Goal: Information Seeking & Learning: Learn about a topic

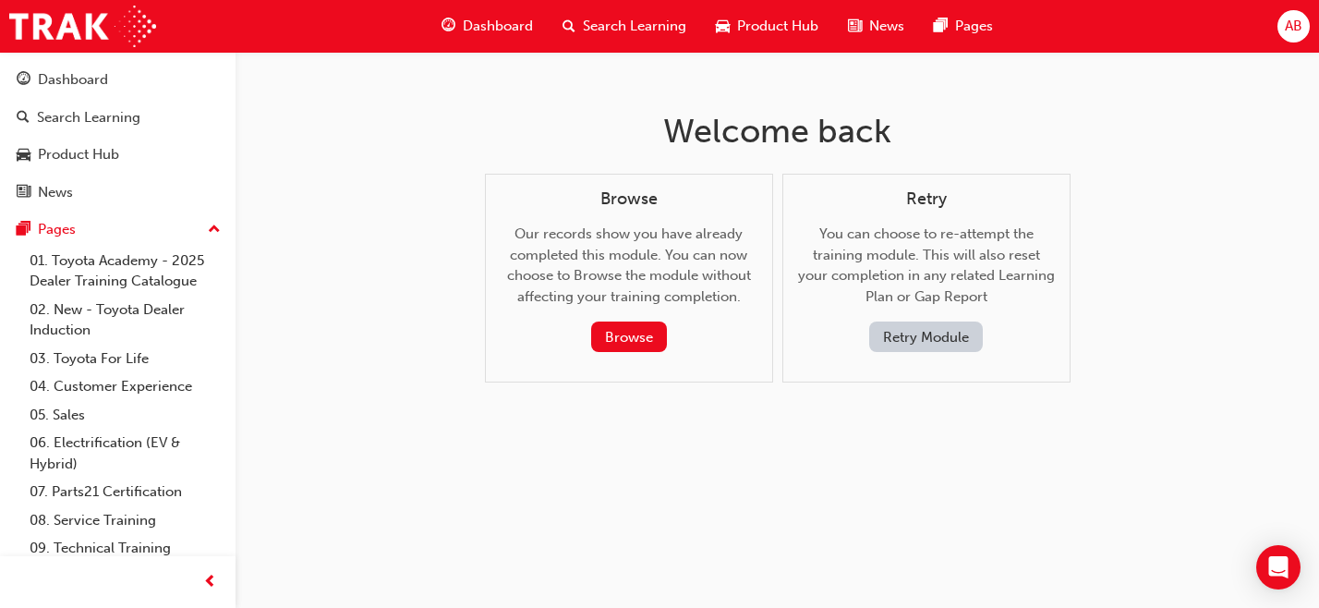
click at [919, 338] on button "Retry Module" at bounding box center [926, 336] width 114 height 30
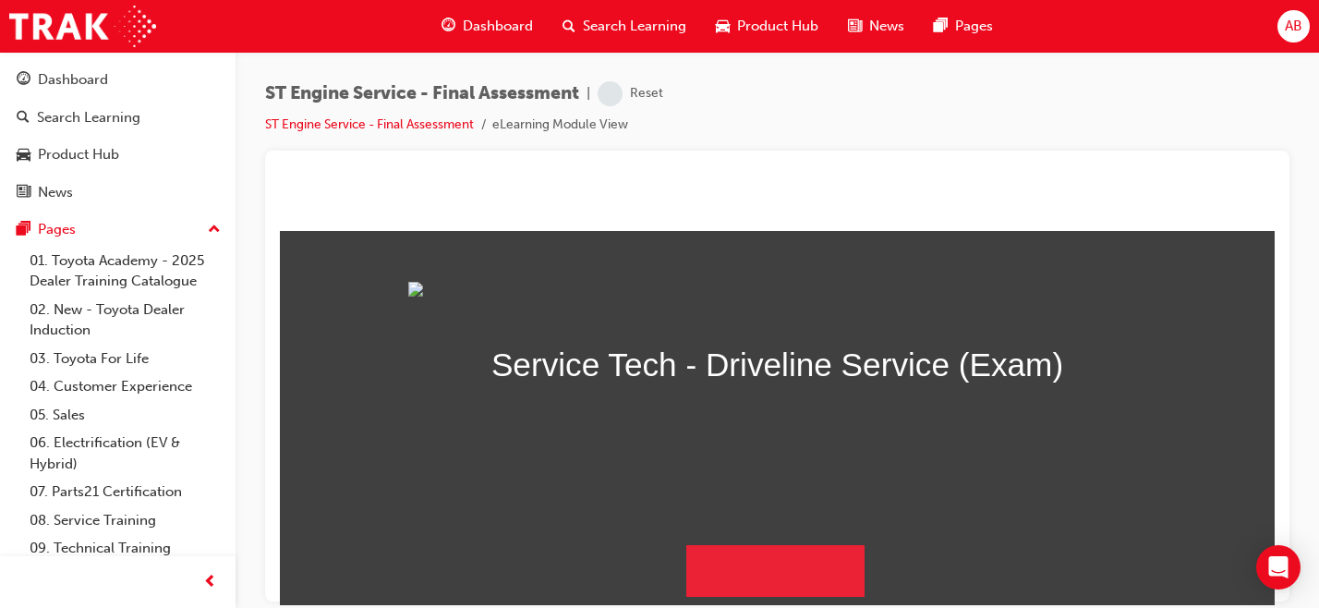
scroll to position [195, 0]
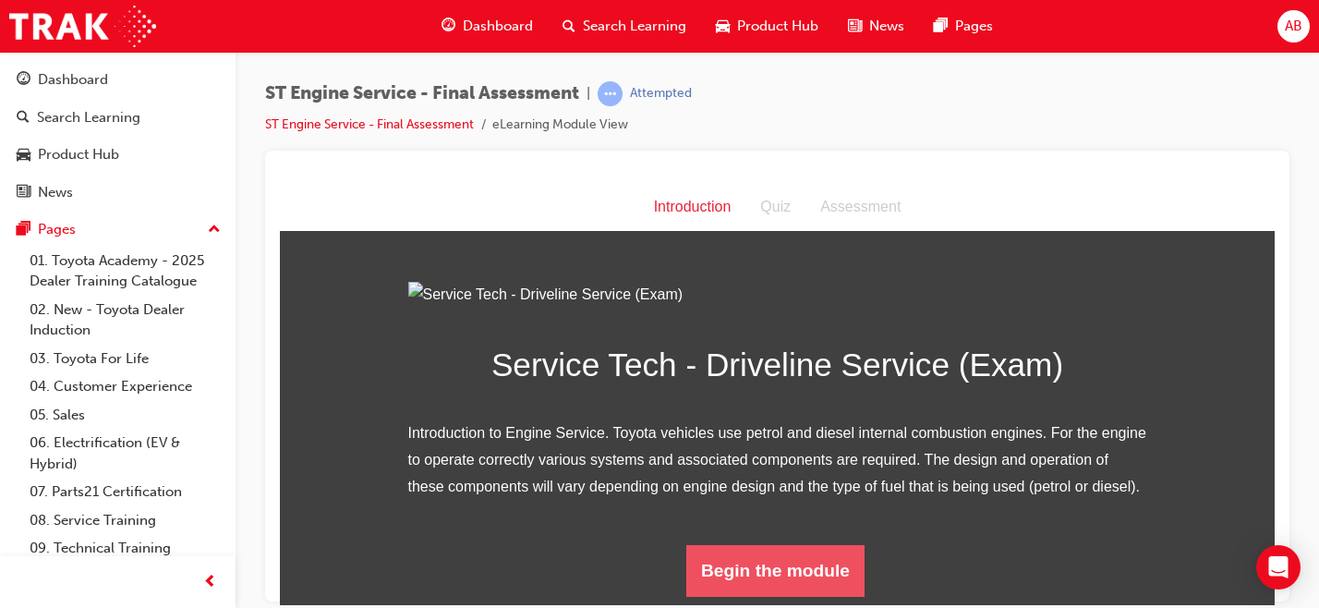
click at [744, 568] on button "Begin the module" at bounding box center [775, 570] width 178 height 52
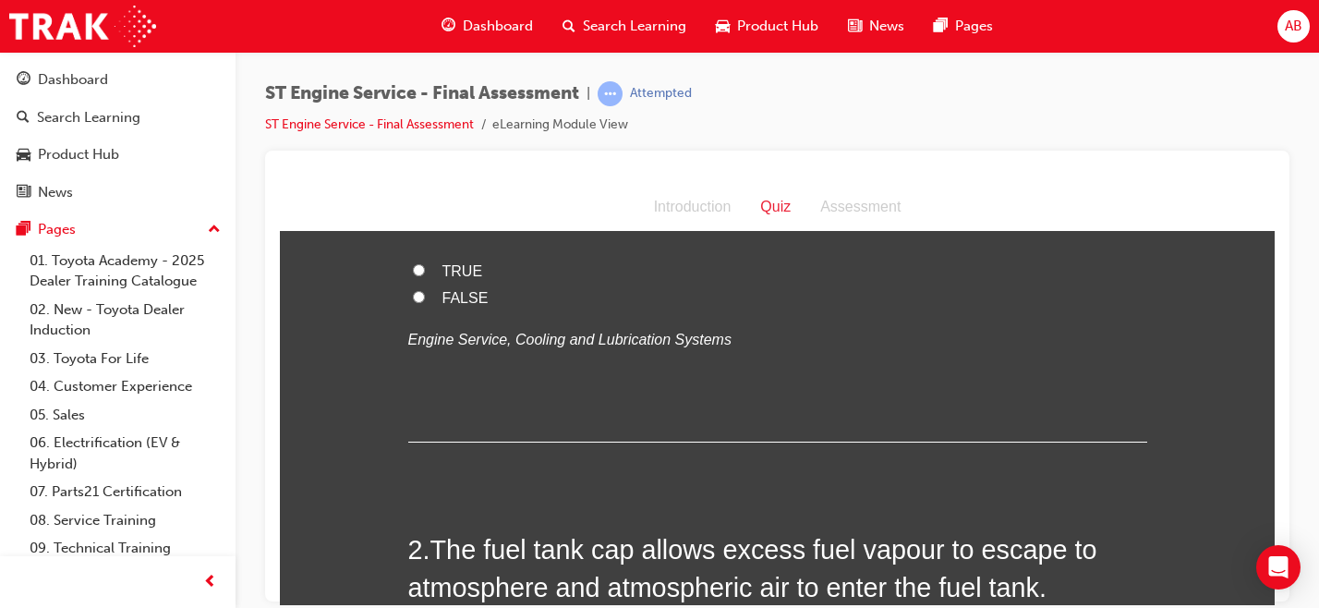
scroll to position [0, 0]
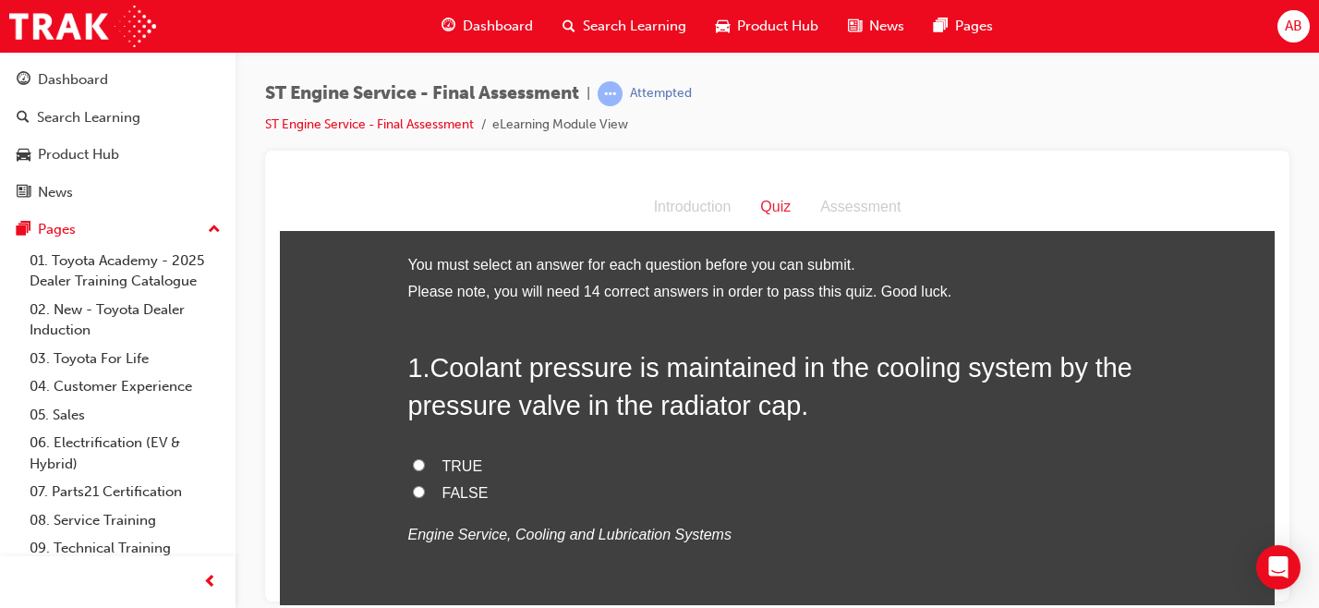
click at [425, 476] on label "TRUE" at bounding box center [777, 465] width 739 height 27
click at [425, 470] on input "TRUE" at bounding box center [419, 464] width 12 height 12
radio input "true"
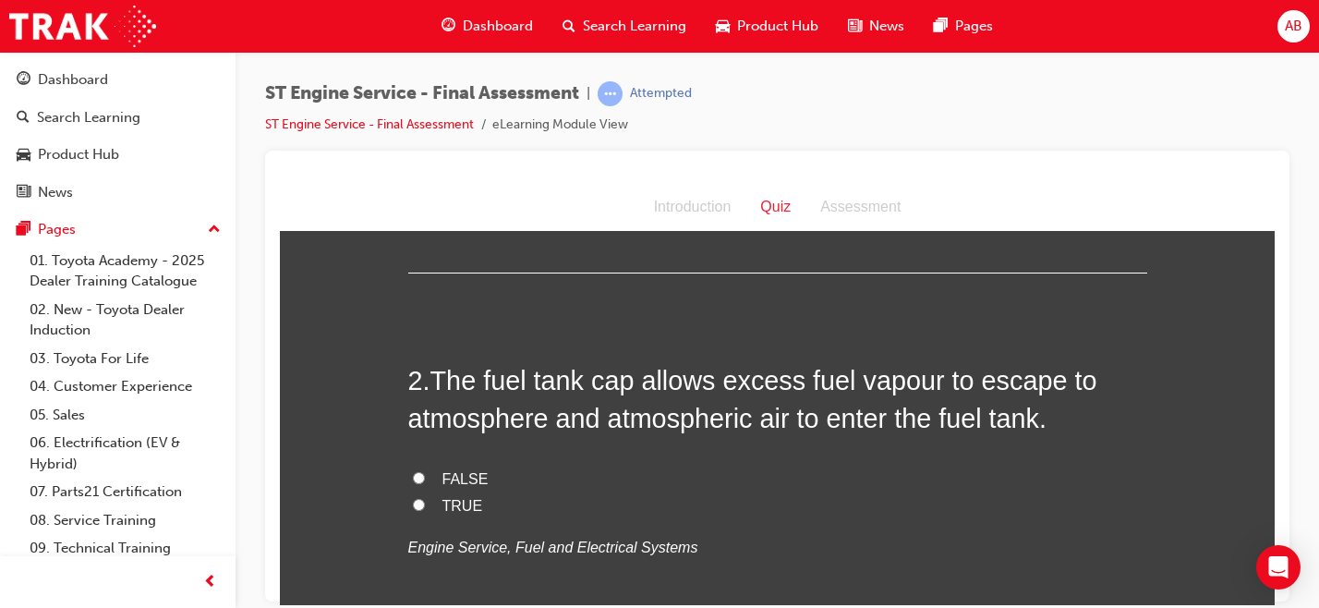
scroll to position [372, 0]
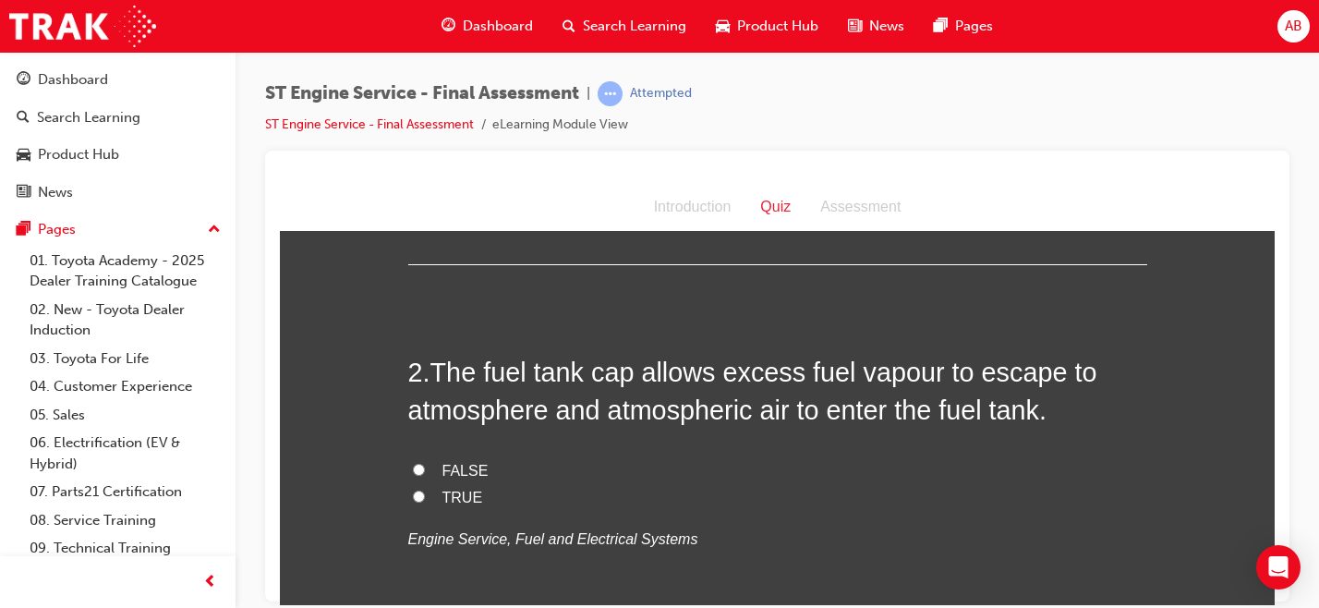
click at [420, 495] on label "TRUE" at bounding box center [777, 497] width 739 height 27
click at [420, 495] on input "TRUE" at bounding box center [419, 495] width 12 height 12
radio input "true"
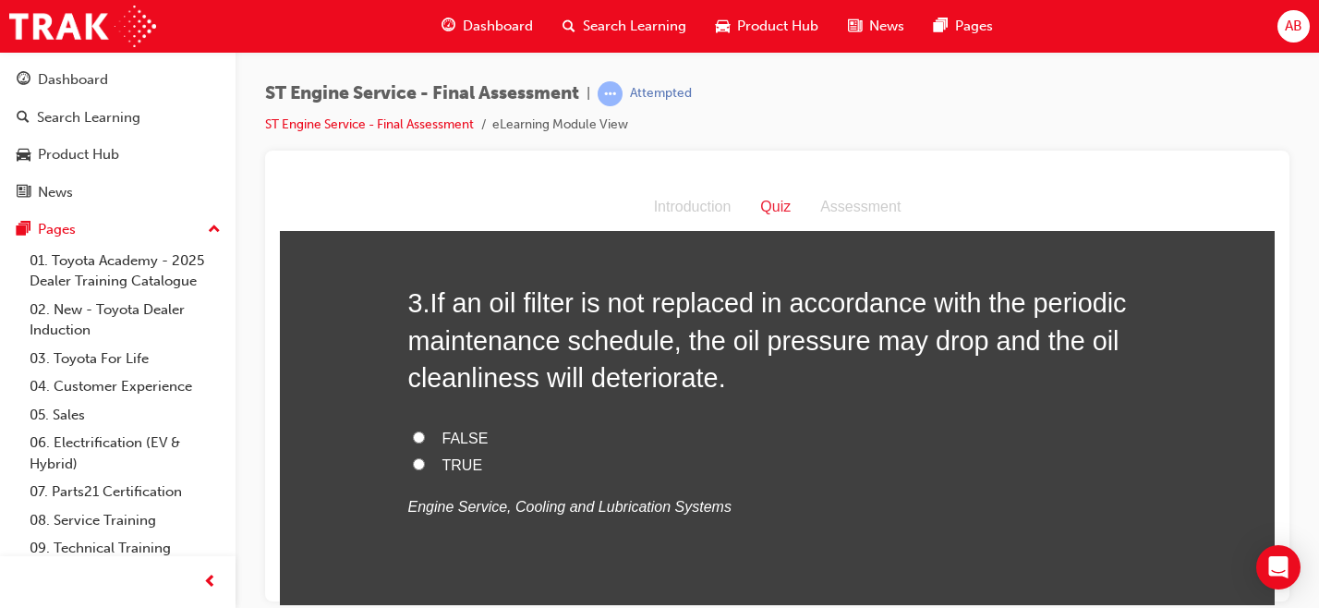
scroll to position [819, 0]
click at [431, 474] on label "TRUE" at bounding box center [777, 464] width 739 height 27
click at [425, 468] on input "TRUE" at bounding box center [419, 462] width 12 height 12
radio input "true"
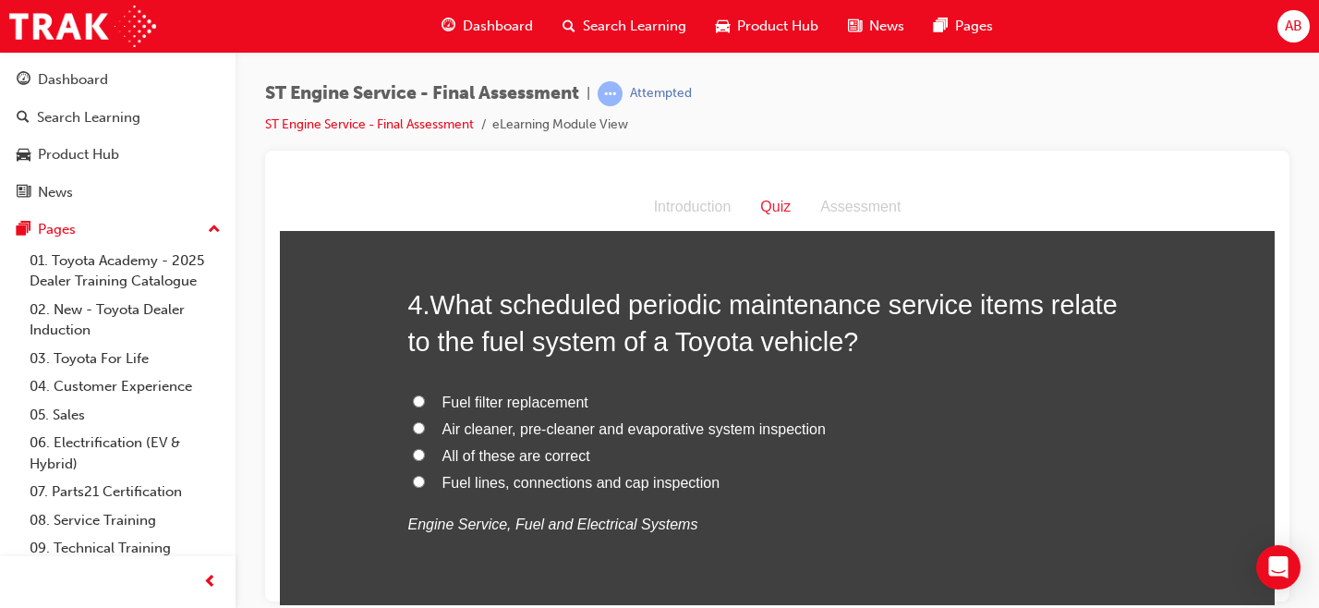
scroll to position [1229, 0]
click at [538, 463] on span "All of these are correct" at bounding box center [516, 457] width 148 height 16
click at [425, 462] on input "All of these are correct" at bounding box center [419, 456] width 12 height 12
radio input "true"
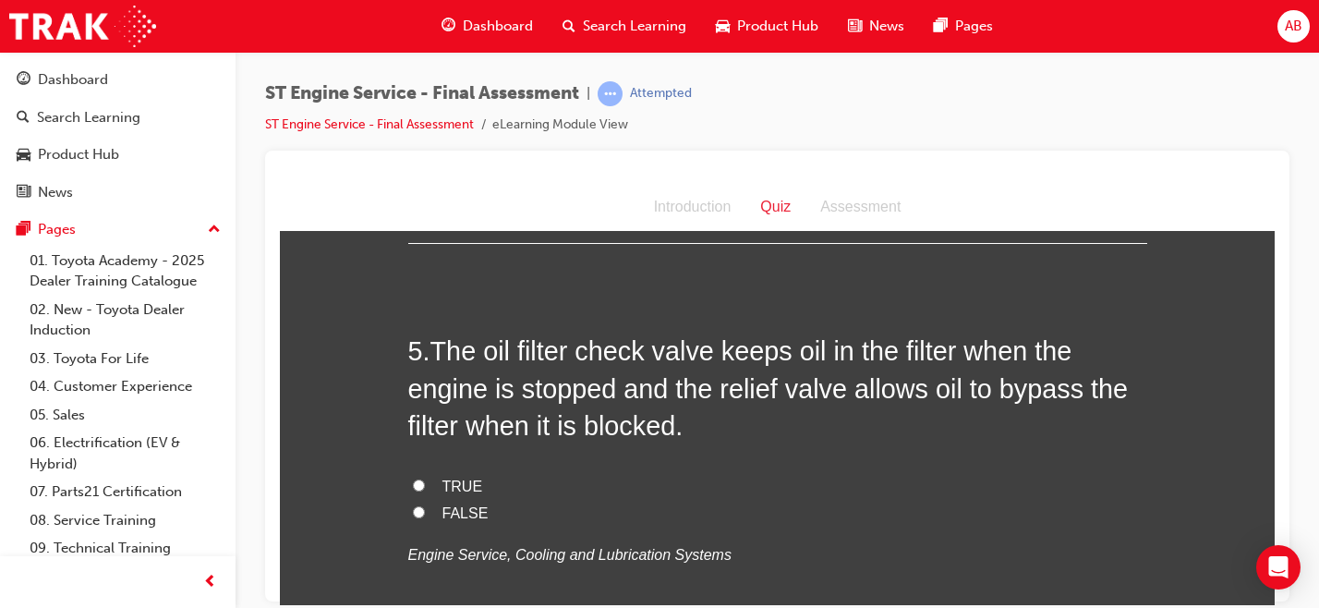
scroll to position [1622, 0]
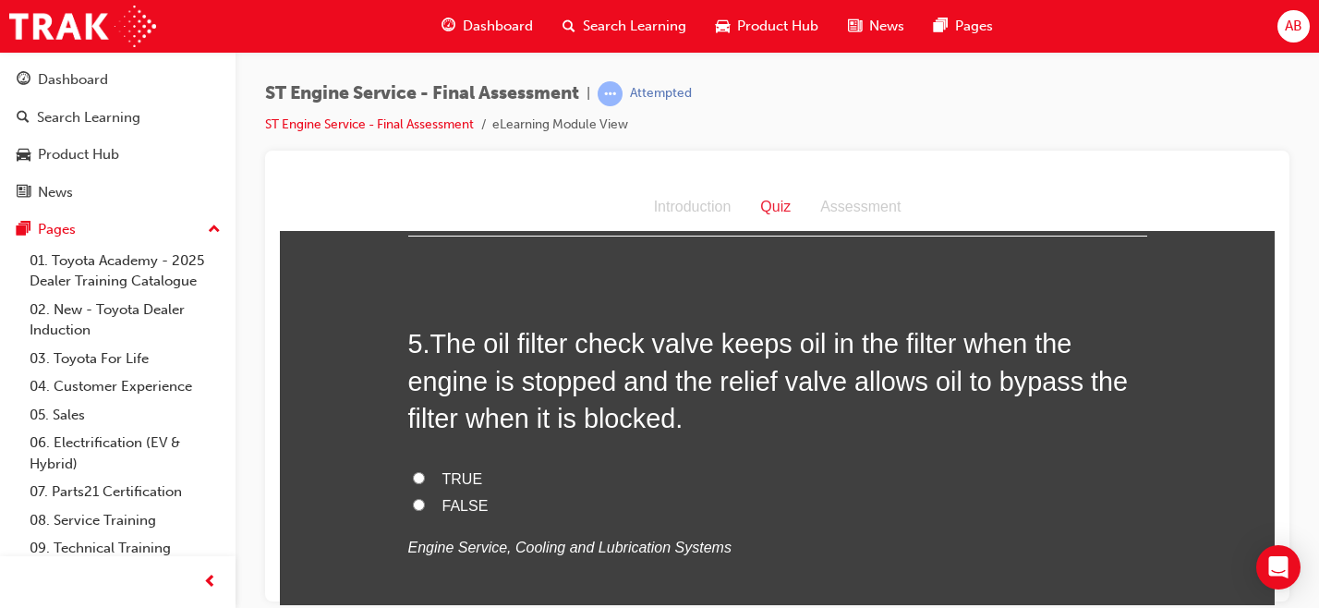
click at [442, 472] on span "TRUE" at bounding box center [462, 478] width 41 height 16
click at [425, 472] on input "TRUE" at bounding box center [419, 477] width 12 height 12
radio input "true"
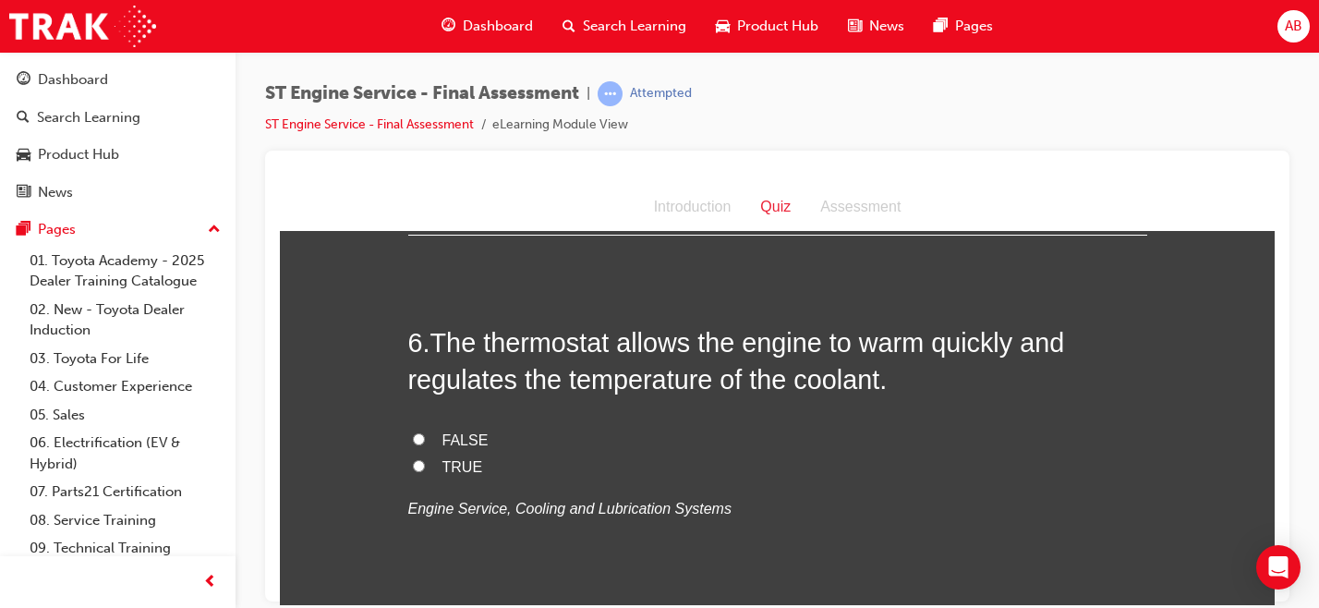
scroll to position [2030, 0]
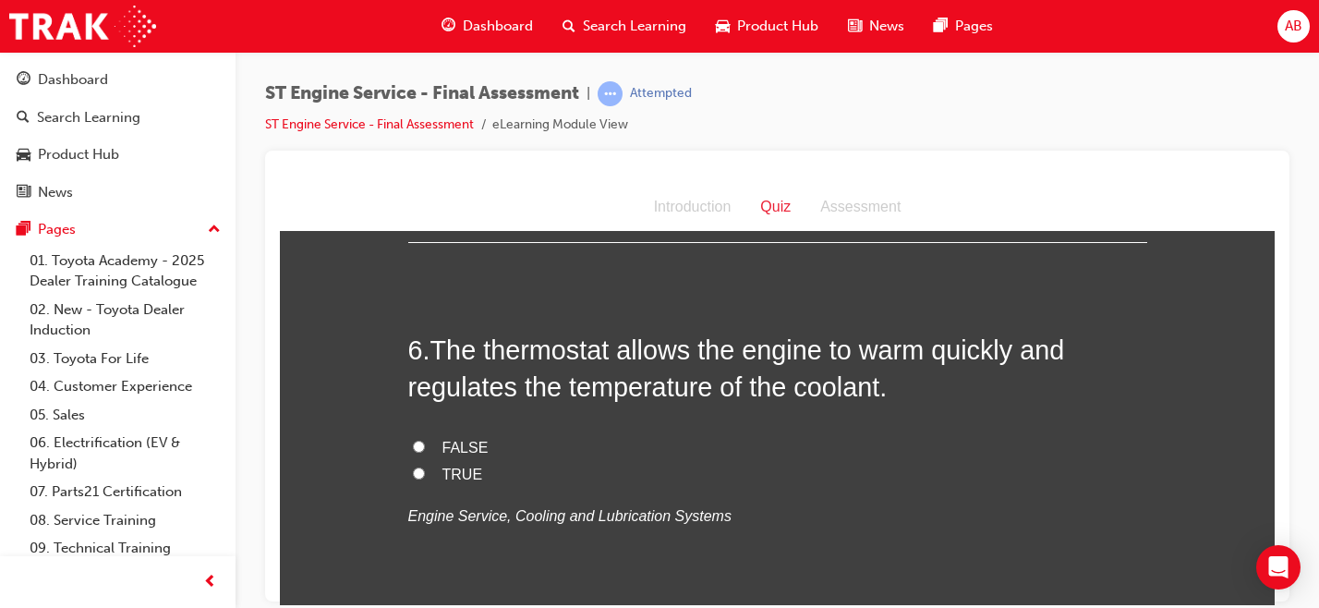
click at [444, 469] on span "TRUE" at bounding box center [462, 473] width 41 height 16
click at [425, 469] on input "TRUE" at bounding box center [419, 472] width 12 height 12
radio input "true"
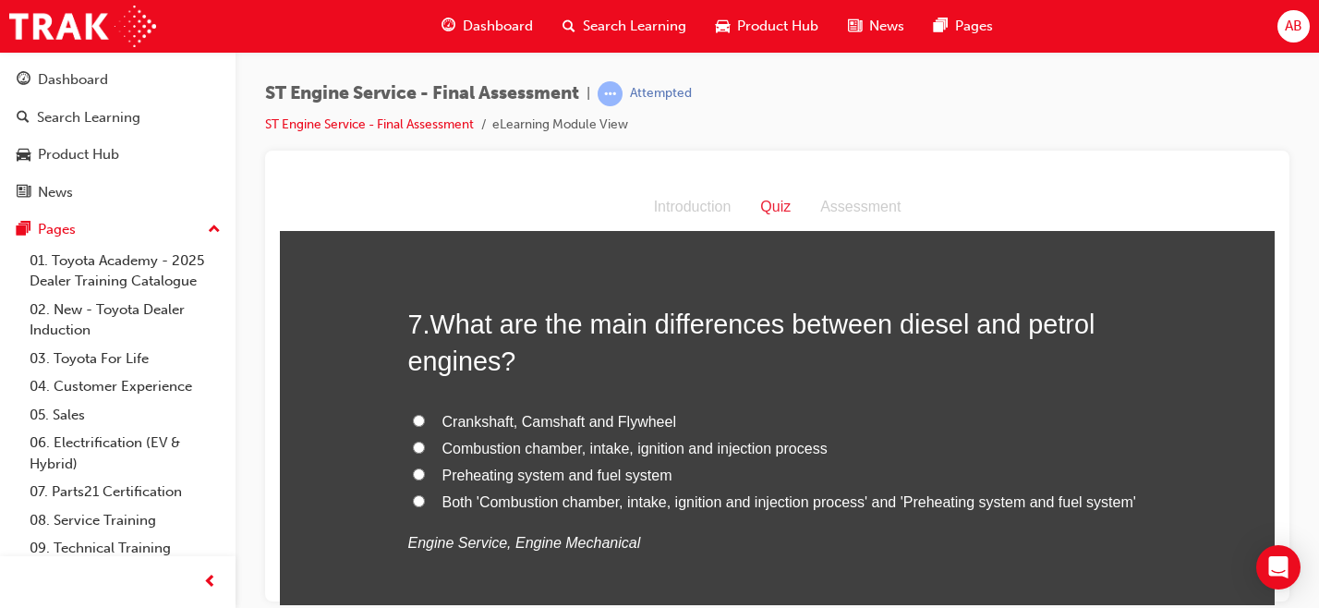
scroll to position [2443, 0]
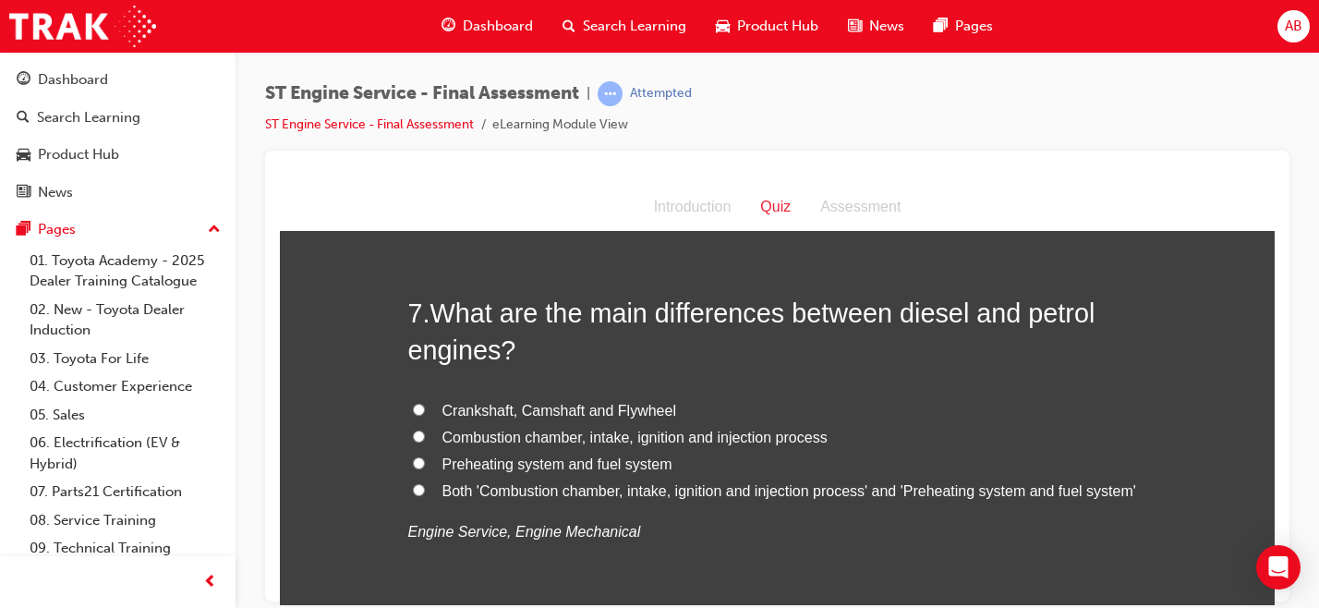
click at [555, 498] on span "Both 'Combustion chamber, intake, ignition and injection process' and 'Preheati…" at bounding box center [789, 490] width 694 height 16
click at [425, 495] on input "Both 'Combustion chamber, intake, ignition and injection process' and 'Preheati…" at bounding box center [419, 489] width 12 height 12
radio input "true"
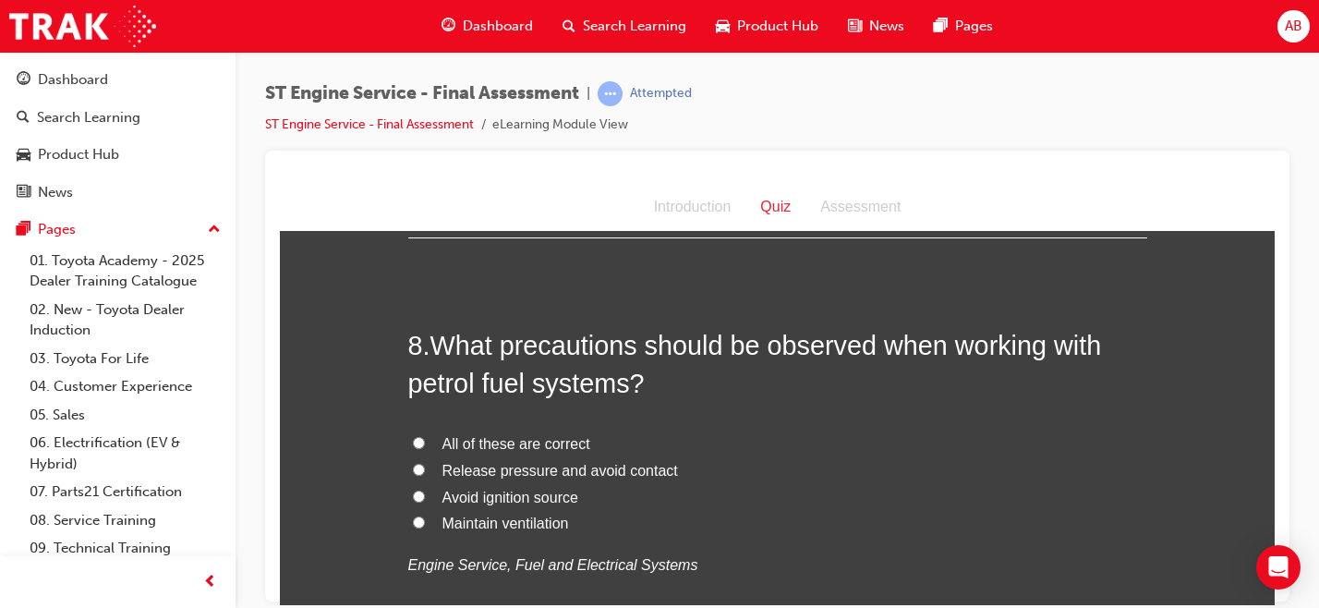
scroll to position [2842, 0]
click at [533, 441] on span "All of these are correct" at bounding box center [516, 441] width 148 height 16
click at [425, 441] on input "All of these are correct" at bounding box center [419, 440] width 12 height 12
radio input "true"
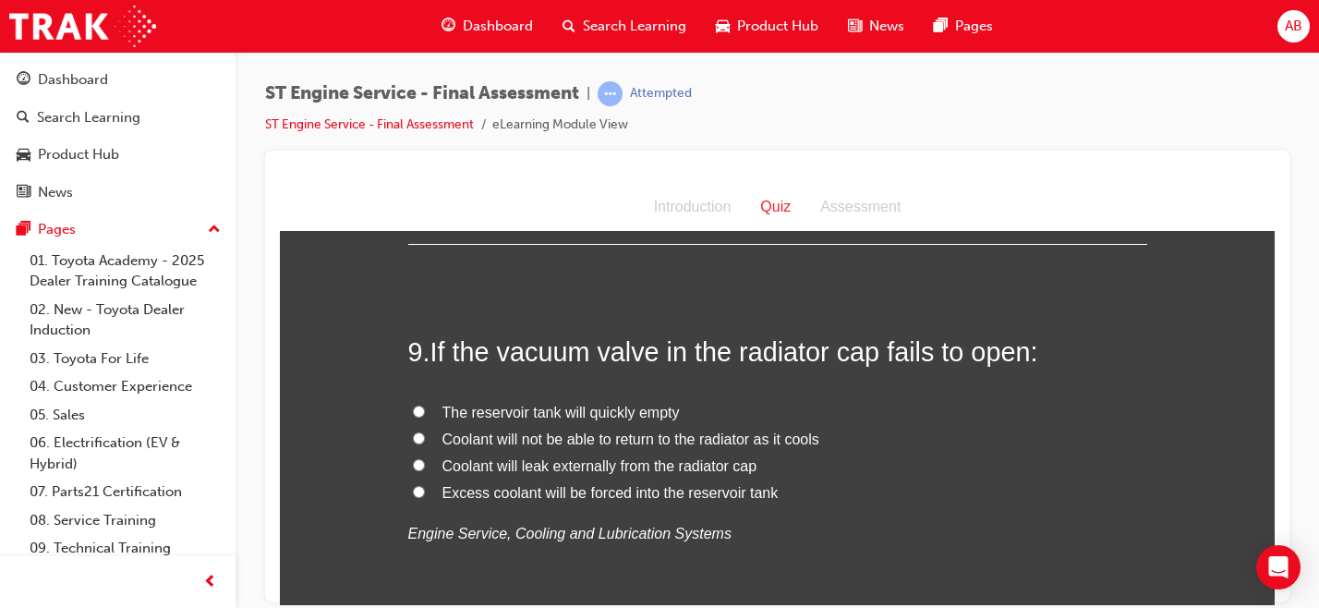
scroll to position [3269, 0]
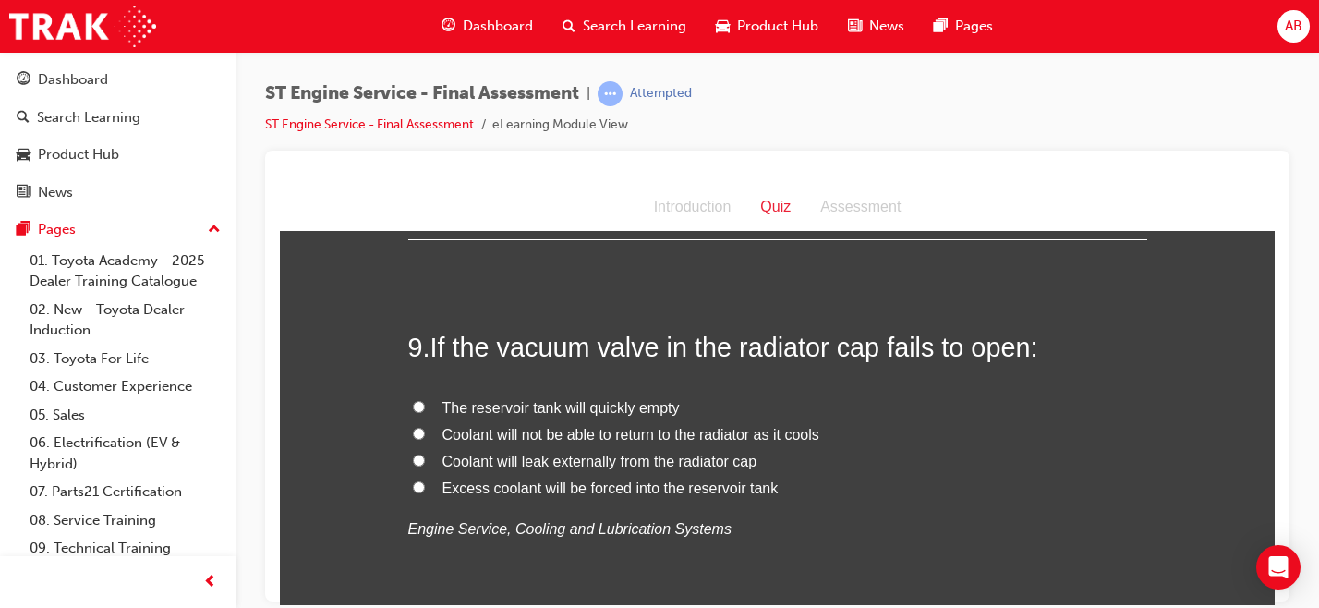
click at [530, 466] on span "Coolant will leak externally from the radiator cap" at bounding box center [599, 460] width 315 height 16
click at [425, 465] on input "Coolant will leak externally from the radiator cap" at bounding box center [419, 459] width 12 height 12
radio input "true"
click at [580, 444] on label "Coolant will not be able to return to the radiator as it cools" at bounding box center [777, 434] width 739 height 27
click at [425, 439] on input "Coolant will not be able to return to the radiator as it cools" at bounding box center [419, 433] width 12 height 12
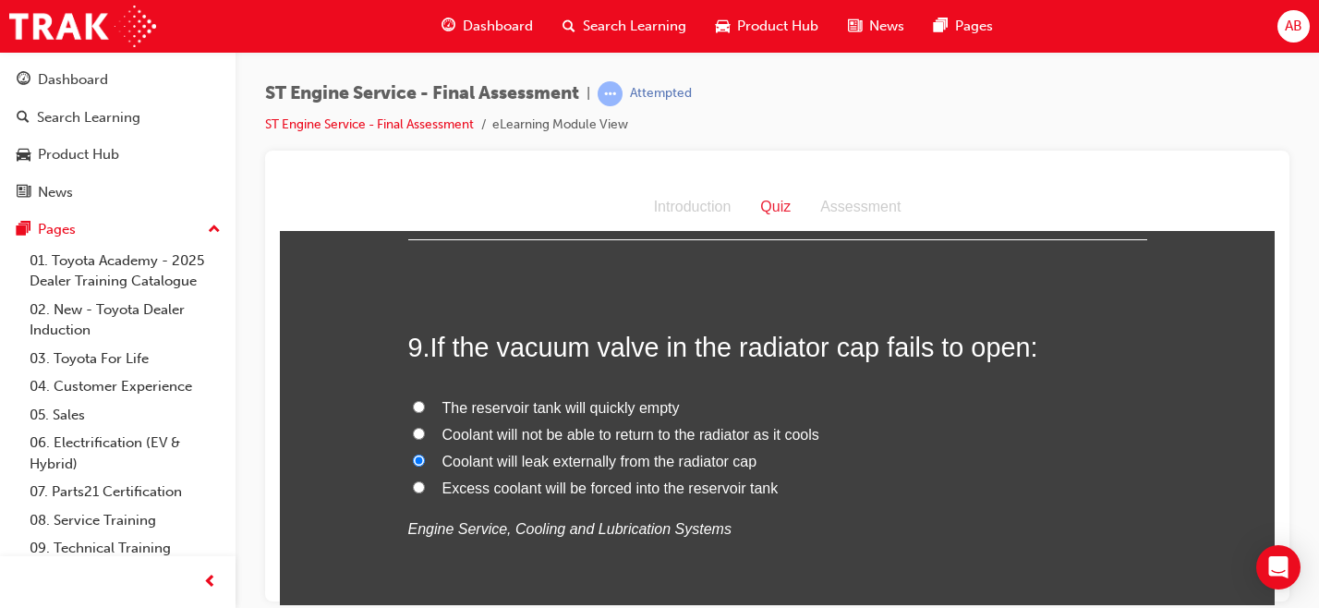
radio input "true"
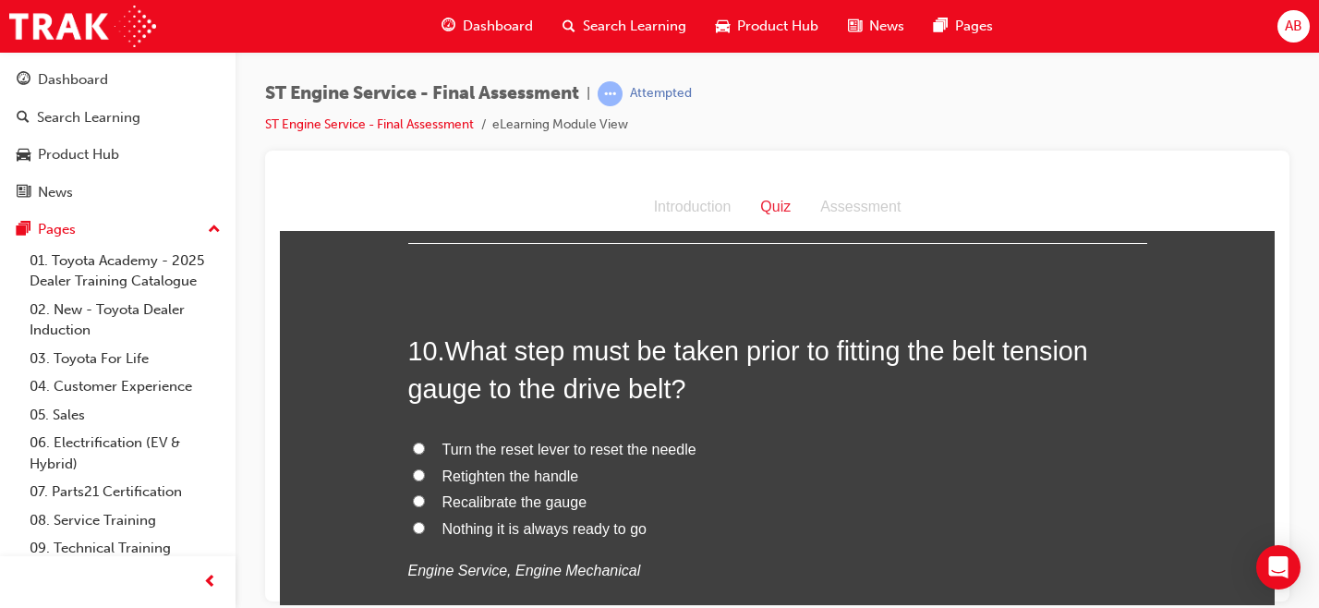
scroll to position [3649, 0]
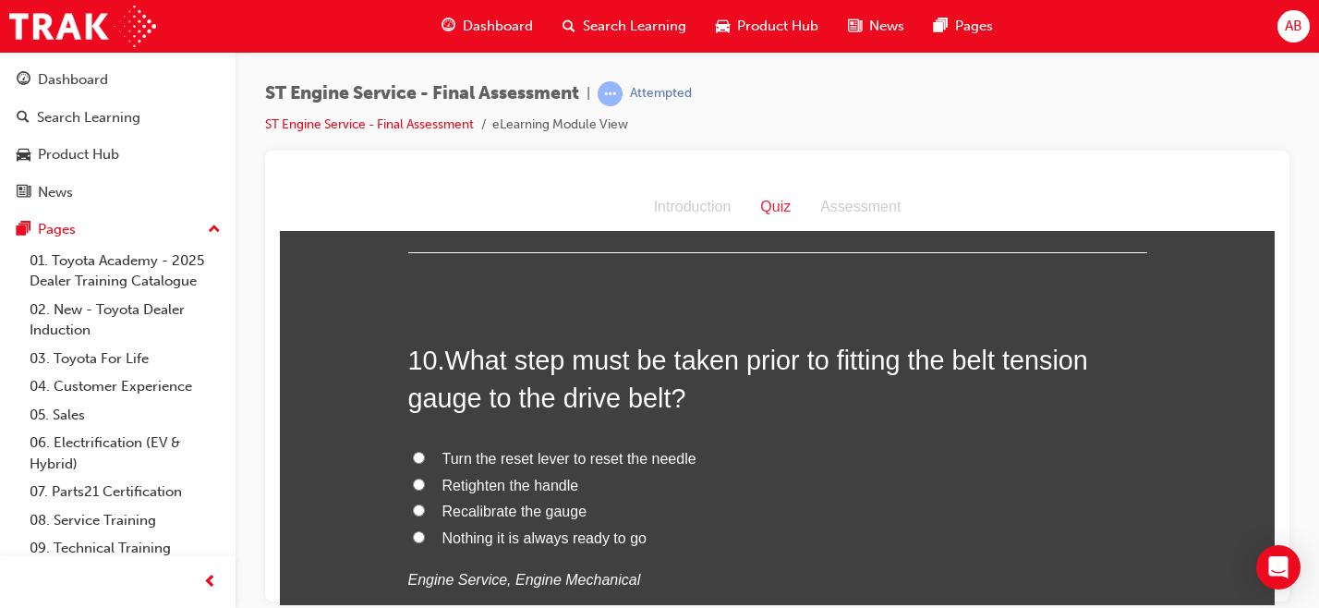
click at [494, 513] on span "Recalibrate the gauge" at bounding box center [514, 510] width 145 height 16
click at [425, 513] on input "Recalibrate the gauge" at bounding box center [419, 509] width 12 height 12
radio input "true"
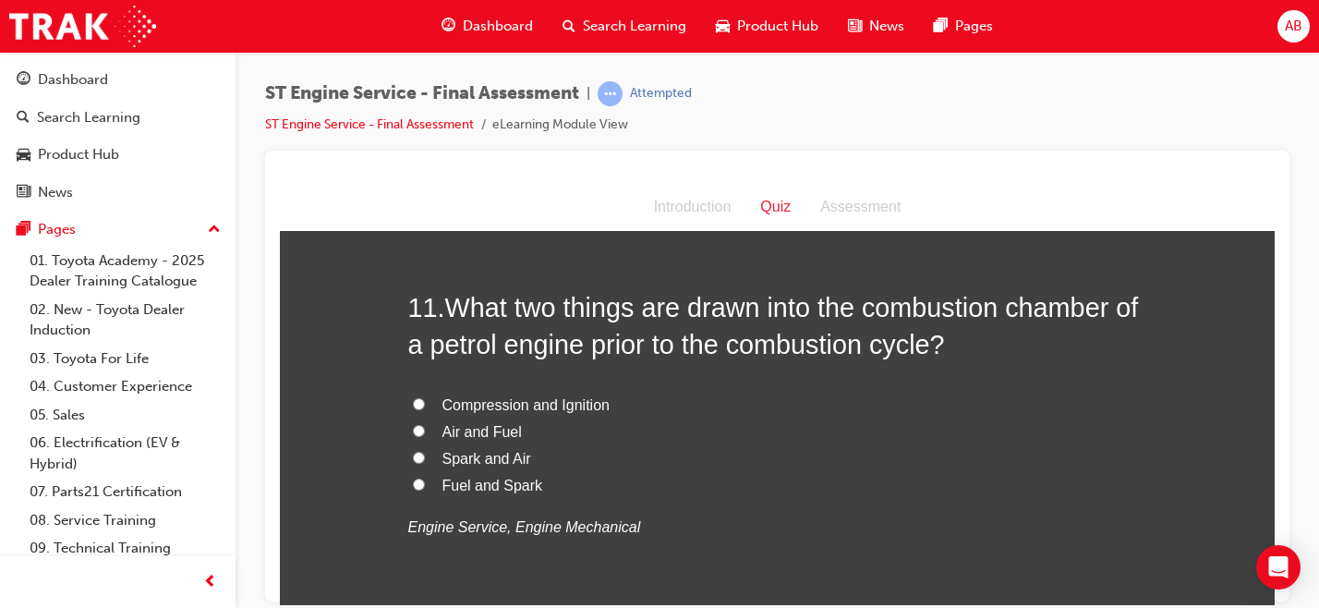
scroll to position [4132, 0]
click at [496, 430] on span "Air and Fuel" at bounding box center [481, 430] width 79 height 16
click at [425, 430] on input "Air and Fuel" at bounding box center [419, 429] width 12 height 12
radio input "true"
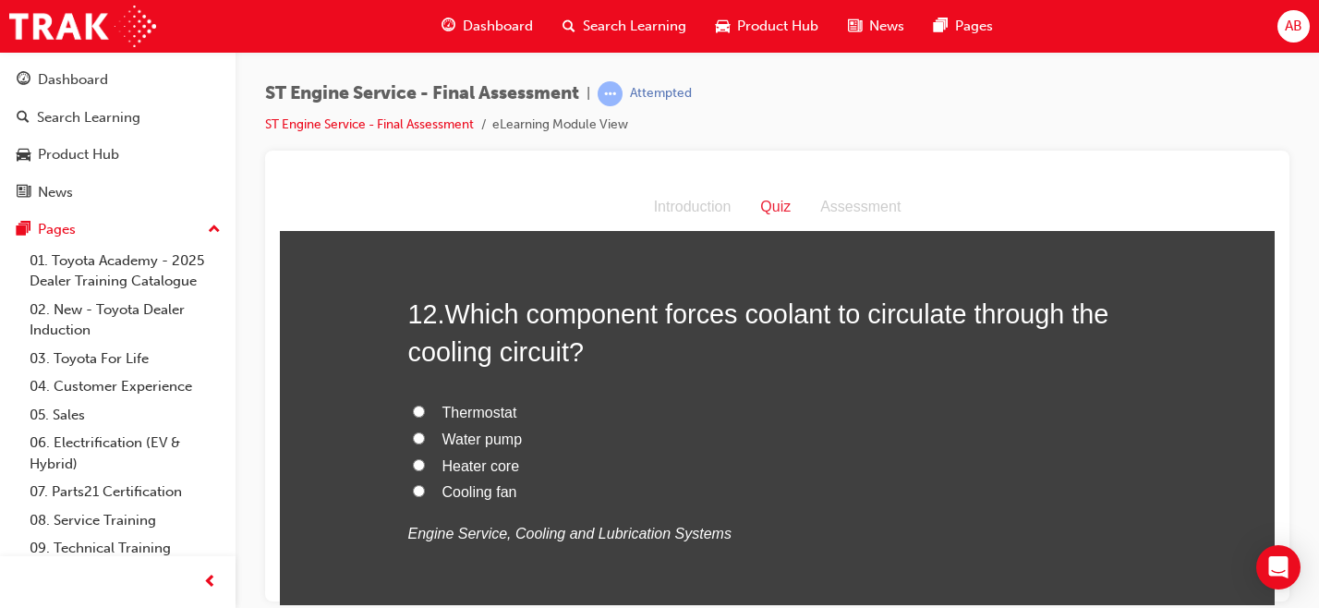
scroll to position [4562, 0]
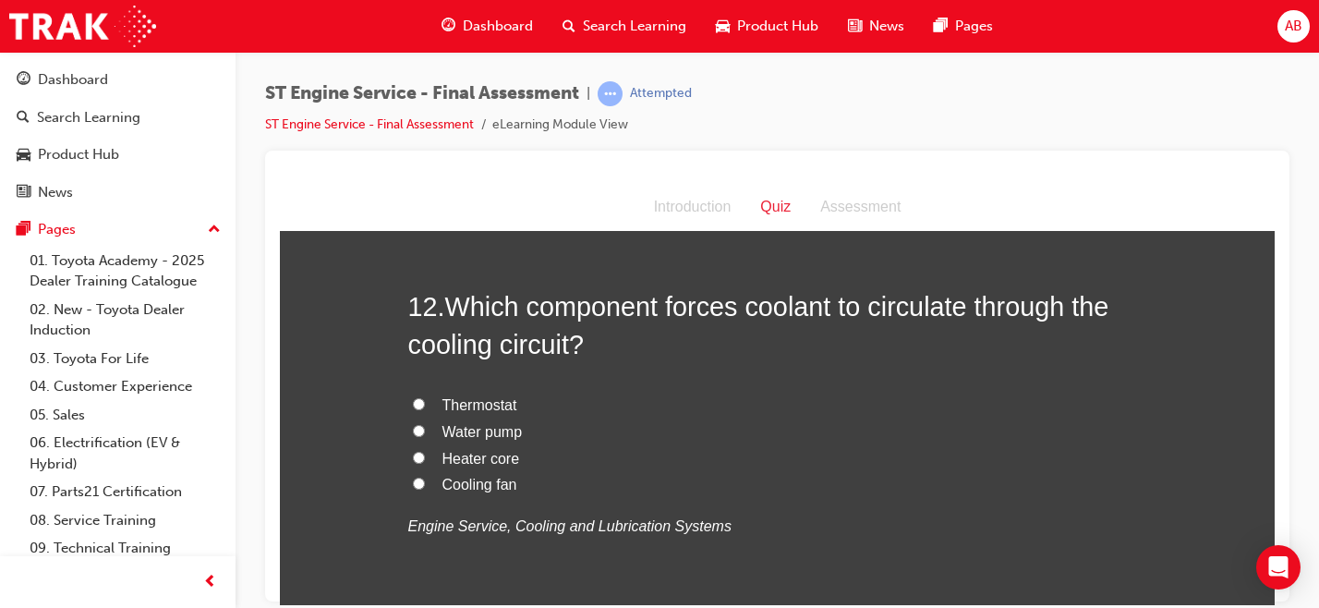
click at [496, 430] on span "Water pump" at bounding box center [482, 431] width 80 height 16
click at [425, 430] on input "Water pump" at bounding box center [419, 430] width 12 height 12
radio input "true"
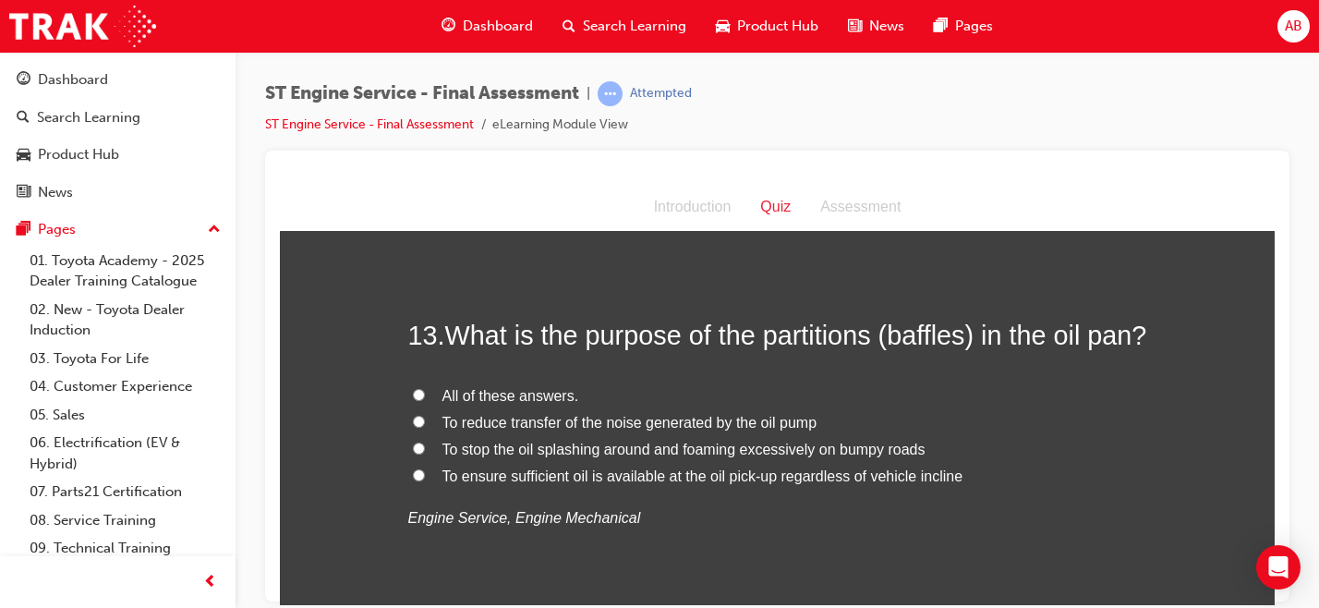
scroll to position [4964, 0]
click at [540, 402] on span "All of these answers." at bounding box center [510, 394] width 137 height 16
click at [425, 399] on input "All of these answers." at bounding box center [419, 393] width 12 height 12
radio input "true"
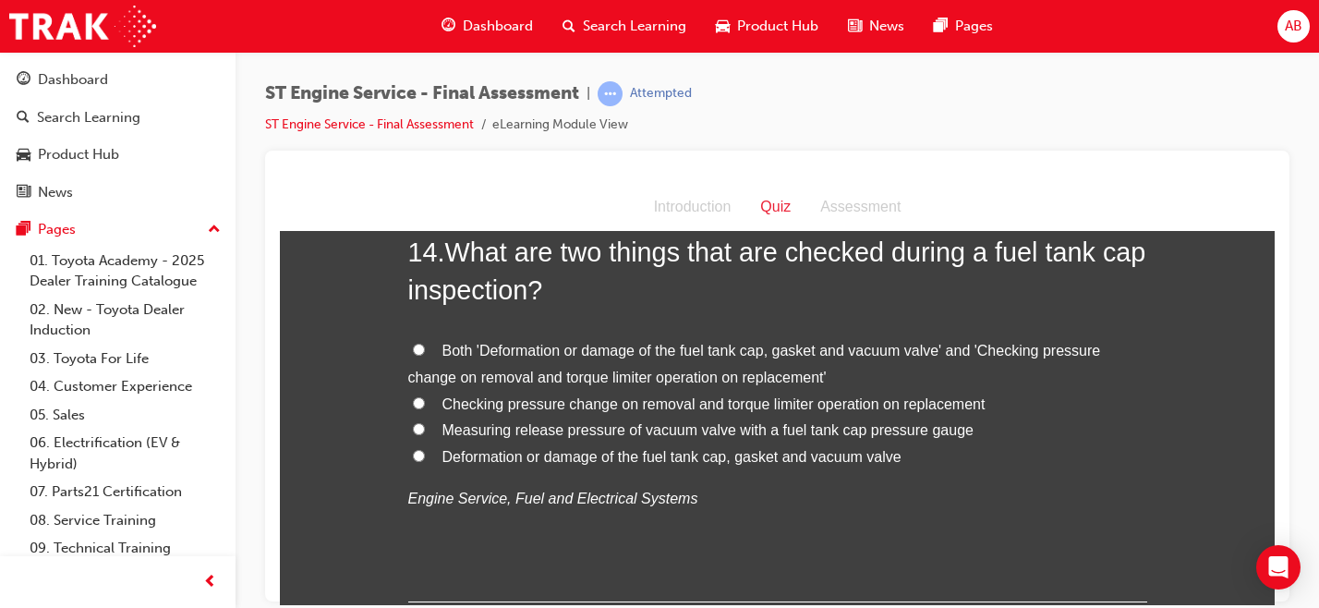
scroll to position [5438, 0]
click at [584, 464] on span "Deformation or damage of the fuel tank cap, gasket and vacuum valve" at bounding box center [671, 457] width 459 height 16
click at [425, 462] on input "Deformation or damage of the fuel tank cap, gasket and vacuum valve" at bounding box center [419, 456] width 12 height 12
radio input "true"
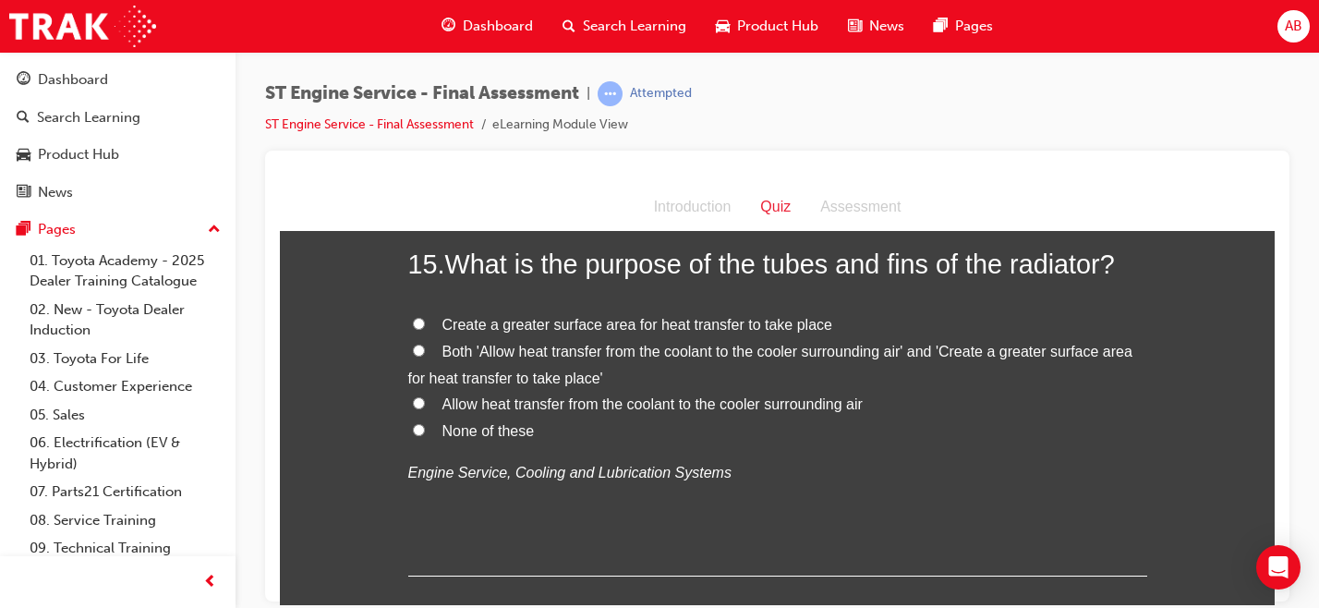
scroll to position [5894, 0]
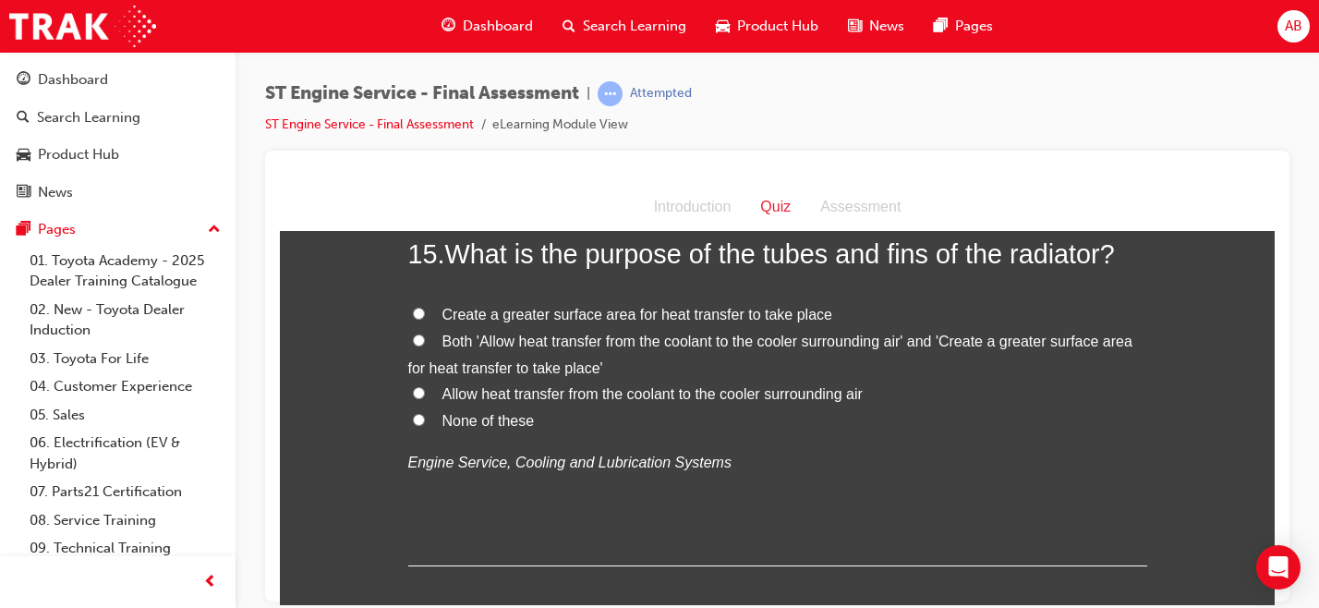
click at [765, 321] on span "Create a greater surface area for heat transfer to take place" at bounding box center [637, 314] width 390 height 16
click at [425, 319] on input "Create a greater surface area for heat transfer to take place" at bounding box center [419, 313] width 12 height 12
radio input "true"
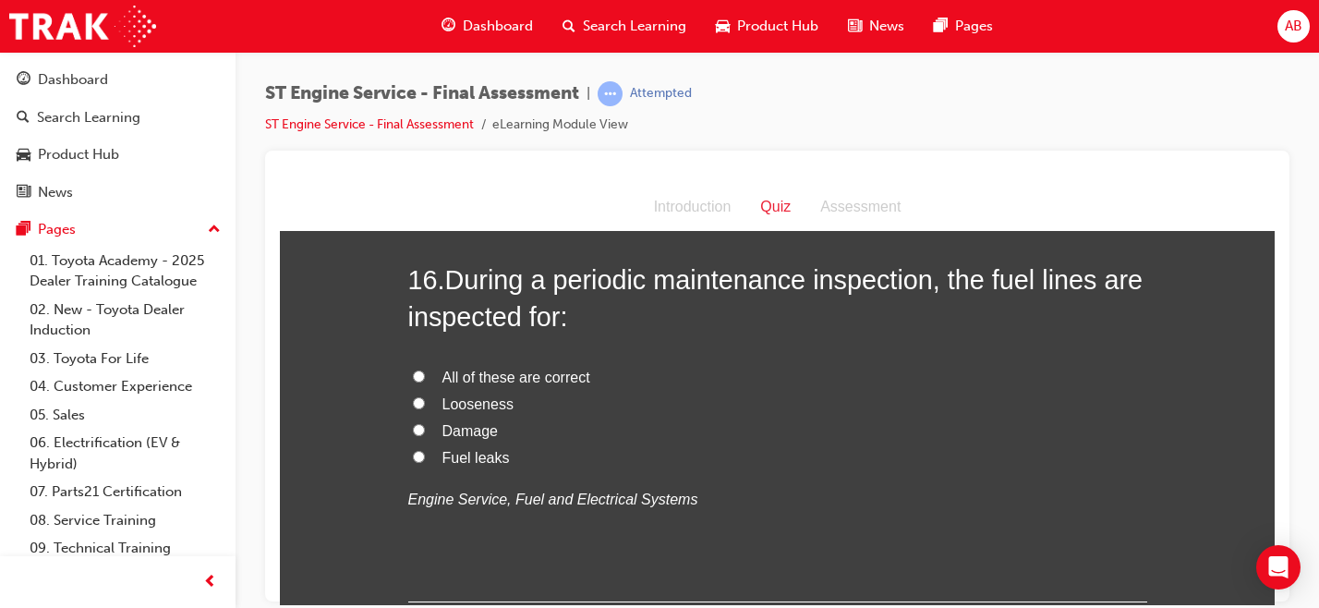
scroll to position [6293, 0]
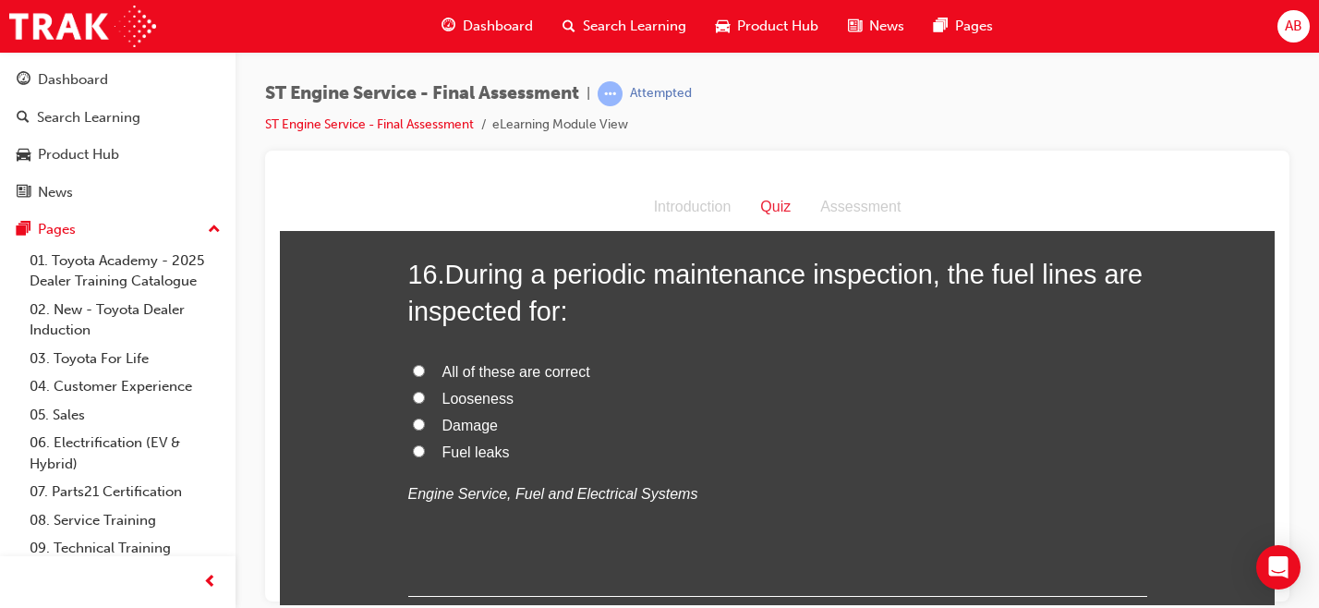
click at [525, 379] on span "All of these are correct" at bounding box center [516, 371] width 148 height 16
click at [425, 376] on input "All of these are correct" at bounding box center [419, 370] width 12 height 12
radio input "true"
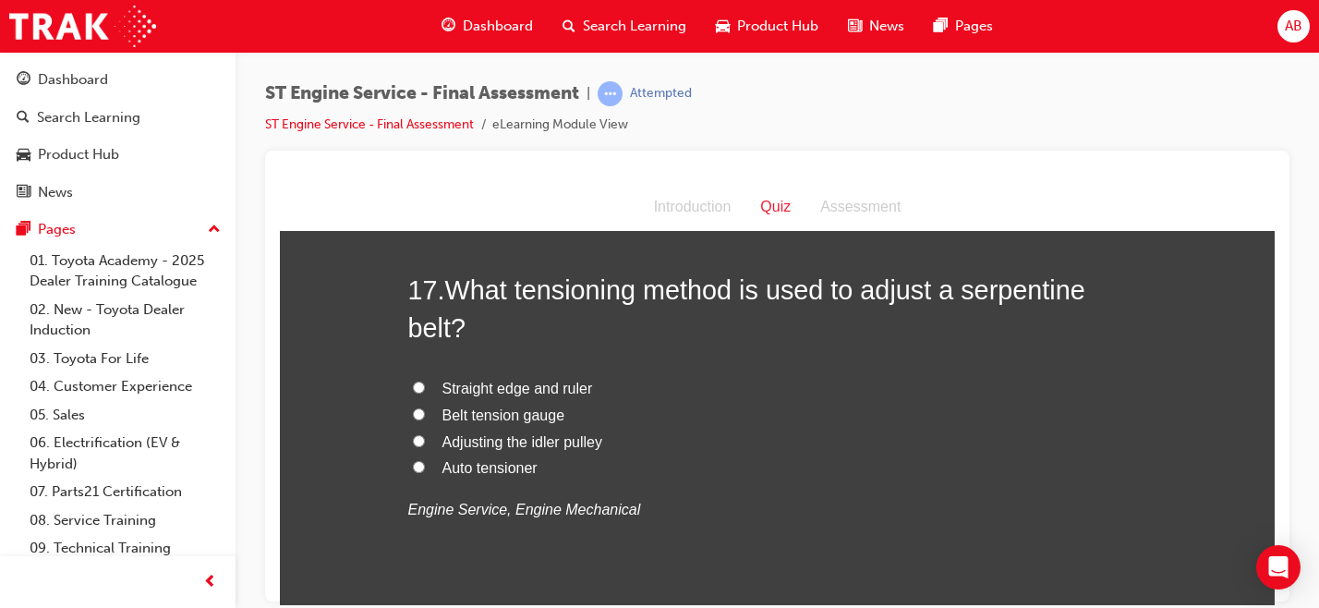
scroll to position [6713, 0]
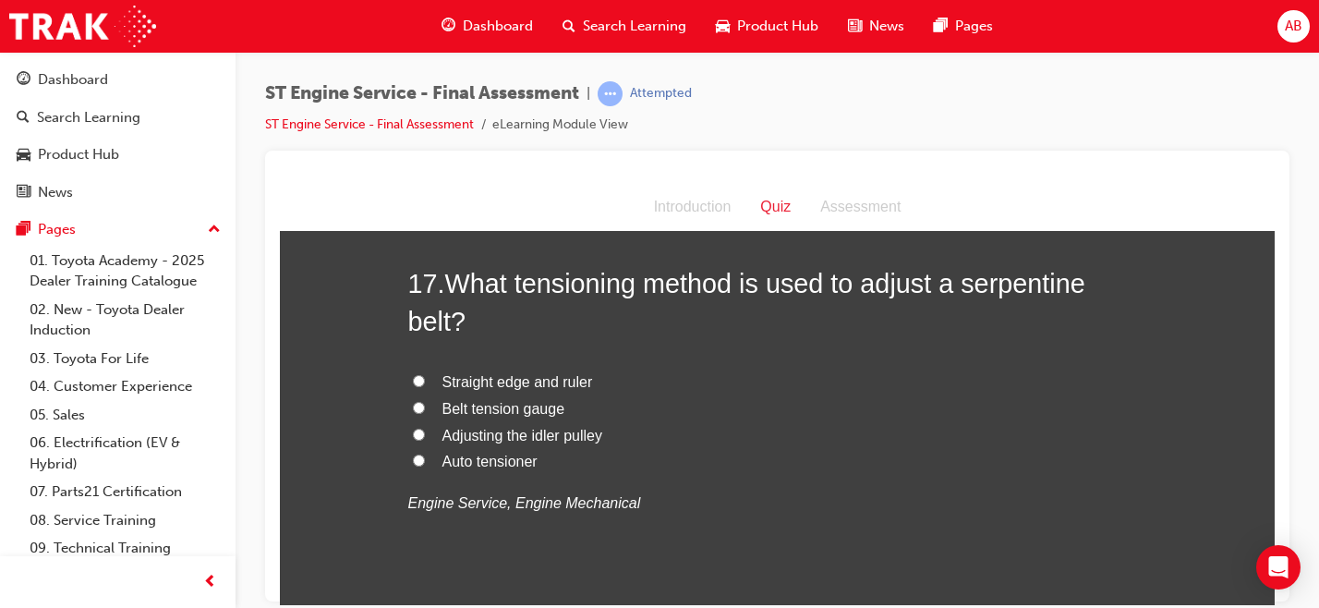
click at [493, 416] on span "Belt tension gauge" at bounding box center [503, 408] width 123 height 16
click at [425, 413] on input "Belt tension gauge" at bounding box center [419, 407] width 12 height 12
radio input "true"
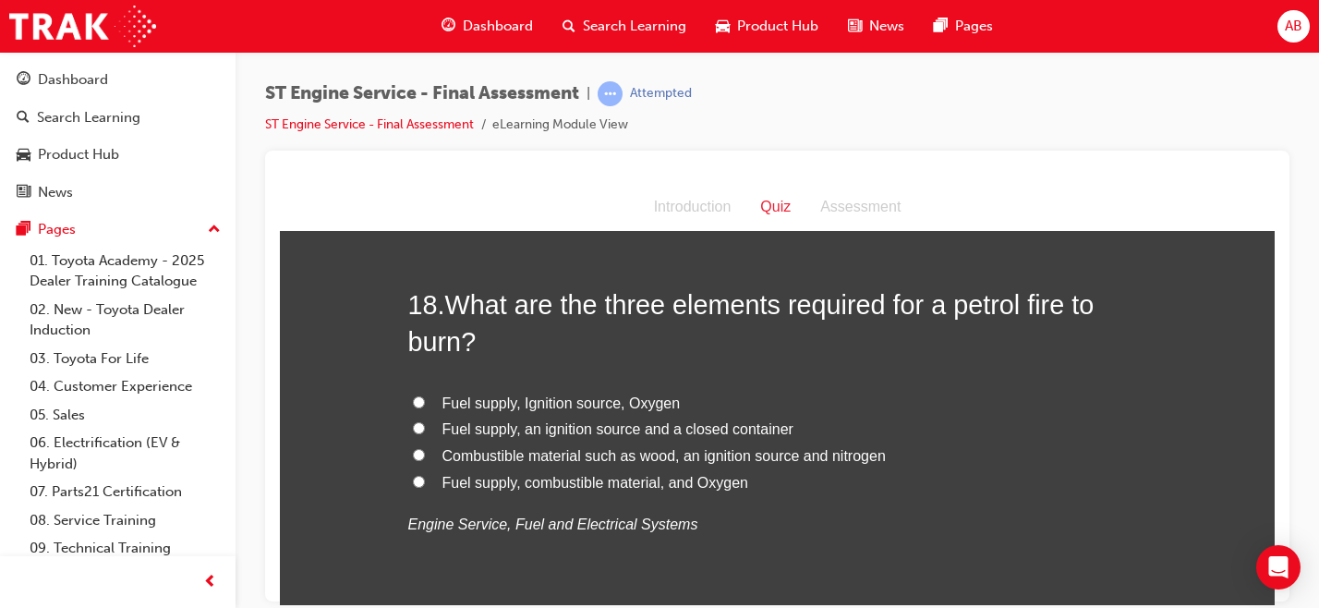
scroll to position [7124, 0]
click at [516, 408] on span "Fuel supply, Ignition source, Oxygen" at bounding box center [561, 400] width 238 height 16
click at [425, 405] on input "Fuel supply, Ignition source, Oxygen" at bounding box center [419, 399] width 12 height 12
radio input "true"
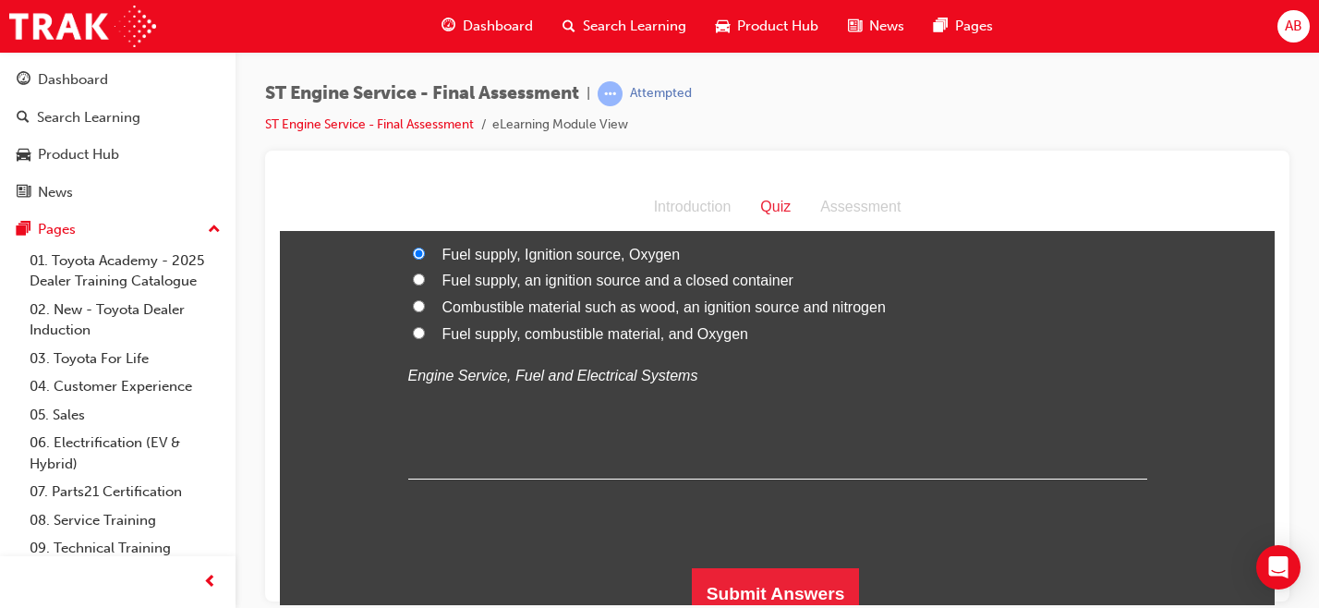
scroll to position [7322, 0]
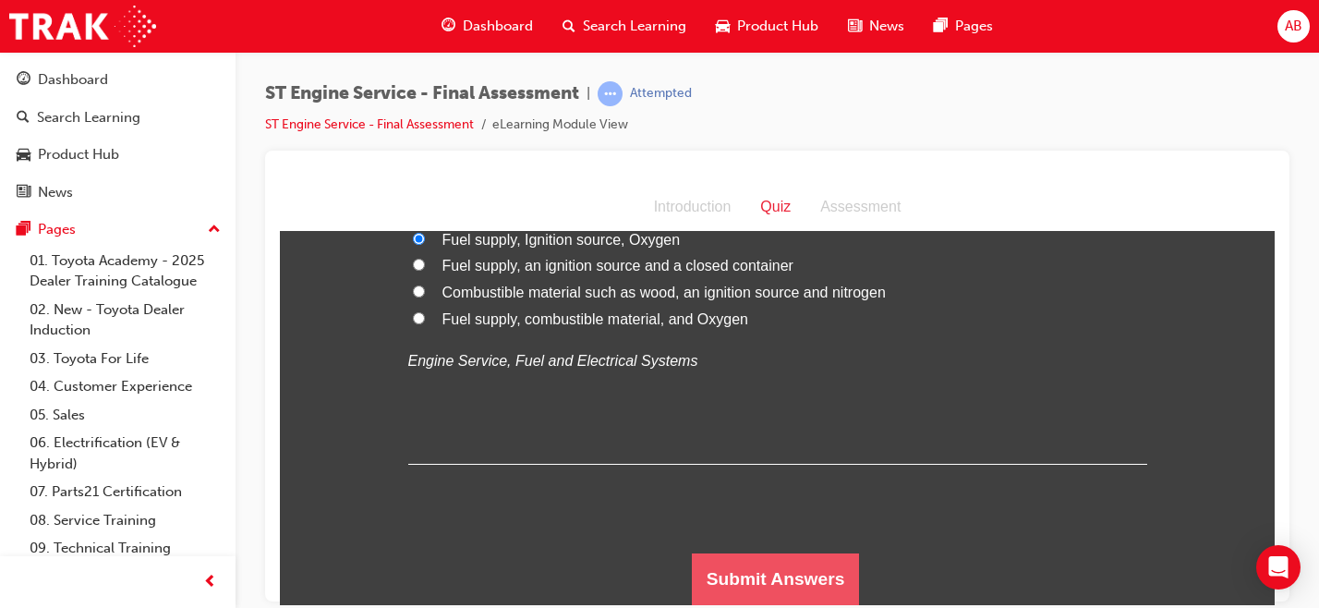
click at [737, 573] on button "Submit Answers" at bounding box center [776, 578] width 168 height 52
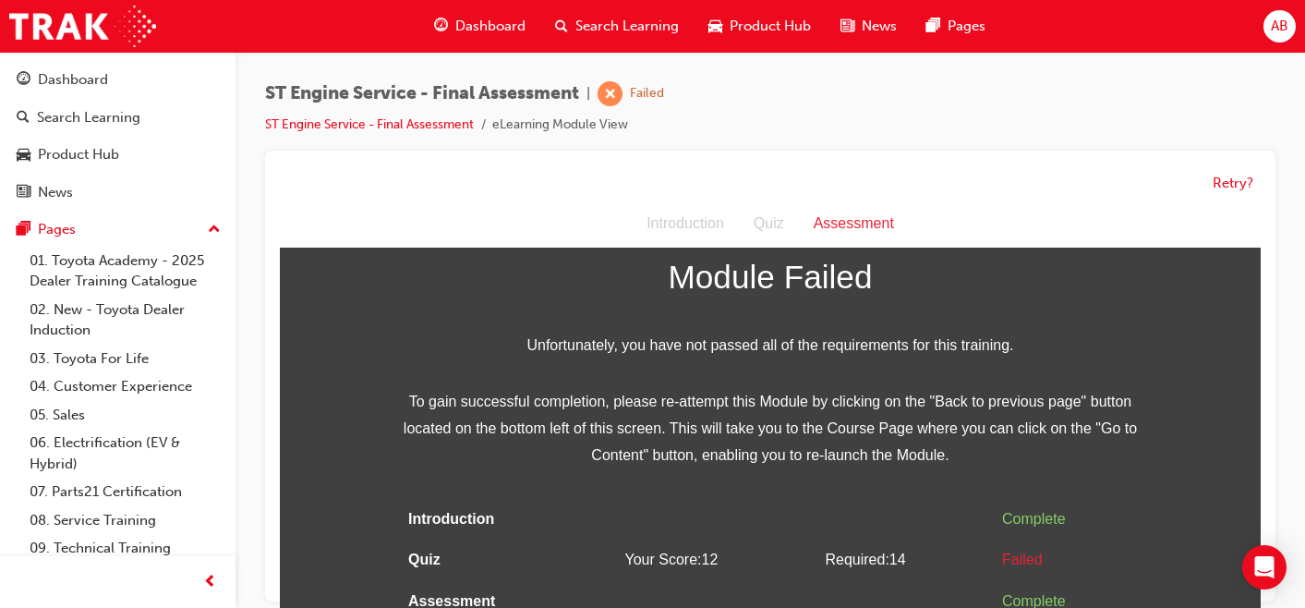
scroll to position [14, 0]
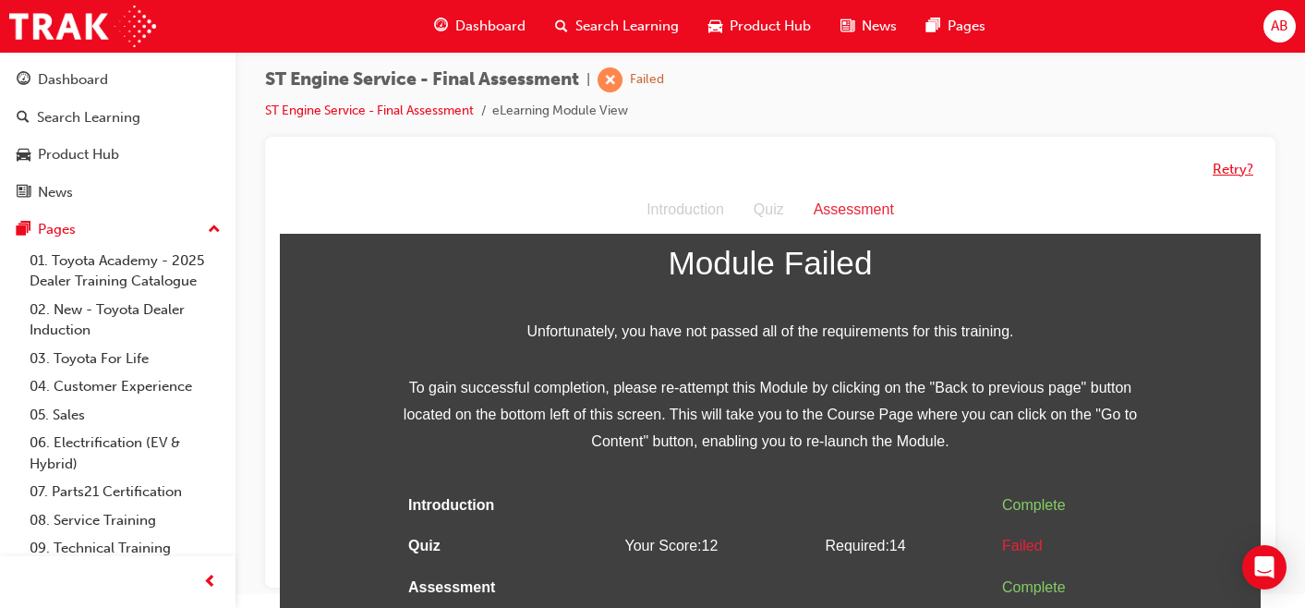
click at [1233, 163] on button "Retry?" at bounding box center [1232, 169] width 41 height 21
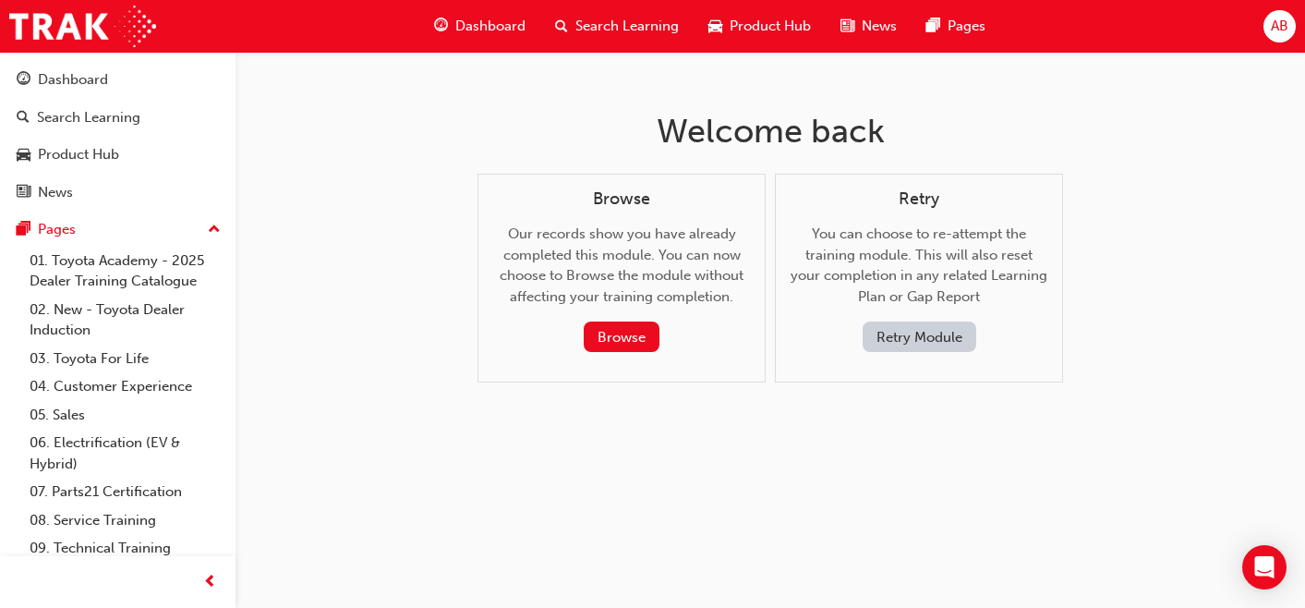
scroll to position [0, 0]
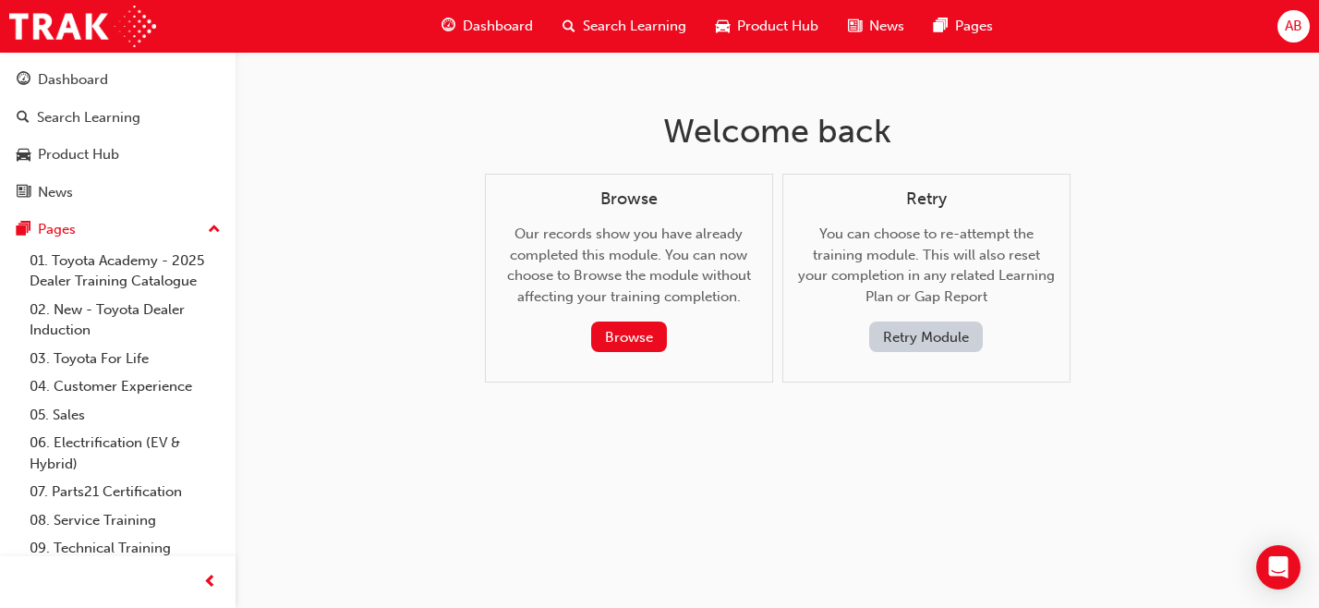
click at [944, 350] on button "Retry Module" at bounding box center [926, 336] width 114 height 30
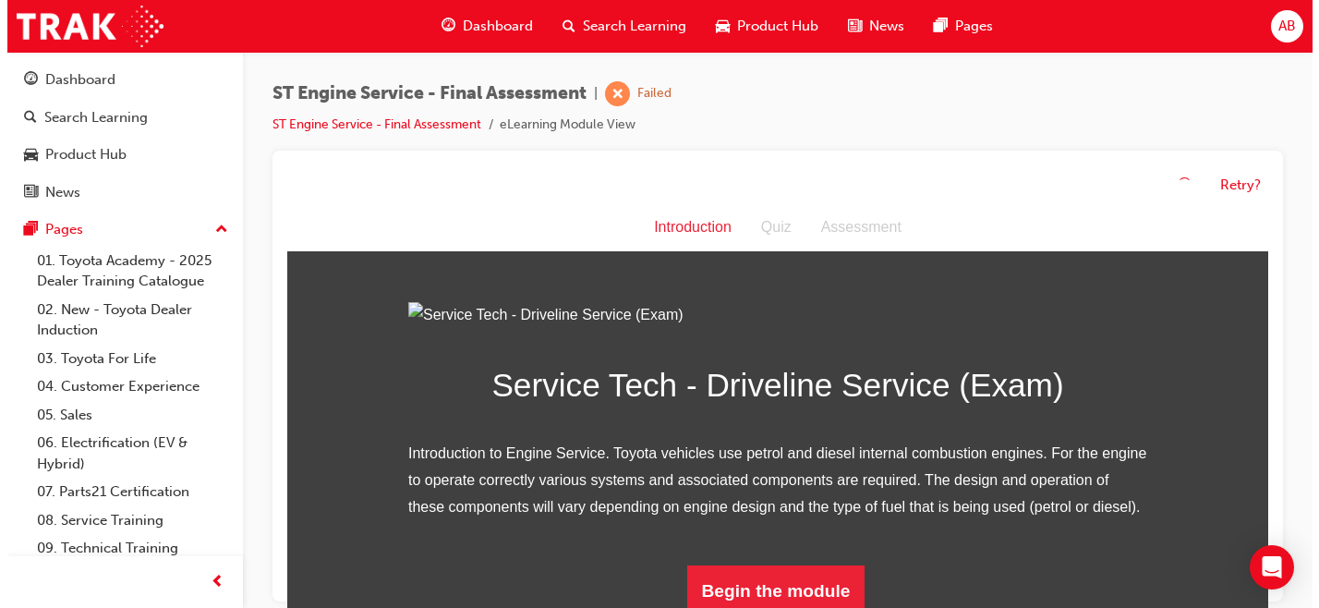
scroll to position [195, 0]
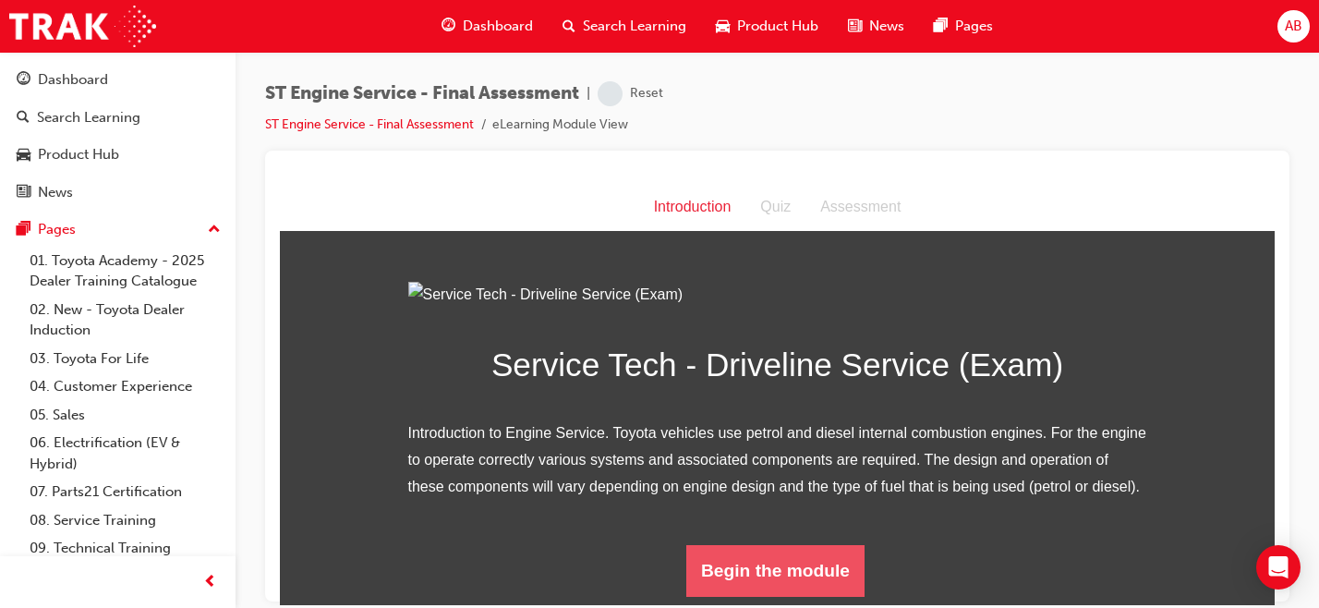
click at [769, 586] on button "Begin the module" at bounding box center [775, 570] width 178 height 52
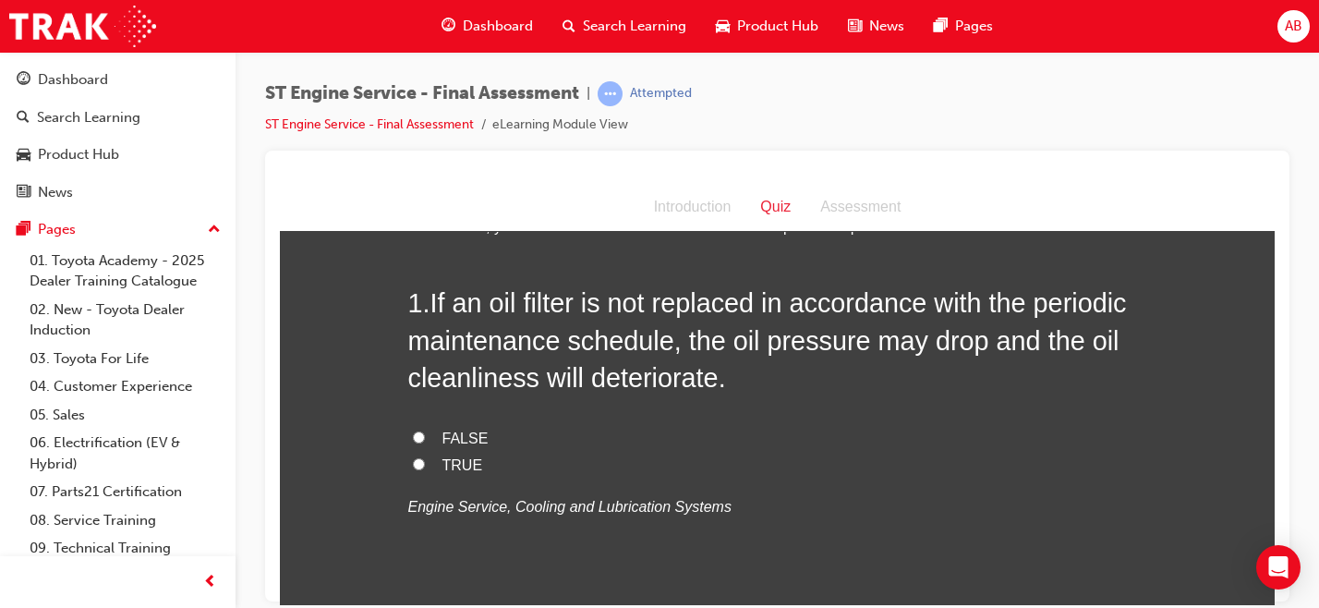
scroll to position [66, 0]
click at [450, 467] on span "TRUE" at bounding box center [462, 463] width 41 height 16
click at [425, 467] on input "TRUE" at bounding box center [419, 462] width 12 height 12
radio input "true"
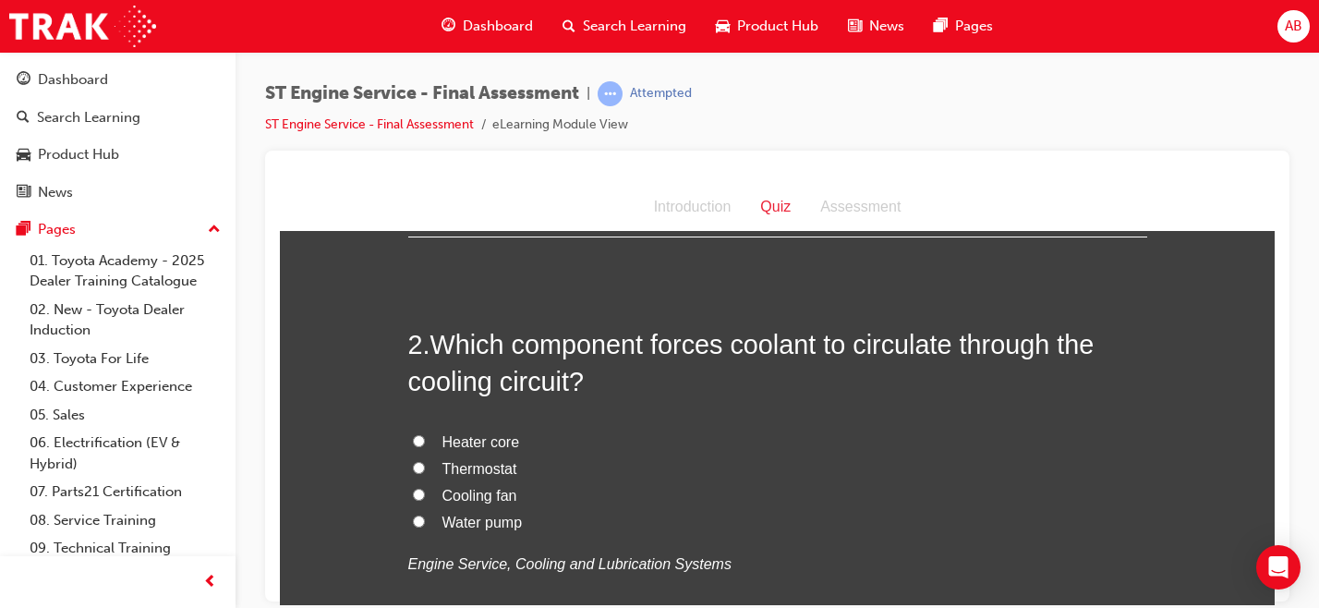
scroll to position [439, 0]
click at [442, 520] on span "Water pump" at bounding box center [482, 521] width 80 height 16
click at [425, 520] on input "Water pump" at bounding box center [419, 519] width 12 height 12
radio input "true"
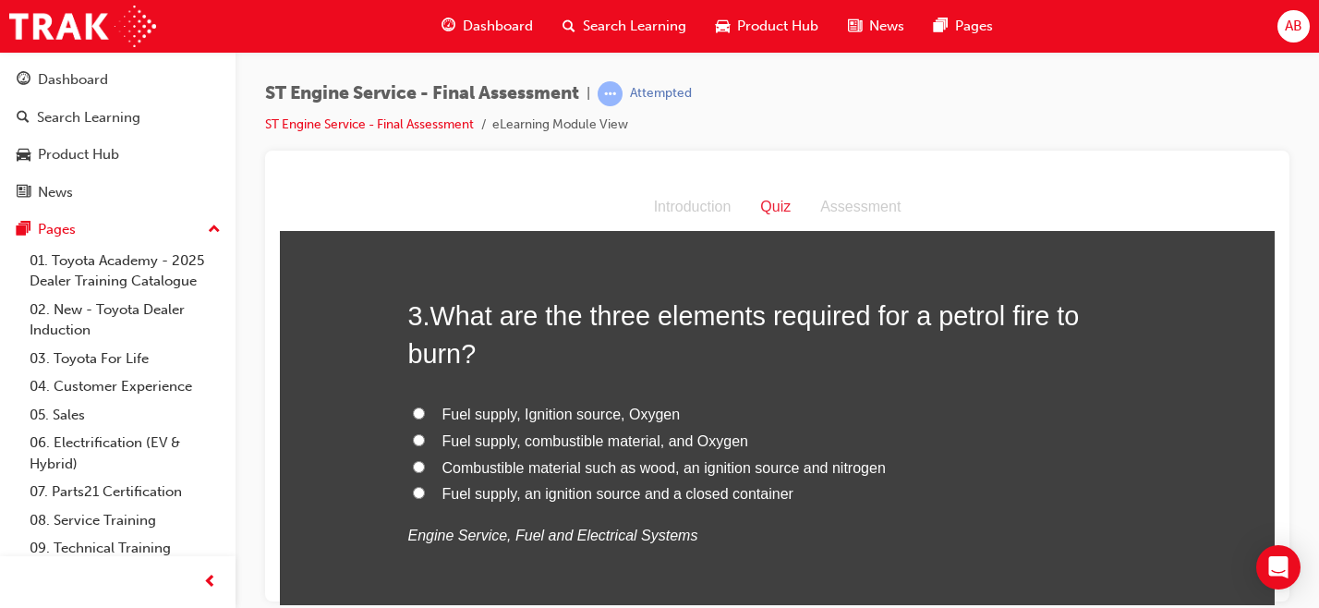
scroll to position [897, 0]
click at [487, 412] on span "Fuel supply, Ignition source, Oxygen" at bounding box center [561, 412] width 238 height 16
click at [425, 412] on input "Fuel supply, Ignition source, Oxygen" at bounding box center [419, 411] width 12 height 12
radio input "true"
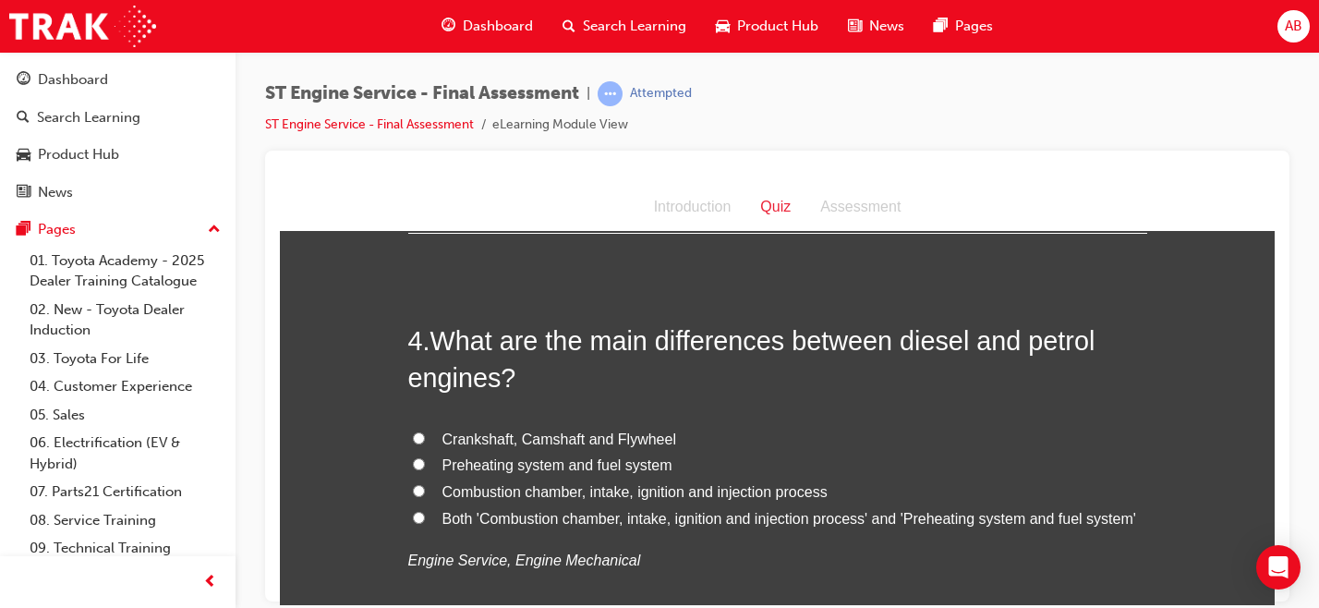
scroll to position [1319, 0]
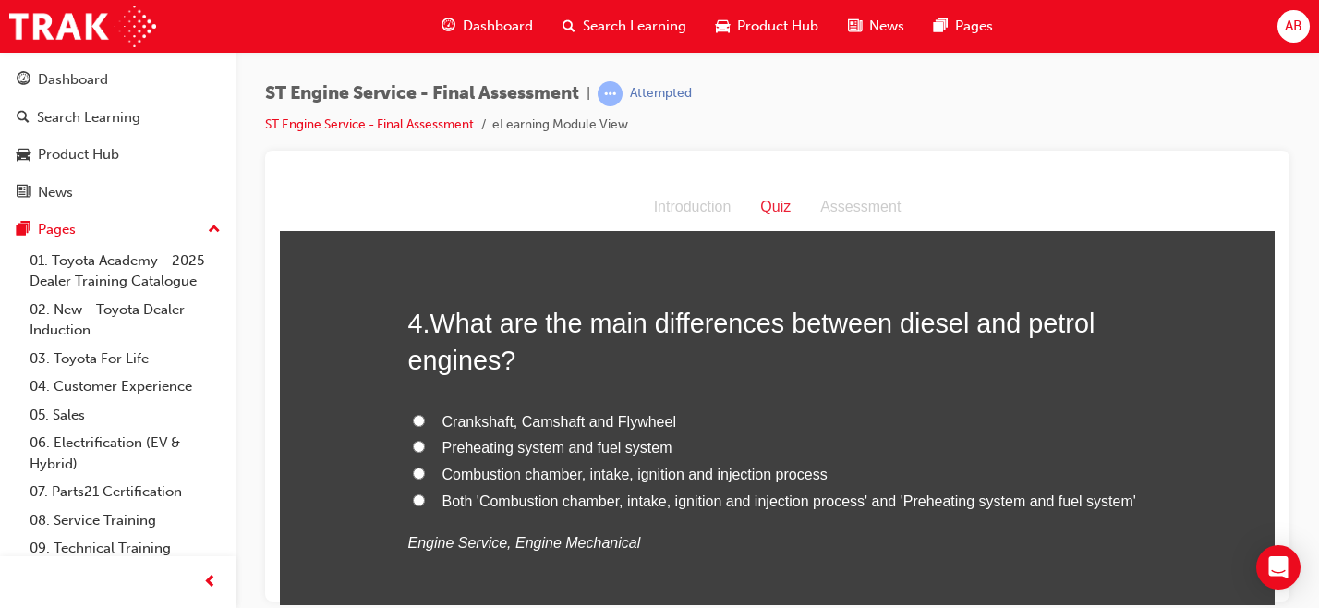
click at [582, 452] on span "Preheating system and fuel system" at bounding box center [557, 447] width 230 height 16
click at [425, 452] on input "Preheating system and fuel system" at bounding box center [419, 446] width 12 height 12
radio input "true"
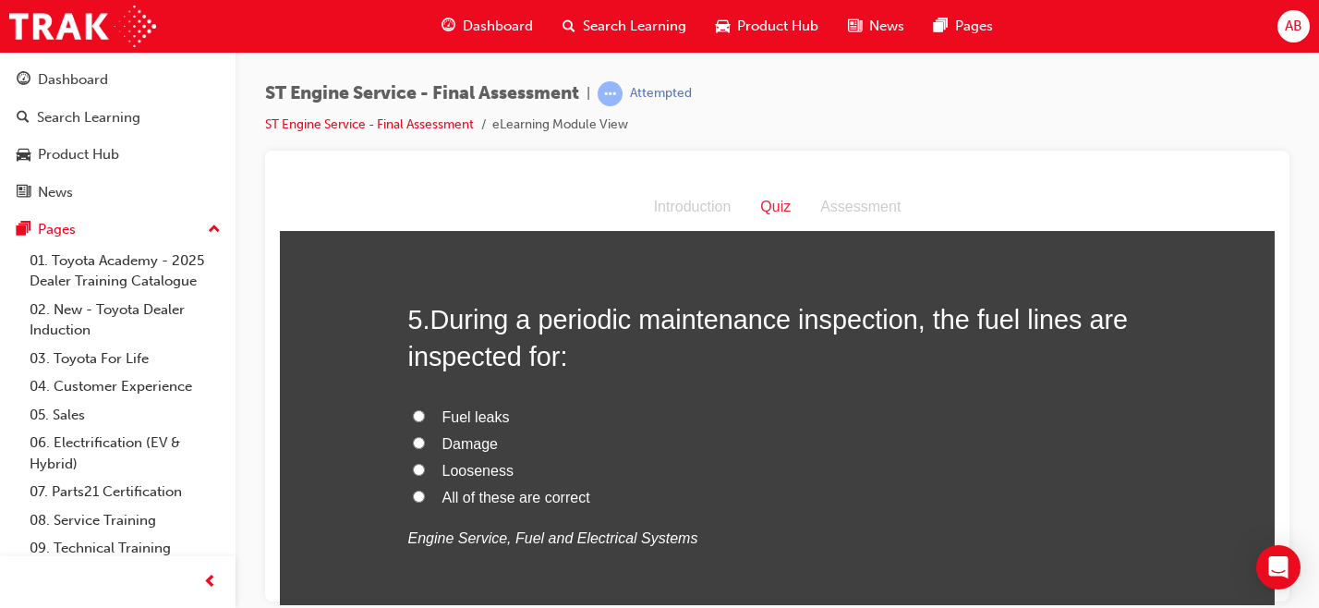
scroll to position [1745, 0]
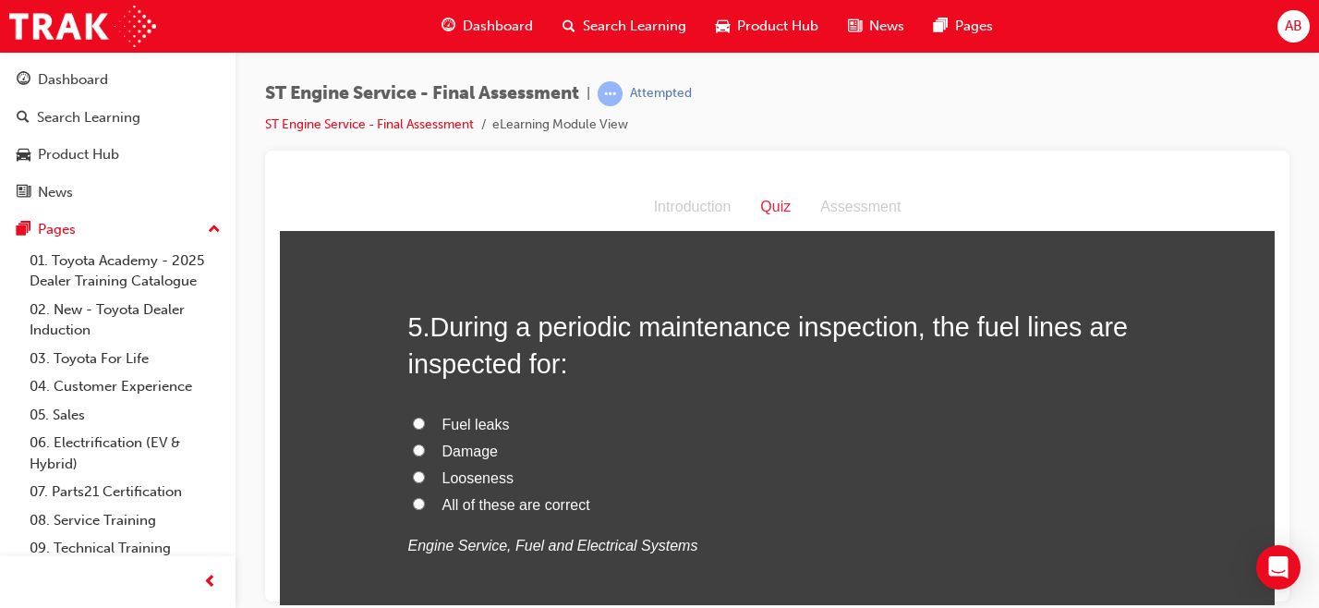
click at [464, 507] on span "All of these are correct" at bounding box center [516, 504] width 148 height 16
click at [425, 507] on input "All of these are correct" at bounding box center [419, 503] width 12 height 12
radio input "true"
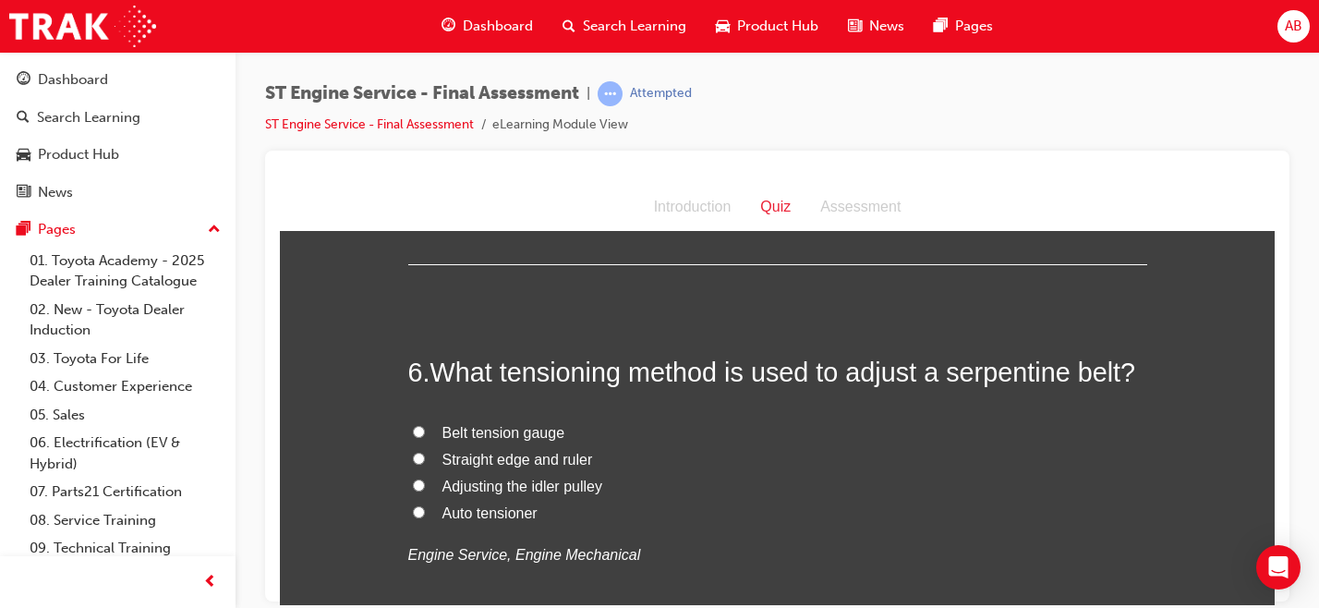
scroll to position [2133, 0]
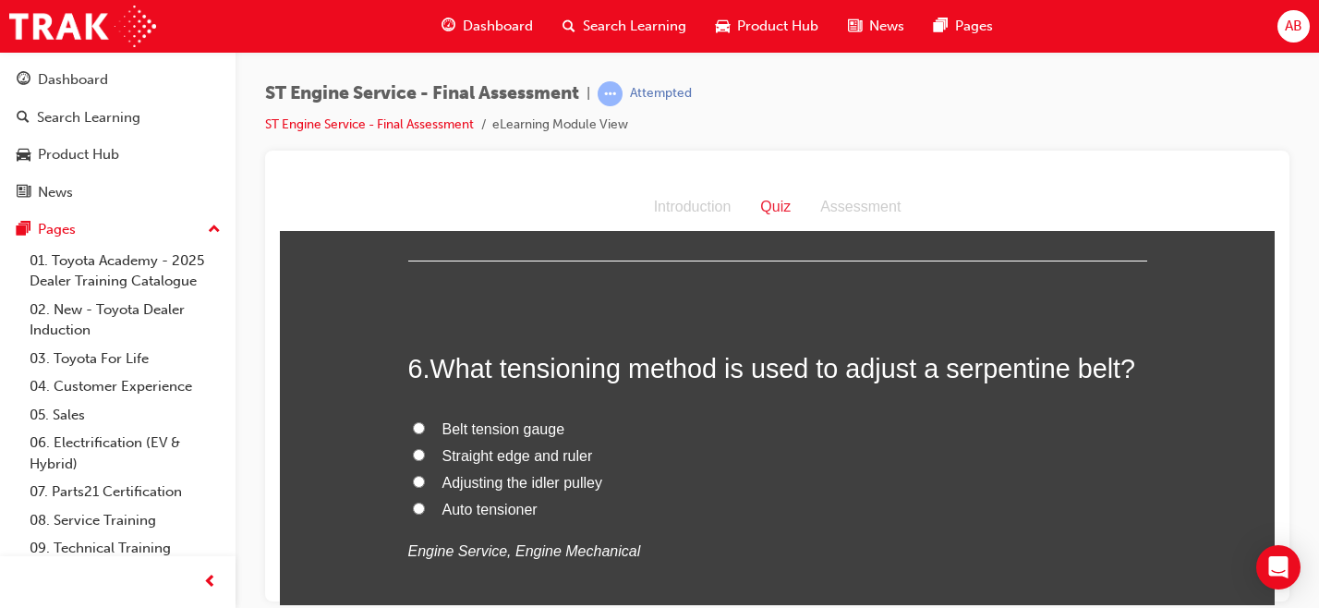
click at [482, 430] on span "Belt tension gauge" at bounding box center [503, 428] width 123 height 16
click at [425, 430] on input "Belt tension gauge" at bounding box center [419, 427] width 12 height 12
radio input "true"
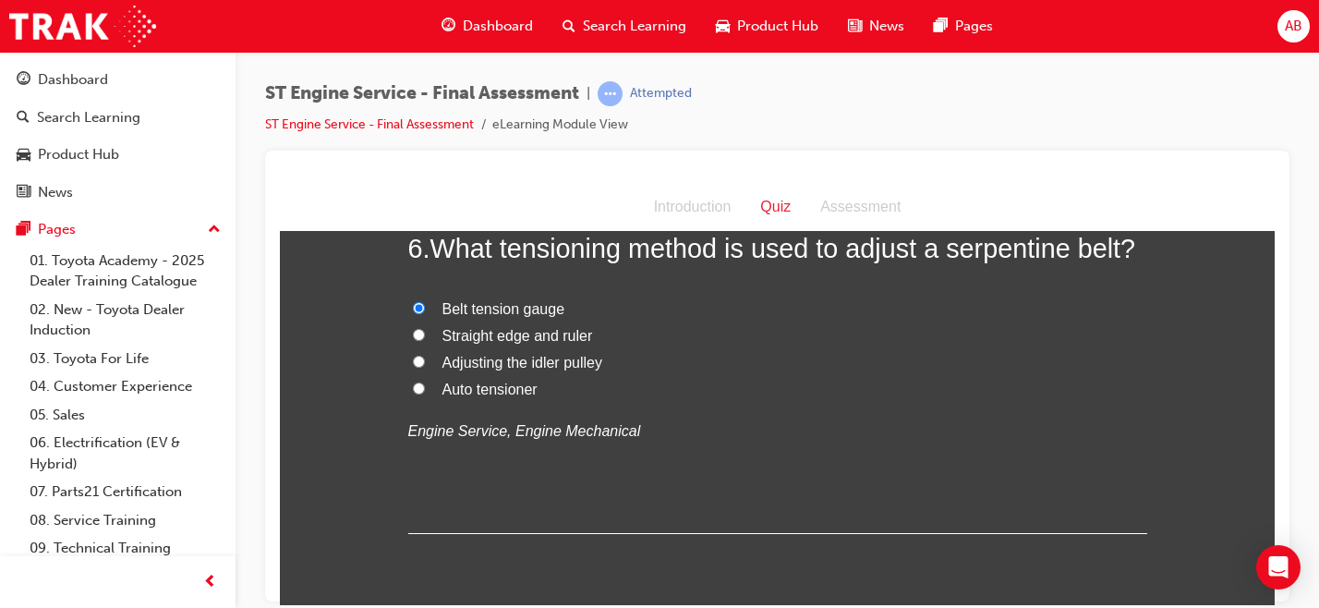
scroll to position [2257, 0]
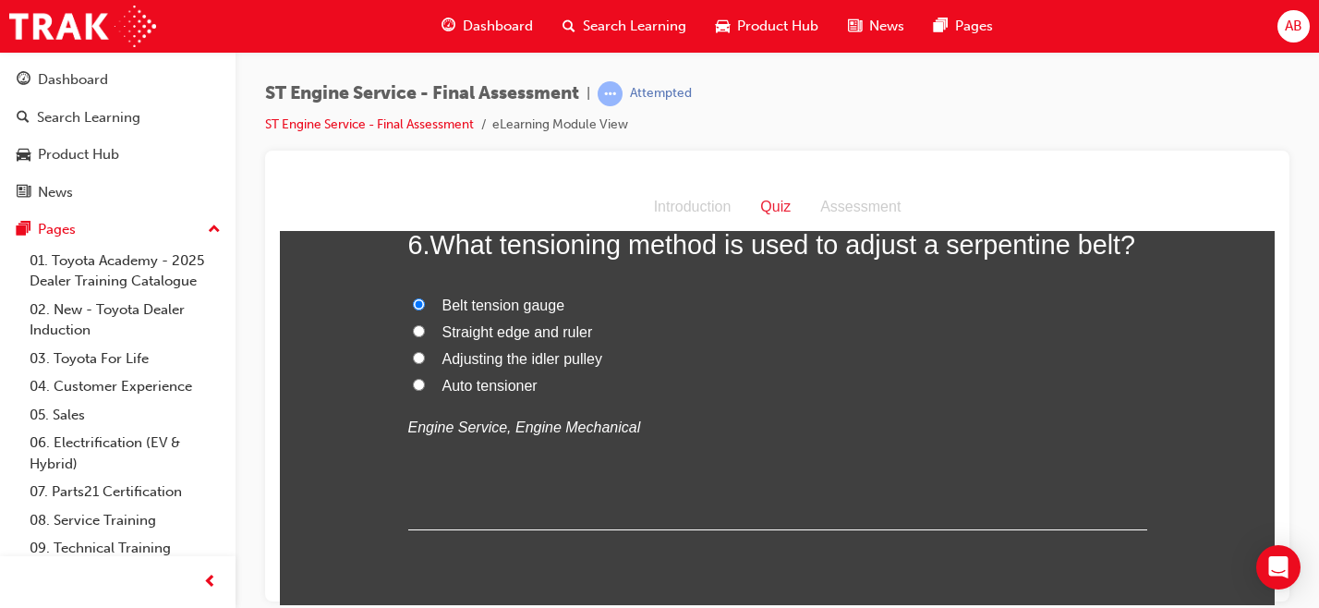
click at [464, 367] on label "Adjusting the idler pulley" at bounding box center [777, 358] width 739 height 27
click at [425, 363] on input "Adjusting the idler pulley" at bounding box center [419, 357] width 12 height 12
radio input "true"
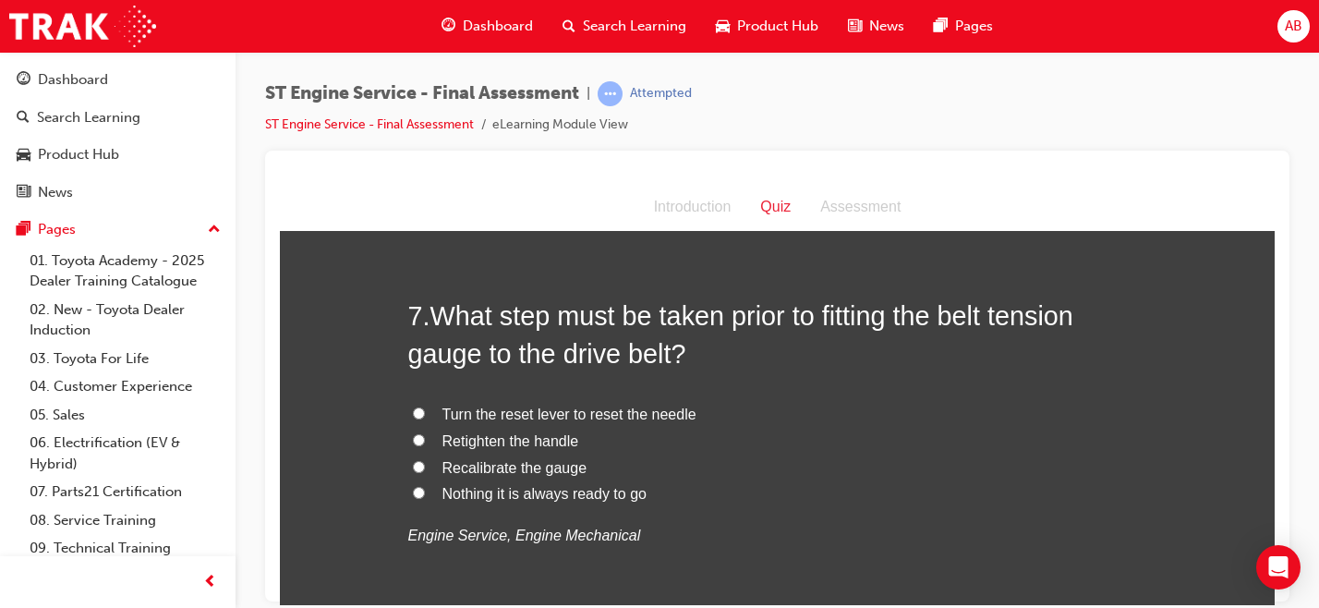
scroll to position [2577, 0]
click at [519, 476] on label "Recalibrate the gauge" at bounding box center [777, 468] width 739 height 27
click at [425, 473] on input "Recalibrate the gauge" at bounding box center [419, 467] width 12 height 12
radio input "true"
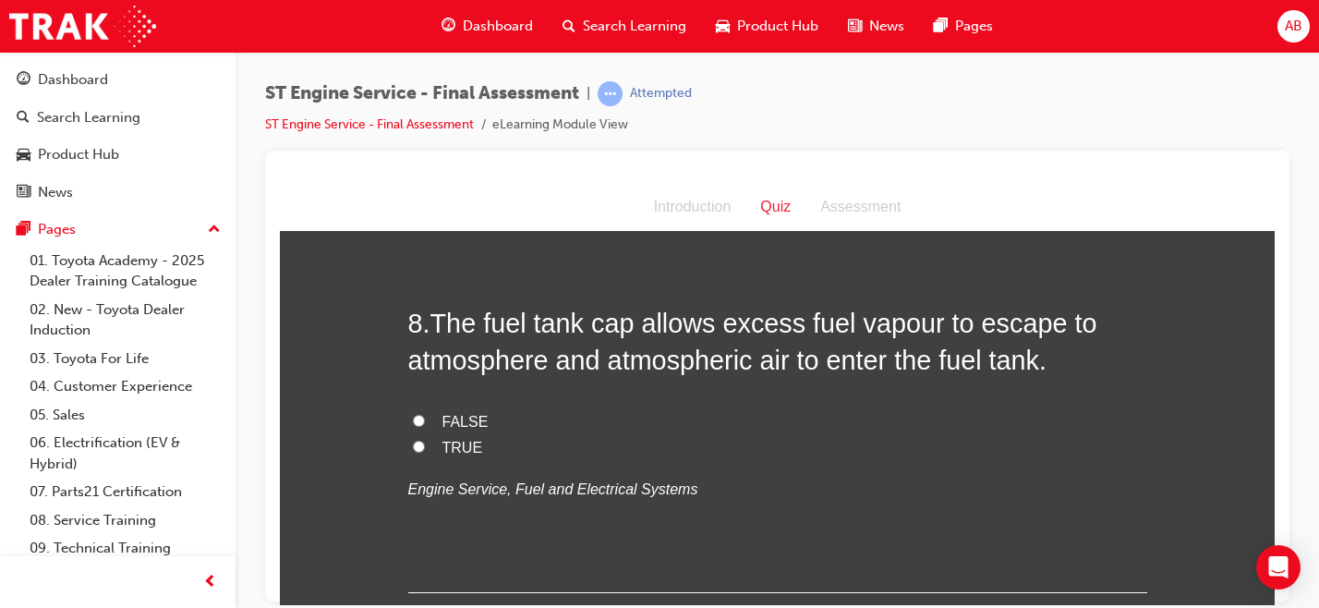
scroll to position [3004, 0]
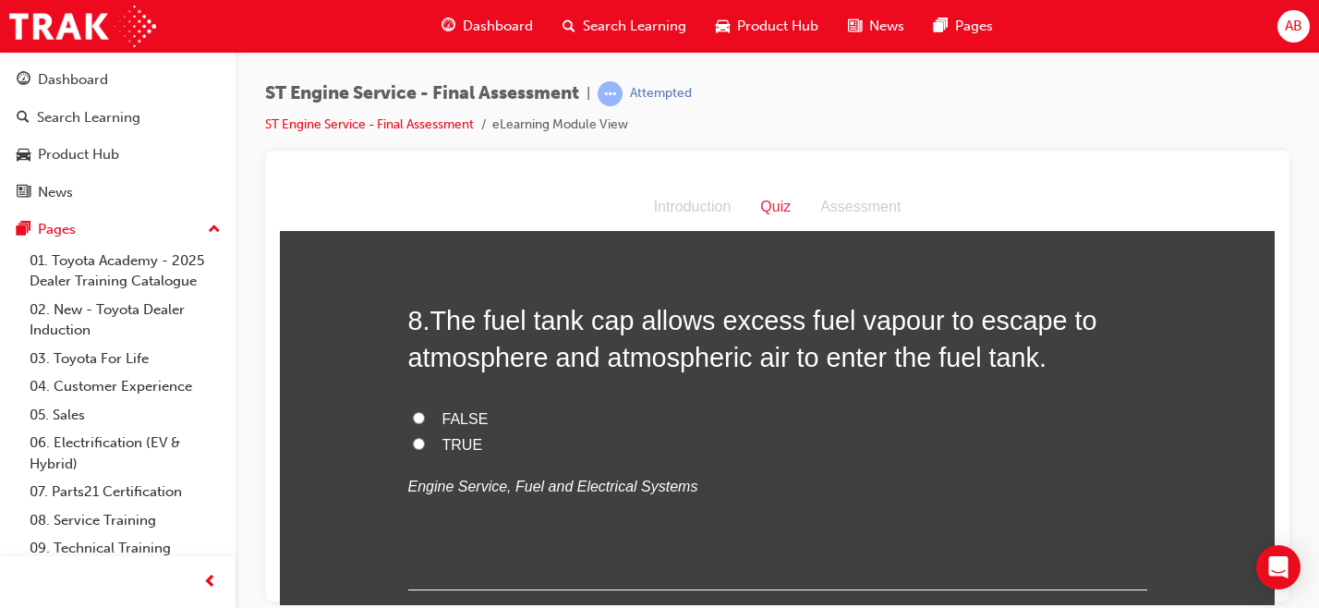
click at [472, 443] on label "TRUE" at bounding box center [777, 444] width 739 height 27
click at [425, 443] on input "TRUE" at bounding box center [419, 443] width 12 height 12
radio input "true"
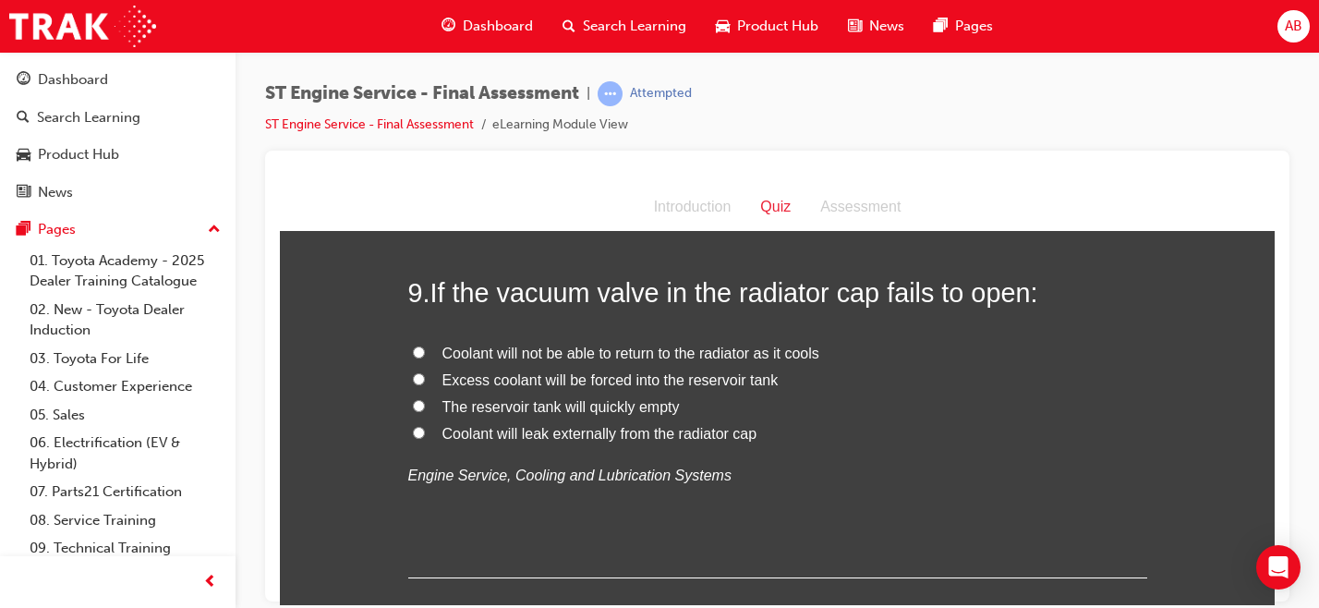
scroll to position [3397, 0]
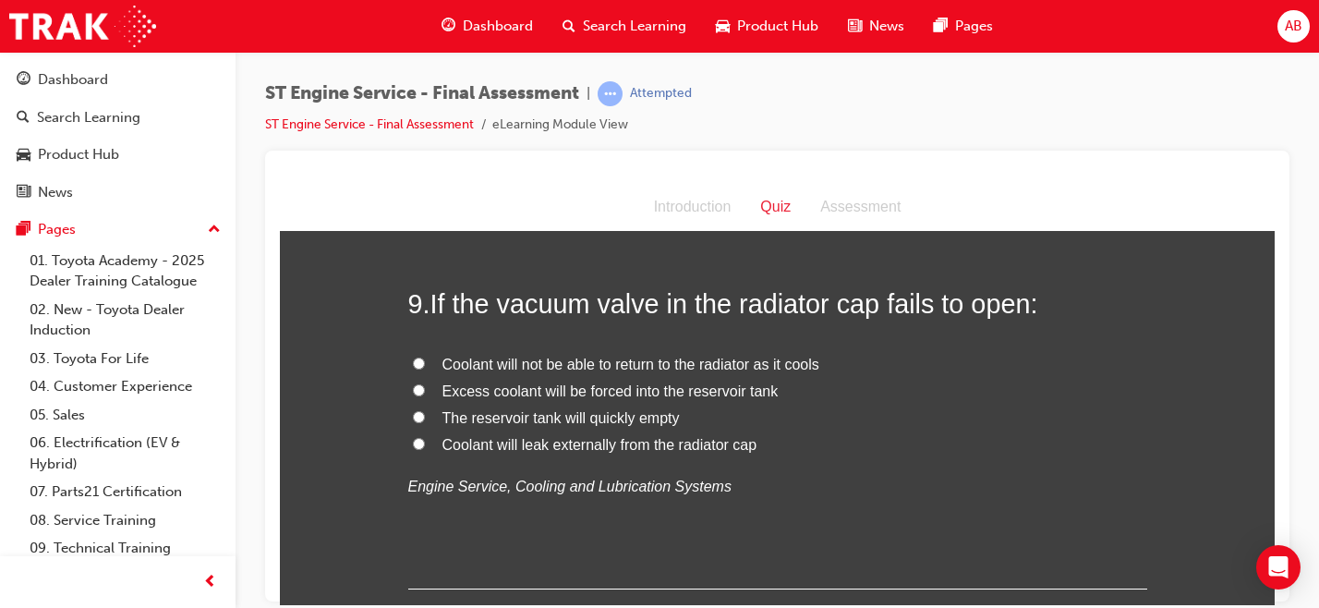
click at [700, 369] on span "Coolant will not be able to return to the radiator as it cools" at bounding box center [630, 364] width 377 height 16
click at [425, 368] on input "Coolant will not be able to return to the radiator as it cools" at bounding box center [419, 362] width 12 height 12
radio input "true"
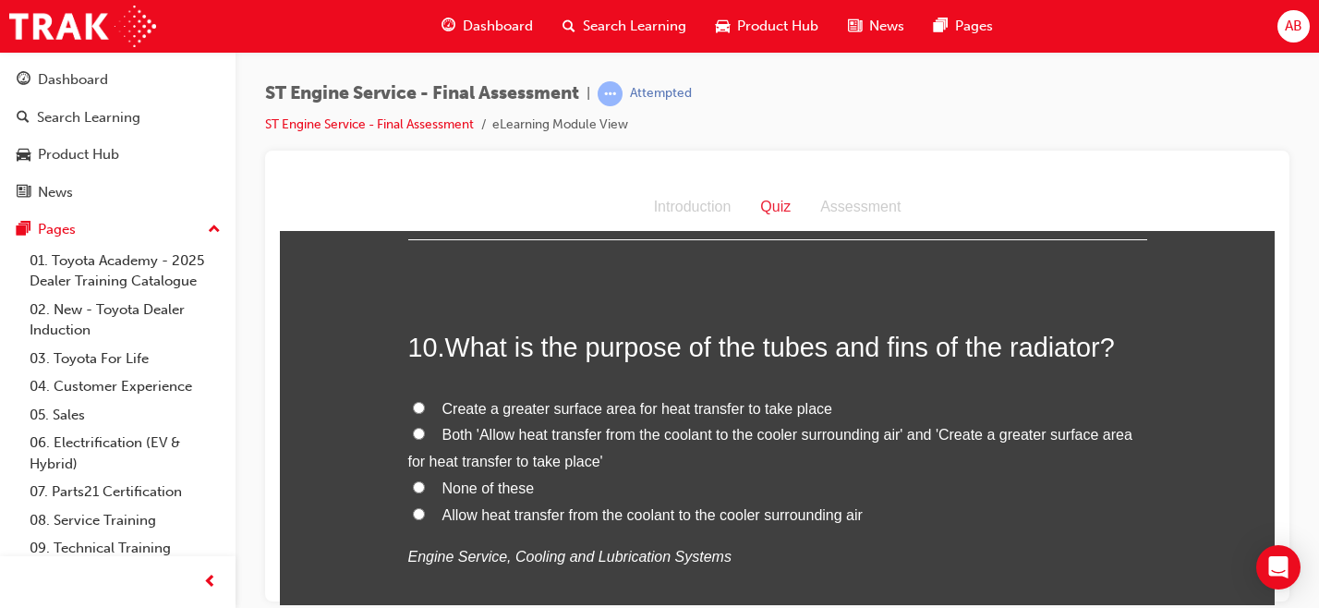
scroll to position [3745, 0]
click at [640, 433] on span "Both 'Allow heat transfer from the coolant to the cooler surrounding air' and '…" at bounding box center [770, 448] width 724 height 42
click at [425, 433] on input "Both 'Allow heat transfer from the coolant to the cooler surrounding air' and '…" at bounding box center [419, 434] width 12 height 12
radio input "true"
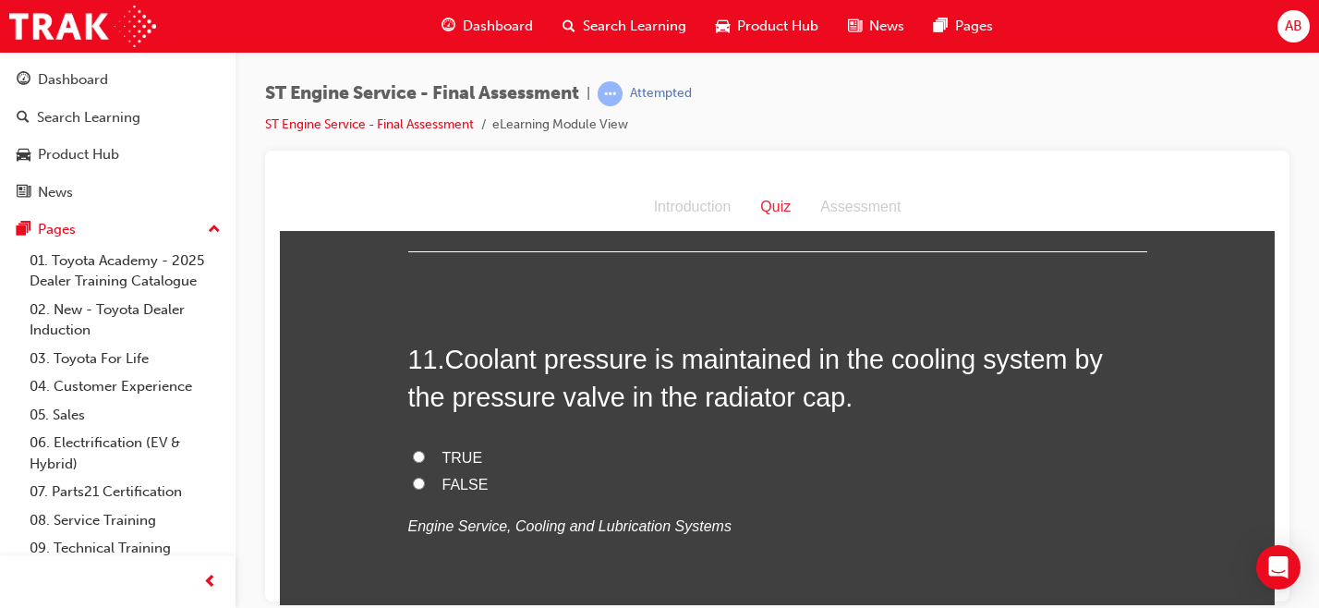
scroll to position [4158, 0]
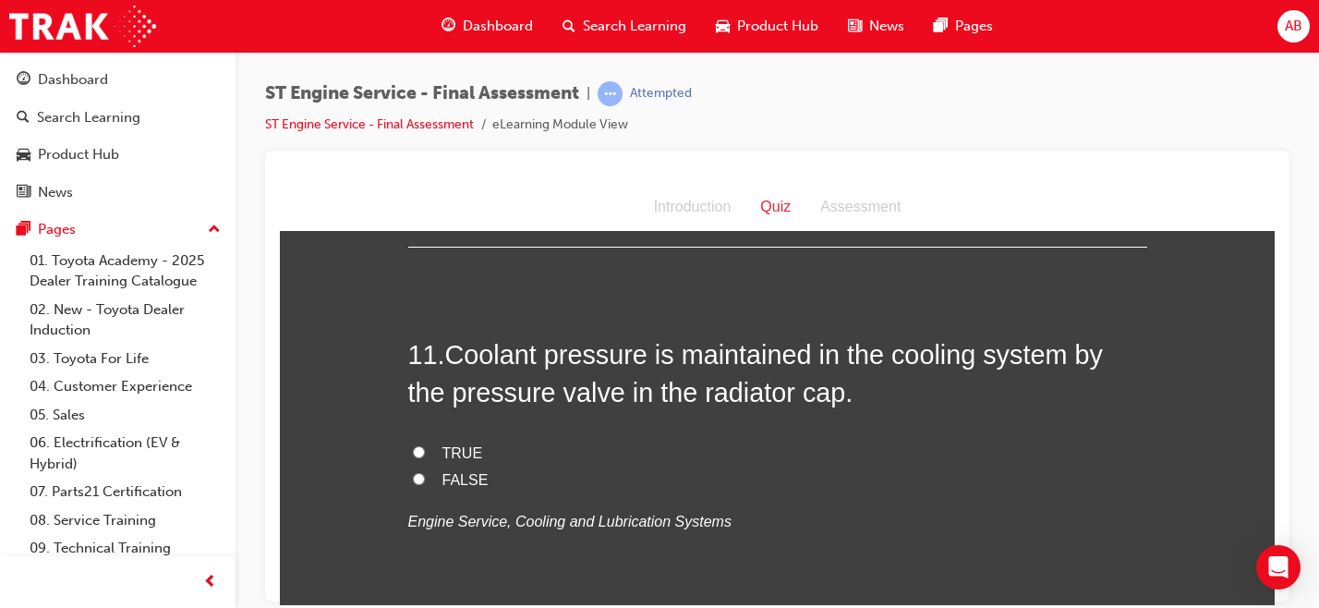
click at [452, 456] on span "TRUE" at bounding box center [462, 452] width 41 height 16
click at [425, 456] on input "TRUE" at bounding box center [419, 451] width 12 height 12
radio input "true"
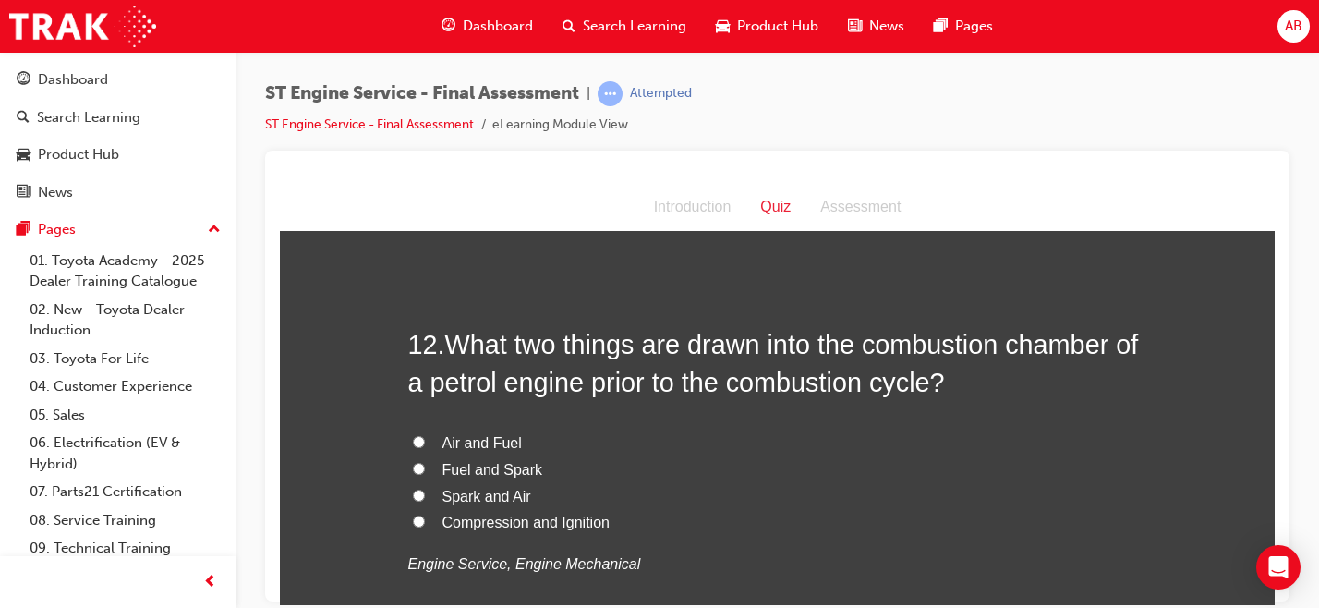
scroll to position [4544, 0]
click at [469, 448] on span "Air and Fuel" at bounding box center [481, 443] width 79 height 16
click at [425, 448] on input "Air and Fuel" at bounding box center [419, 442] width 12 height 12
radio input "true"
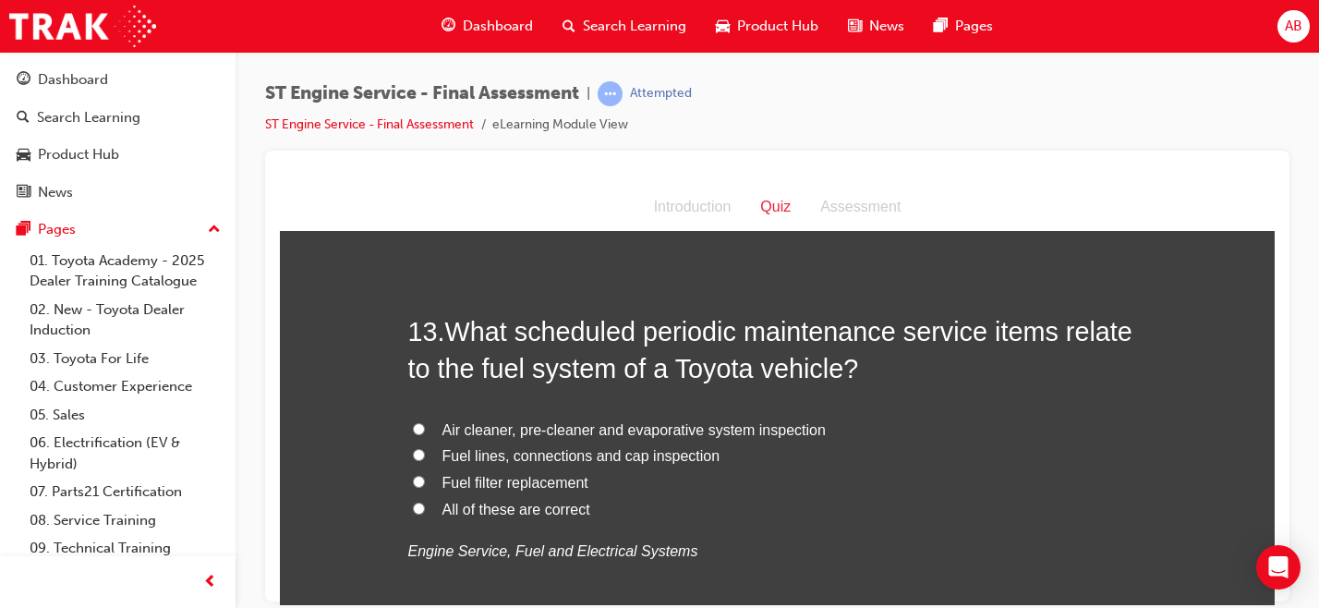
scroll to position [5000, 0]
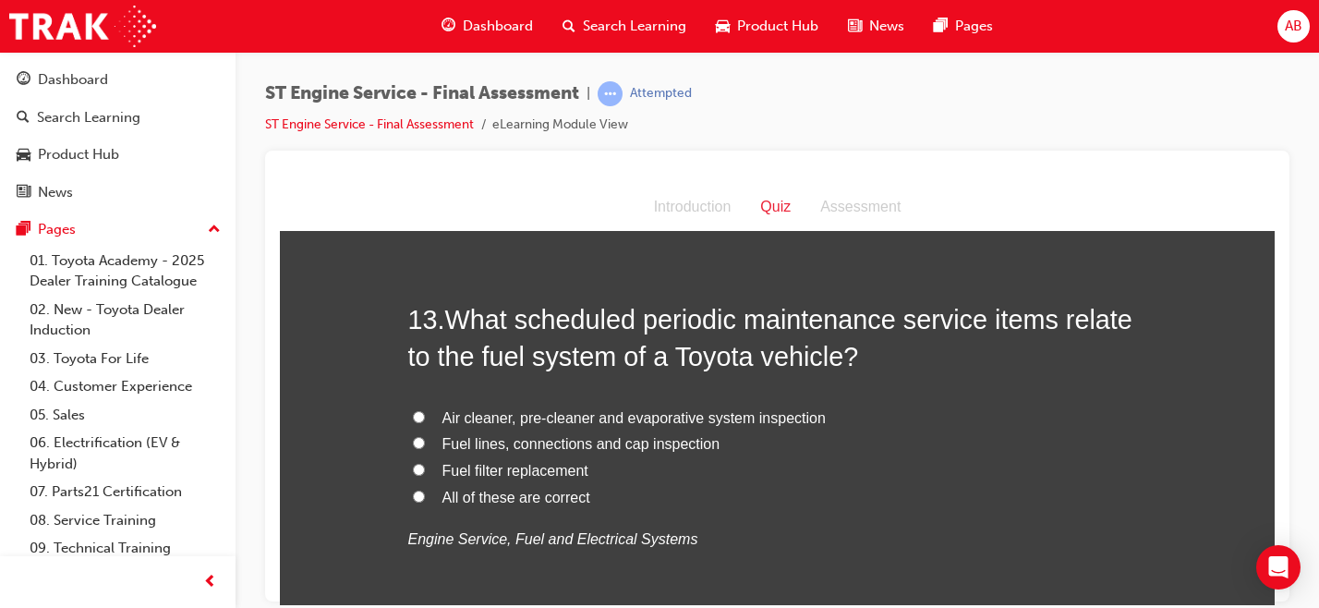
click at [554, 481] on label "Fuel filter replacement" at bounding box center [777, 470] width 739 height 27
click at [425, 475] on input "Fuel filter replacement" at bounding box center [419, 469] width 12 height 12
radio input "true"
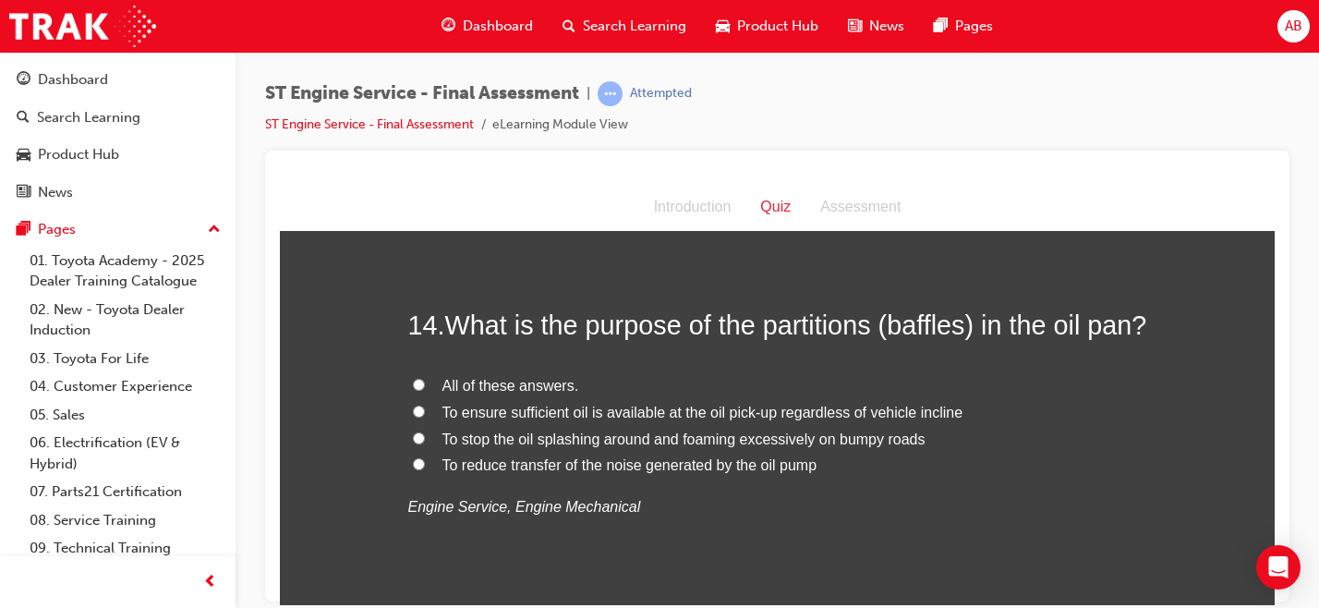
scroll to position [5436, 0]
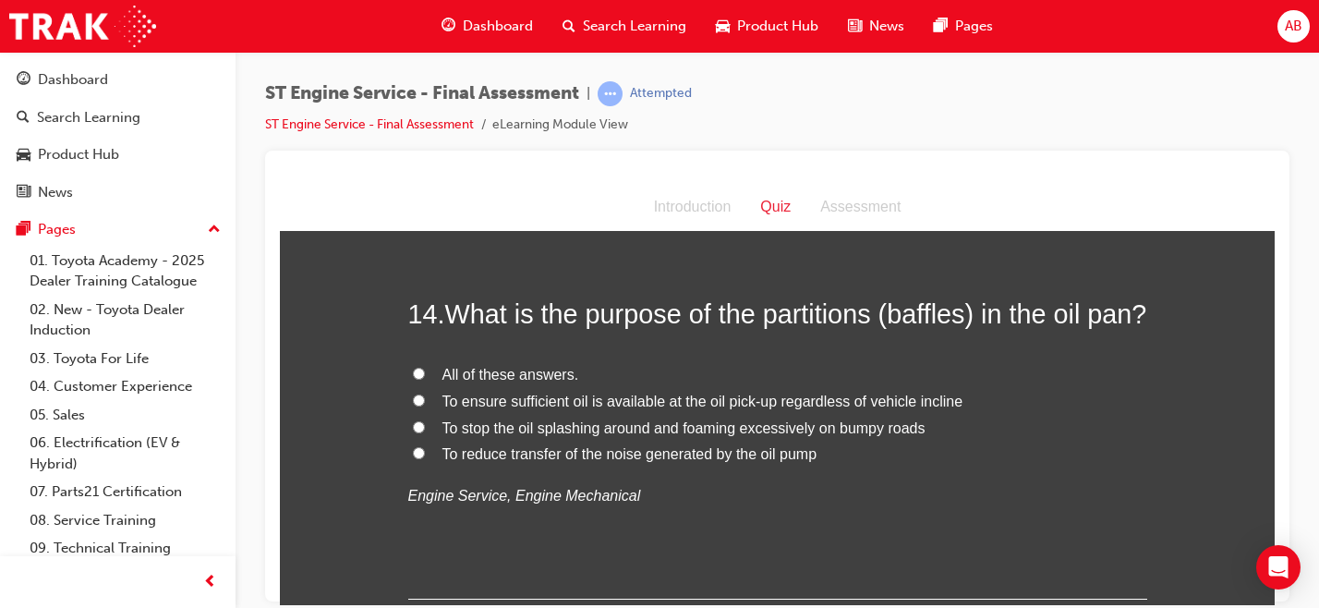
click at [523, 381] on span "All of these answers." at bounding box center [510, 374] width 137 height 16
click at [425, 379] on input "All of these answers." at bounding box center [419, 373] width 12 height 12
radio input "true"
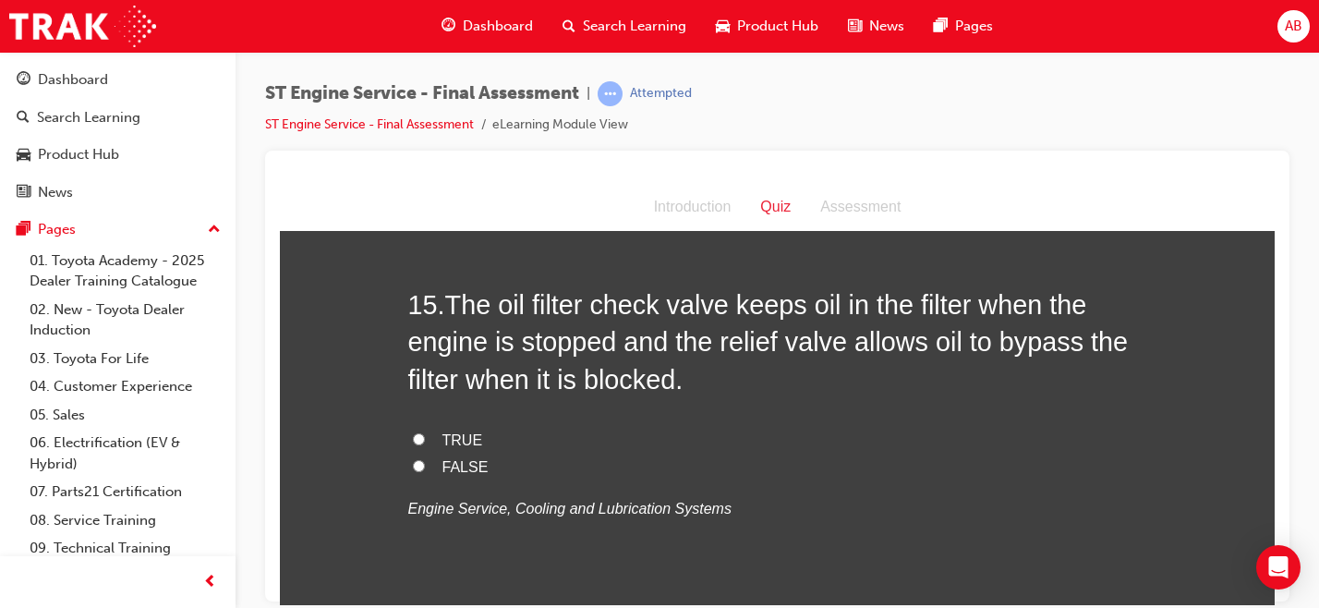
scroll to position [5840, 0]
click at [456, 445] on span "TRUE" at bounding box center [462, 437] width 41 height 16
click at [425, 442] on input "TRUE" at bounding box center [419, 436] width 12 height 12
radio input "true"
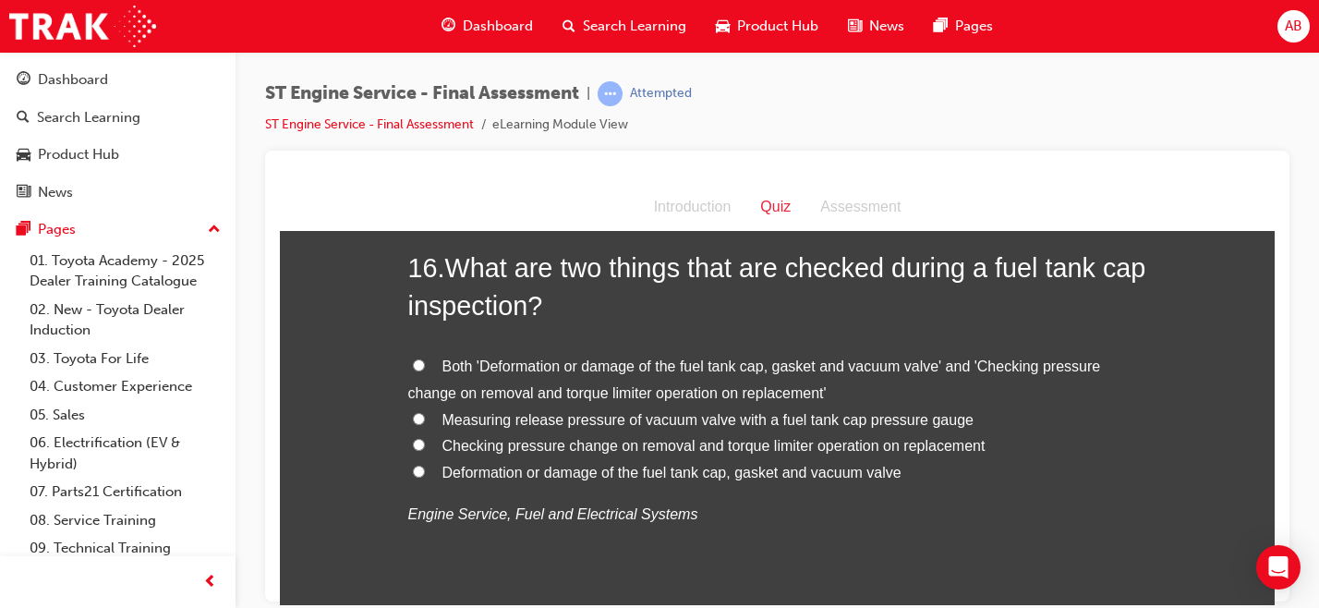
scroll to position [6298, 0]
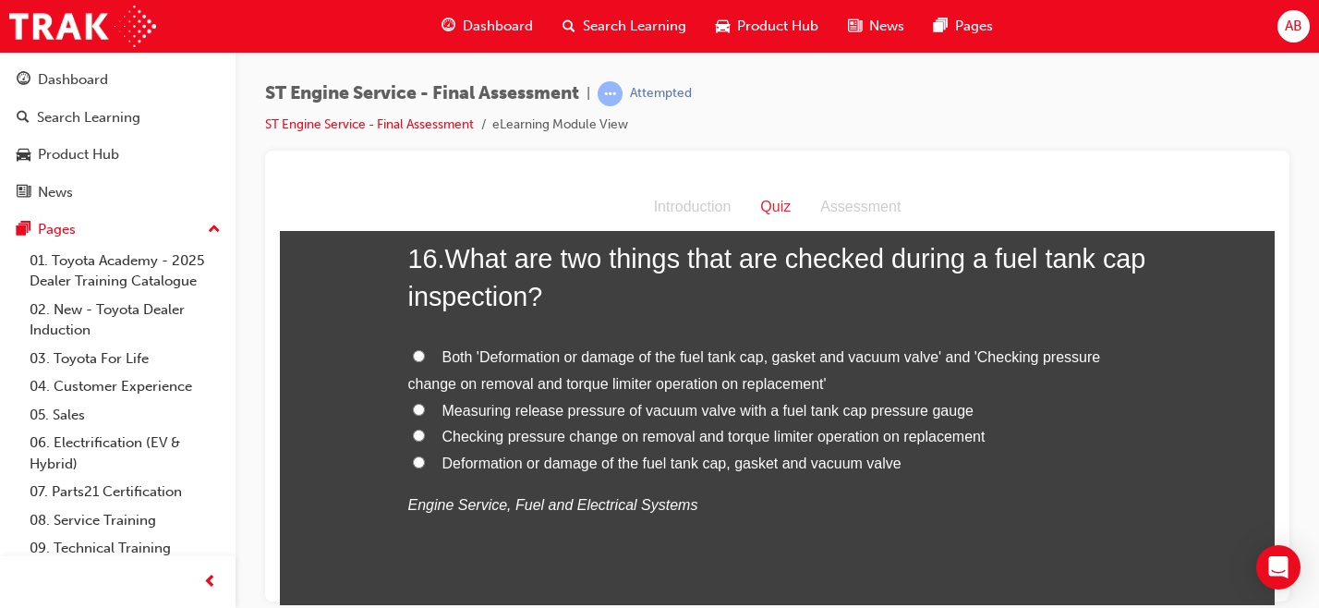
click at [555, 470] on span "Deformation or damage of the fuel tank cap, gasket and vacuum valve" at bounding box center [671, 462] width 459 height 16
click at [425, 467] on input "Deformation or damage of the fuel tank cap, gasket and vacuum valve" at bounding box center [419, 461] width 12 height 12
radio input "true"
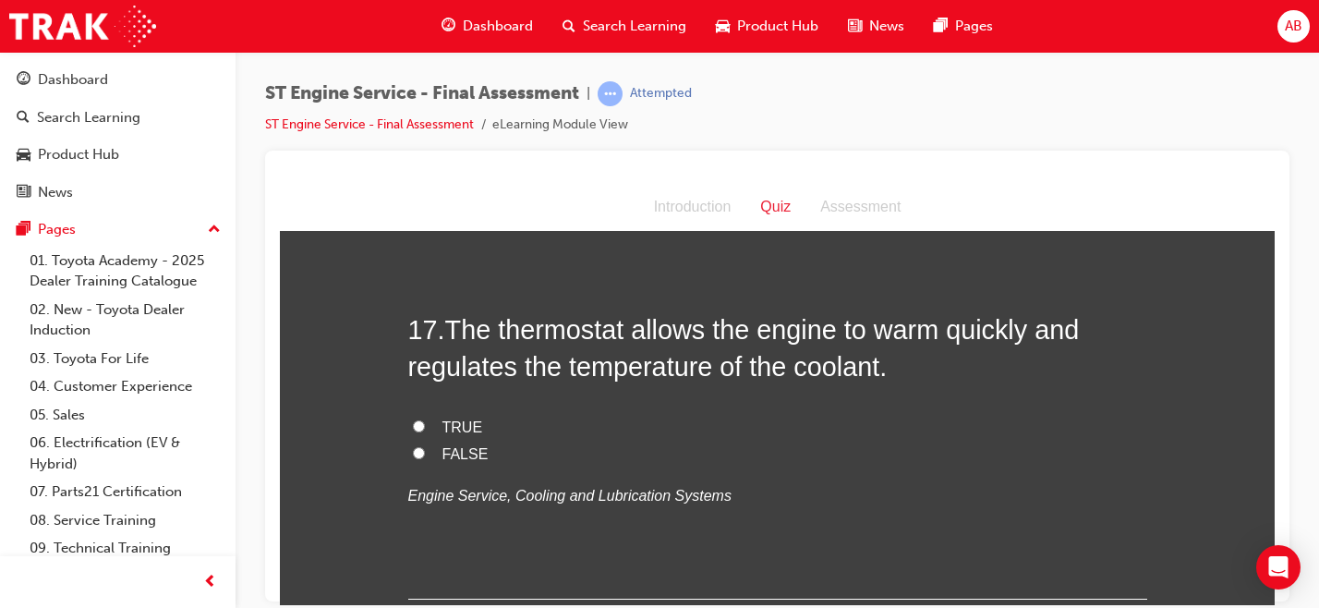
scroll to position [6688, 0]
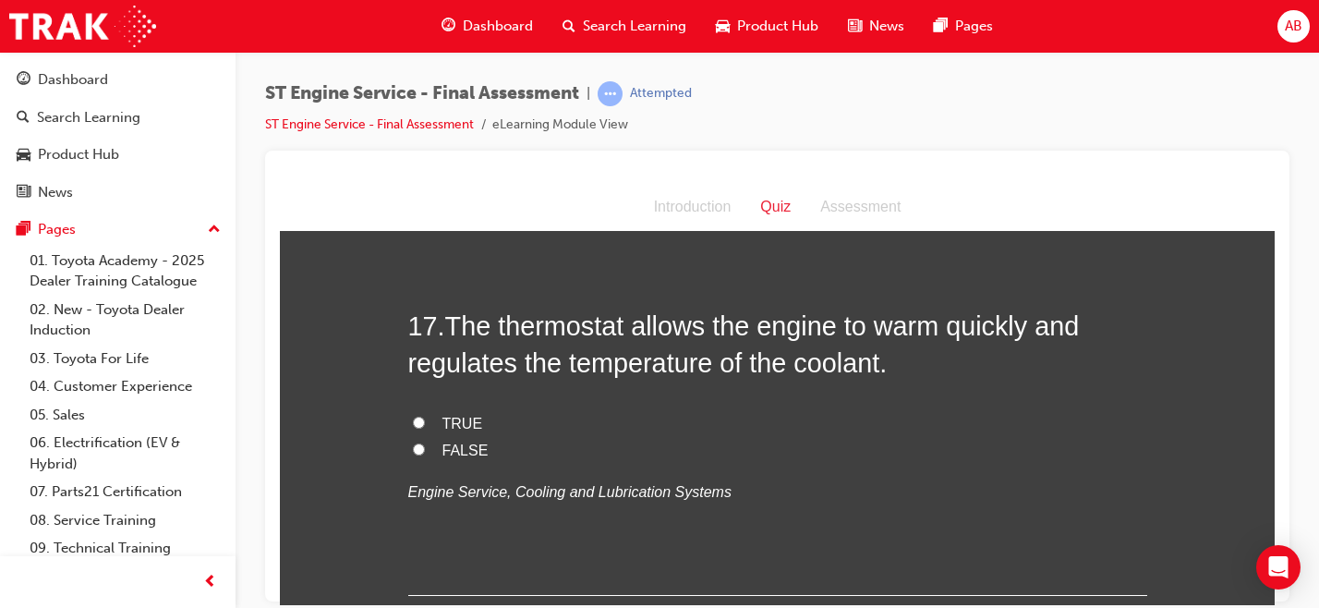
click at [470, 437] on label "TRUE" at bounding box center [777, 423] width 739 height 27
click at [425, 428] on input "TRUE" at bounding box center [419, 422] width 12 height 12
radio input "true"
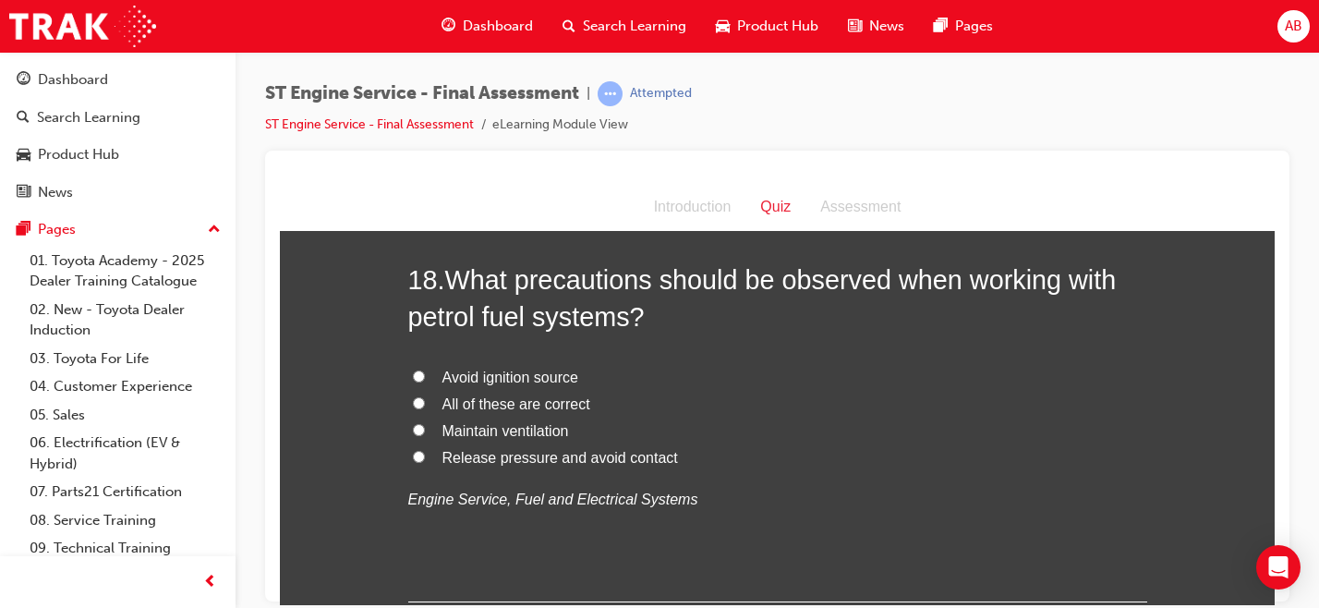
scroll to position [7111, 0]
click at [512, 410] on span "All of these are correct" at bounding box center [516, 402] width 148 height 16
click at [425, 407] on input "All of these are correct" at bounding box center [419, 401] width 12 height 12
radio input "true"
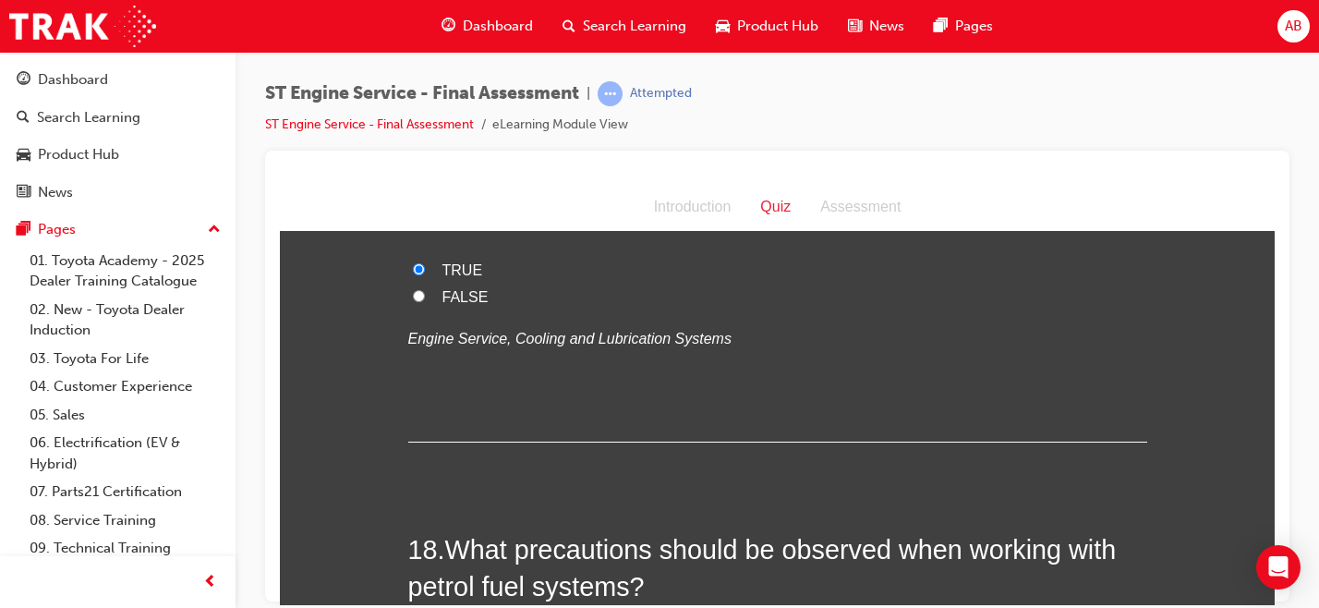
scroll to position [7285, 0]
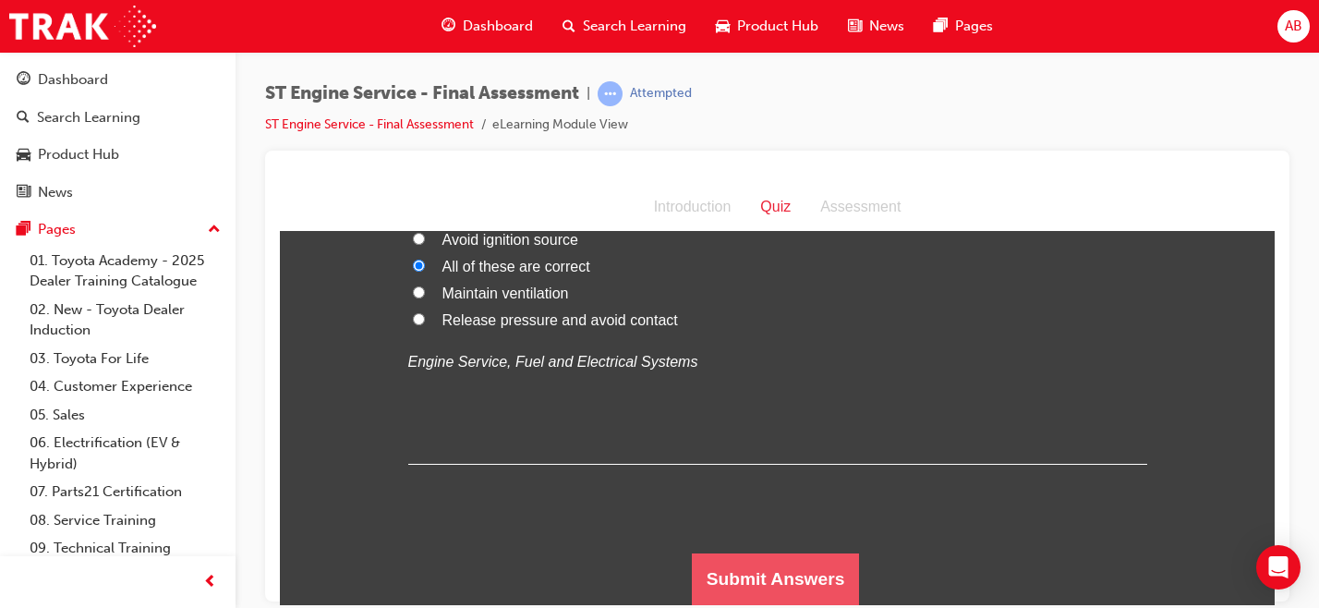
click at [760, 583] on button "Submit Answers" at bounding box center [776, 578] width 168 height 52
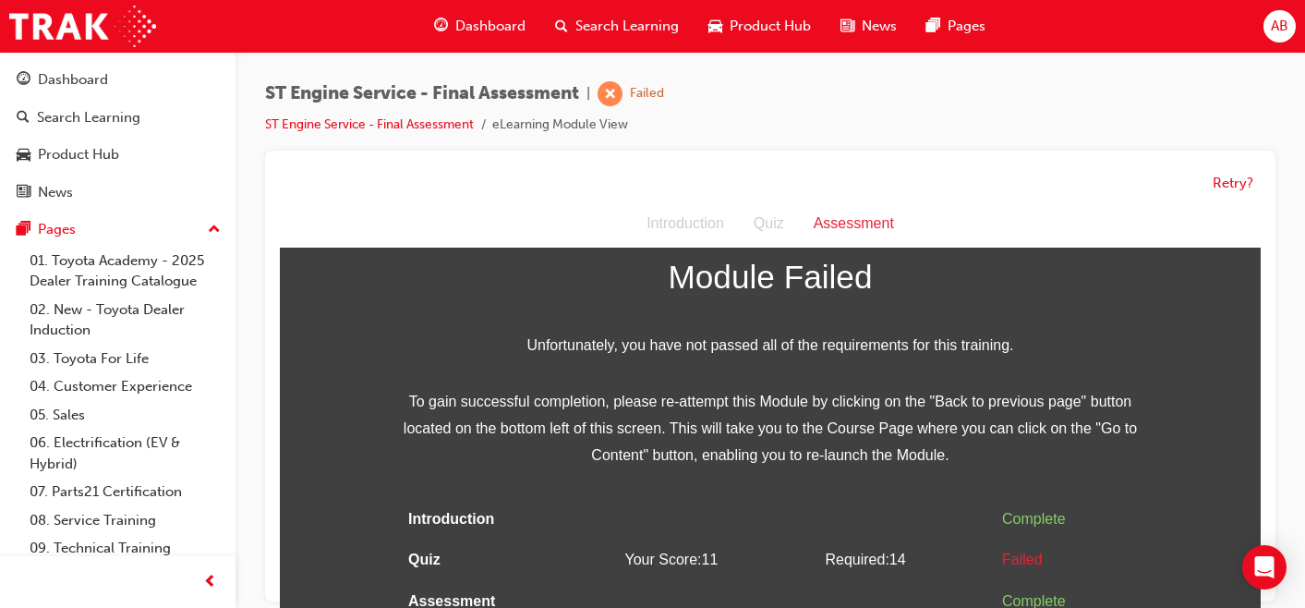
scroll to position [14, 0]
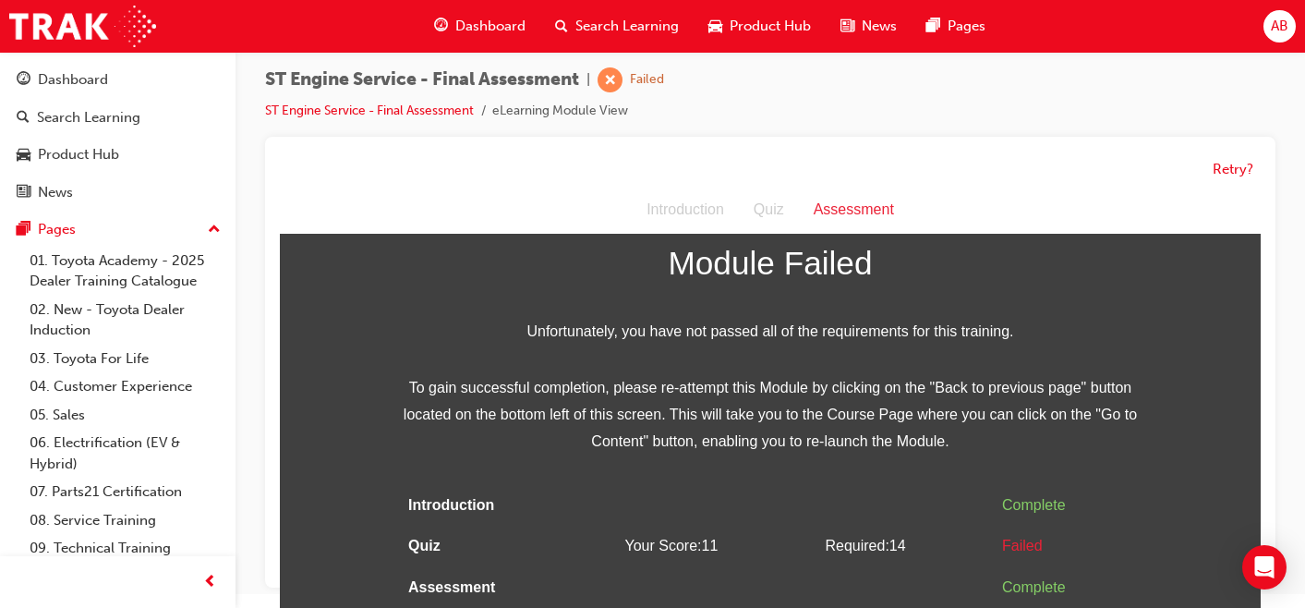
click at [481, 32] on span "Dashboard" at bounding box center [490, 26] width 70 height 21
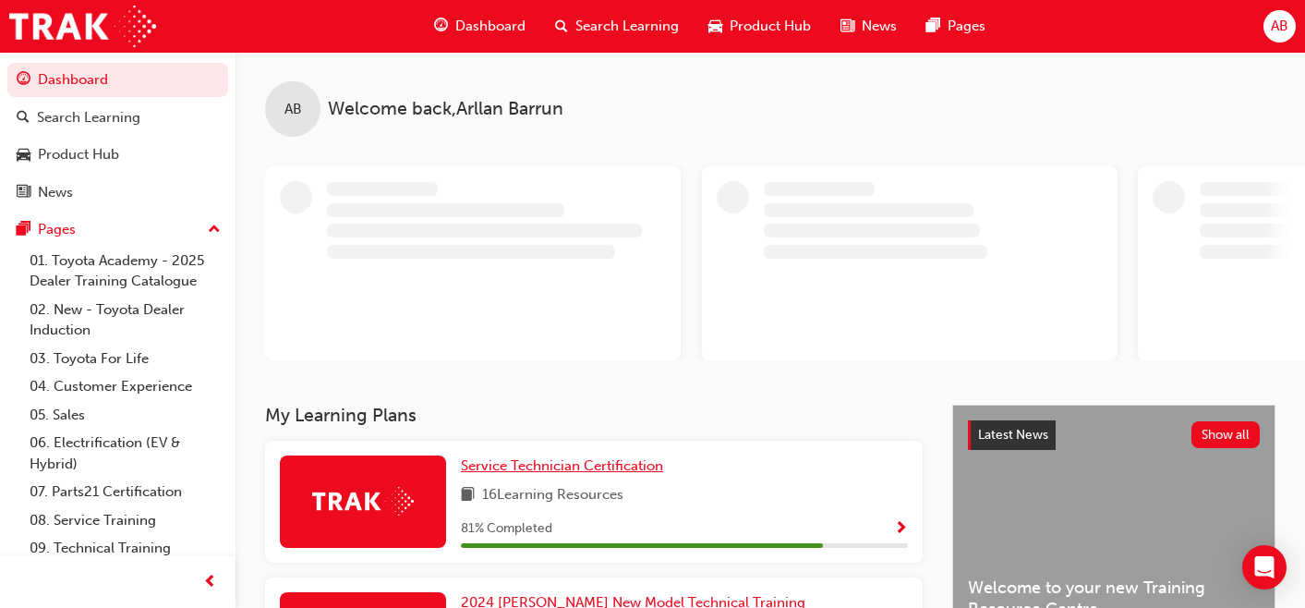
click at [569, 458] on span "Service Technician Certification" at bounding box center [562, 465] width 202 height 17
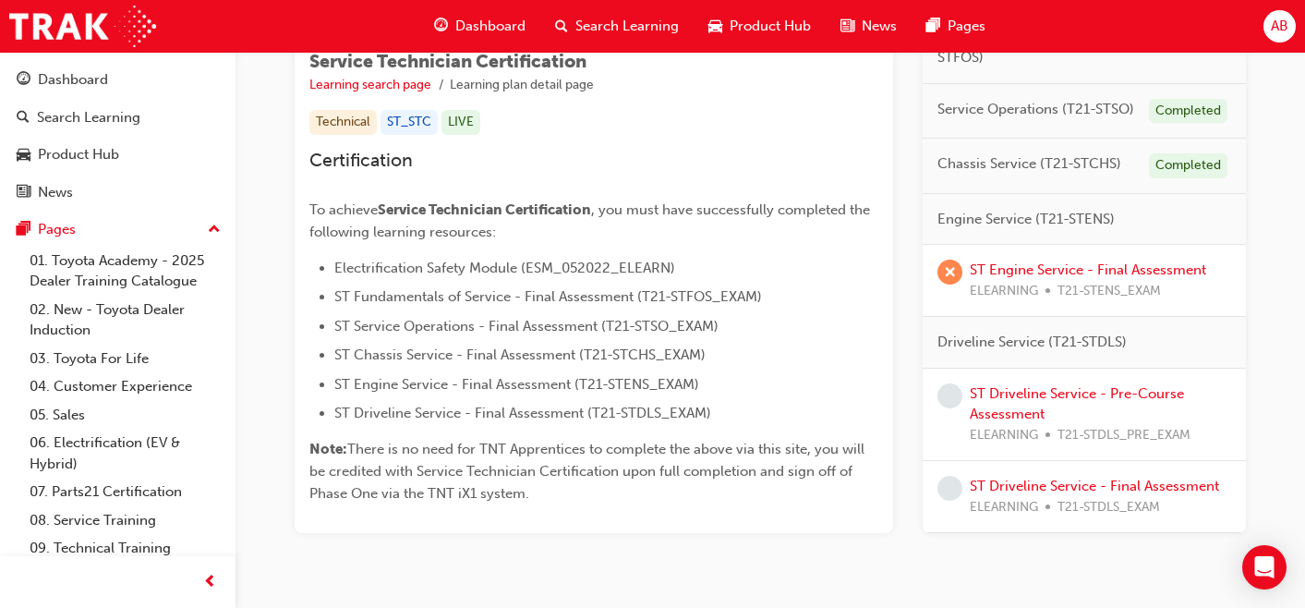
scroll to position [330, 0]
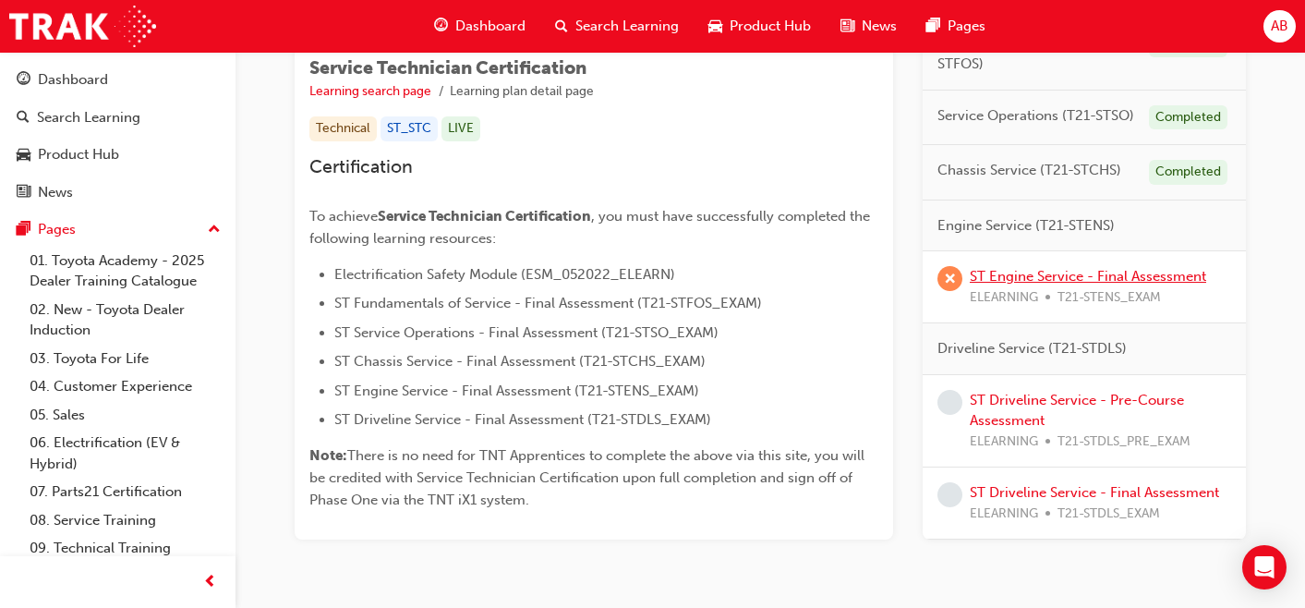
click at [1114, 281] on link "ST Engine Service - Final Assessment" at bounding box center [1088, 276] width 236 height 17
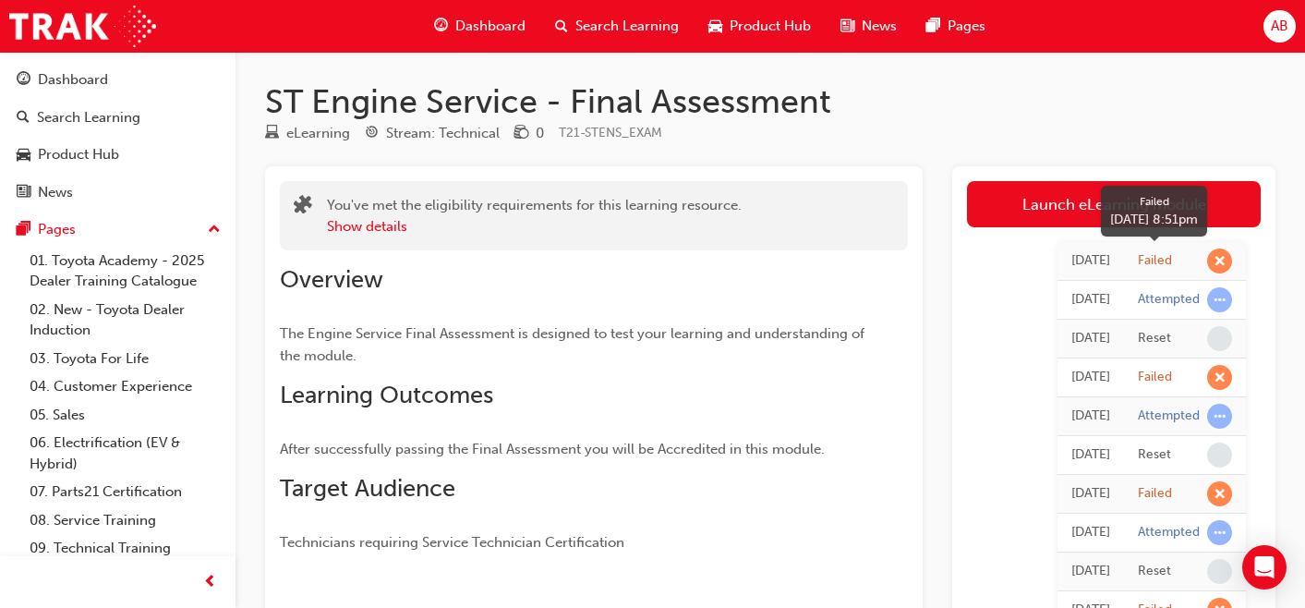
click at [1216, 261] on span "learningRecordVerb_FAIL-icon" at bounding box center [1219, 260] width 25 height 25
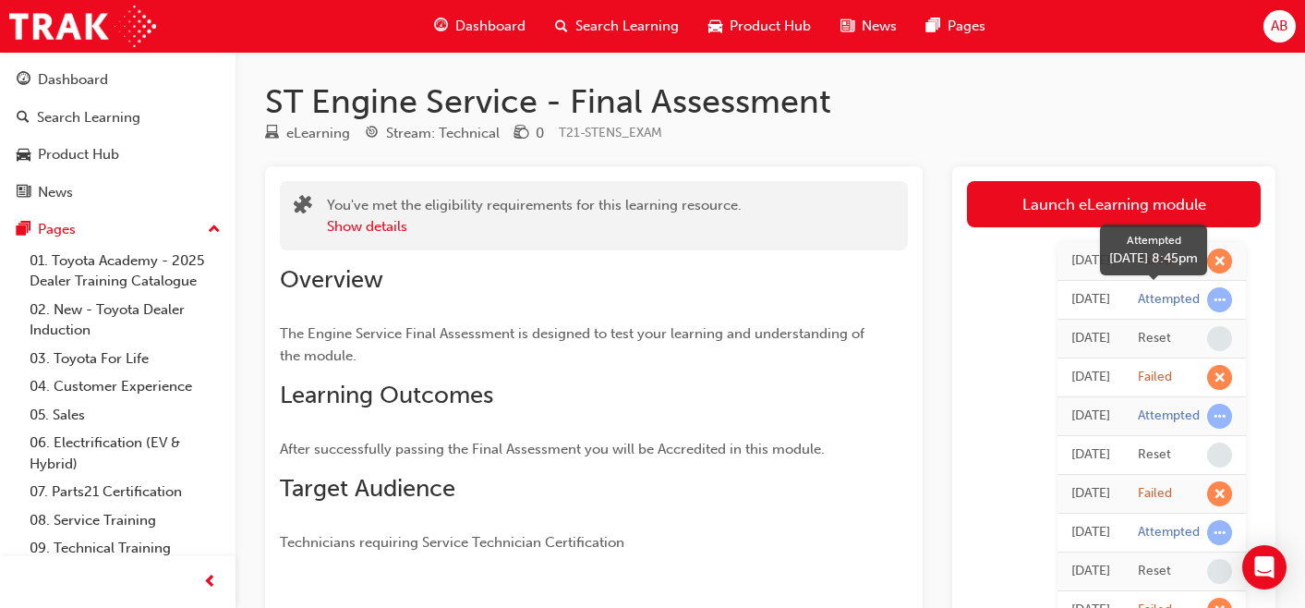
click at [1220, 306] on span "learningRecordVerb_ATTEMPT-icon" at bounding box center [1219, 299] width 25 height 25
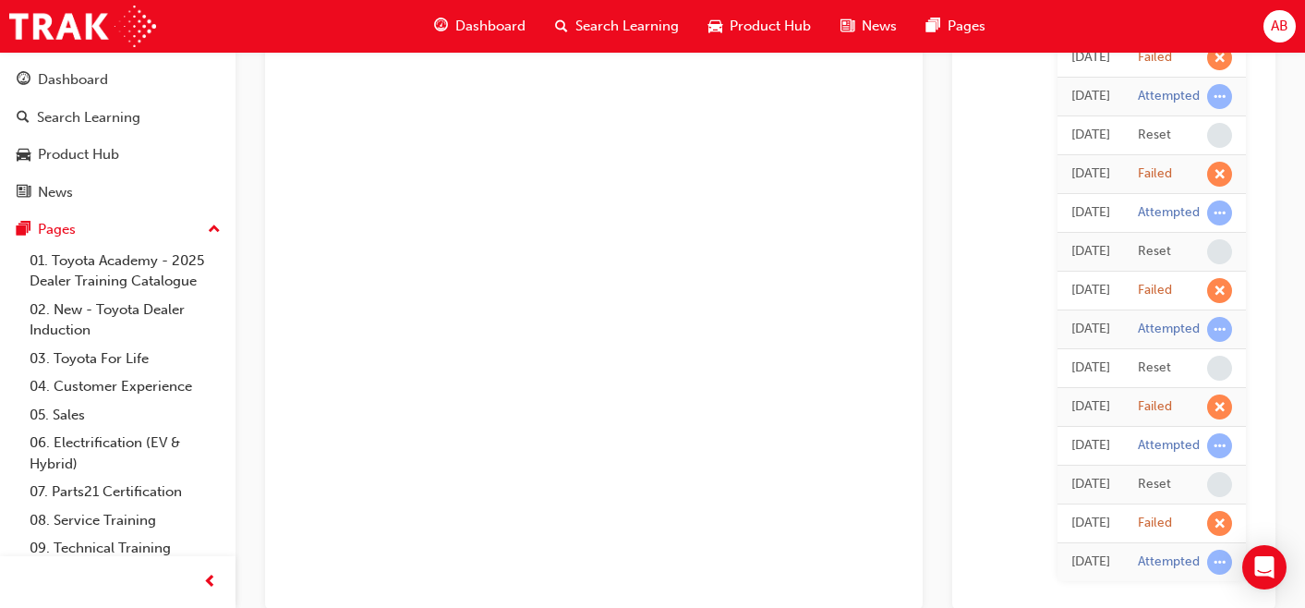
scroll to position [790, 0]
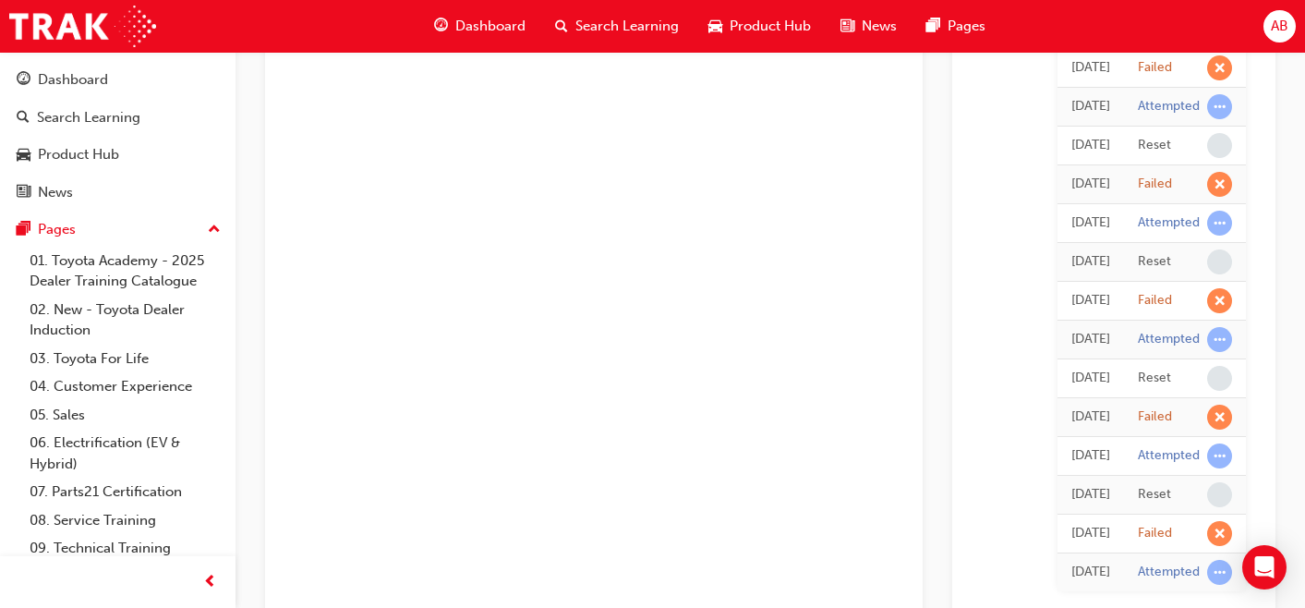
click at [1146, 259] on div "Reset" at bounding box center [1154, 262] width 33 height 18
click at [1102, 263] on div "[DATE]" at bounding box center [1090, 261] width 39 height 21
click at [1117, 298] on td "[DATE]" at bounding box center [1090, 301] width 66 height 39
click at [1119, 391] on td "[DATE]" at bounding box center [1090, 378] width 66 height 39
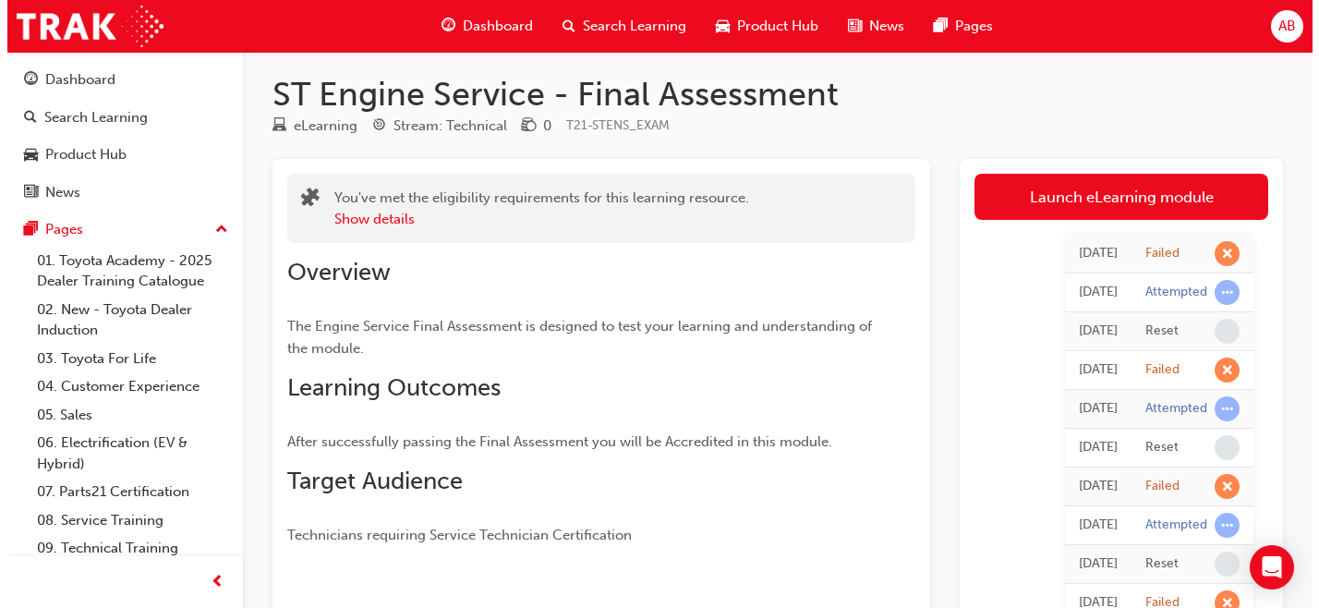
scroll to position [0, 0]
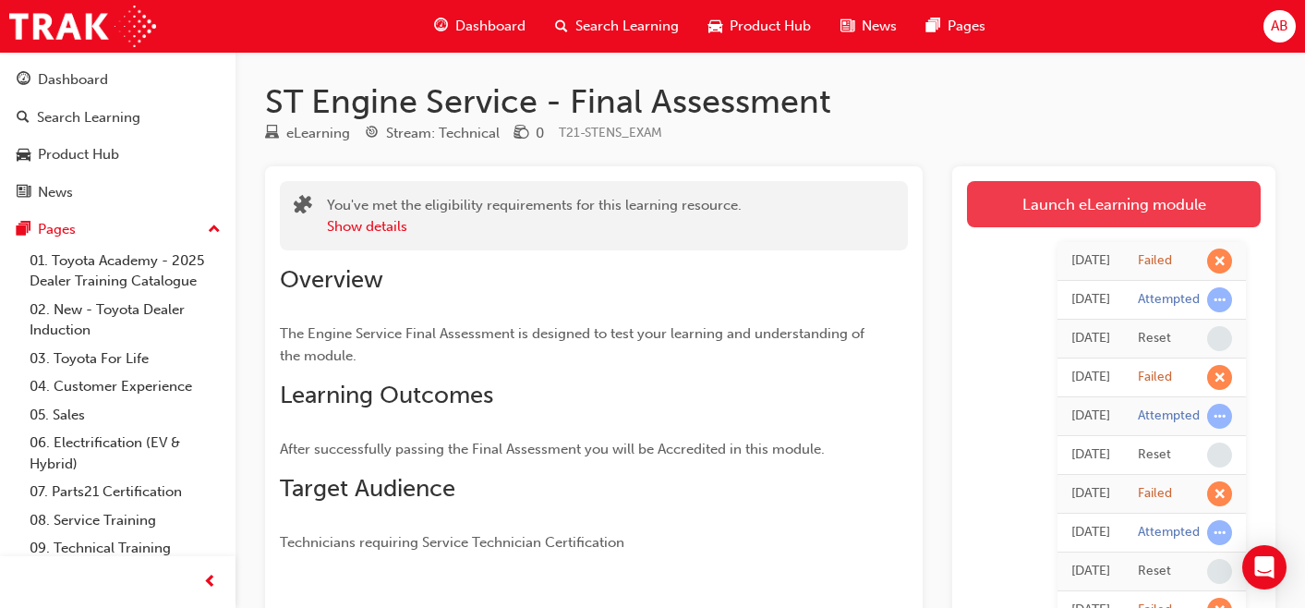
click at [1077, 216] on link "Launch eLearning module" at bounding box center [1114, 204] width 294 height 46
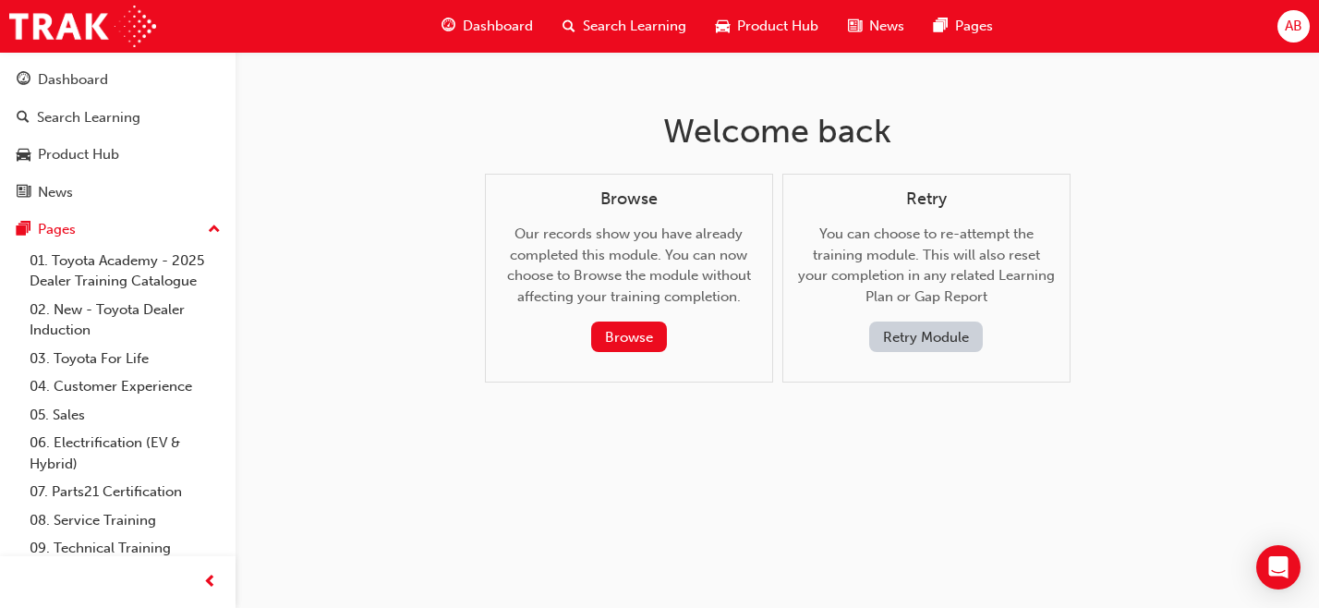
click at [905, 340] on button "Retry Module" at bounding box center [926, 336] width 114 height 30
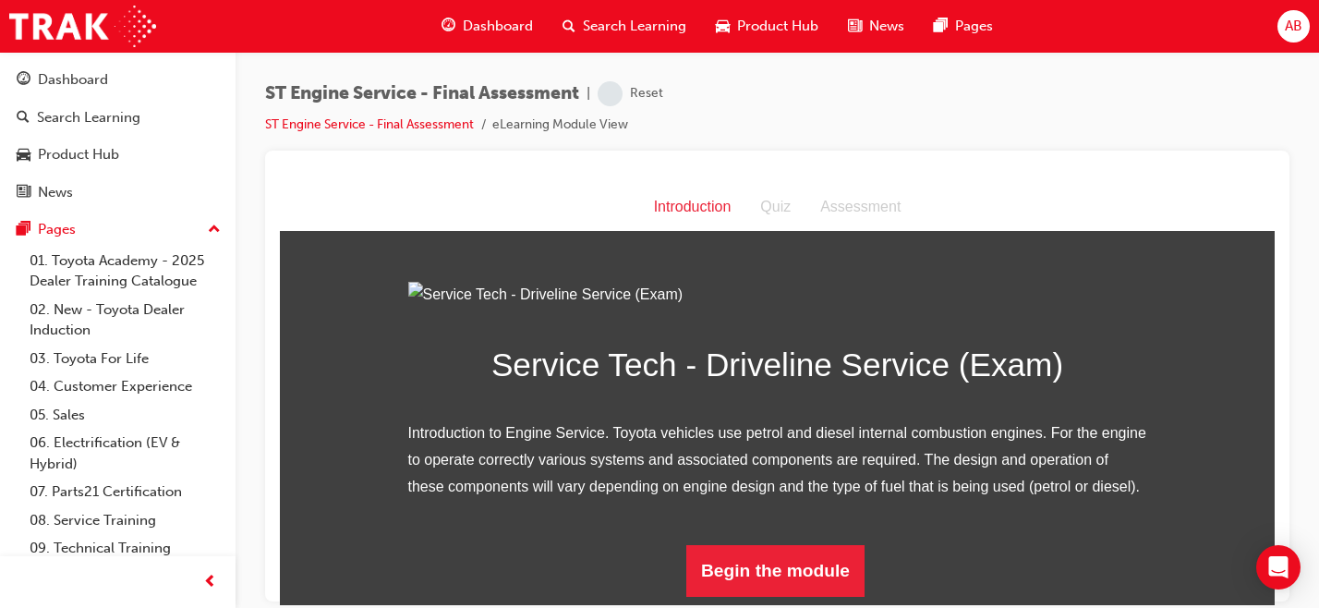
scroll to position [195, 0]
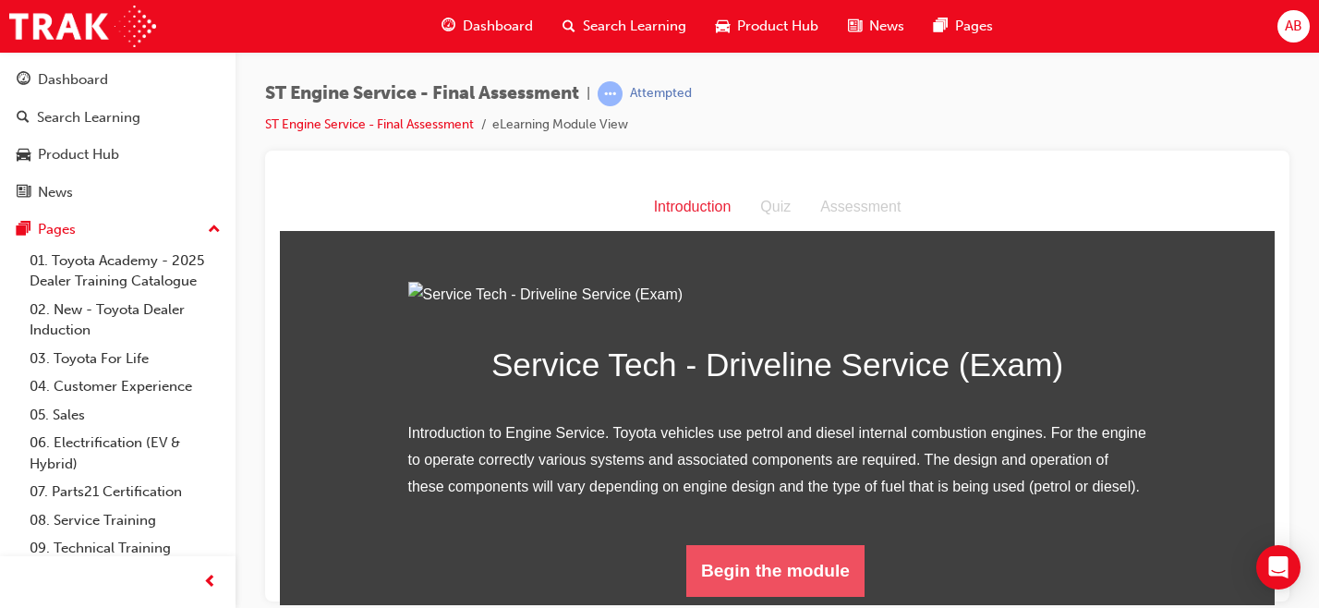
click at [724, 585] on button "Begin the module" at bounding box center [775, 570] width 178 height 52
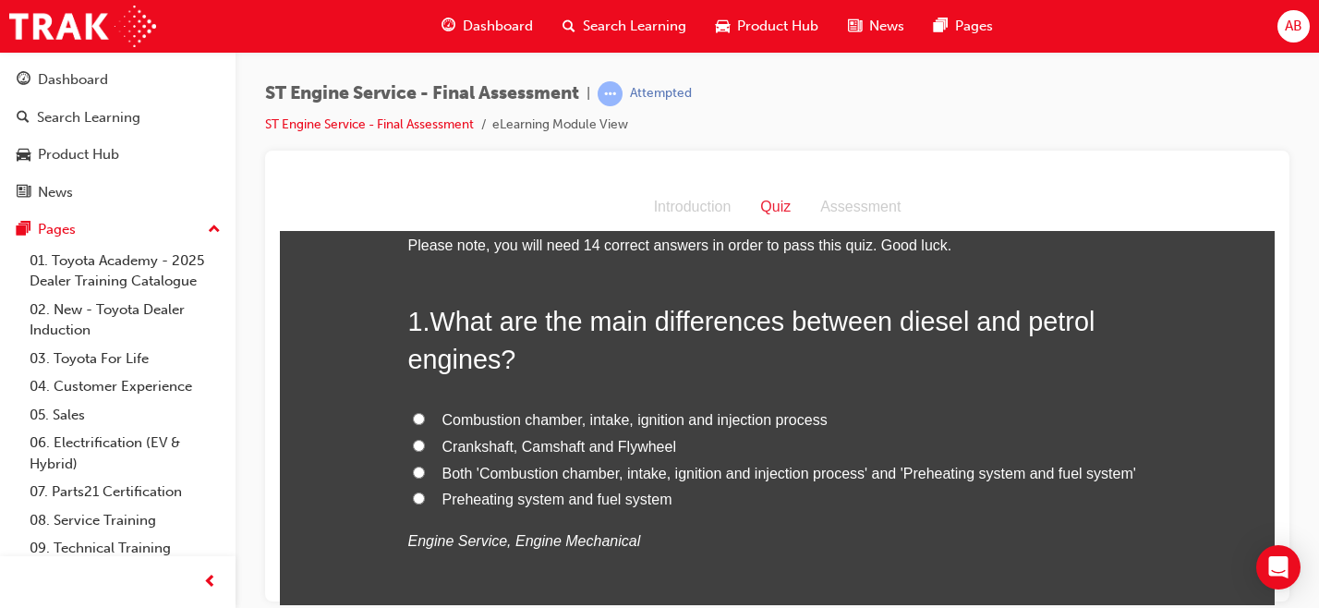
scroll to position [49, 0]
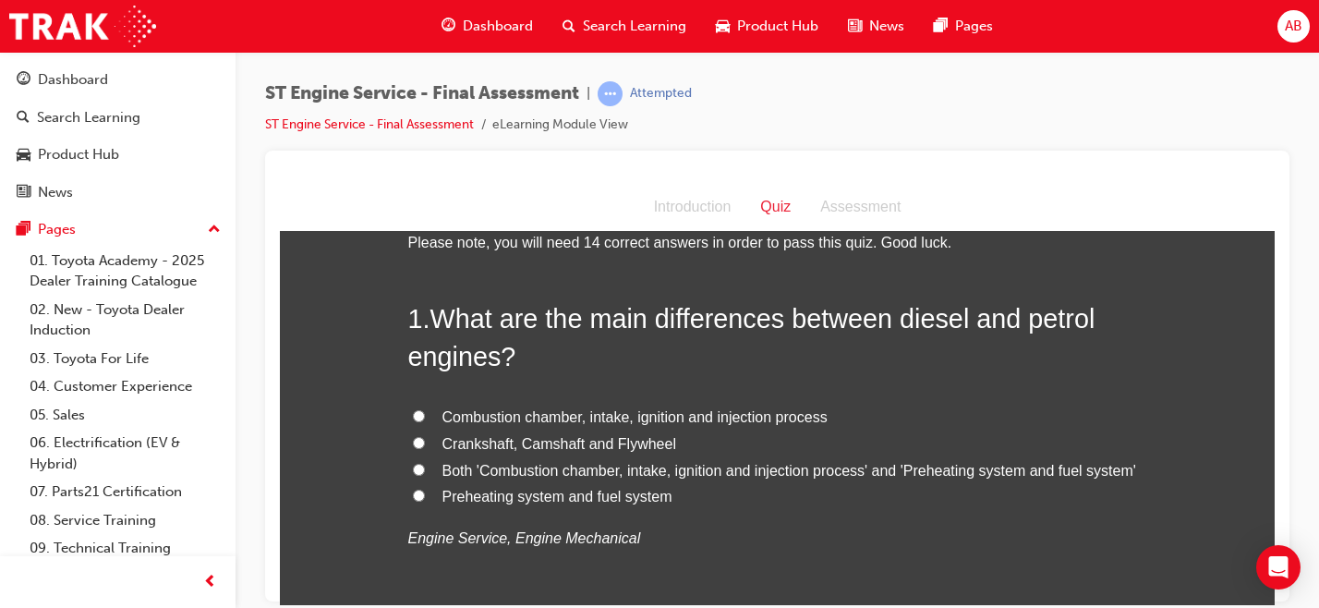
click at [586, 468] on span "Both 'Combustion chamber, intake, ignition and injection process' and 'Preheati…" at bounding box center [789, 470] width 694 height 16
click at [425, 468] on input "Both 'Combustion chamber, intake, ignition and injection process' and 'Preheati…" at bounding box center [419, 469] width 12 height 12
radio input "true"
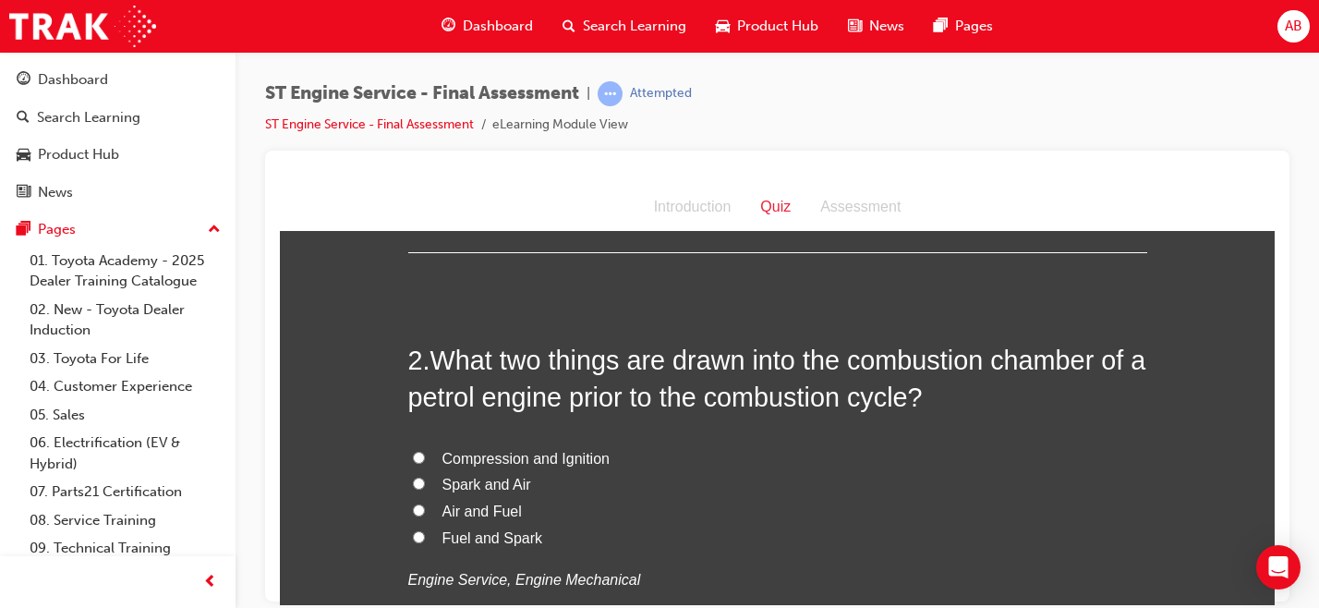
scroll to position [457, 0]
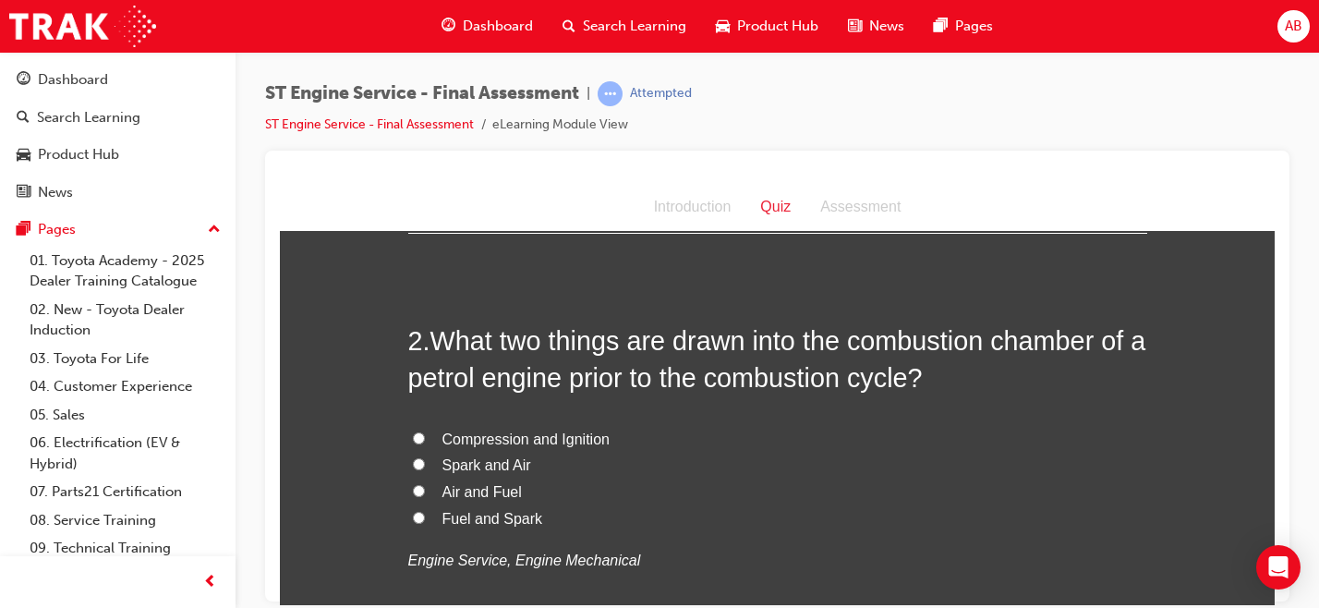
click at [481, 491] on span "Air and Fuel" at bounding box center [481, 491] width 79 height 16
click at [425, 491] on input "Air and Fuel" at bounding box center [419, 490] width 12 height 12
radio input "true"
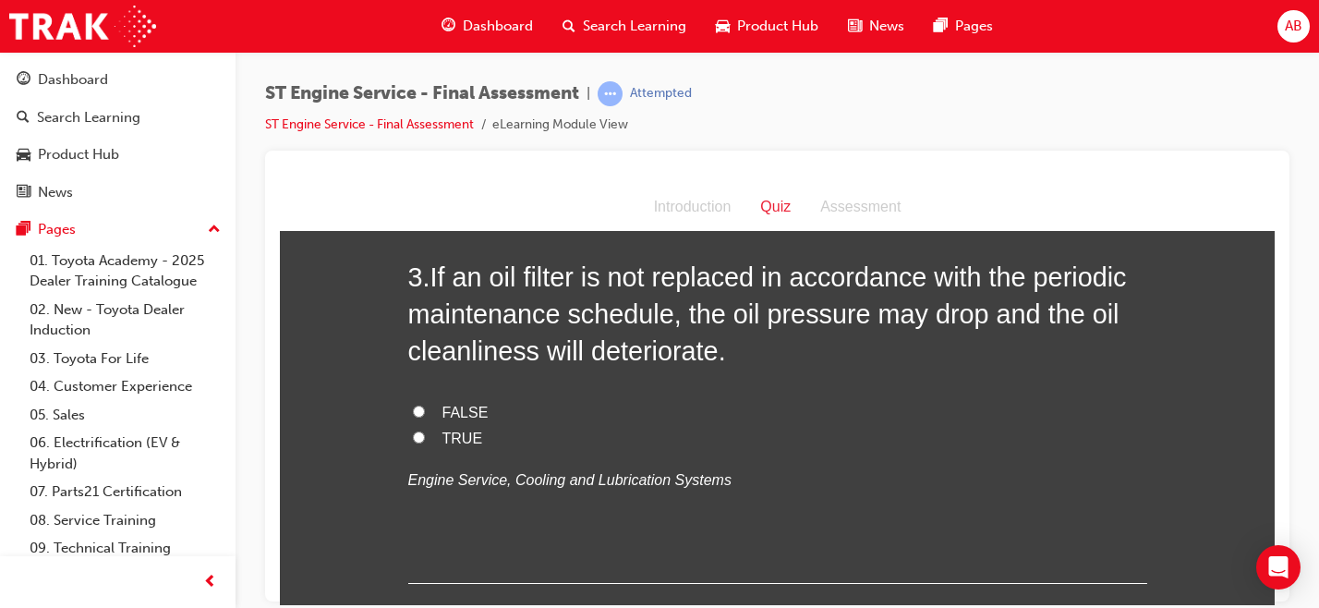
scroll to position [952, 0]
click at [416, 440] on input "TRUE" at bounding box center [419, 435] width 12 height 12
radio input "true"
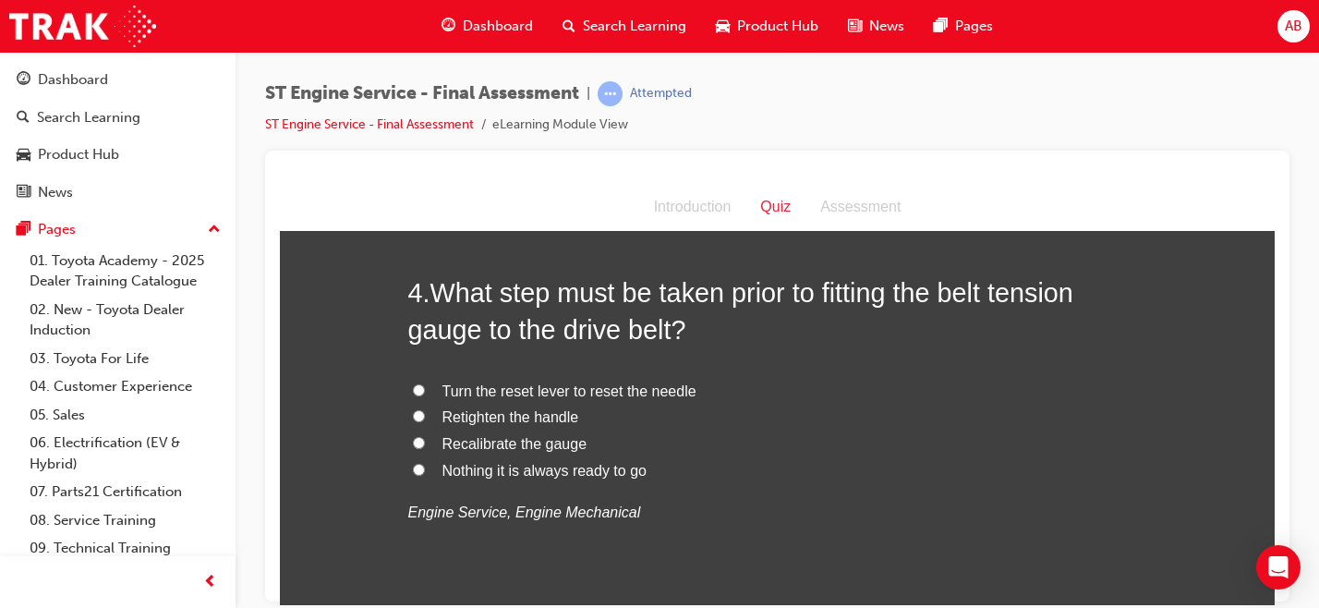
scroll to position [1350, 0]
click at [563, 472] on span "Nothing it is always ready to go" at bounding box center [544, 469] width 204 height 16
click at [425, 472] on input "Nothing it is always ready to go" at bounding box center [419, 468] width 12 height 12
radio input "true"
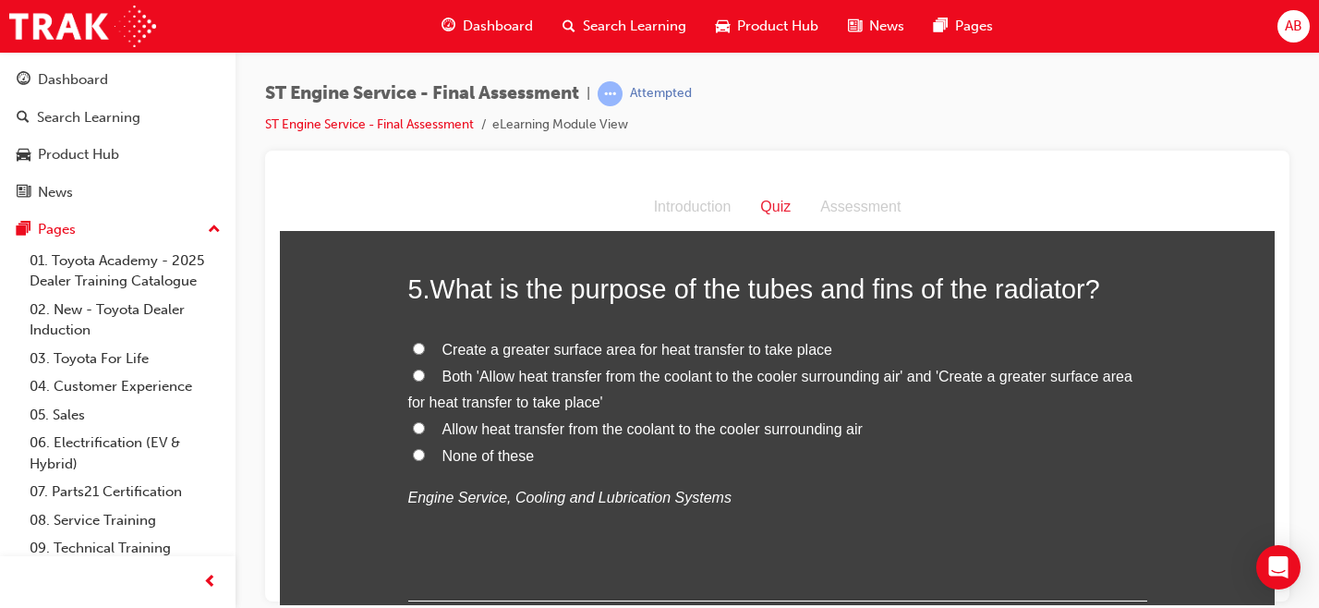
scroll to position [1784, 0]
click at [568, 352] on span "Create a greater surface area for heat transfer to take place" at bounding box center [637, 348] width 390 height 16
click at [425, 352] on input "Create a greater surface area for heat transfer to take place" at bounding box center [419, 347] width 12 height 12
radio input "true"
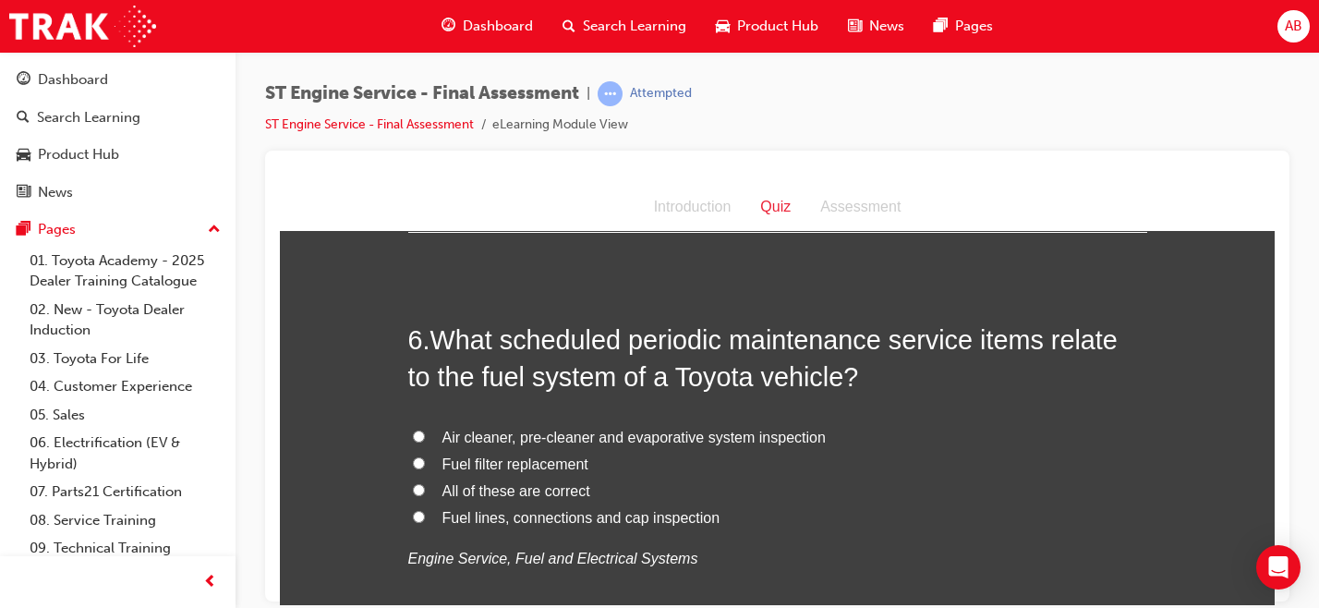
scroll to position [2170, 0]
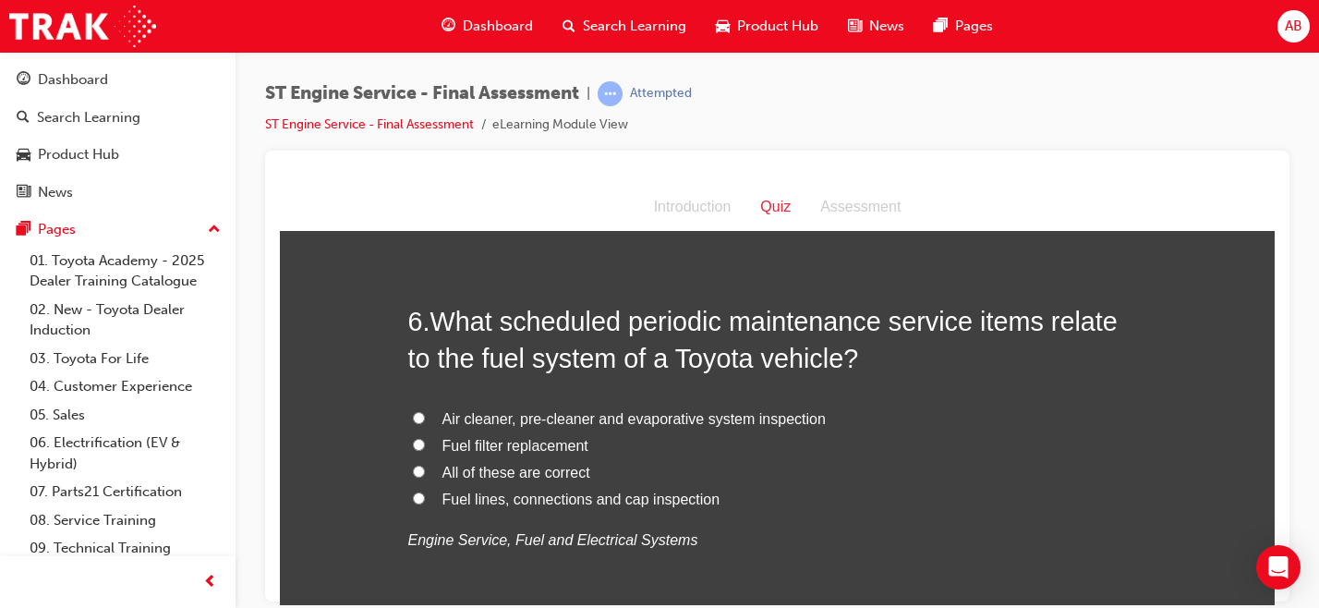
click at [533, 447] on span "Fuel filter replacement" at bounding box center [515, 445] width 146 height 16
click at [425, 447] on input "Fuel filter replacement" at bounding box center [419, 444] width 12 height 12
radio input "true"
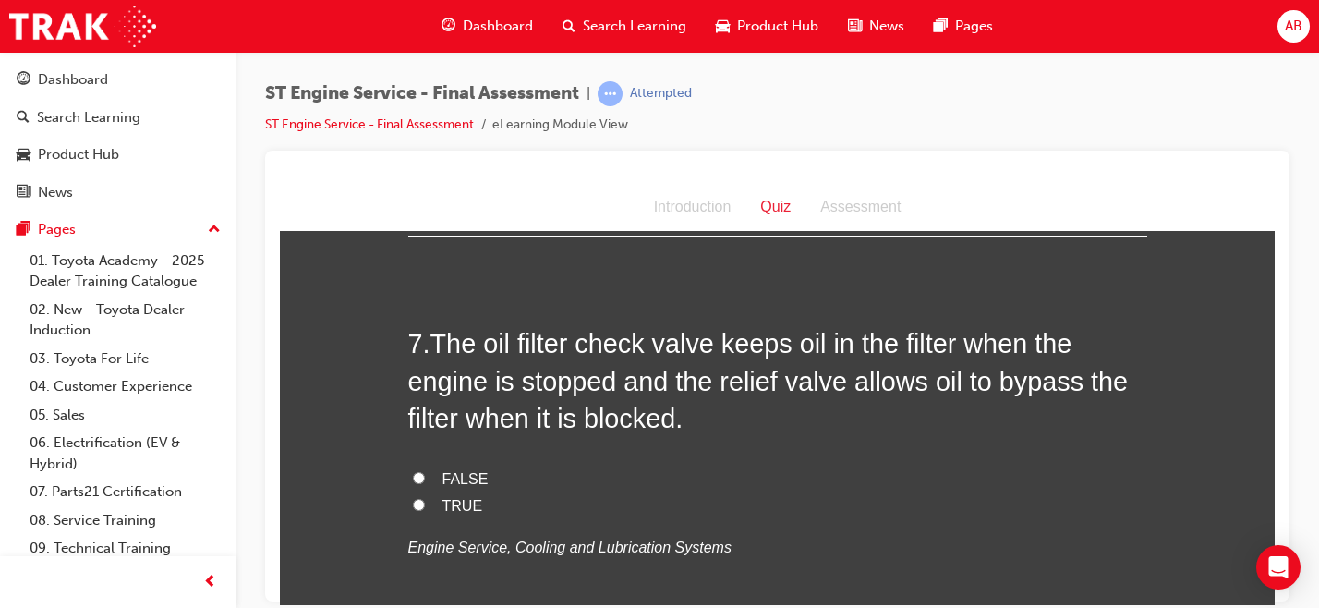
scroll to position [2579, 0]
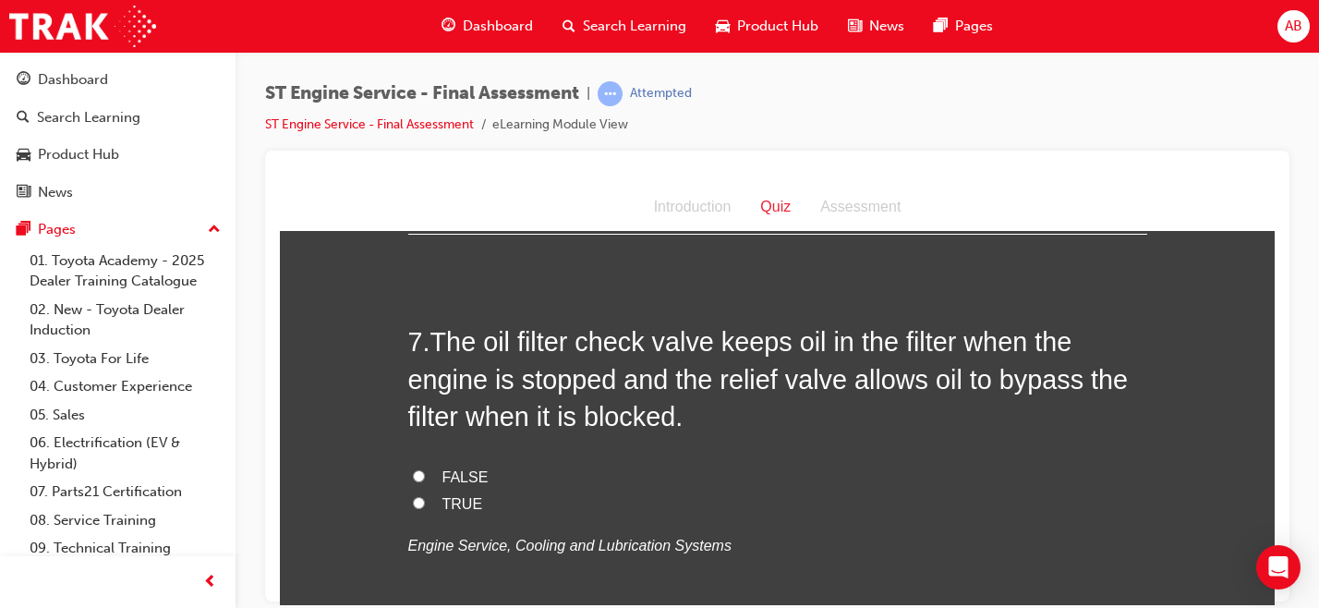
click at [454, 501] on span "TRUE" at bounding box center [462, 503] width 41 height 16
click at [425, 501] on input "TRUE" at bounding box center [419, 502] width 12 height 12
radio input "true"
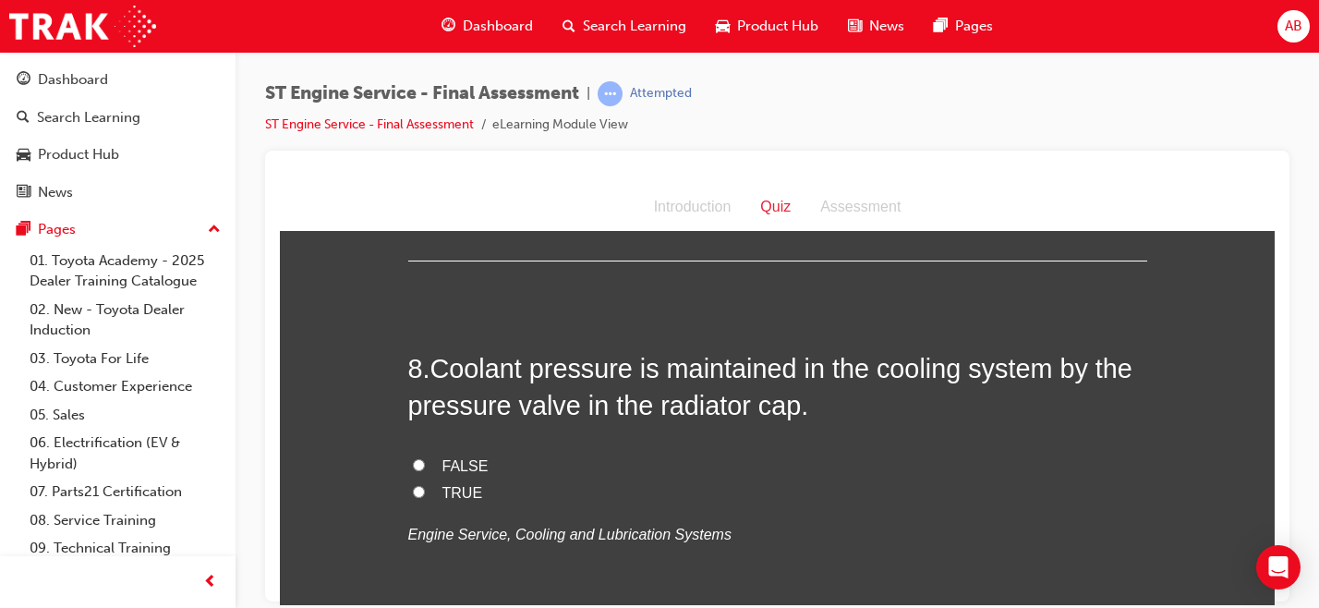
scroll to position [2970, 0]
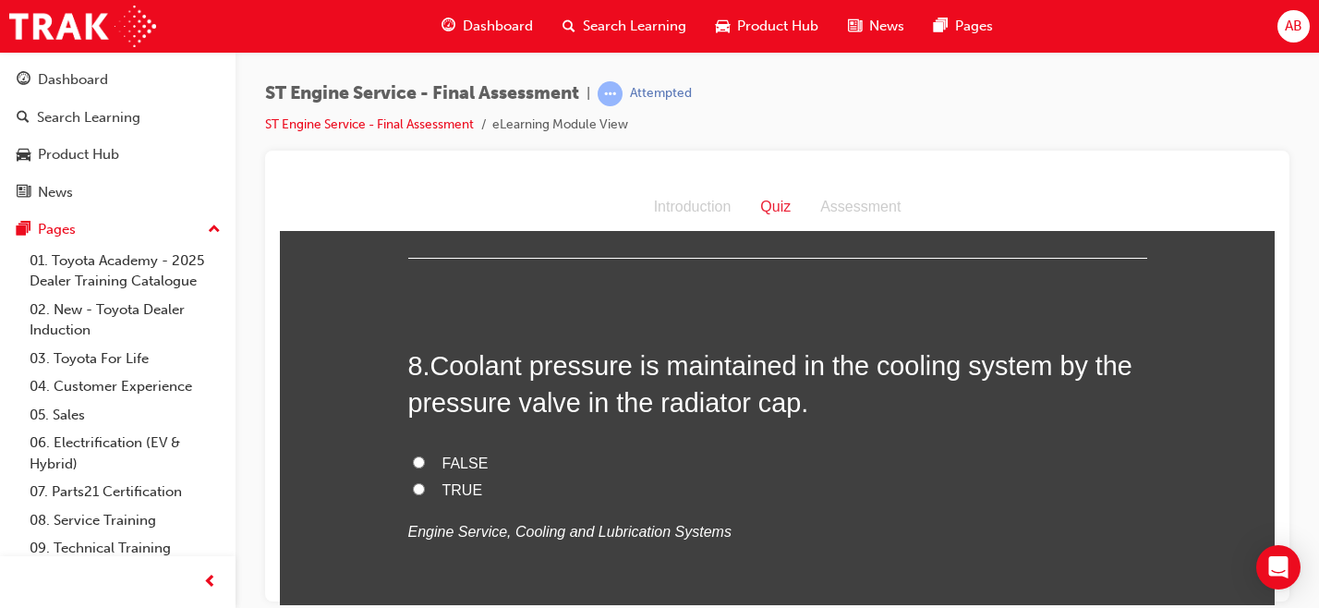
click at [453, 489] on span "TRUE" at bounding box center [462, 489] width 41 height 16
click at [425, 489] on input "TRUE" at bounding box center [419, 488] width 12 height 12
radio input "true"
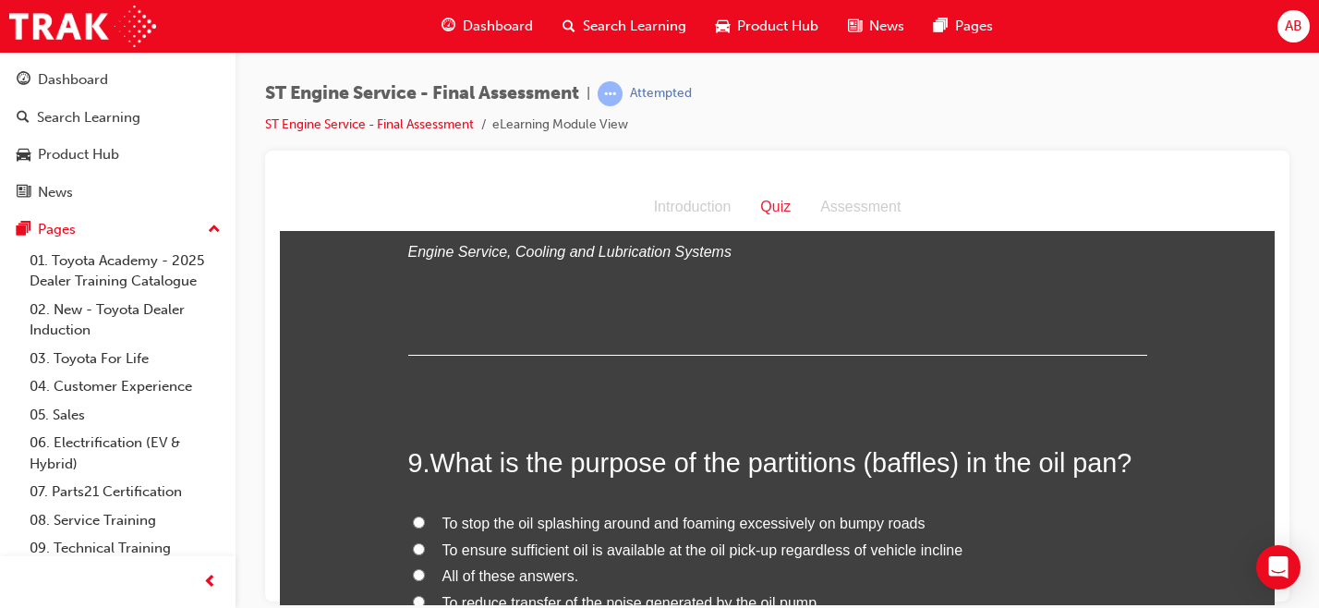
scroll to position [3377, 0]
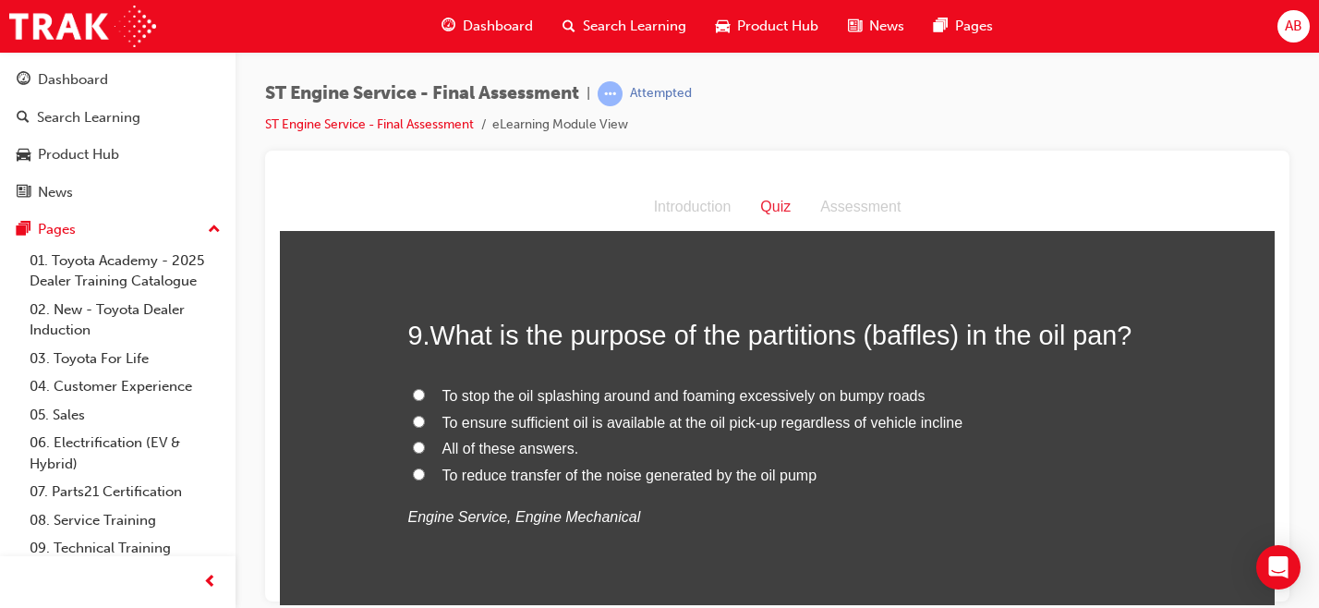
click at [540, 451] on span "All of these answers." at bounding box center [510, 448] width 137 height 16
click at [425, 451] on input "All of these answers." at bounding box center [419, 446] width 12 height 12
radio input "true"
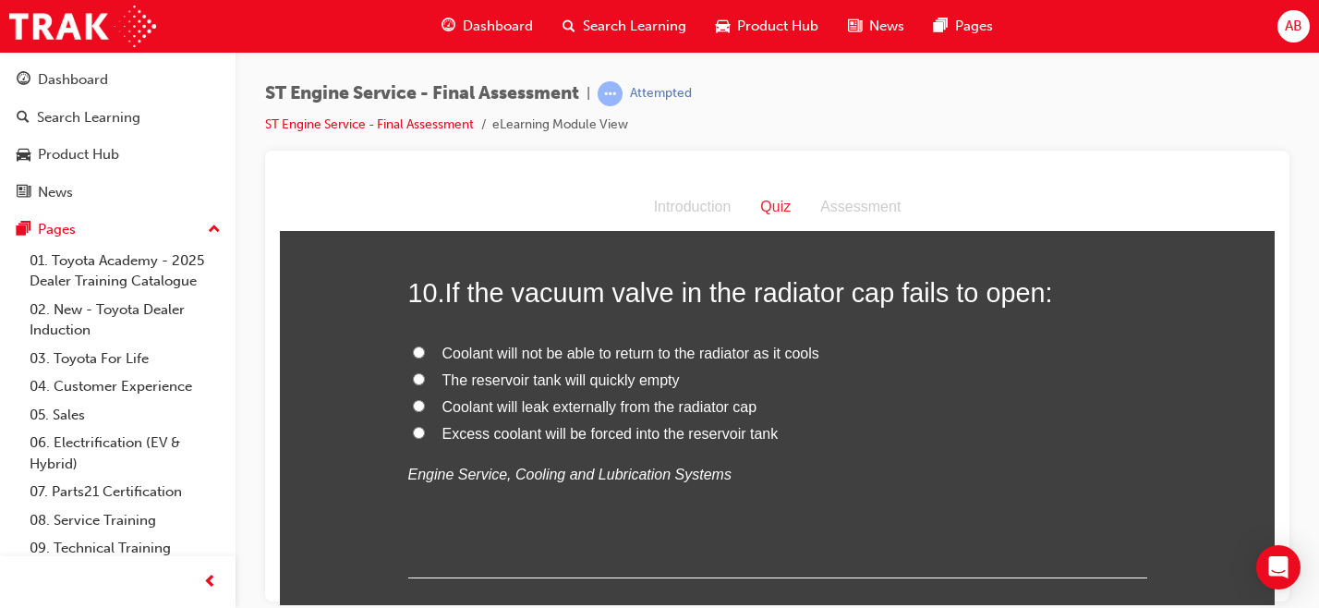
scroll to position [3823, 0]
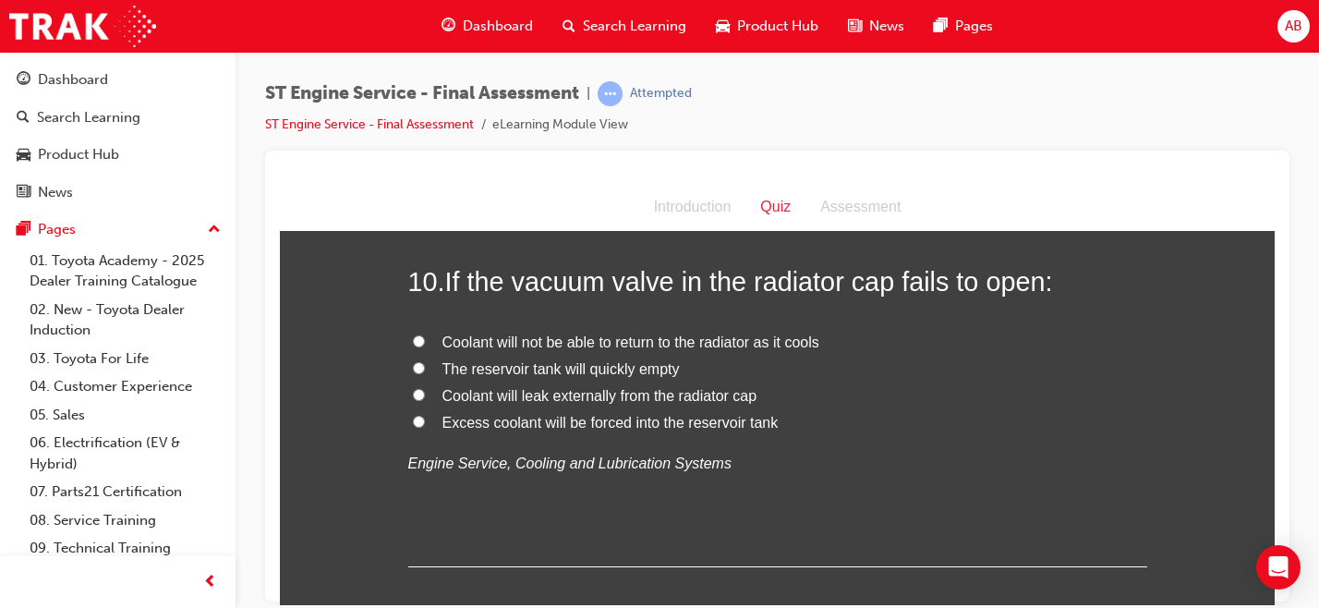
click at [685, 404] on label "Coolant will leak externally from the radiator cap" at bounding box center [777, 395] width 739 height 27
click at [425, 400] on input "Coolant will leak externally from the radiator cap" at bounding box center [419, 394] width 12 height 12
radio input "true"
click at [669, 344] on span "Coolant will not be able to return to the radiator as it cools" at bounding box center [630, 341] width 377 height 16
click at [425, 344] on input "Coolant will not be able to return to the radiator as it cools" at bounding box center [419, 340] width 12 height 12
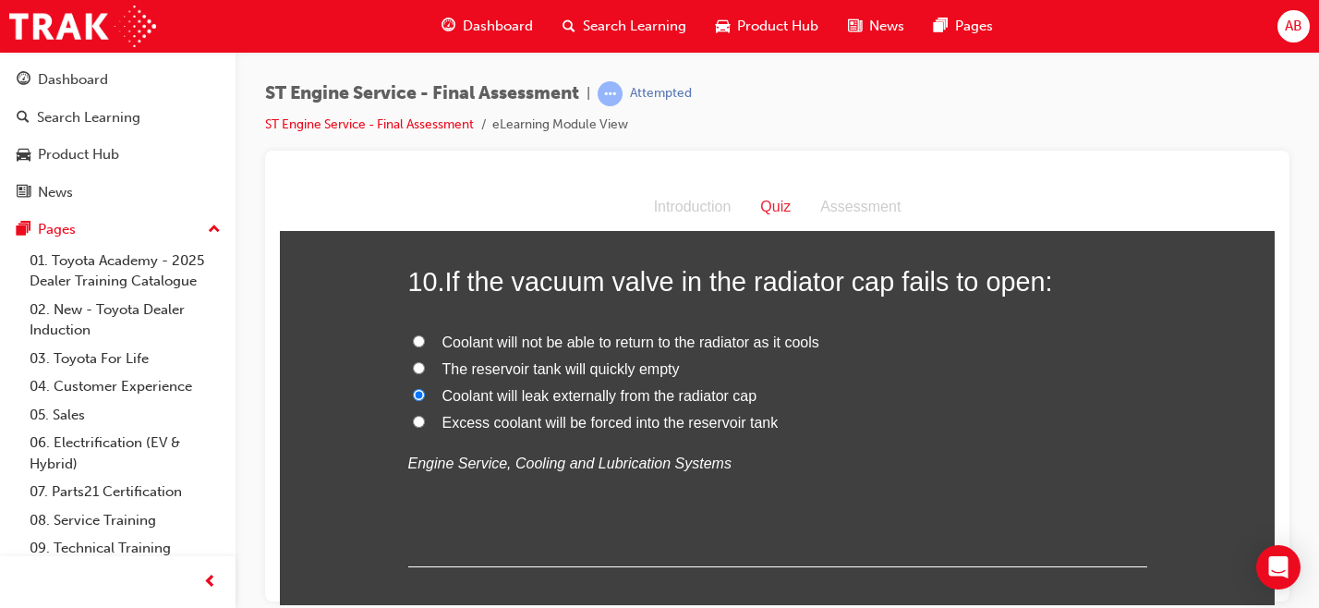
radio input "true"
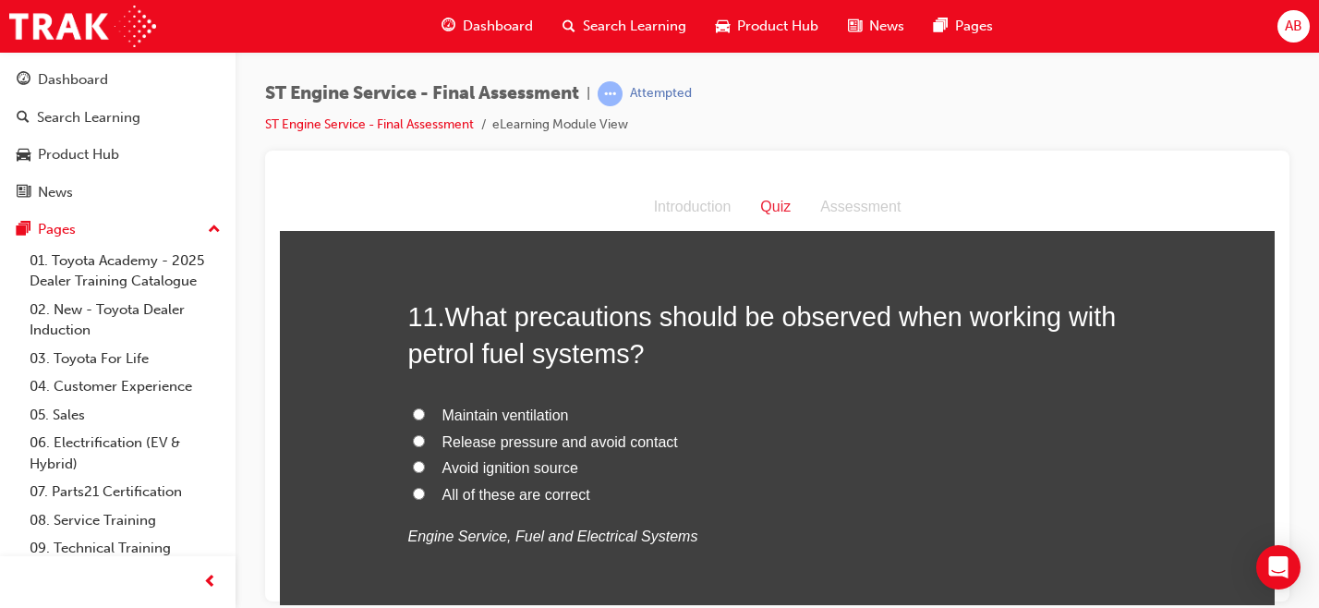
scroll to position [4167, 0]
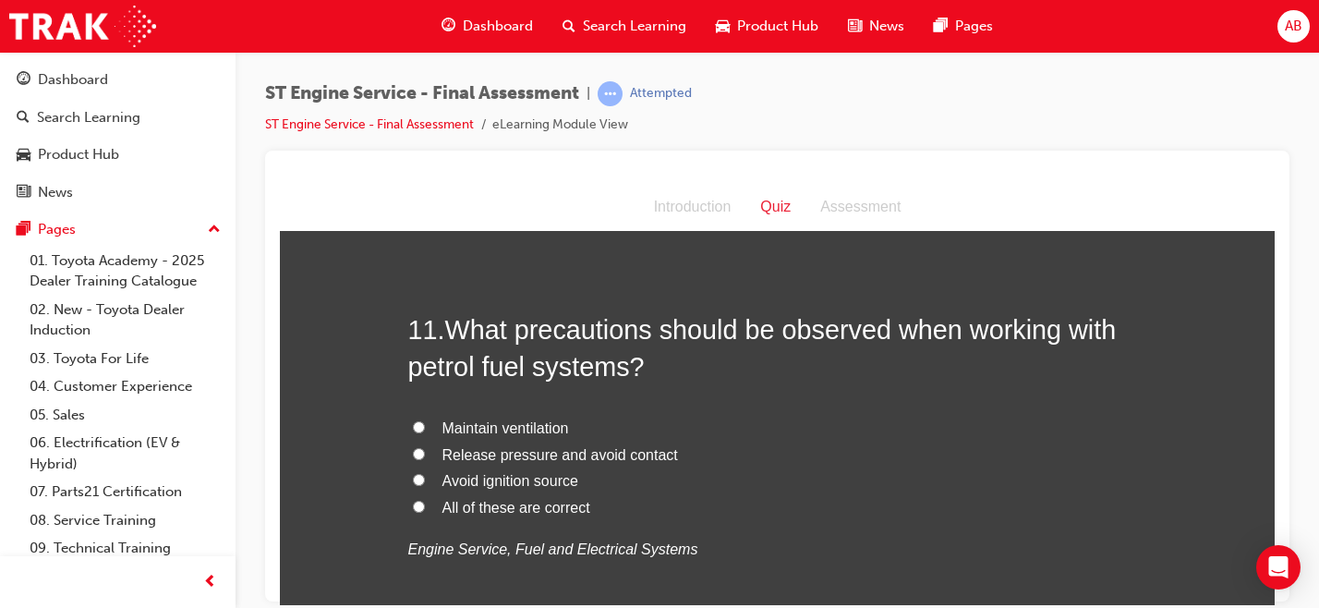
click at [543, 512] on span "All of these are correct" at bounding box center [516, 507] width 148 height 16
click at [425, 512] on input "All of these are correct" at bounding box center [419, 506] width 12 height 12
radio input "true"
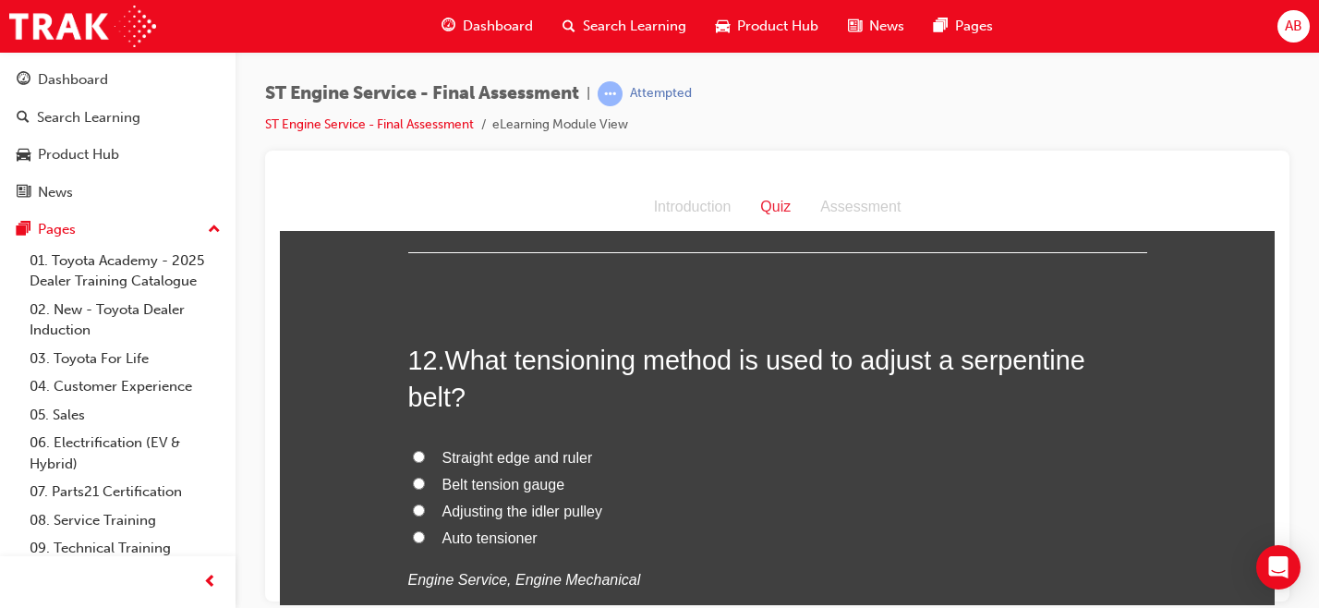
scroll to position [4569, 0]
click at [530, 486] on span "Belt tension gauge" at bounding box center [503, 482] width 123 height 16
click at [425, 486] on input "Belt tension gauge" at bounding box center [419, 481] width 12 height 12
radio input "true"
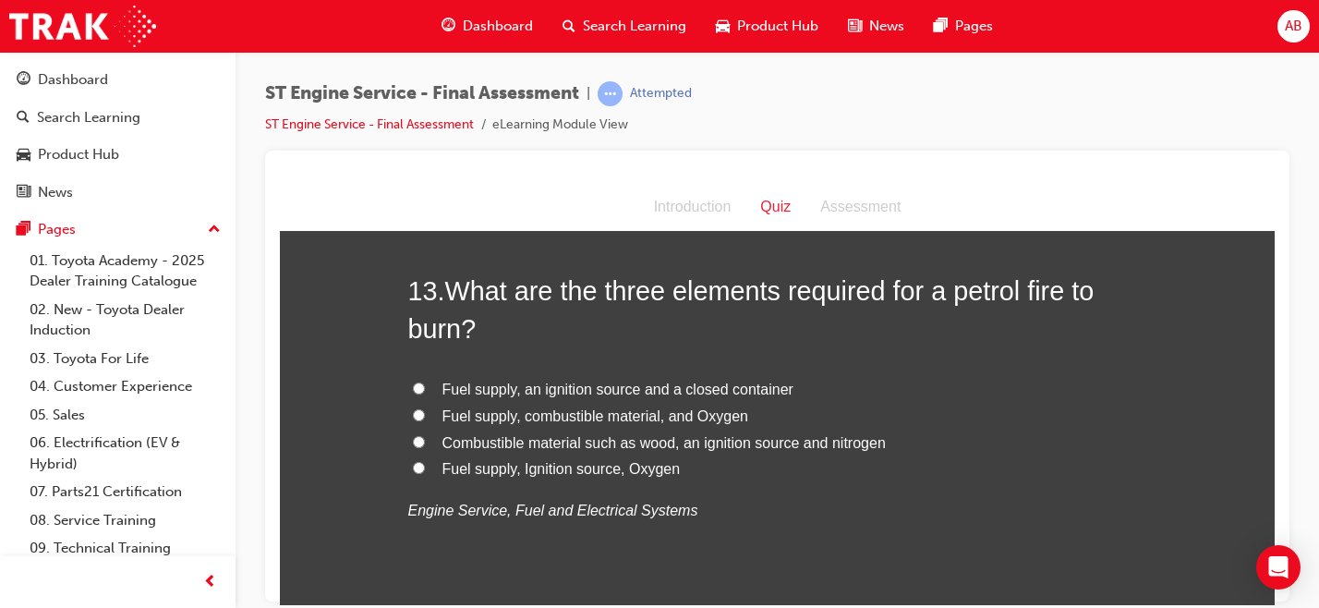
scroll to position [5067, 0]
click at [626, 468] on span "Fuel supply, Ignition source, Oxygen" at bounding box center [561, 467] width 238 height 16
click at [425, 468] on input "Fuel supply, Ignition source, Oxygen" at bounding box center [419, 466] width 12 height 12
radio input "true"
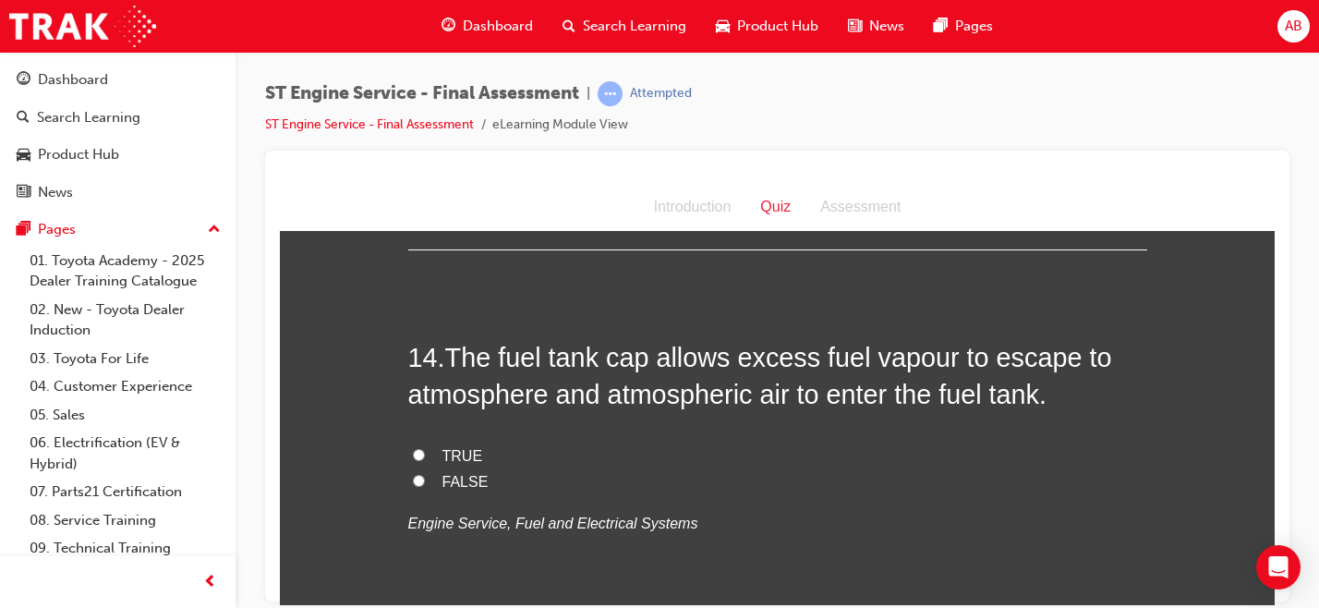
scroll to position [5429, 0]
click at [468, 481] on span "FALSE" at bounding box center [465, 482] width 46 height 16
click at [425, 481] on input "FALSE" at bounding box center [419, 481] width 12 height 12
radio input "true"
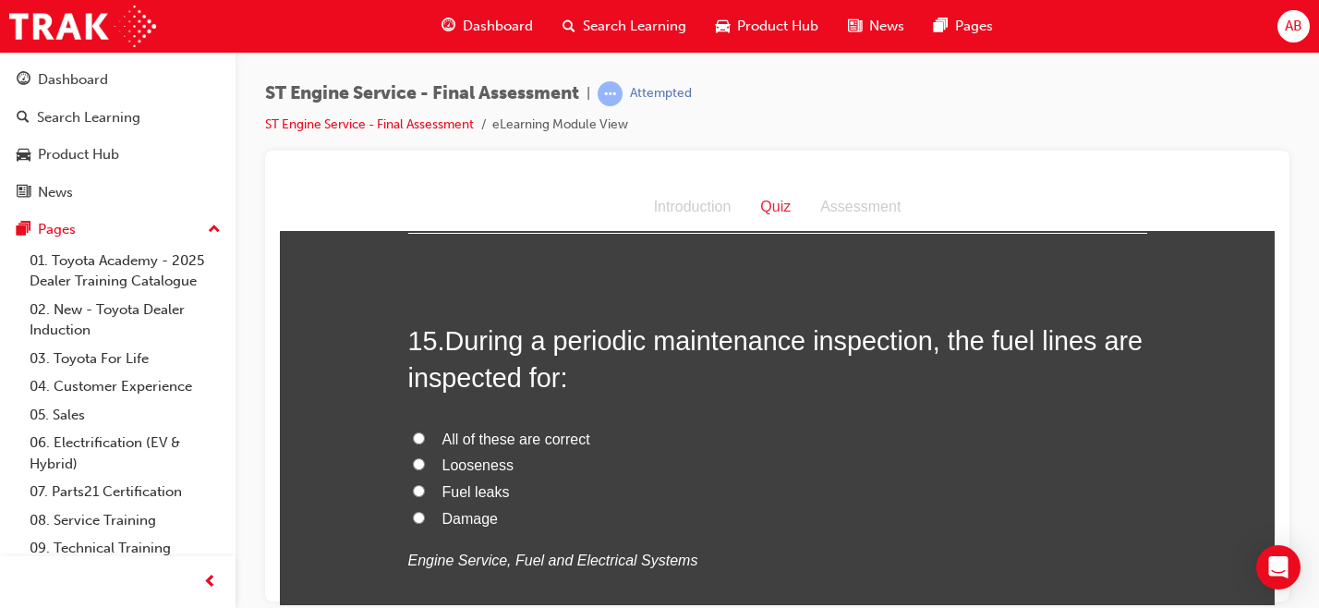
scroll to position [5824, 0]
click at [492, 438] on span "All of these are correct" at bounding box center [516, 437] width 148 height 16
click at [425, 438] on input "All of these are correct" at bounding box center [419, 436] width 12 height 12
radio input "true"
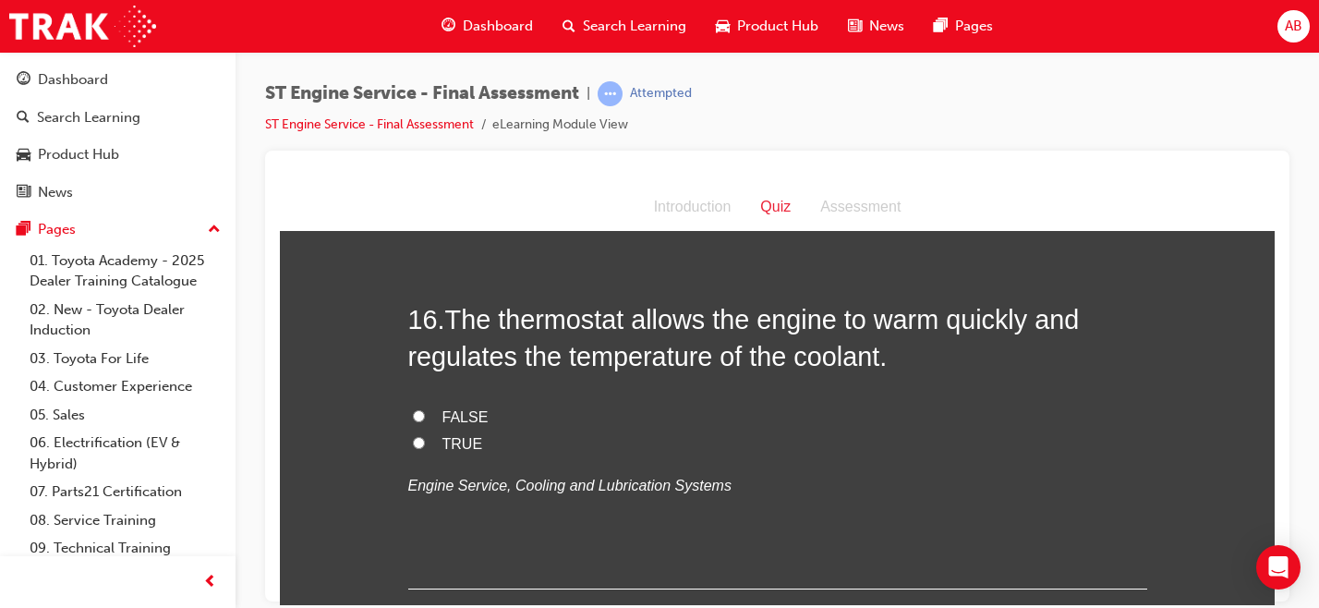
scroll to position [6272, 0]
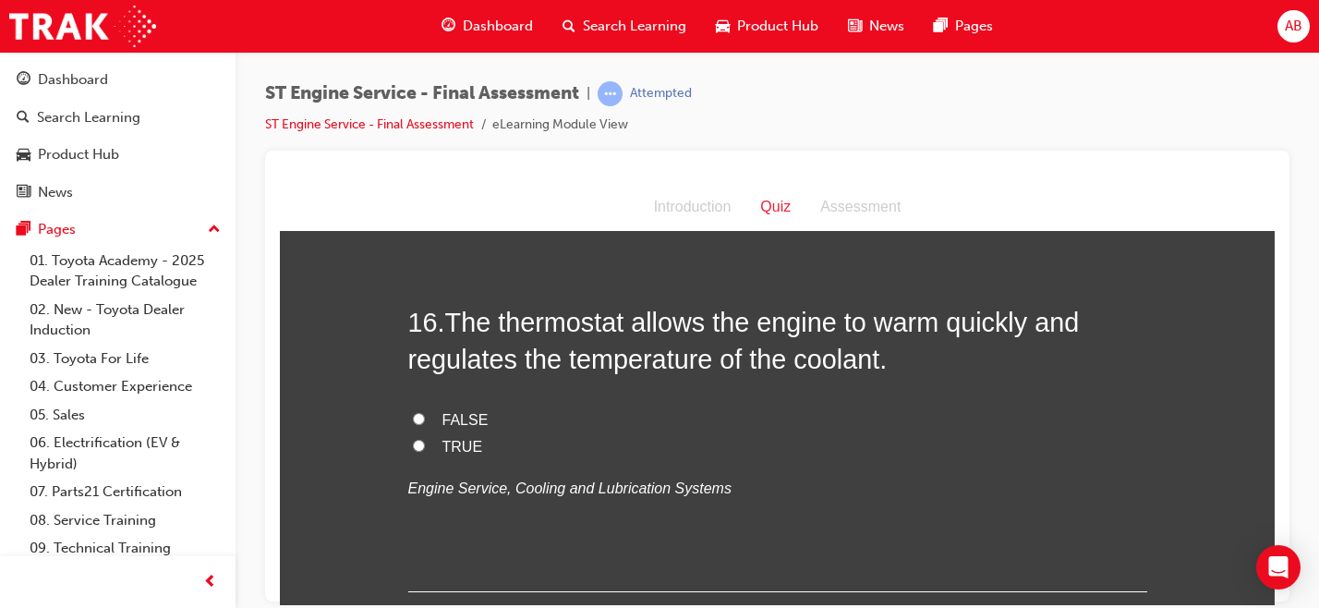
click at [442, 447] on span "TRUE" at bounding box center [462, 446] width 41 height 16
click at [425, 447] on input "TRUE" at bounding box center [419, 445] width 12 height 12
radio input "true"
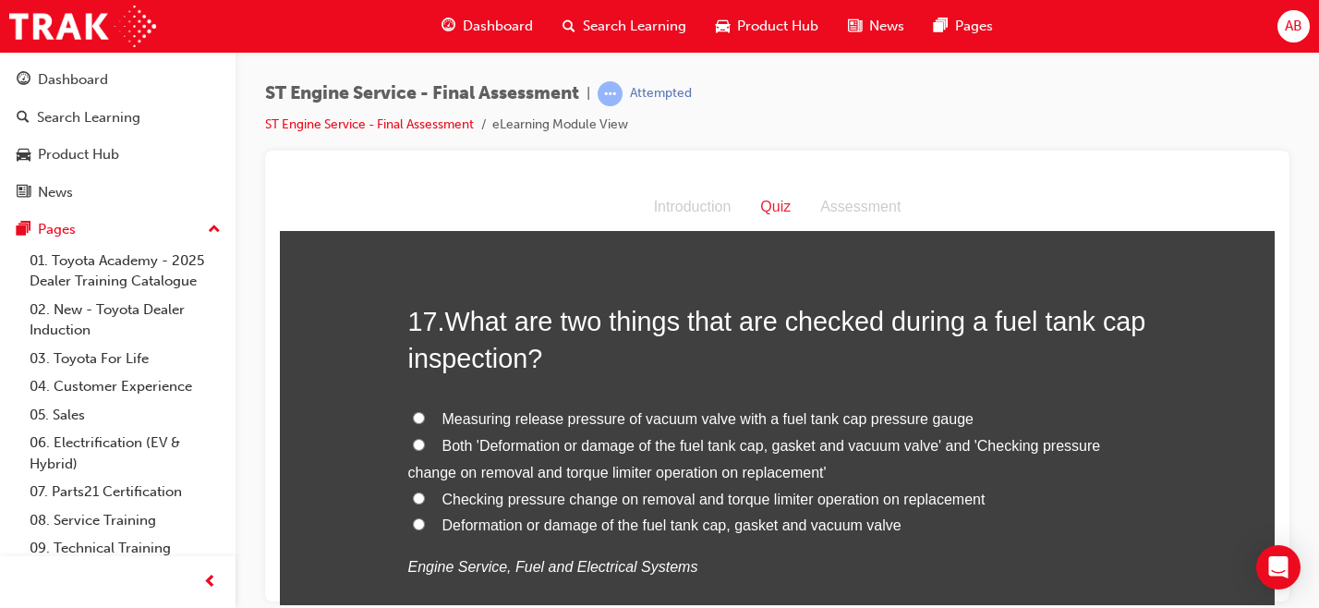
scroll to position [6658, 0]
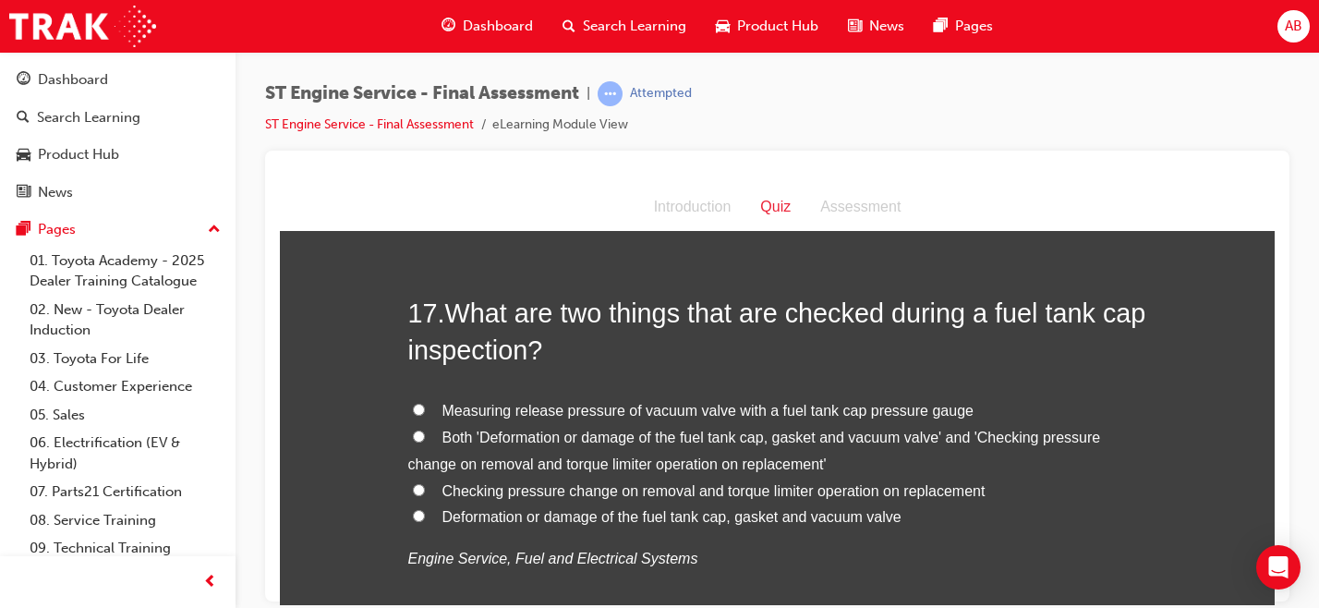
click at [549, 513] on span "Deformation or damage of the fuel tank cap, gasket and vacuum valve" at bounding box center [671, 516] width 459 height 16
click at [425, 513] on input "Deformation or damage of the fuel tank cap, gasket and vacuum valve" at bounding box center [419, 515] width 12 height 12
radio input "true"
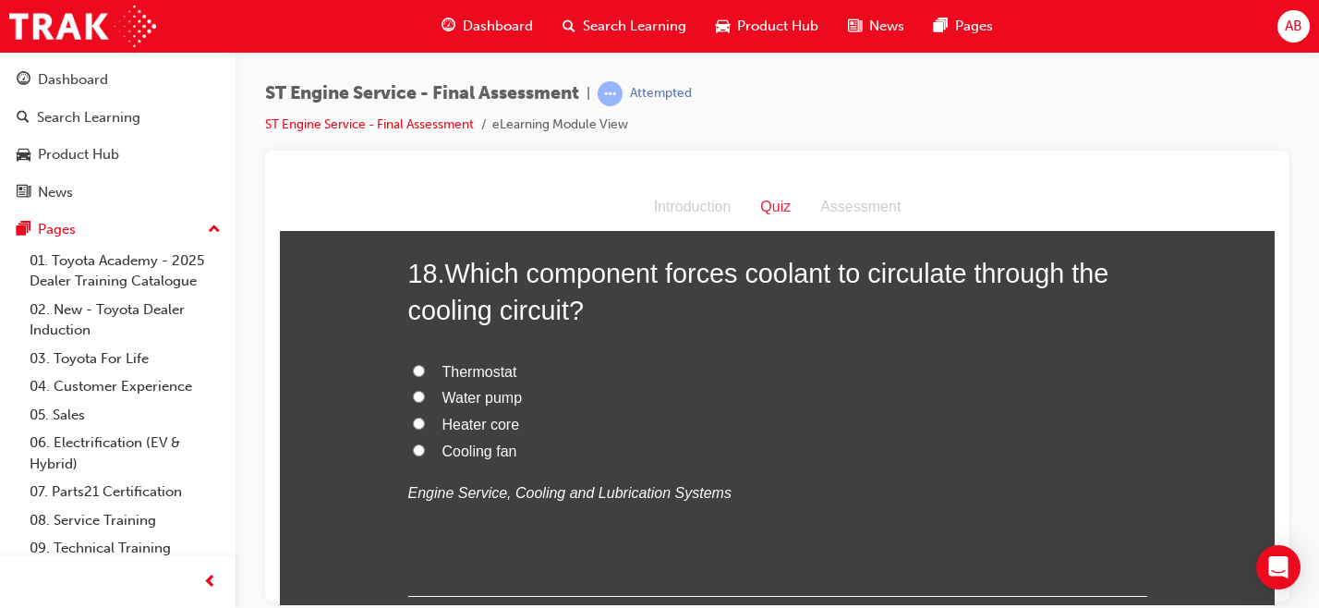
scroll to position [7155, 0]
click at [470, 392] on span "Water pump" at bounding box center [482, 396] width 80 height 16
click at [425, 392] on input "Water pump" at bounding box center [419, 395] width 12 height 12
radio input "true"
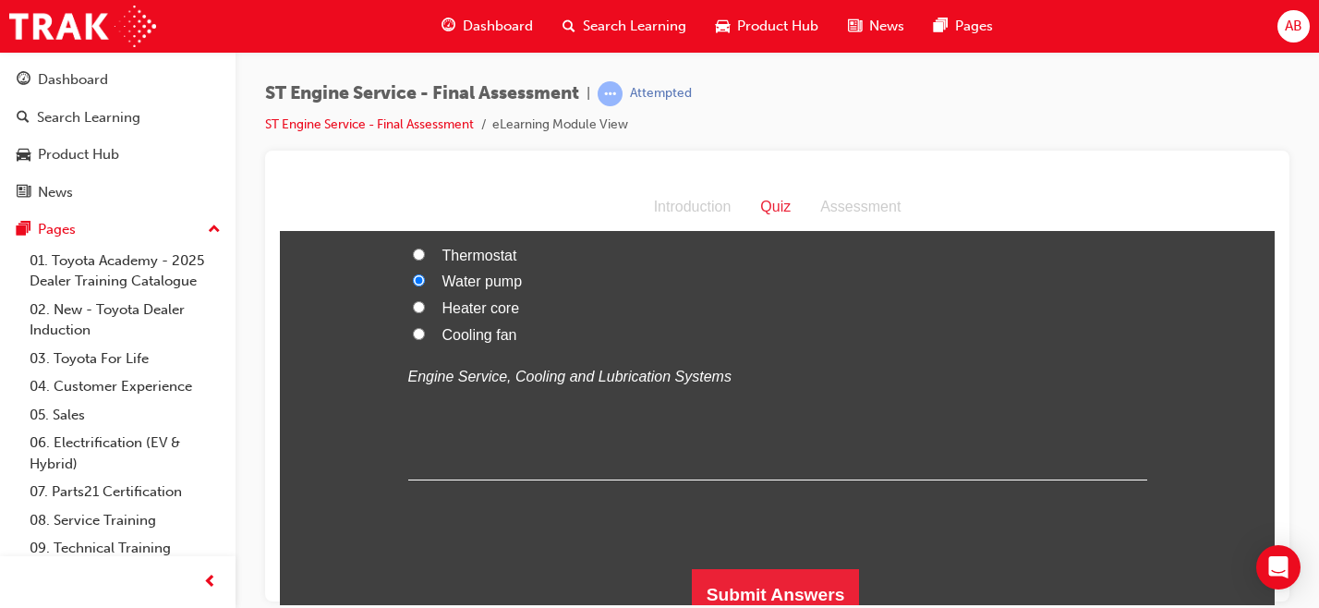
scroll to position [7285, 0]
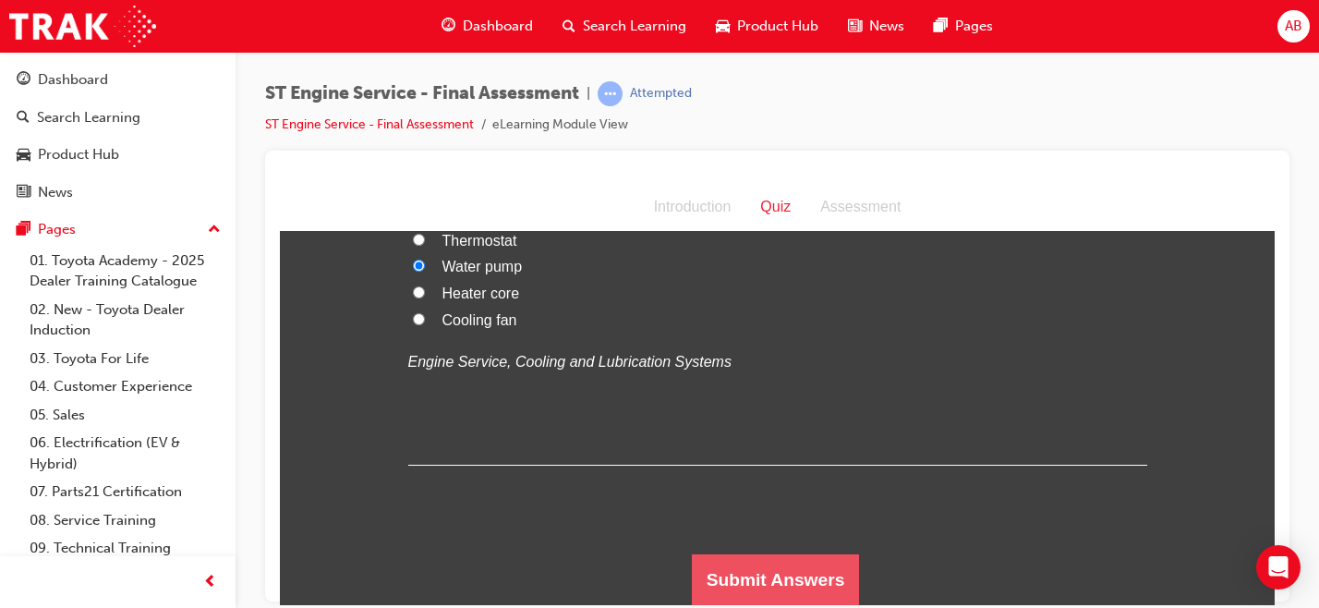
click at [758, 585] on button "Submit Answers" at bounding box center [776, 579] width 168 height 52
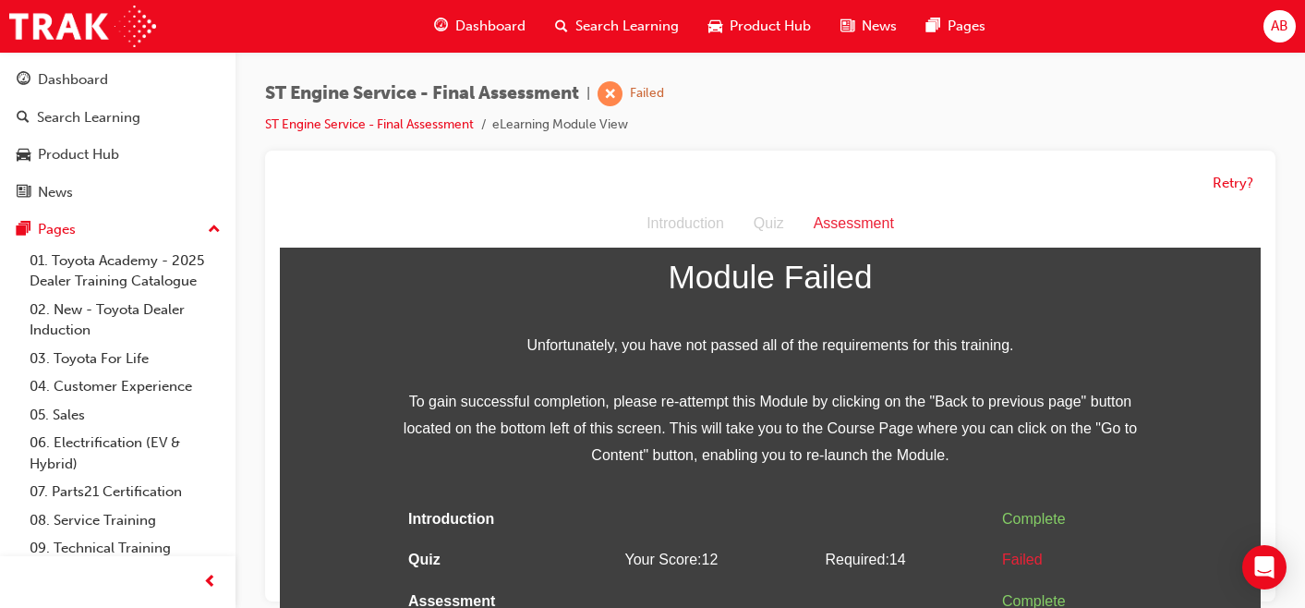
scroll to position [14, 0]
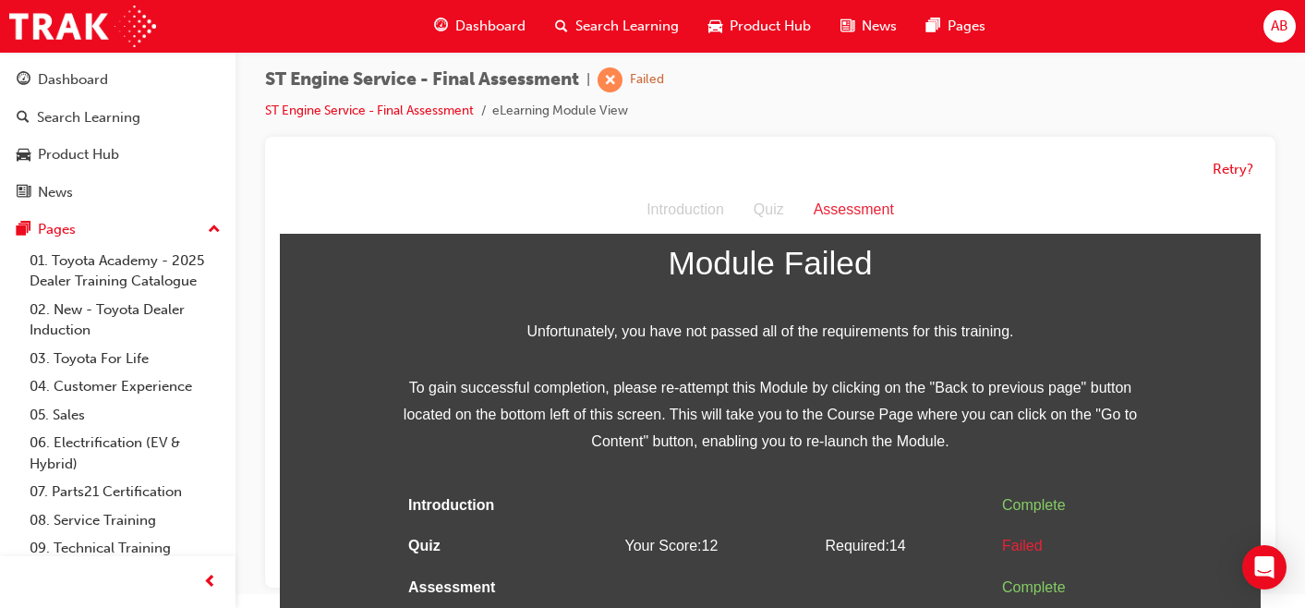
click at [489, 21] on span "Dashboard" at bounding box center [490, 26] width 70 height 21
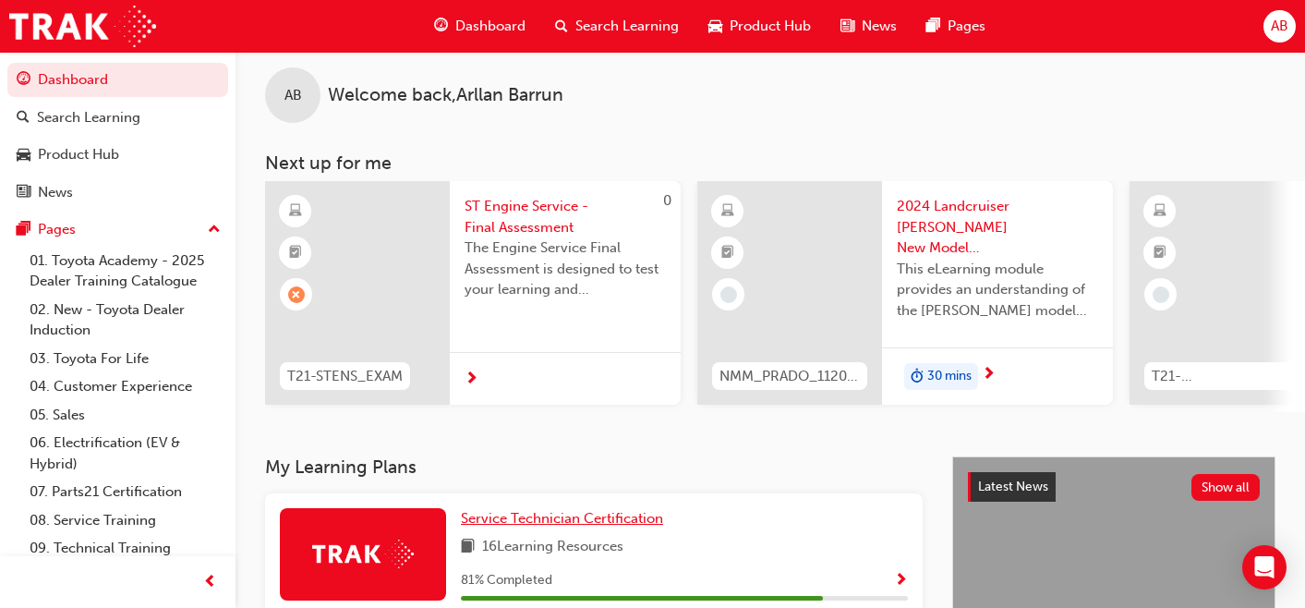
click at [499, 518] on span "Service Technician Certification" at bounding box center [562, 518] width 202 height 17
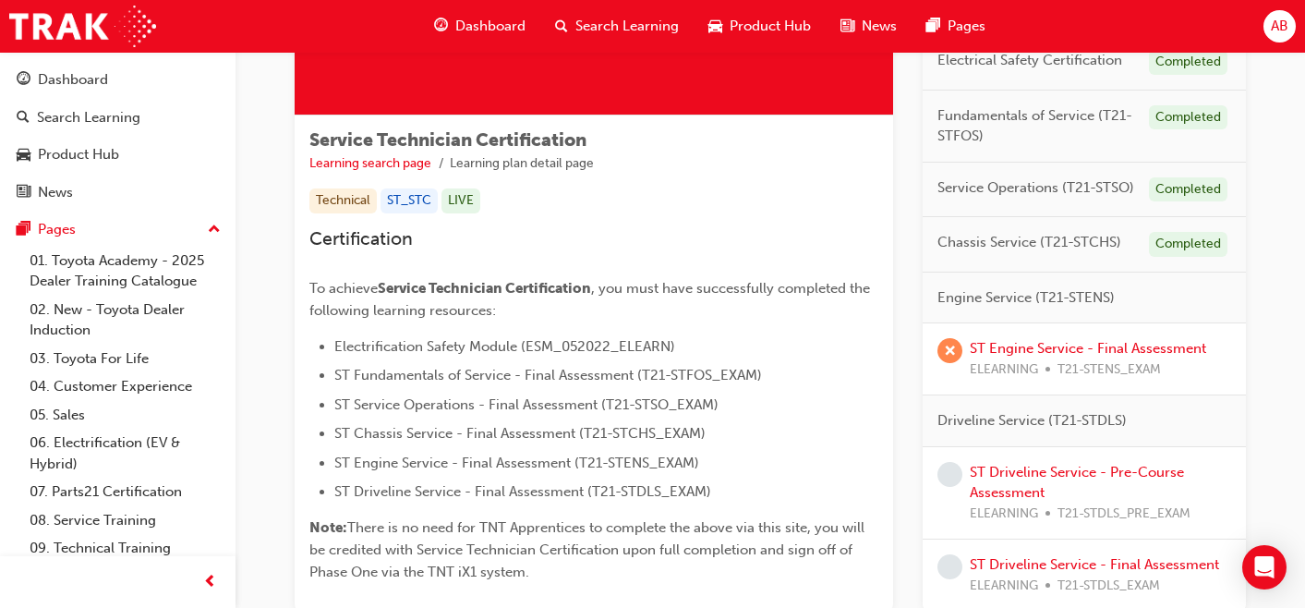
scroll to position [326, 0]
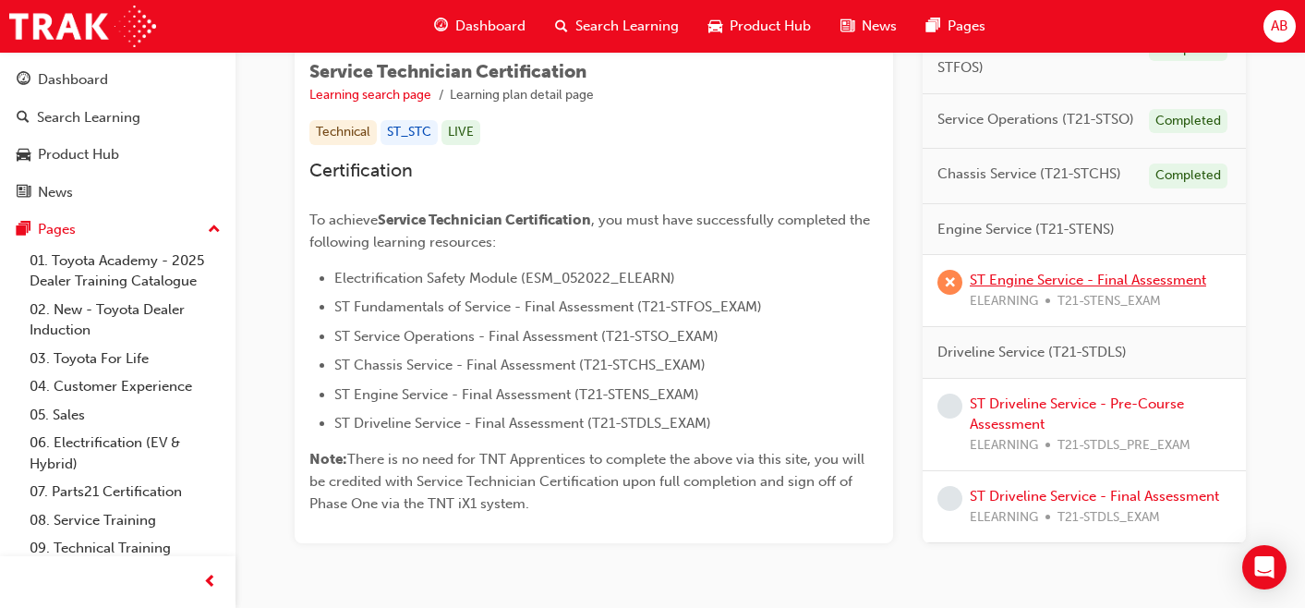
click at [1021, 278] on link "ST Engine Service - Final Assessment" at bounding box center [1088, 279] width 236 height 17
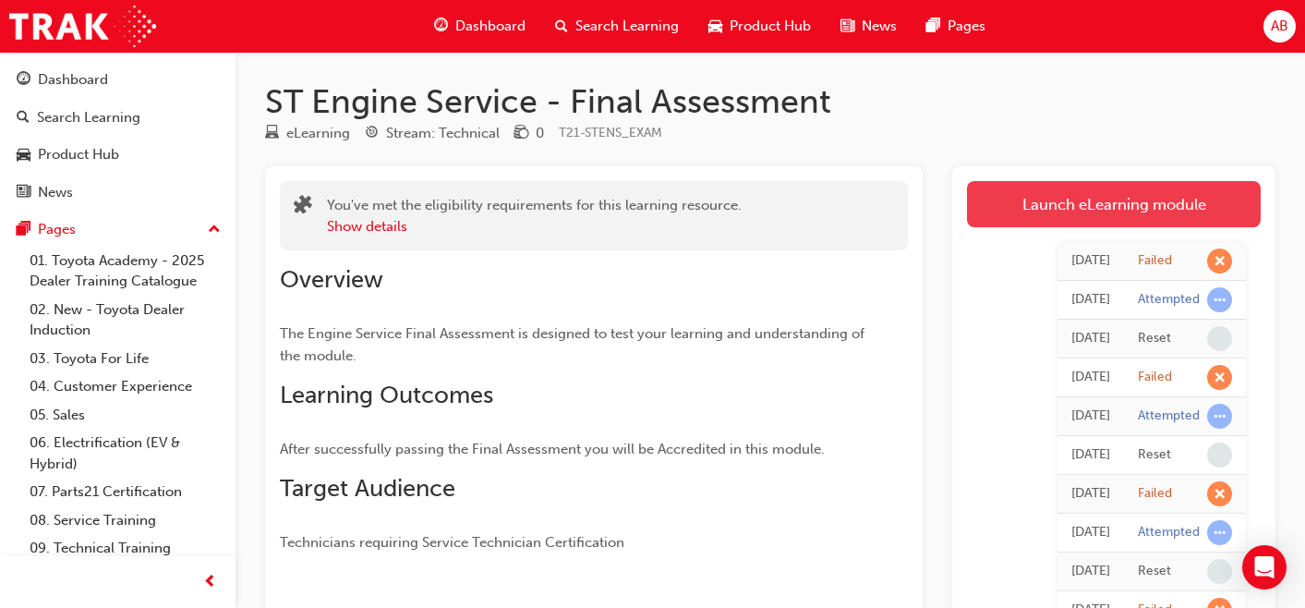
click at [1075, 213] on link "Launch eLearning module" at bounding box center [1114, 204] width 294 height 46
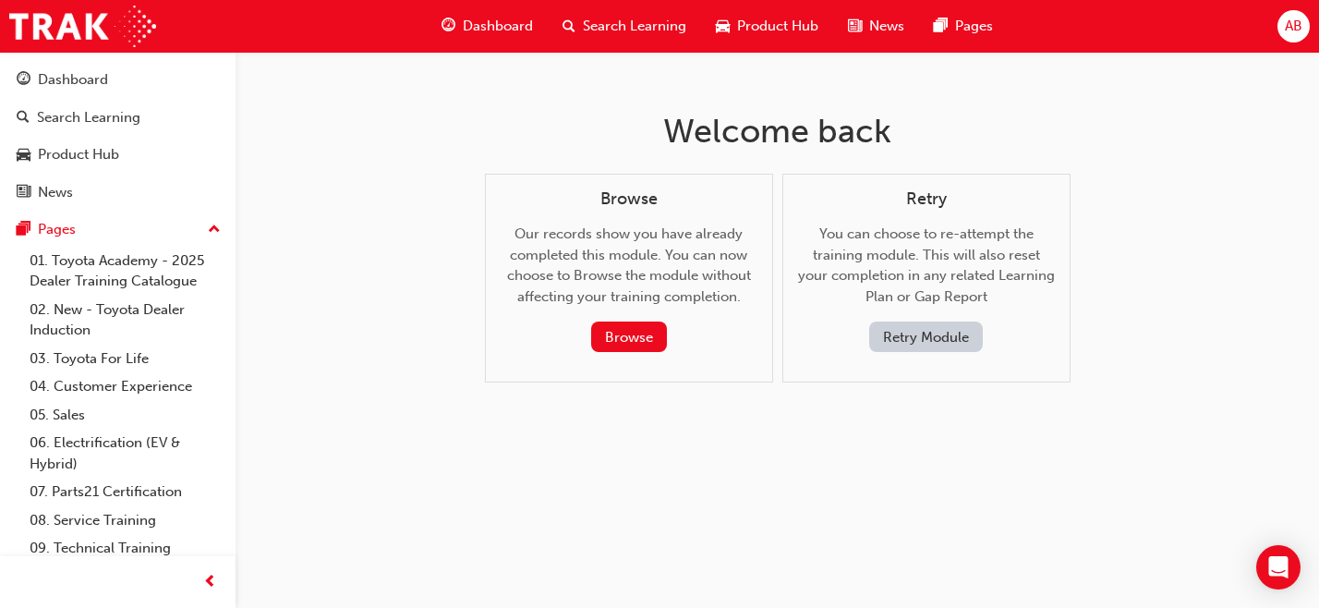
click at [923, 340] on button "Retry Module" at bounding box center [926, 336] width 114 height 30
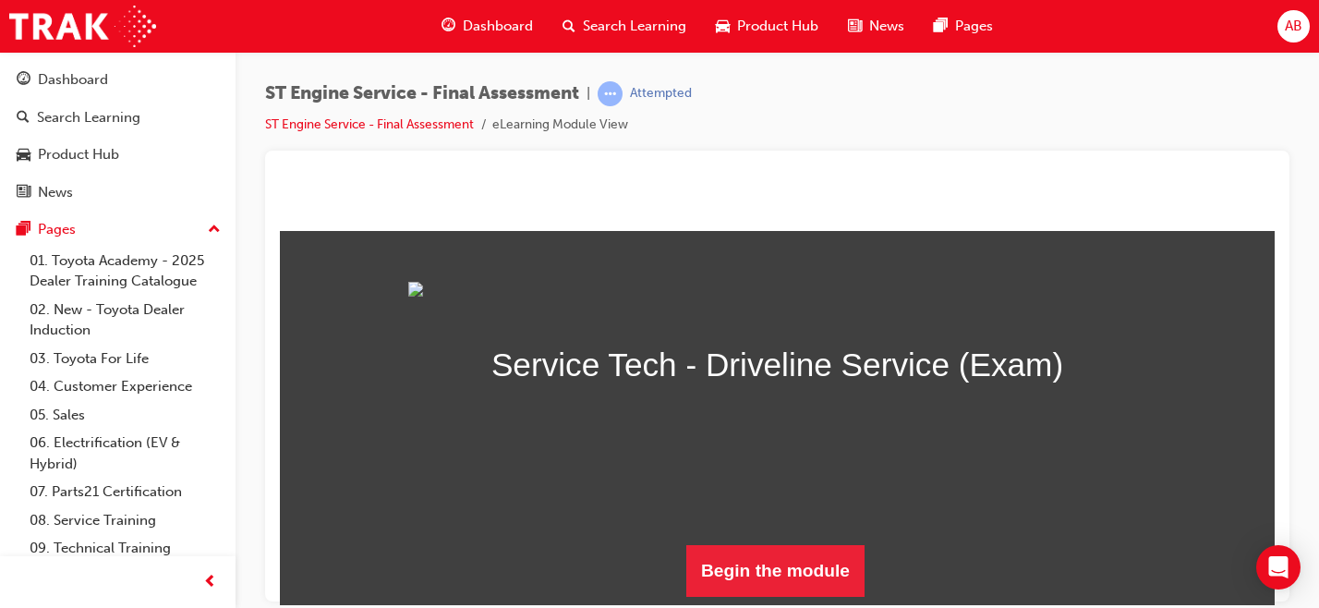
scroll to position [195, 0]
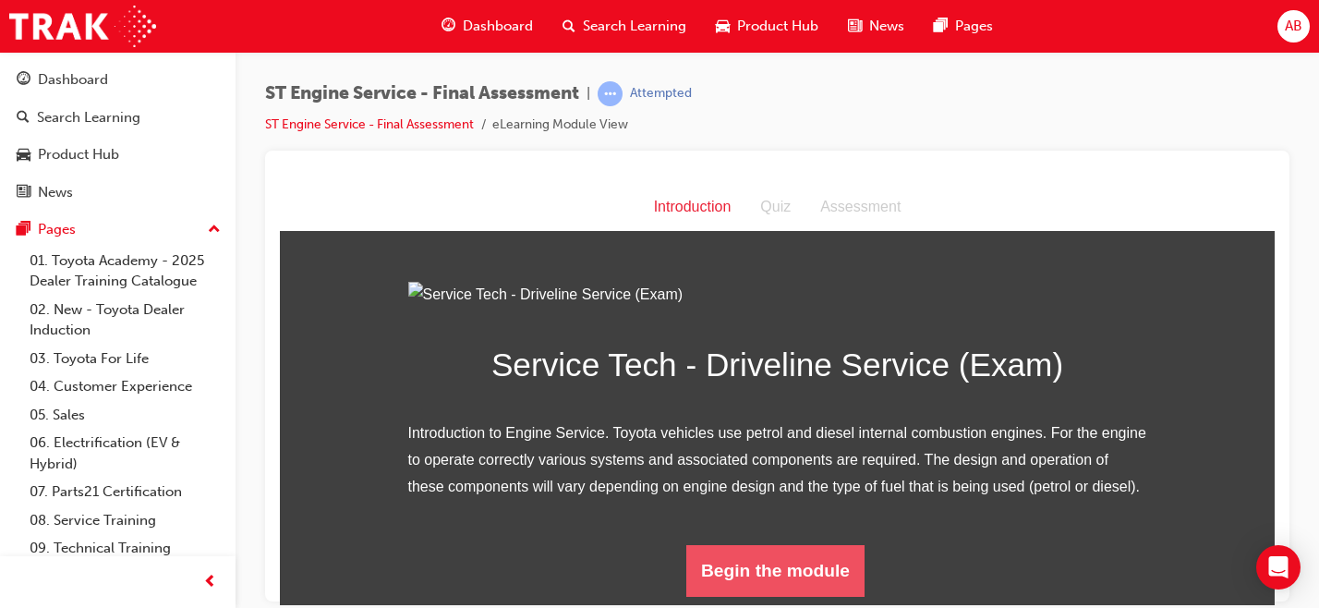
click at [743, 567] on button "Begin the module" at bounding box center [775, 570] width 178 height 52
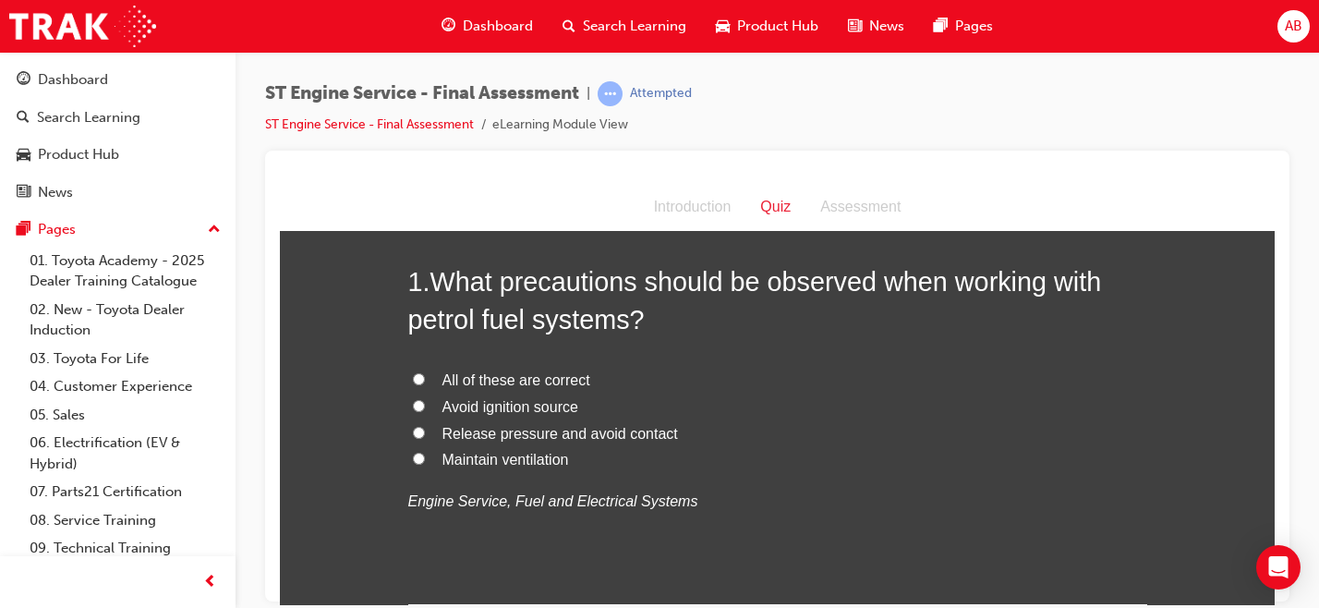
scroll to position [96, 0]
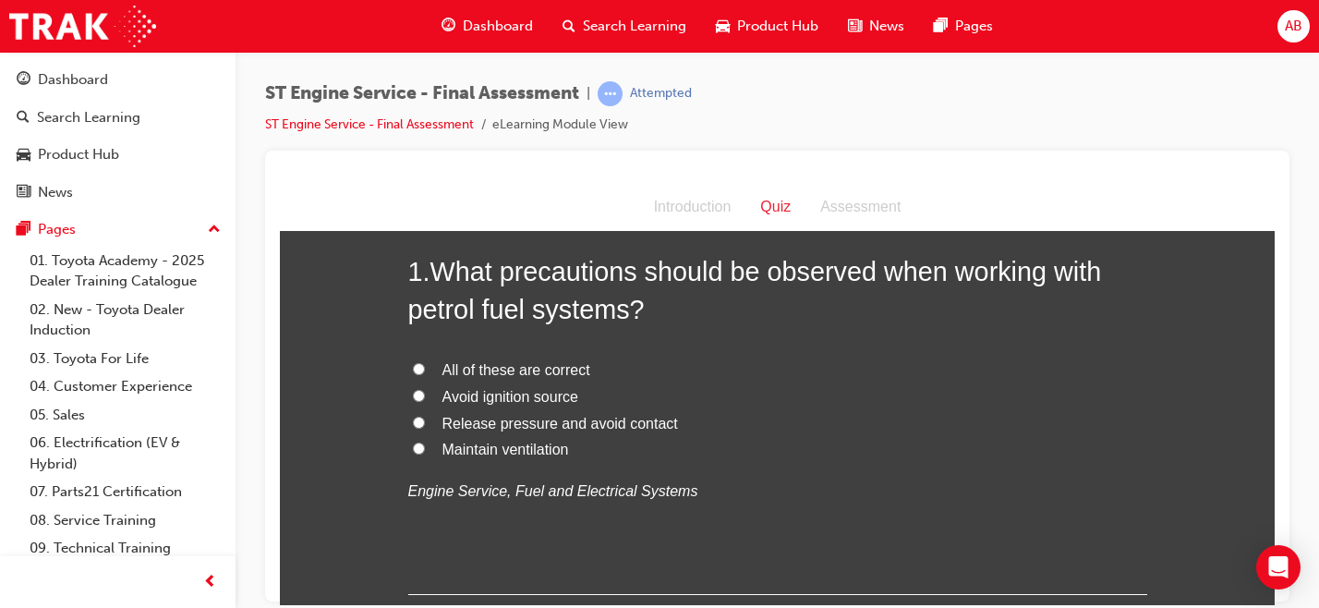
click at [455, 397] on span "Avoid ignition source" at bounding box center [510, 396] width 136 height 16
click at [425, 397] on input "Avoid ignition source" at bounding box center [419, 395] width 12 height 12
radio input "true"
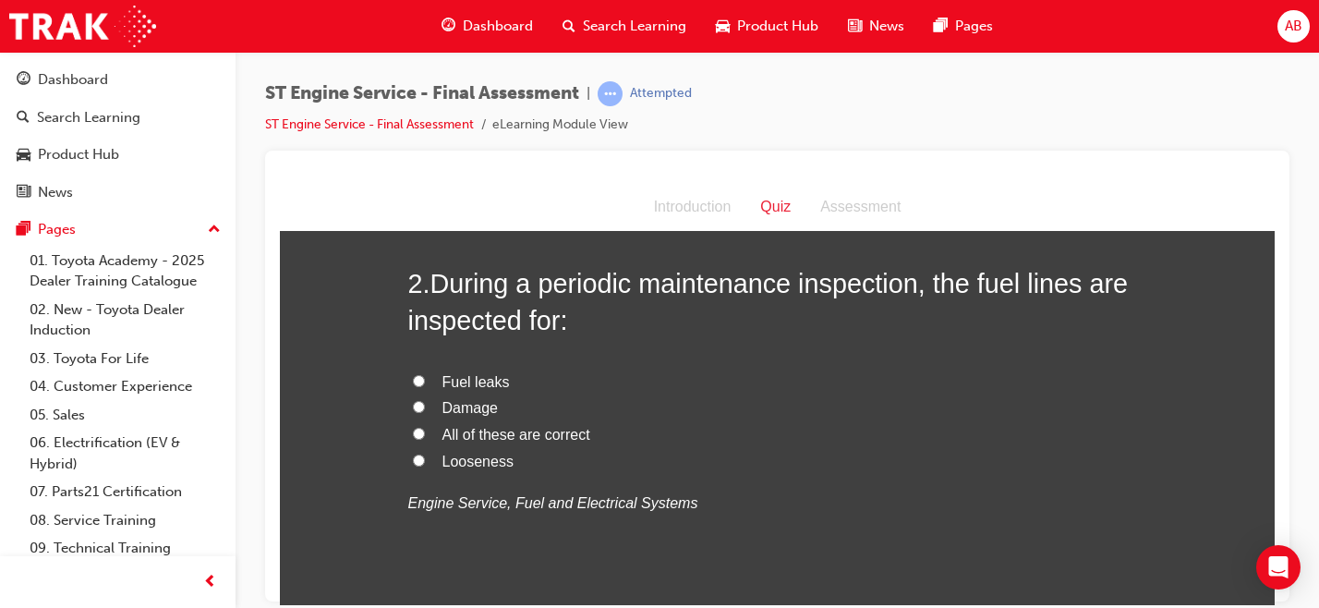
scroll to position [517, 0]
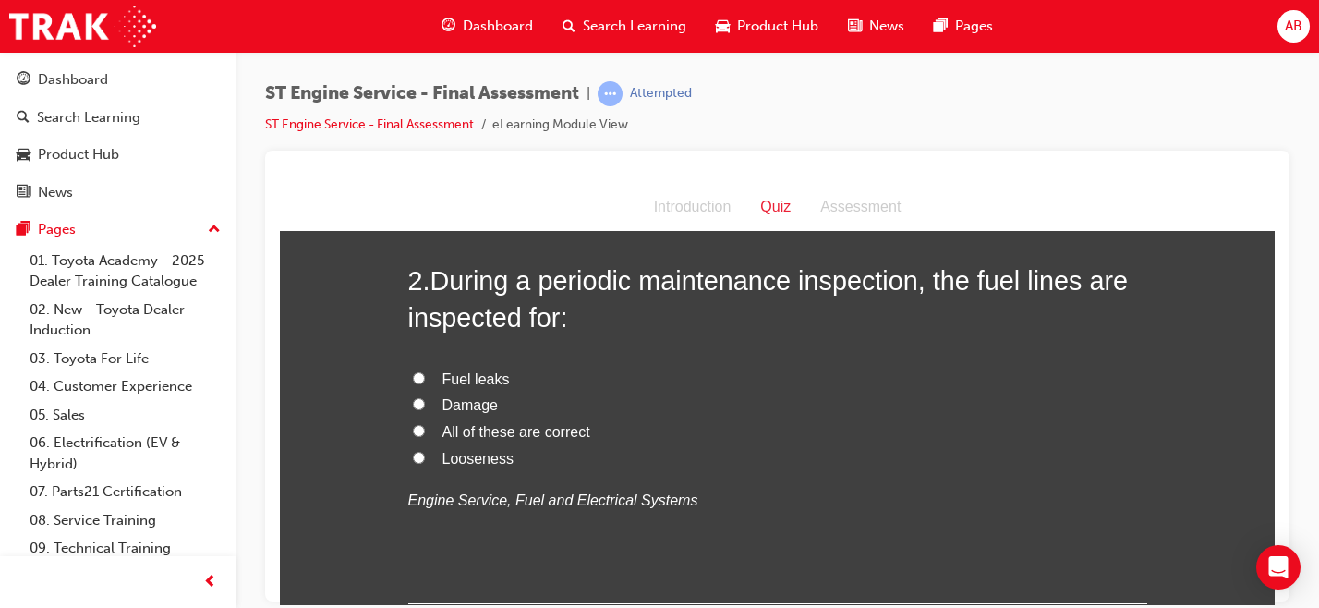
click at [501, 375] on label "Fuel leaks" at bounding box center [777, 379] width 739 height 27
click at [425, 375] on input "Fuel leaks" at bounding box center [419, 377] width 12 height 12
radio input "true"
click at [464, 435] on span "All of these are correct" at bounding box center [516, 431] width 148 height 16
click at [425, 435] on input "All of these are correct" at bounding box center [419, 430] width 12 height 12
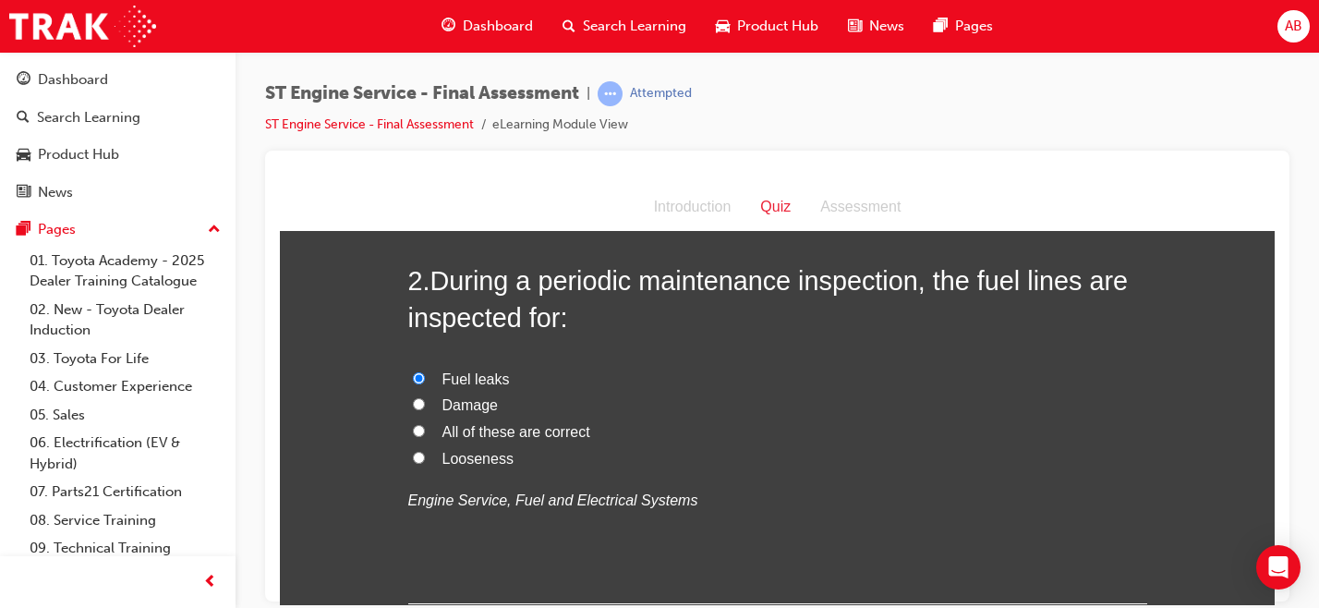
radio input "true"
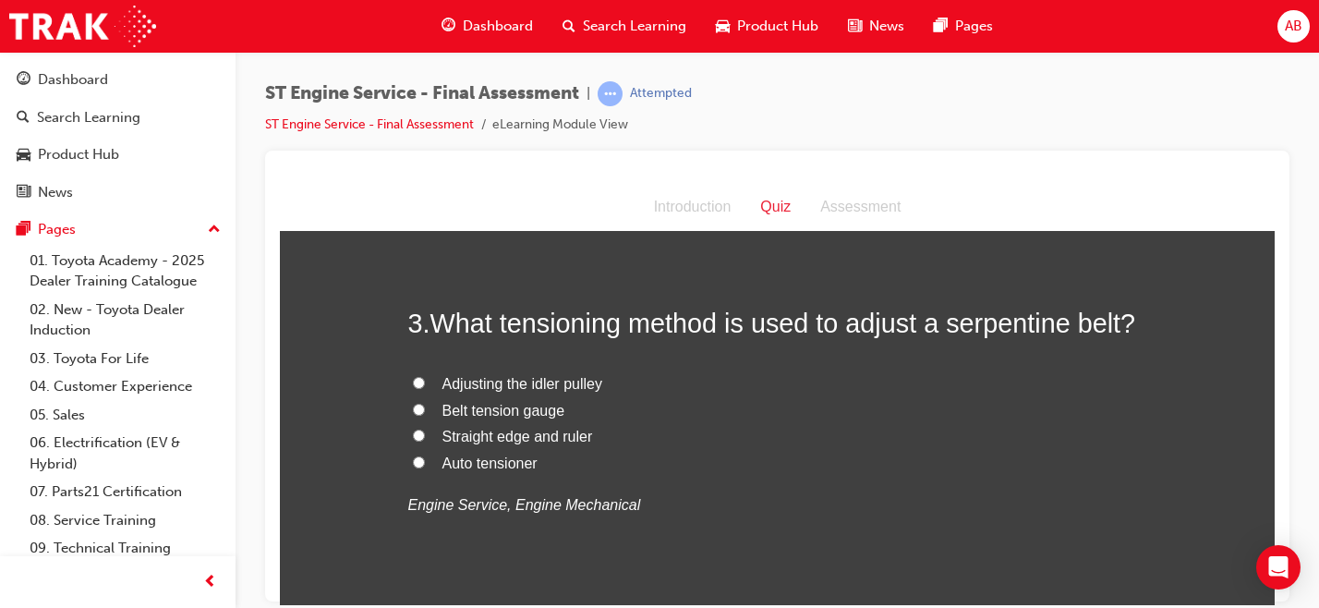
scroll to position [907, 0]
click at [487, 407] on span "Belt tension gauge" at bounding box center [503, 408] width 123 height 16
click at [425, 407] on input "Belt tension gauge" at bounding box center [419, 407] width 12 height 12
radio input "true"
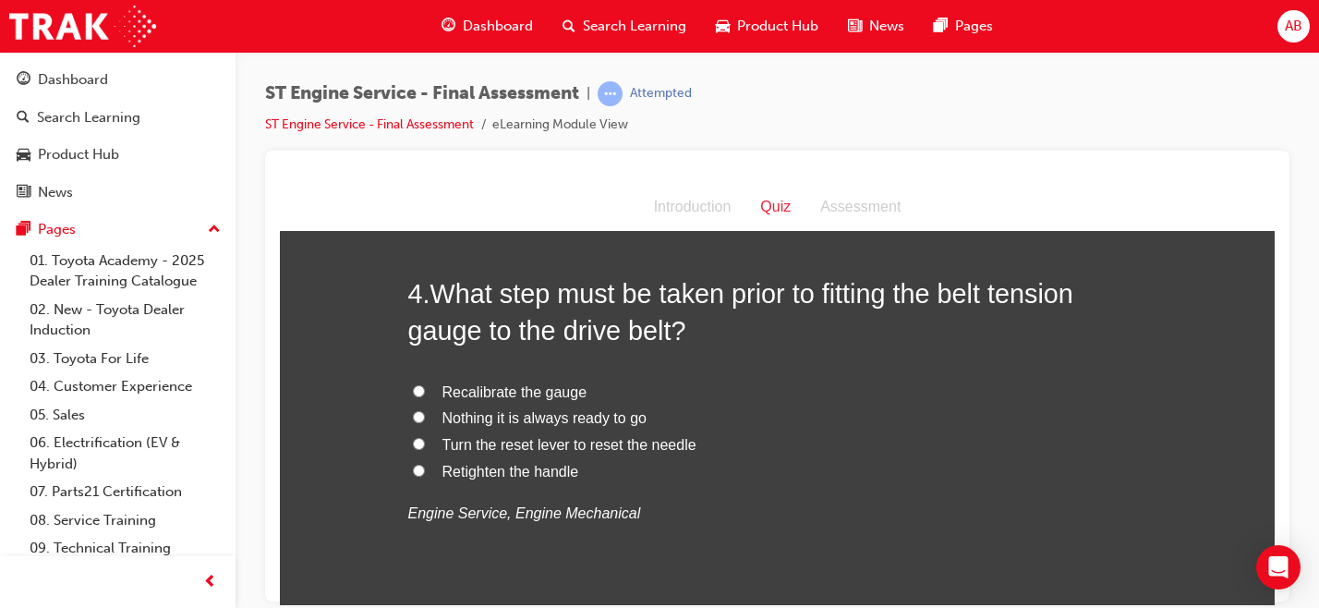
scroll to position [1333, 0]
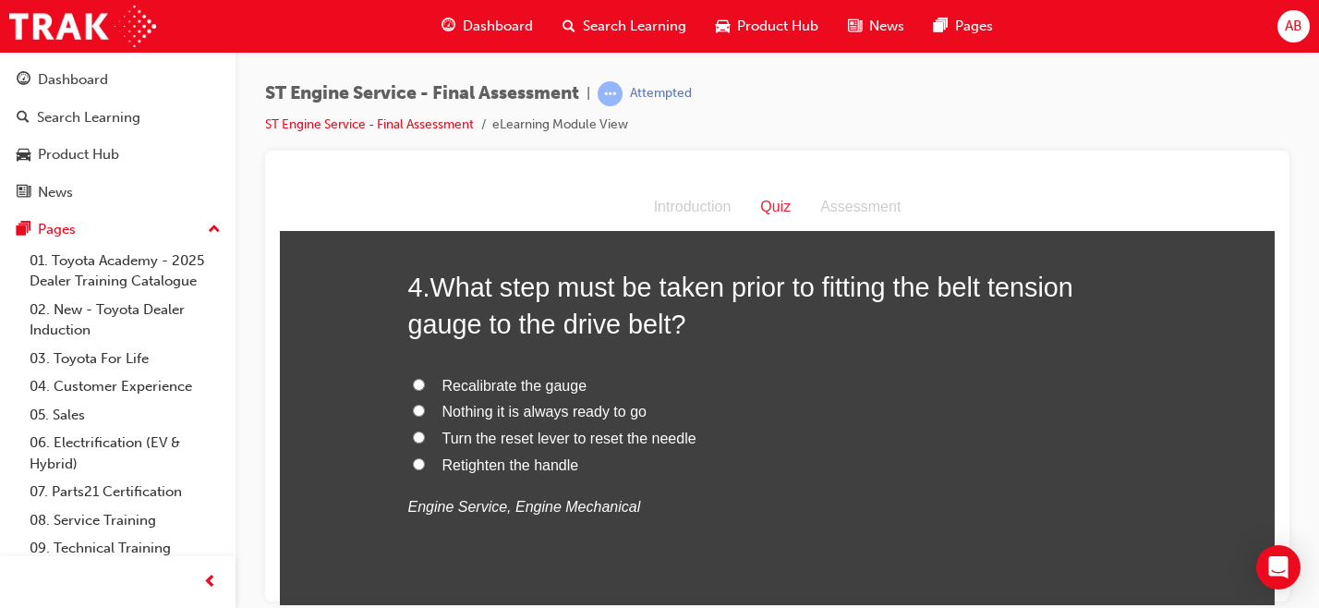
click at [446, 416] on span "Nothing it is always ready to go" at bounding box center [544, 411] width 204 height 16
click at [425, 416] on input "Nothing it is always ready to go" at bounding box center [419, 410] width 12 height 12
radio input "true"
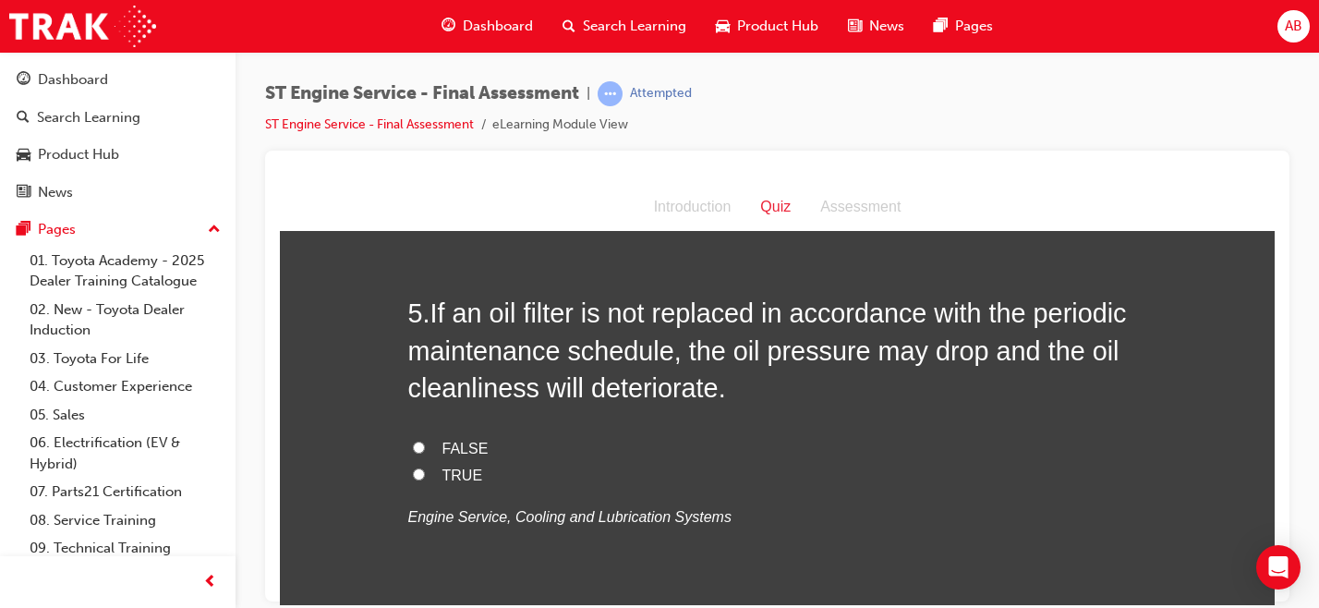
scroll to position [1738, 0]
click at [452, 476] on span "TRUE" at bounding box center [462, 473] width 41 height 16
click at [425, 476] on input "TRUE" at bounding box center [419, 472] width 12 height 12
radio input "true"
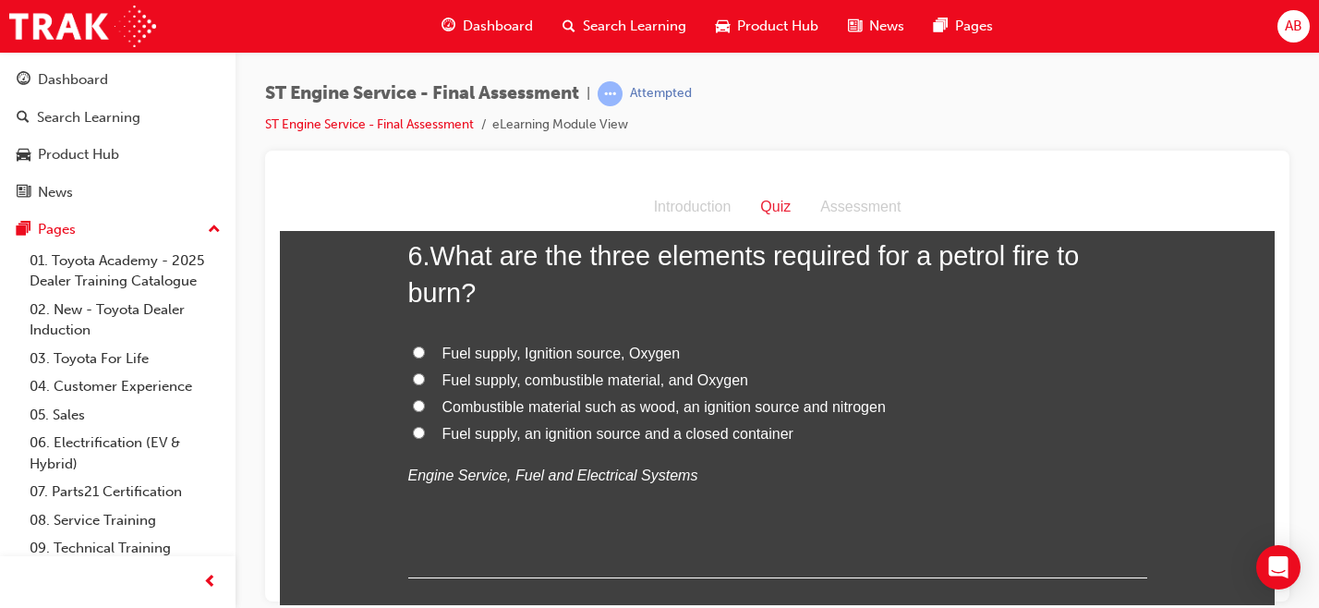
scroll to position [2177, 0]
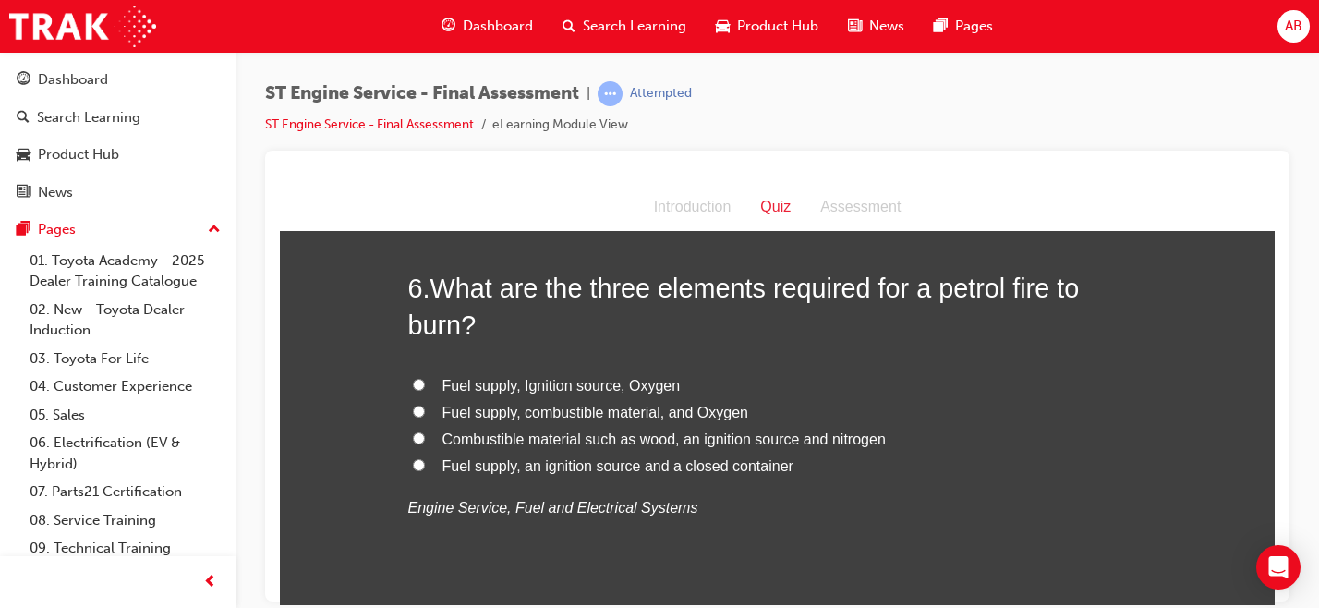
click at [555, 392] on span "Fuel supply, Ignition source, Oxygen" at bounding box center [561, 385] width 238 height 16
click at [425, 390] on input "Fuel supply, Ignition source, Oxygen" at bounding box center [419, 384] width 12 height 12
radio input "true"
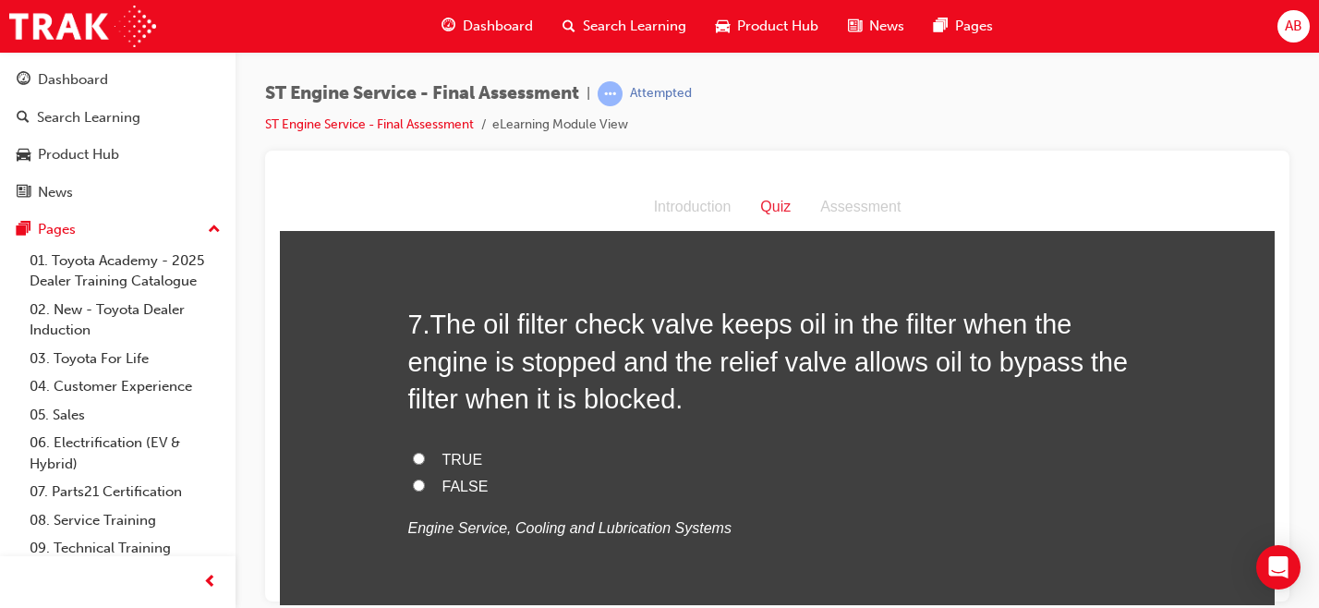
scroll to position [2572, 0]
click at [442, 484] on span "FALSE" at bounding box center [465, 484] width 46 height 16
click at [425, 484] on input "FALSE" at bounding box center [419, 482] width 12 height 12
radio input "true"
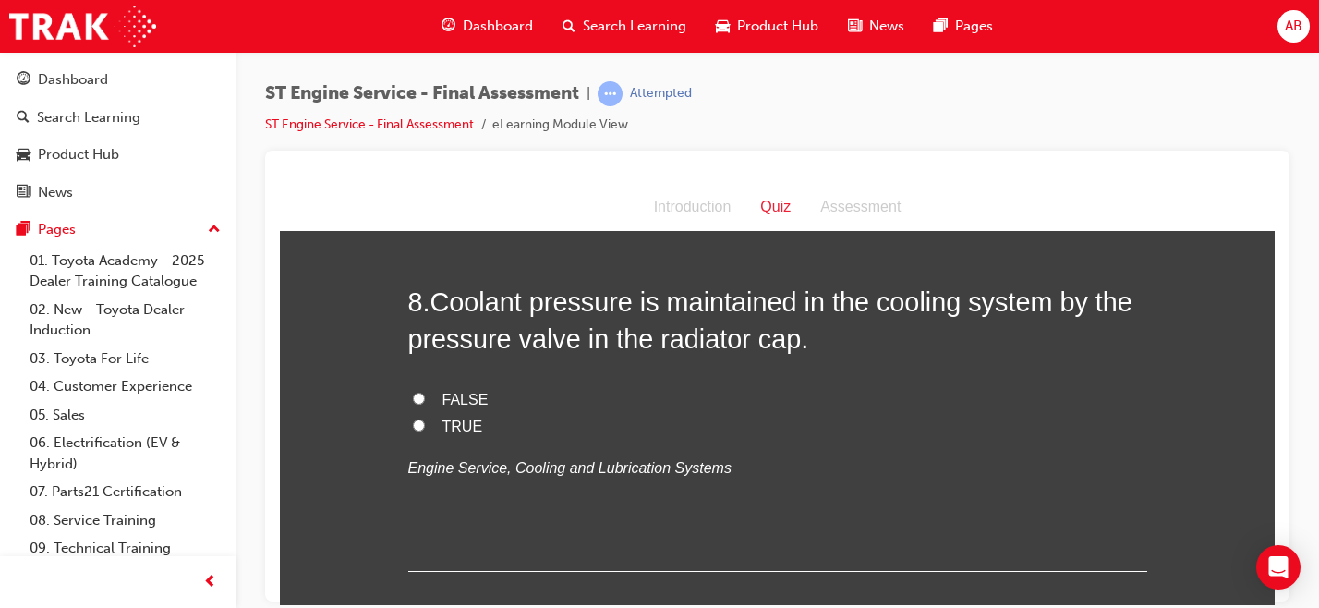
scroll to position [3015, 0]
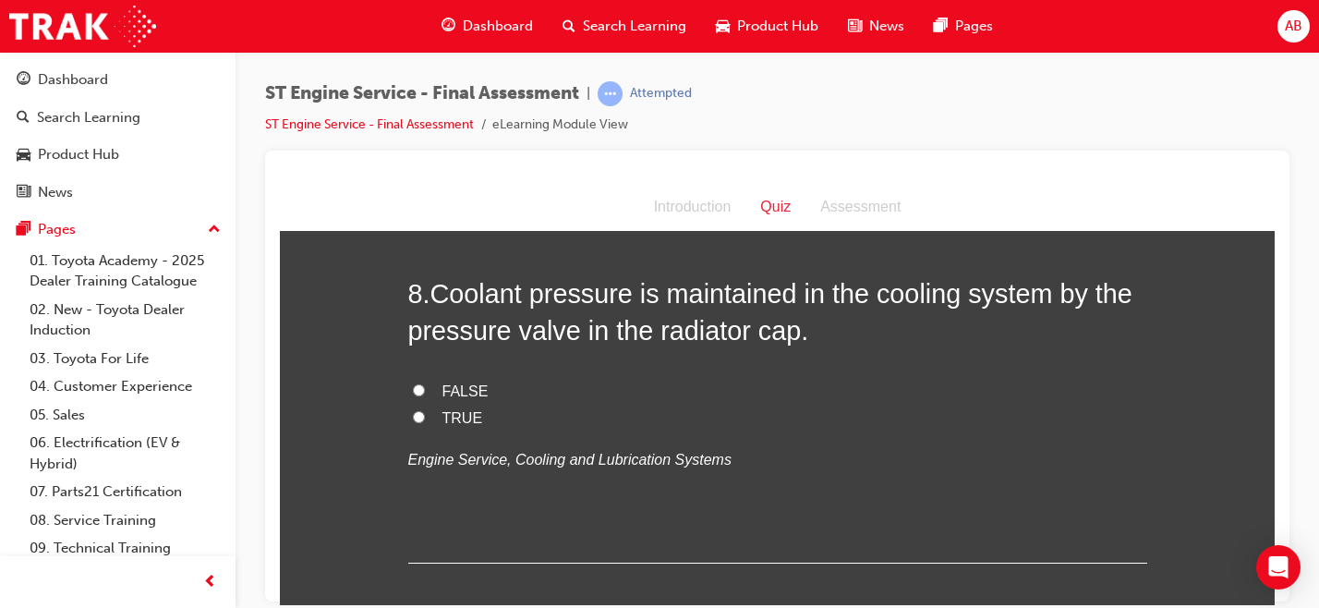
click at [413, 417] on input "TRUE" at bounding box center [419, 416] width 12 height 12
radio input "true"
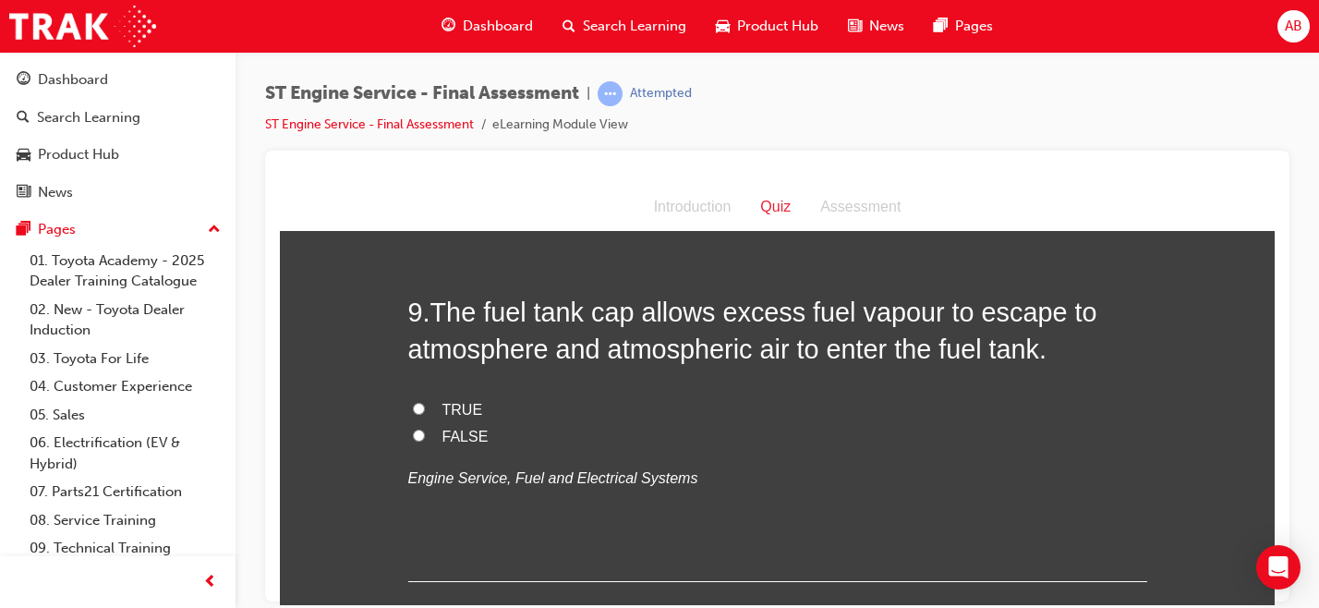
scroll to position [3376, 0]
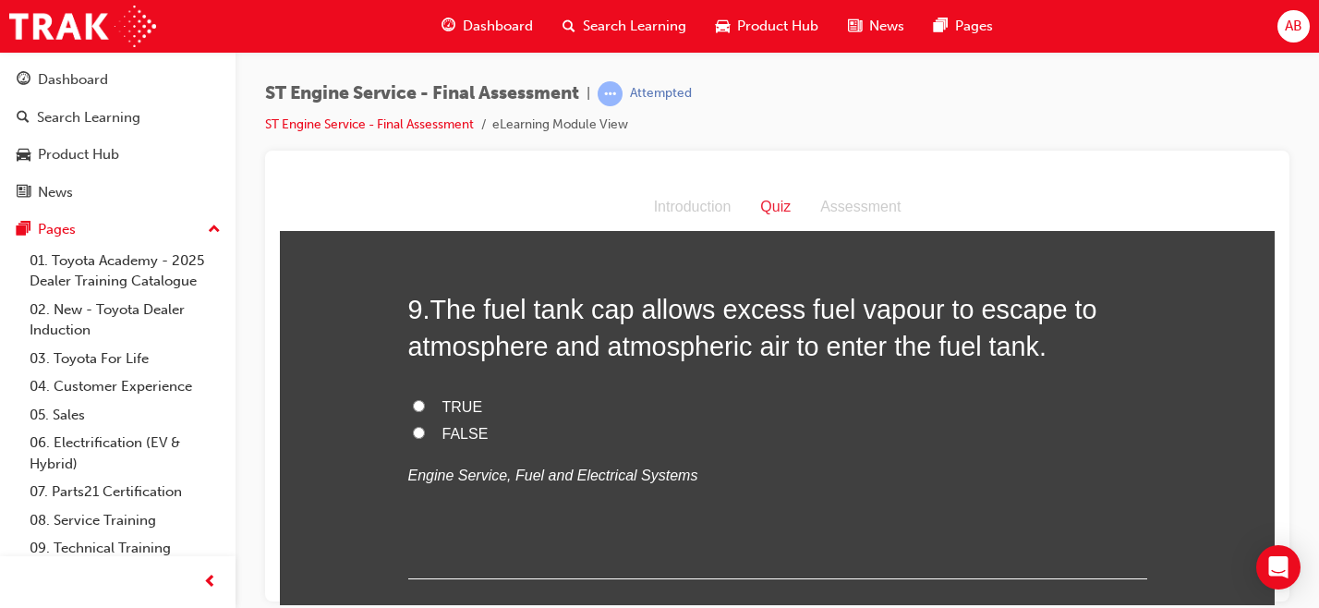
click at [472, 440] on span "FALSE" at bounding box center [465, 433] width 46 height 16
click at [425, 438] on input "FALSE" at bounding box center [419, 432] width 12 height 12
radio input "true"
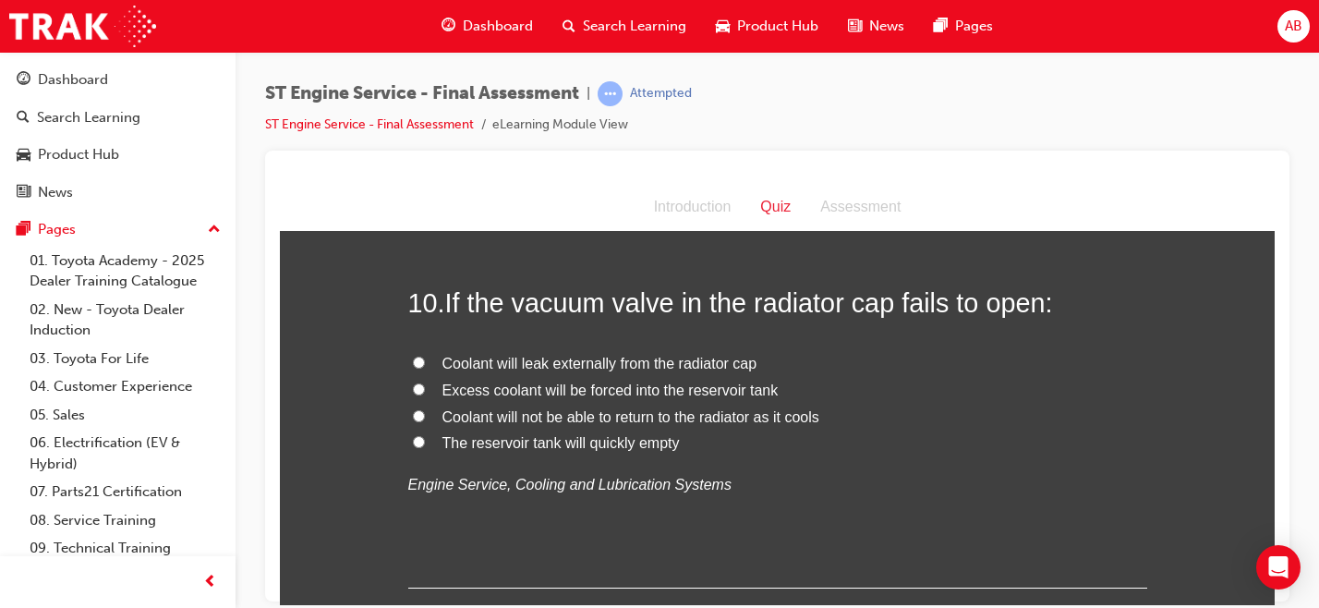
scroll to position [3761, 0]
click at [771, 416] on span "Coolant will not be able to return to the radiator as it cools" at bounding box center [630, 414] width 377 height 16
click at [425, 416] on input "Coolant will not be able to return to the radiator as it cools" at bounding box center [419, 413] width 12 height 12
radio input "true"
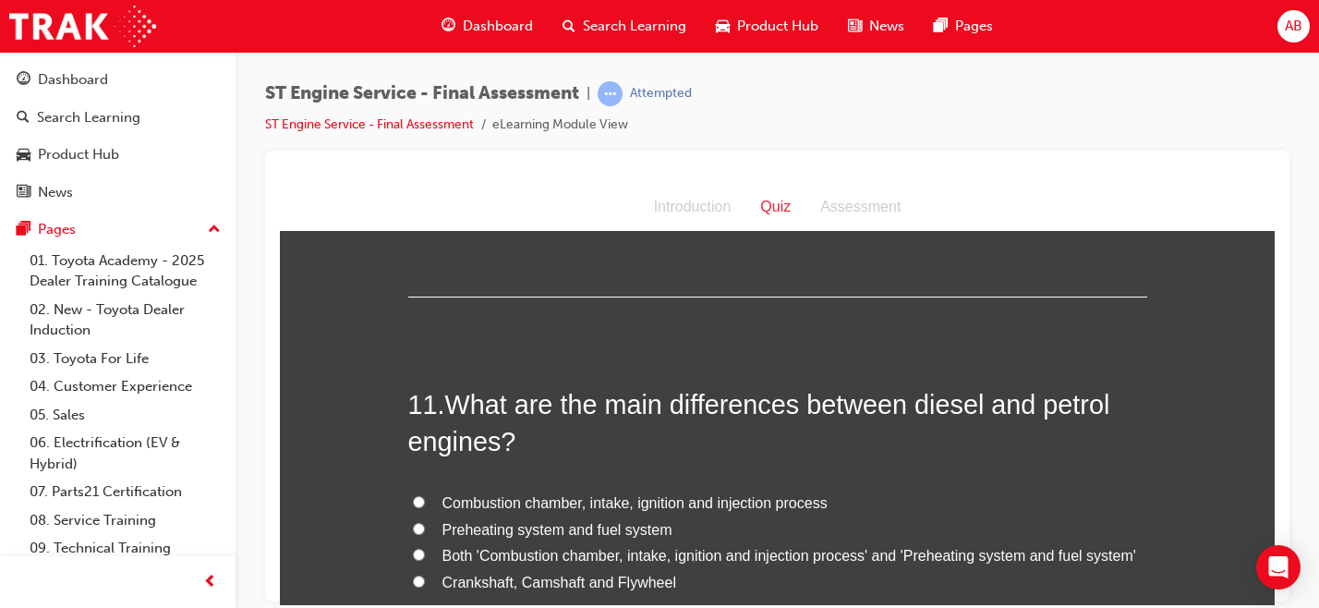
scroll to position [4115, 0]
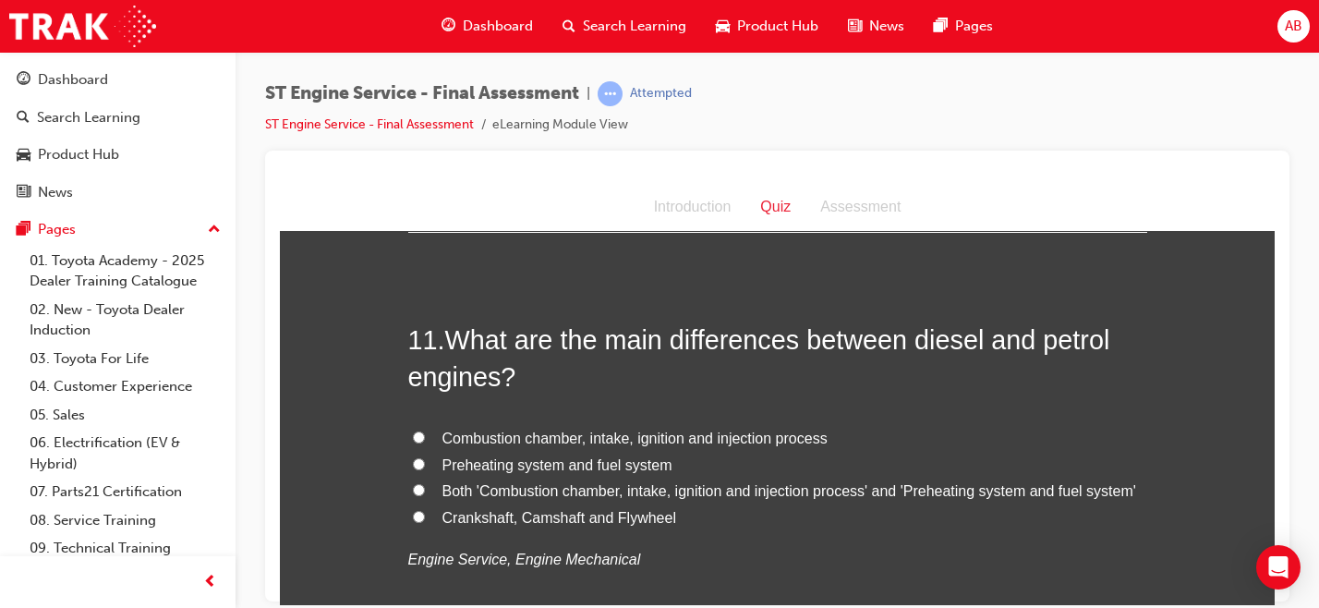
click at [622, 491] on span "Both 'Combustion chamber, intake, ignition and injection process' and 'Preheati…" at bounding box center [789, 490] width 694 height 16
click at [425, 491] on input "Both 'Combustion chamber, intake, ignition and injection process' and 'Preheati…" at bounding box center [419, 489] width 12 height 12
radio input "true"
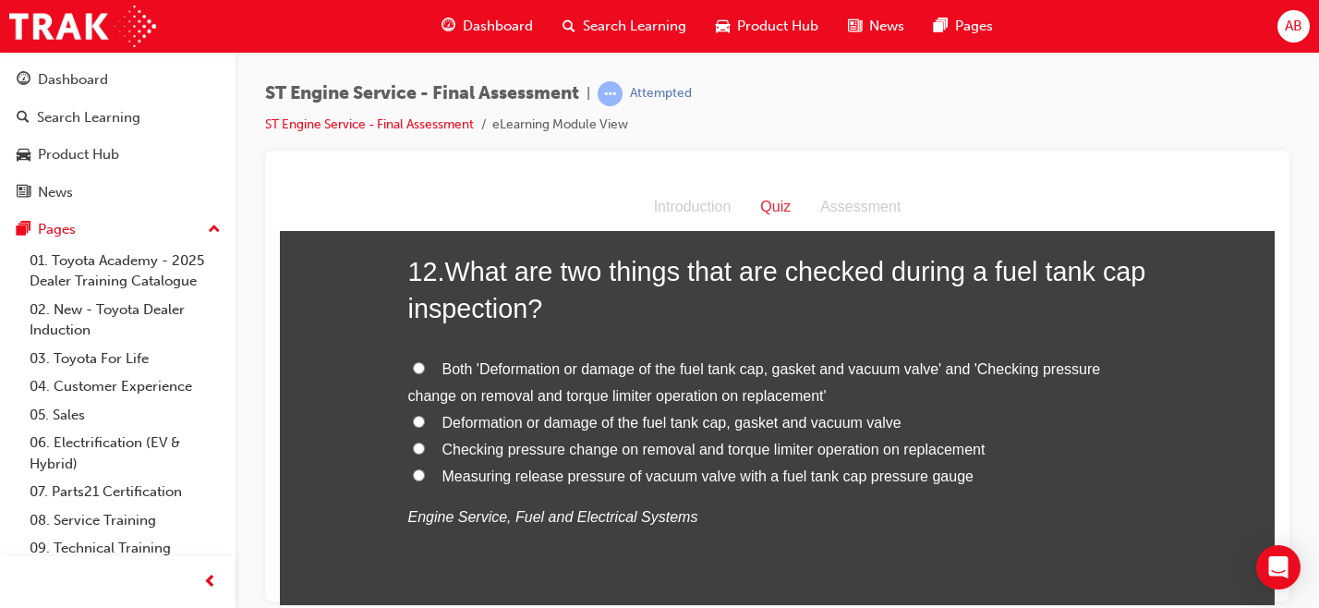
scroll to position [4610, 0]
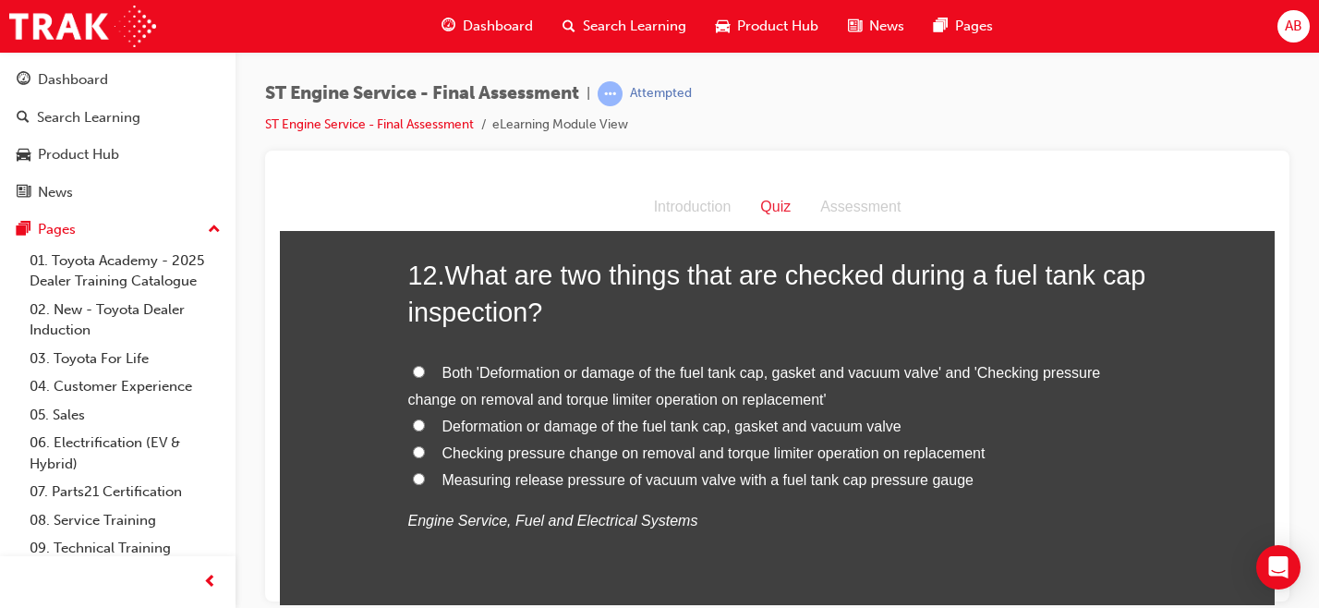
click at [727, 424] on span "Deformation or damage of the fuel tank cap, gasket and vacuum valve" at bounding box center [671, 425] width 459 height 16
click at [425, 424] on input "Deformation or damage of the fuel tank cap, gasket and vacuum valve" at bounding box center [419, 424] width 12 height 12
radio input "true"
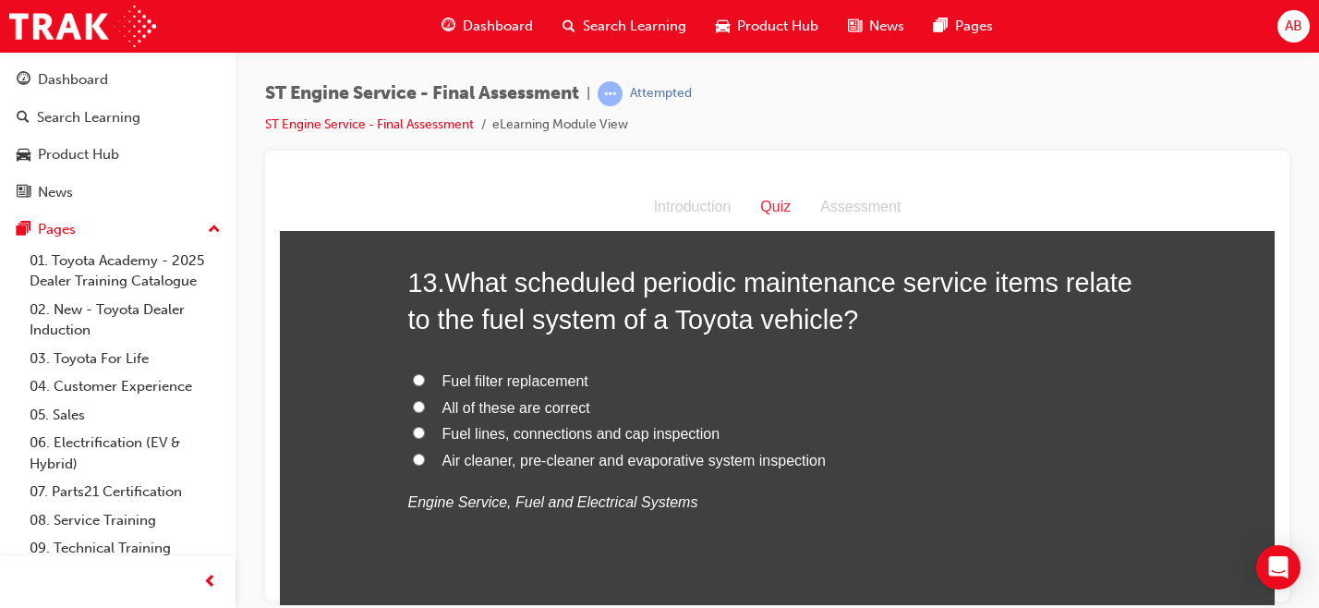
scroll to position [5060, 0]
click at [542, 383] on span "Fuel filter replacement" at bounding box center [515, 379] width 146 height 16
click at [425, 383] on input "Fuel filter replacement" at bounding box center [419, 378] width 12 height 12
radio input "true"
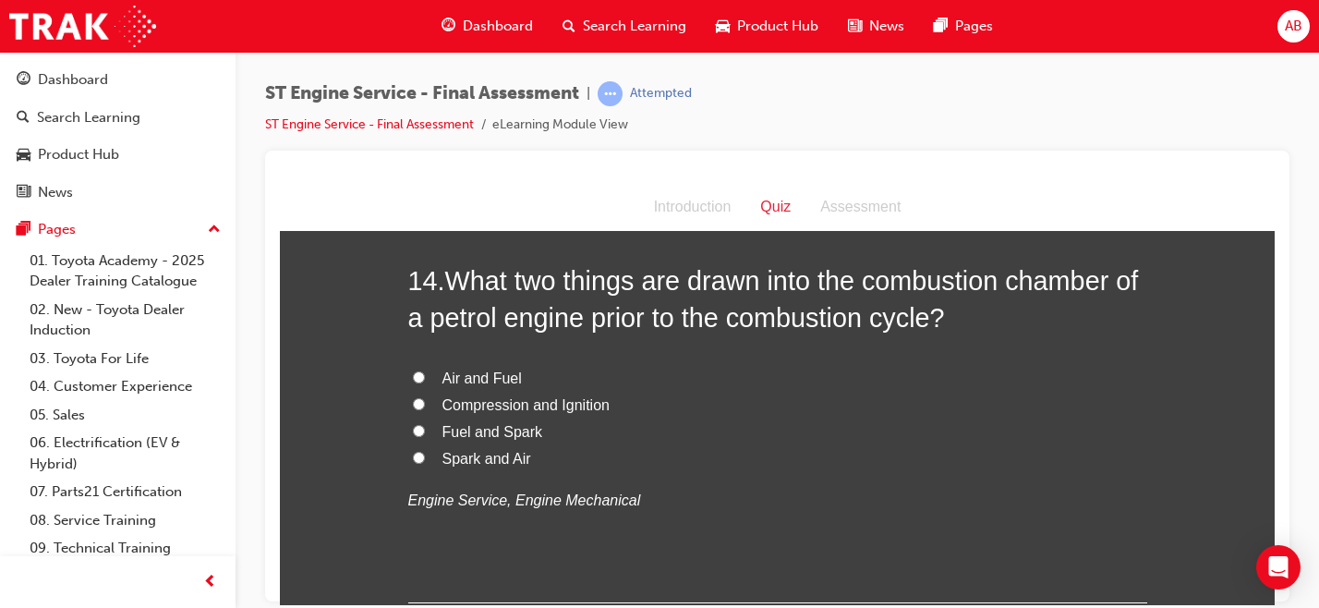
scroll to position [5494, 0]
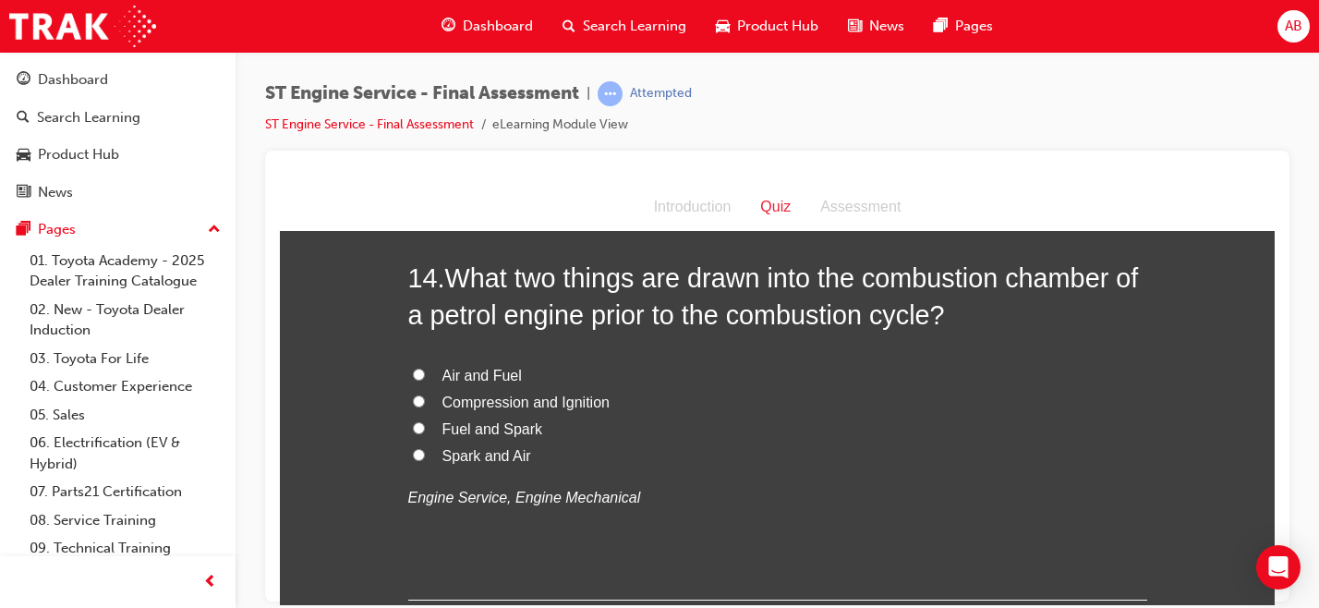
click at [487, 436] on span "Fuel and Spark" at bounding box center [492, 428] width 101 height 16
click at [425, 433] on input "Fuel and Spark" at bounding box center [419, 427] width 12 height 12
radio input "true"
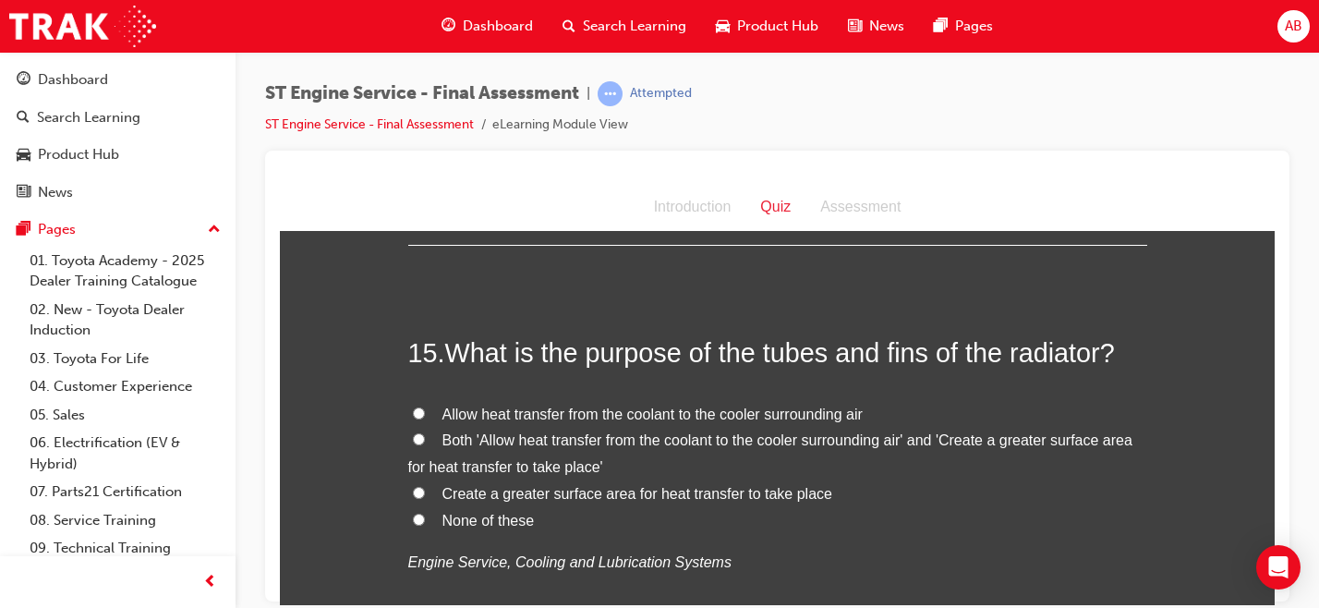
scroll to position [5856, 0]
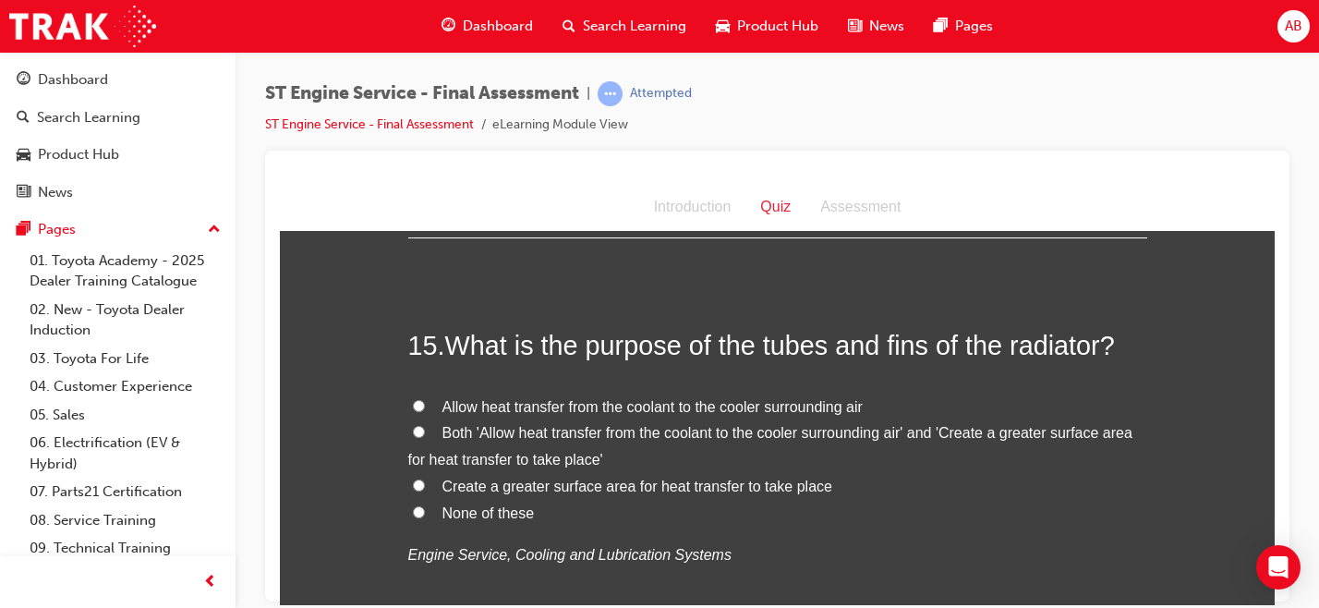
click at [625, 488] on span "Create a greater surface area for heat transfer to take place" at bounding box center [637, 485] width 390 height 16
click at [425, 488] on input "Create a greater surface area for heat transfer to take place" at bounding box center [419, 484] width 12 height 12
radio input "true"
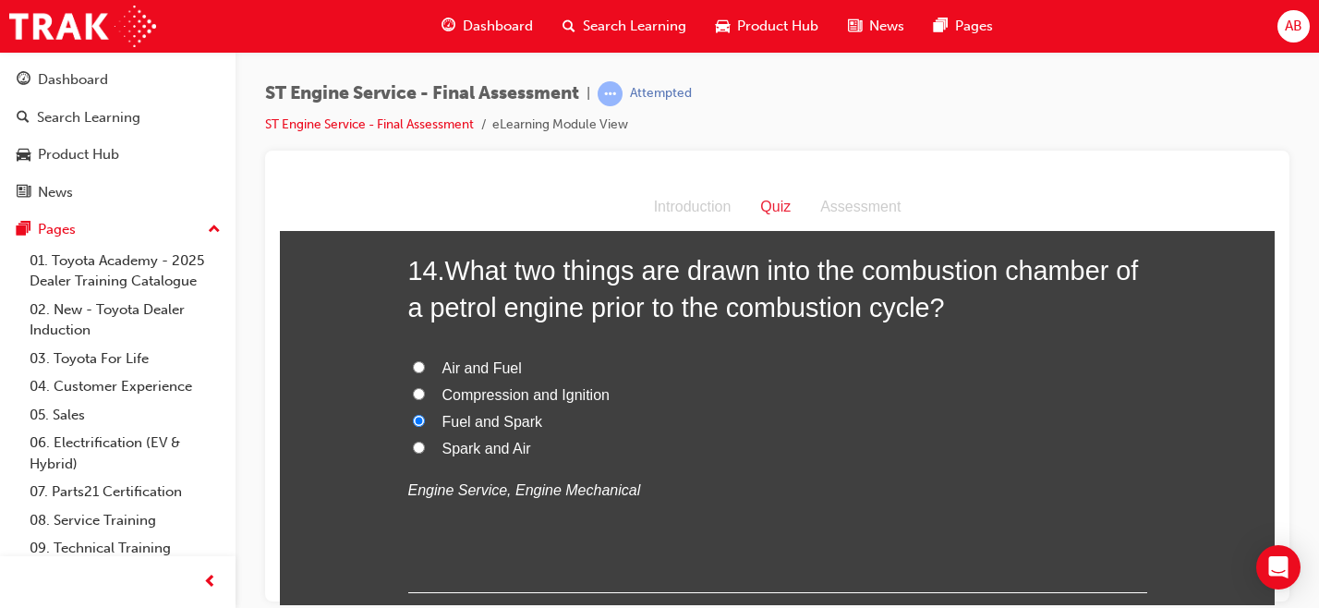
scroll to position [5497, 0]
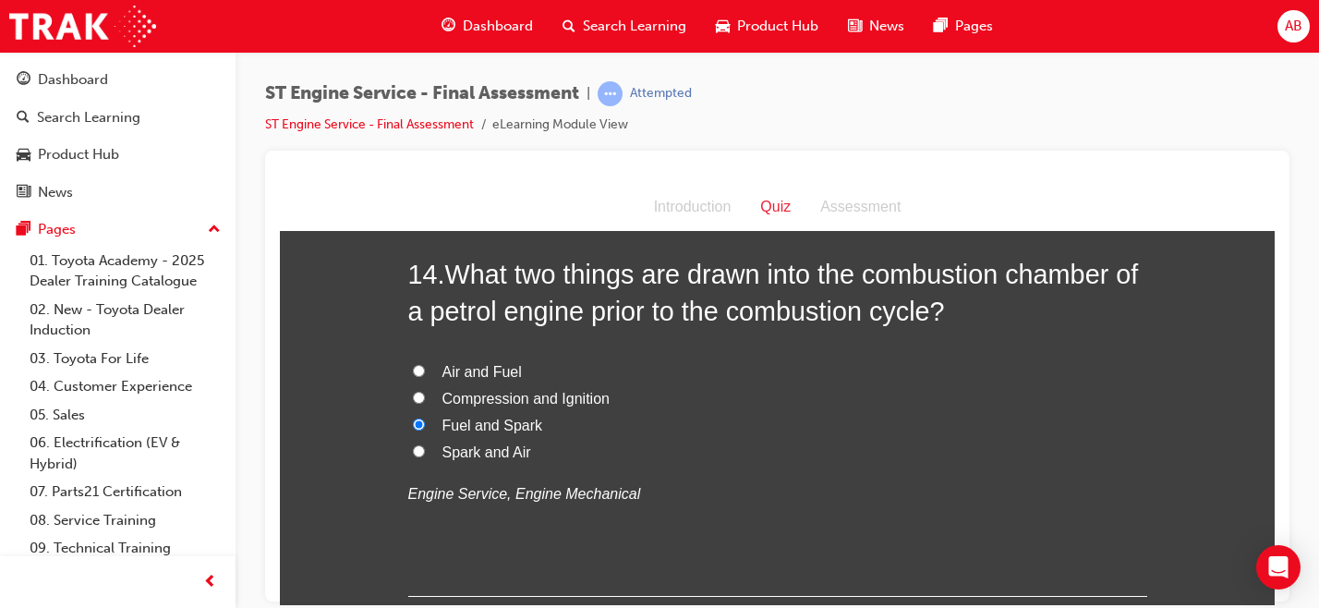
click at [473, 377] on span "Air and Fuel" at bounding box center [481, 371] width 79 height 16
click at [425, 376] on input "Air and Fuel" at bounding box center [419, 370] width 12 height 12
radio input "true"
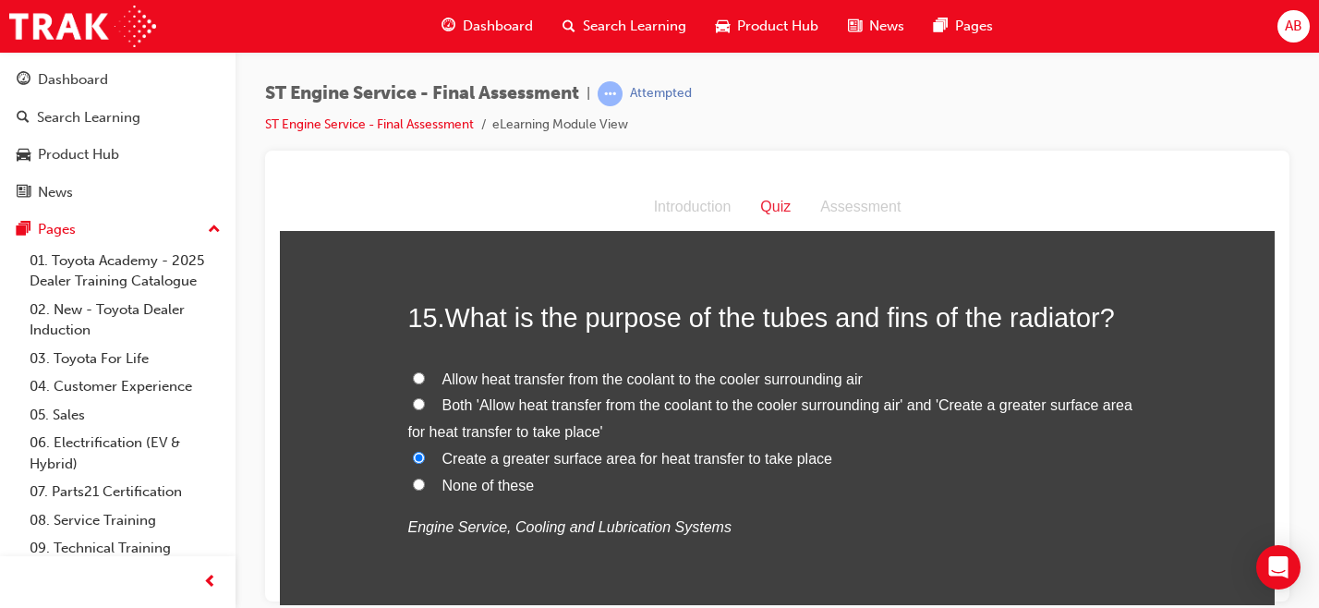
scroll to position [5880, 0]
click at [560, 413] on span "Both 'Allow heat transfer from the coolant to the cooler surrounding air' and '…" at bounding box center [770, 420] width 724 height 42
click at [425, 412] on input "Both 'Allow heat transfer from the coolant to the cooler surrounding air' and '…" at bounding box center [419, 406] width 12 height 12
radio input "true"
click at [705, 464] on span "Create a greater surface area for heat transfer to take place" at bounding box center [637, 460] width 390 height 16
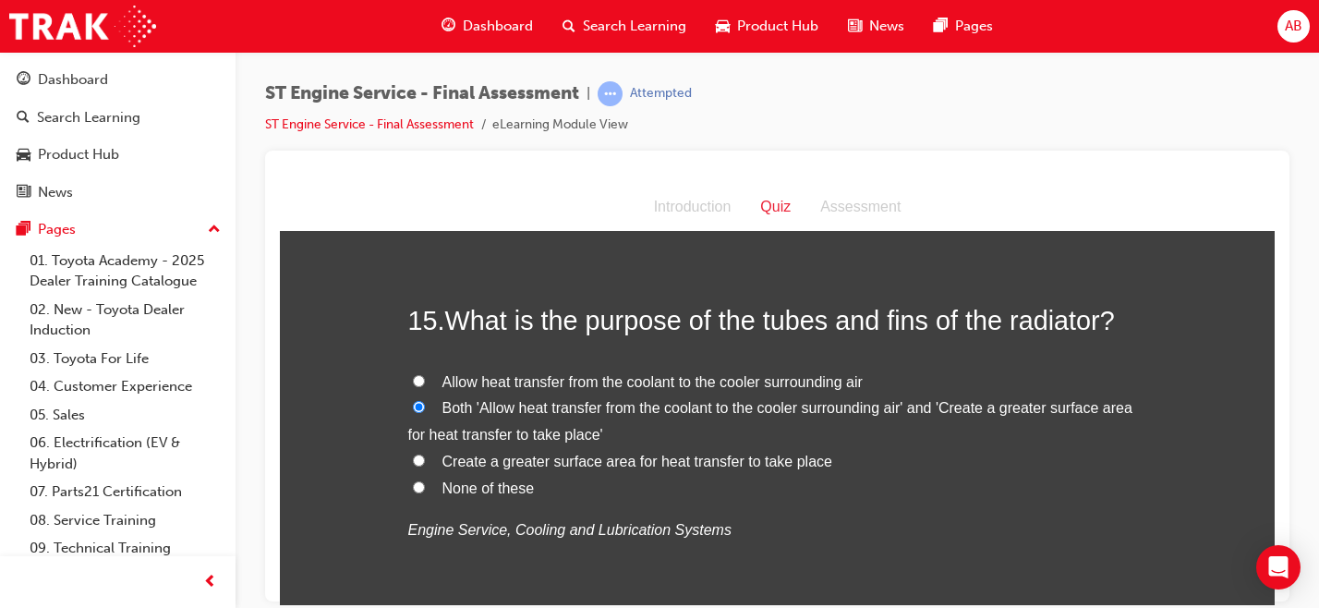
click at [425, 464] on input "Create a greater surface area for heat transfer to take place" at bounding box center [419, 459] width 12 height 12
radio input "true"
click at [744, 412] on span "Both 'Allow heat transfer from the coolant to the cooler surrounding air' and '…" at bounding box center [770, 420] width 724 height 42
click at [425, 412] on input "Both 'Allow heat transfer from the coolant to the cooler surrounding air' and '…" at bounding box center [419, 406] width 12 height 12
radio input "true"
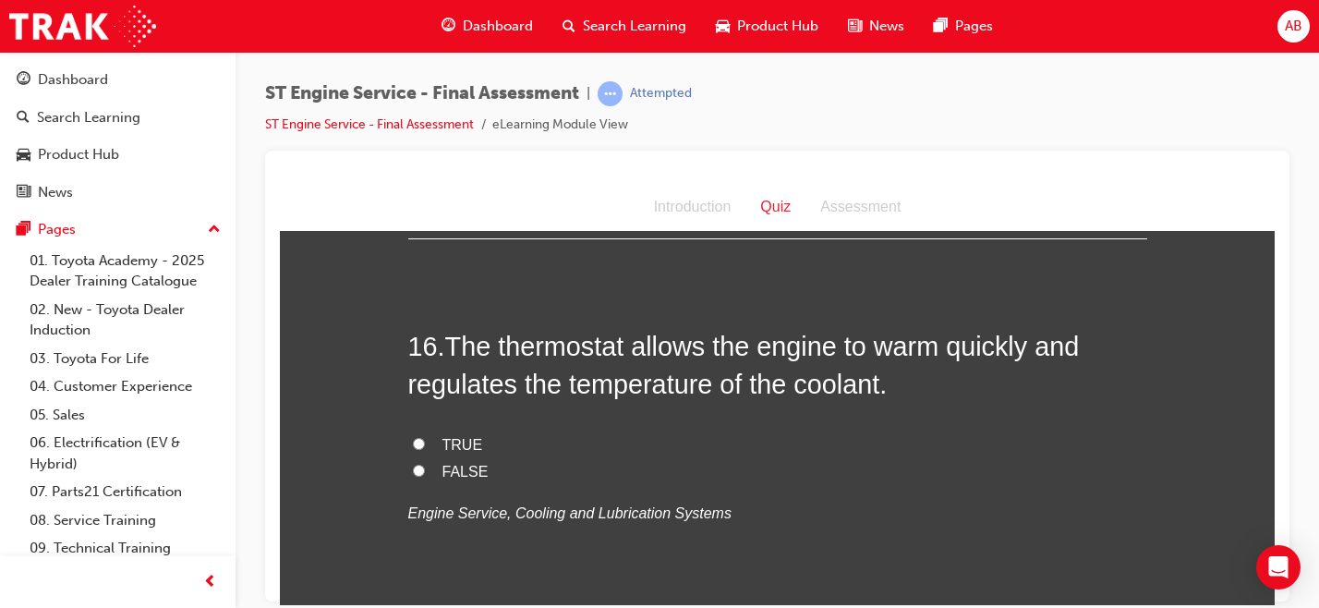
scroll to position [6319, 0]
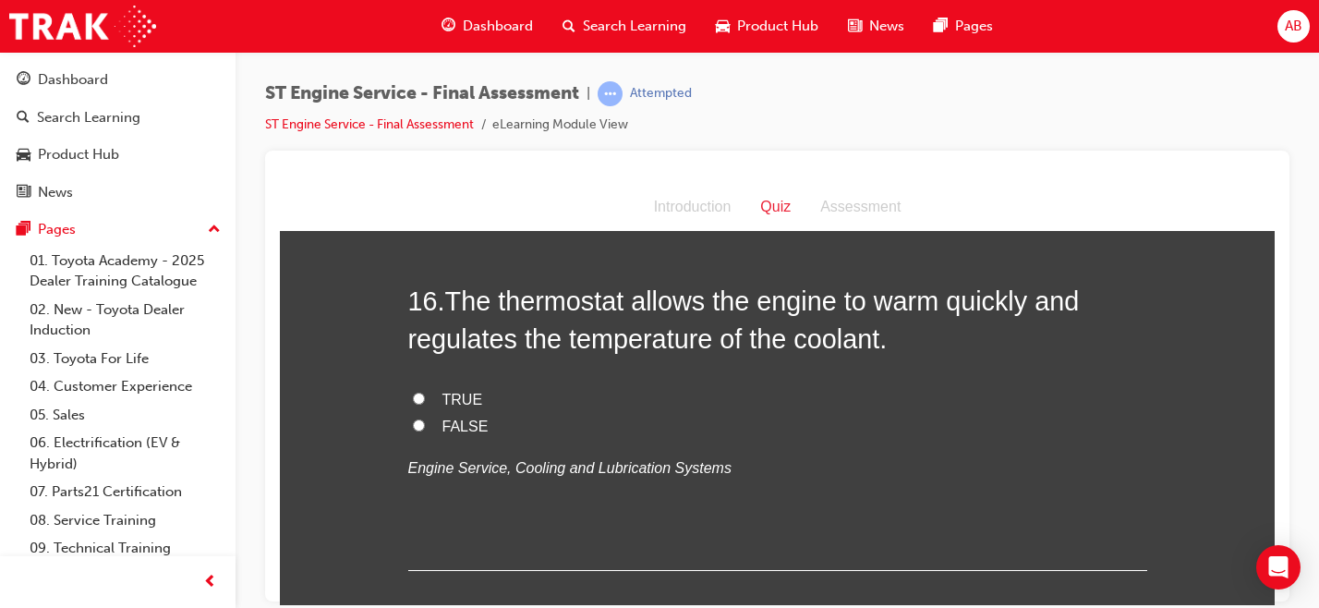
click at [415, 403] on input "TRUE" at bounding box center [419, 398] width 12 height 12
radio input "true"
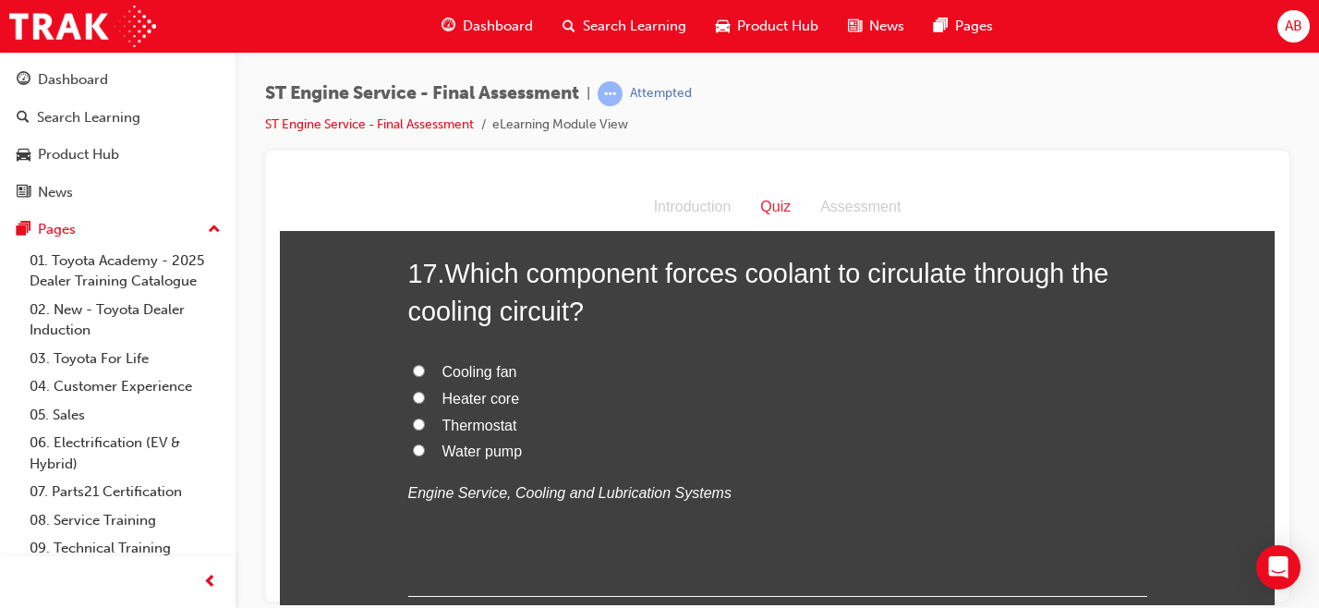
scroll to position [6724, 0]
click at [413, 449] on input "Water pump" at bounding box center [419, 448] width 12 height 12
radio input "true"
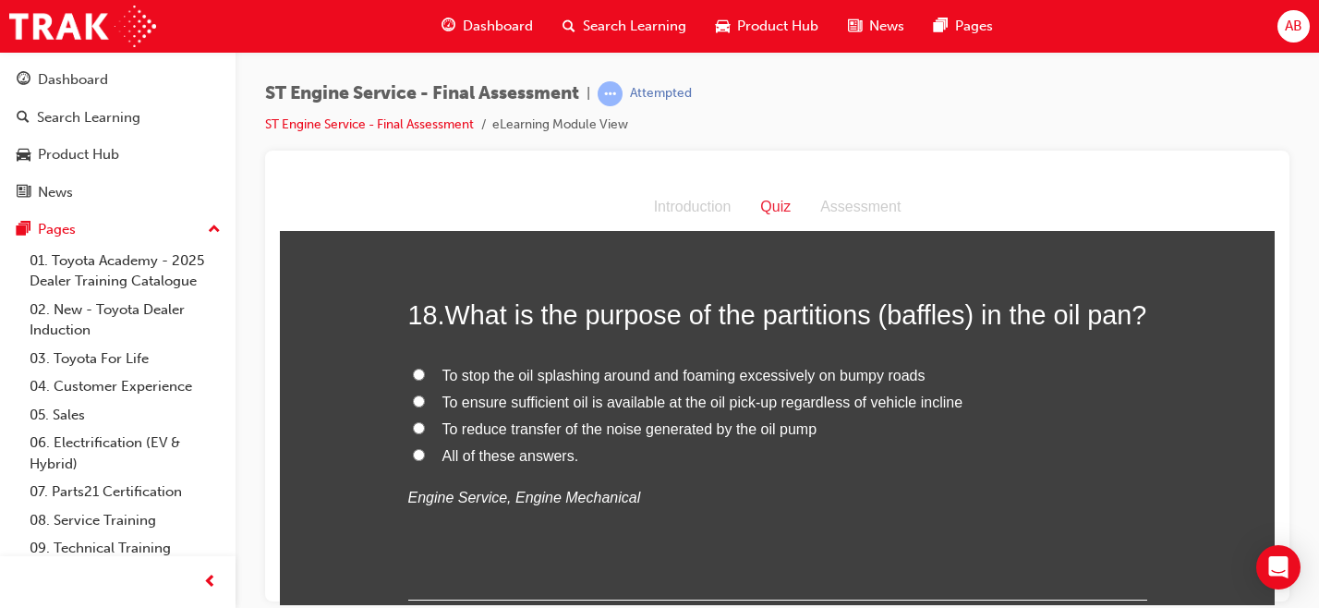
scroll to position [7122, 0]
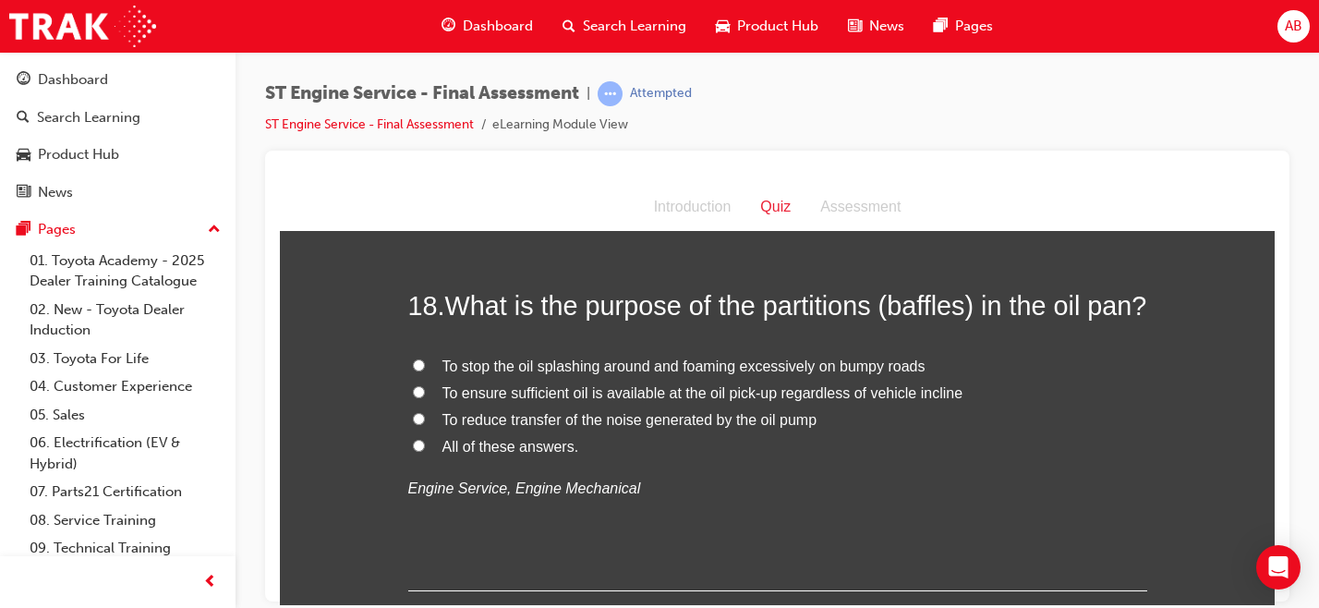
click at [878, 221] on div "Introduction Quiz Assessment" at bounding box center [777, 207] width 995 height 48
click at [533, 373] on span "To stop the oil splashing around and foaming excessively on bumpy roads" at bounding box center [683, 365] width 483 height 16
click at [425, 370] on input "To stop the oil splashing around and foaming excessively on bumpy roads" at bounding box center [419, 364] width 12 height 12
radio input "true"
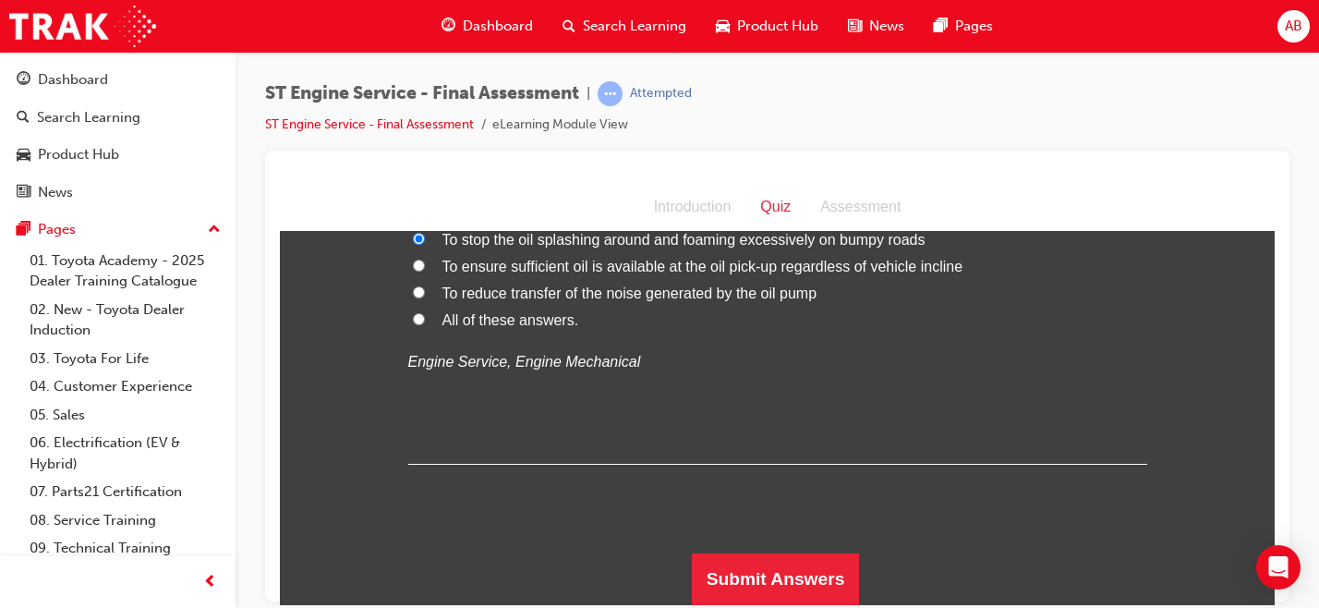
scroll to position [7285, 0]
click at [754, 577] on button "Submit Answers" at bounding box center [776, 578] width 168 height 52
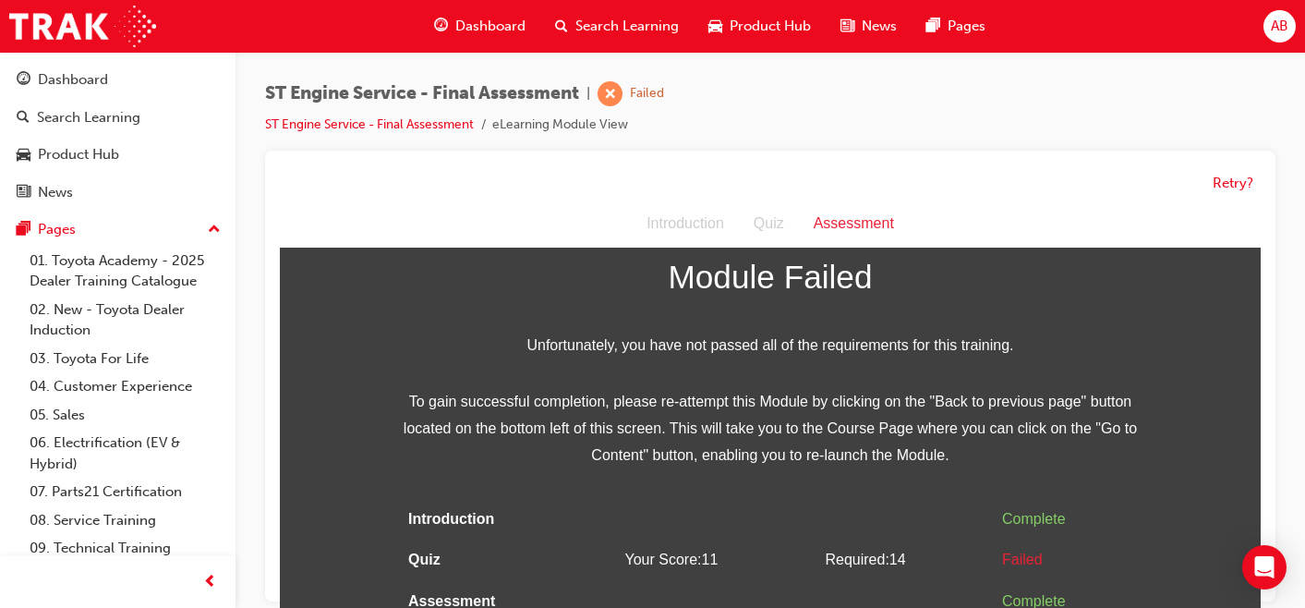
scroll to position [14, 0]
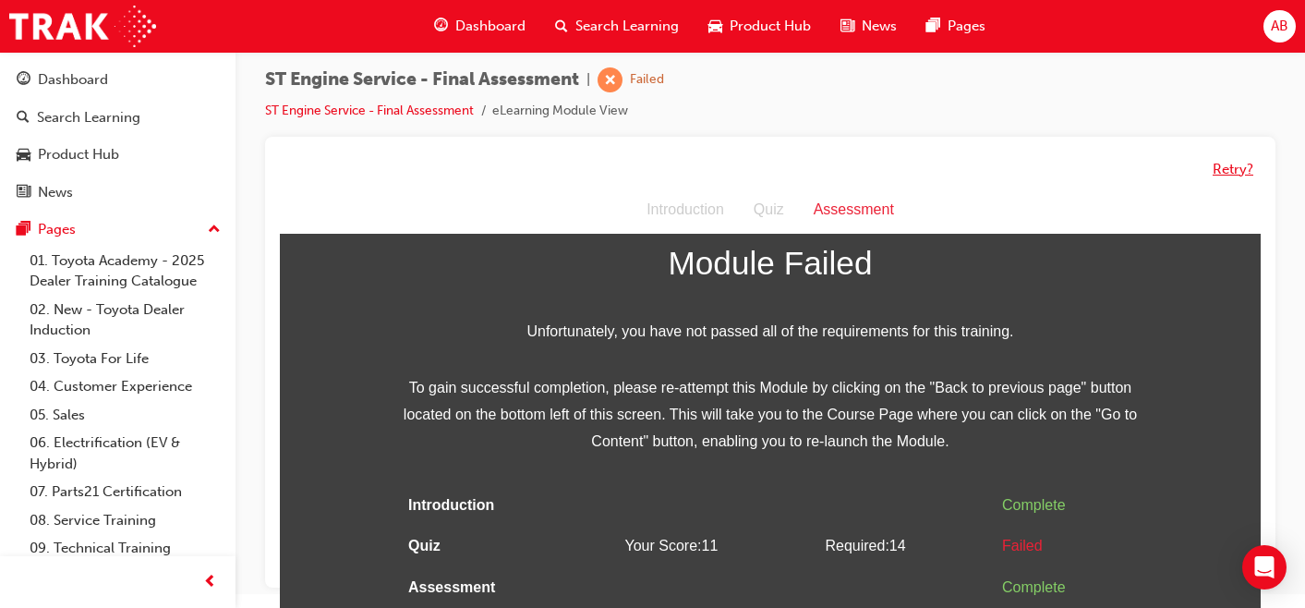
click at [1224, 172] on button "Retry?" at bounding box center [1232, 169] width 41 height 21
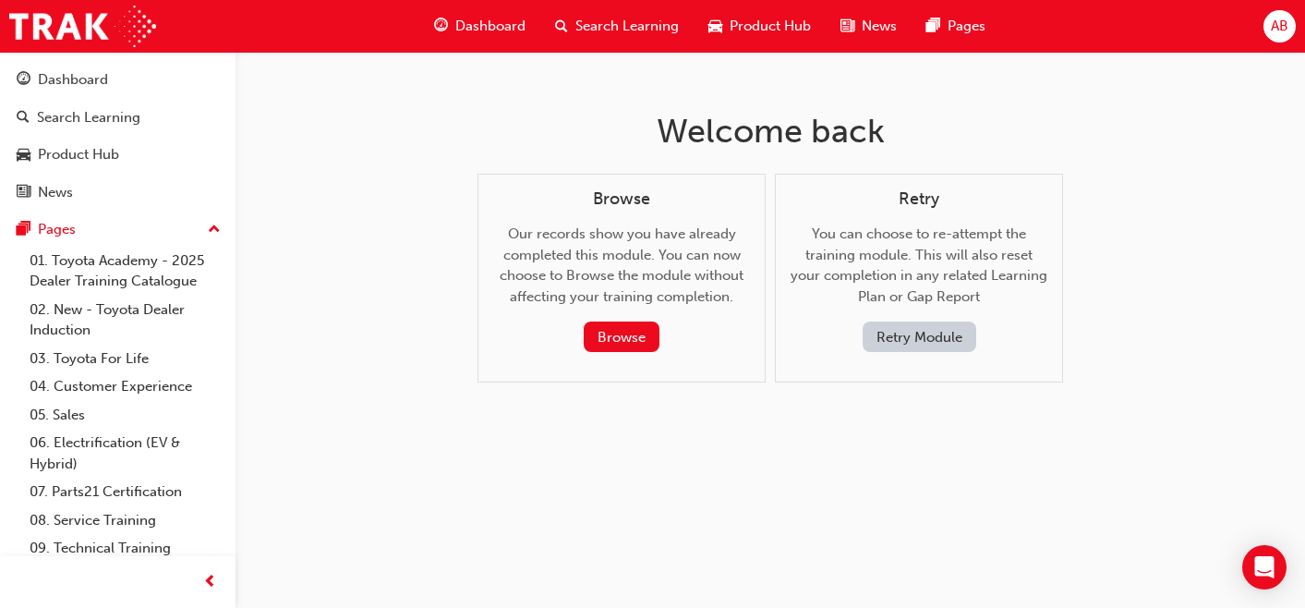
scroll to position [0, 0]
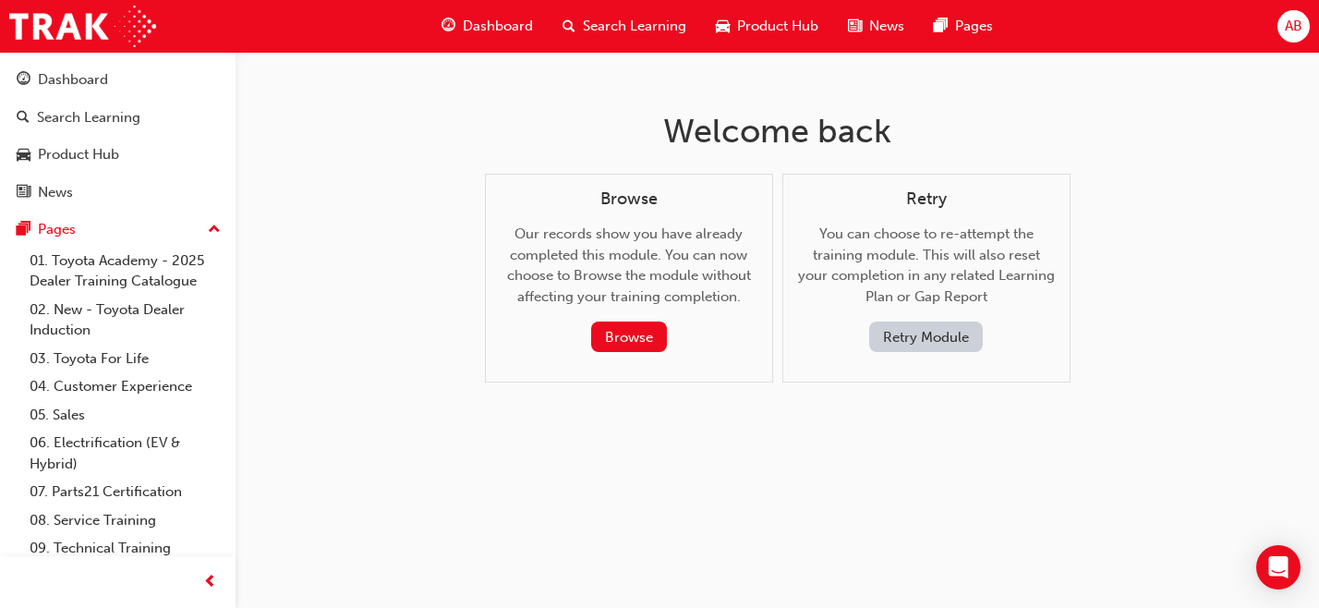
click at [905, 335] on button "Retry Module" at bounding box center [926, 336] width 114 height 30
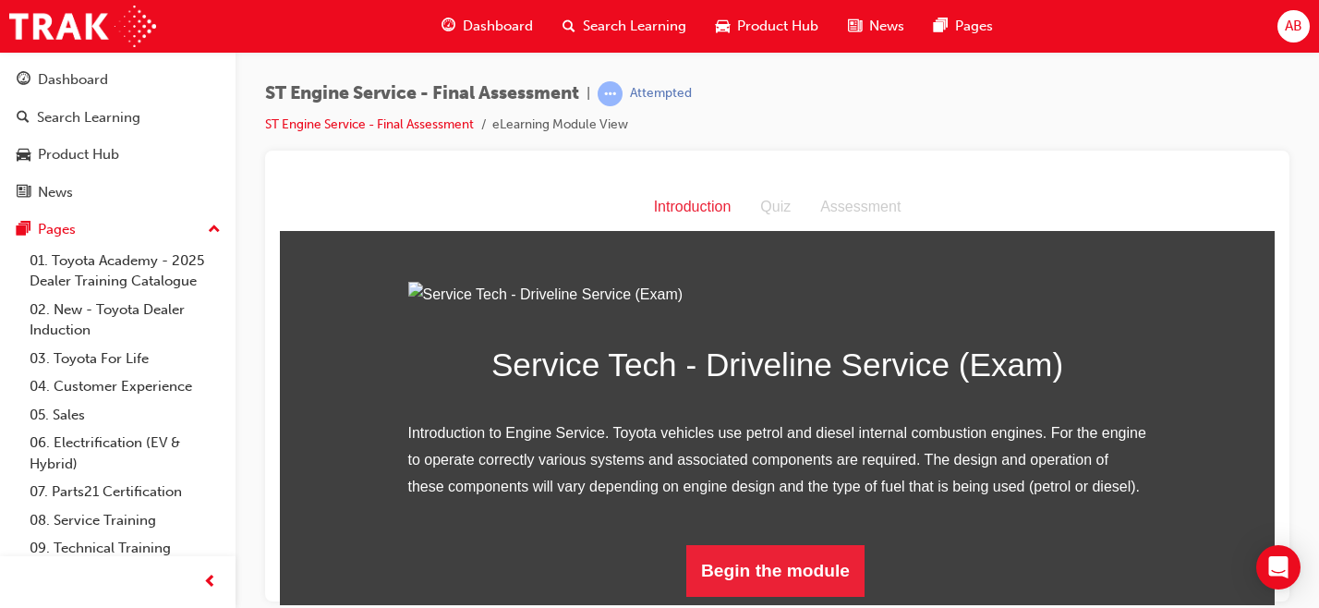
scroll to position [195, 0]
click at [780, 210] on div "Quiz" at bounding box center [775, 206] width 60 height 27
click at [776, 204] on div "Quiz" at bounding box center [775, 206] width 60 height 27
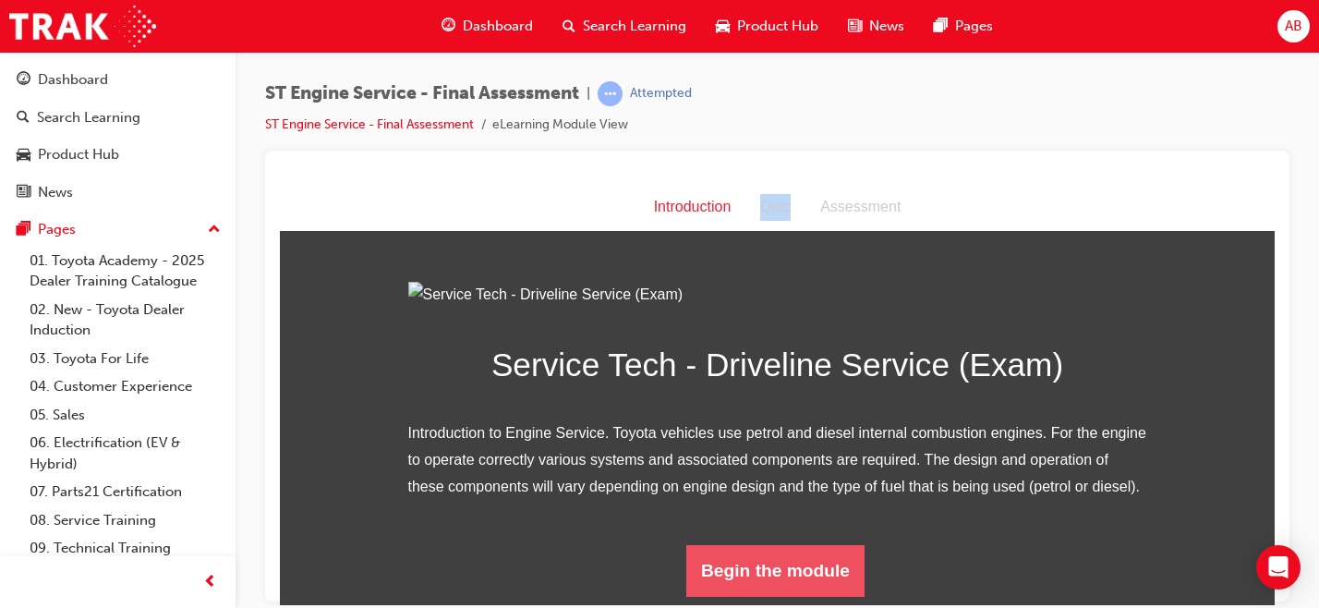
click at [725, 590] on button "Begin the module" at bounding box center [775, 570] width 178 height 52
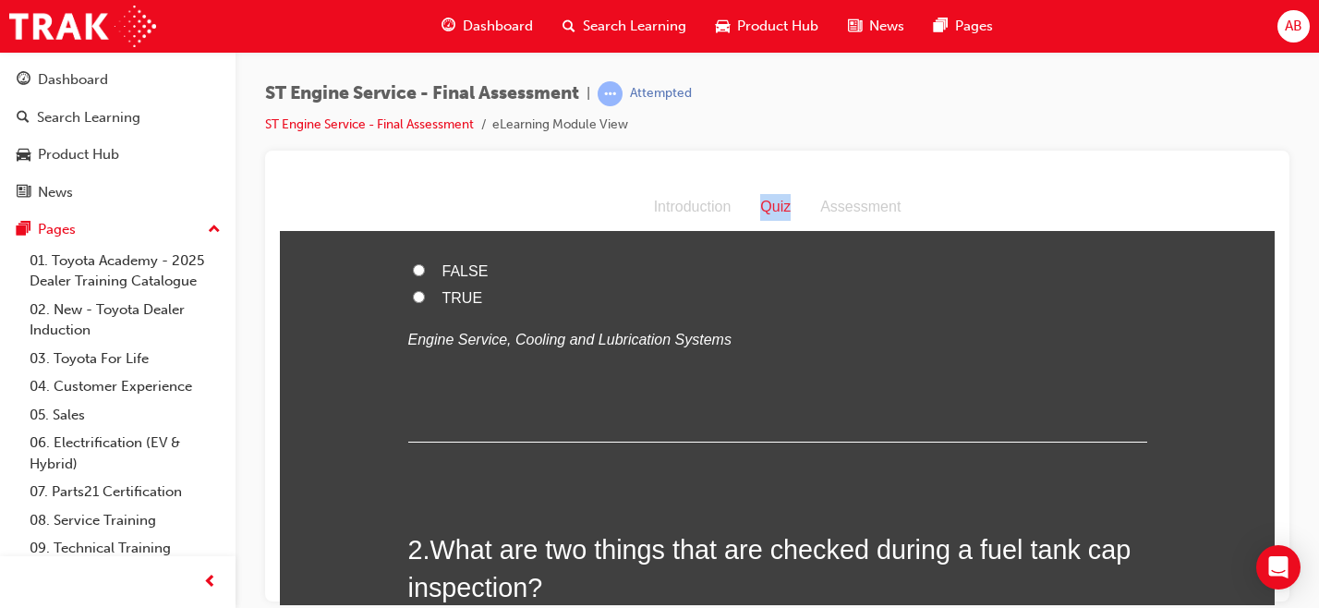
scroll to position [0, 0]
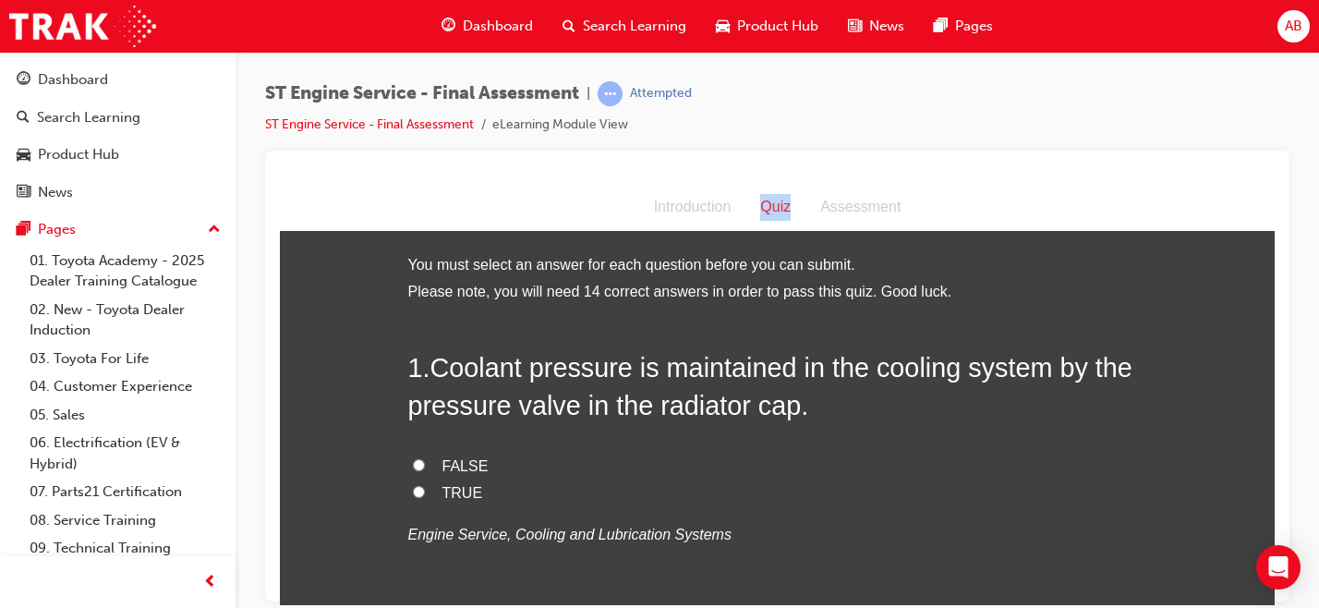
click at [442, 496] on span "TRUE" at bounding box center [462, 492] width 41 height 16
click at [425, 496] on input "TRUE" at bounding box center [419, 491] width 12 height 12
radio input "true"
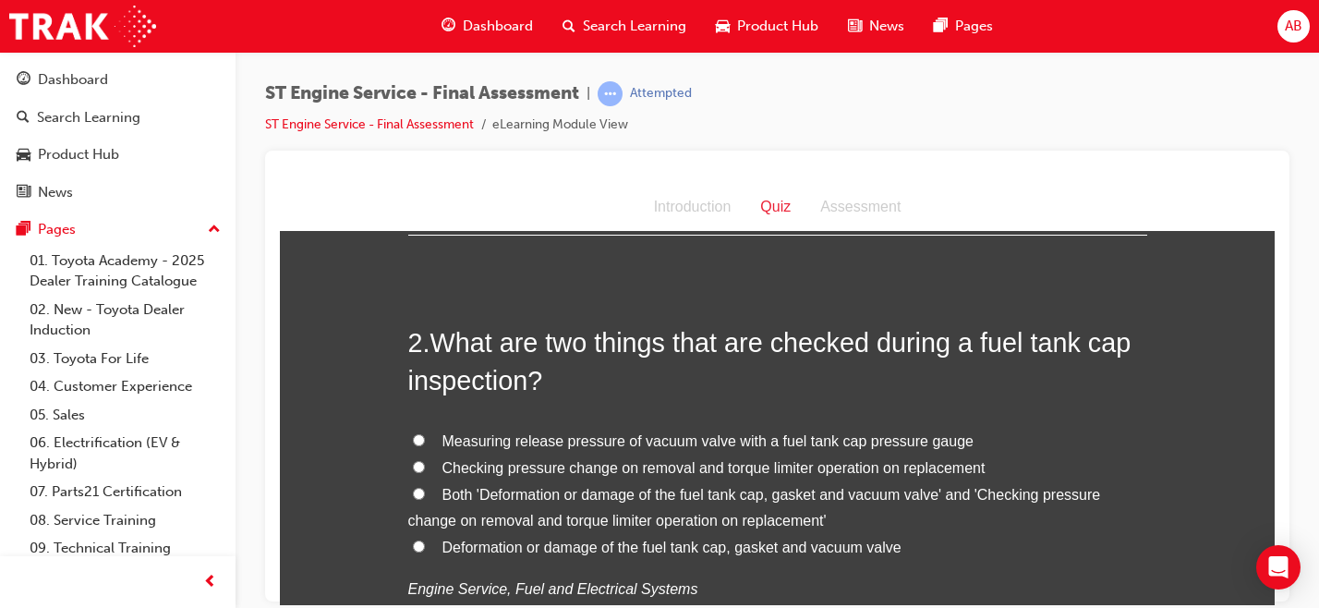
scroll to position [409, 0]
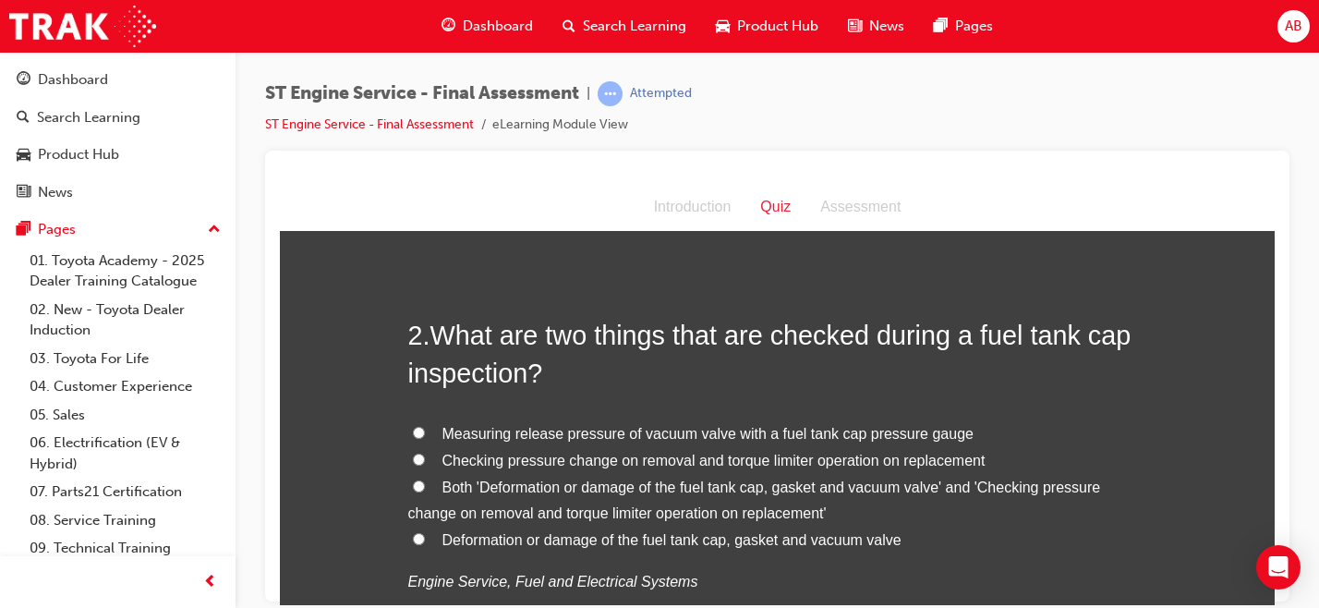
click at [417, 485] on label "Both 'Deformation or damage of the fuel tank cap, gasket and vacuum valve' and …" at bounding box center [777, 501] width 739 height 54
click at [417, 485] on input "Both 'Deformation or damage of the fuel tank cap, gasket and vacuum valve' and …" at bounding box center [419, 485] width 12 height 12
radio input "true"
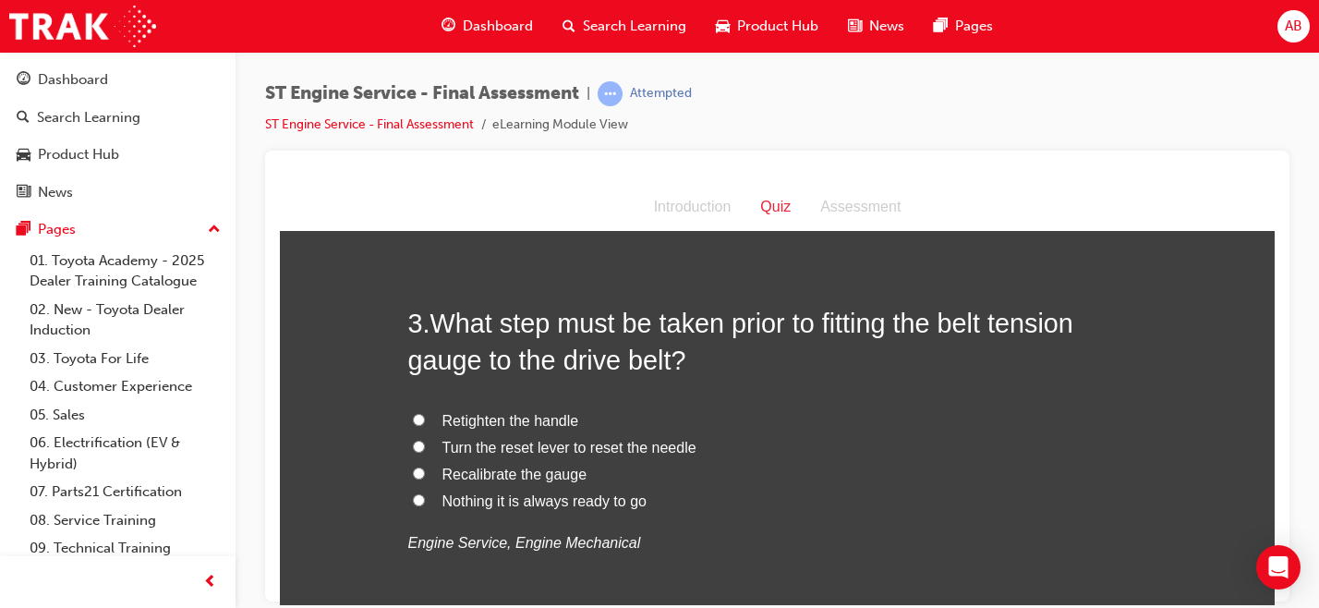
scroll to position [880, 0]
click at [483, 423] on span "Retighten the handle" at bounding box center [510, 418] width 137 height 16
click at [425, 423] on input "Retighten the handle" at bounding box center [419, 417] width 12 height 12
radio input "true"
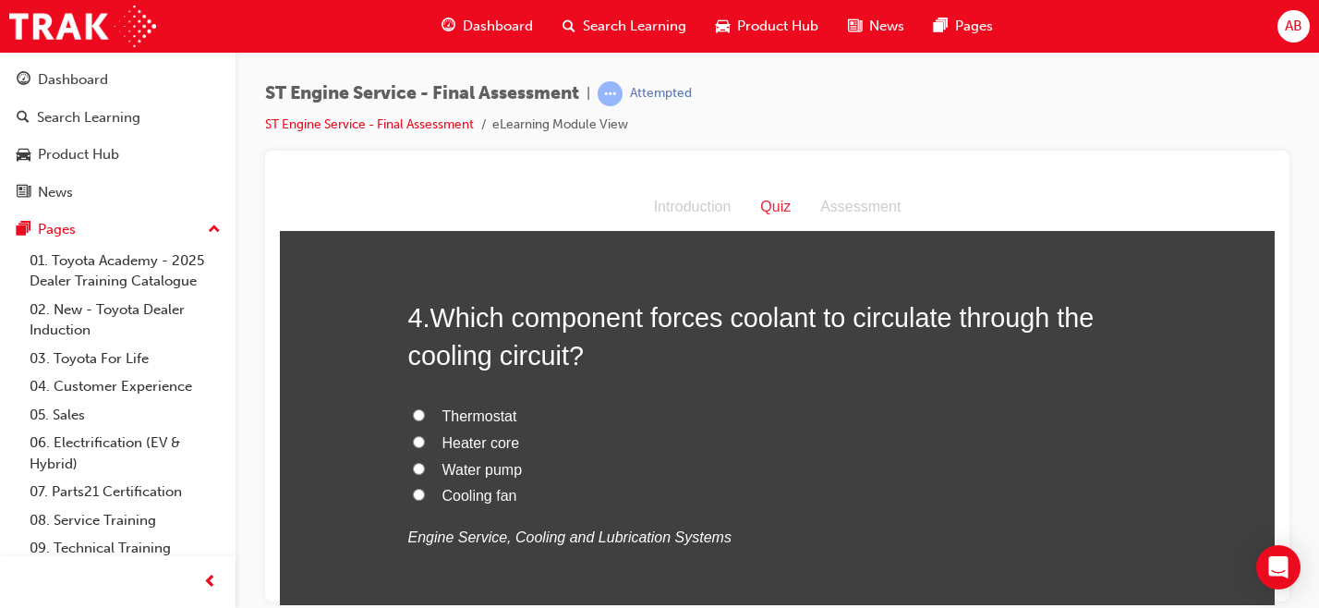
scroll to position [1315, 0]
click at [460, 465] on span "Water pump" at bounding box center [482, 467] width 80 height 16
click at [425, 465] on input "Water pump" at bounding box center [419, 466] width 12 height 12
radio input "true"
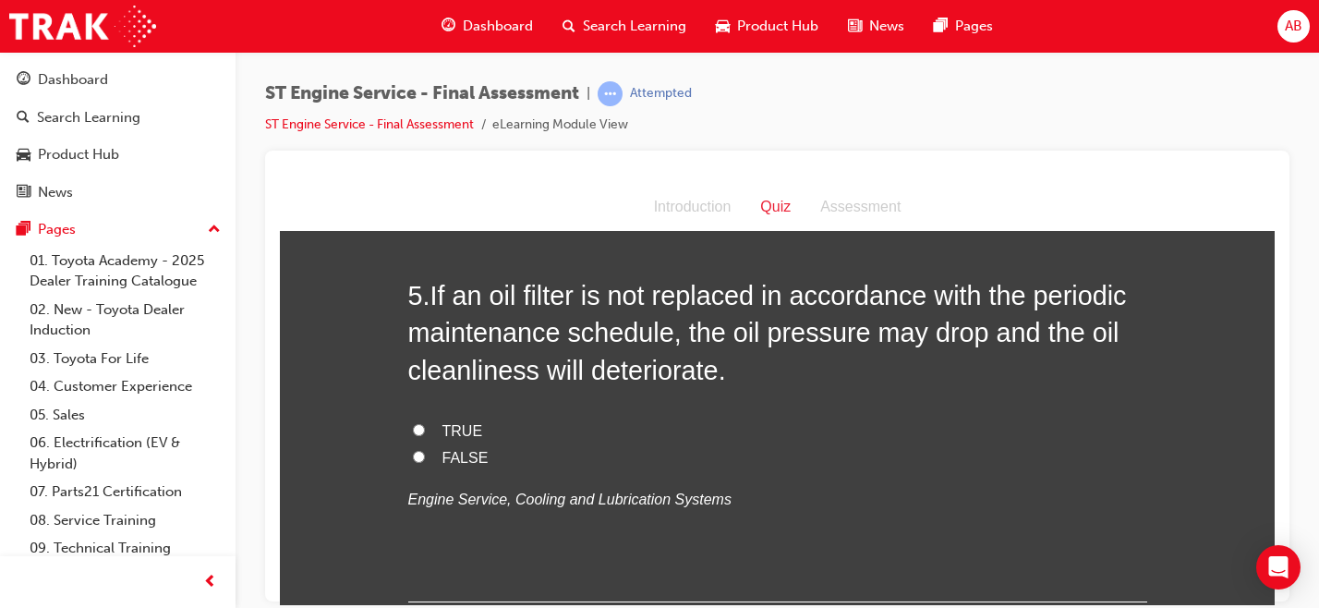
scroll to position [1756, 0]
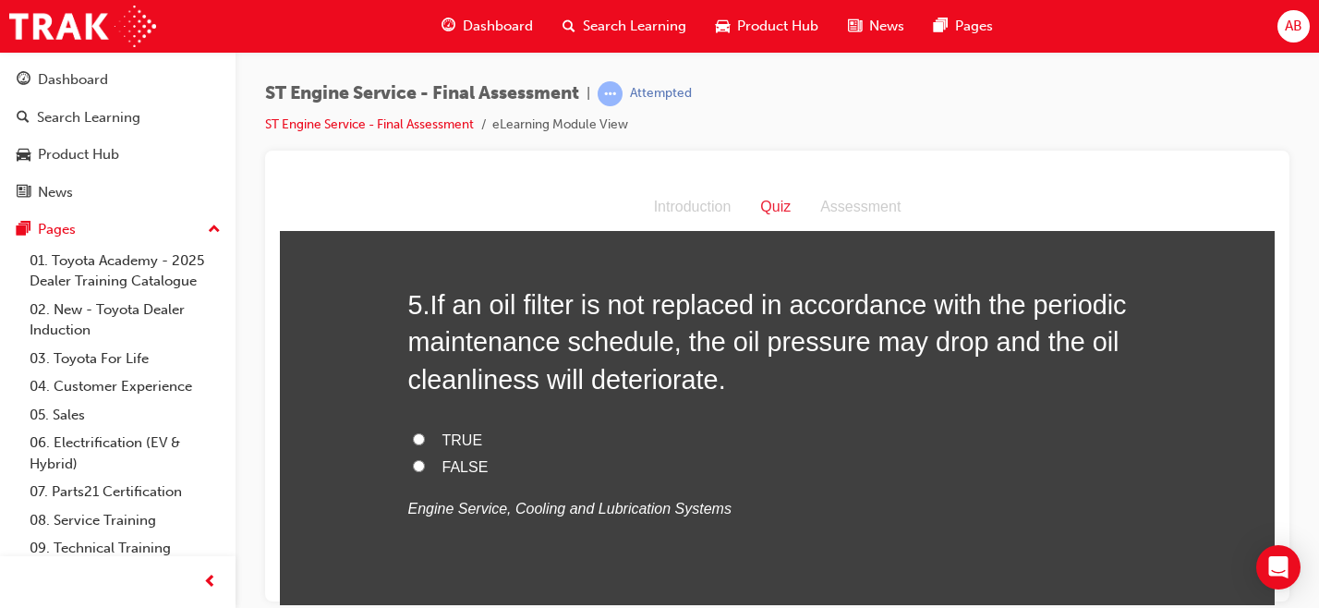
click at [463, 437] on span "TRUE" at bounding box center [462, 439] width 41 height 16
click at [425, 437] on input "TRUE" at bounding box center [419, 438] width 12 height 12
radio input "true"
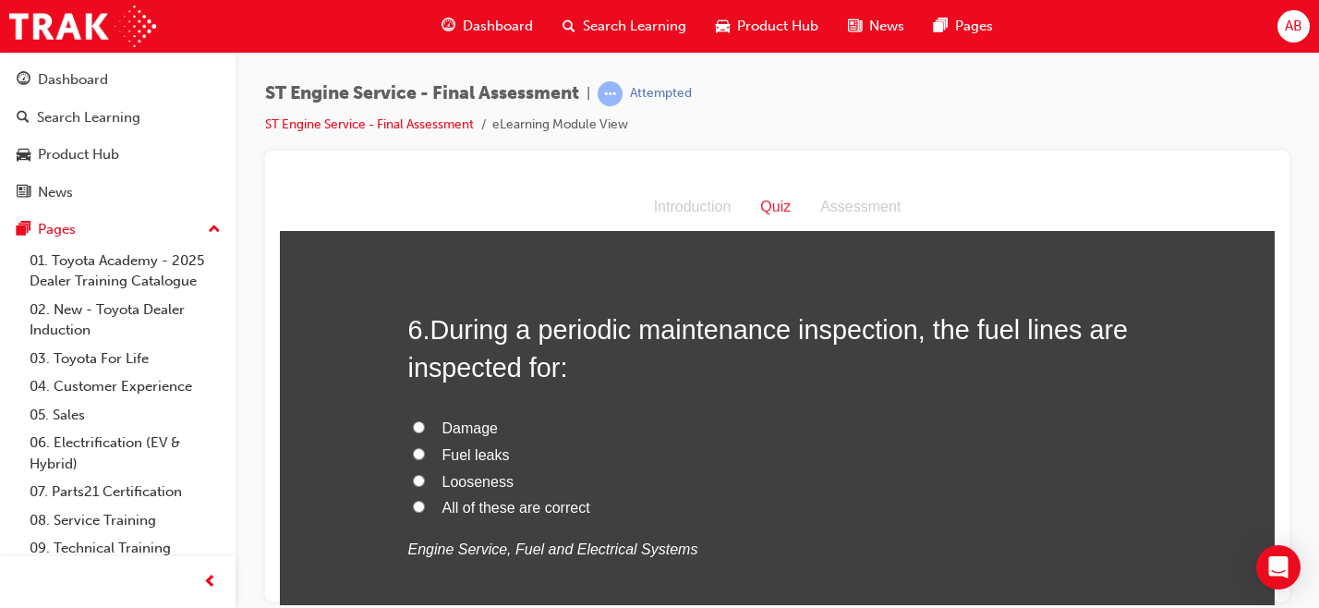
scroll to position [2148, 0]
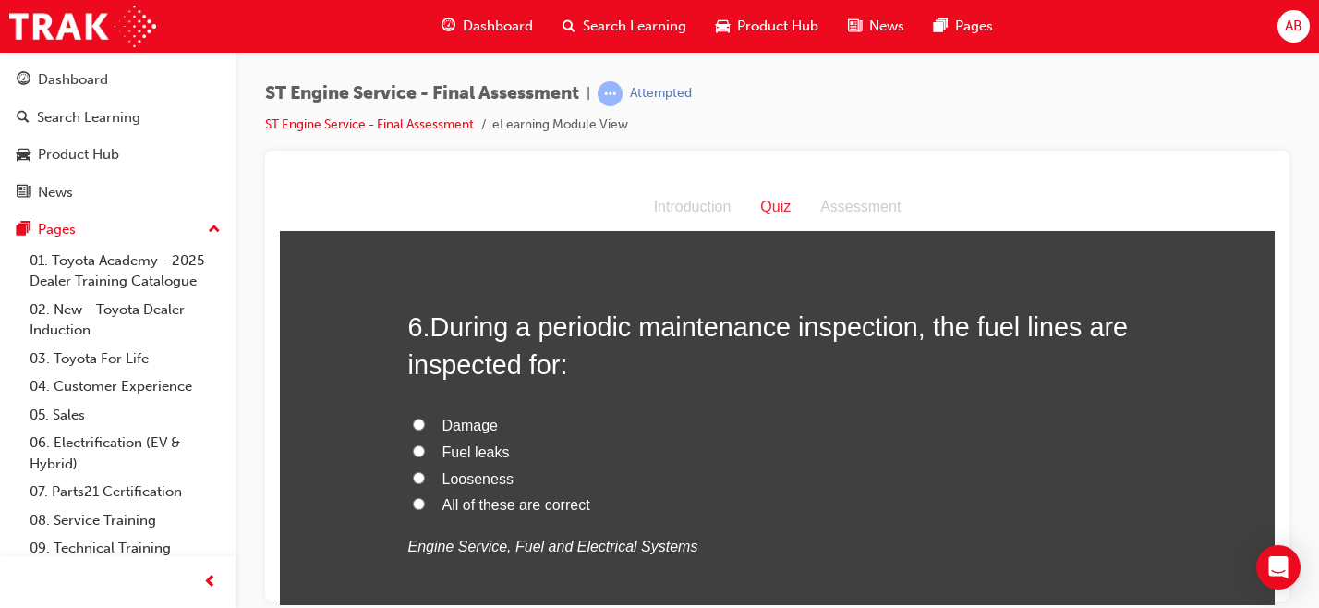
click at [455, 502] on span "All of these are correct" at bounding box center [516, 504] width 148 height 16
click at [425, 502] on input "All of these are correct" at bounding box center [419, 503] width 12 height 12
radio input "true"
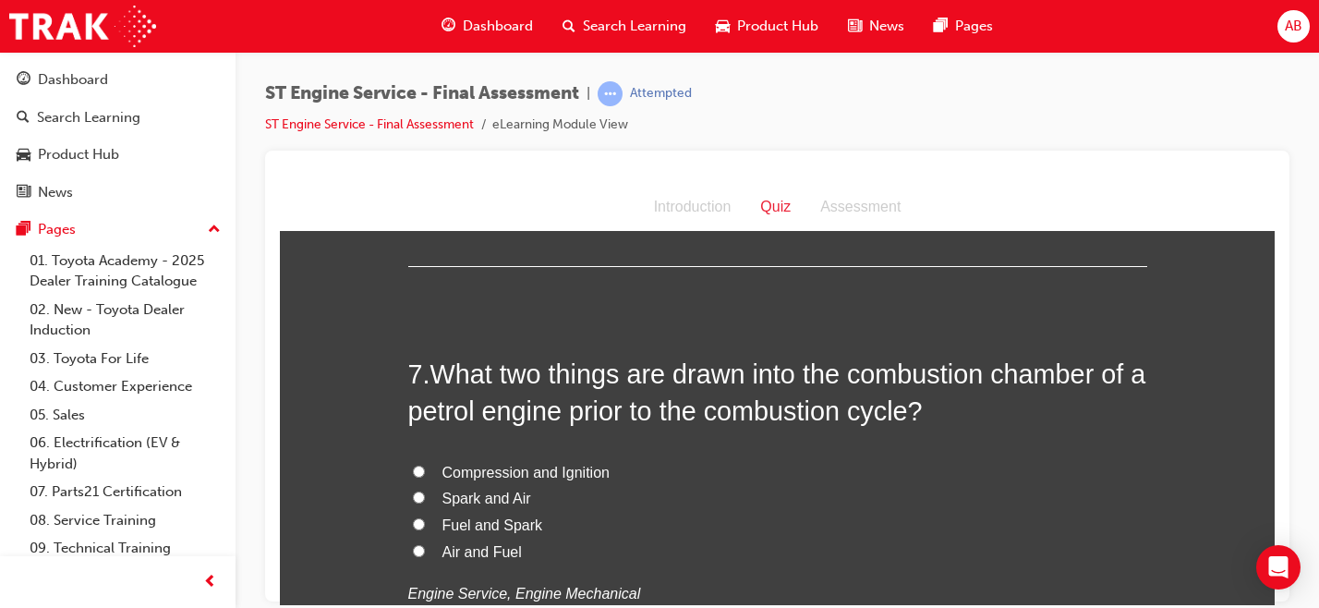
scroll to position [2550, 0]
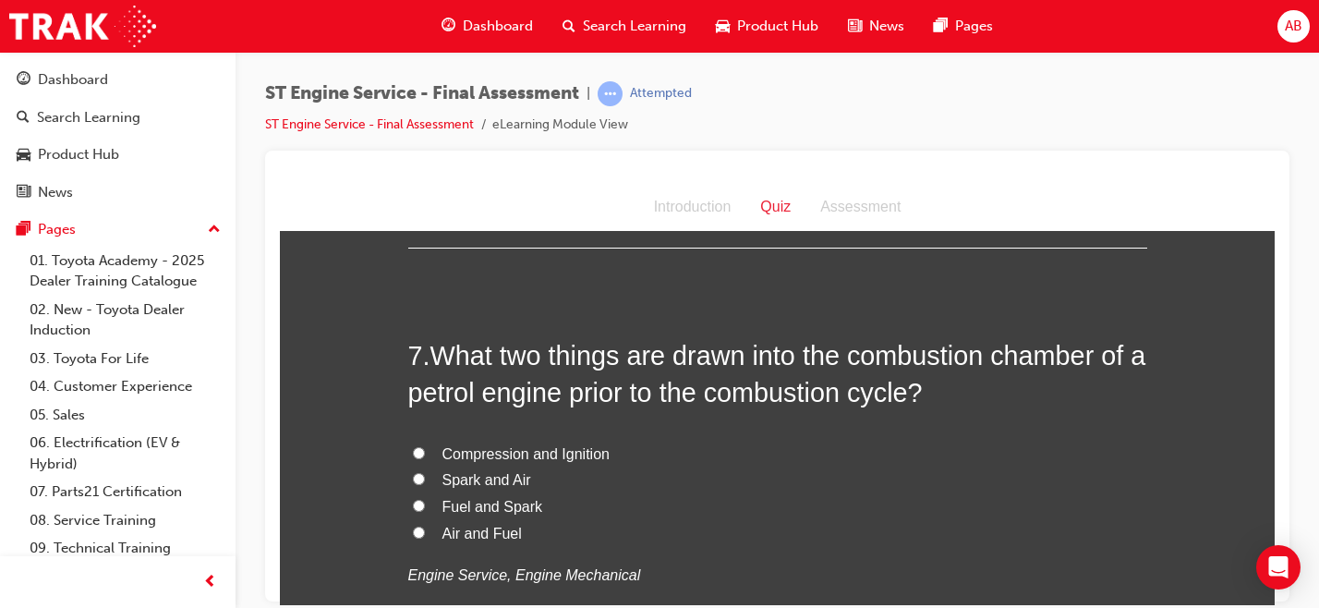
click at [454, 533] on span "Air and Fuel" at bounding box center [481, 533] width 79 height 16
click at [425, 533] on input "Air and Fuel" at bounding box center [419, 531] width 12 height 12
radio input "true"
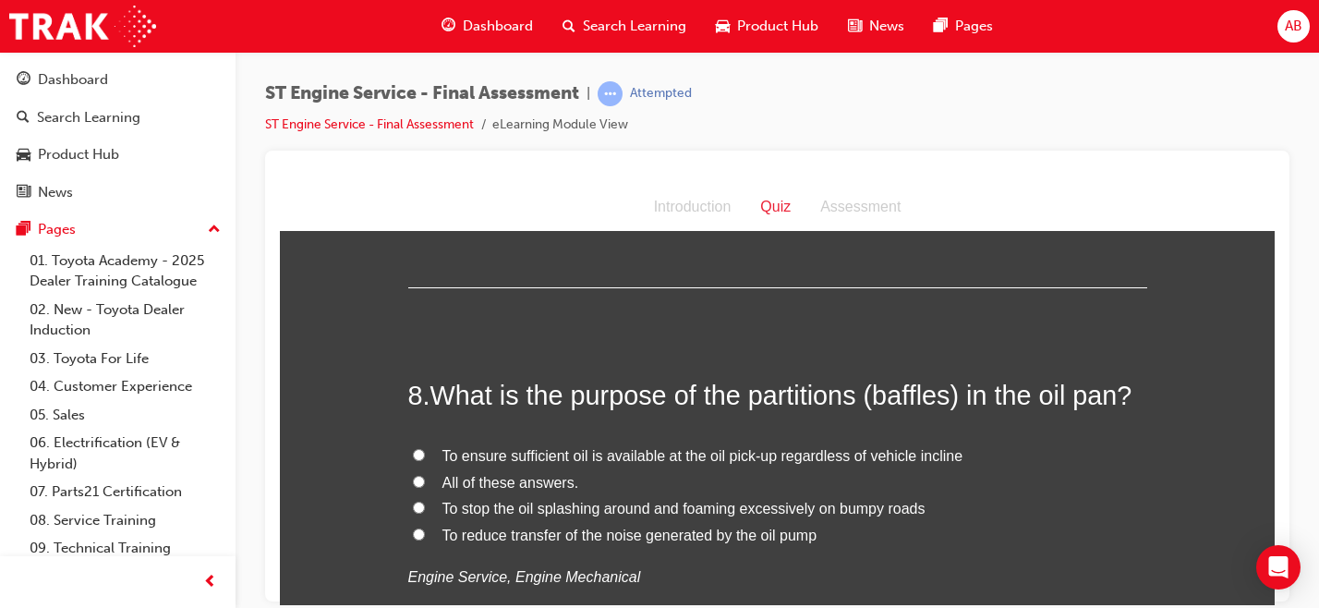
scroll to position [2988, 0]
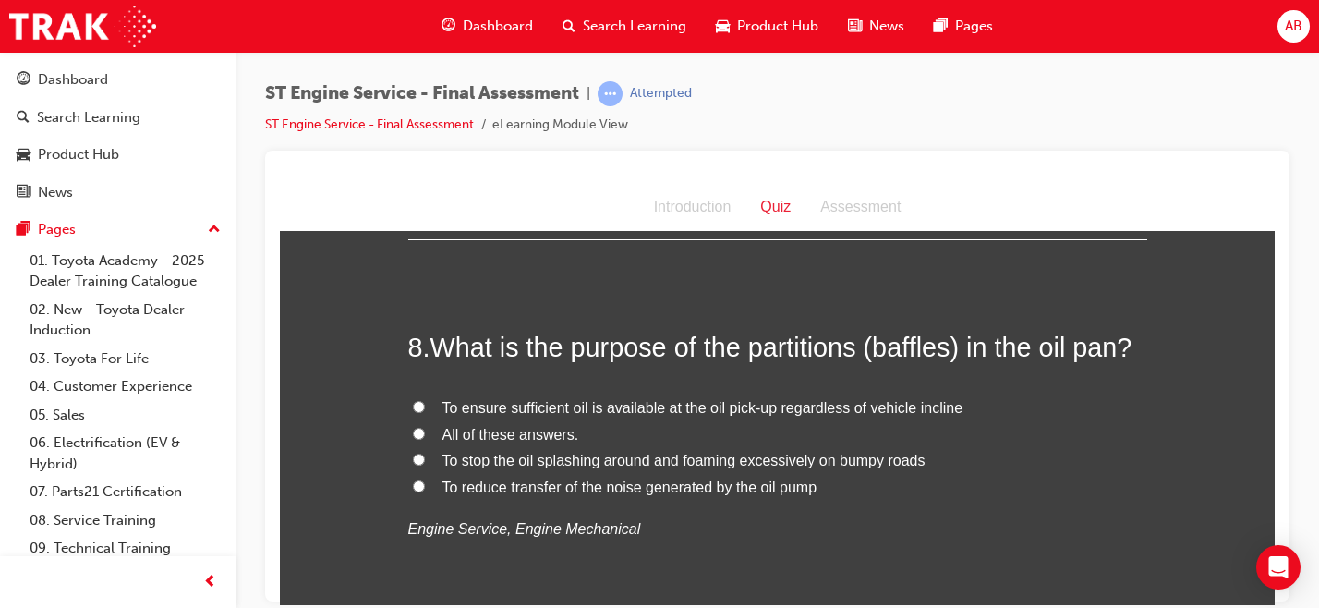
click at [624, 456] on span "To stop the oil splashing around and foaming excessively on bumpy roads" at bounding box center [683, 460] width 483 height 16
click at [425, 456] on input "To stop the oil splashing around and foaming excessively on bumpy roads" at bounding box center [419, 458] width 12 height 12
radio input "true"
click at [471, 431] on span "All of these answers." at bounding box center [510, 434] width 137 height 16
click at [425, 431] on input "All of these answers." at bounding box center [419, 433] width 12 height 12
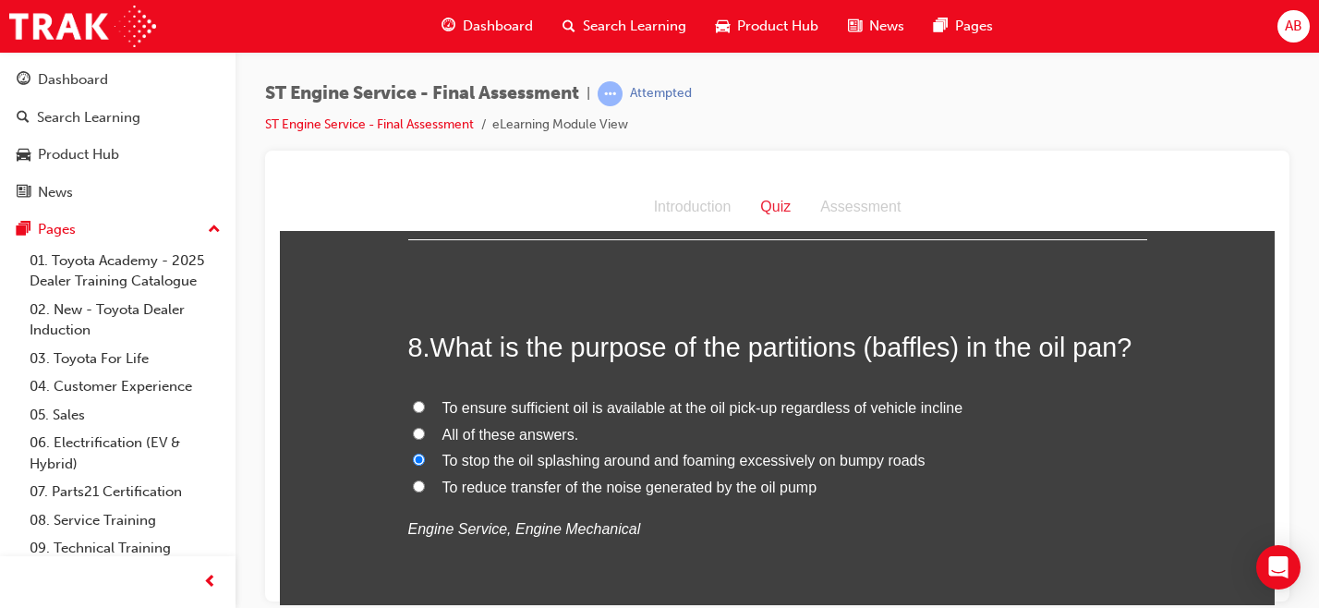
radio input "true"
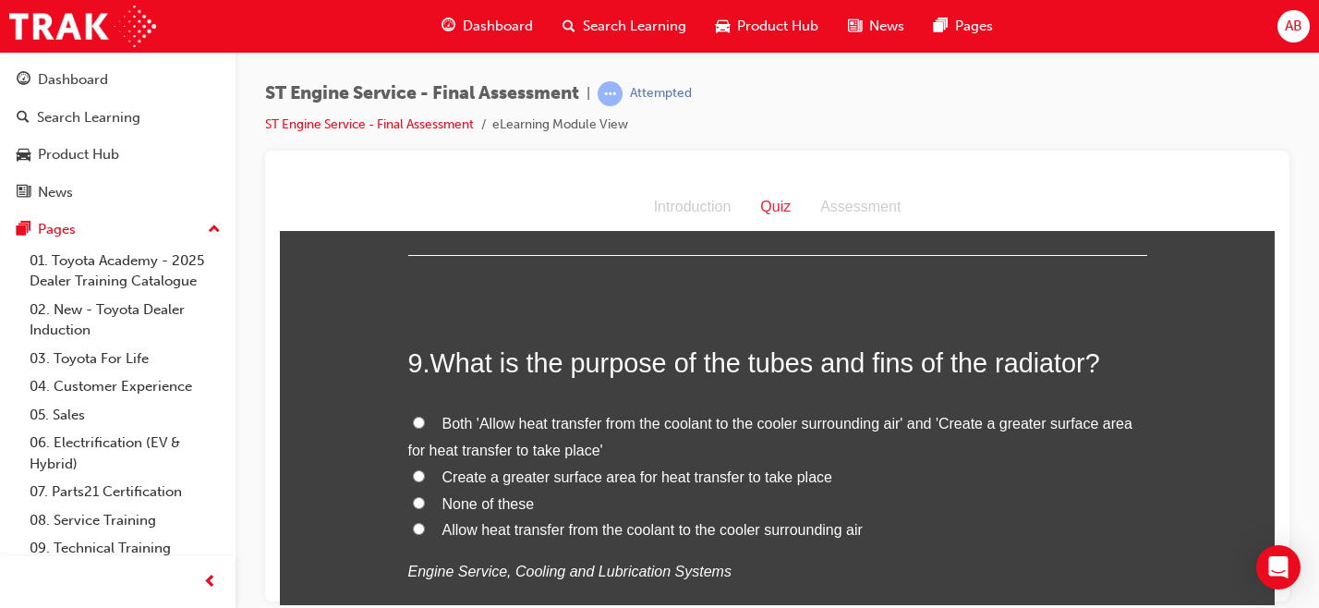
scroll to position [3406, 0]
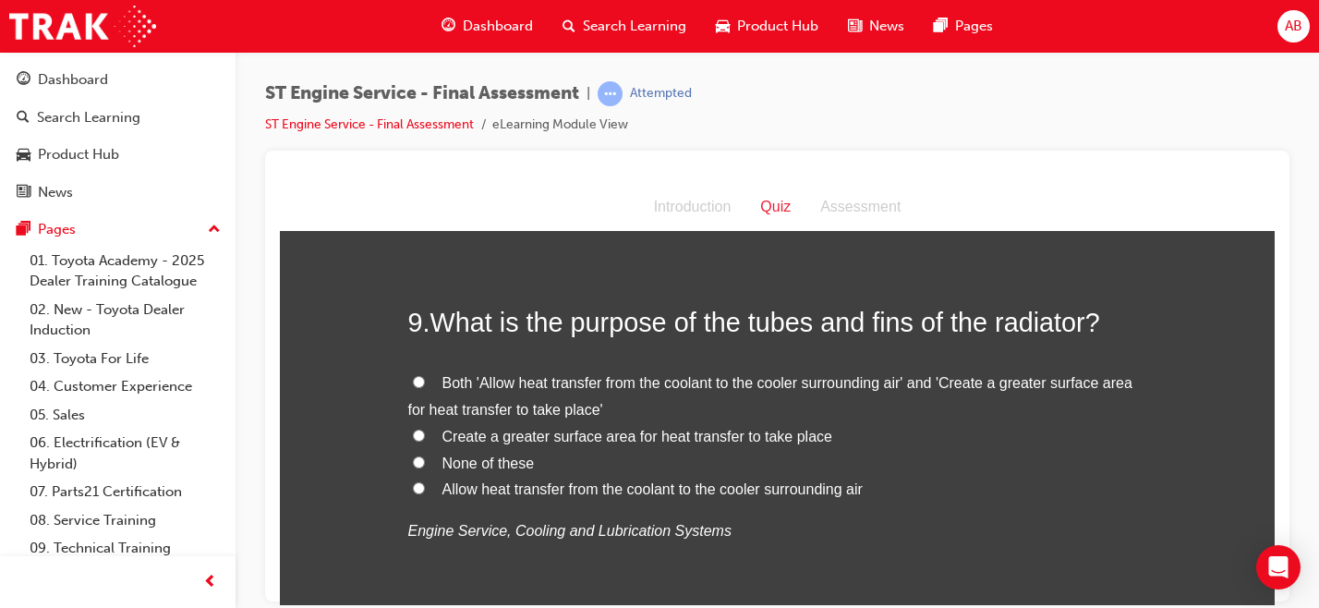
click at [596, 483] on span "Allow heat transfer from the coolant to the cooler surrounding air" at bounding box center [652, 488] width 420 height 16
click at [425, 483] on input "Allow heat transfer from the coolant to the cooler surrounding air" at bounding box center [419, 487] width 12 height 12
radio input "true"
click at [603, 381] on span "Both 'Allow heat transfer from the coolant to the cooler surrounding air' and '…" at bounding box center [770, 395] width 724 height 42
click at [425, 381] on input "Both 'Allow heat transfer from the coolant to the cooler surrounding air' and '…" at bounding box center [419, 381] width 12 height 12
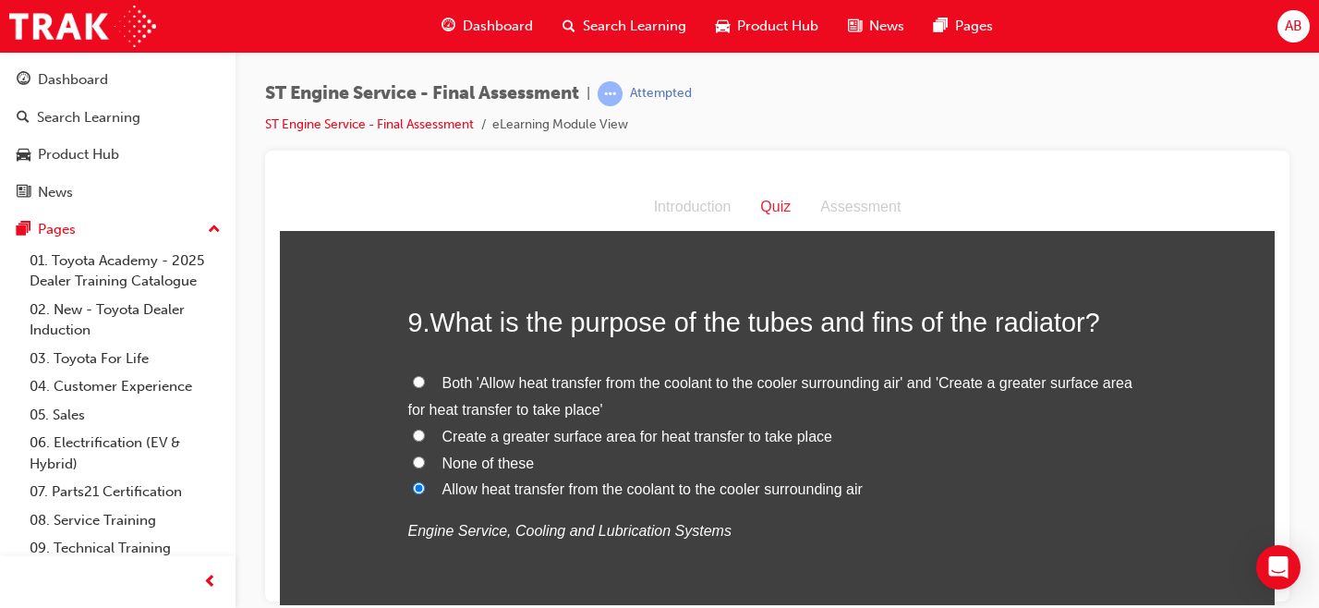
radio input "true"
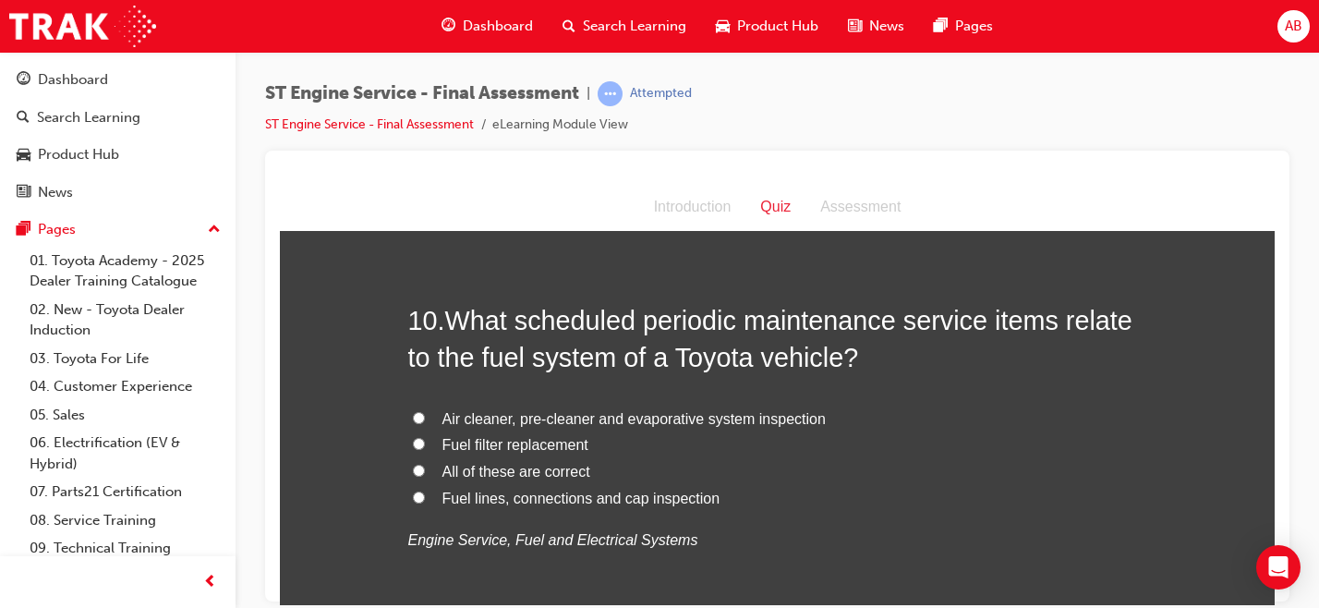
scroll to position [3831, 0]
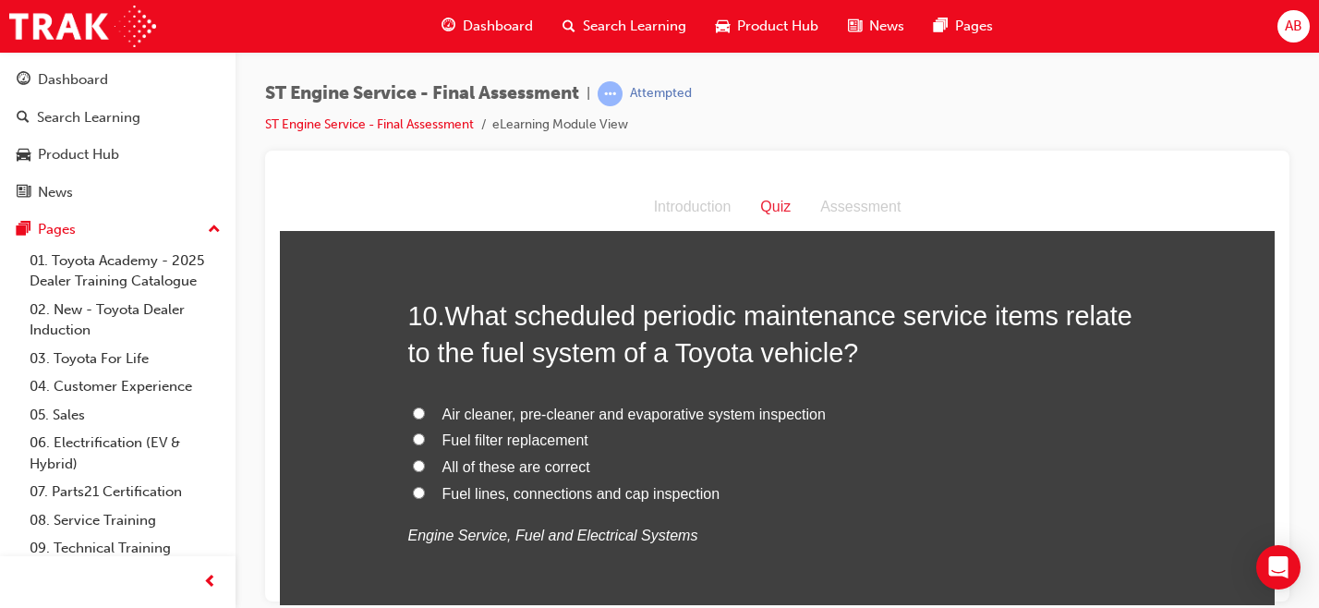
click at [551, 447] on span "Fuel filter replacement" at bounding box center [515, 439] width 146 height 16
click at [425, 444] on input "Fuel filter replacement" at bounding box center [419, 438] width 12 height 12
radio input "true"
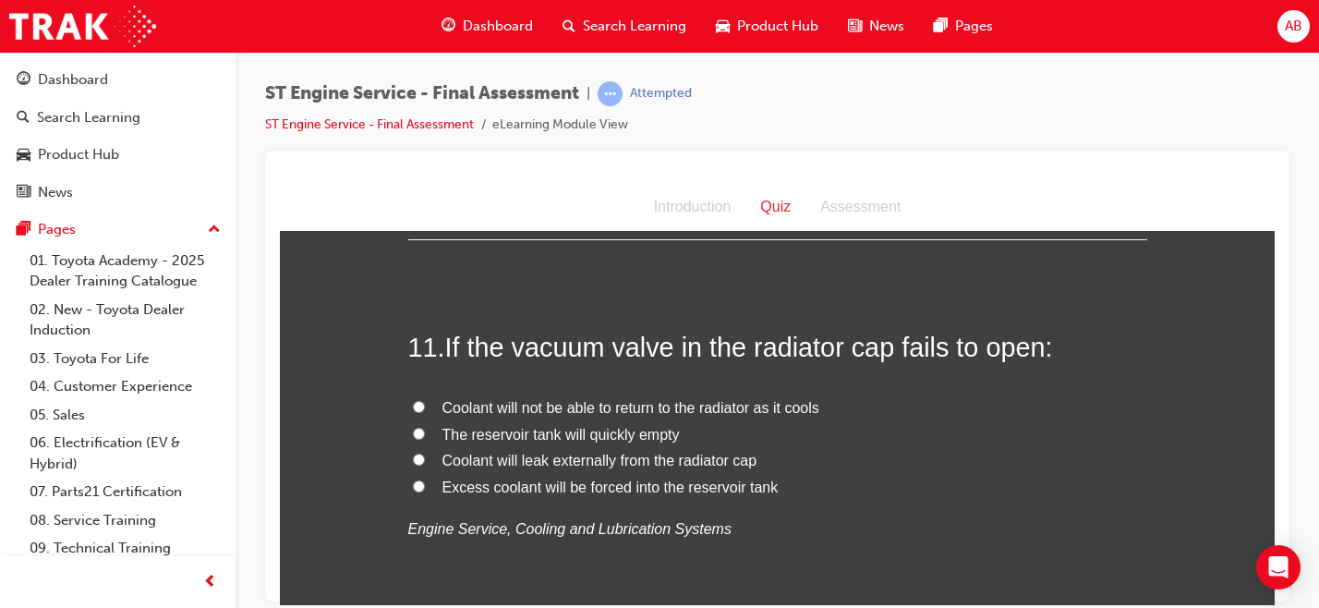
scroll to position [4233, 0]
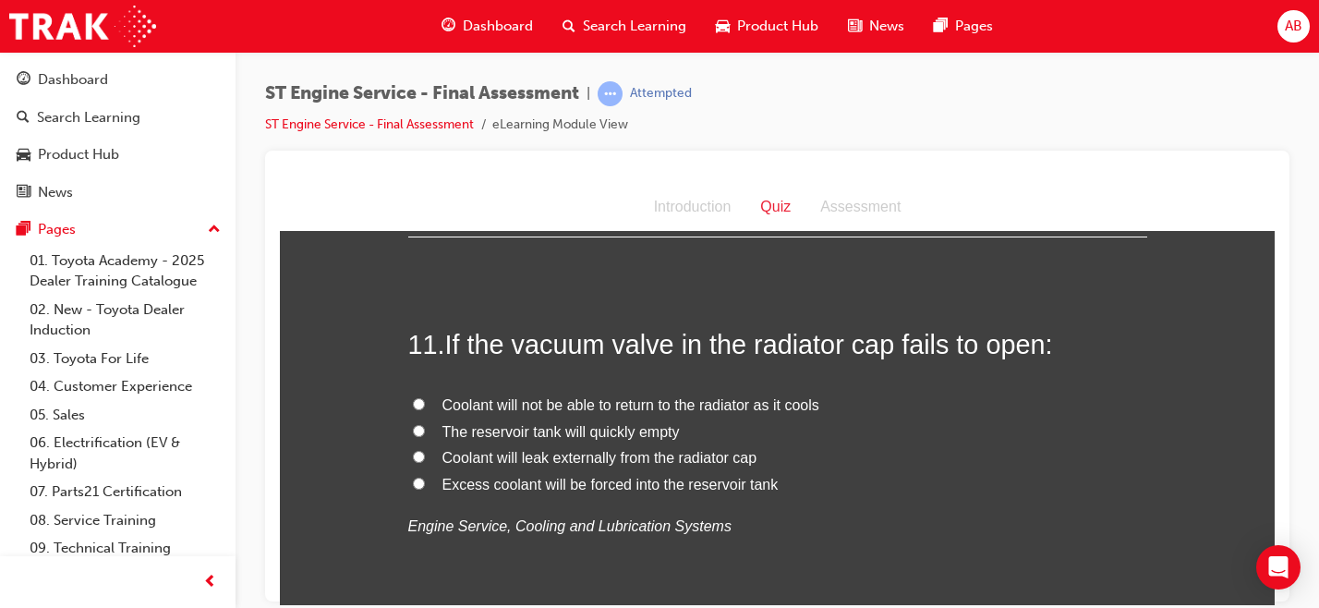
click at [644, 404] on span "Coolant will not be able to return to the radiator as it cools" at bounding box center [630, 404] width 377 height 16
click at [425, 404] on input "Coolant will not be able to return to the radiator as it cools" at bounding box center [419, 403] width 12 height 12
radio input "true"
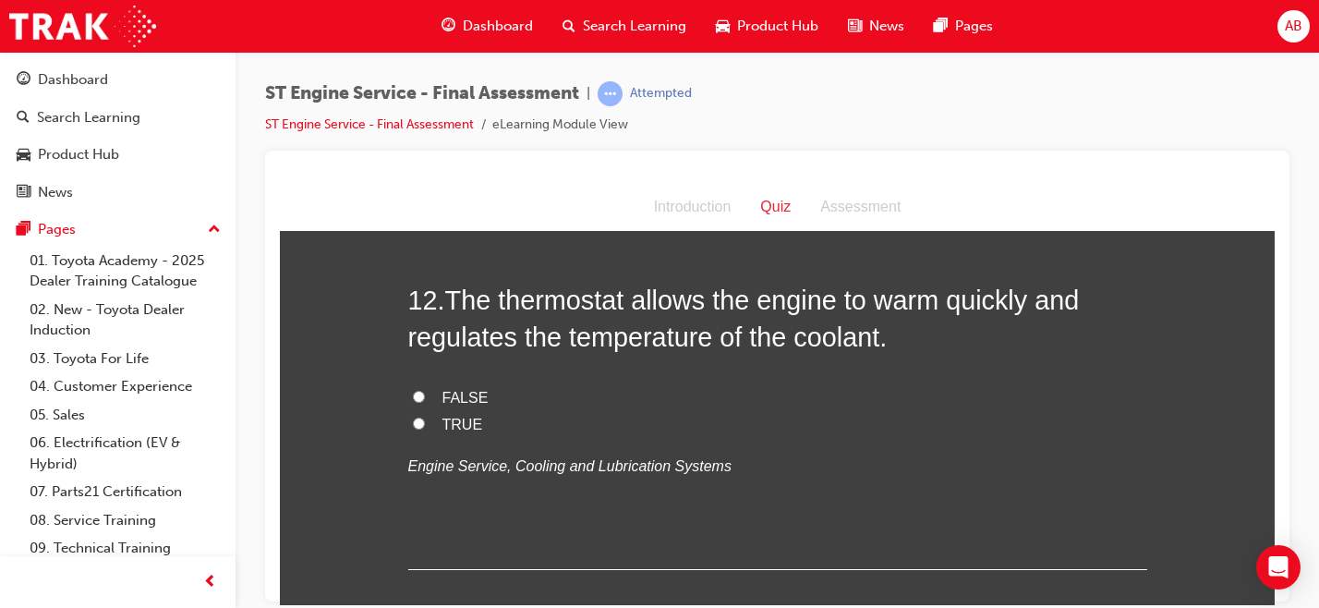
scroll to position [4675, 0]
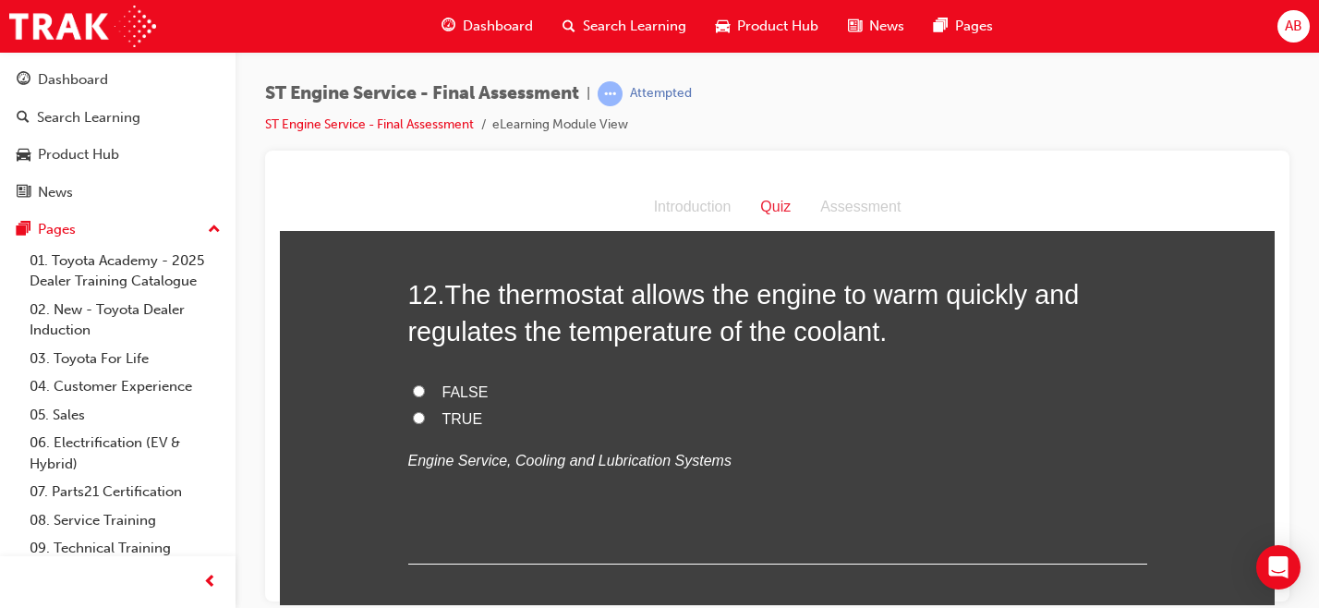
click at [464, 417] on span "TRUE" at bounding box center [462, 418] width 41 height 16
click at [425, 417] on input "TRUE" at bounding box center [419, 417] width 12 height 12
radio input "true"
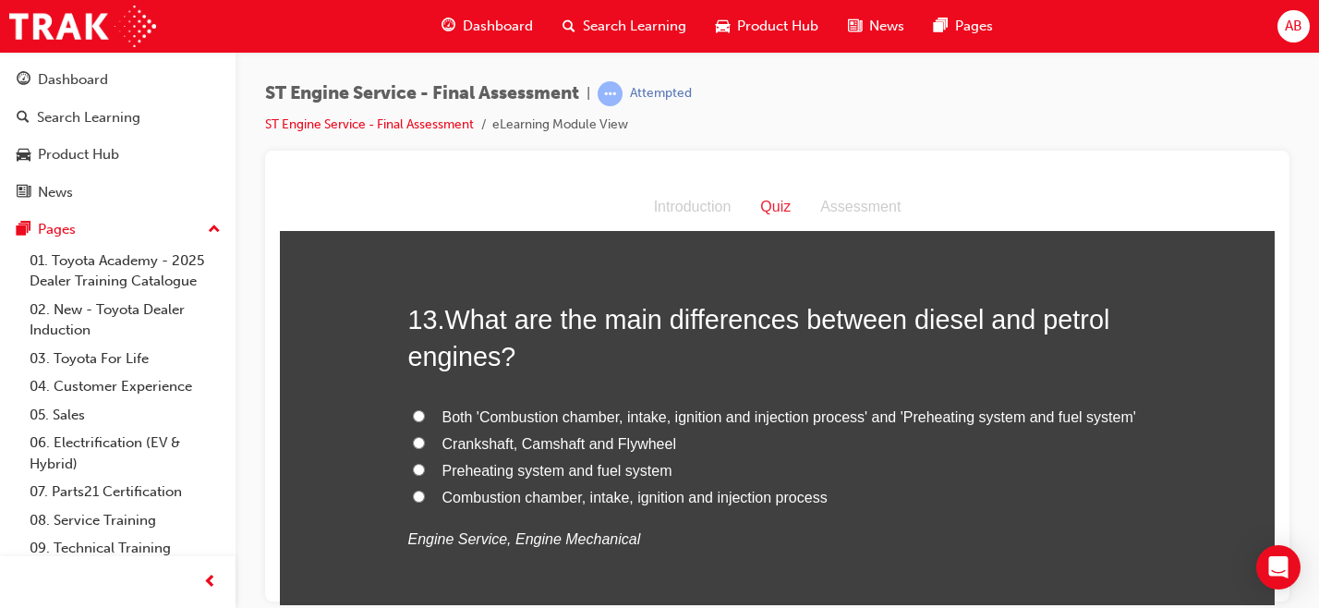
scroll to position [5028, 0]
click at [647, 500] on span "Combustion chamber, intake, ignition and injection process" at bounding box center [634, 496] width 385 height 16
click at [425, 500] on input "Combustion chamber, intake, ignition and injection process" at bounding box center [419, 494] width 12 height 12
radio input "true"
click at [600, 416] on span "Both 'Combustion chamber, intake, ignition and injection process' and 'Preheati…" at bounding box center [789, 415] width 694 height 16
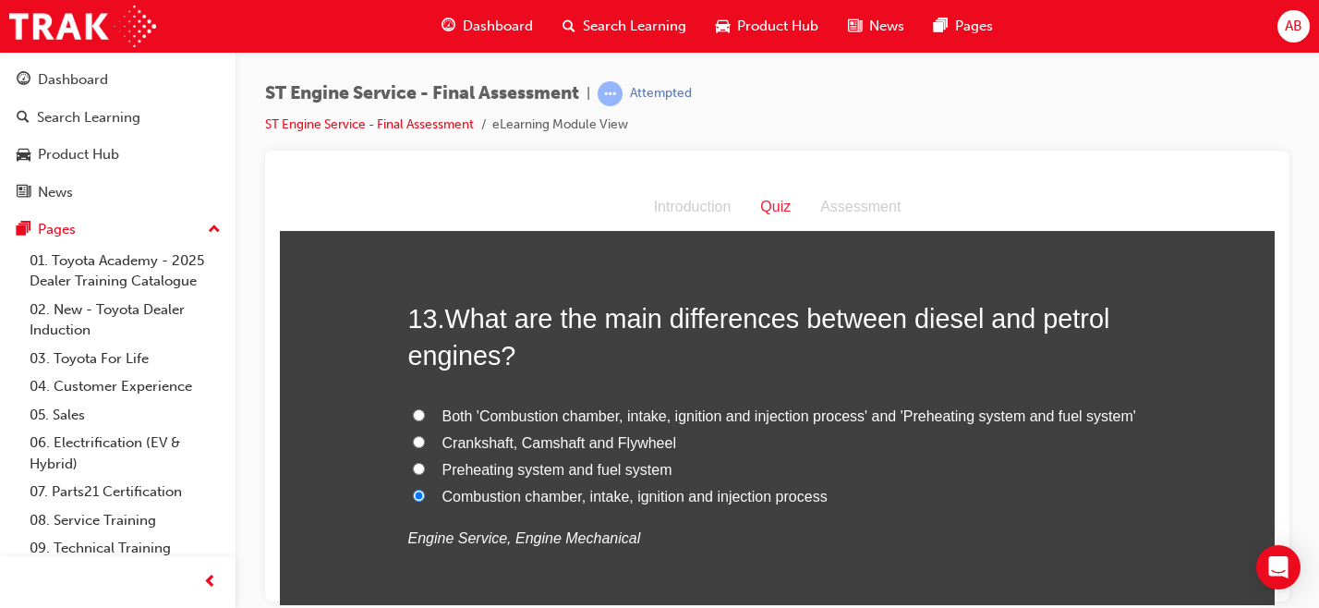
click at [425, 416] on input "Both 'Combustion chamber, intake, ignition and injection process' and 'Preheati…" at bounding box center [419, 414] width 12 height 12
radio input "true"
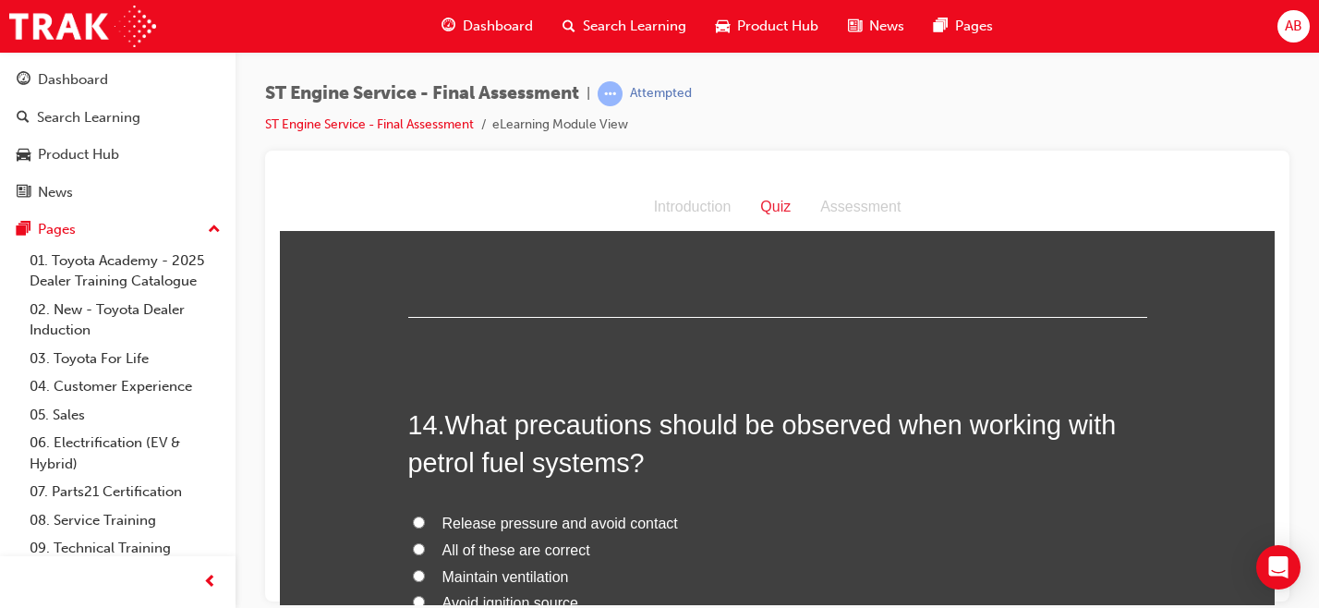
scroll to position [5435, 0]
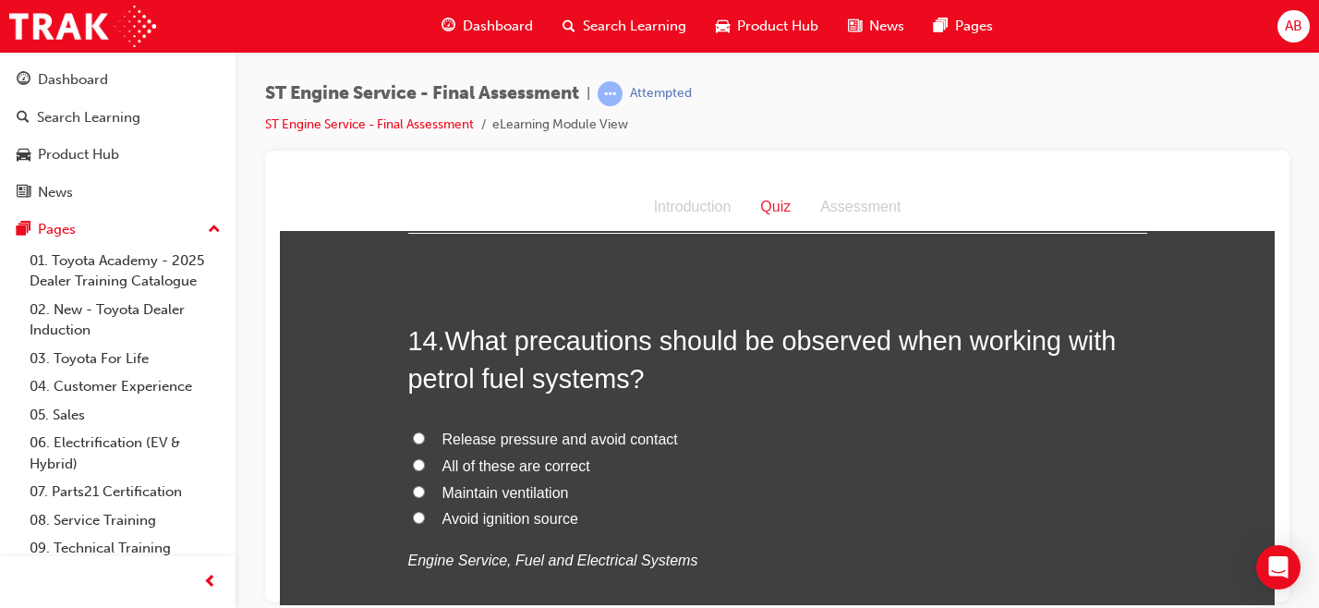
click at [543, 473] on span "All of these are correct" at bounding box center [516, 465] width 148 height 16
click at [425, 470] on input "All of these are correct" at bounding box center [419, 464] width 12 height 12
radio input "true"
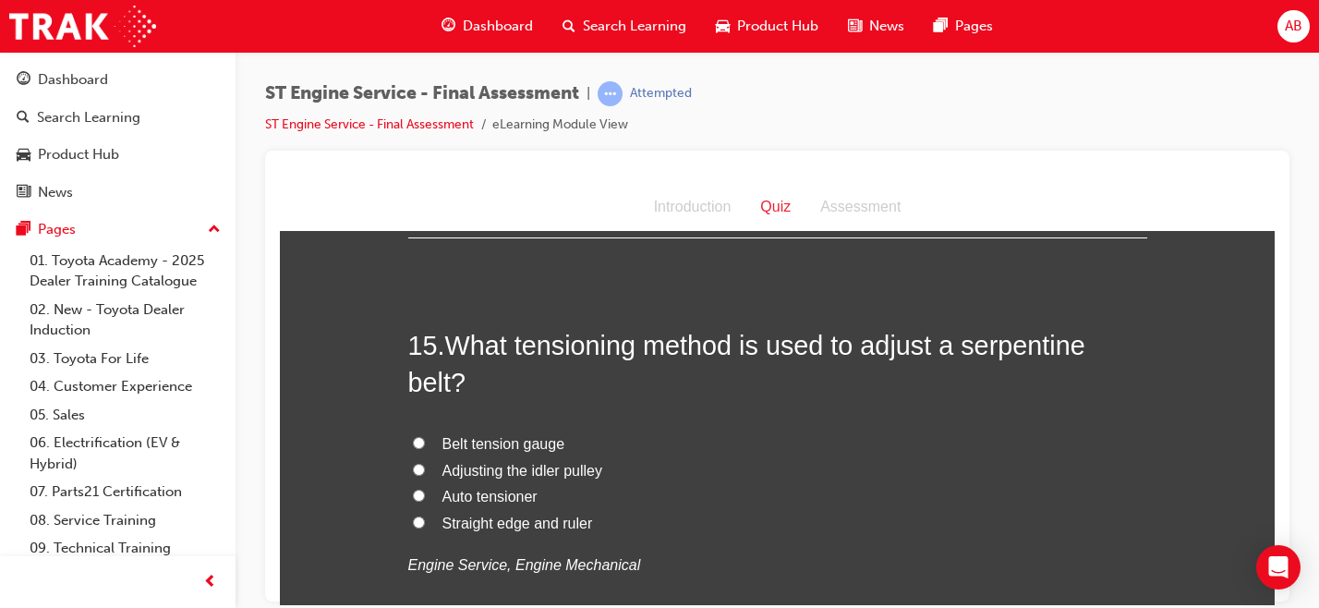
scroll to position [5891, 0]
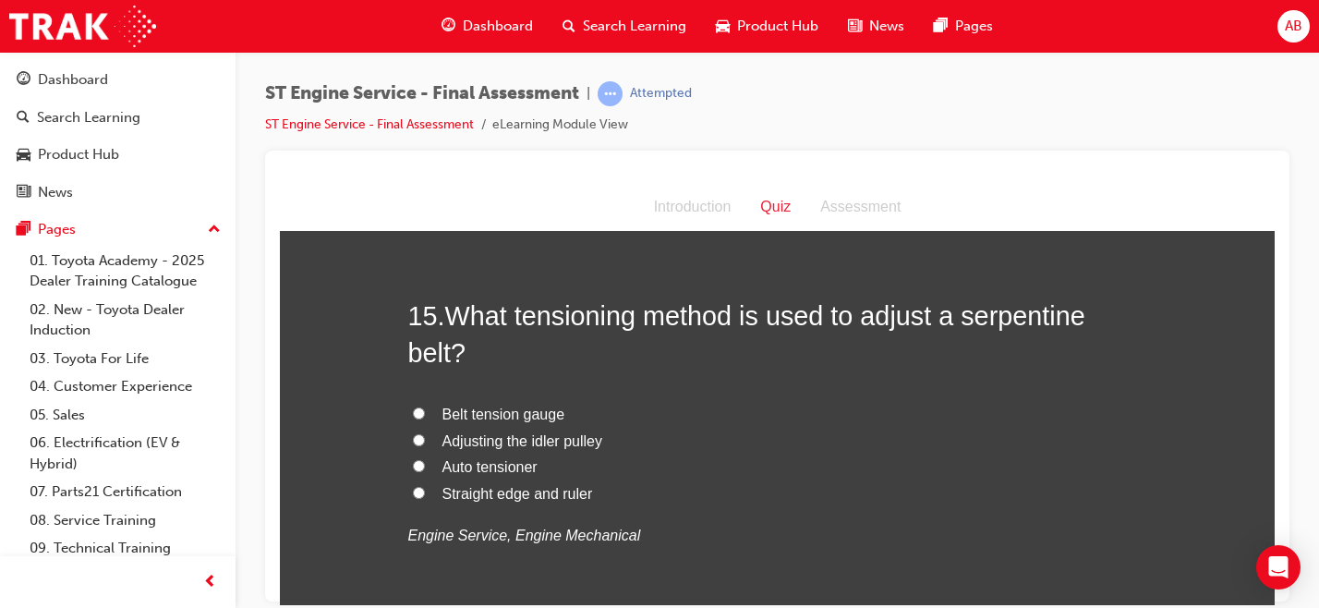
click at [516, 412] on span "Belt tension gauge" at bounding box center [503, 413] width 123 height 16
click at [425, 412] on input "Belt tension gauge" at bounding box center [419, 412] width 12 height 12
radio input "true"
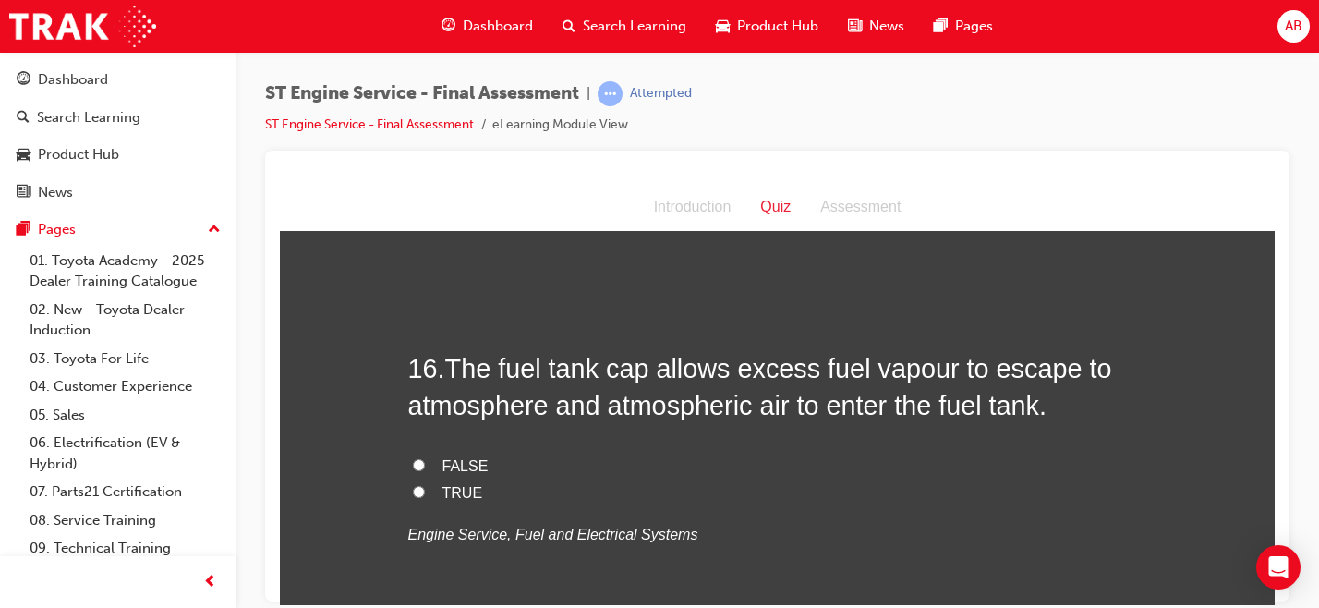
scroll to position [6282, 0]
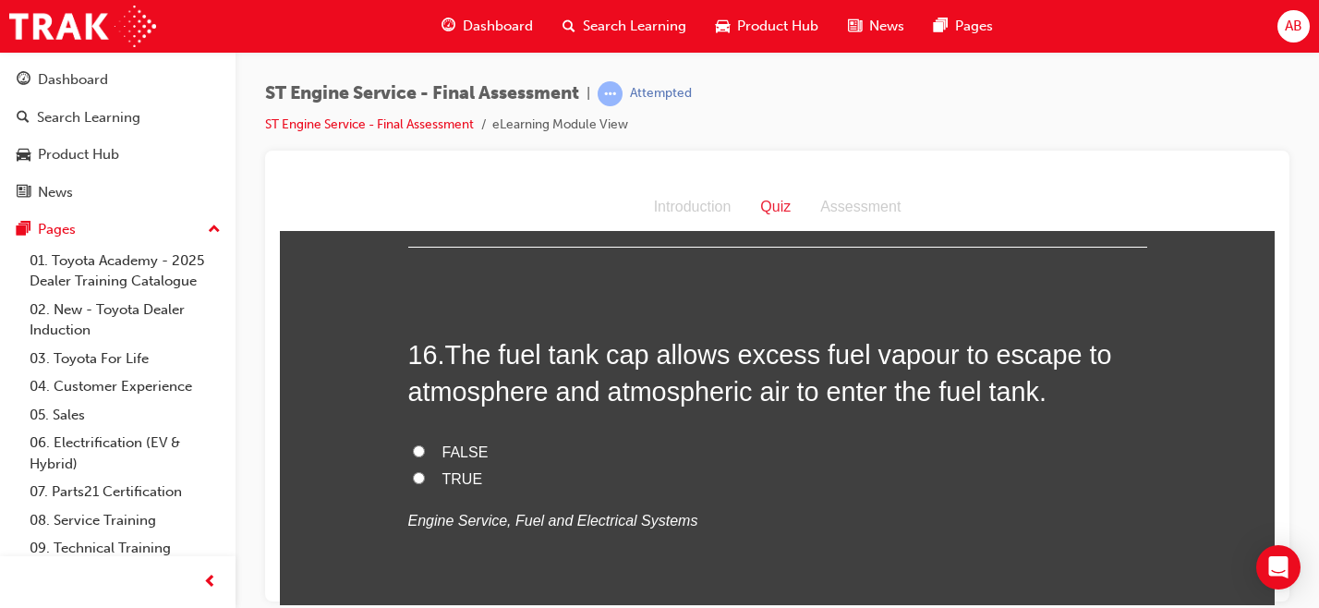
click at [431, 451] on label "FALSE" at bounding box center [777, 452] width 739 height 27
click at [425, 451] on input "FALSE" at bounding box center [419, 450] width 12 height 12
radio input "true"
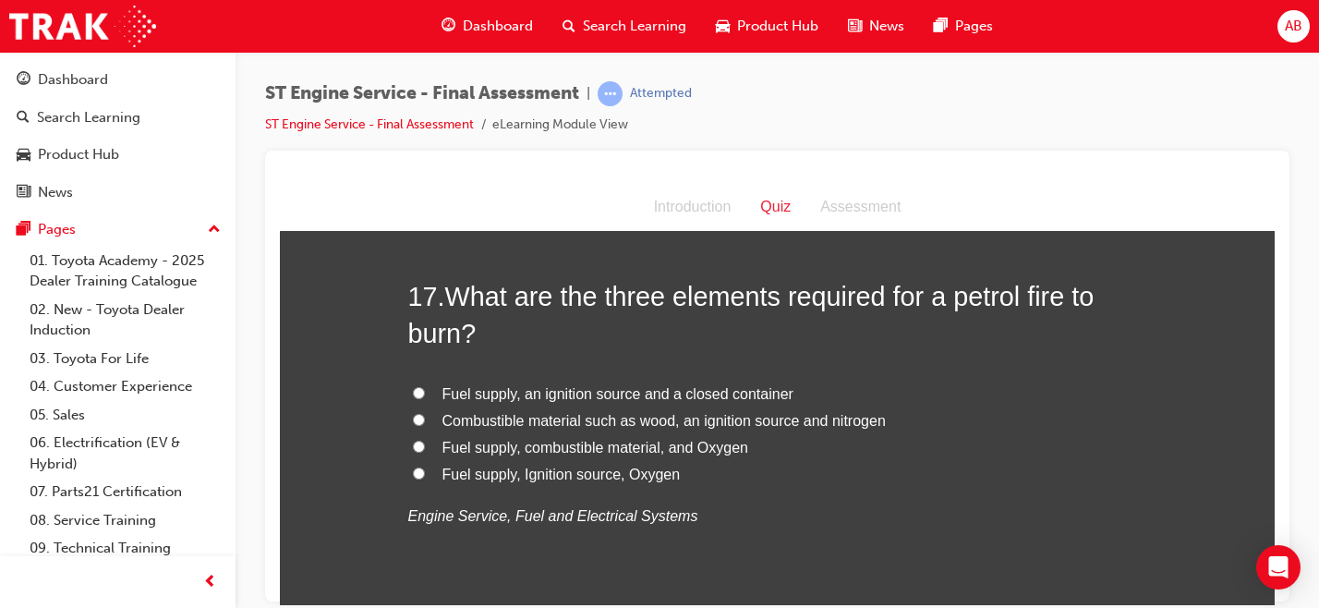
scroll to position [6722, 0]
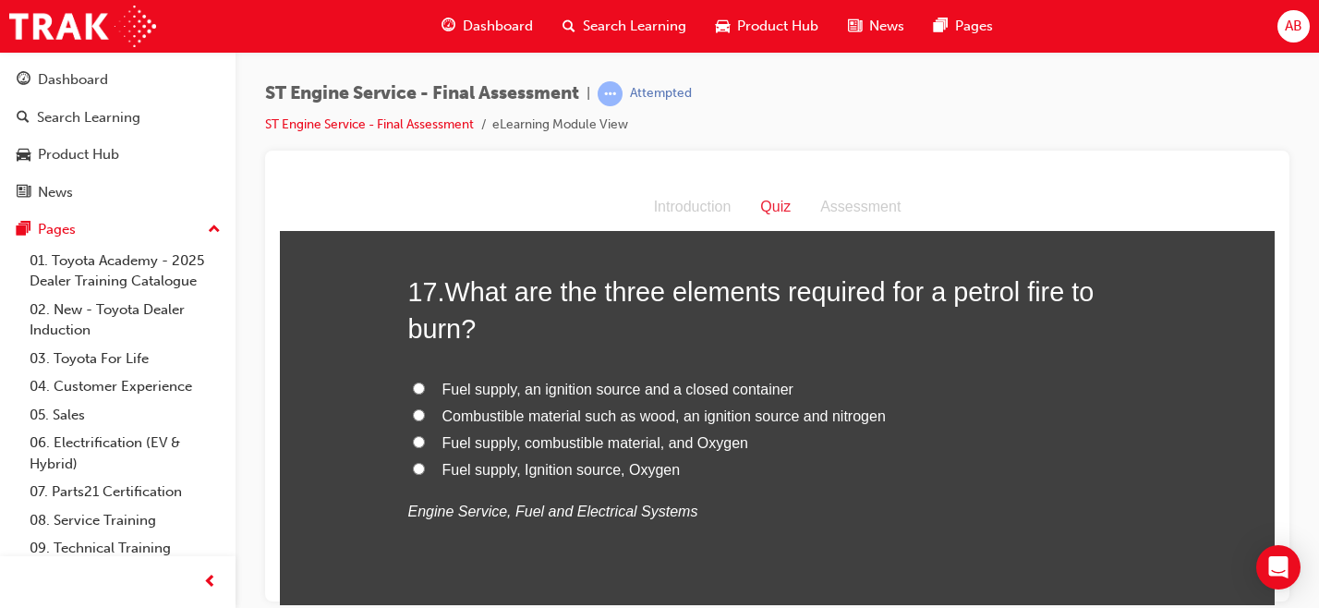
click at [528, 474] on span "Fuel supply, Ignition source, Oxygen" at bounding box center [561, 469] width 238 height 16
click at [425, 474] on input "Fuel supply, Ignition source, Oxygen" at bounding box center [419, 468] width 12 height 12
radio input "true"
click at [551, 448] on span "Fuel supply, combustible material, and Oxygen" at bounding box center [595, 442] width 306 height 16
click at [425, 447] on input "Fuel supply, combustible material, and Oxygen" at bounding box center [419, 441] width 12 height 12
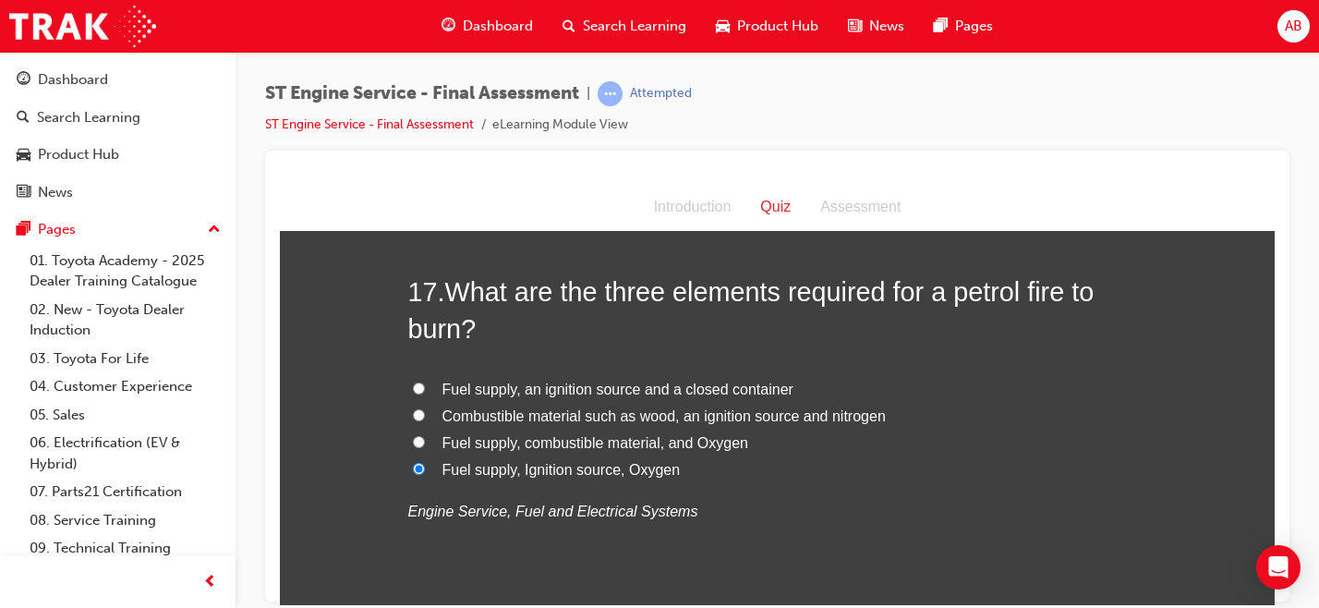
radio input "true"
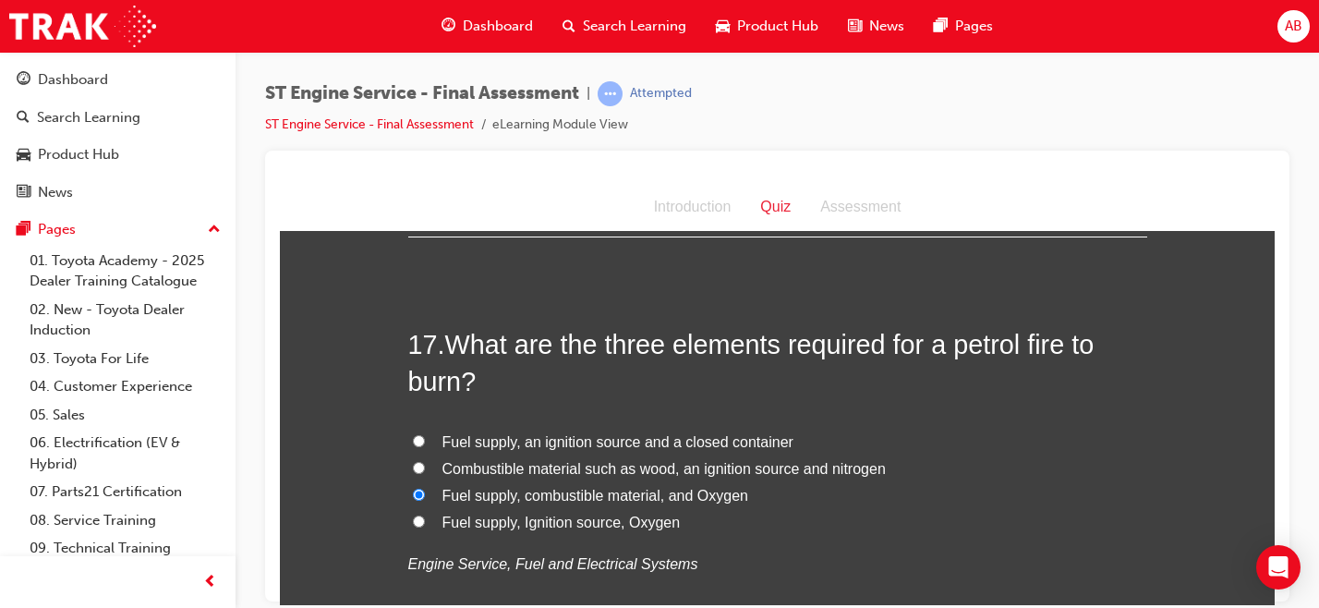
scroll to position [6668, 0]
click at [562, 526] on span "Fuel supply, Ignition source, Oxygen" at bounding box center [561, 522] width 238 height 16
click at [425, 526] on input "Fuel supply, Ignition source, Oxygen" at bounding box center [419, 521] width 12 height 12
radio input "true"
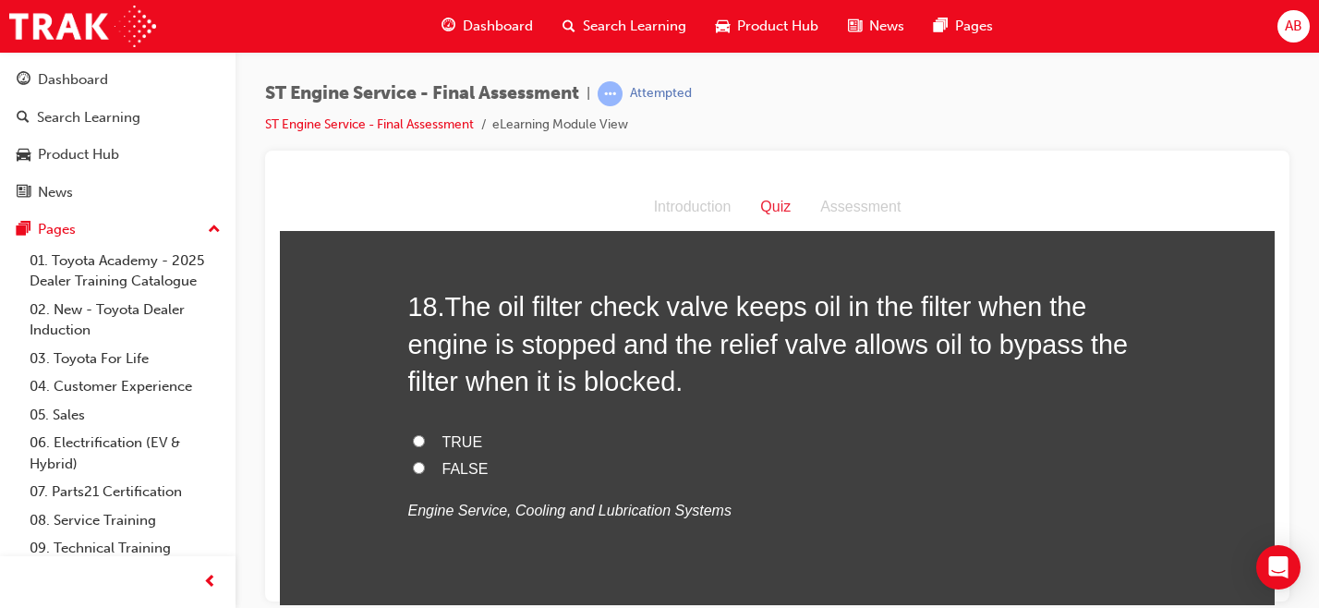
scroll to position [7135, 0]
click at [416, 445] on input "TRUE" at bounding box center [419, 441] width 12 height 12
radio input "true"
click at [416, 464] on input "FALSE" at bounding box center [419, 468] width 12 height 12
radio input "true"
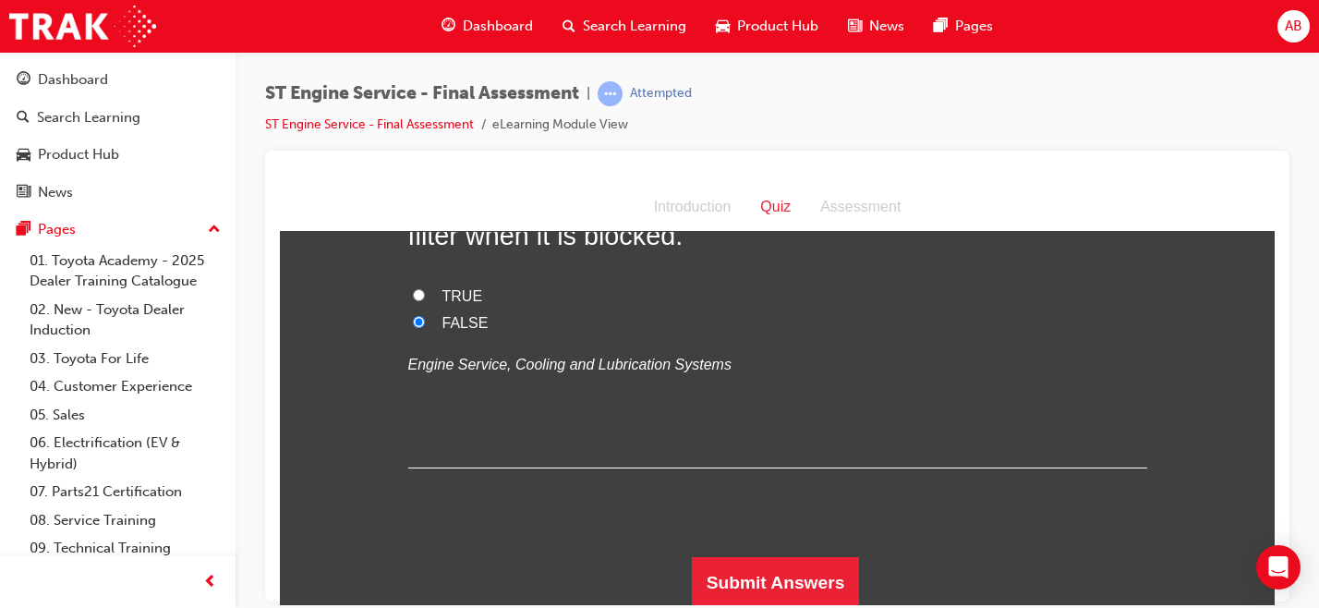
scroll to position [7285, 0]
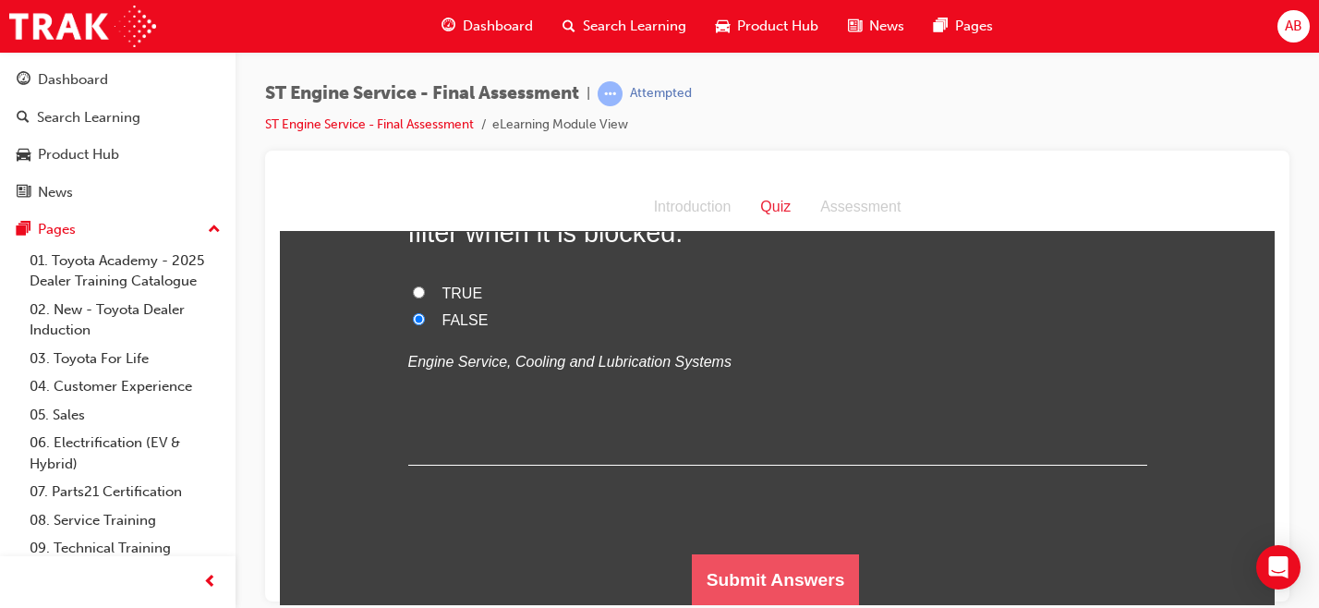
click at [764, 568] on button "Submit Answers" at bounding box center [776, 579] width 168 height 52
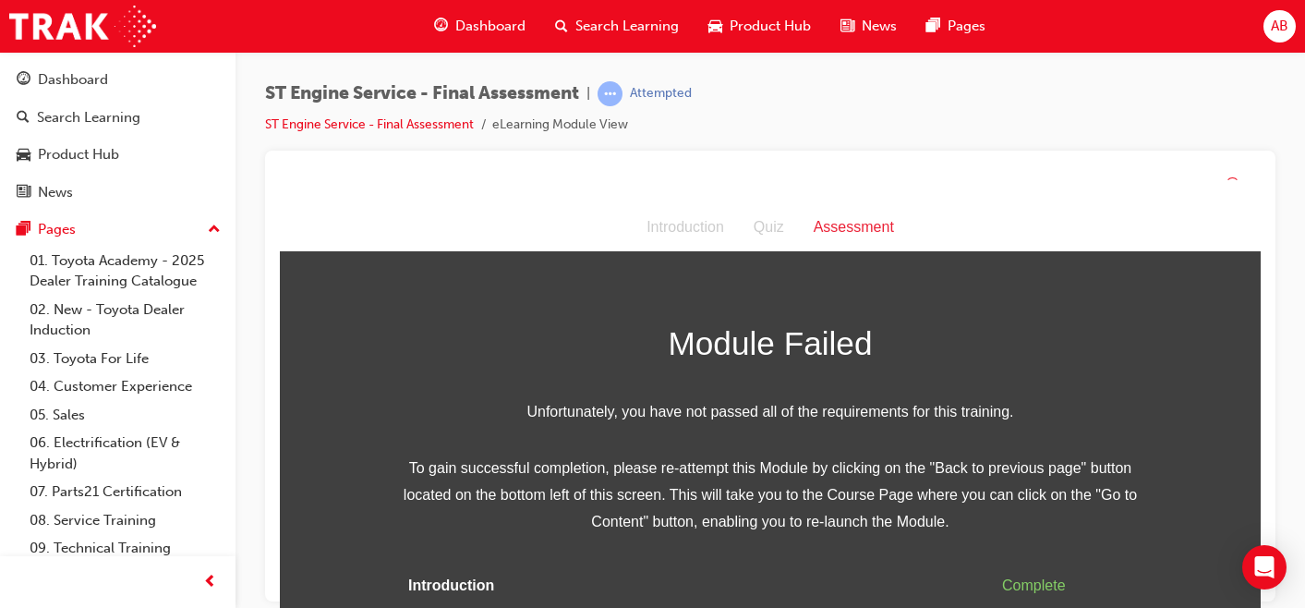
scroll to position [63, 0]
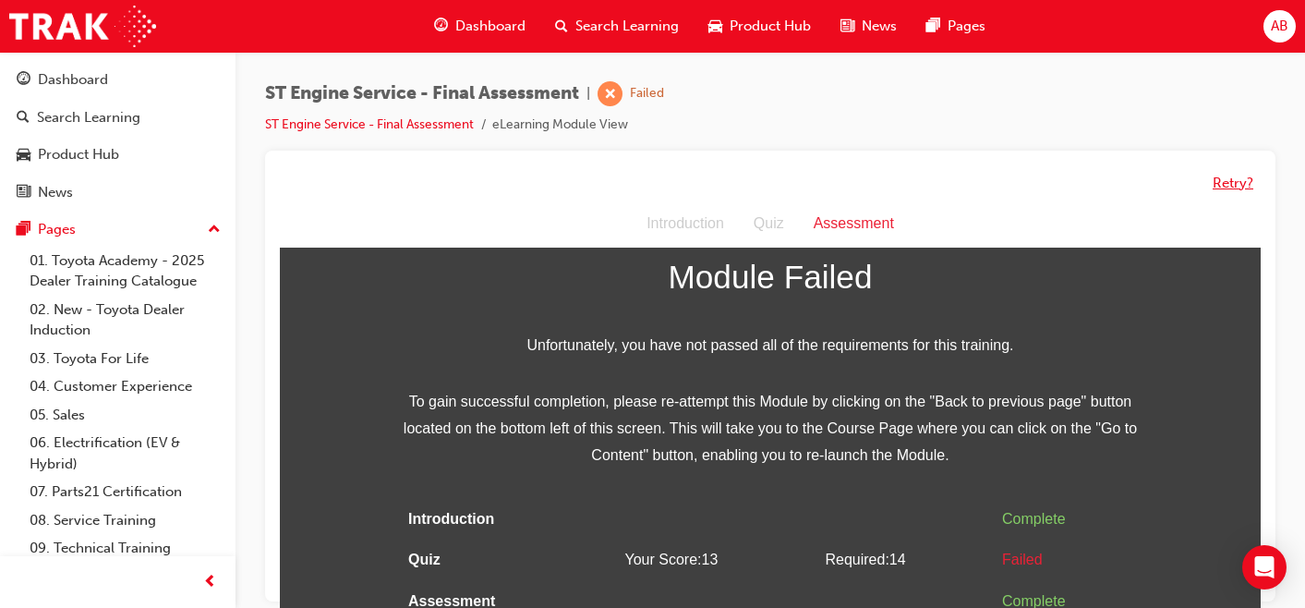
click at [1234, 188] on button "Retry?" at bounding box center [1232, 183] width 41 height 21
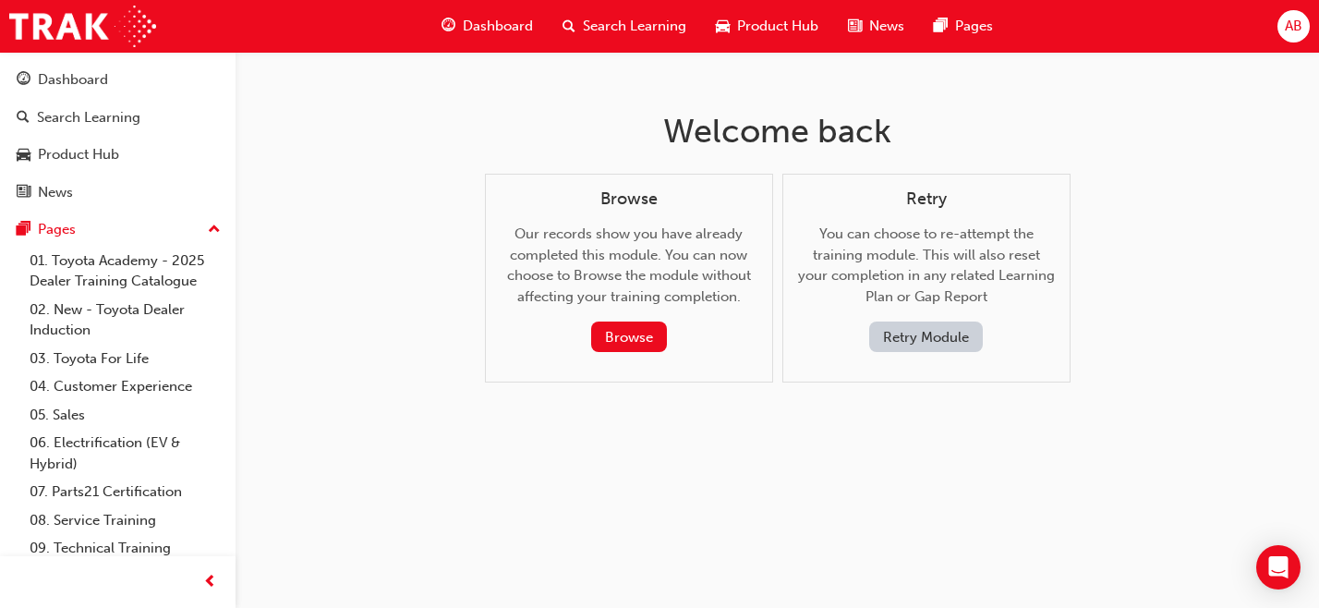
click at [939, 327] on button "Retry Module" at bounding box center [926, 336] width 114 height 30
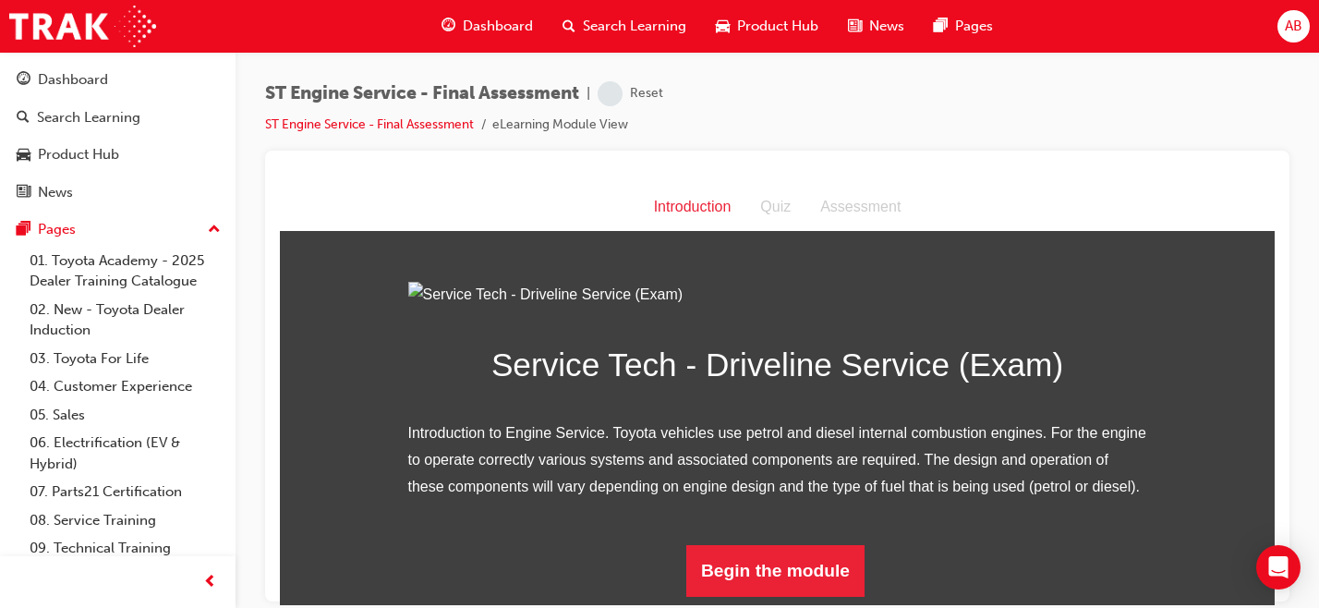
scroll to position [195, 0]
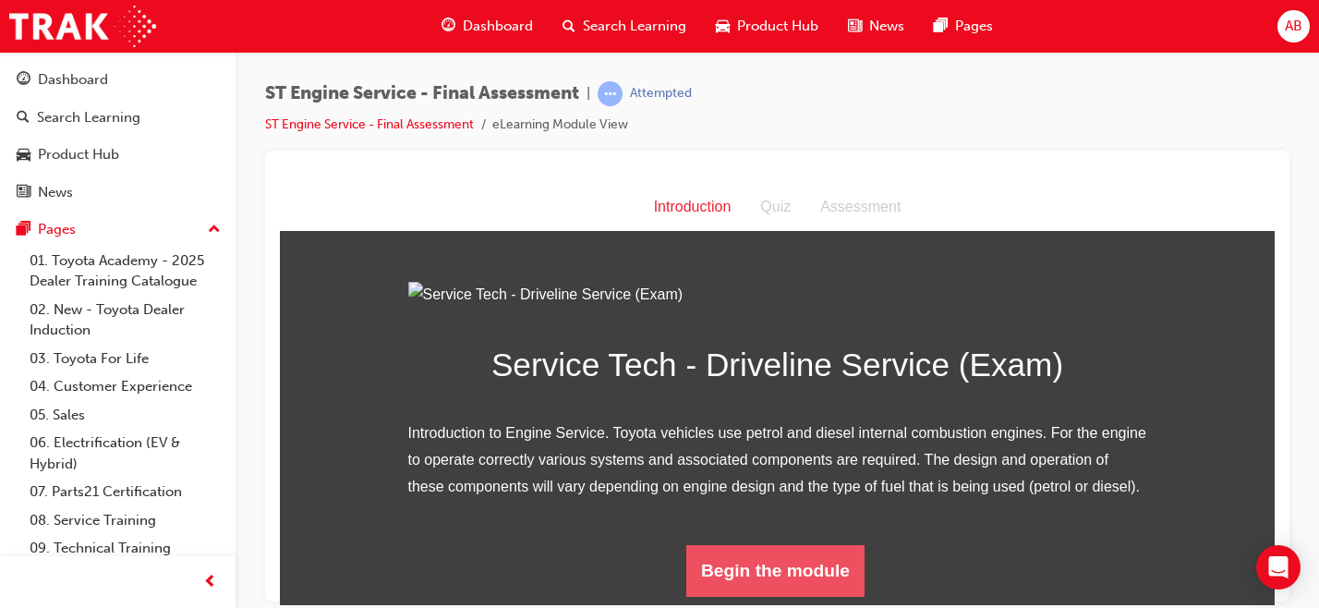
click at [759, 568] on button "Begin the module" at bounding box center [775, 570] width 178 height 52
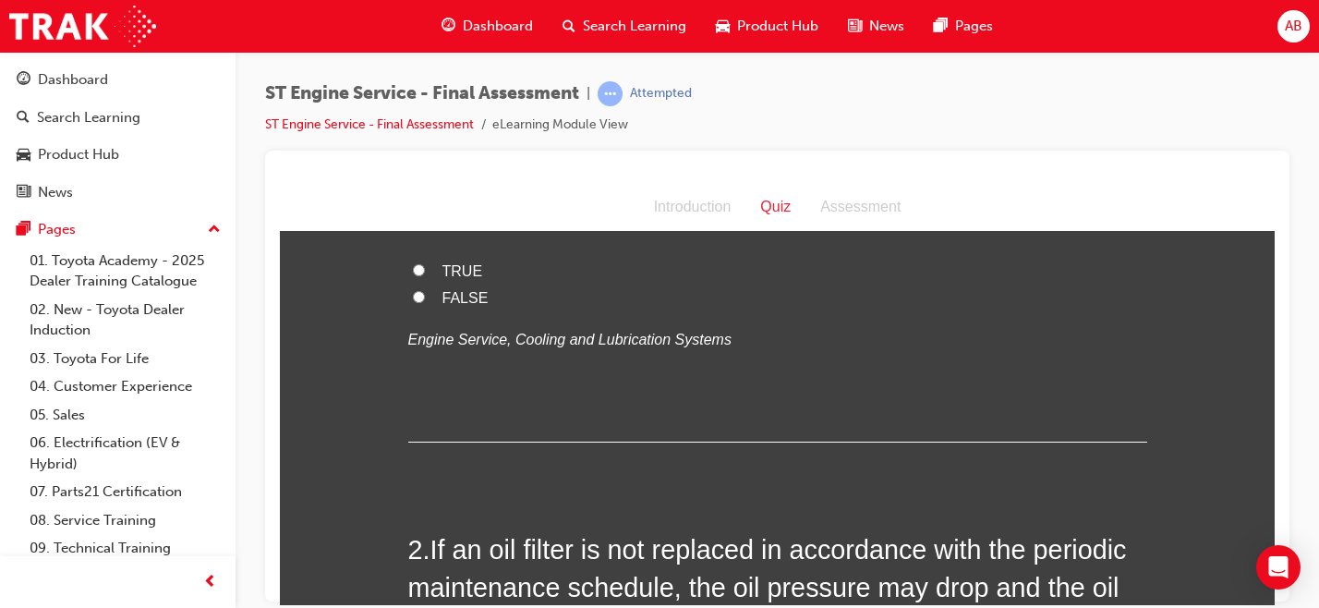
scroll to position [0, 0]
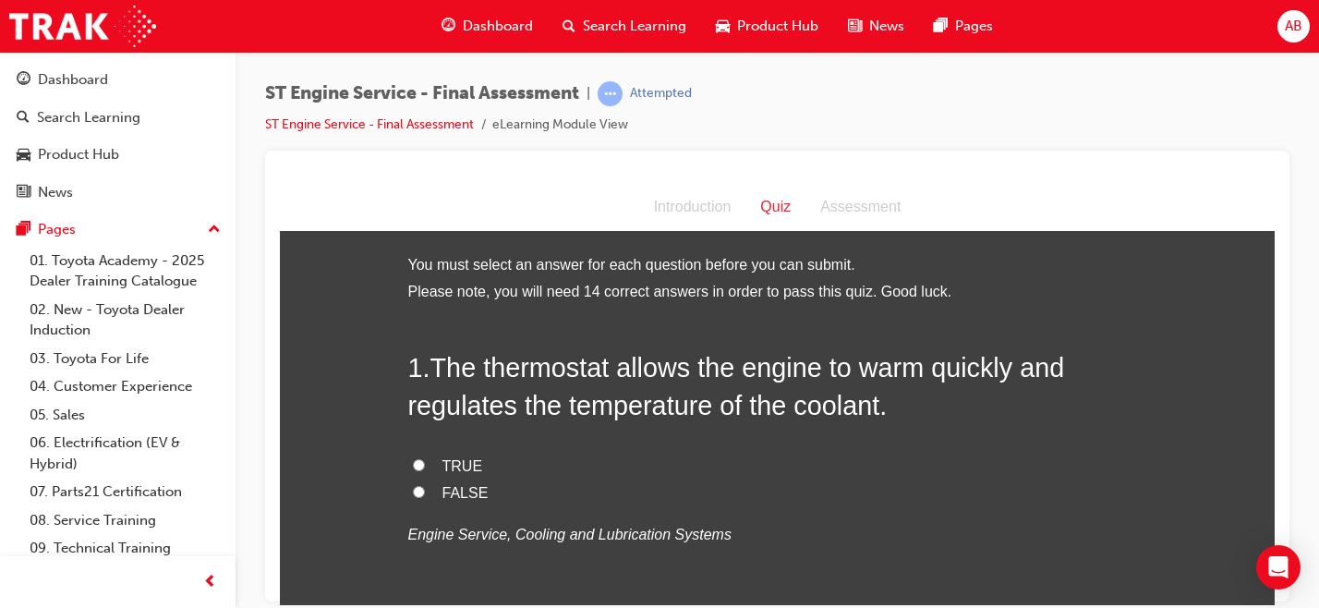
click at [418, 465] on label "TRUE" at bounding box center [777, 465] width 739 height 27
click at [418, 465] on input "TRUE" at bounding box center [419, 464] width 12 height 12
radio input "true"
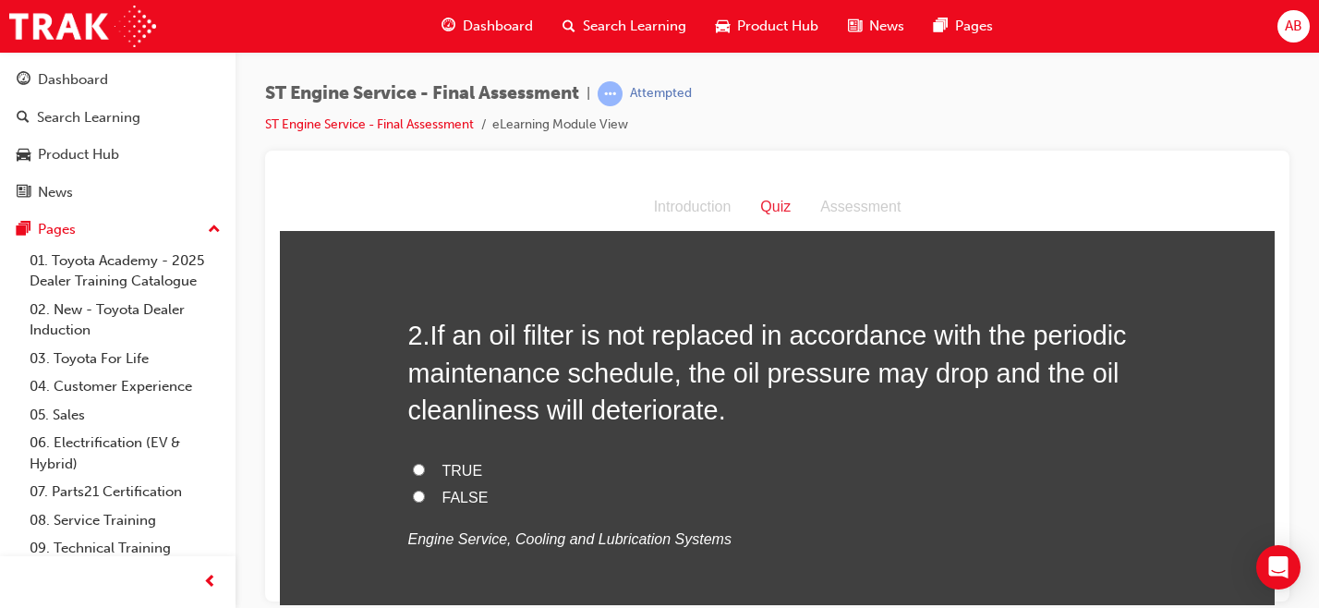
scroll to position [412, 0]
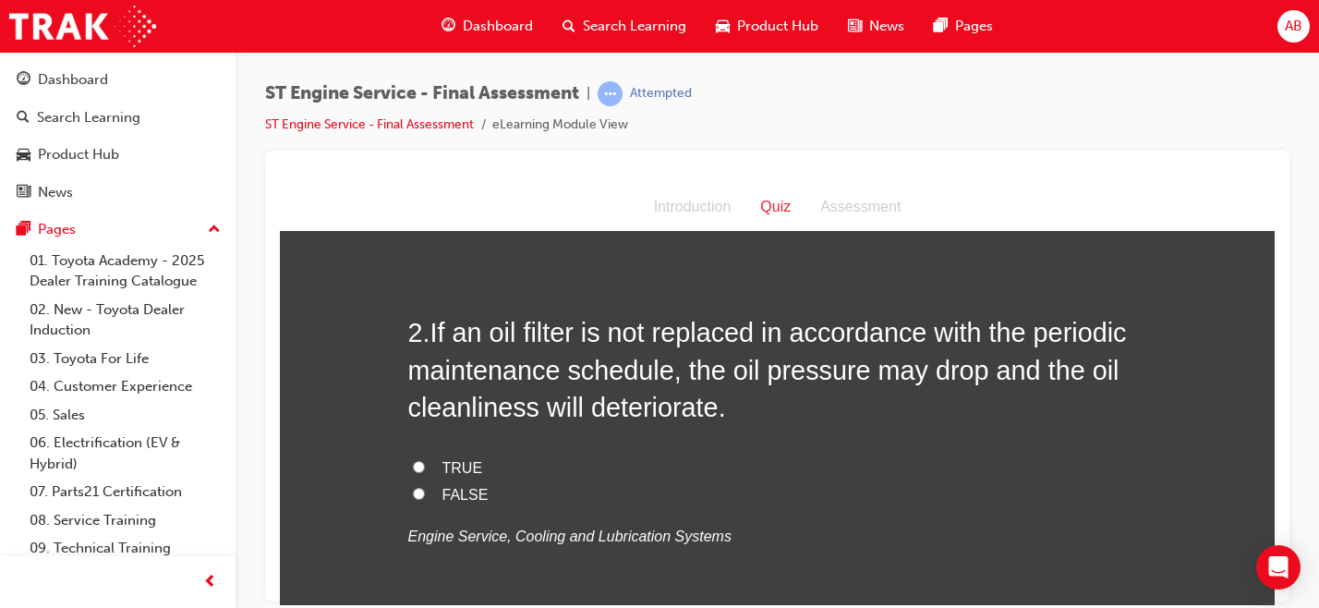
click at [430, 468] on label "TRUE" at bounding box center [777, 467] width 739 height 27
click at [425, 468] on input "TRUE" at bounding box center [419, 466] width 12 height 12
radio input "true"
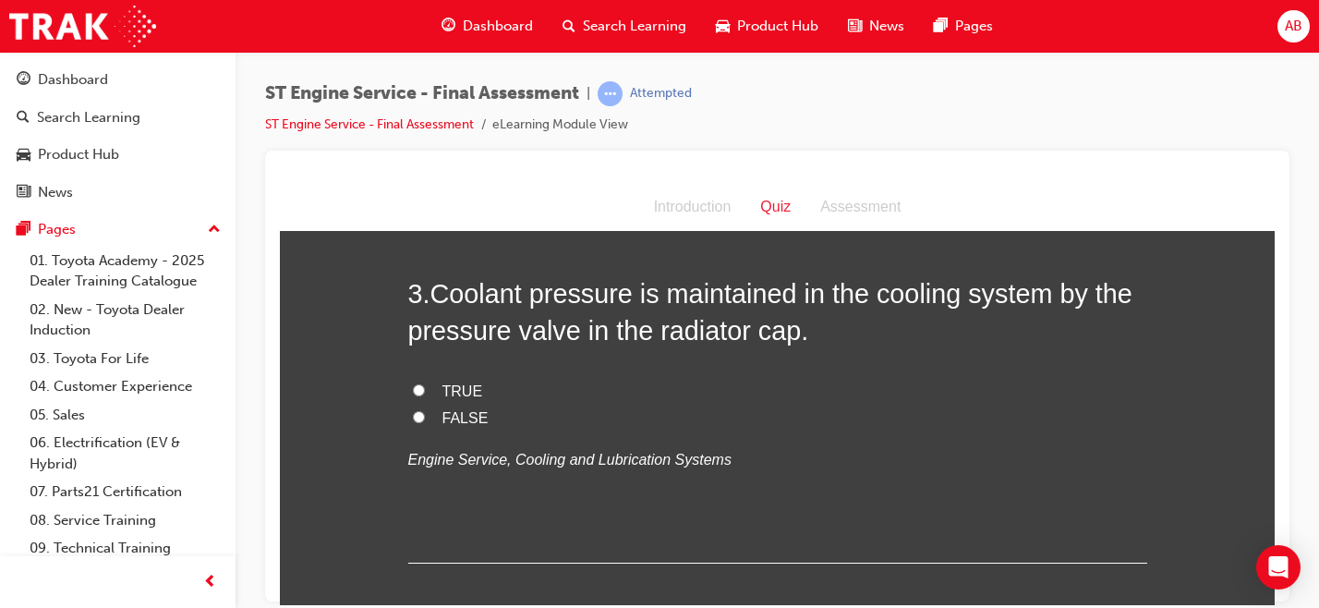
scroll to position [866, 0]
click at [416, 389] on input "TRUE" at bounding box center [419, 388] width 12 height 12
radio input "true"
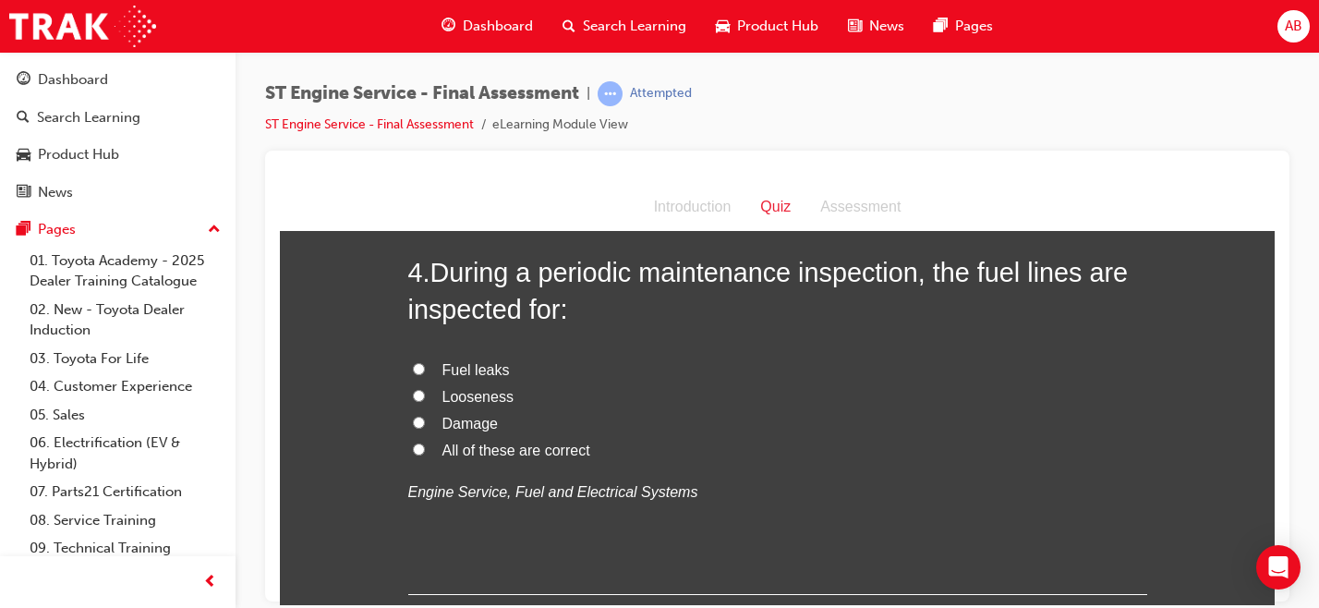
scroll to position [1271, 0]
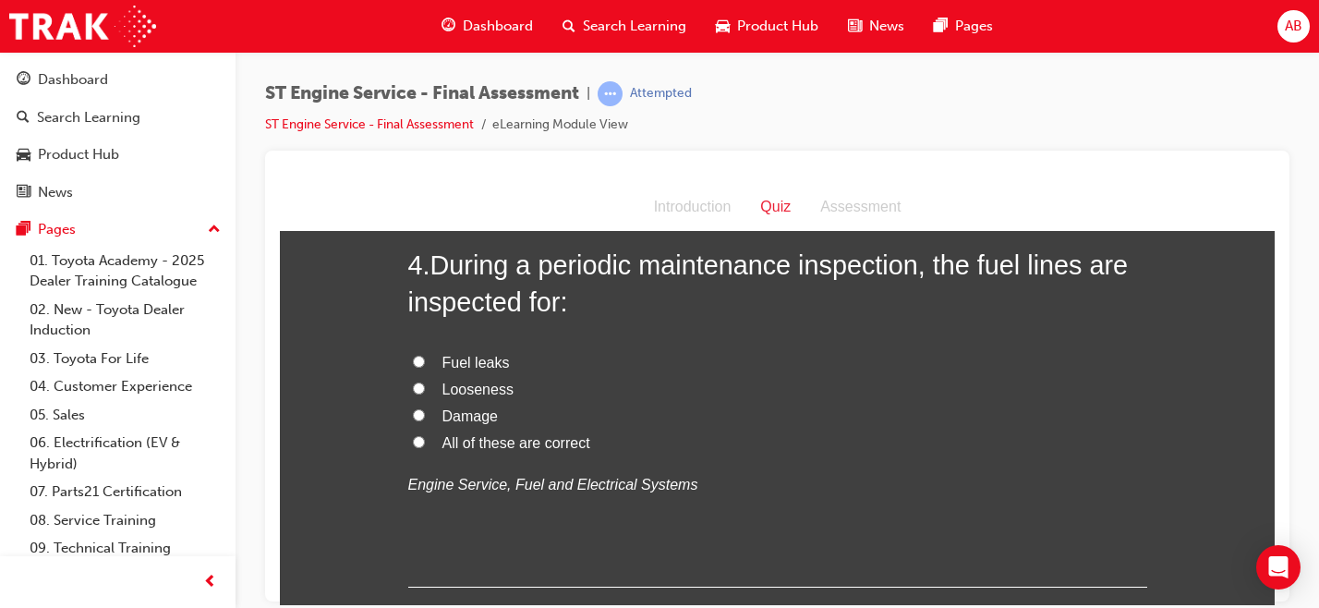
click at [506, 448] on span "All of these are correct" at bounding box center [516, 442] width 148 height 16
click at [425, 447] on input "All of these are correct" at bounding box center [419, 441] width 12 height 12
radio input "true"
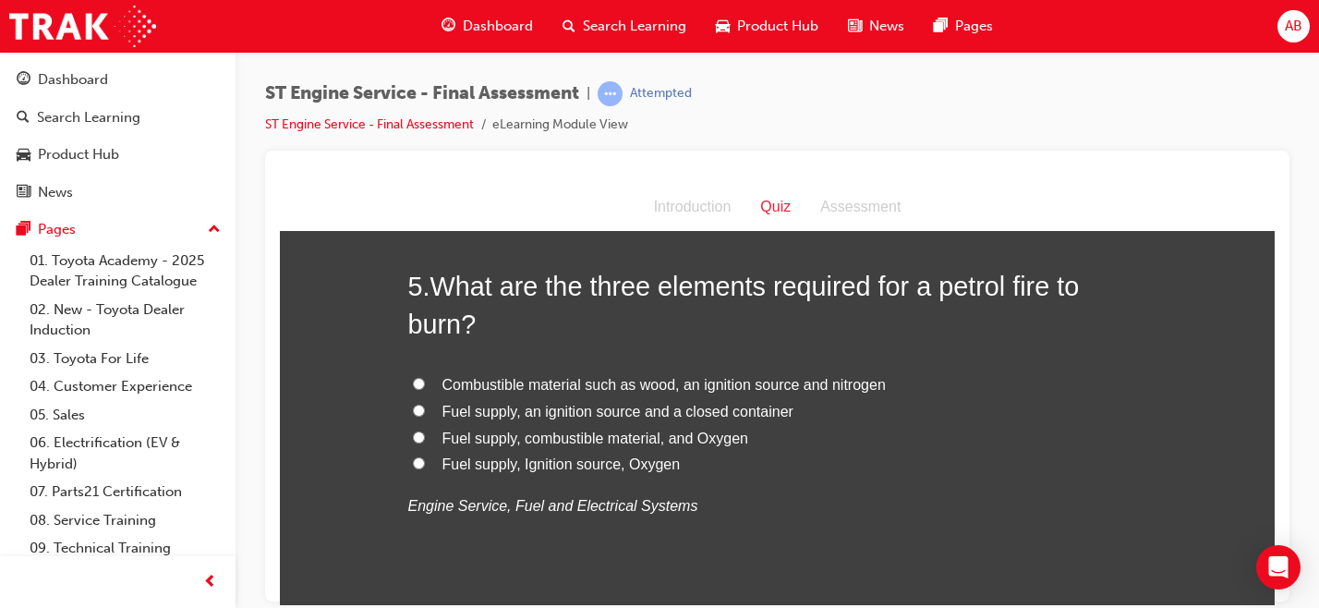
scroll to position [1680, 0]
click at [529, 461] on span "Fuel supply, Ignition source, Oxygen" at bounding box center [561, 462] width 238 height 16
click at [425, 461] on input "Fuel supply, Ignition source, Oxygen" at bounding box center [419, 461] width 12 height 12
radio input "true"
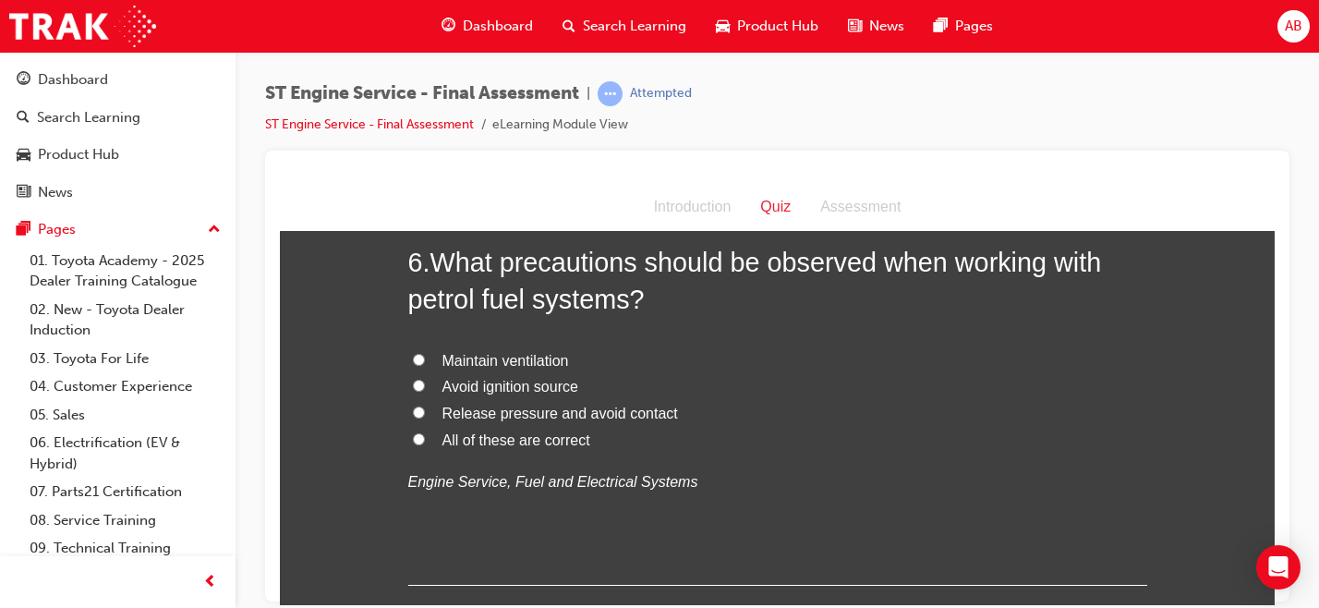
scroll to position [2132, 0]
click at [512, 440] on span "All of these are correct" at bounding box center [516, 440] width 148 height 16
click at [425, 440] on input "All of these are correct" at bounding box center [419, 439] width 12 height 12
radio input "true"
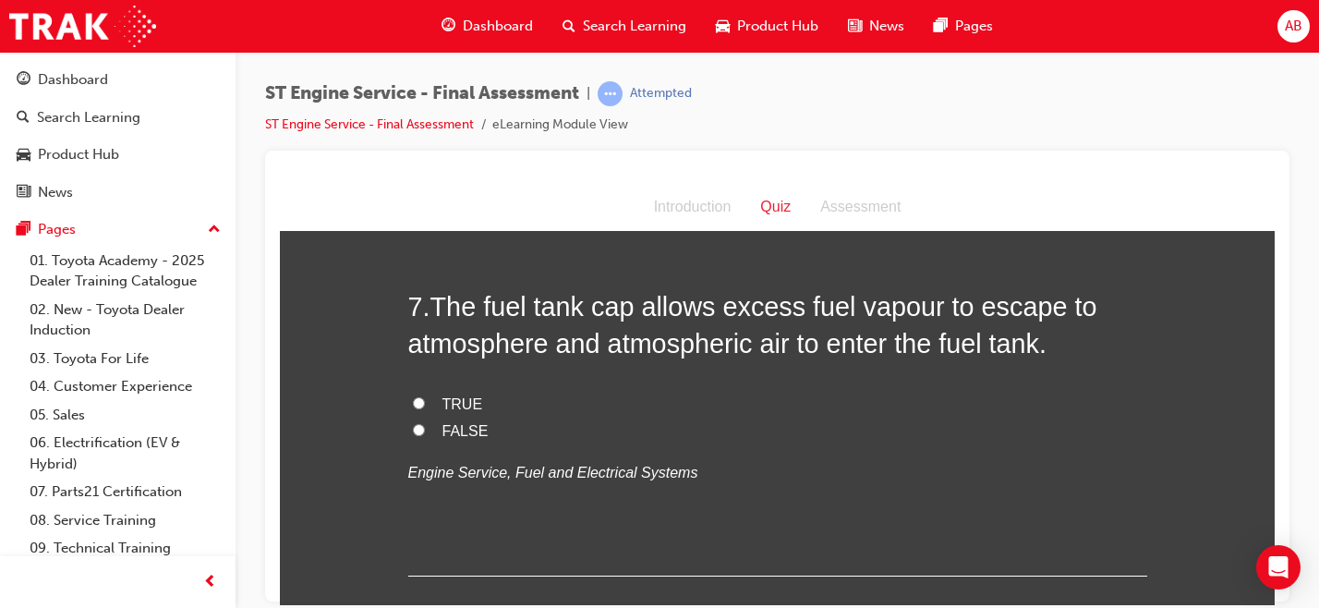
scroll to position [2526, 0]
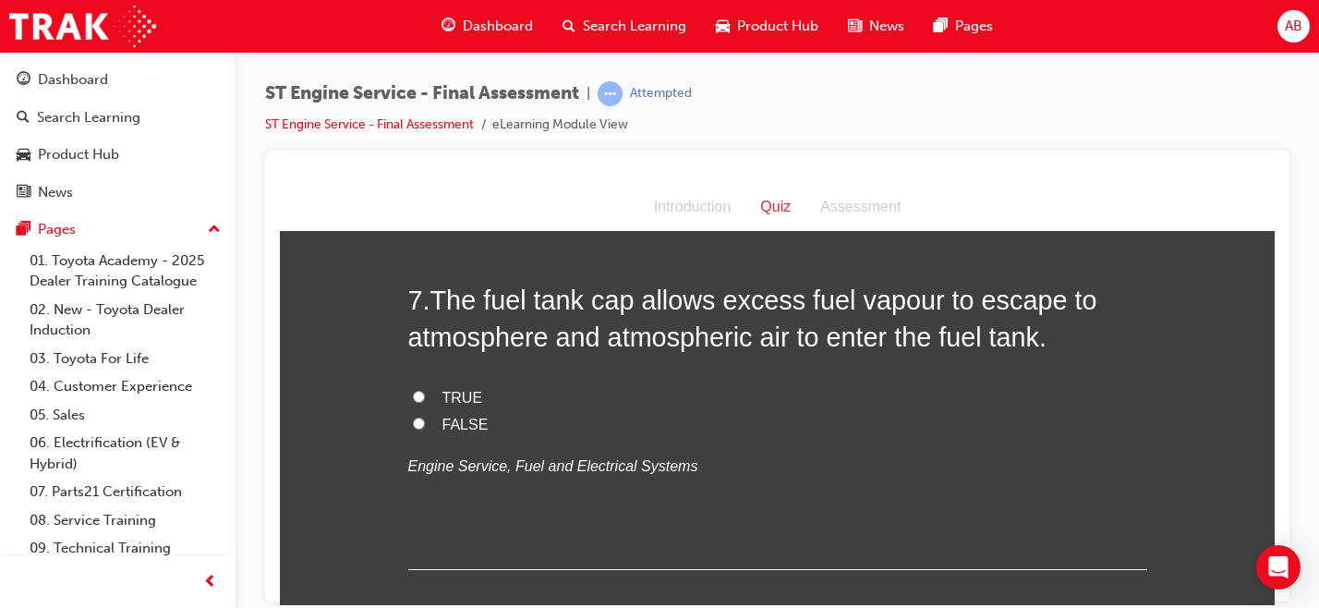
click at [464, 427] on span "FALSE" at bounding box center [465, 424] width 46 height 16
click at [425, 427] on input "FALSE" at bounding box center [419, 422] width 12 height 12
radio input "true"
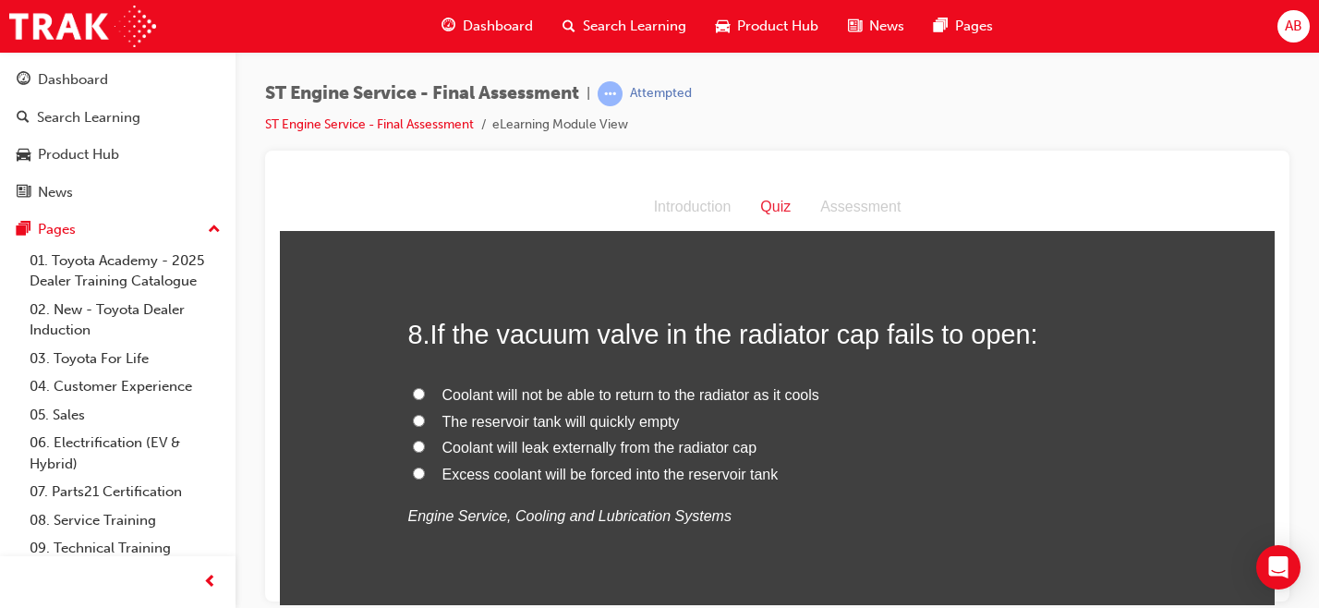
scroll to position [2874, 0]
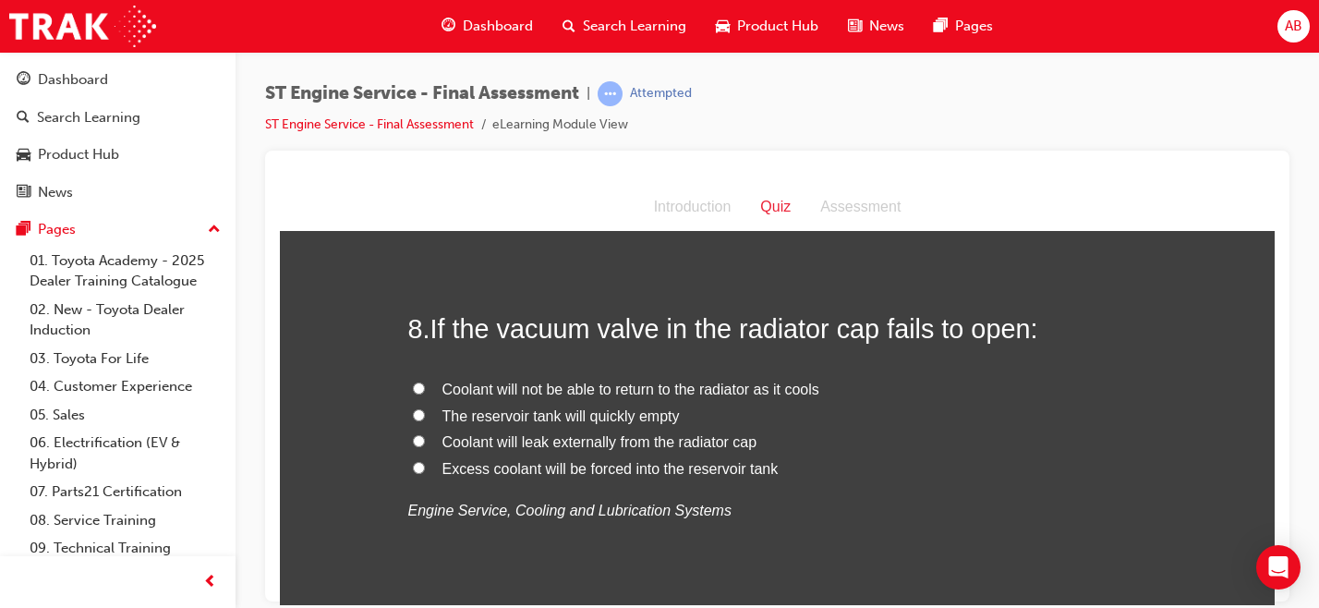
click at [553, 392] on span "Coolant will not be able to return to the radiator as it cools" at bounding box center [630, 388] width 377 height 16
click at [425, 392] on input "Coolant will not be able to return to the radiator as it cools" at bounding box center [419, 387] width 12 height 12
radio input "true"
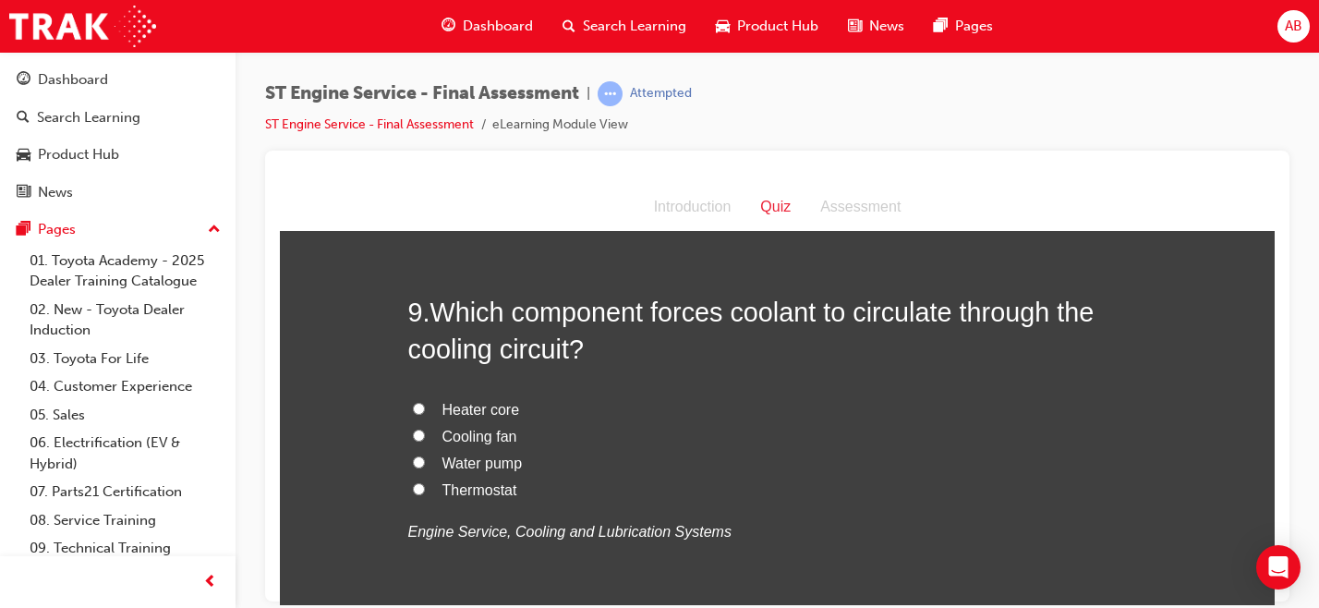
scroll to position [3287, 0]
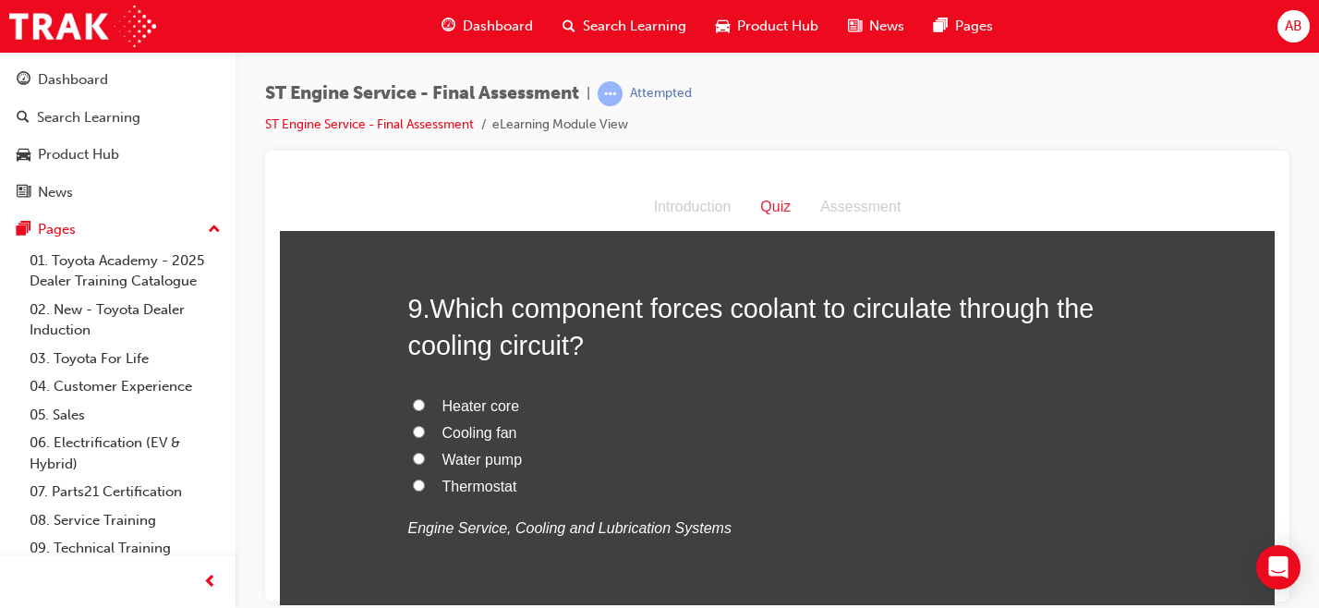
click at [452, 464] on span "Water pump" at bounding box center [482, 459] width 80 height 16
click at [425, 464] on input "Water pump" at bounding box center [419, 458] width 12 height 12
radio input "true"
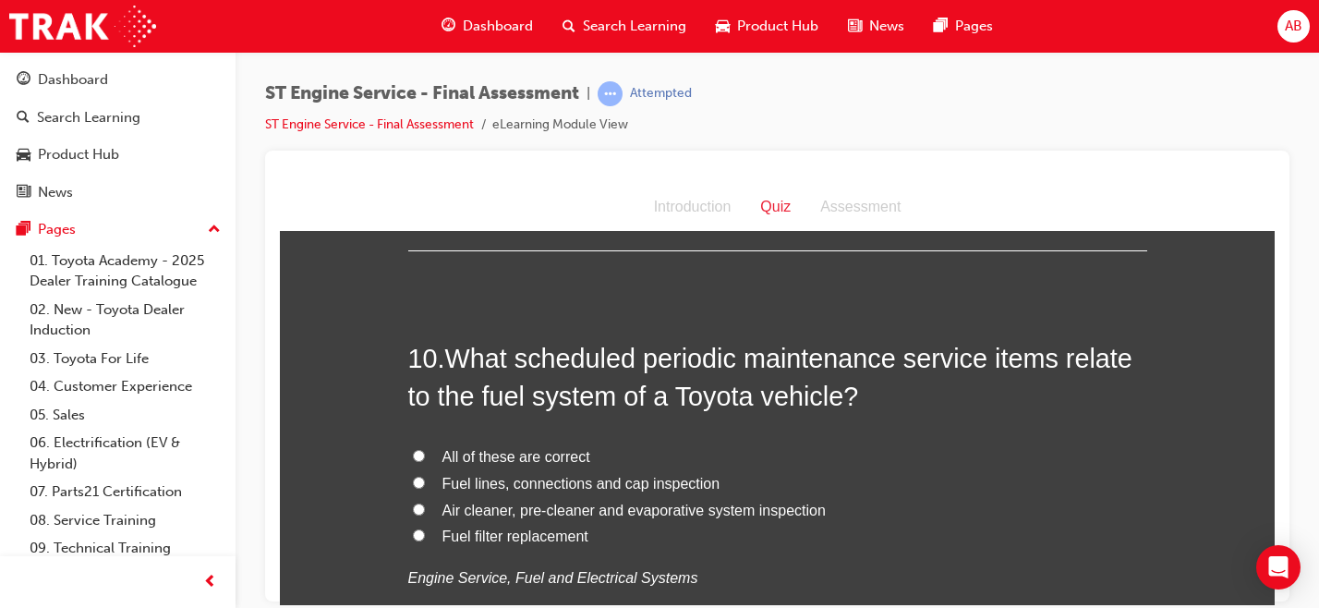
scroll to position [3698, 0]
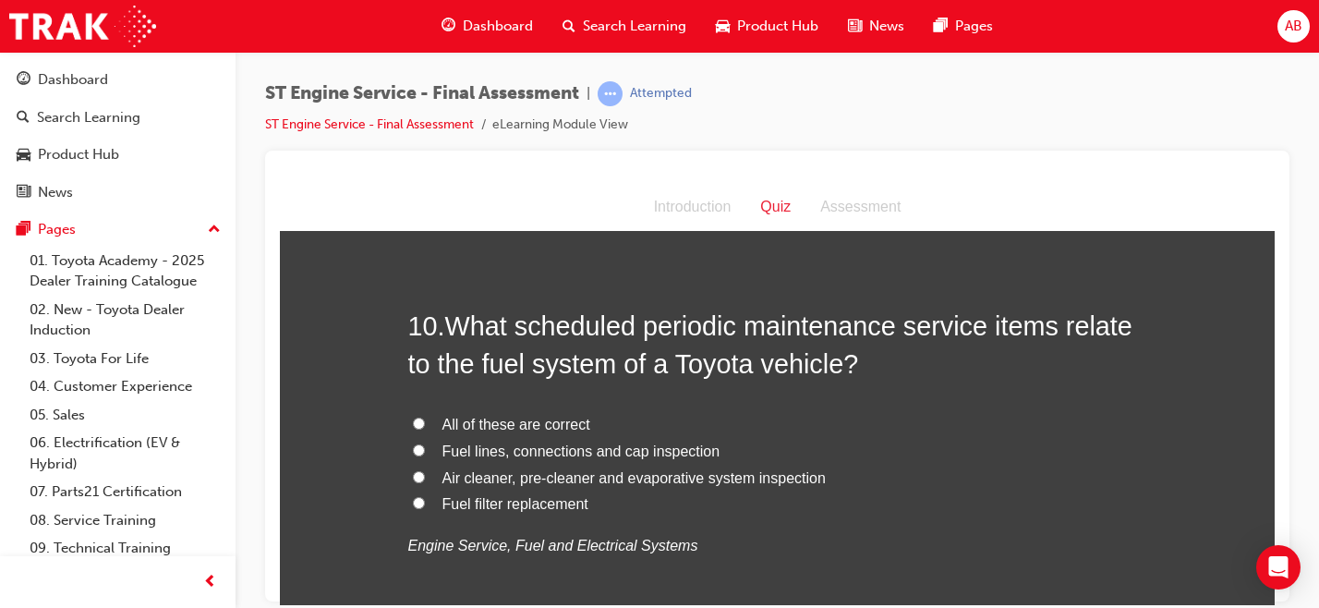
click at [488, 506] on span "Fuel filter replacement" at bounding box center [515, 503] width 146 height 16
click at [425, 506] on input "Fuel filter replacement" at bounding box center [419, 502] width 12 height 12
radio input "true"
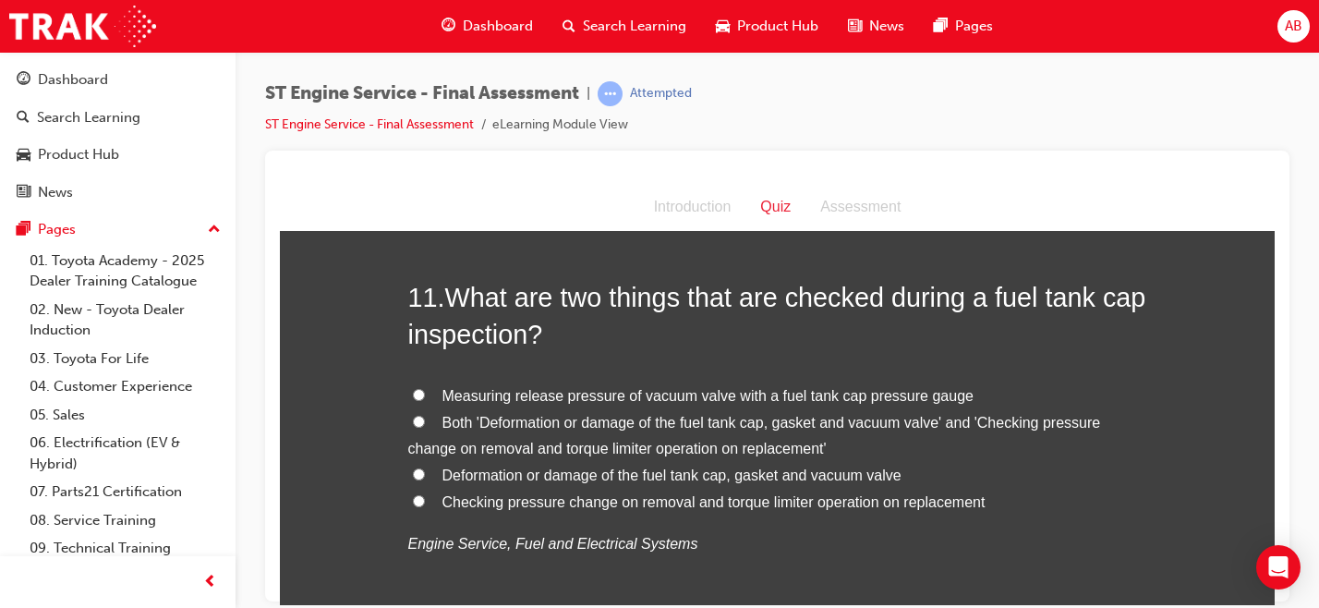
scroll to position [4166, 0]
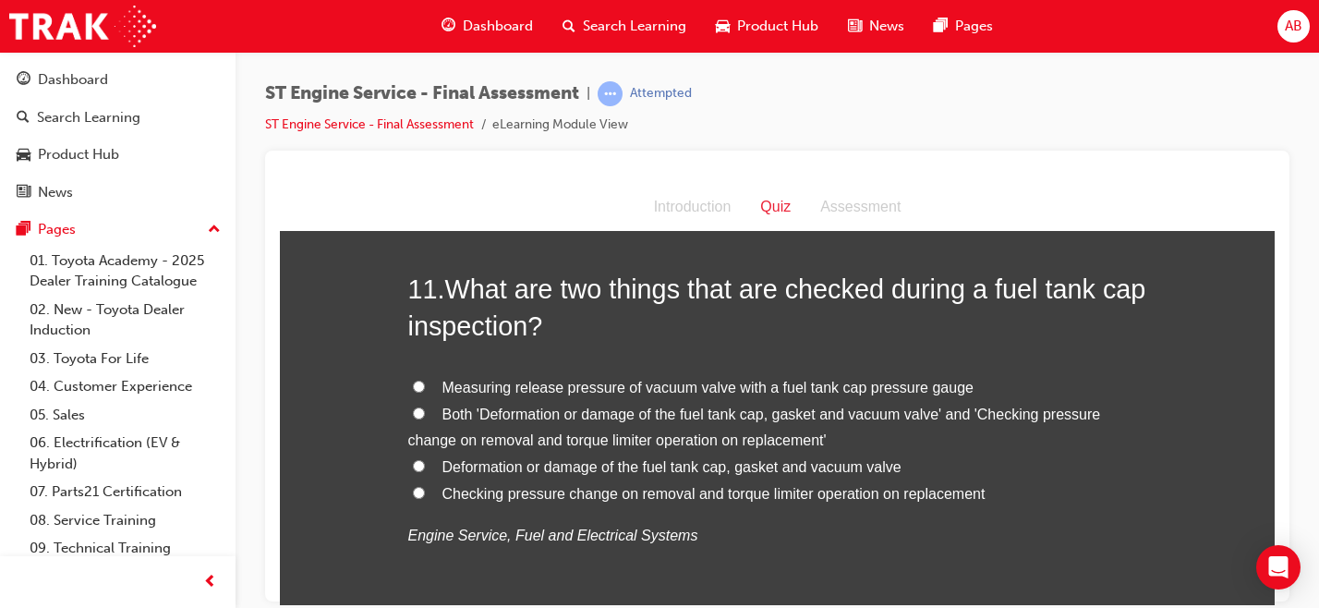
click at [418, 421] on label "Both 'Deformation or damage of the fuel tank cap, gasket and vacuum valve' and …" at bounding box center [777, 428] width 739 height 54
click at [418, 418] on input "Both 'Deformation or damage of the fuel tank cap, gasket and vacuum valve' and …" at bounding box center [419, 412] width 12 height 12
radio input "true"
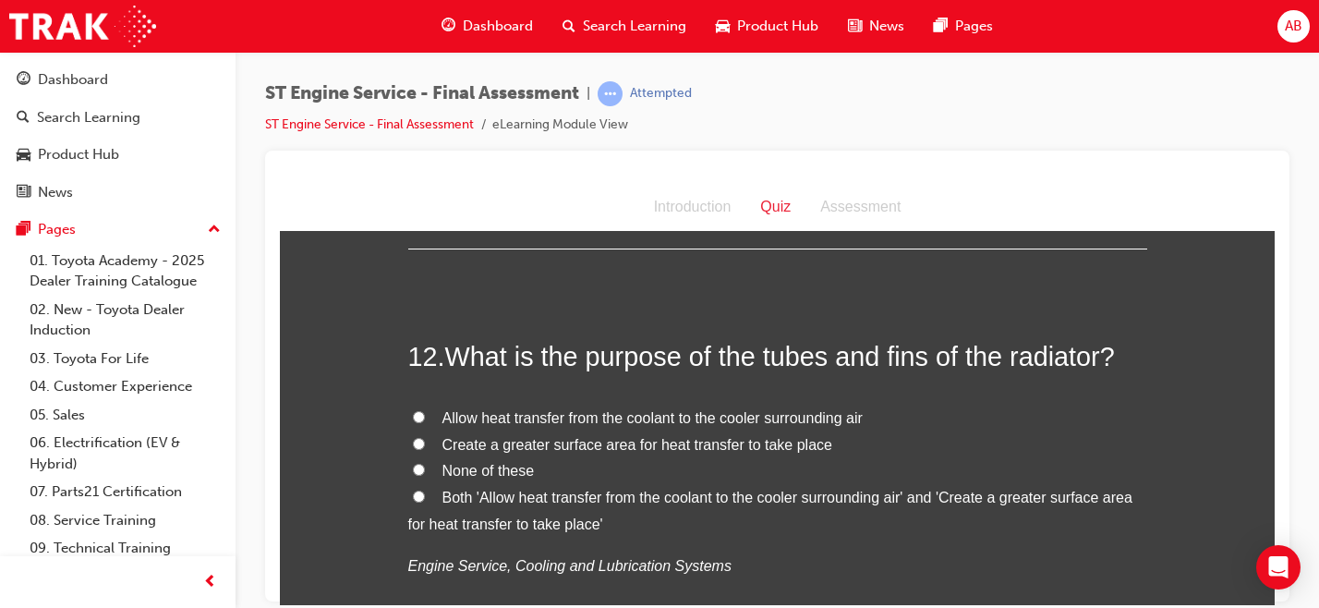
scroll to position [4553, 0]
click at [540, 419] on span "Allow heat transfer from the coolant to the cooler surrounding air" at bounding box center [652, 418] width 420 height 16
click at [425, 419] on input "Allow heat transfer from the coolant to the cooler surrounding air" at bounding box center [419, 417] width 12 height 12
radio input "true"
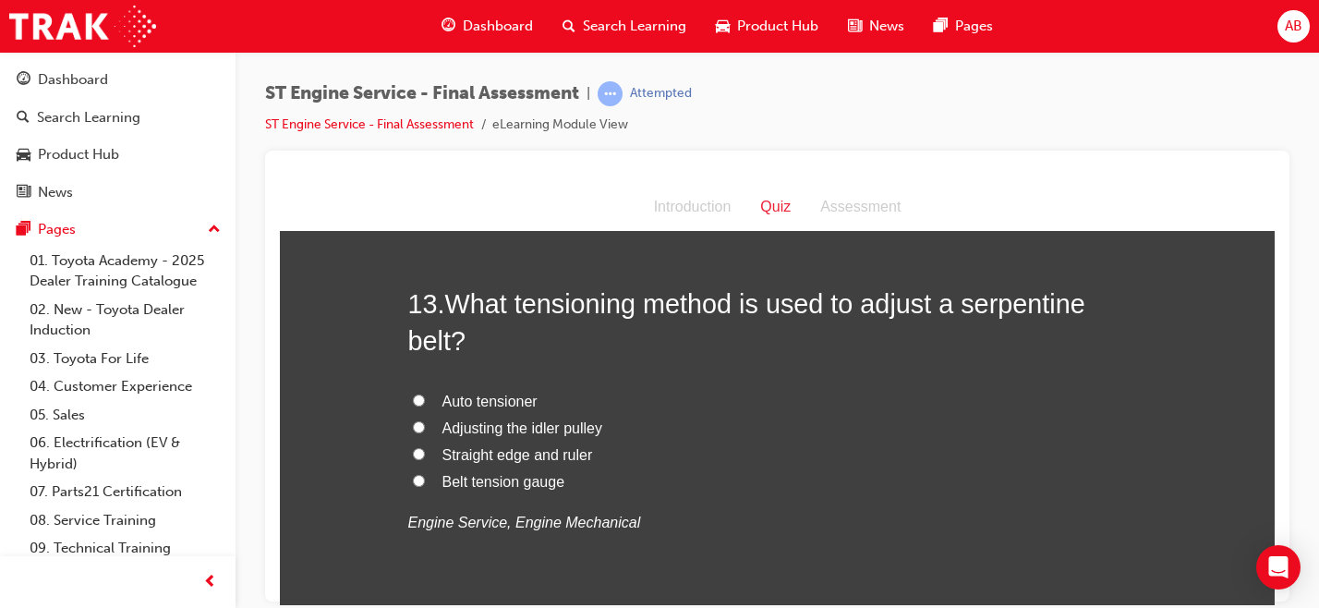
scroll to position [5040, 0]
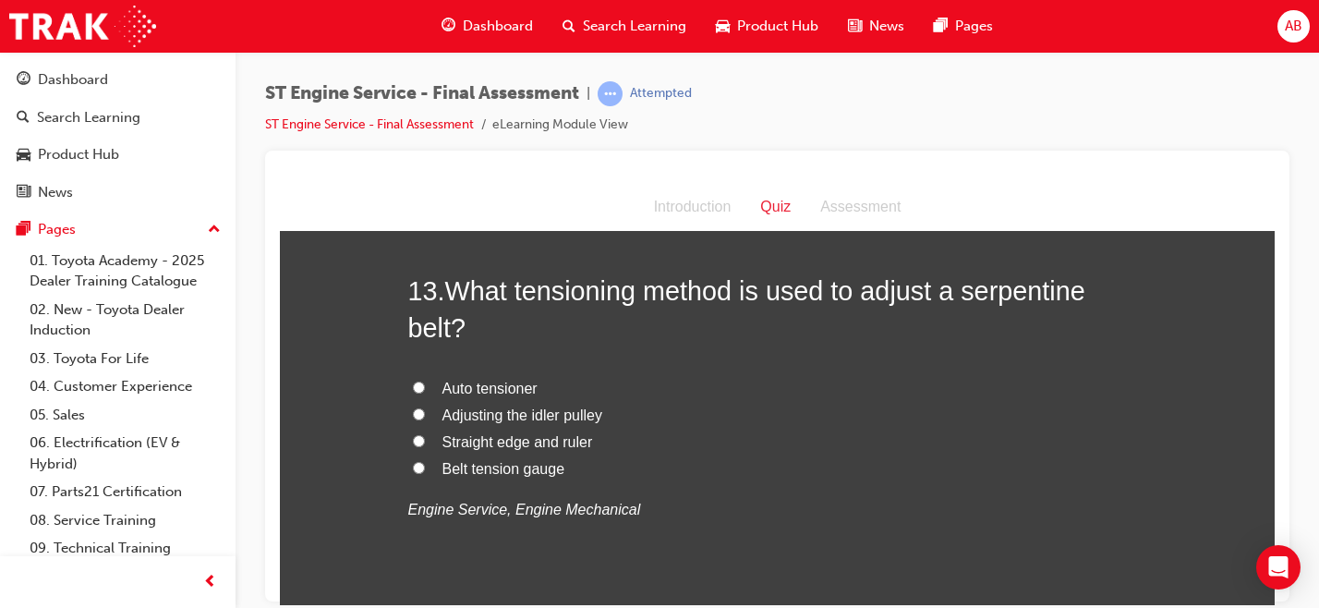
click at [513, 471] on span "Belt tension gauge" at bounding box center [503, 468] width 123 height 16
click at [425, 471] on input "Belt tension gauge" at bounding box center [419, 467] width 12 height 12
radio input "true"
click at [498, 425] on label "Adjusting the idler pulley" at bounding box center [777, 415] width 739 height 27
click at [425, 419] on input "Adjusting the idler pulley" at bounding box center [419, 413] width 12 height 12
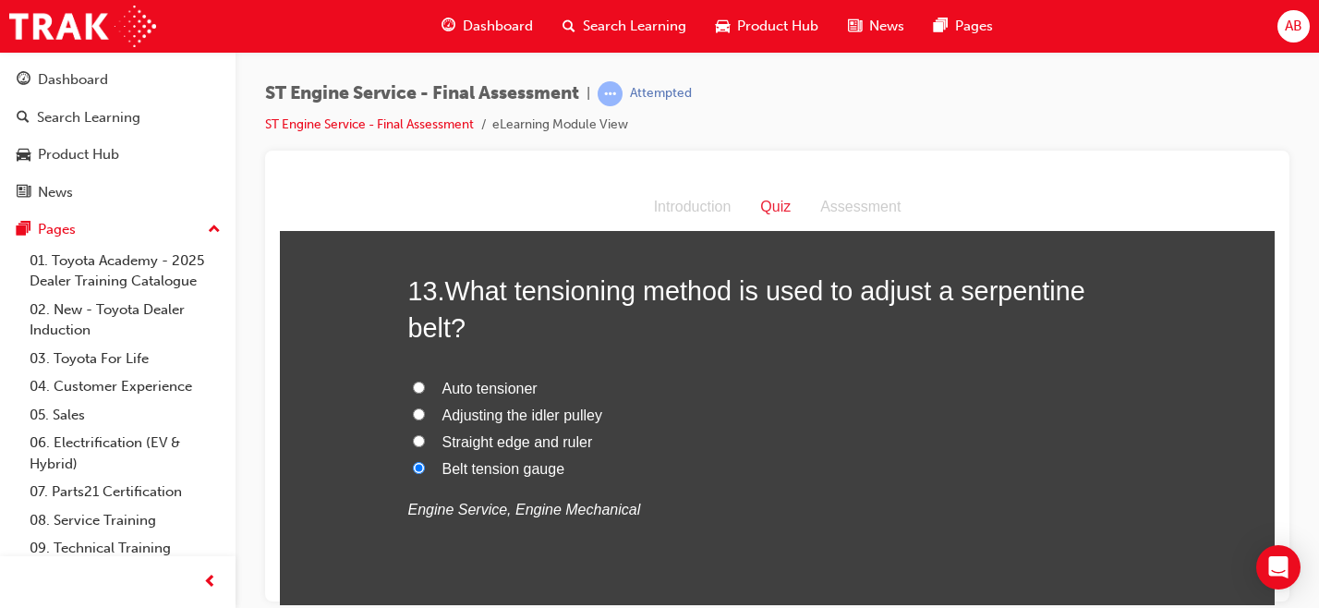
radio input "true"
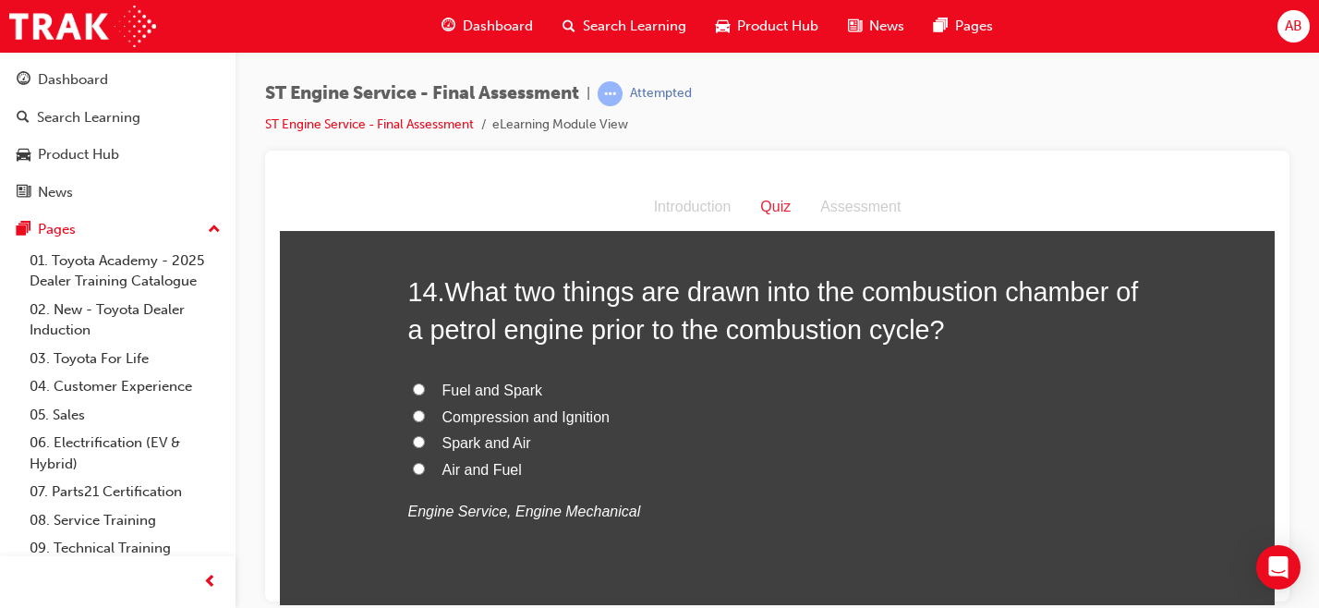
scroll to position [5470, 0]
click at [478, 475] on span "Air and Fuel" at bounding box center [481, 468] width 79 height 16
click at [425, 473] on input "Air and Fuel" at bounding box center [419, 467] width 12 height 12
radio input "true"
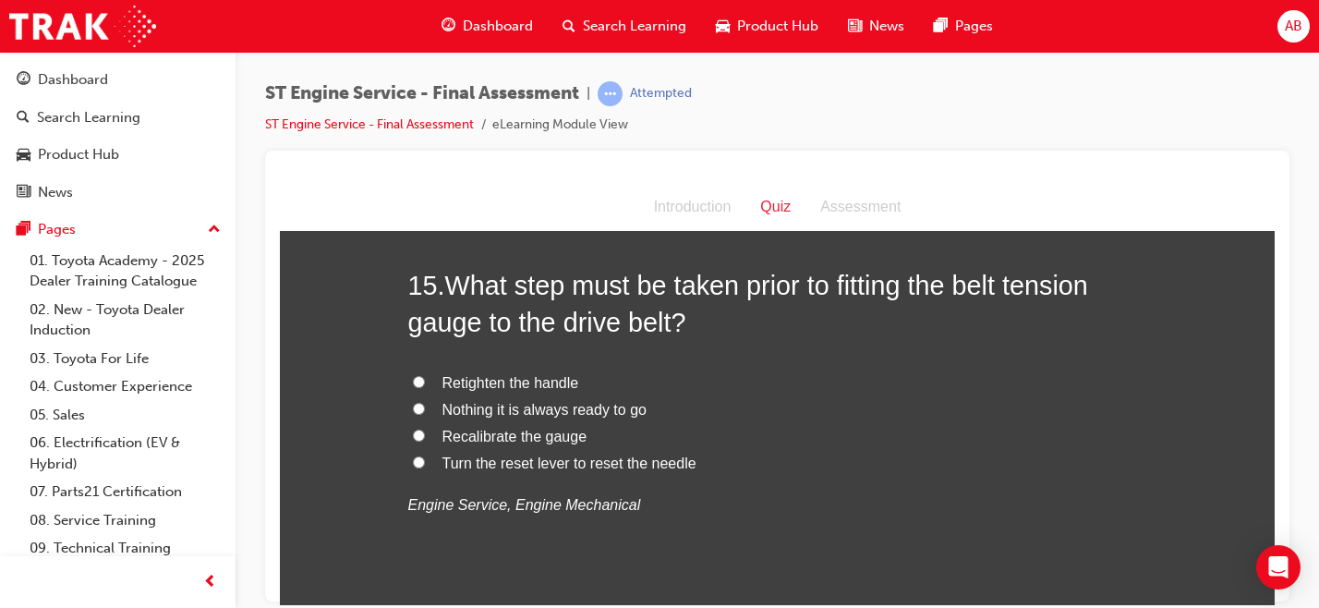
scroll to position [5907, 0]
click at [494, 380] on span "Retighten the handle" at bounding box center [510, 380] width 137 height 16
click at [425, 380] on input "Retighten the handle" at bounding box center [419, 379] width 12 height 12
radio input "true"
click at [473, 404] on span "Nothing it is always ready to go" at bounding box center [544, 407] width 204 height 16
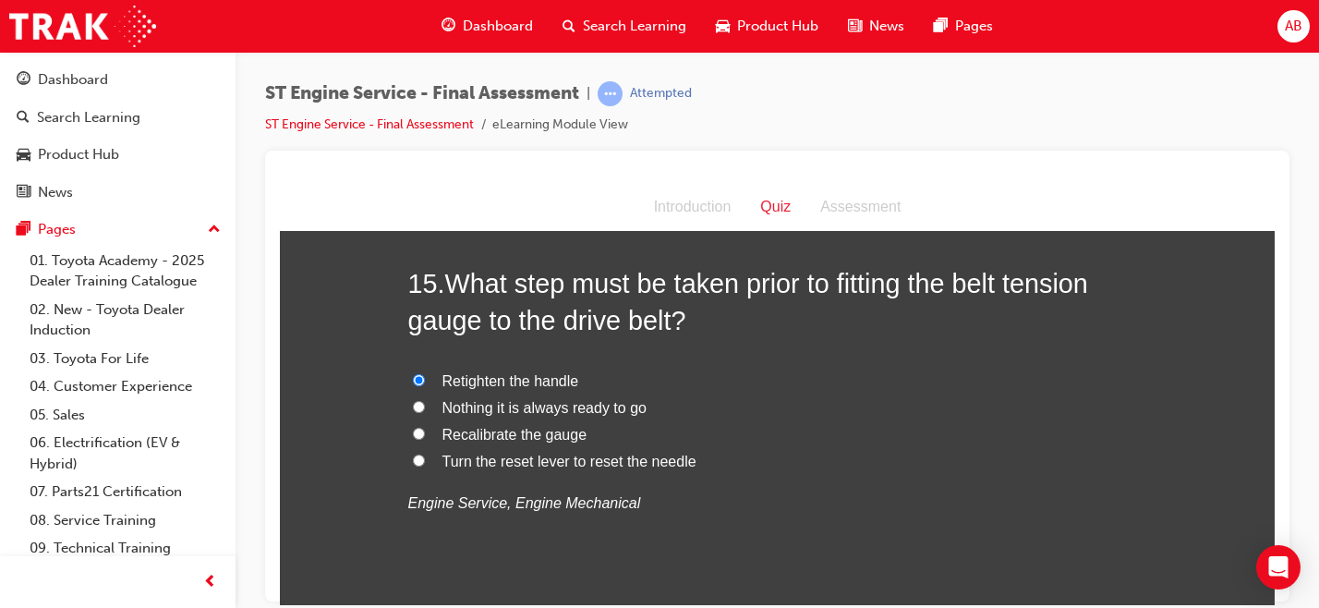
click at [425, 404] on input "Nothing it is always ready to go" at bounding box center [419, 406] width 12 height 12
radio input "true"
click at [528, 381] on span "Retighten the handle" at bounding box center [510, 380] width 137 height 16
click at [425, 381] on input "Retighten the handle" at bounding box center [419, 379] width 12 height 12
radio input "true"
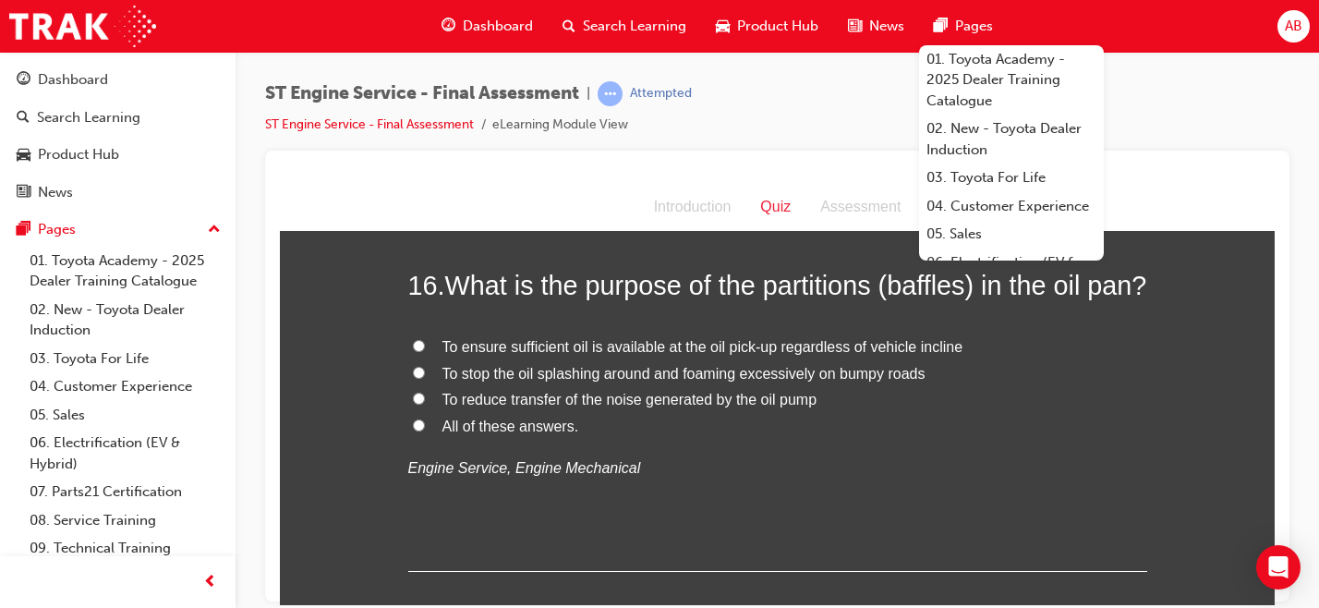
scroll to position [6338, 0]
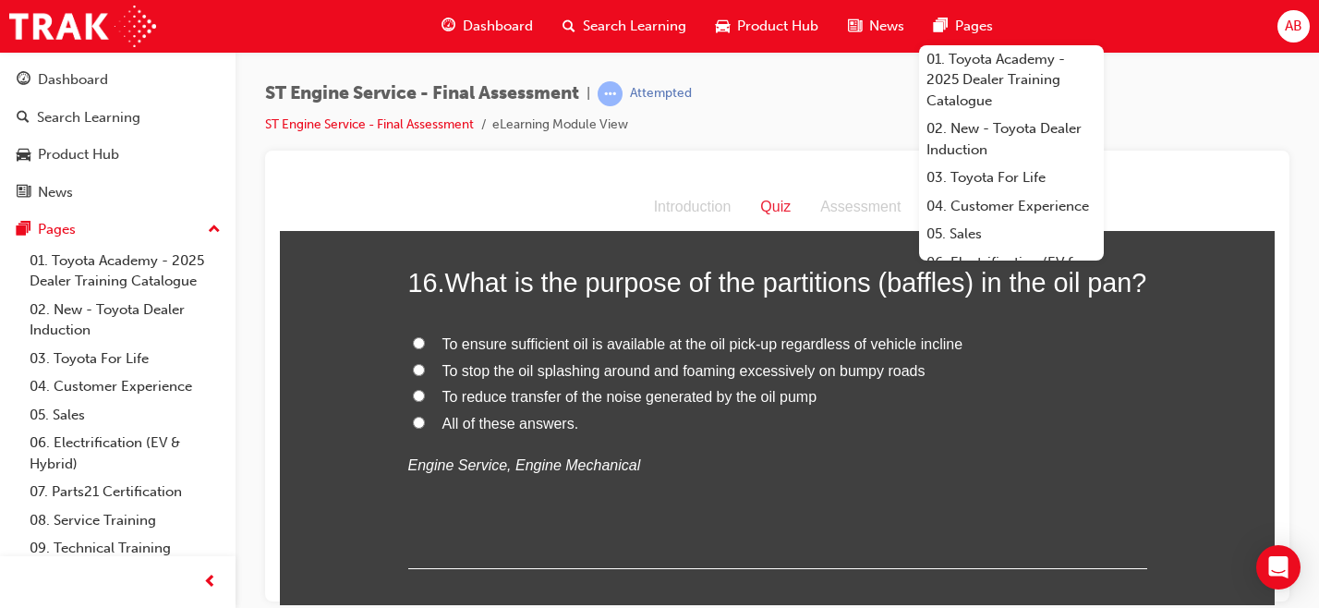
click at [504, 378] on span "To stop the oil splashing around and foaming excessively on bumpy roads" at bounding box center [683, 370] width 483 height 16
click at [425, 375] on input "To stop the oil splashing around and foaming excessively on bumpy roads" at bounding box center [419, 369] width 12 height 12
radio input "true"
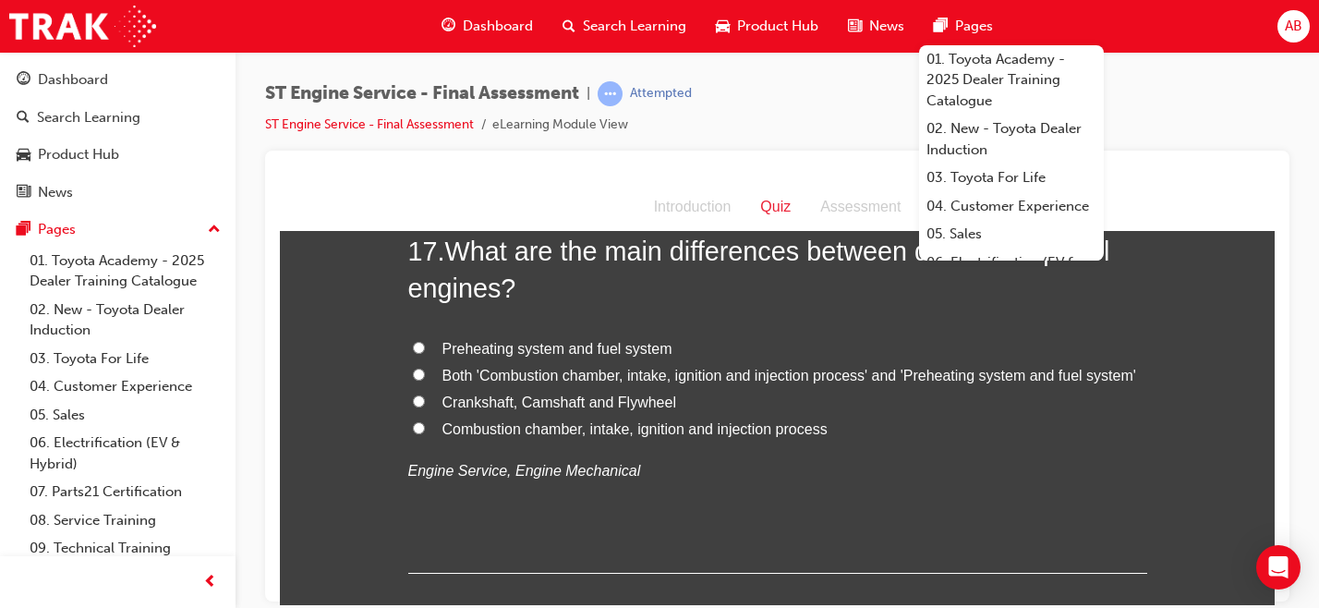
scroll to position [6758, 0]
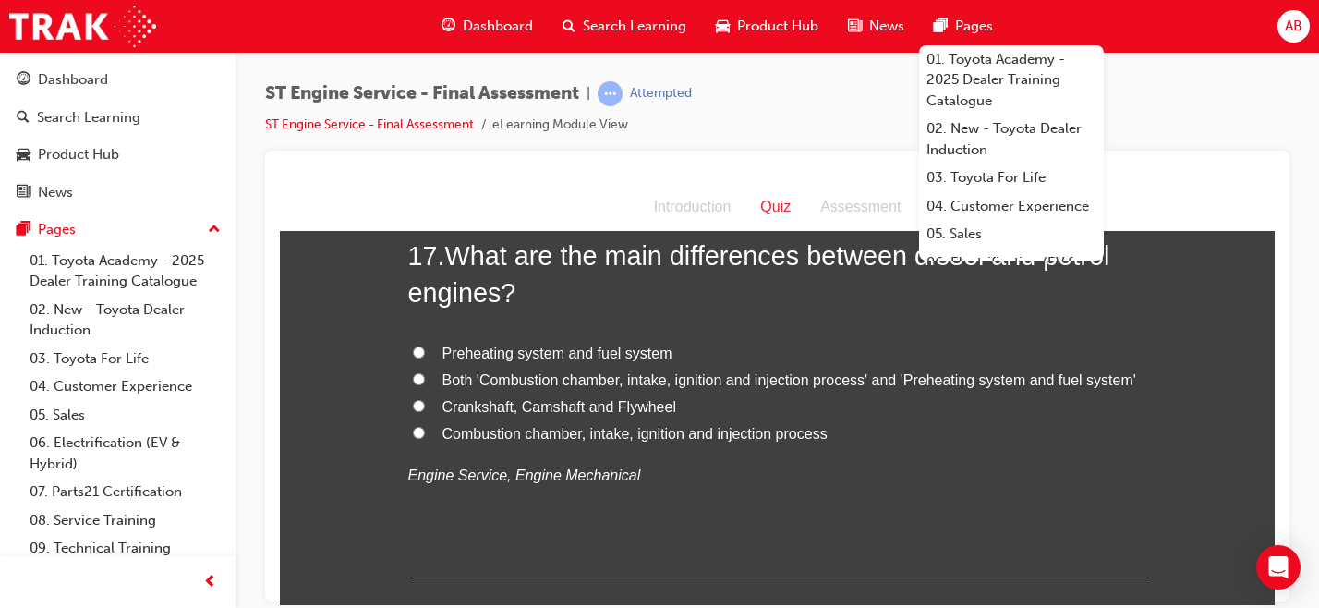
click at [515, 387] on span "Both 'Combustion chamber, intake, ignition and injection process' and 'Preheati…" at bounding box center [789, 379] width 694 height 16
click at [425, 384] on input "Both 'Combustion chamber, intake, ignition and injection process' and 'Preheati…" at bounding box center [419, 378] width 12 height 12
radio input "true"
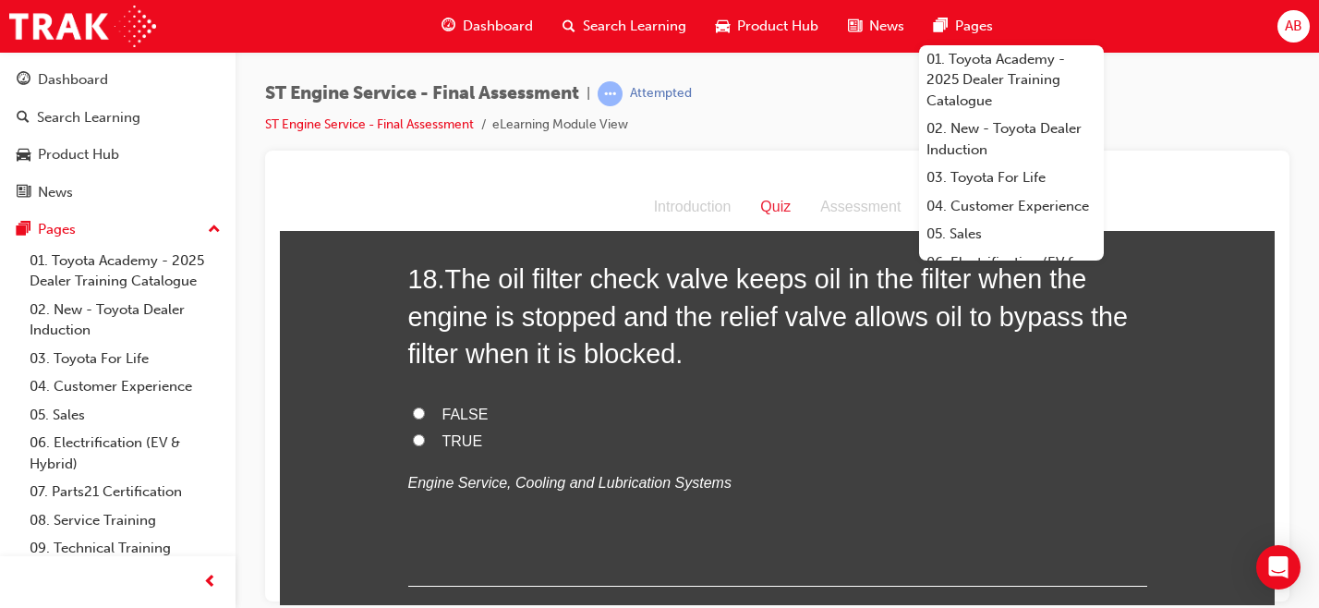
scroll to position [7166, 0]
click at [421, 452] on label "TRUE" at bounding box center [777, 439] width 739 height 27
click at [421, 443] on input "TRUE" at bounding box center [419, 437] width 12 height 12
radio input "true"
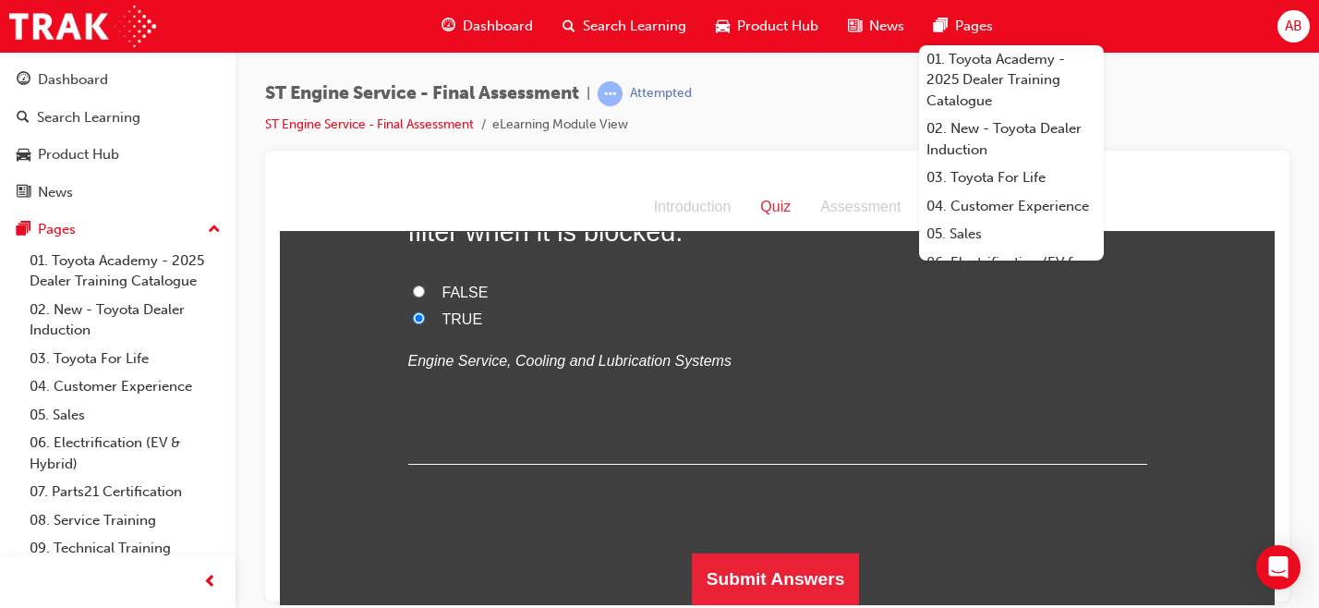
scroll to position [7322, 0]
click at [773, 583] on button "Submit Answers" at bounding box center [776, 578] width 168 height 52
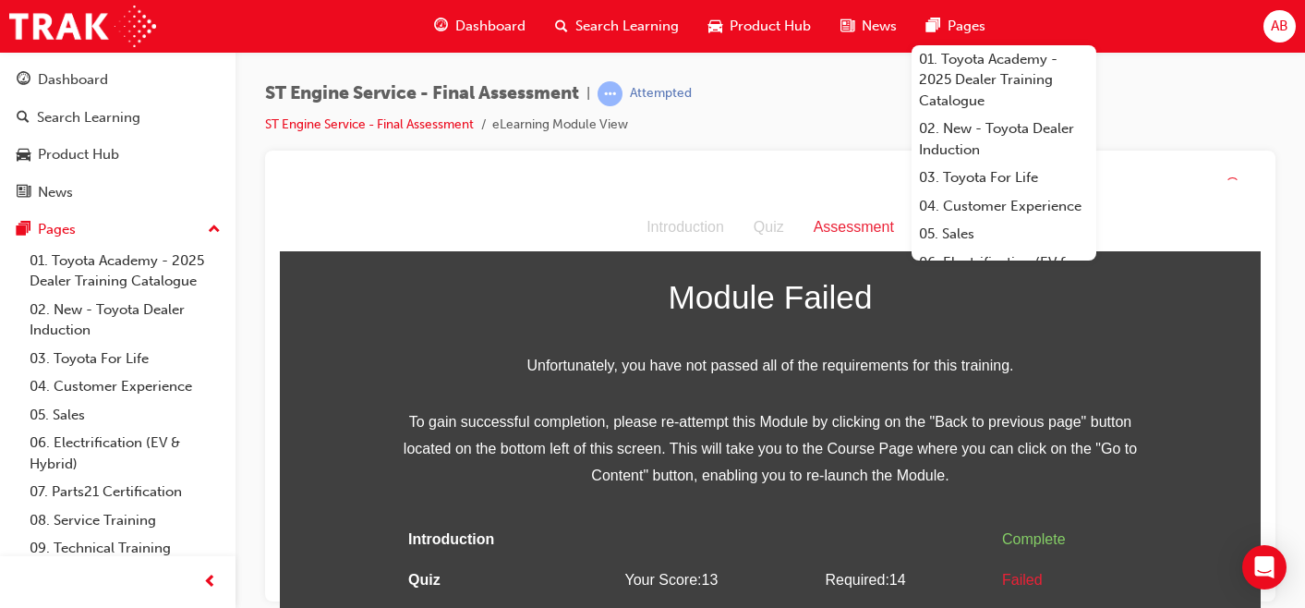
scroll to position [63, 0]
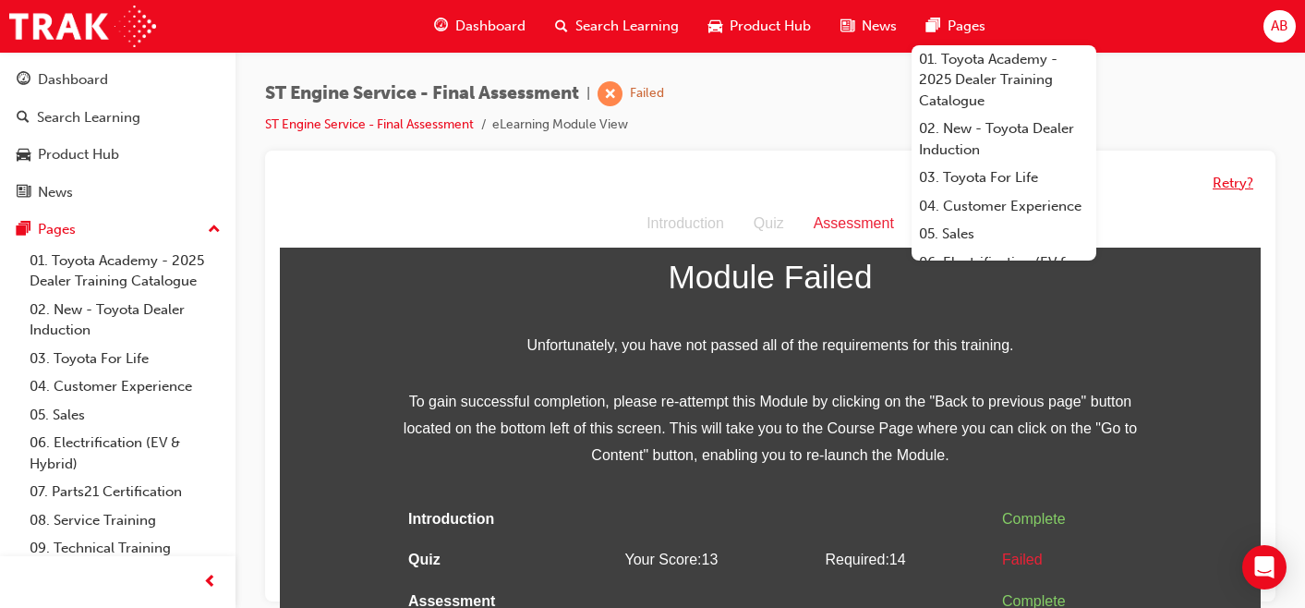
click at [1222, 185] on button "Retry?" at bounding box center [1232, 183] width 41 height 21
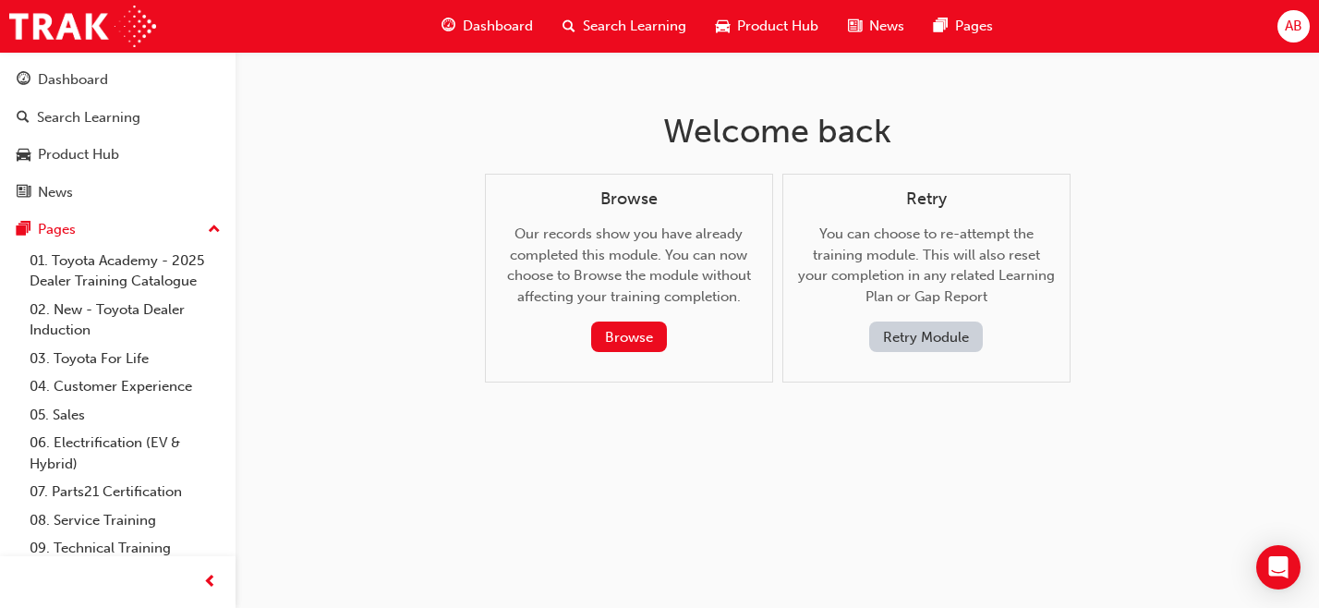
click at [928, 341] on button "Retry Module" at bounding box center [926, 336] width 114 height 30
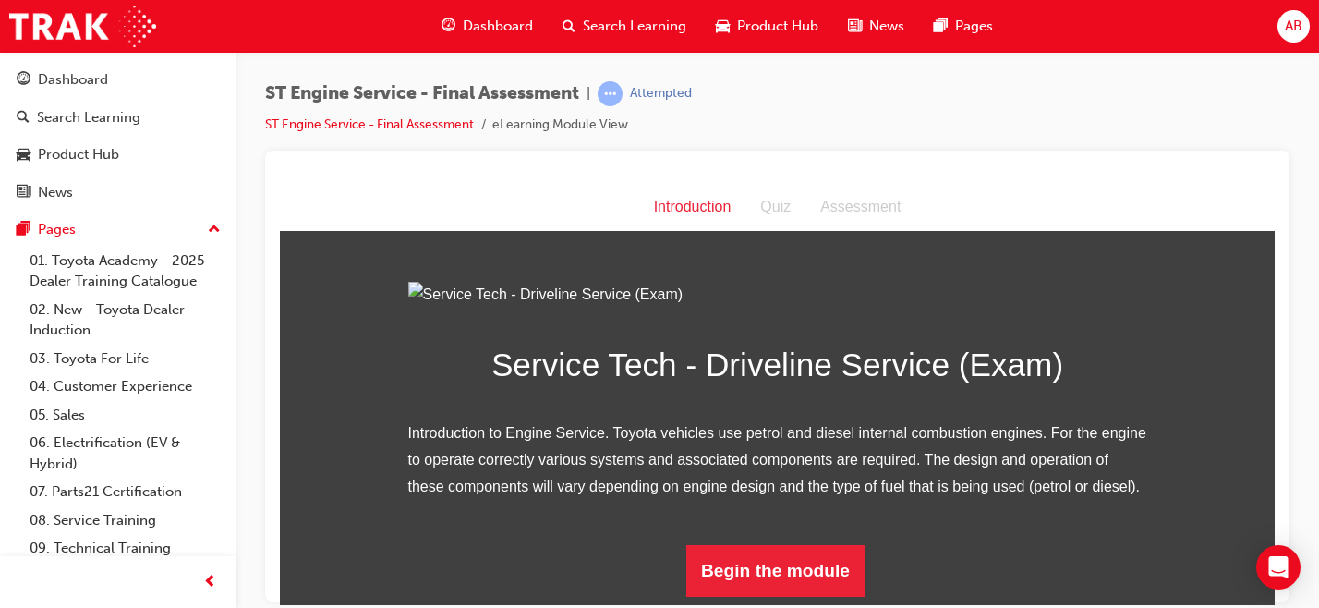
scroll to position [195, 0]
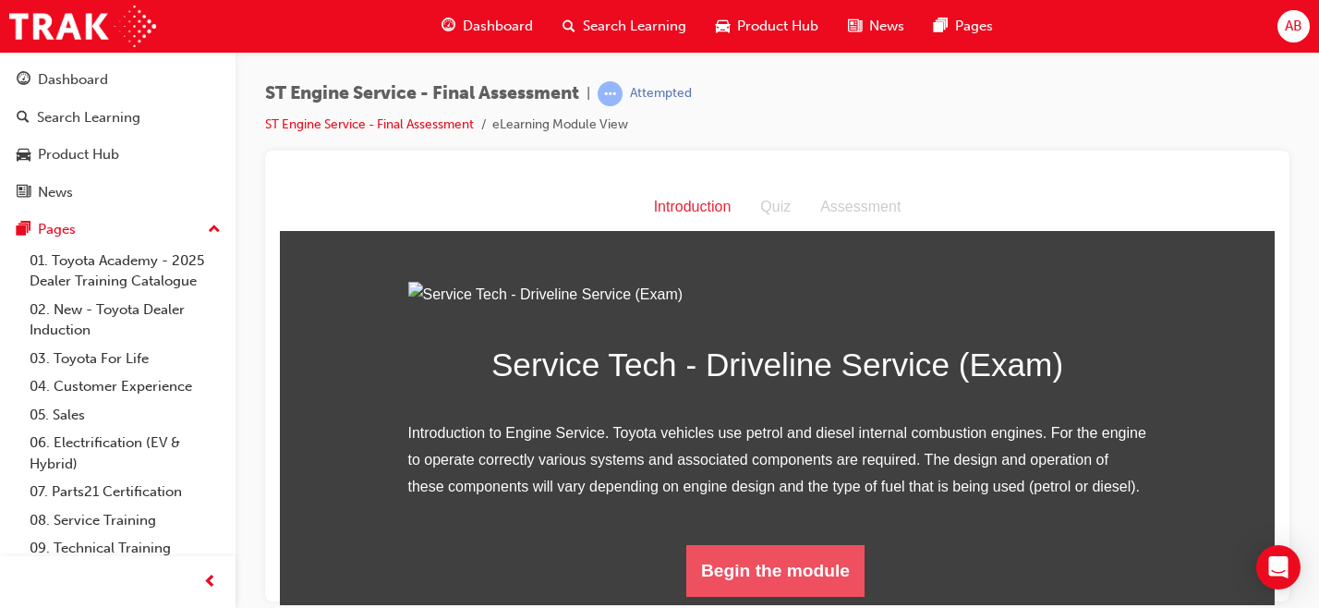
click at [766, 586] on button "Begin the module" at bounding box center [775, 570] width 178 height 52
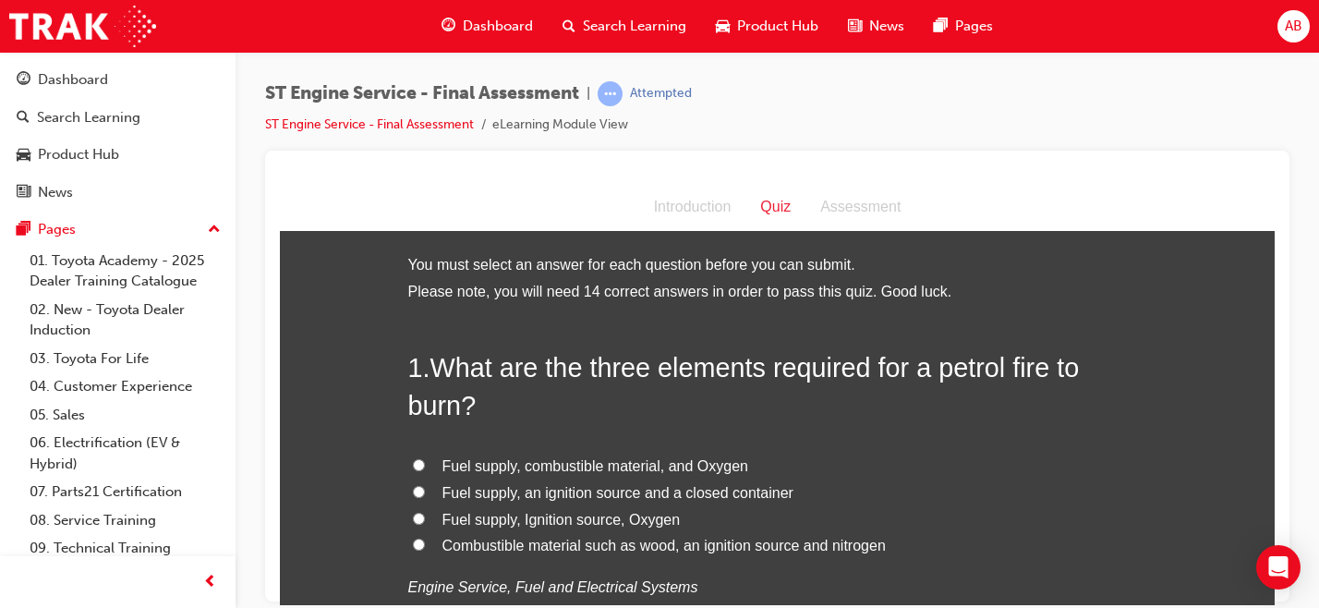
click at [521, 475] on label "Fuel supply, combustible material, and Oxygen" at bounding box center [777, 465] width 739 height 27
click at [425, 470] on input "Fuel supply, combustible material, and Oxygen" at bounding box center [419, 464] width 12 height 12
radio input "true"
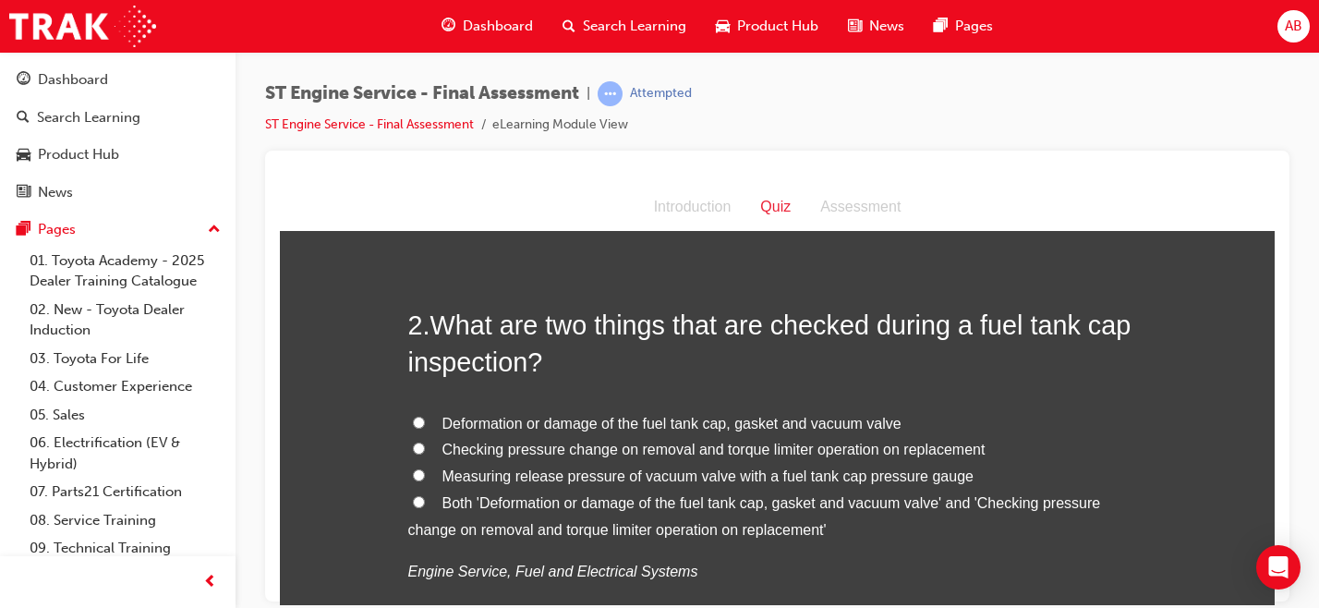
scroll to position [474, 0]
click at [552, 515] on label "Both 'Deformation or damage of the fuel tank cap, gasket and vacuum valve' and …" at bounding box center [777, 515] width 739 height 54
click at [425, 506] on input "Both 'Deformation or damage of the fuel tank cap, gasket and vacuum valve' and …" at bounding box center [419, 500] width 12 height 12
radio input "true"
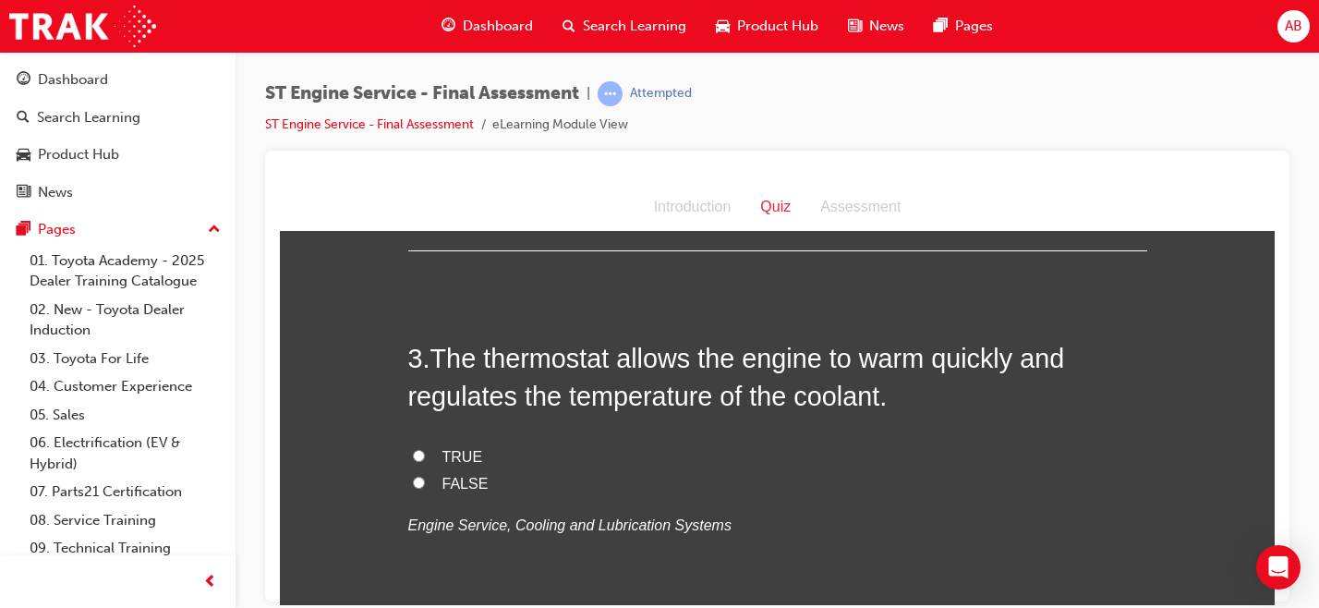
scroll to position [901, 0]
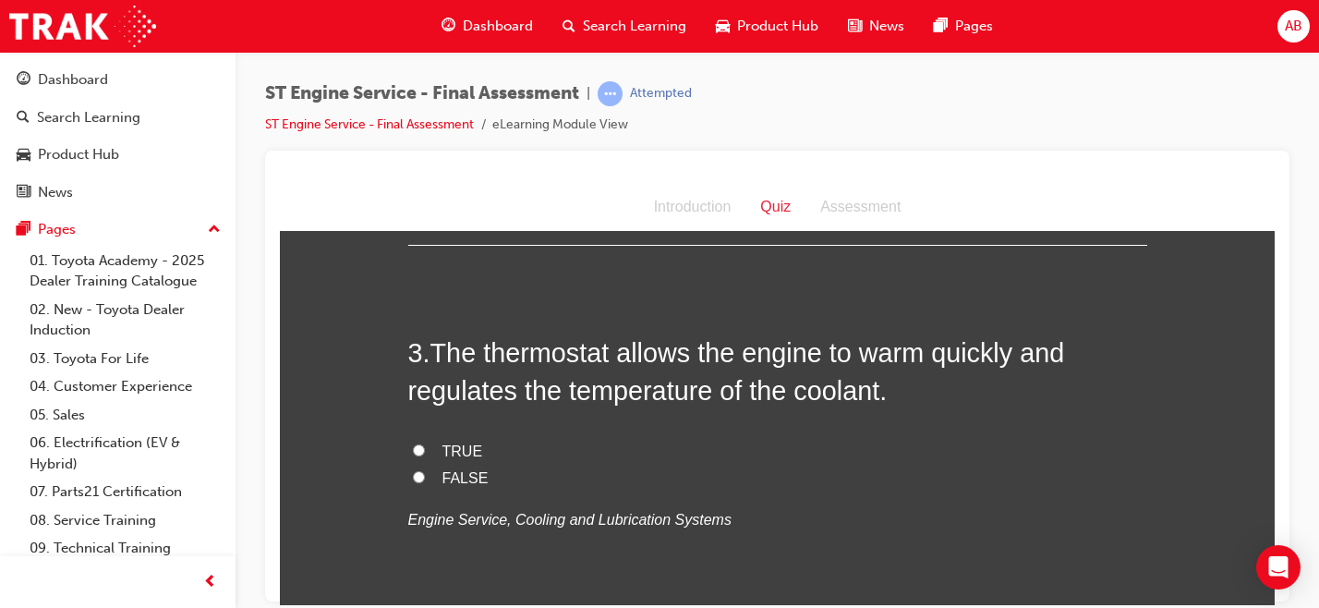
click at [413, 450] on input "TRUE" at bounding box center [419, 449] width 12 height 12
radio input "true"
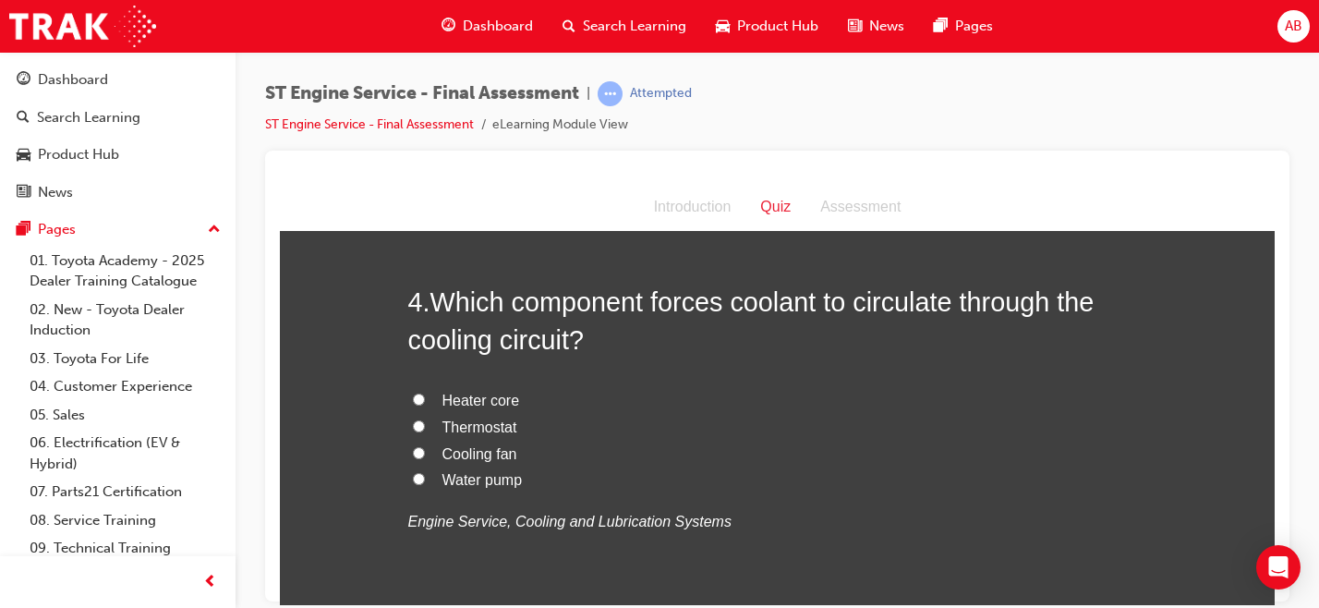
scroll to position [1351, 0]
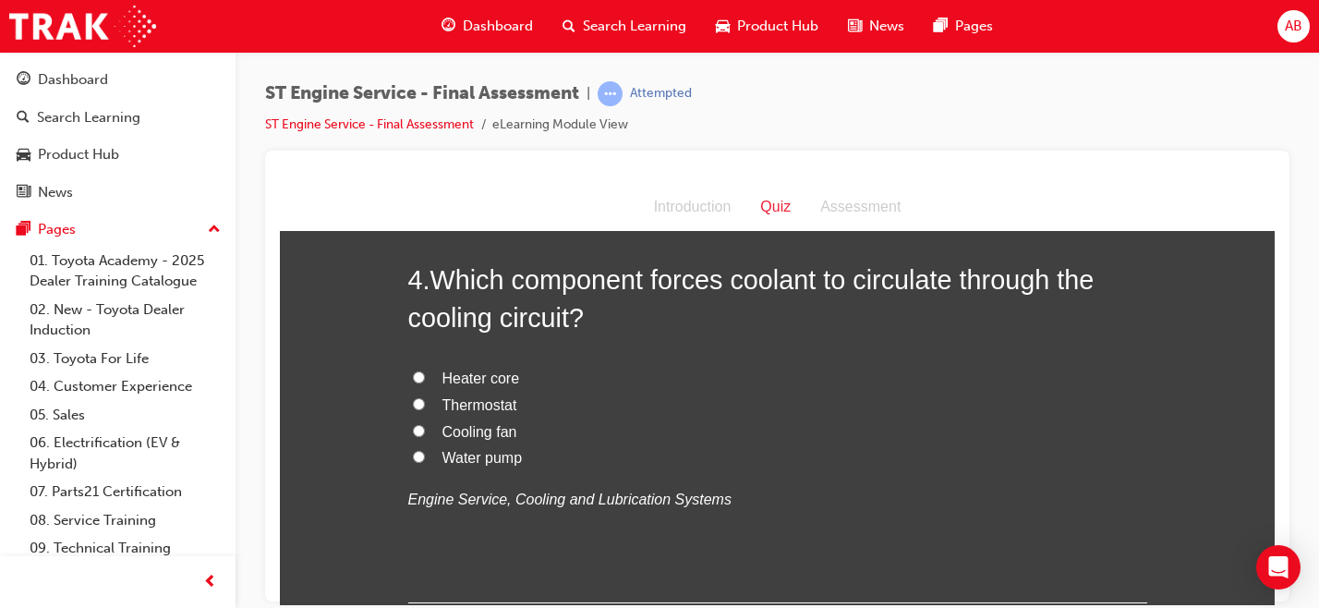
click at [471, 458] on span "Water pump" at bounding box center [482, 457] width 80 height 16
click at [425, 458] on input "Water pump" at bounding box center [419, 456] width 12 height 12
radio input "true"
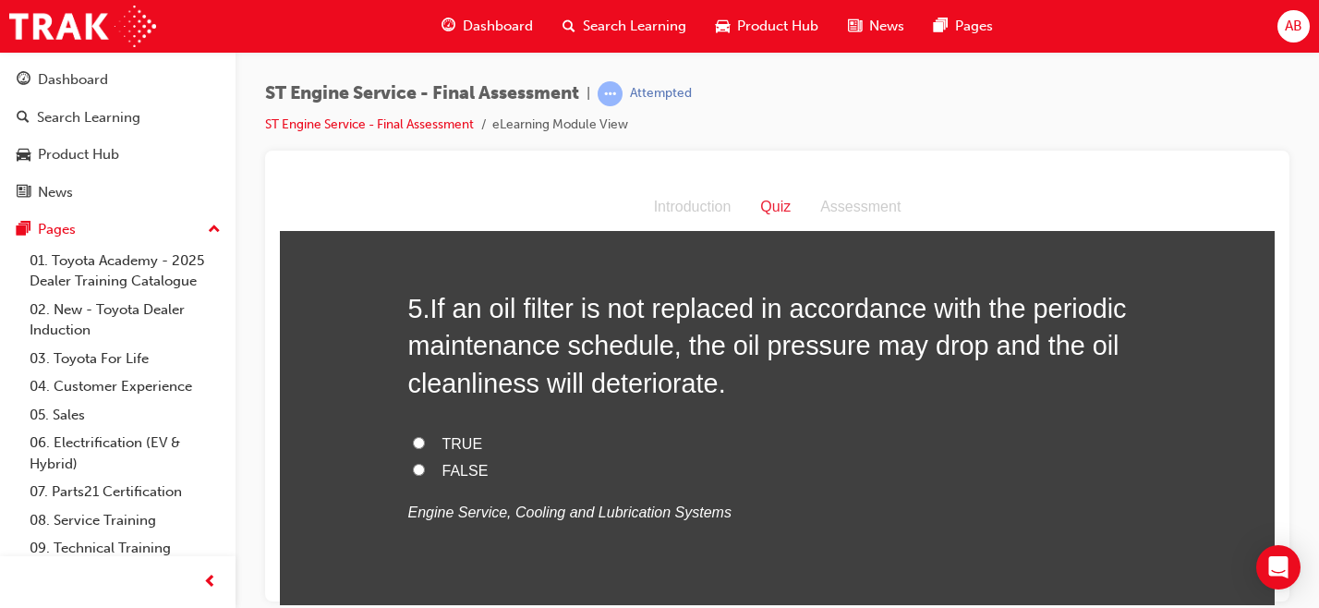
scroll to position [1748, 0]
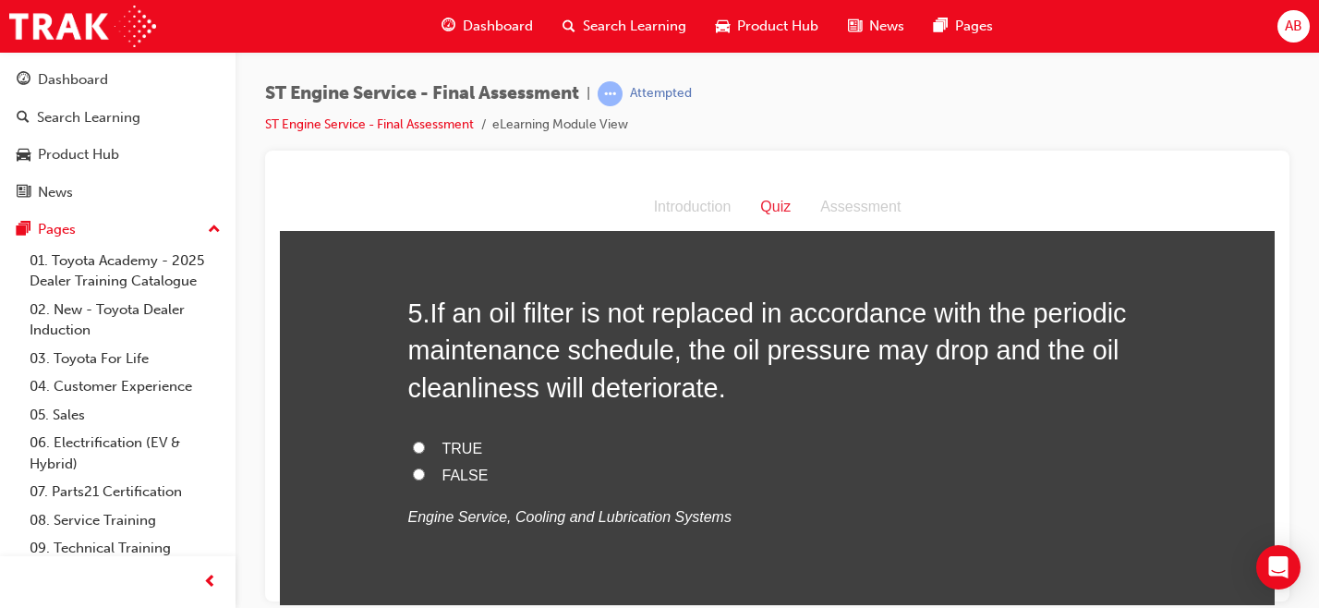
click at [457, 446] on span "TRUE" at bounding box center [462, 448] width 41 height 16
click at [425, 446] on input "TRUE" at bounding box center [419, 446] width 12 height 12
radio input "true"
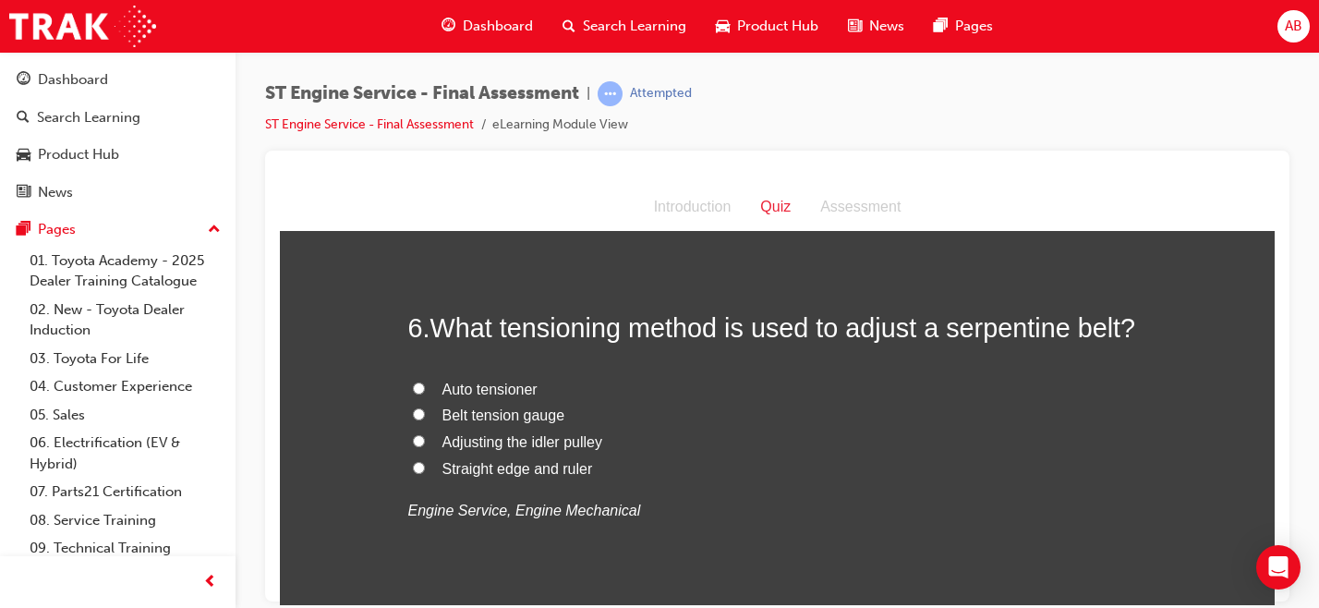
scroll to position [2192, 0]
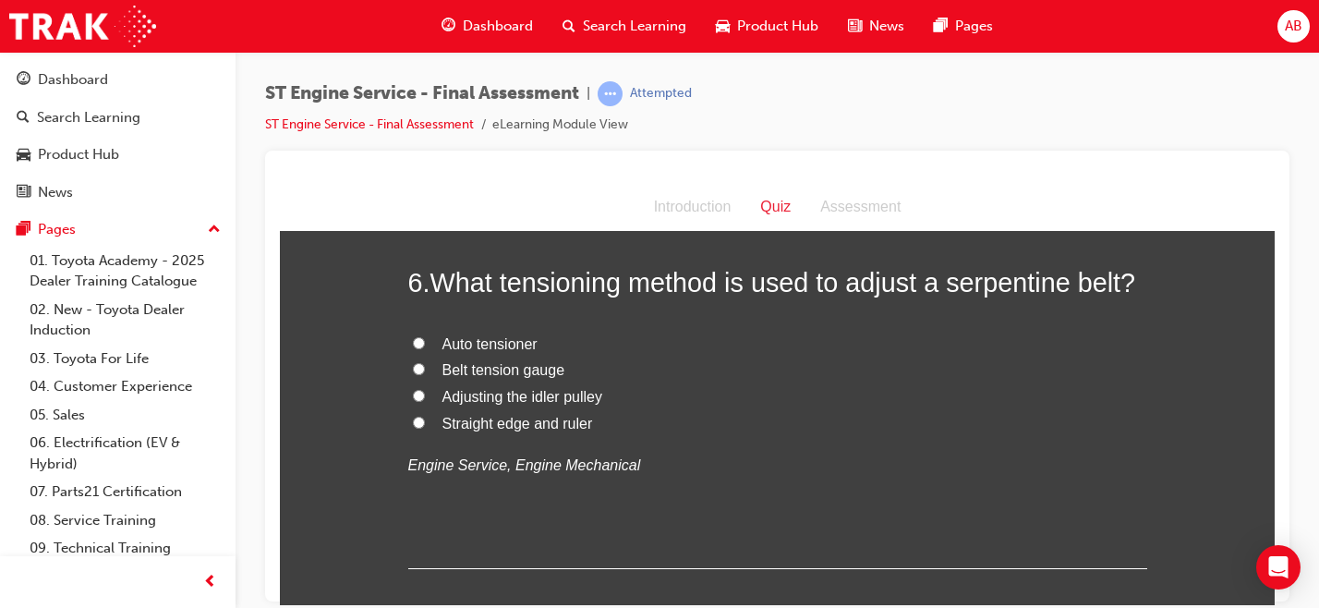
click at [550, 394] on span "Adjusting the idler pulley" at bounding box center [522, 396] width 160 height 16
click at [425, 394] on input "Adjusting the idler pulley" at bounding box center [419, 395] width 12 height 12
radio input "true"
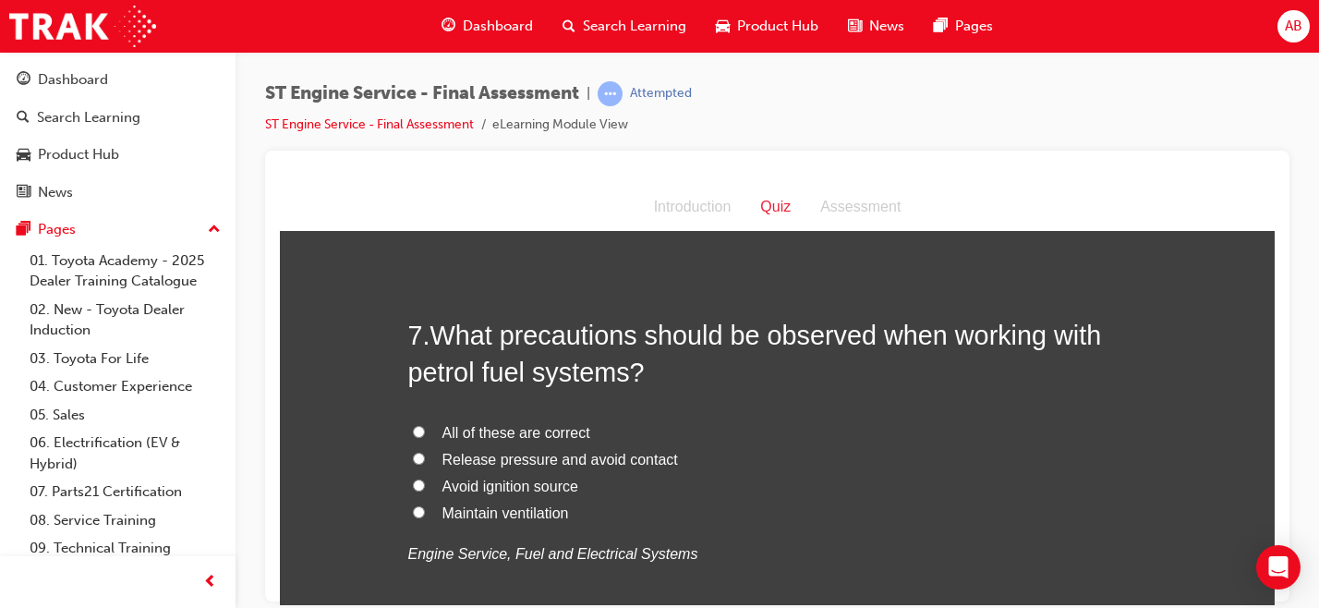
scroll to position [2534, 0]
click at [462, 445] on label "Release pressure and avoid contact" at bounding box center [777, 458] width 739 height 27
click at [425, 451] on input "Release pressure and avoid contact" at bounding box center [419, 457] width 12 height 12
radio input "true"
click at [462, 434] on span "All of these are correct" at bounding box center [516, 431] width 148 height 16
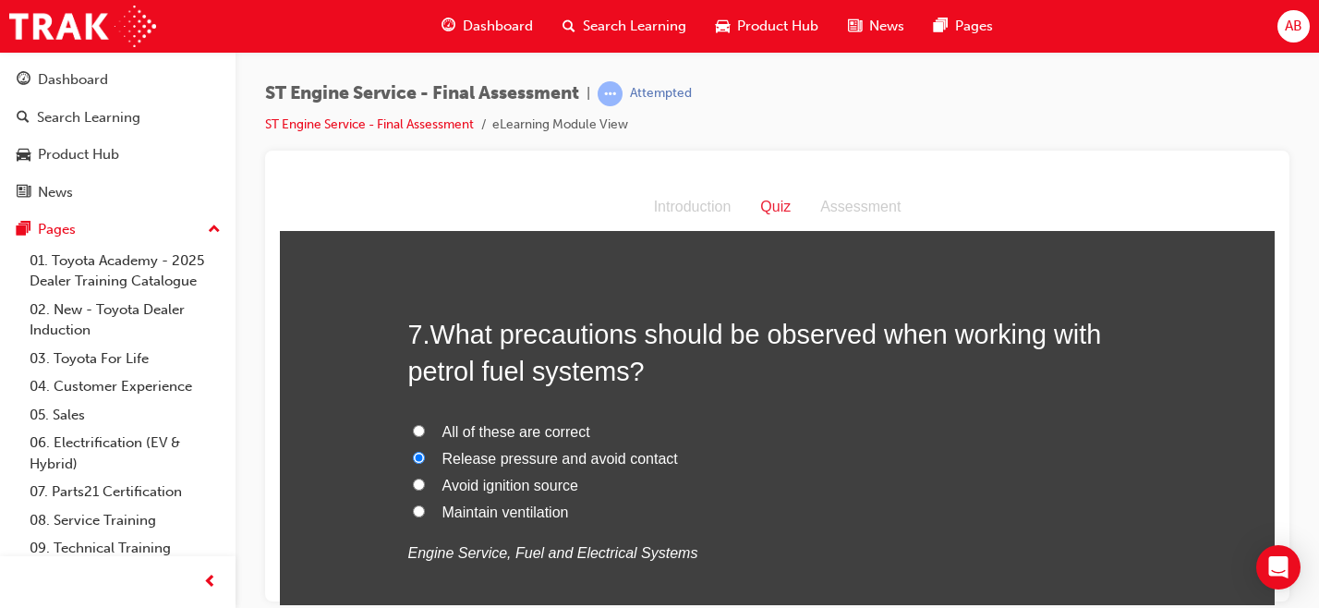
click at [425, 434] on input "All of these are correct" at bounding box center [419, 430] width 12 height 12
radio input "true"
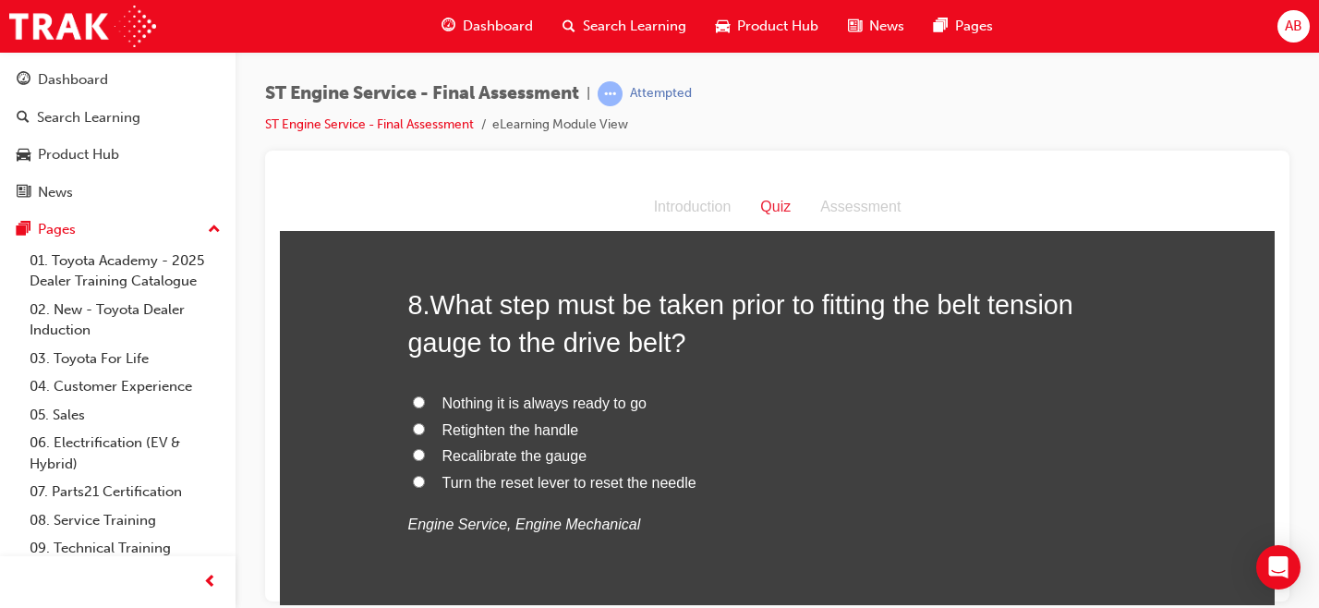
scroll to position [2995, 0]
click at [505, 402] on span "Nothing it is always ready to go" at bounding box center [544, 400] width 204 height 16
click at [425, 402] on input "Nothing it is always ready to go" at bounding box center [419, 399] width 12 height 12
radio input "true"
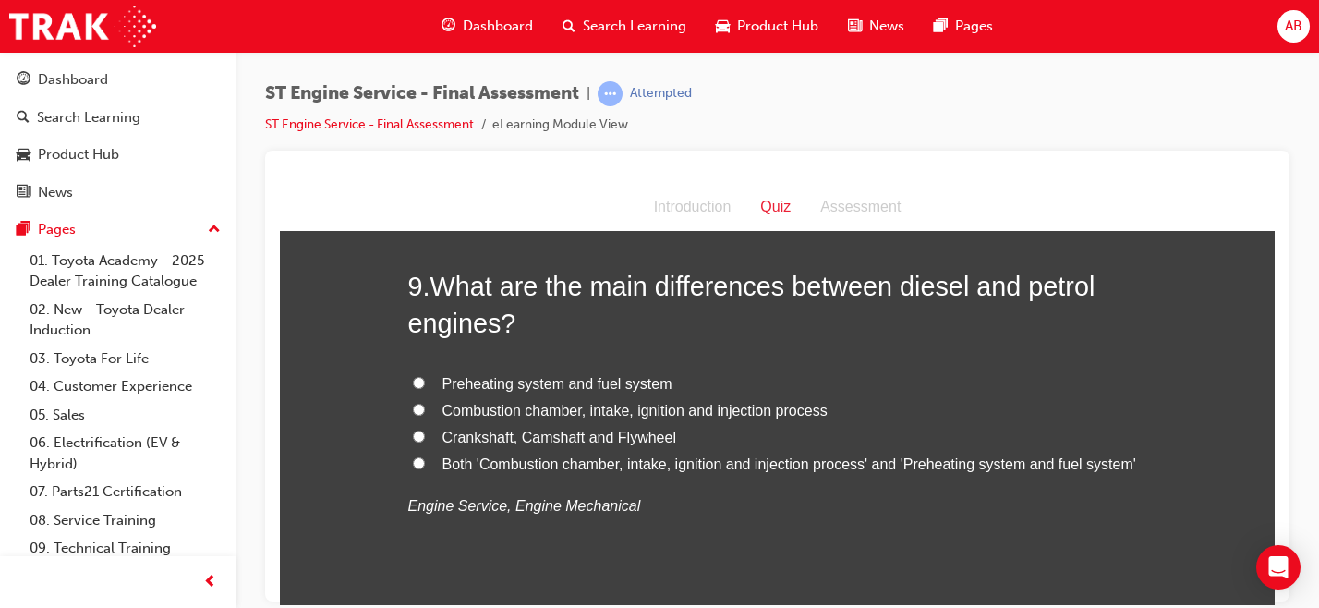
scroll to position [3476, 0]
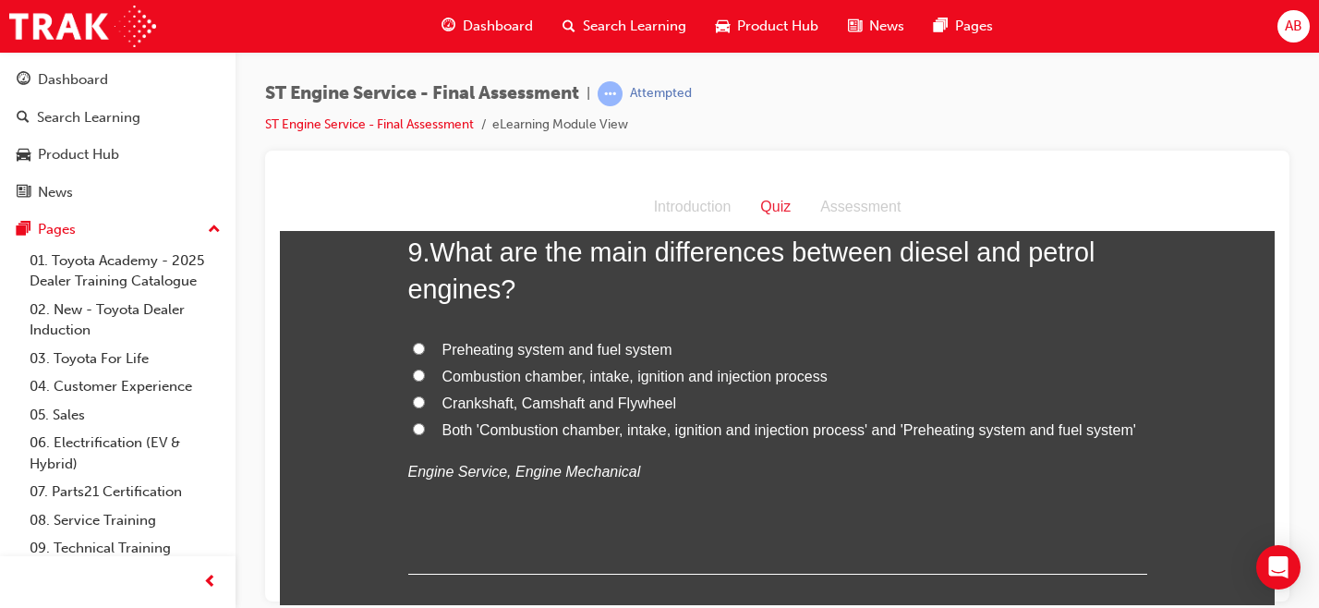
click at [510, 436] on span "Both 'Combustion chamber, intake, ignition and injection process' and 'Preheati…" at bounding box center [789, 429] width 694 height 16
click at [425, 434] on input "Both 'Combustion chamber, intake, ignition and injection process' and 'Preheati…" at bounding box center [419, 428] width 12 height 12
radio input "true"
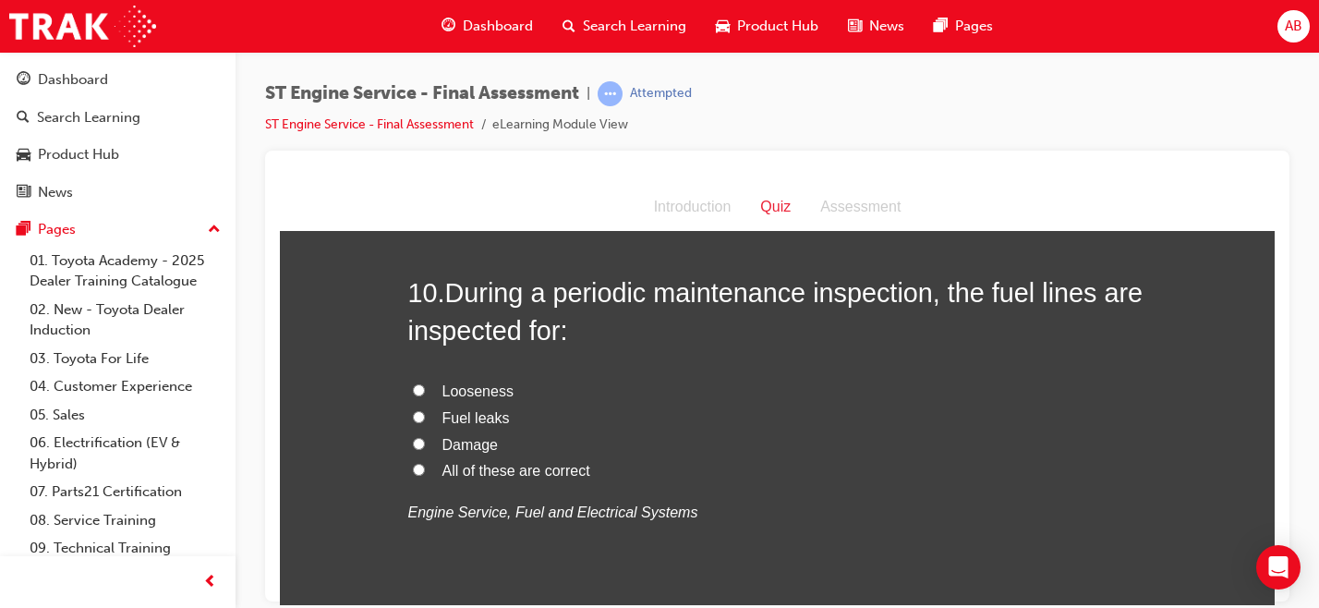
scroll to position [3864, 0]
click at [474, 474] on span "All of these are correct" at bounding box center [516, 471] width 148 height 16
click at [425, 474] on input "All of these are correct" at bounding box center [419, 470] width 12 height 12
radio input "true"
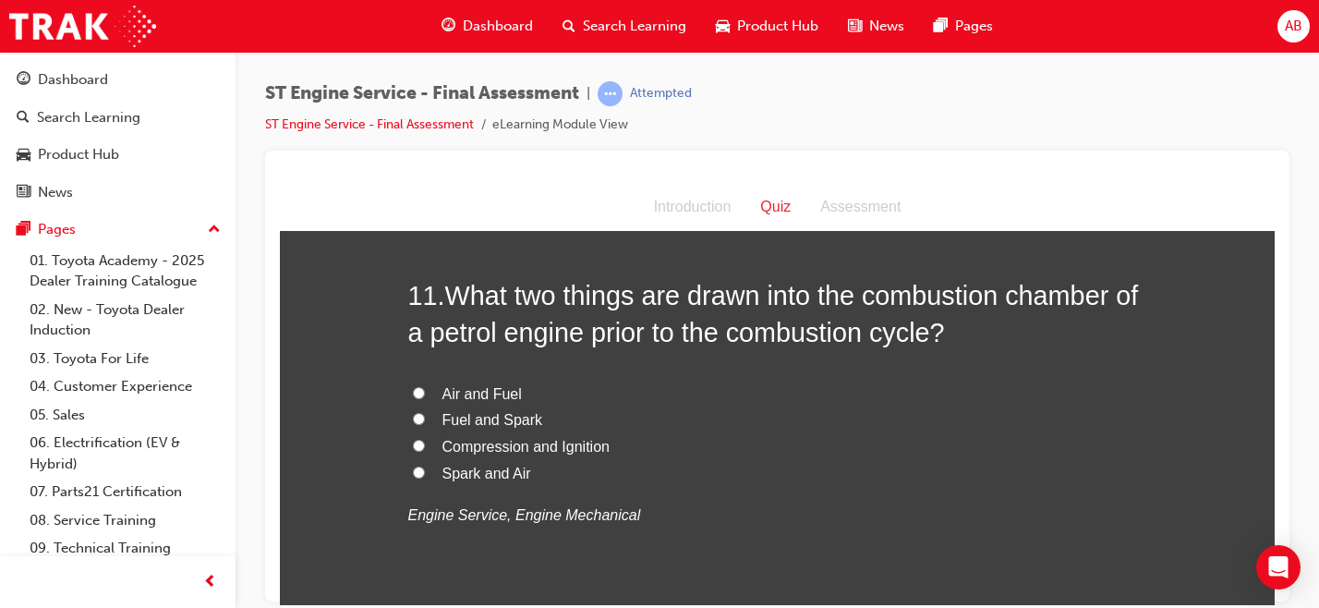
scroll to position [4297, 0]
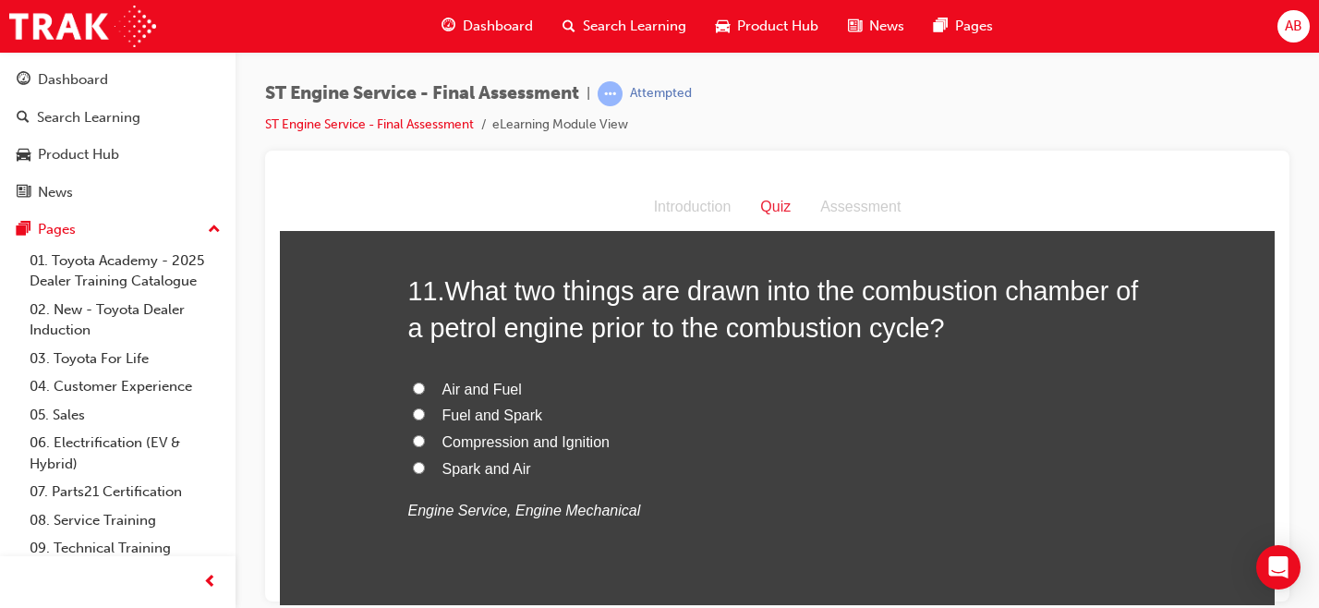
click at [488, 382] on span "Air and Fuel" at bounding box center [481, 388] width 79 height 16
click at [425, 382] on input "Air and Fuel" at bounding box center [419, 387] width 12 height 12
radio input "true"
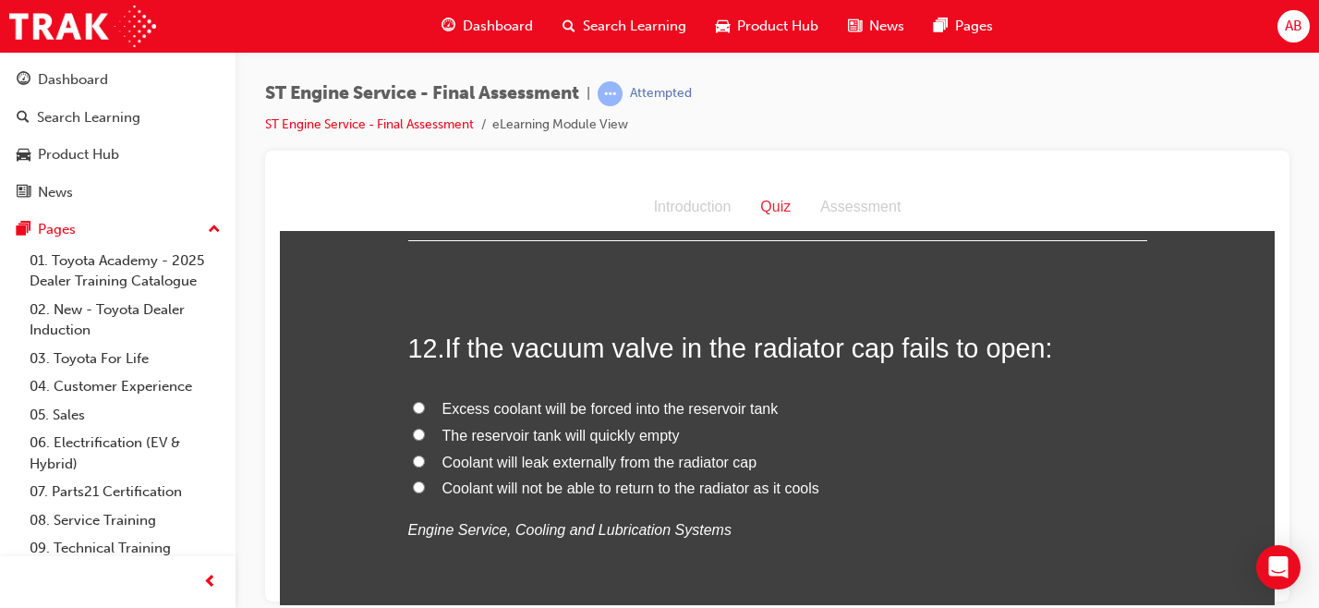
scroll to position [4673, 0]
click at [506, 487] on span "Coolant will not be able to return to the radiator as it cools" at bounding box center [630, 484] width 377 height 16
click at [425, 487] on input "Coolant will not be able to return to the radiator as it cools" at bounding box center [419, 483] width 12 height 12
radio input "true"
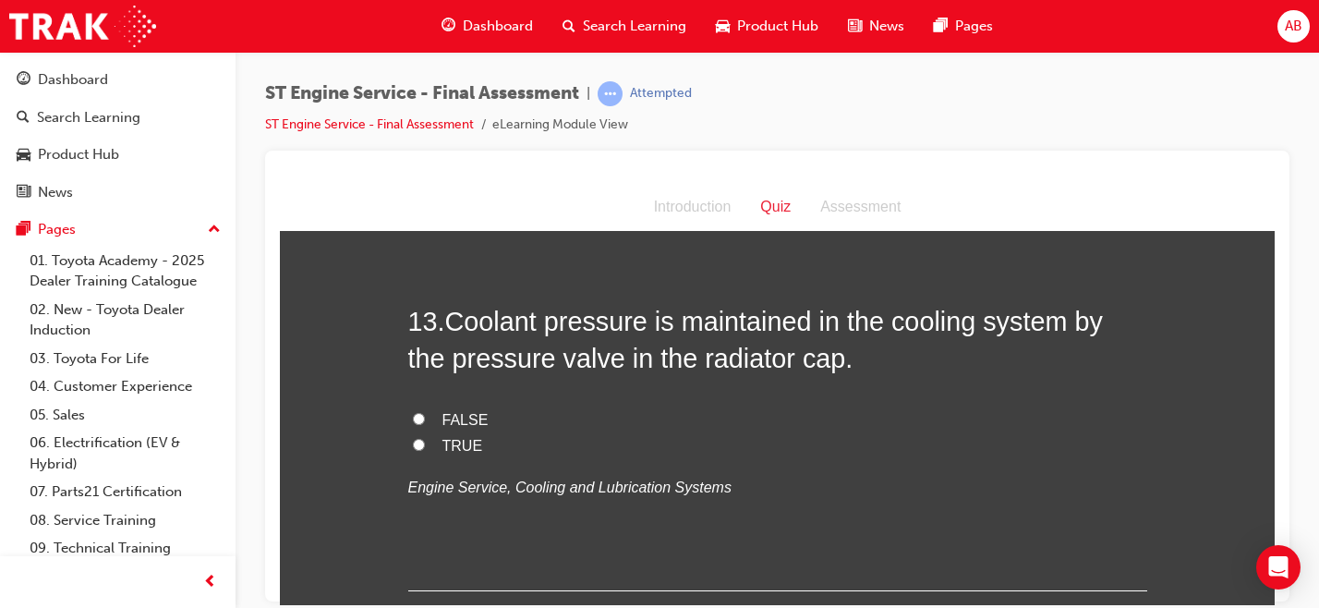
scroll to position [5093, 0]
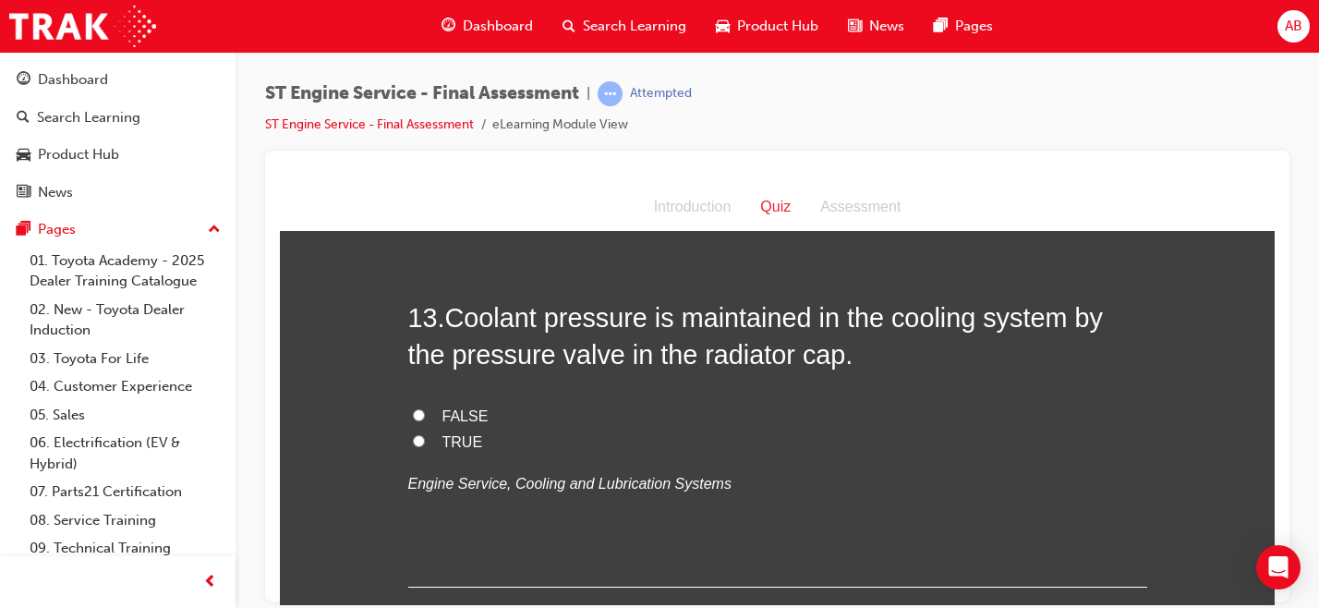
click at [448, 441] on span "TRUE" at bounding box center [462, 441] width 41 height 16
click at [425, 441] on input "TRUE" at bounding box center [419, 440] width 12 height 12
radio input "true"
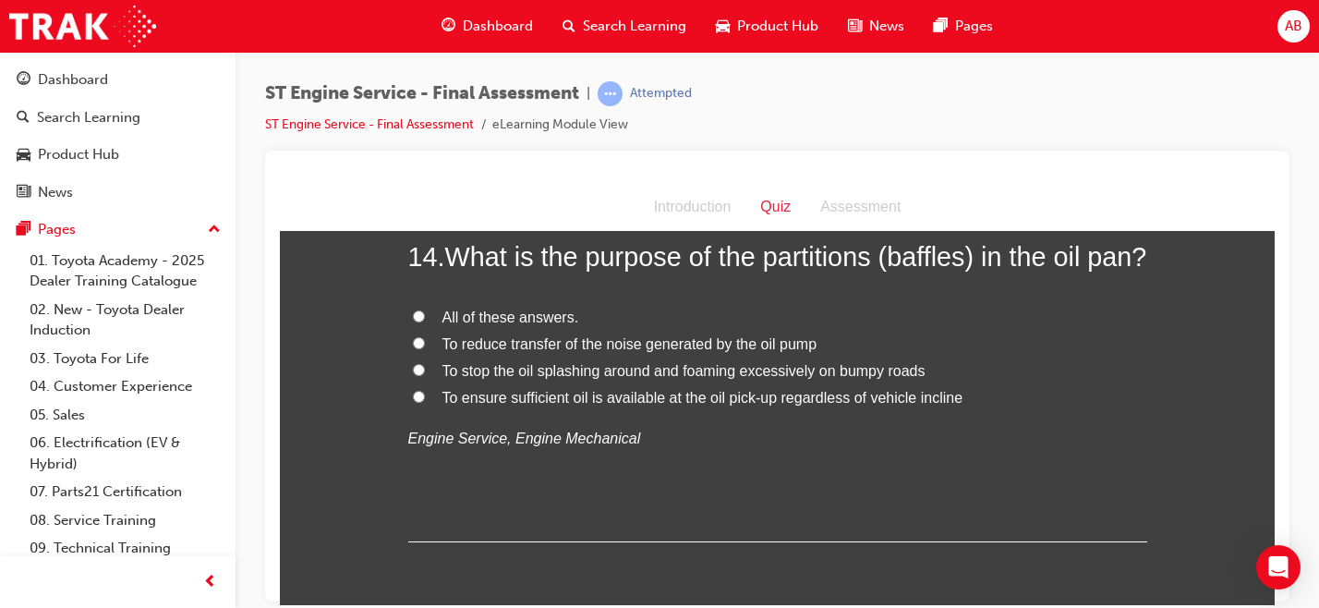
scroll to position [5534, 0]
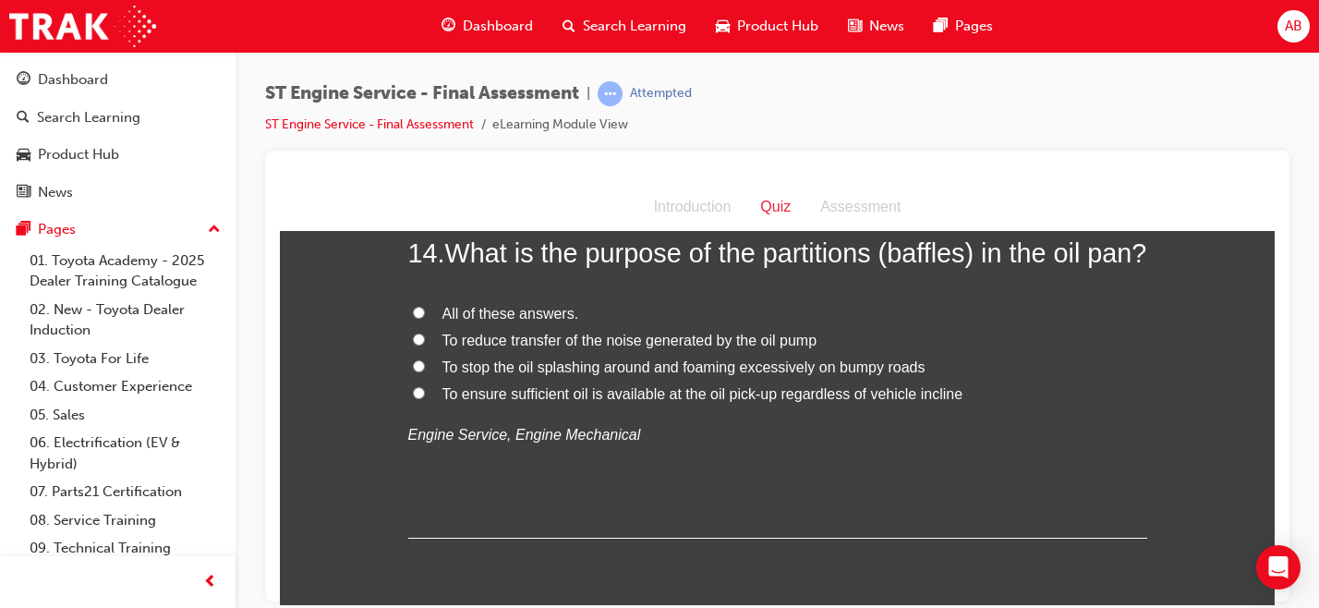
click at [476, 374] on span "To stop the oil splashing around and foaming excessively on bumpy roads" at bounding box center [683, 366] width 483 height 16
click at [425, 371] on input "To stop the oil splashing around and foaming excessively on bumpy roads" at bounding box center [419, 365] width 12 height 12
radio input "true"
click at [478, 320] on span "All of these answers." at bounding box center [510, 313] width 137 height 16
click at [425, 318] on input "All of these answers." at bounding box center [419, 312] width 12 height 12
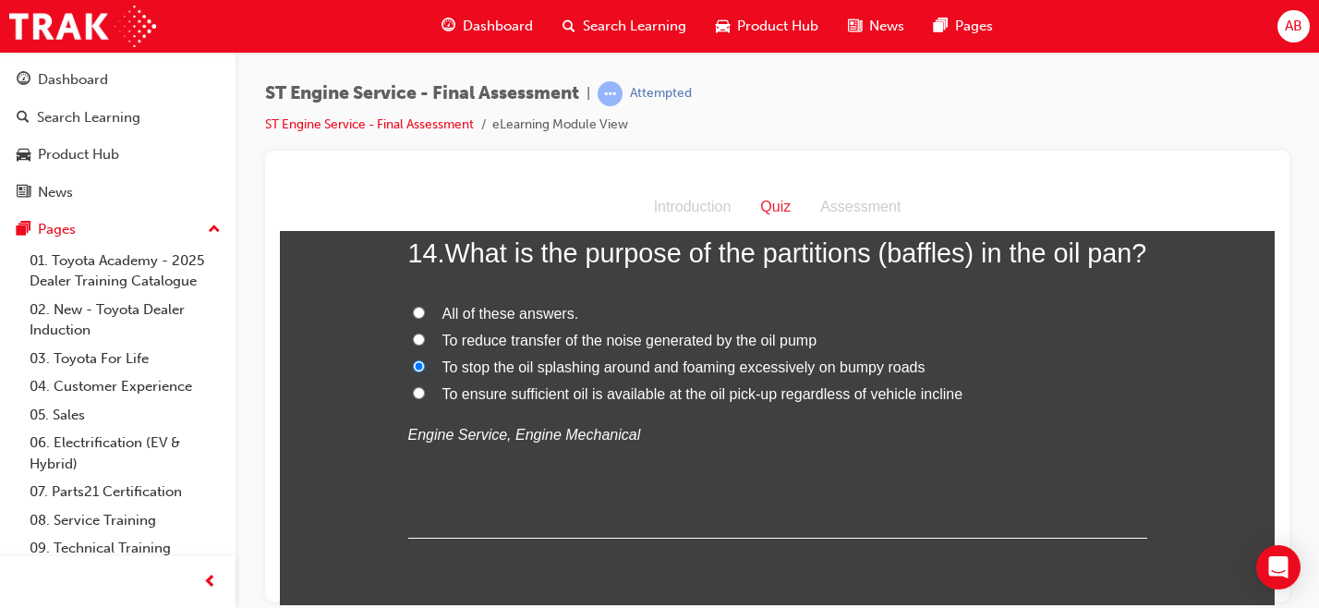
radio input "true"
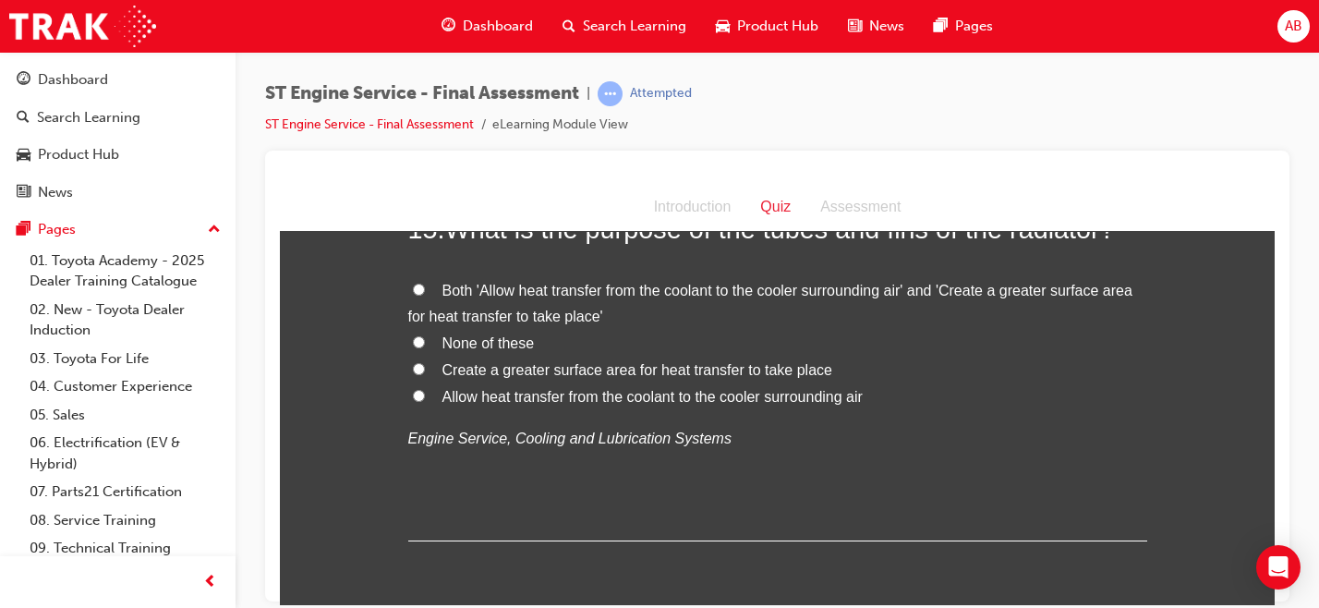
scroll to position [5952, 0]
click at [500, 402] on span "Allow heat transfer from the coolant to the cooler surrounding air" at bounding box center [652, 394] width 420 height 16
click at [425, 399] on input "Allow heat transfer from the coolant to the cooler surrounding air" at bounding box center [419, 393] width 12 height 12
radio input "true"
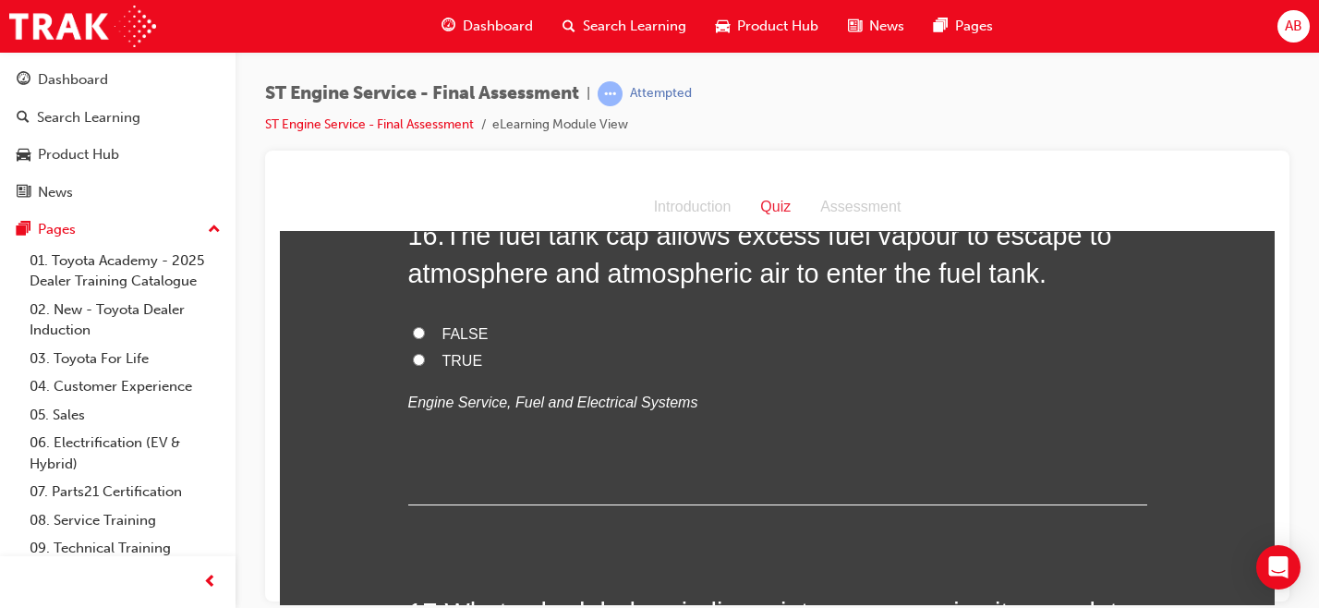
scroll to position [6352, 0]
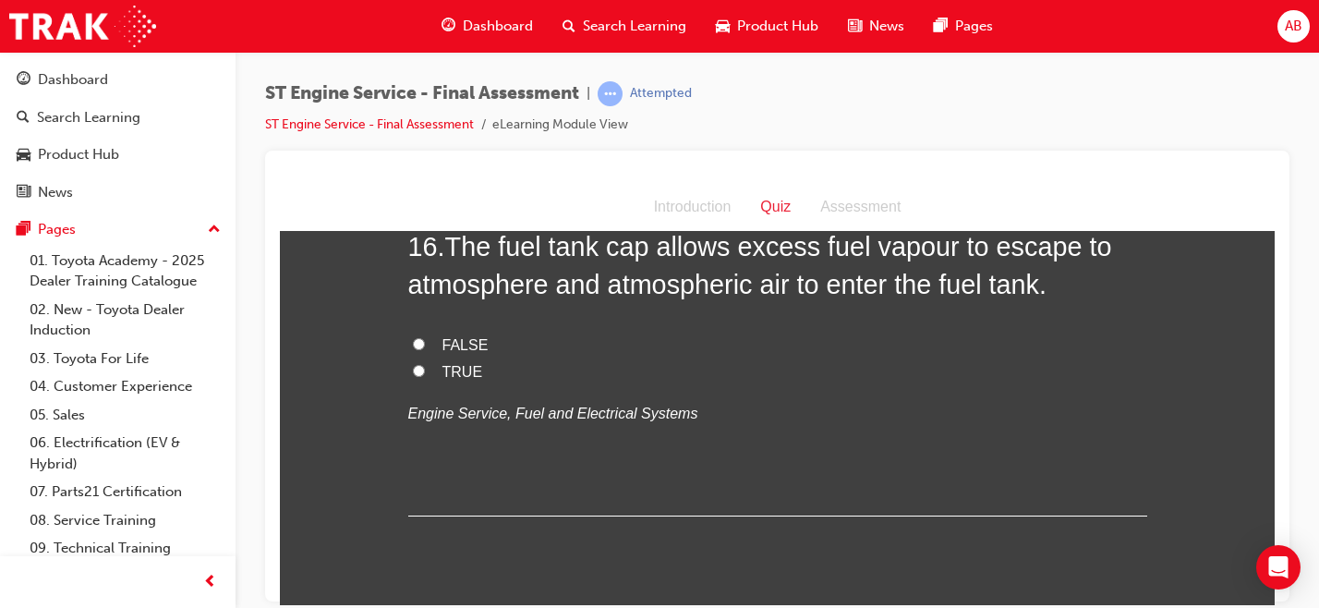
click at [444, 352] on span "FALSE" at bounding box center [465, 344] width 46 height 16
click at [425, 349] on input "FALSE" at bounding box center [419, 343] width 12 height 12
radio input "true"
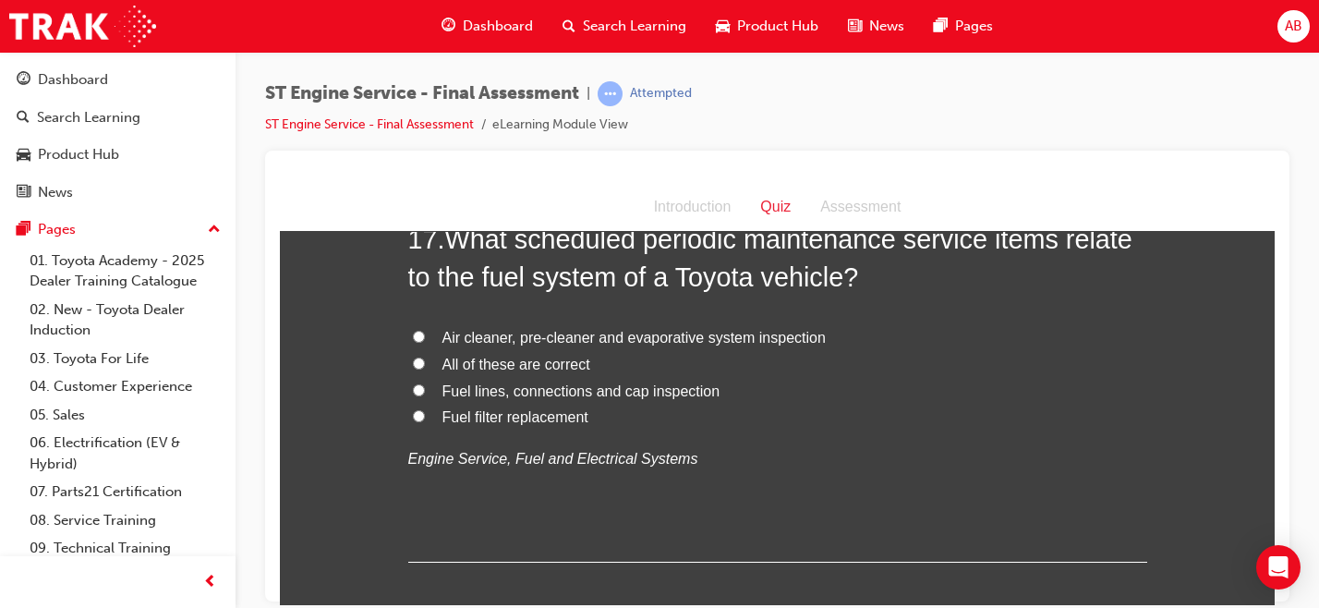
scroll to position [6748, 0]
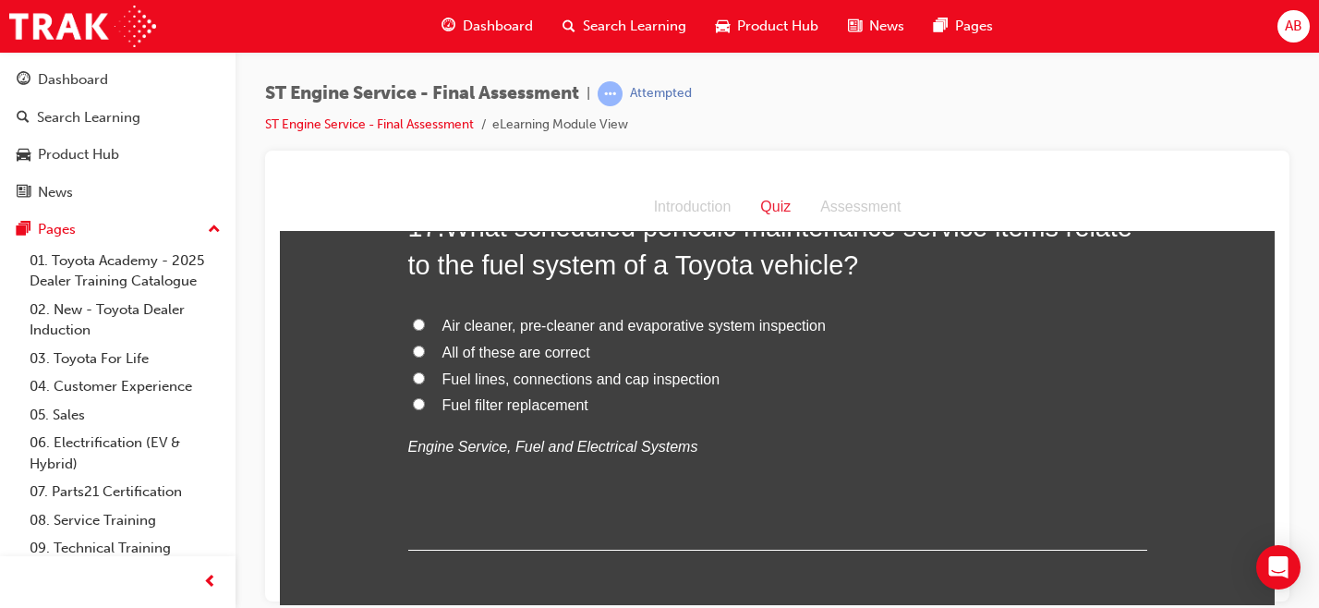
click at [509, 412] on span "Fuel filter replacement" at bounding box center [515, 404] width 146 height 16
click at [425, 409] on input "Fuel filter replacement" at bounding box center [419, 403] width 12 height 12
radio input "true"
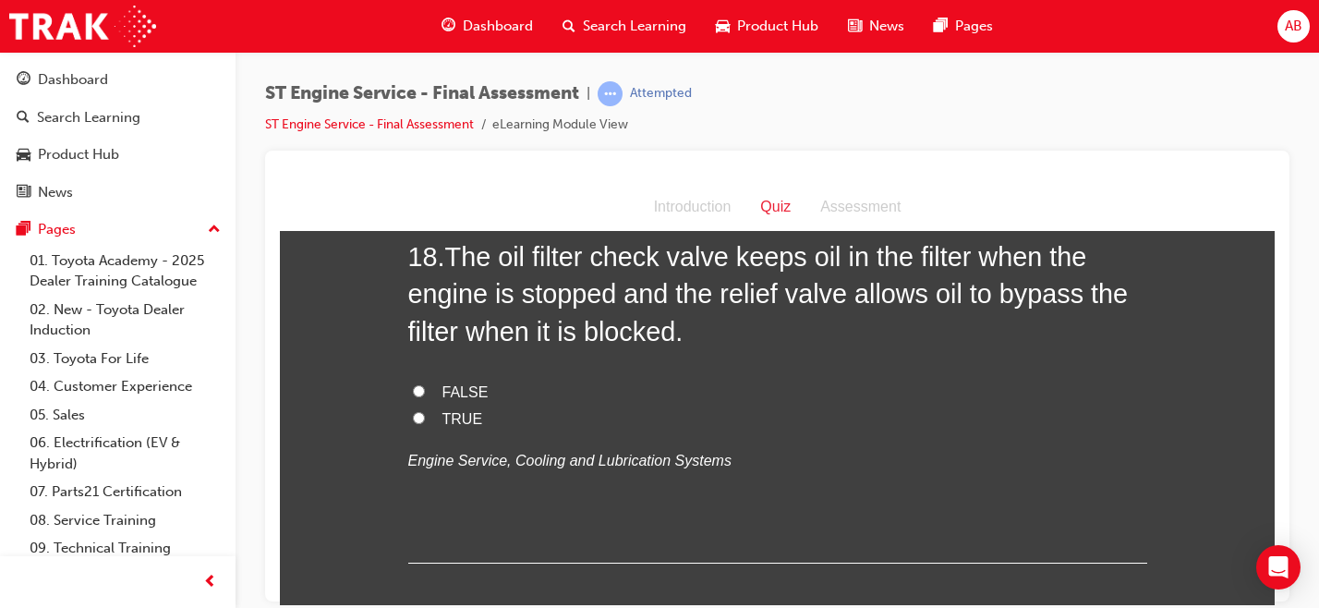
scroll to position [7150, 0]
click at [453, 425] on span "TRUE" at bounding box center [462, 417] width 41 height 16
click at [425, 422] on input "TRUE" at bounding box center [419, 416] width 12 height 12
radio input "true"
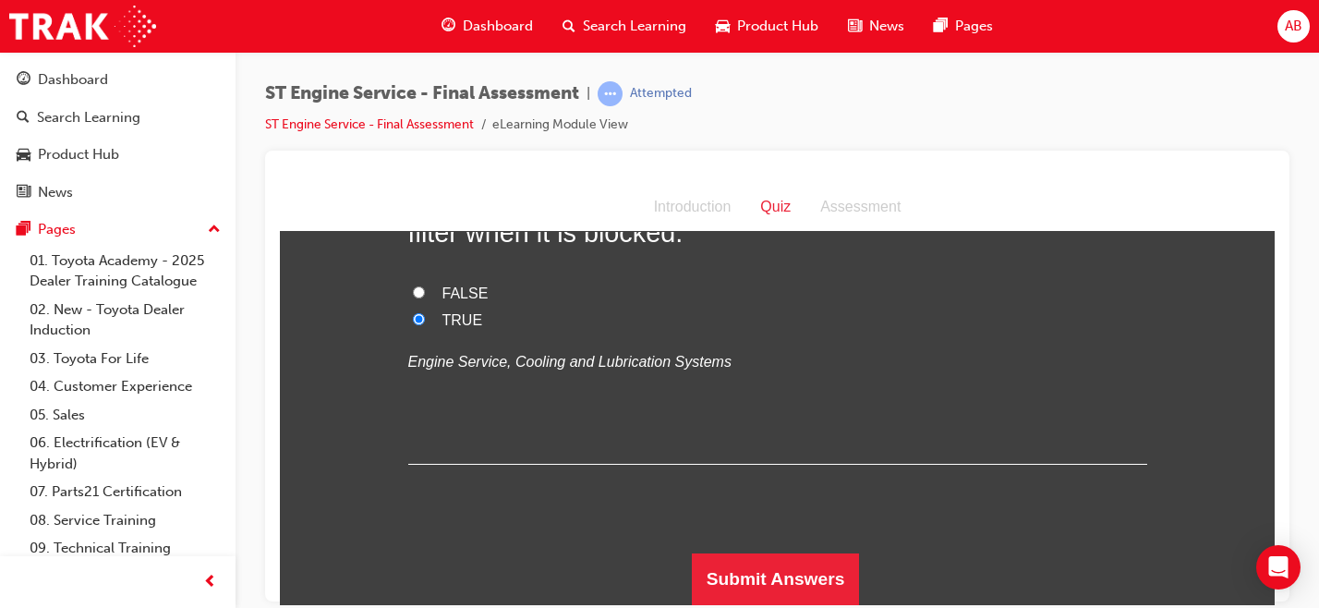
scroll to position [7285, 0]
click at [750, 574] on button "Submit Answers" at bounding box center [776, 578] width 168 height 52
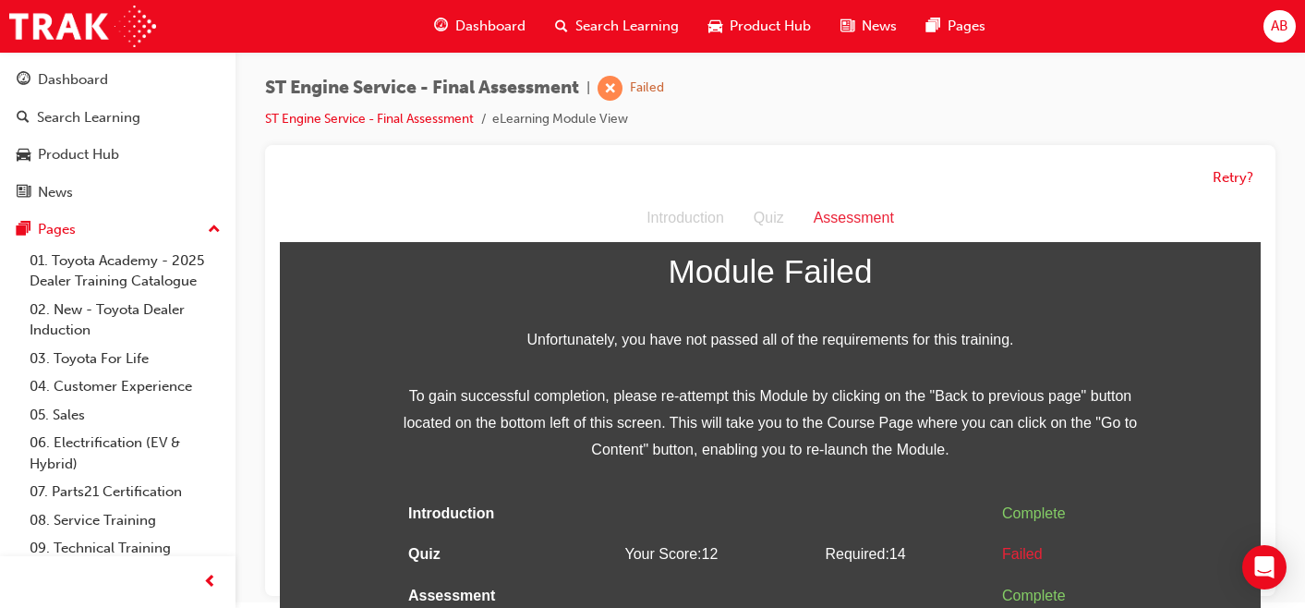
scroll to position [14, 0]
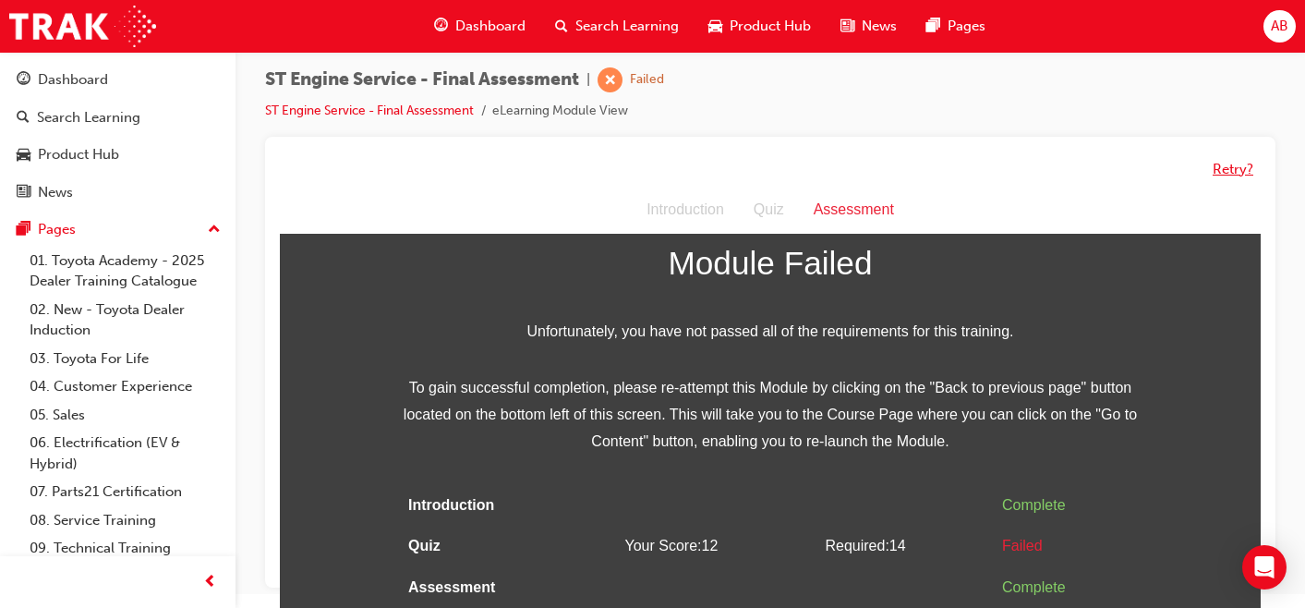
click at [1236, 166] on button "Retry?" at bounding box center [1232, 169] width 41 height 21
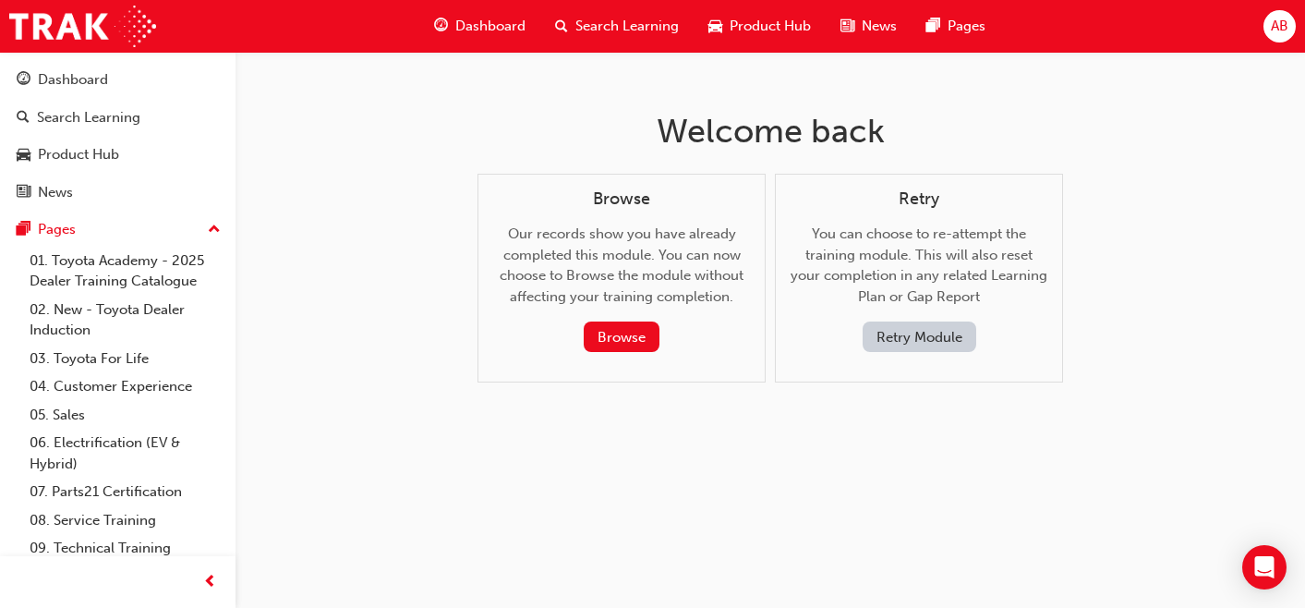
scroll to position [0, 0]
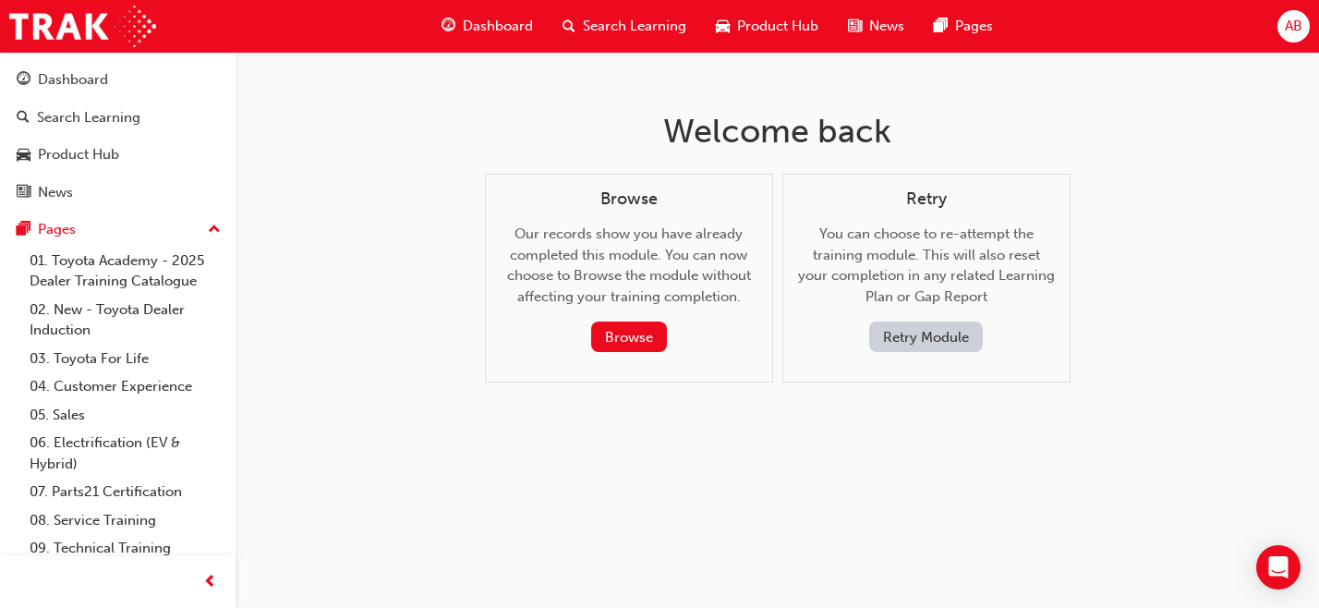
click at [904, 339] on button "Retry Module" at bounding box center [926, 336] width 114 height 30
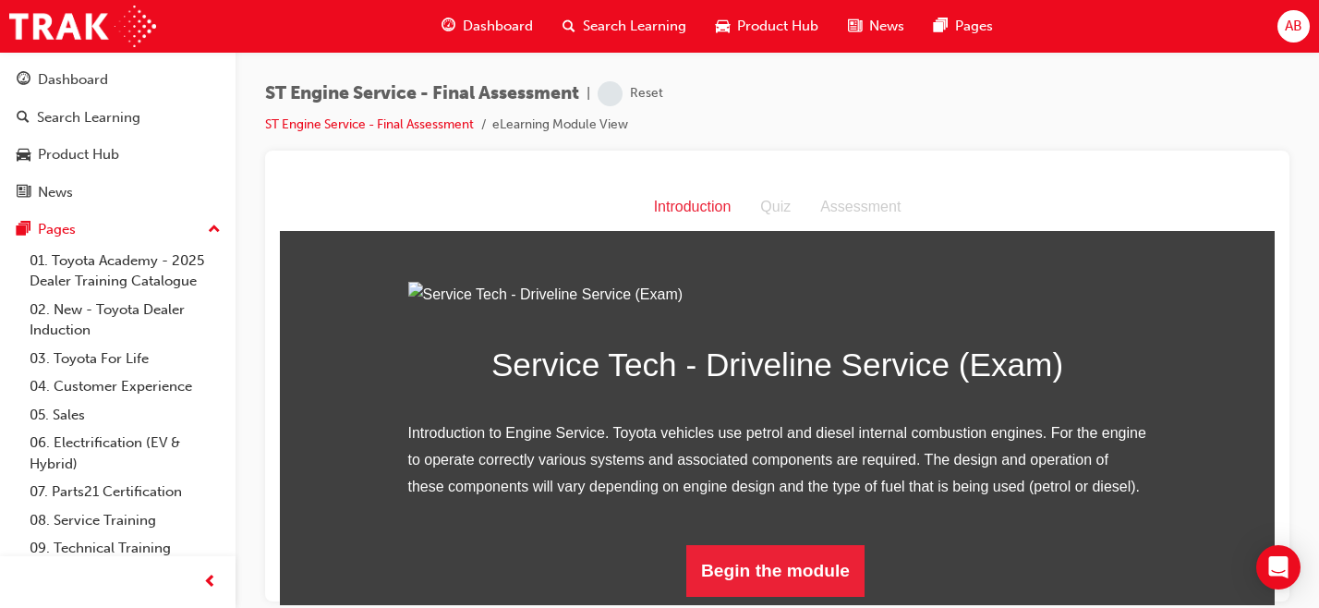
scroll to position [195, 0]
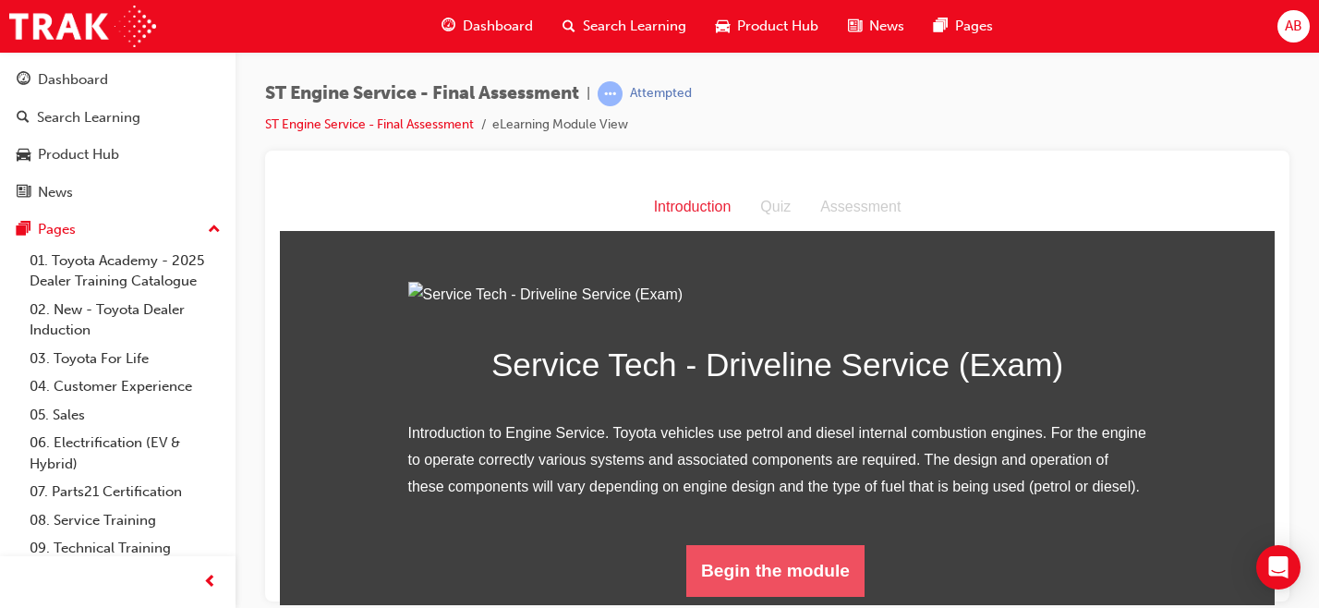
click at [784, 574] on button "Begin the module" at bounding box center [775, 570] width 178 height 52
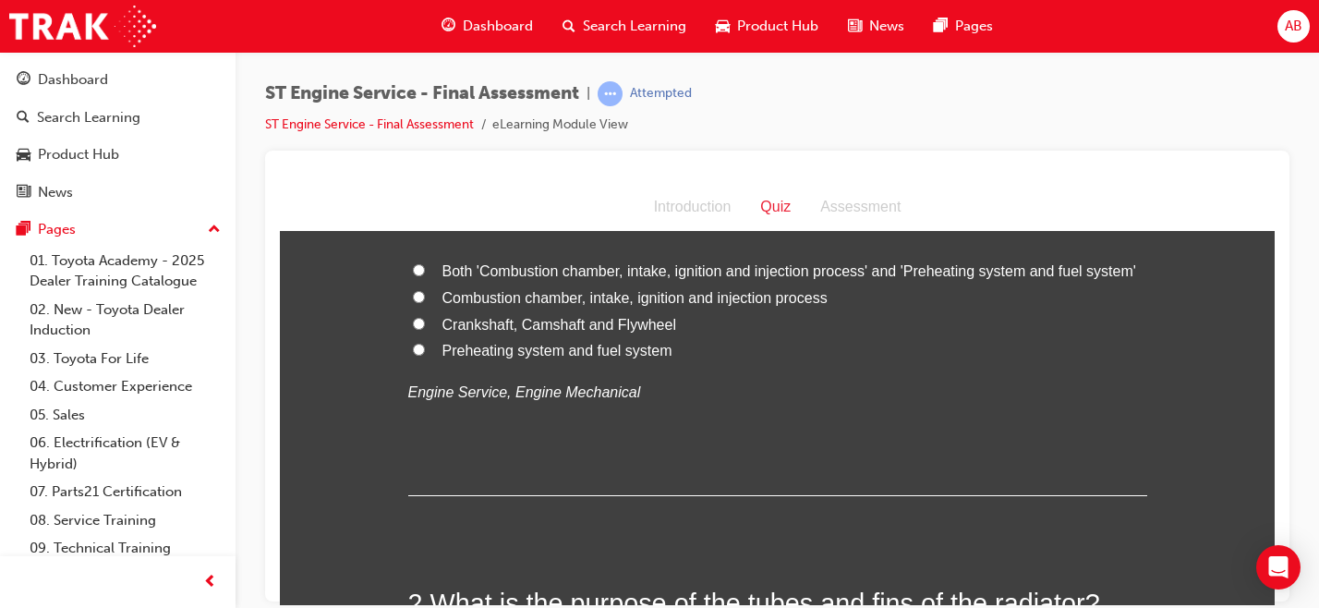
scroll to position [0, 0]
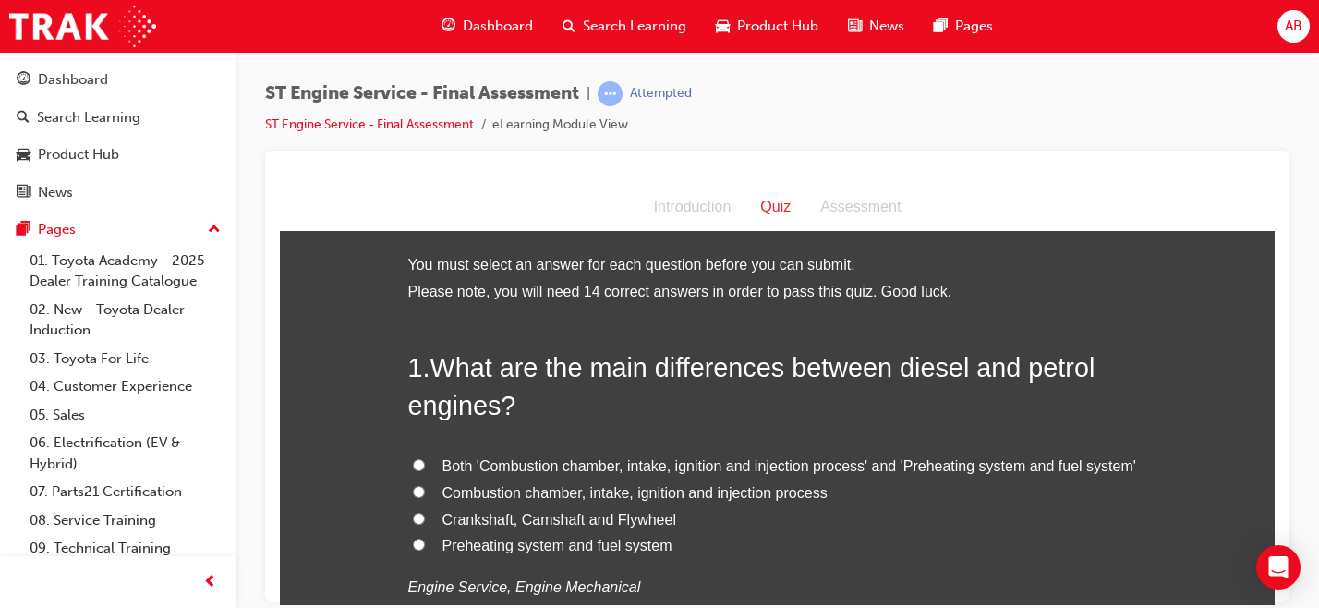
click at [504, 469] on span "Both 'Combustion chamber, intake, ignition and injection process' and 'Preheati…" at bounding box center [789, 465] width 694 height 16
click at [425, 469] on input "Both 'Combustion chamber, intake, ignition and injection process' and 'Preheati…" at bounding box center [419, 464] width 12 height 12
radio input "true"
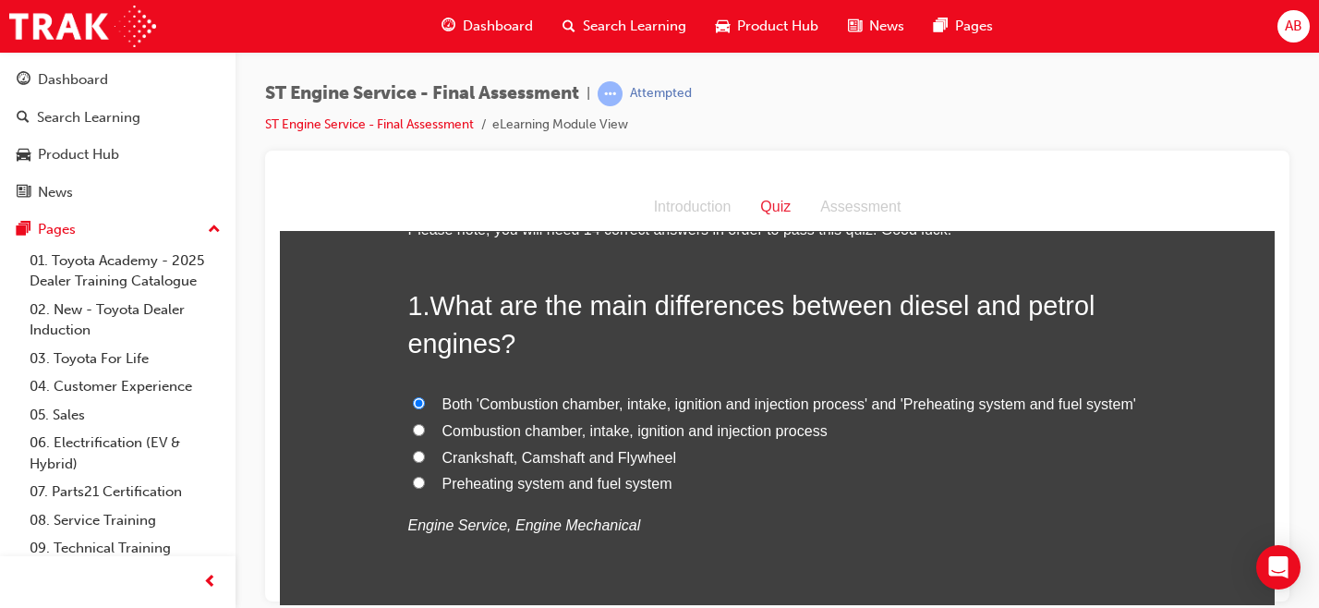
scroll to position [66, 0]
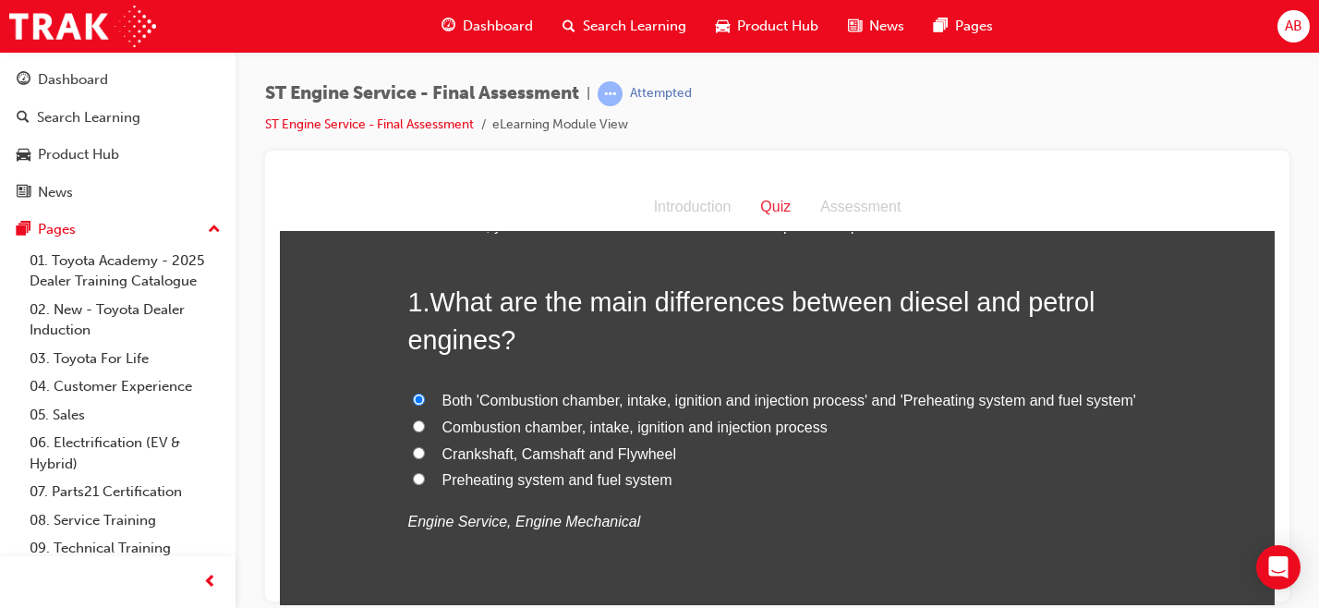
click at [526, 476] on span "Preheating system and fuel system" at bounding box center [557, 479] width 230 height 16
click at [425, 476] on input "Preheating system and fuel system" at bounding box center [419, 478] width 12 height 12
radio input "true"
click at [557, 397] on span "Both 'Combustion chamber, intake, ignition and injection process' and 'Preheati…" at bounding box center [789, 400] width 694 height 16
click at [425, 397] on input "Both 'Combustion chamber, intake, ignition and injection process' and 'Preheati…" at bounding box center [419, 398] width 12 height 12
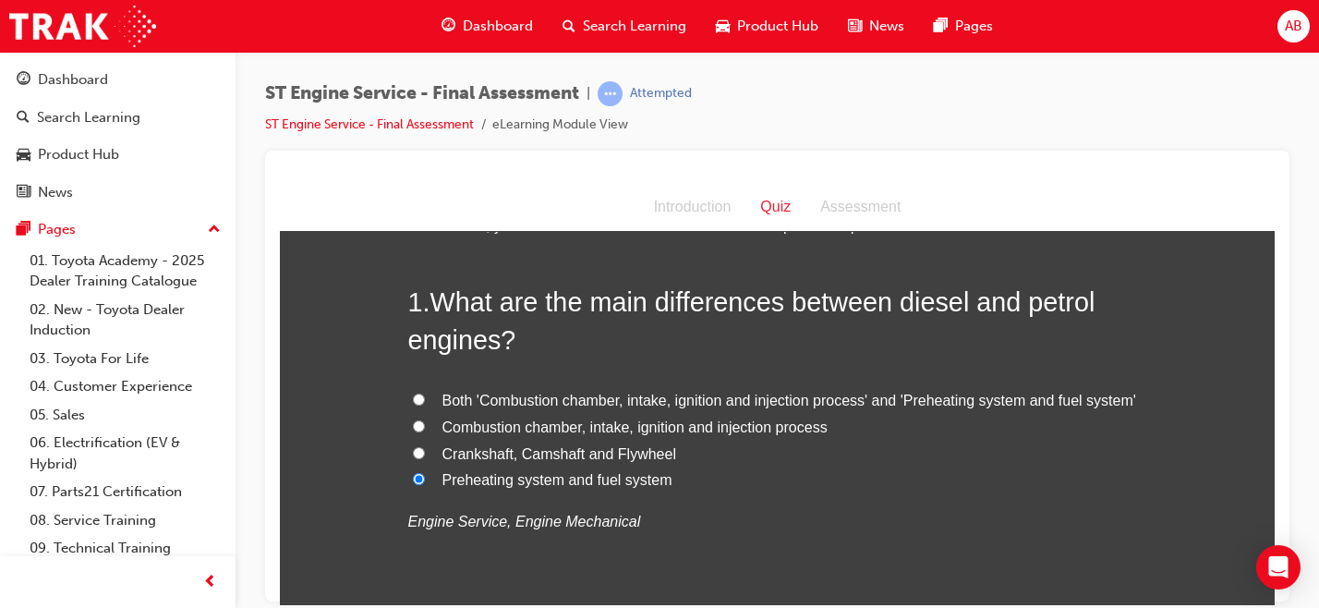
radio input "true"
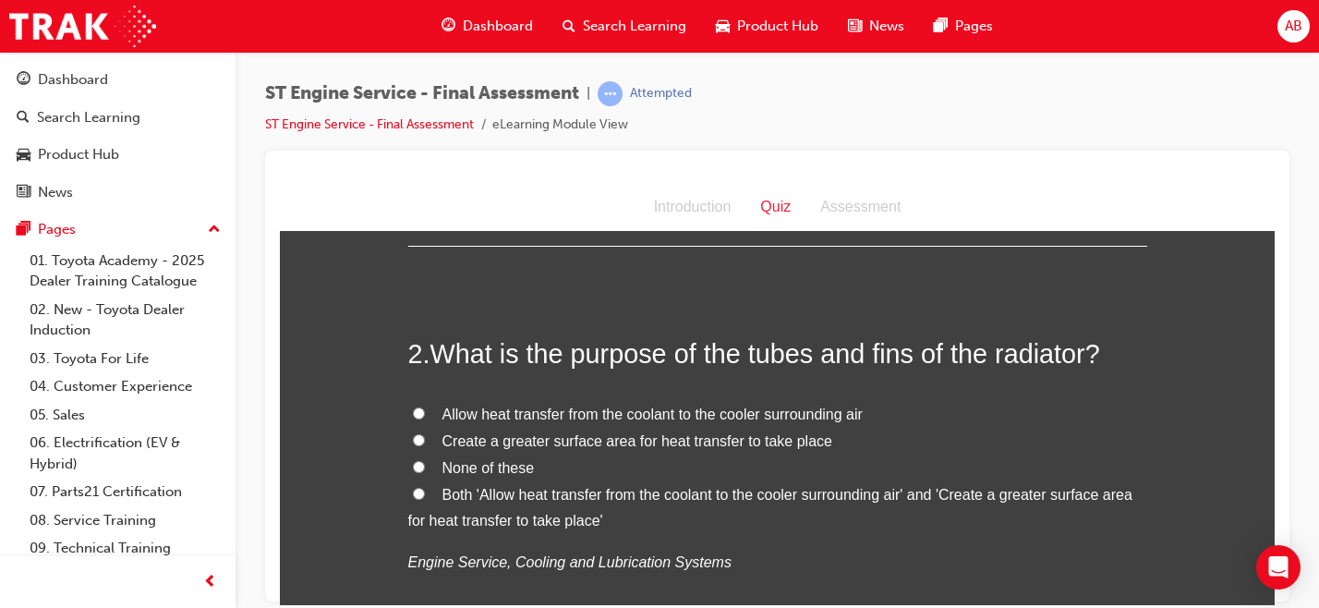
scroll to position [464, 0]
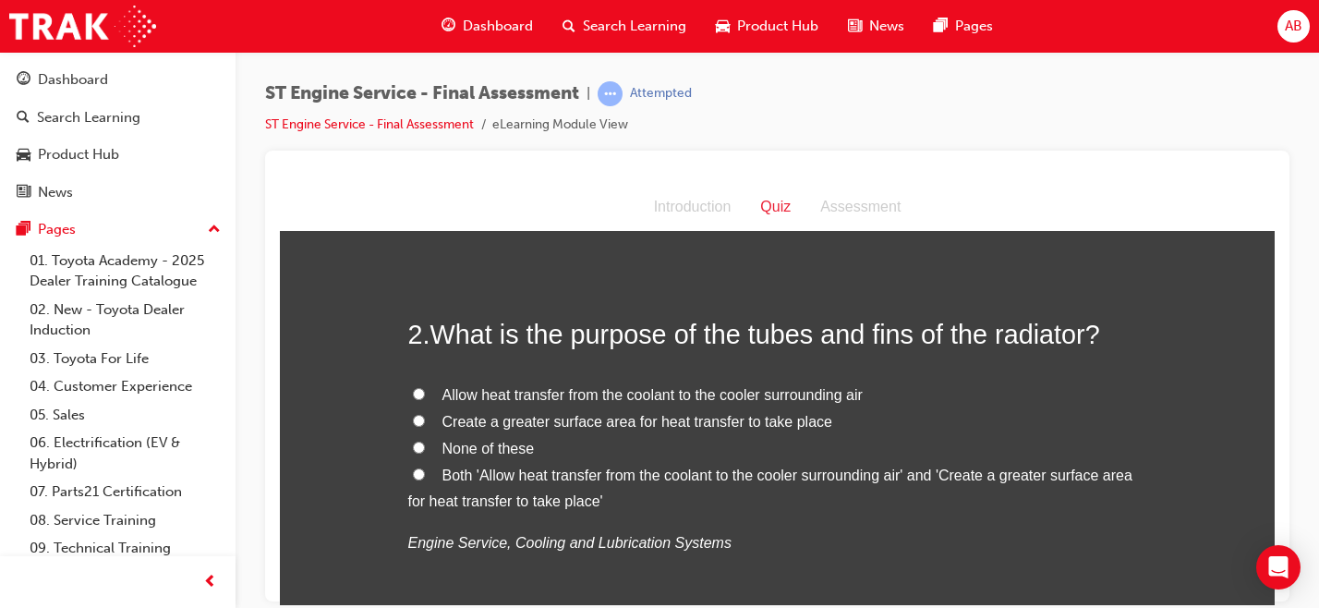
click at [507, 392] on span "Allow heat transfer from the coolant to the cooler surrounding air" at bounding box center [652, 394] width 420 height 16
click at [425, 392] on input "Allow heat transfer from the coolant to the cooler surrounding air" at bounding box center [419, 393] width 12 height 12
radio input "true"
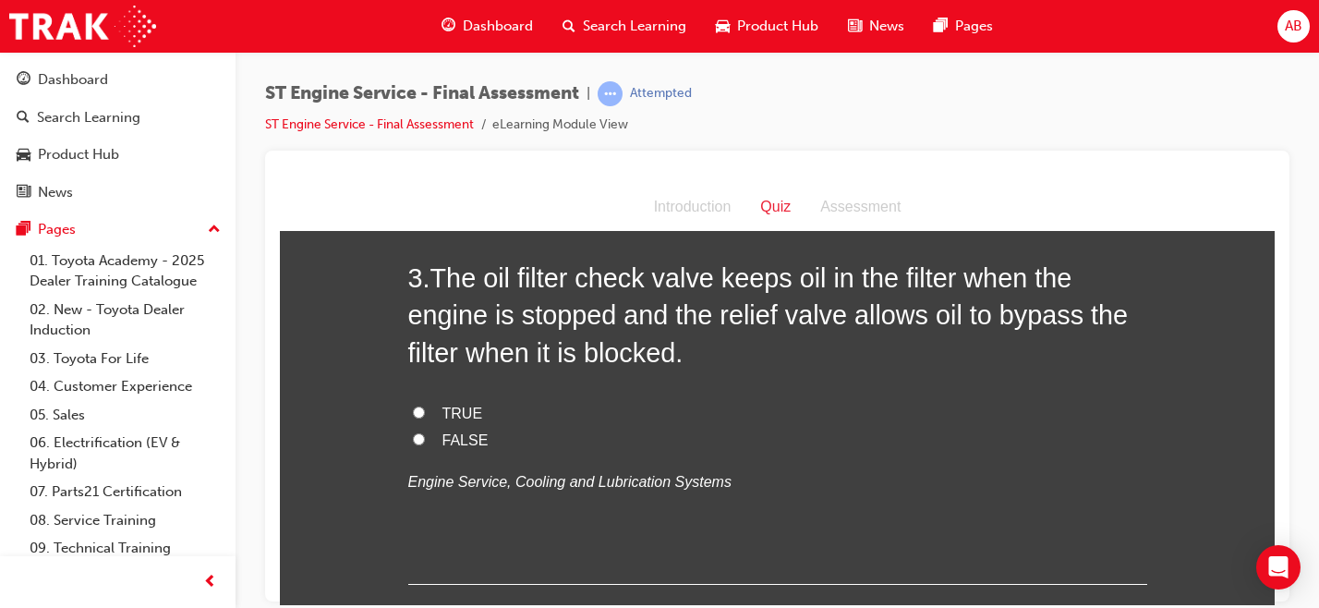
scroll to position [938, 0]
click at [452, 449] on label "FALSE" at bounding box center [777, 441] width 739 height 27
click at [425, 445] on input "FALSE" at bounding box center [419, 439] width 12 height 12
radio input "true"
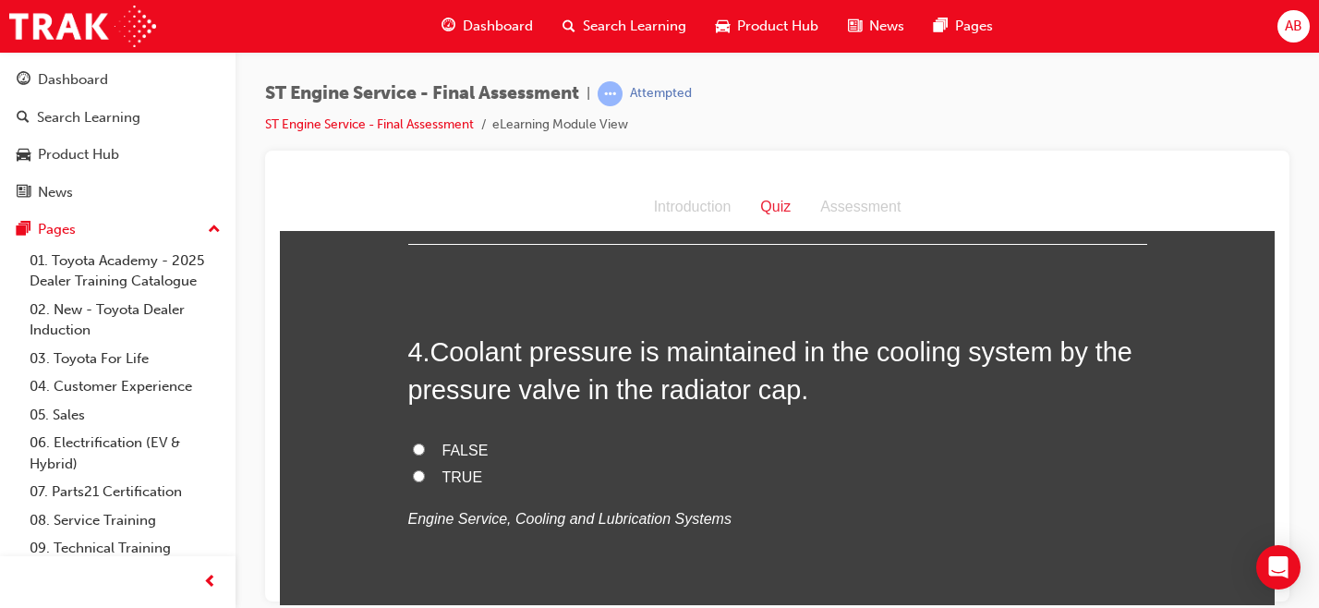
scroll to position [1286, 0]
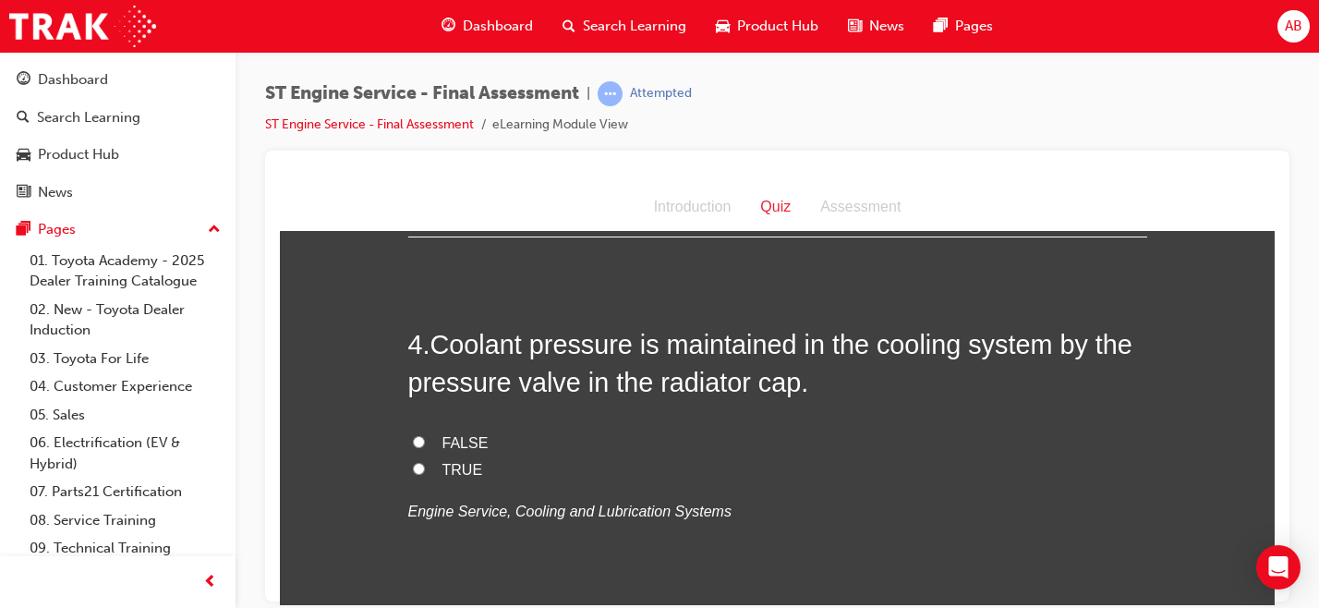
click at [442, 466] on span "TRUE" at bounding box center [462, 469] width 41 height 16
click at [425, 466] on input "TRUE" at bounding box center [419, 468] width 12 height 12
radio input "true"
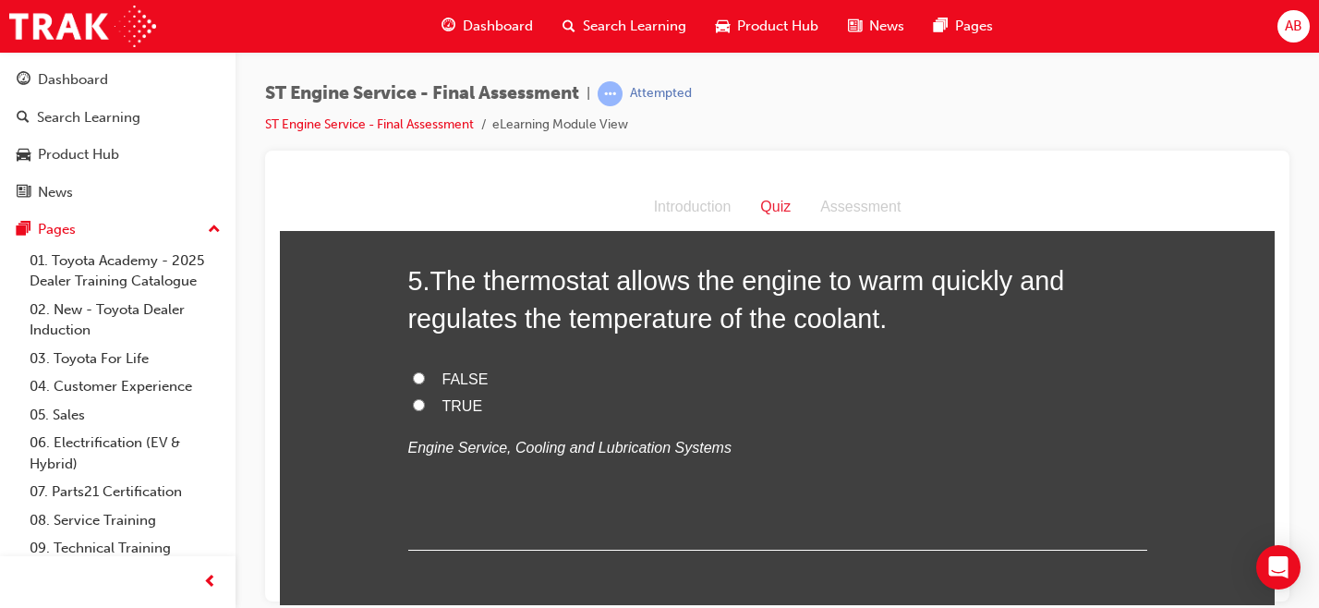
scroll to position [1696, 0]
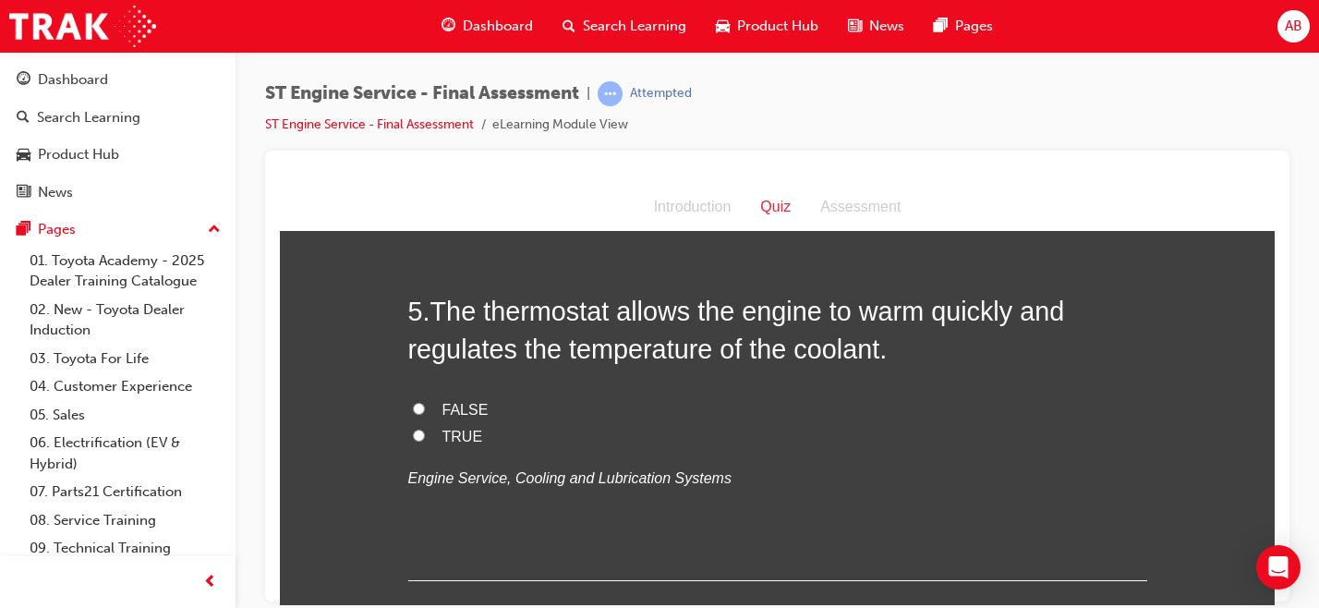
click at [448, 430] on span "TRUE" at bounding box center [462, 436] width 41 height 16
click at [425, 430] on input "TRUE" at bounding box center [419, 434] width 12 height 12
radio input "true"
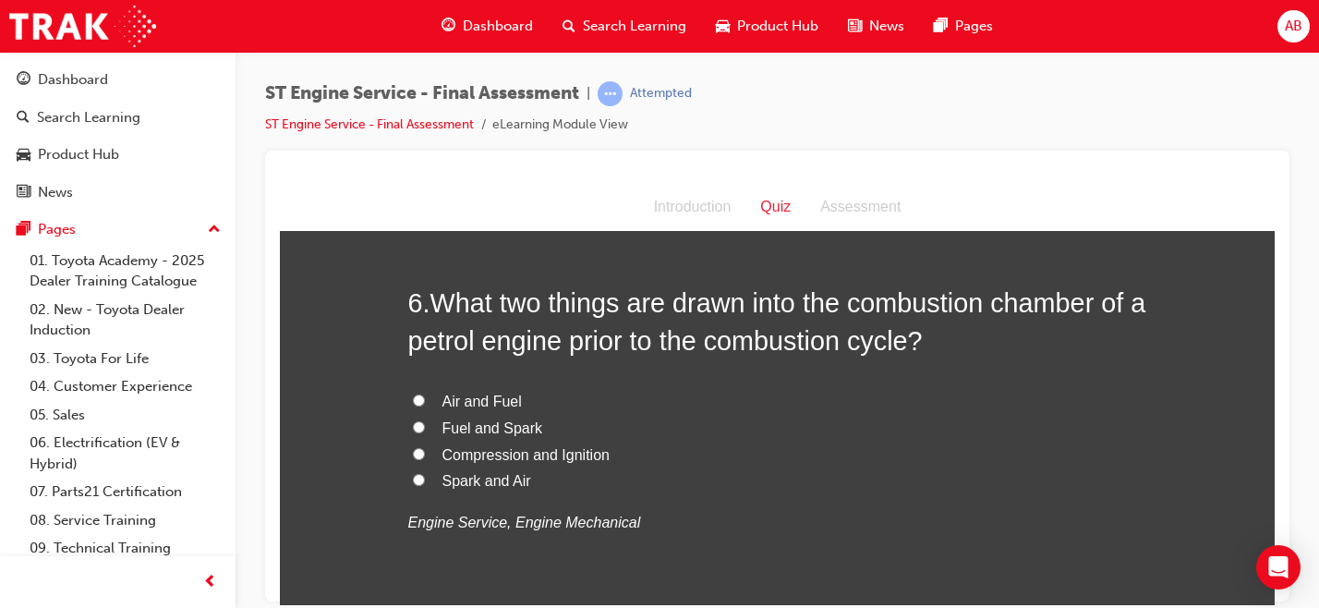
scroll to position [2081, 0]
click at [470, 411] on label "Air and Fuel" at bounding box center [777, 402] width 739 height 27
click at [425, 406] on input "Air and Fuel" at bounding box center [419, 400] width 12 height 12
radio input "true"
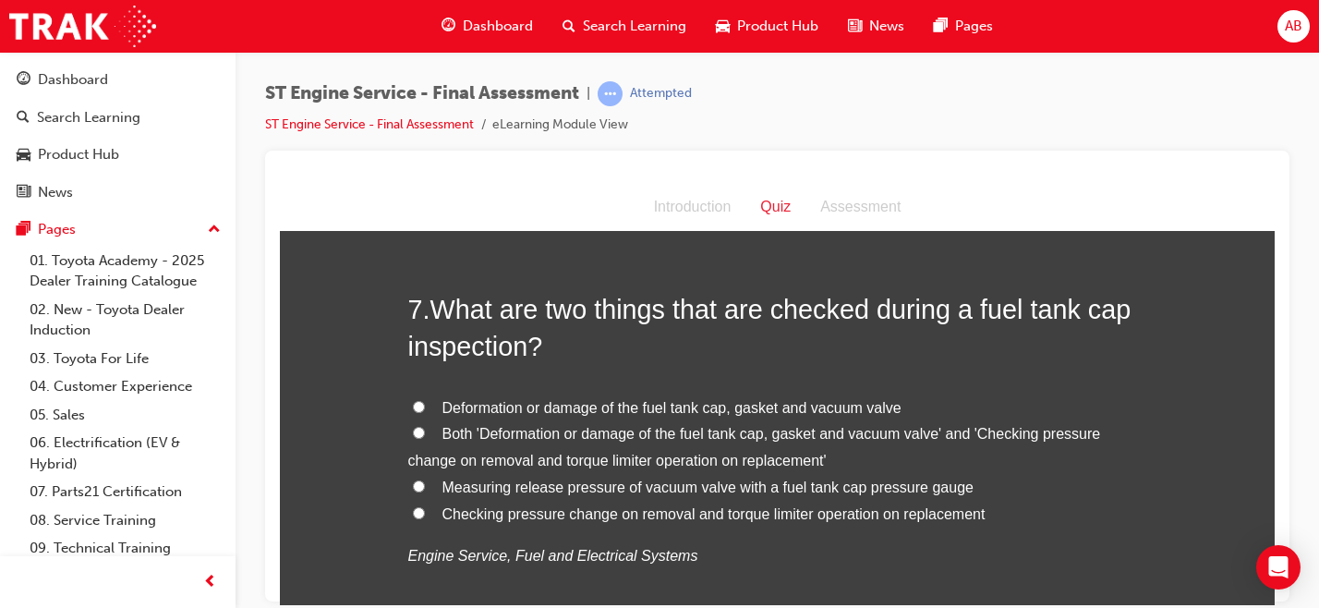
scroll to position [2512, 0]
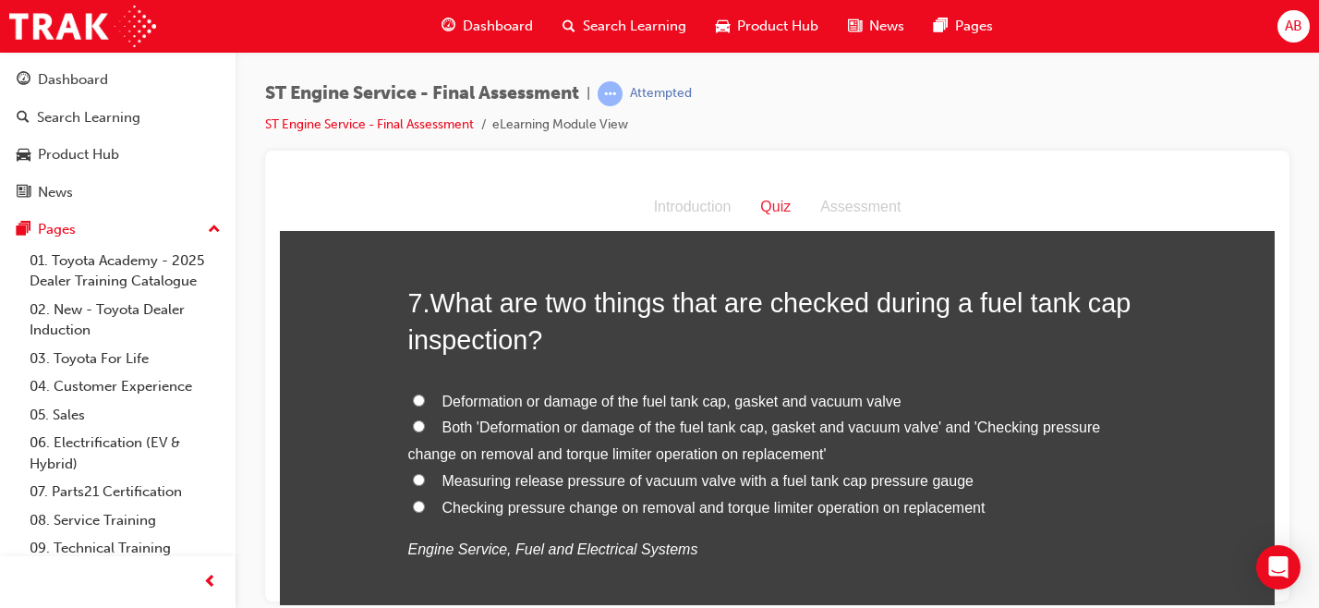
click at [552, 430] on span "Both 'Deformation or damage of the fuel tank cap, gasket and vacuum valve' and …" at bounding box center [754, 439] width 693 height 42
click at [425, 430] on input "Both 'Deformation or damage of the fuel tank cap, gasket and vacuum valve' and …" at bounding box center [419, 425] width 12 height 12
radio input "true"
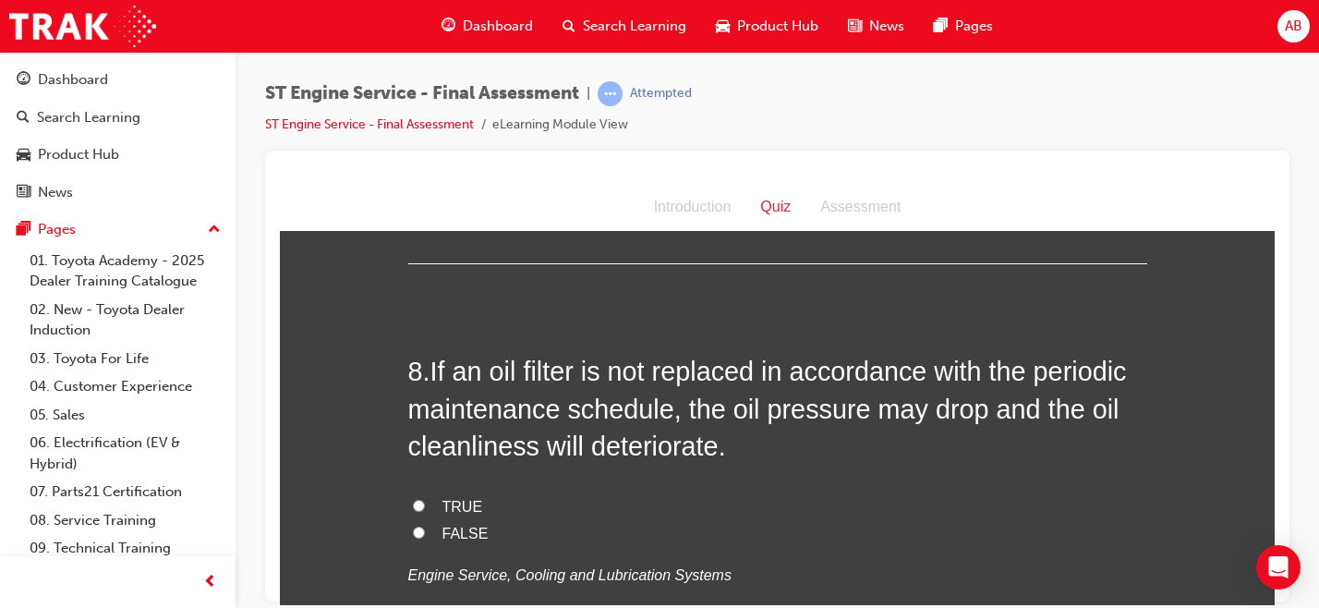
scroll to position [2962, 0]
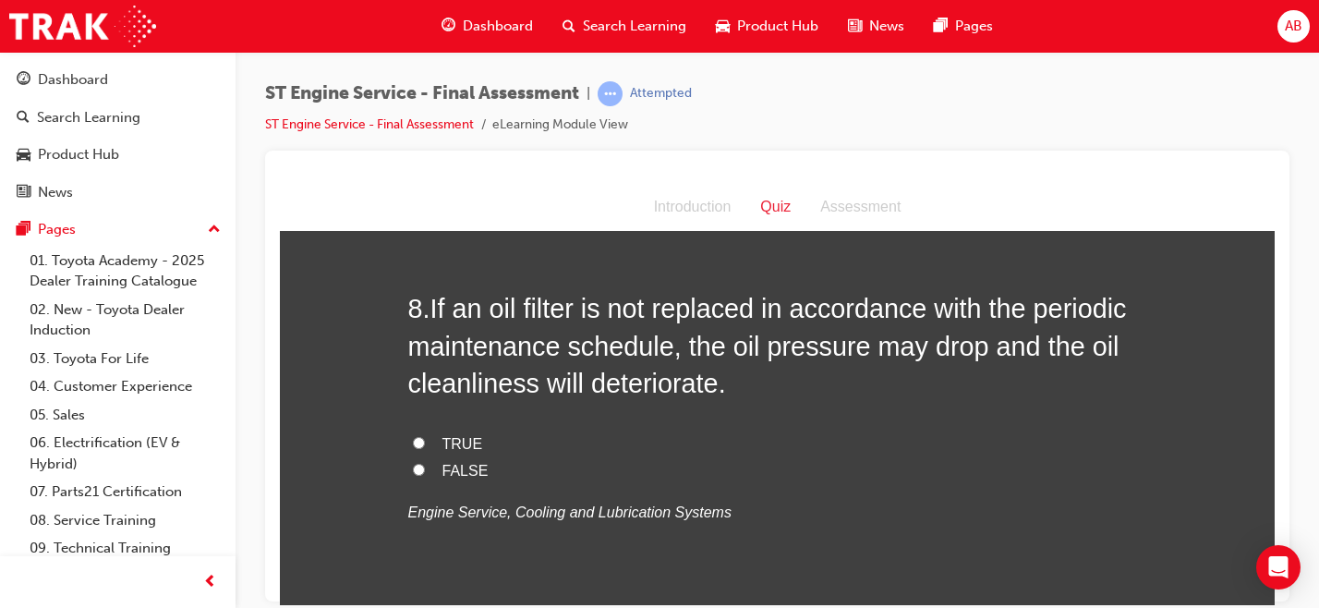
click at [428, 434] on label "TRUE" at bounding box center [777, 443] width 739 height 27
click at [425, 436] on input "TRUE" at bounding box center [419, 442] width 12 height 12
radio input "true"
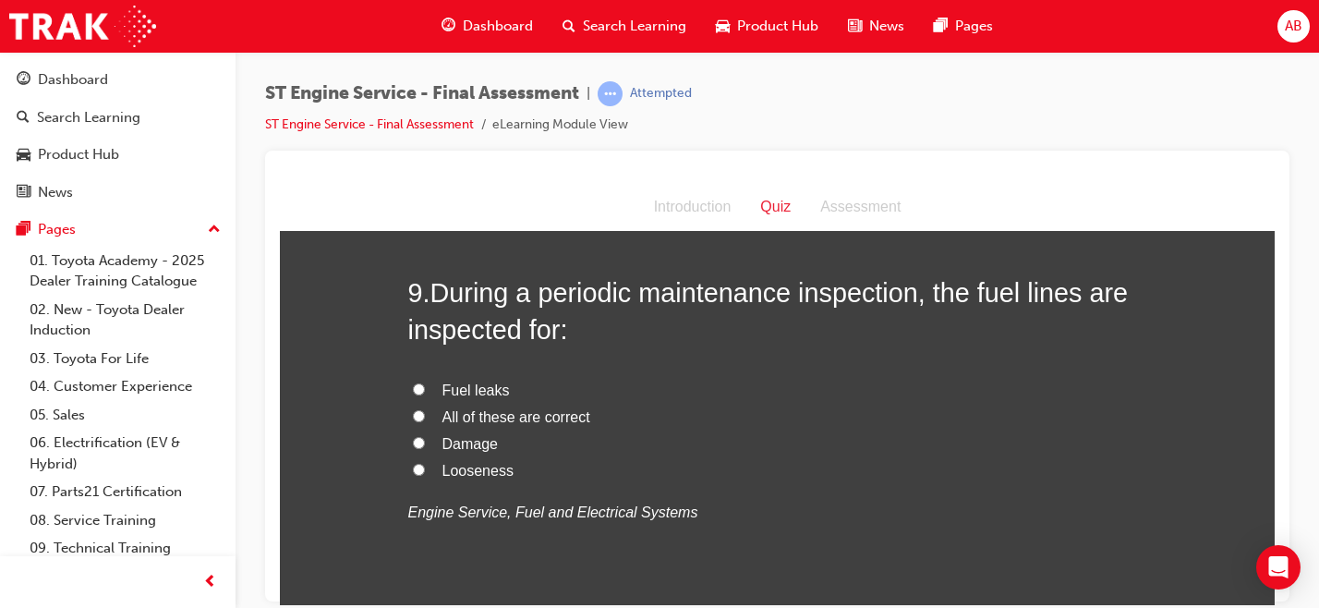
scroll to position [3396, 0]
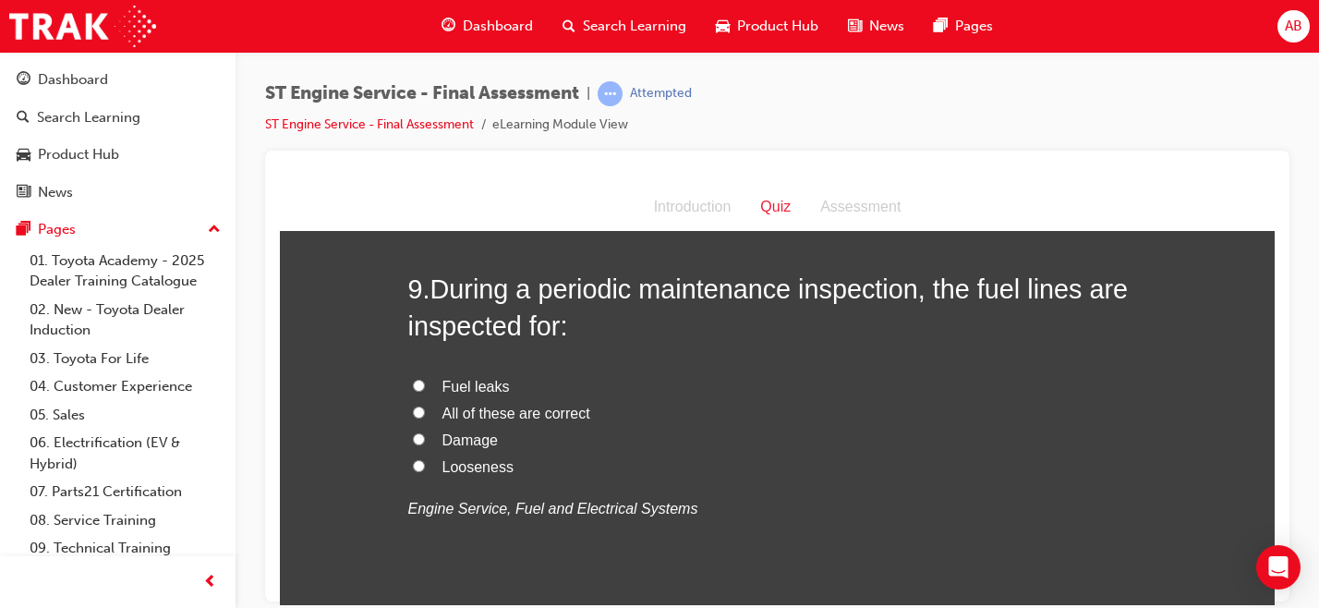
click at [498, 406] on span "All of these are correct" at bounding box center [516, 412] width 148 height 16
click at [425, 406] on input "All of these are correct" at bounding box center [419, 411] width 12 height 12
radio input "true"
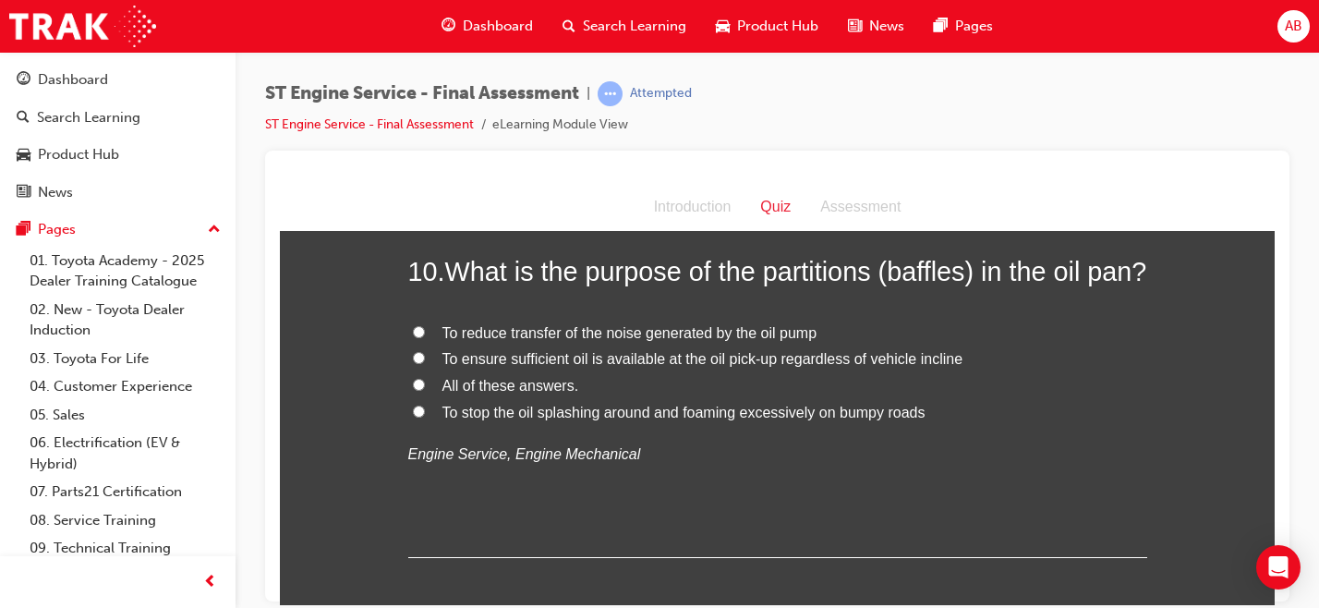
scroll to position [3839, 0]
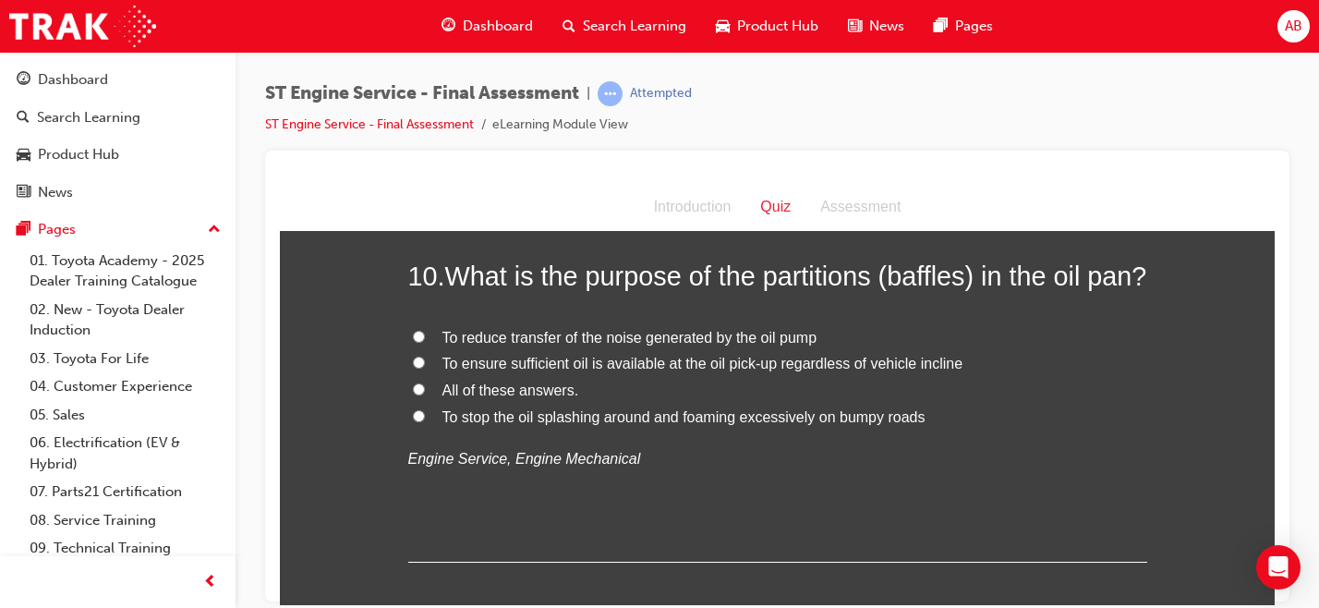
click at [613, 424] on span "To stop the oil splashing around and foaming excessively on bumpy roads" at bounding box center [683, 416] width 483 height 16
click at [425, 421] on input "To stop the oil splashing around and foaming excessively on bumpy roads" at bounding box center [419, 415] width 12 height 12
radio input "true"
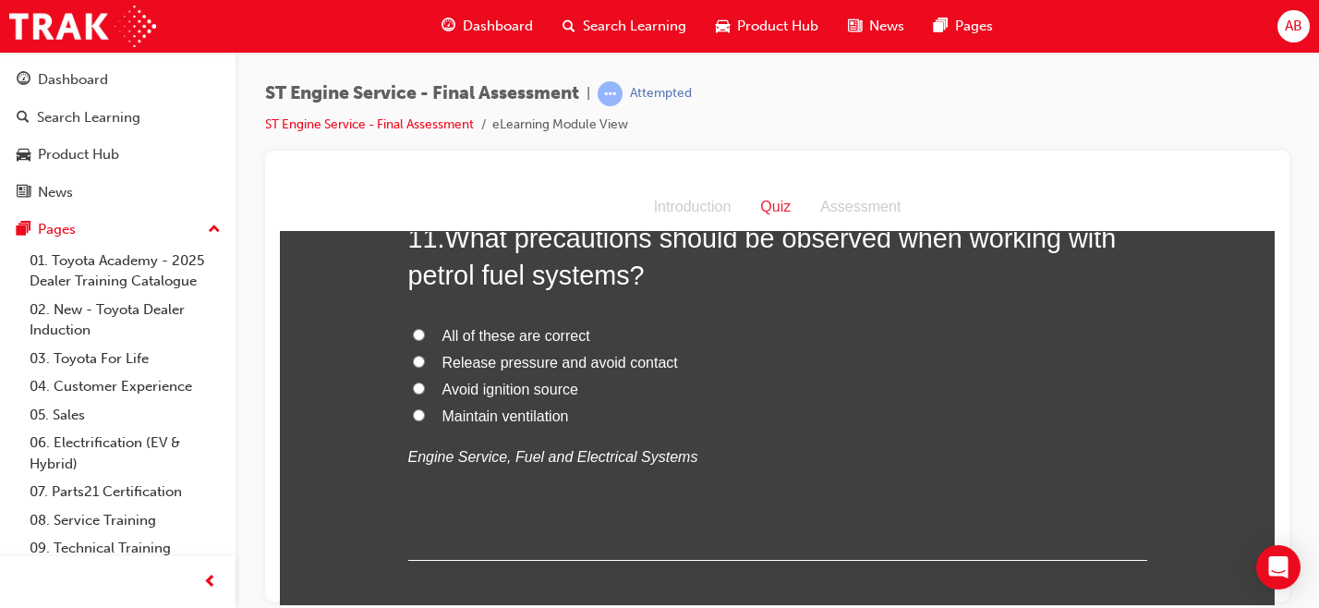
scroll to position [4253, 0]
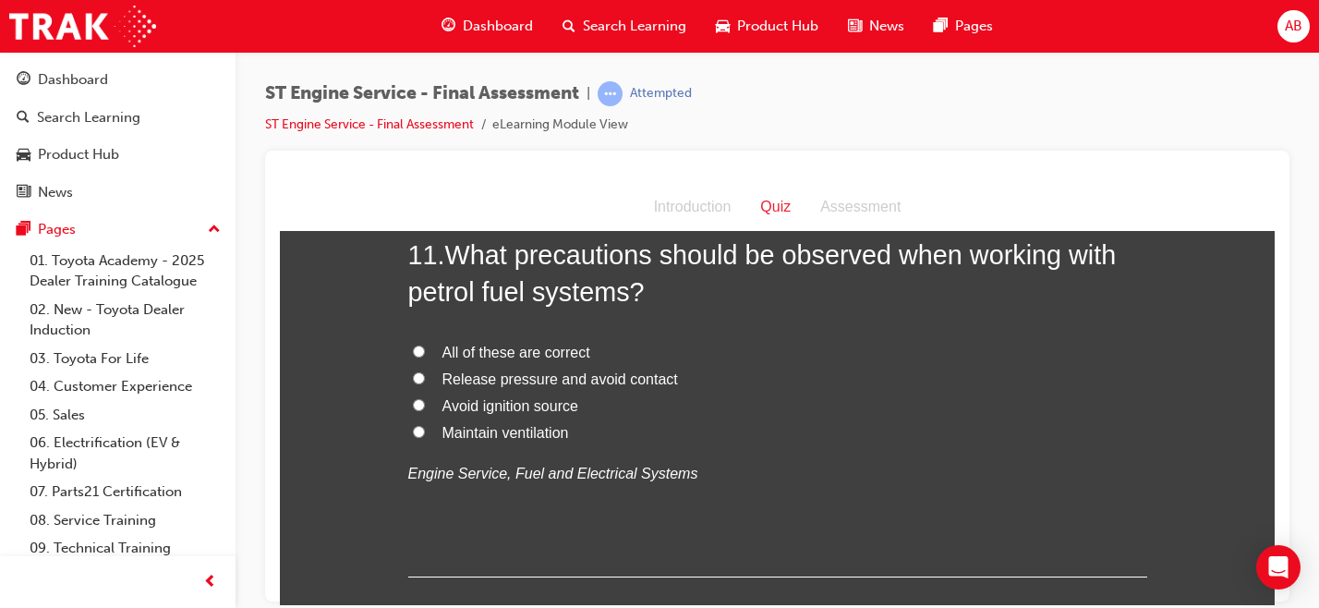
click at [551, 359] on span "All of these are correct" at bounding box center [516, 352] width 148 height 16
click at [425, 356] on input "All of these are correct" at bounding box center [419, 350] width 12 height 12
radio input "true"
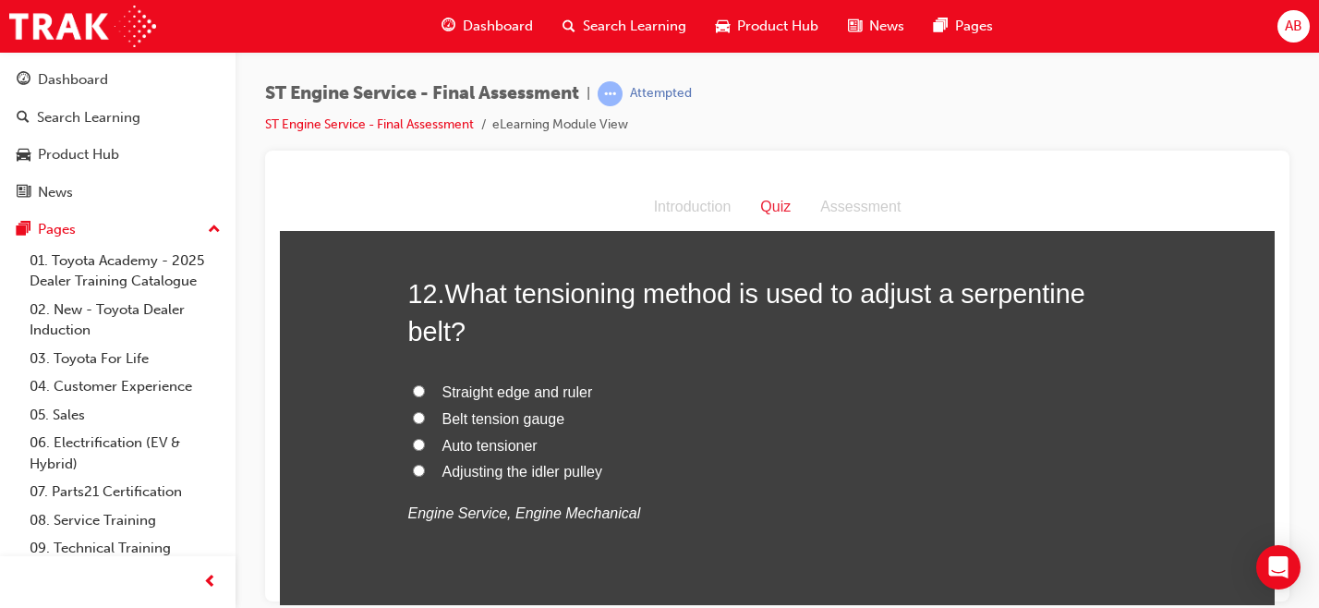
scroll to position [4671, 0]
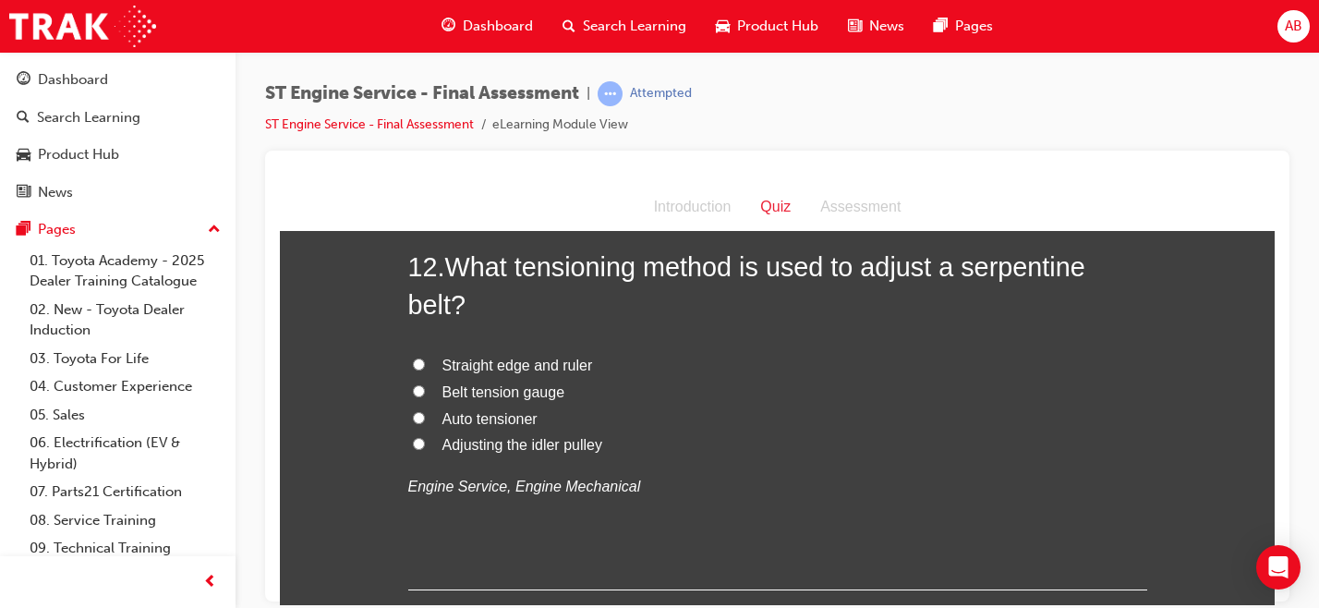
click at [501, 452] on span "Adjusting the idler pulley" at bounding box center [522, 444] width 160 height 16
click at [425, 449] on input "Adjusting the idler pulley" at bounding box center [419, 443] width 12 height 12
radio input "true"
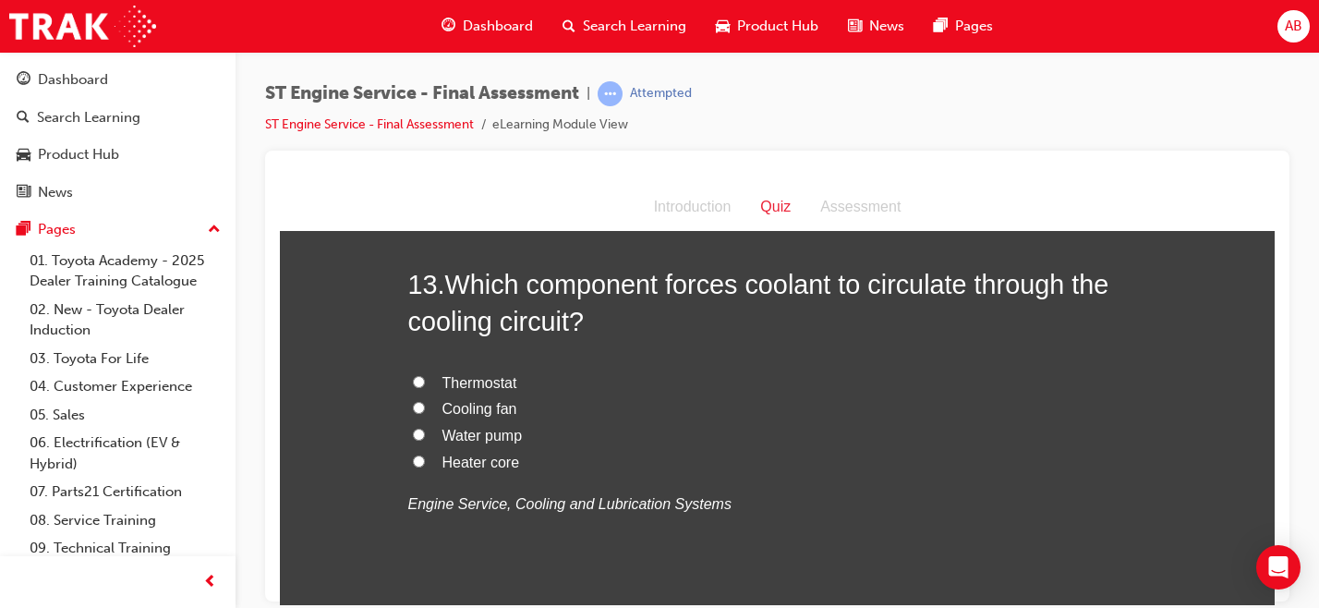
scroll to position [5100, 0]
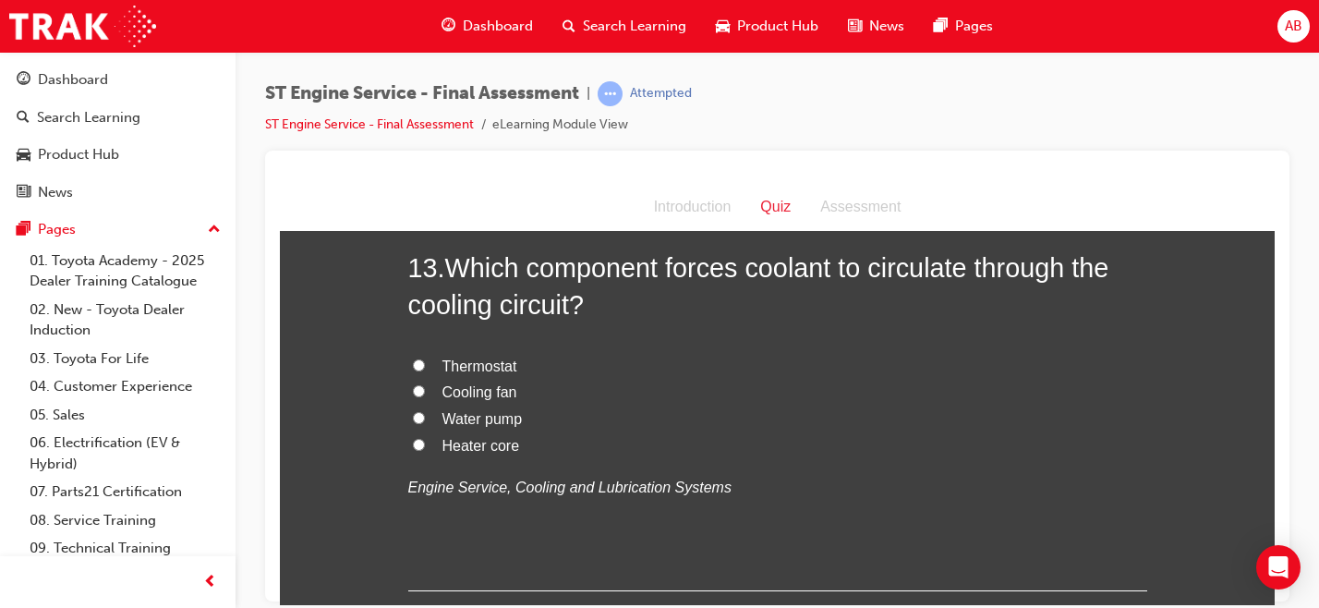
click at [486, 426] on span "Water pump" at bounding box center [482, 418] width 80 height 16
click at [425, 423] on input "Water pump" at bounding box center [419, 417] width 12 height 12
radio input "true"
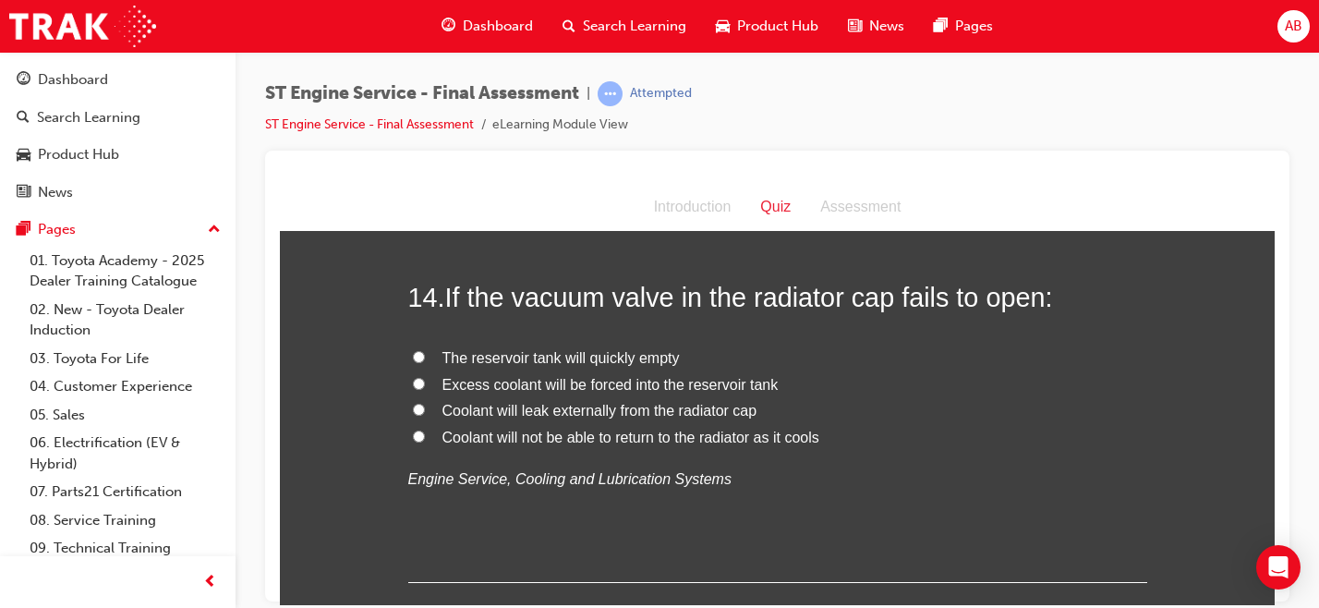
scroll to position [5502, 0]
click at [582, 443] on span "Coolant will not be able to return to the radiator as it cools" at bounding box center [630, 436] width 377 height 16
click at [425, 440] on input "Coolant will not be able to return to the radiator as it cools" at bounding box center [419, 434] width 12 height 12
radio input "true"
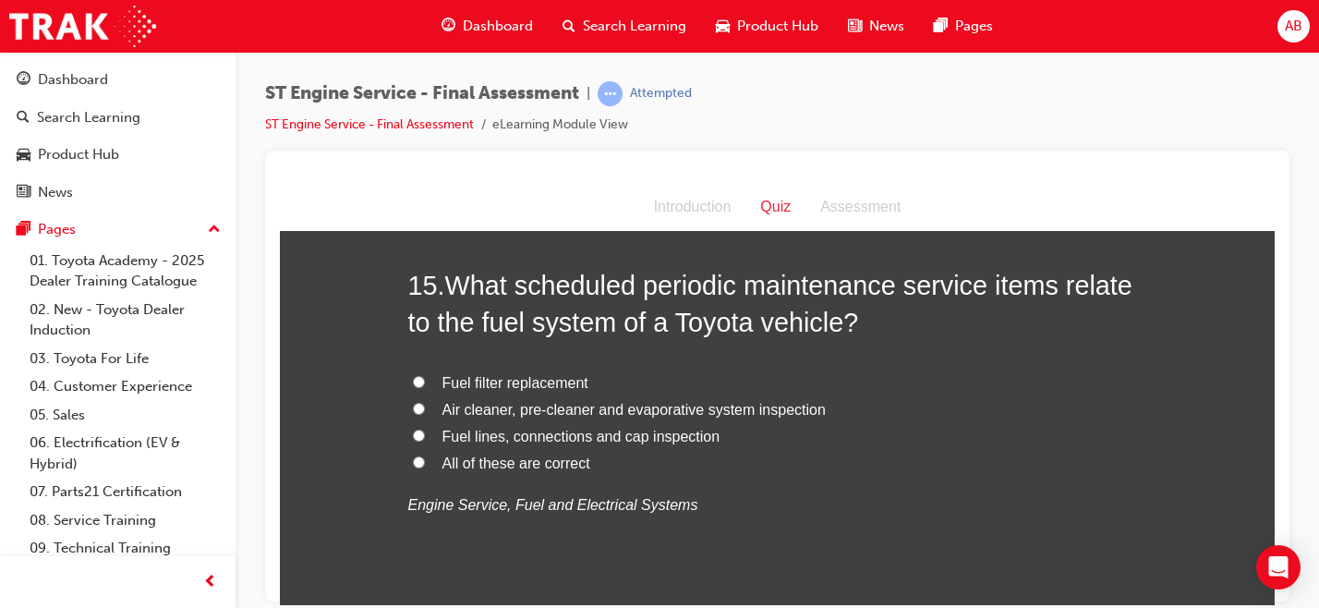
scroll to position [5934, 0]
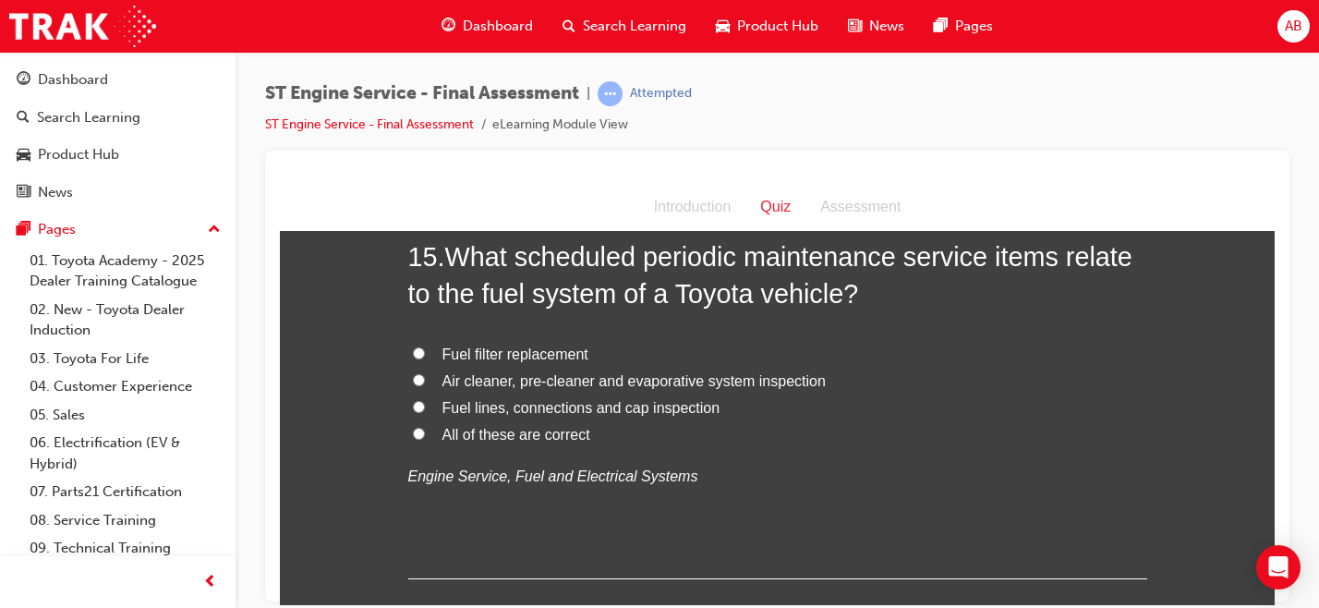
click at [496, 361] on span "Fuel filter replacement" at bounding box center [515, 353] width 146 height 16
click at [425, 358] on input "Fuel filter replacement" at bounding box center [419, 352] width 12 height 12
radio input "true"
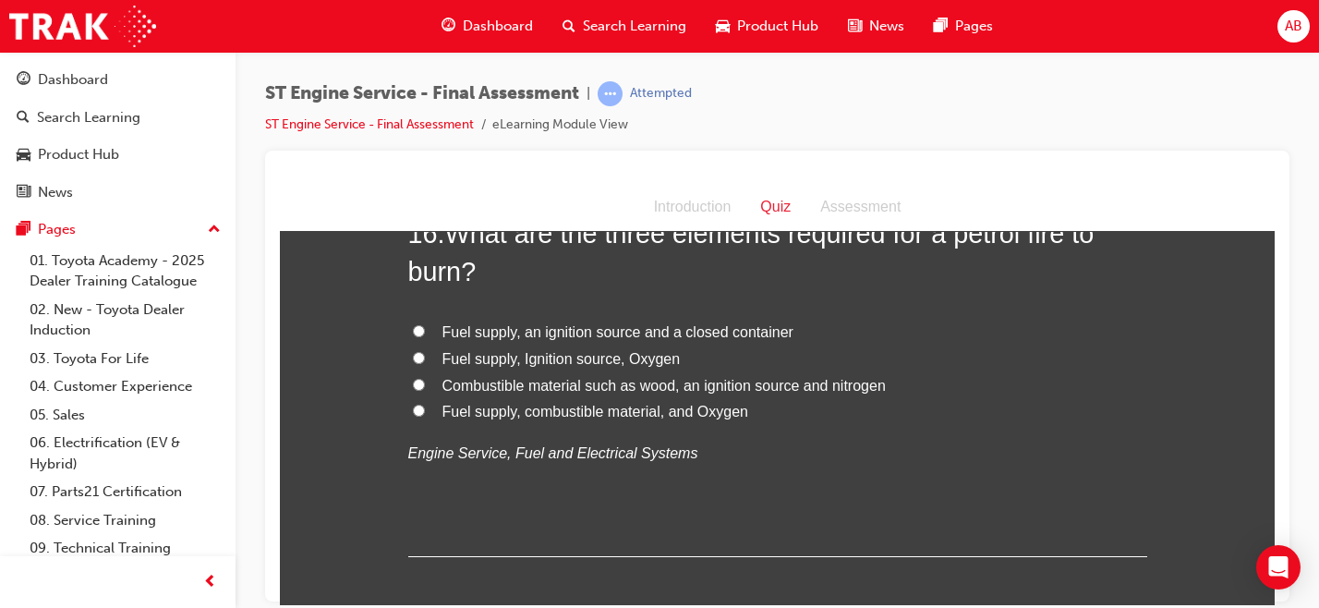
scroll to position [6384, 0]
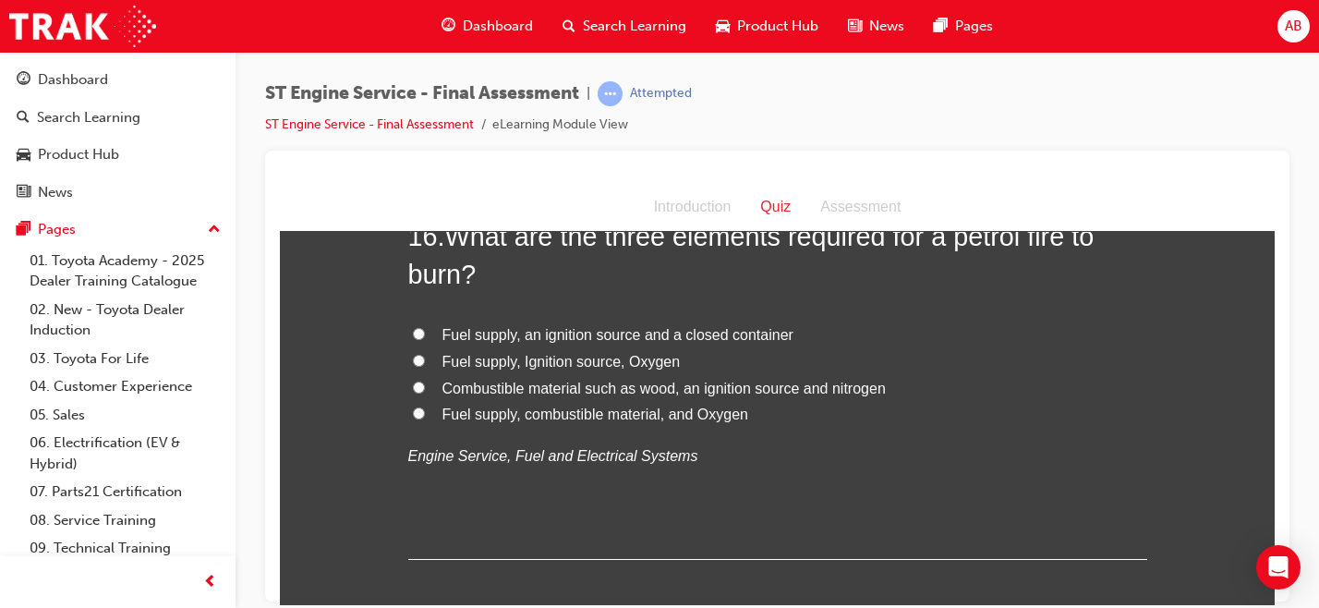
click at [592, 368] on span "Fuel supply, Ignition source, Oxygen" at bounding box center [561, 361] width 238 height 16
click at [425, 366] on input "Fuel supply, Ignition source, Oxygen" at bounding box center [419, 360] width 12 height 12
radio input "true"
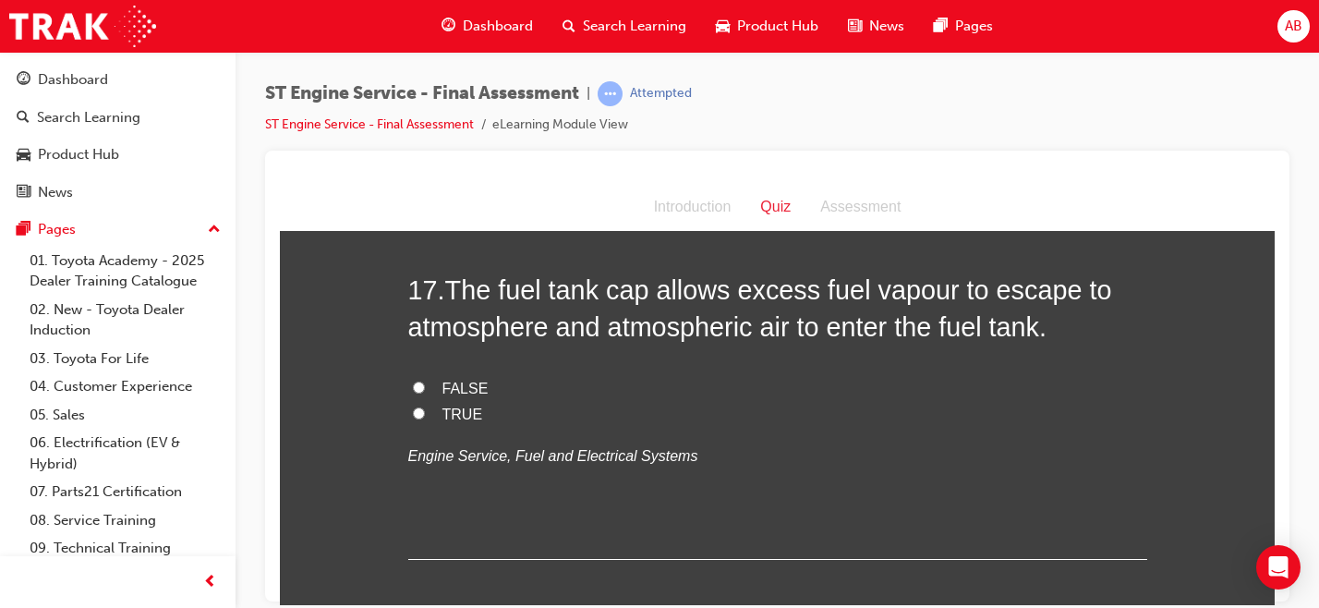
scroll to position [6755, 0]
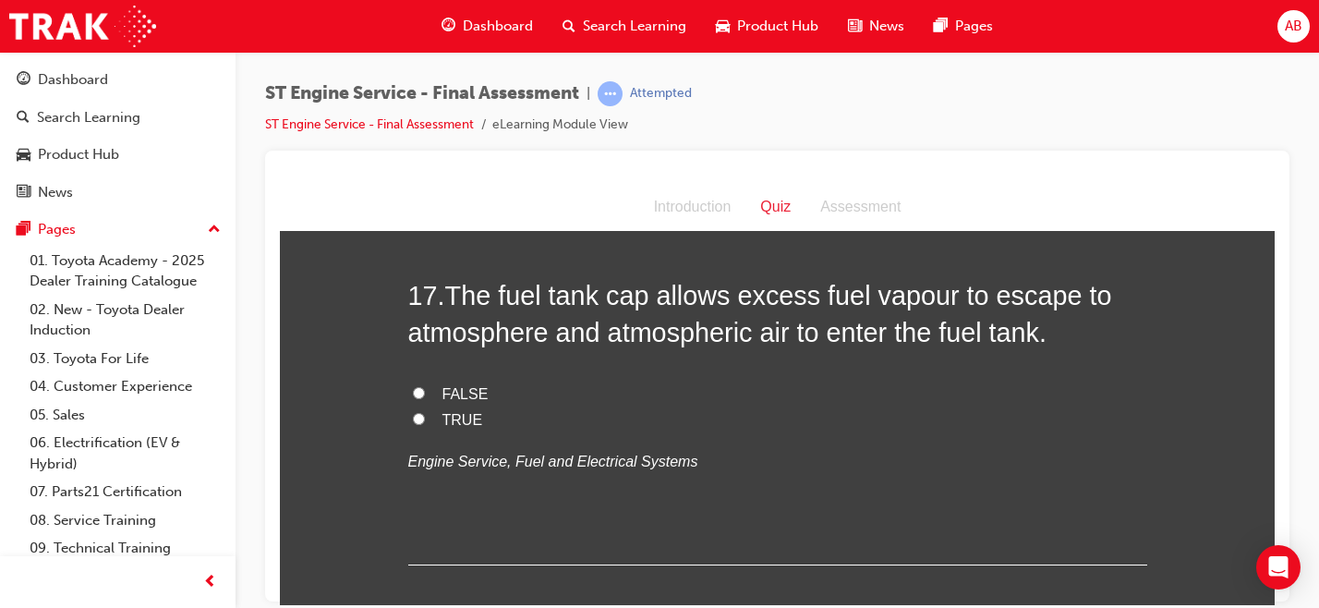
click at [447, 427] on span "TRUE" at bounding box center [462, 419] width 41 height 16
click at [425, 424] on input "TRUE" at bounding box center [419, 418] width 12 height 12
radio input "true"
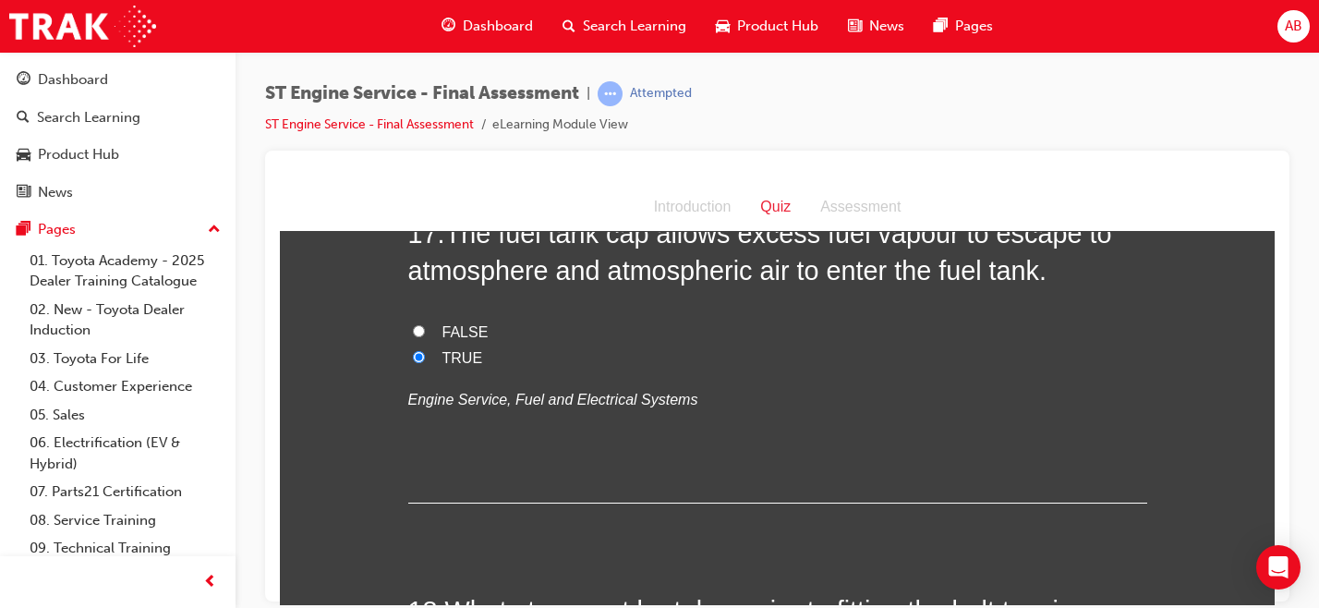
scroll to position [6812, 0]
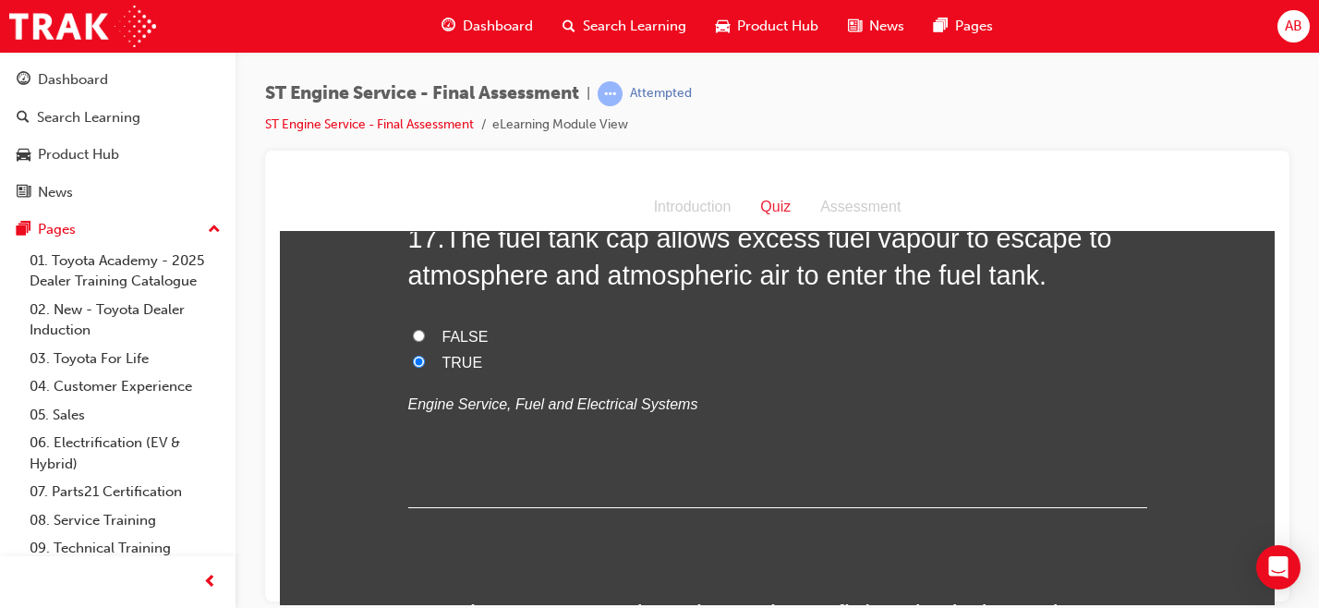
click at [470, 344] on span "FALSE" at bounding box center [465, 336] width 46 height 16
click at [425, 341] on input "FALSE" at bounding box center [419, 335] width 12 height 12
radio input "true"
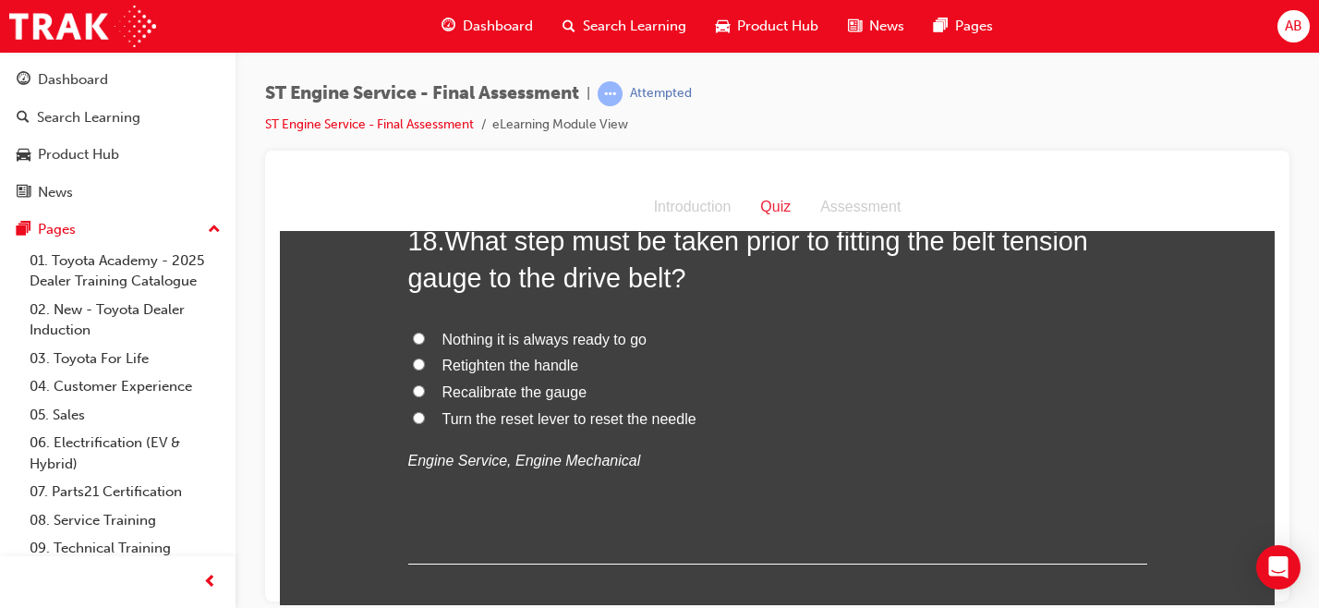
scroll to position [7163, 0]
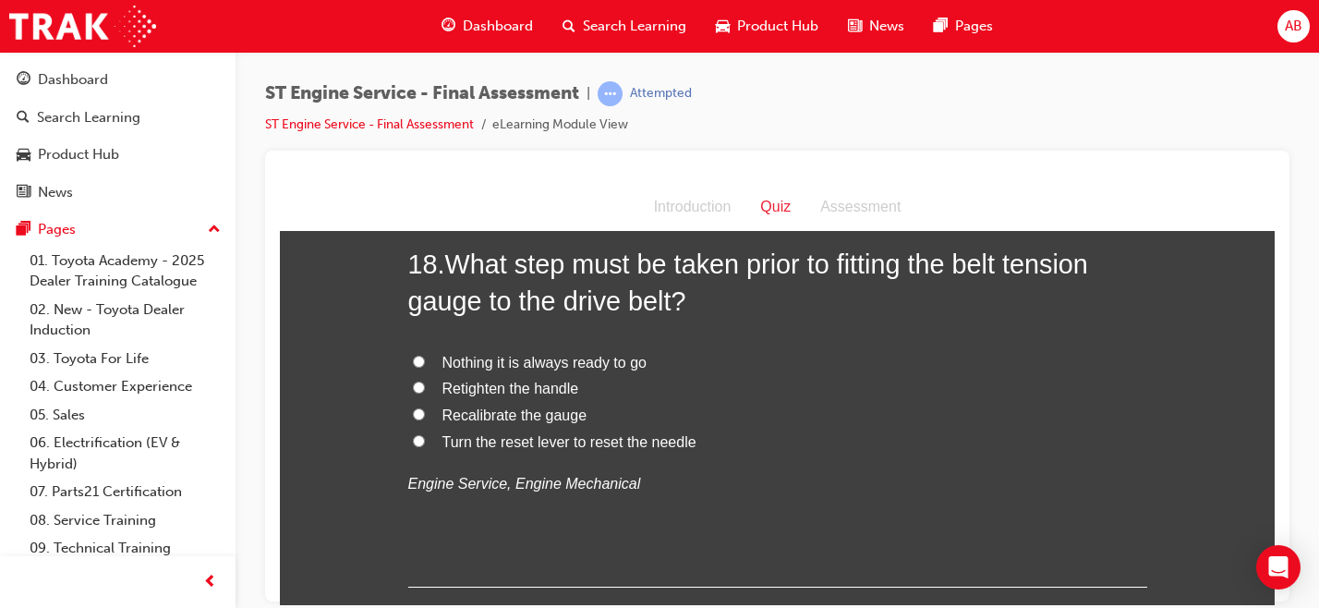
click at [529, 369] on span "Nothing it is always ready to go" at bounding box center [544, 362] width 204 height 16
click at [425, 367] on input "Nothing it is always ready to go" at bounding box center [419, 361] width 12 height 12
radio input "true"
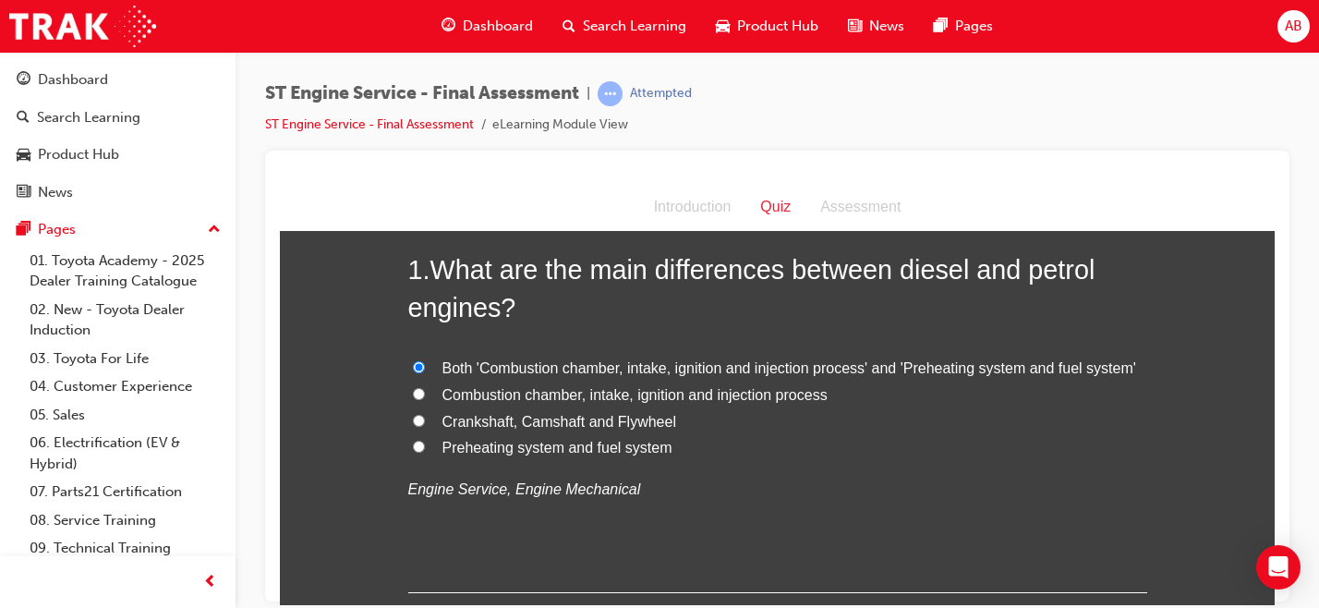
scroll to position [102, 0]
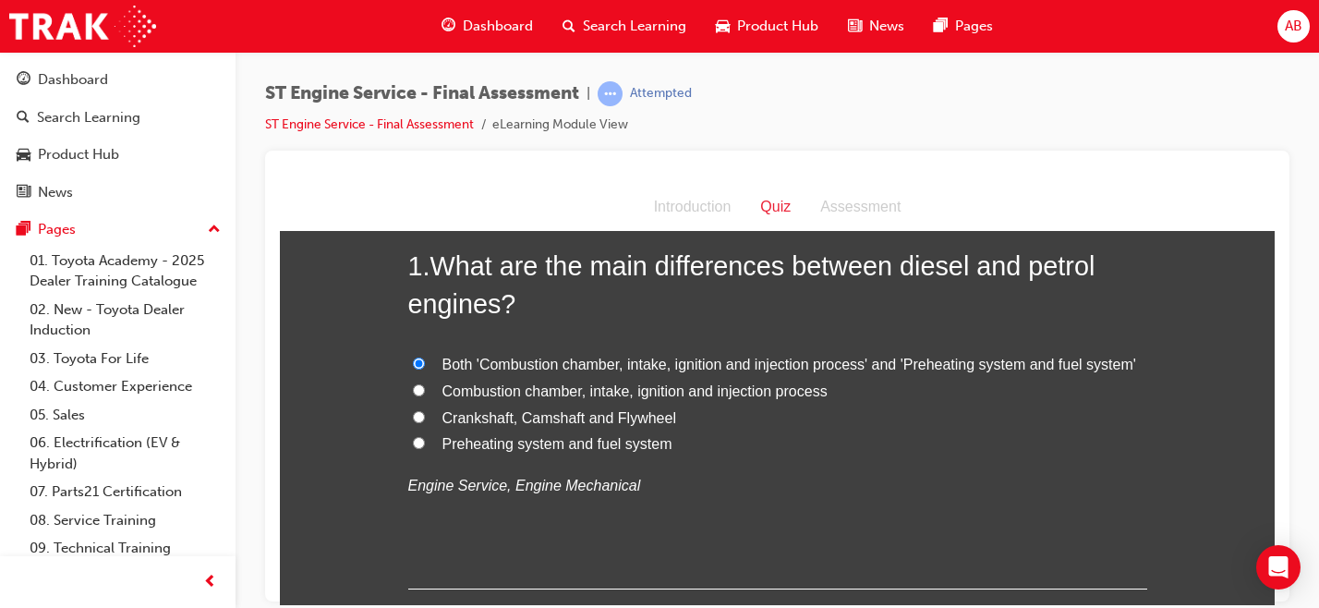
click at [507, 446] on span "Preheating system and fuel system" at bounding box center [557, 443] width 230 height 16
click at [425, 446] on input "Preheating system and fuel system" at bounding box center [419, 442] width 12 height 12
radio input "true"
click at [485, 363] on span "Both 'Combustion chamber, intake, ignition and injection process' and 'Preheati…" at bounding box center [789, 364] width 694 height 16
click at [425, 363] on input "Both 'Combustion chamber, intake, ignition and injection process' and 'Preheati…" at bounding box center [419, 362] width 12 height 12
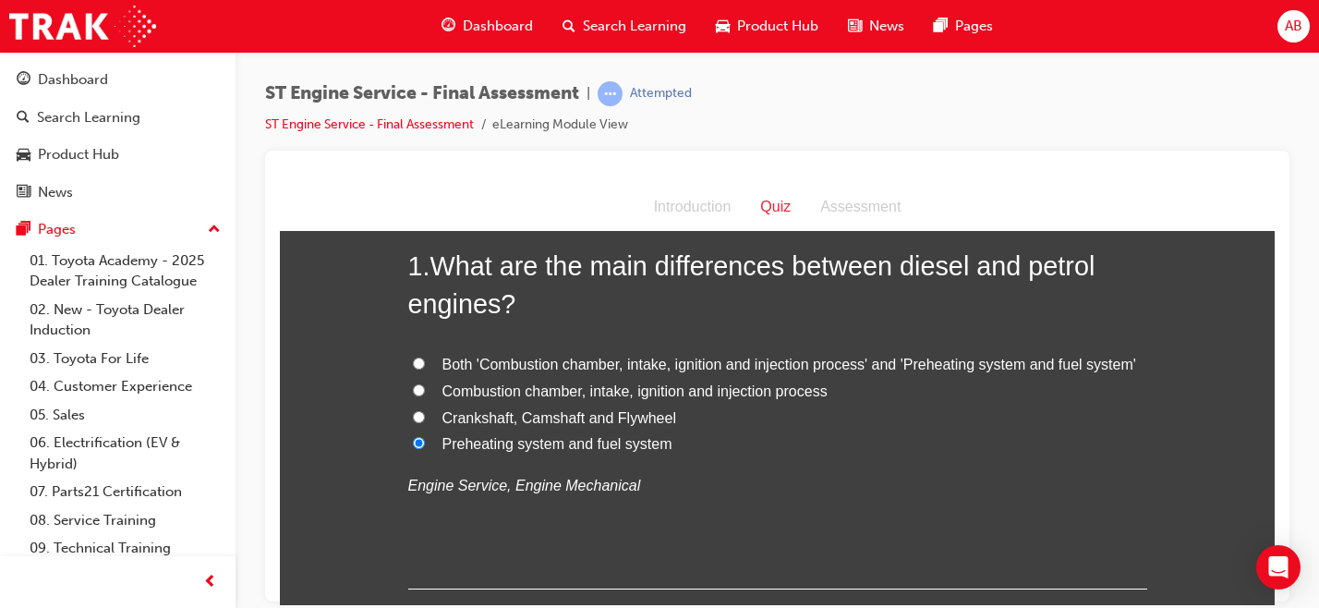
radio input "true"
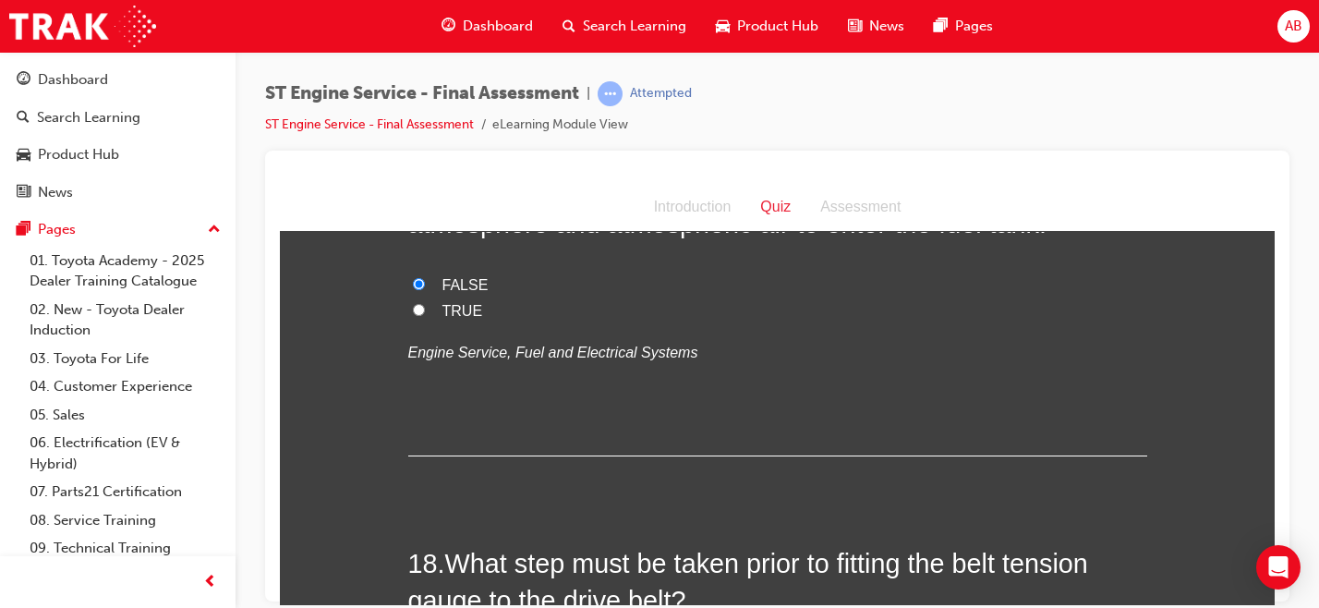
scroll to position [7322, 0]
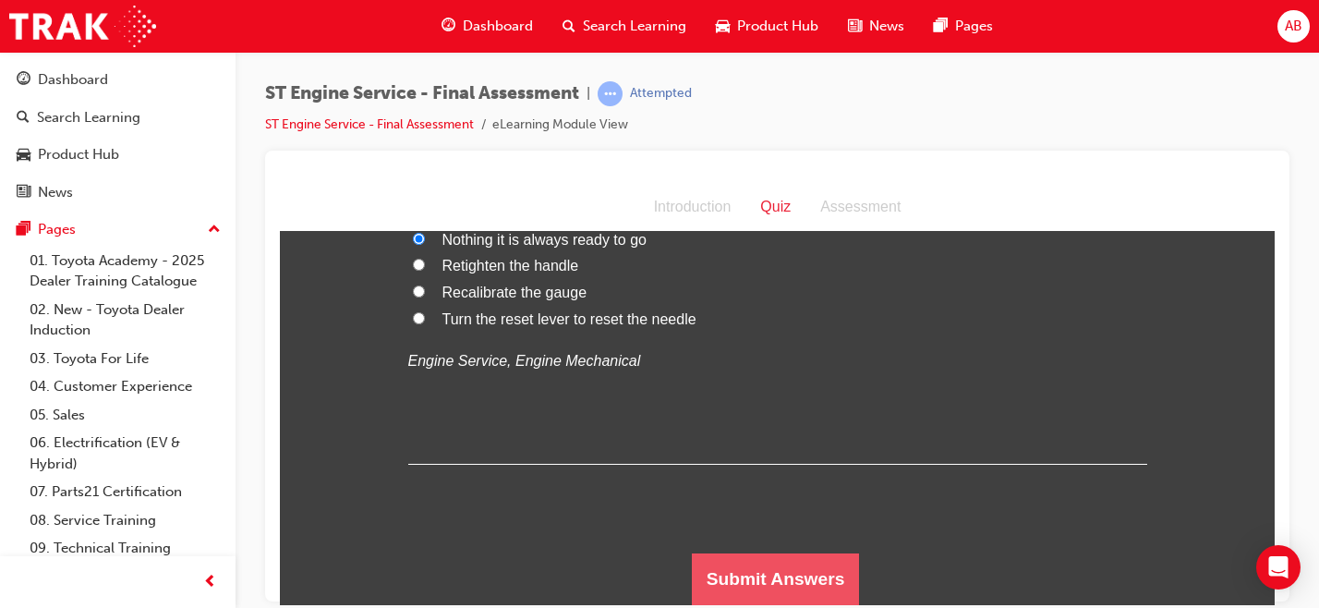
click at [742, 578] on button "Submit Answers" at bounding box center [776, 578] width 168 height 52
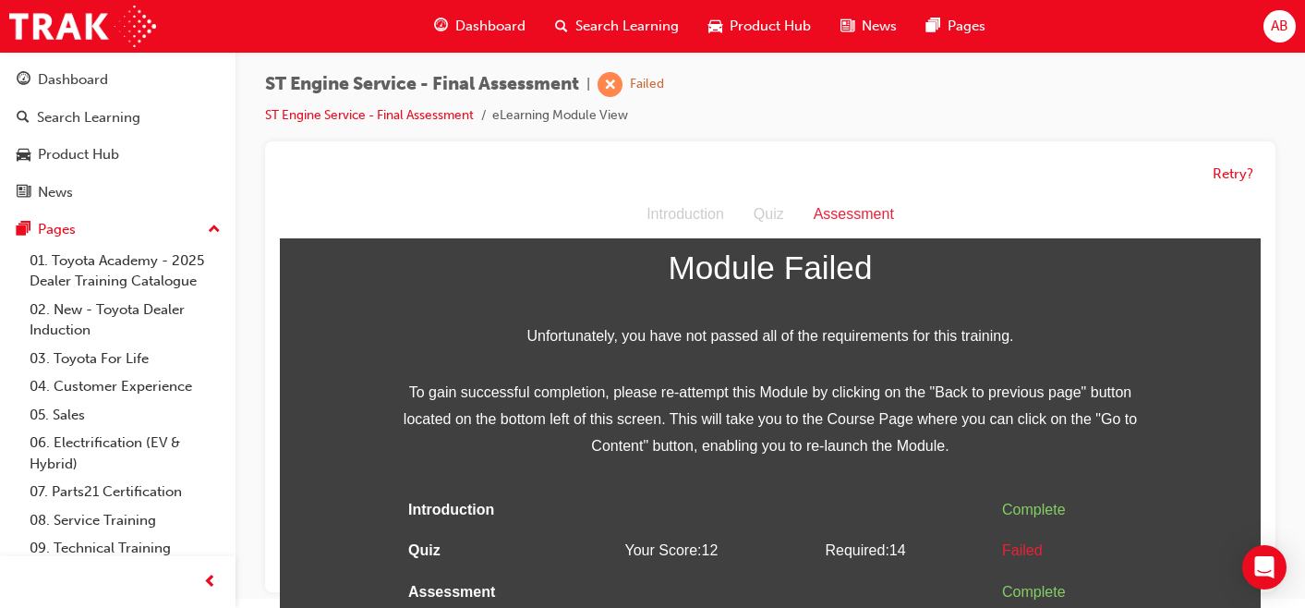
scroll to position [11, 0]
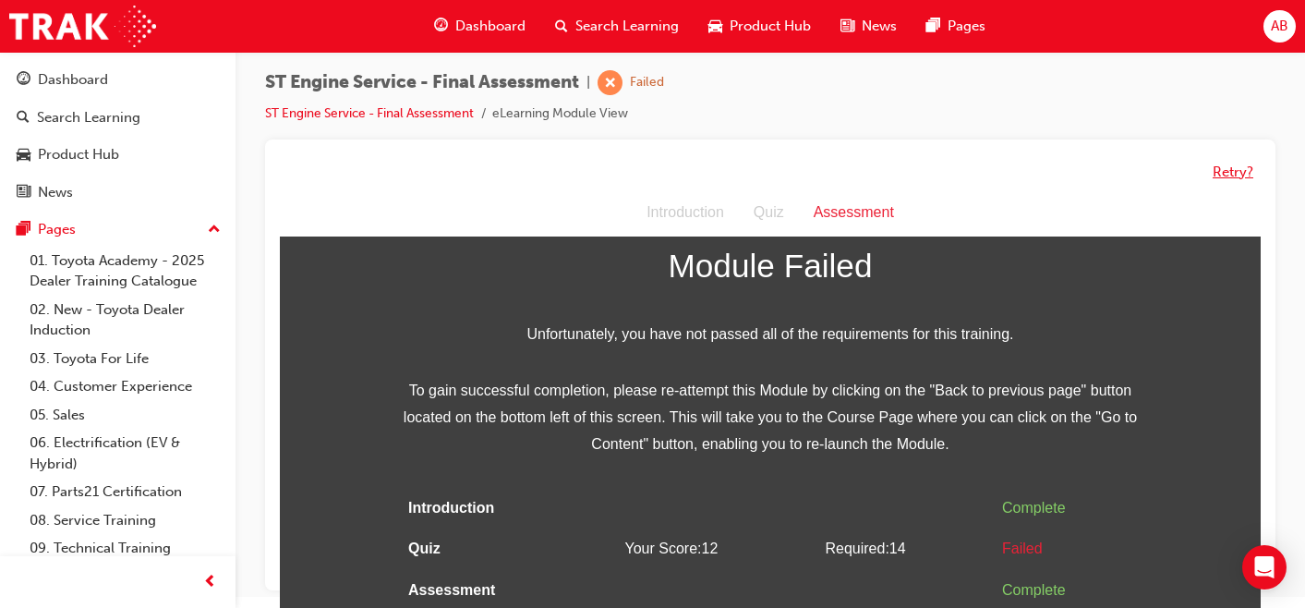
click at [1236, 172] on button "Retry?" at bounding box center [1232, 172] width 41 height 21
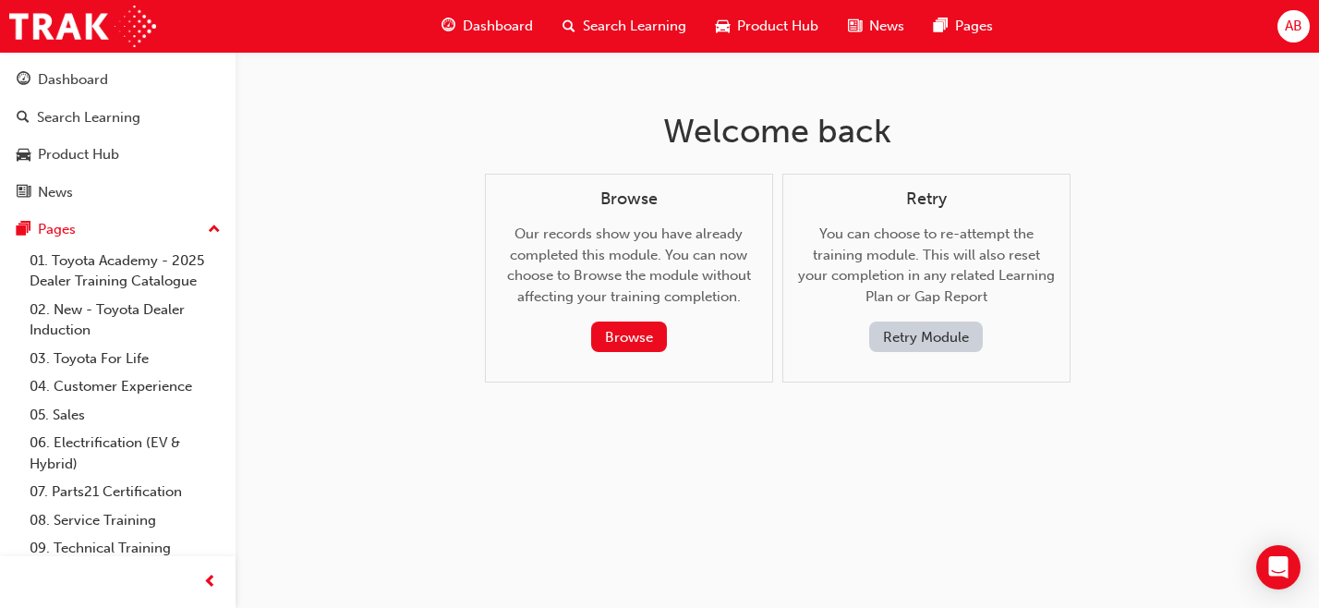
click at [913, 332] on button "Retry Module" at bounding box center [926, 336] width 114 height 30
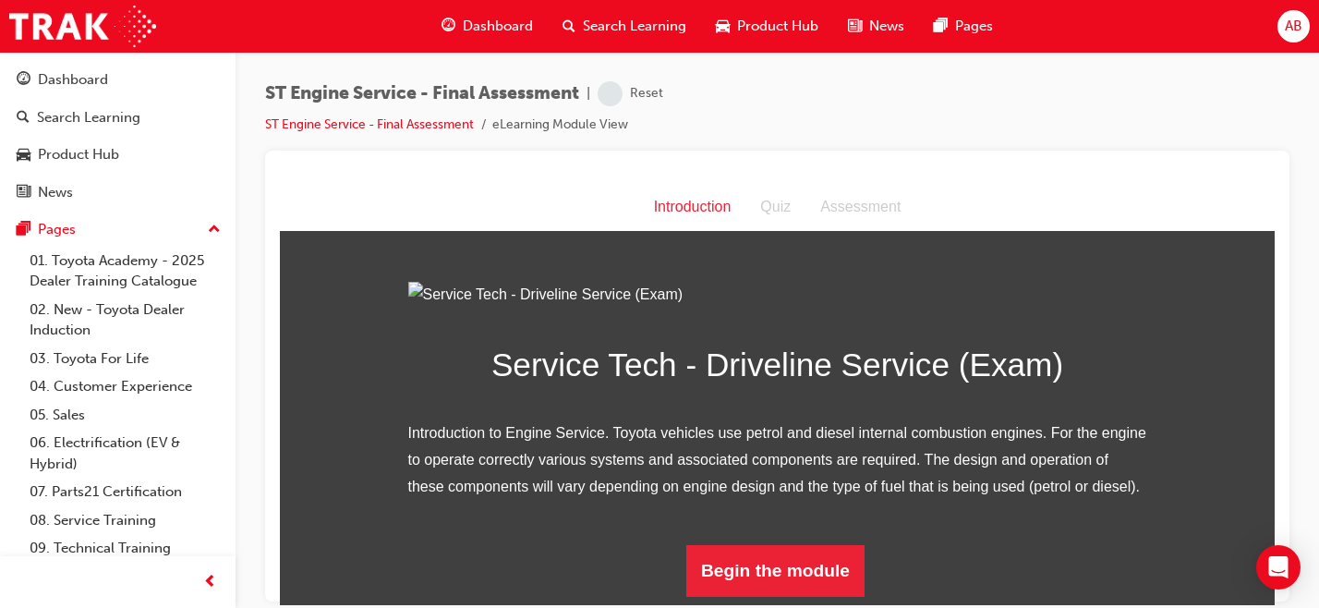
scroll to position [195, 0]
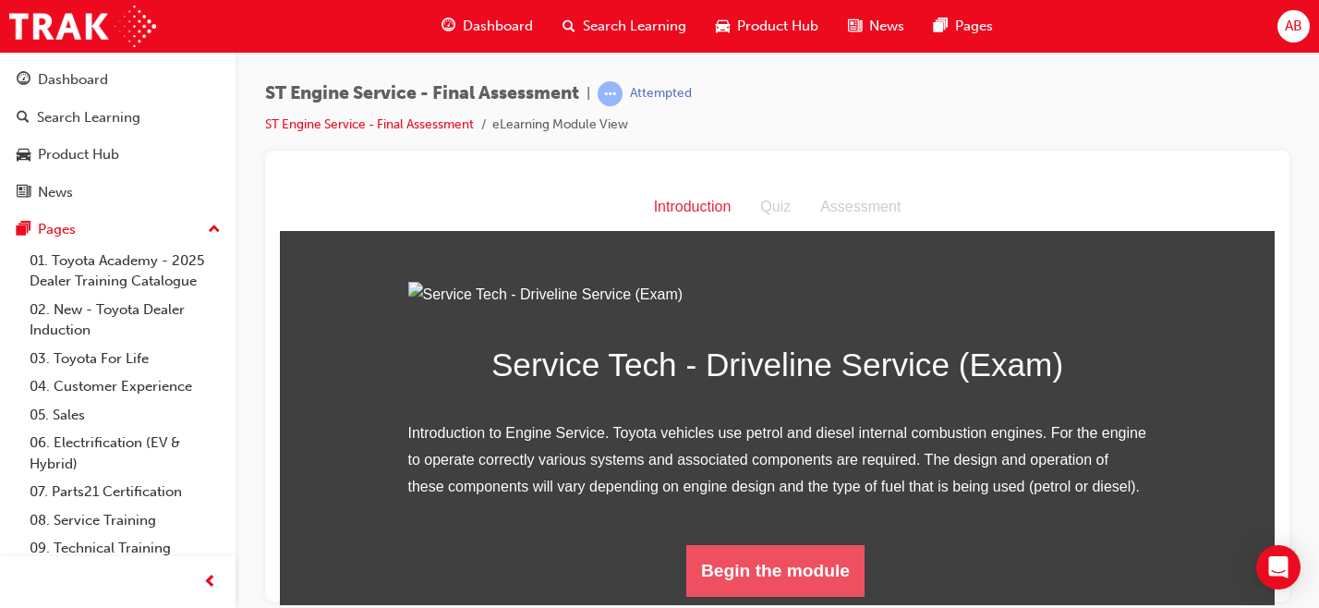
click at [722, 580] on button "Begin the module" at bounding box center [775, 570] width 178 height 52
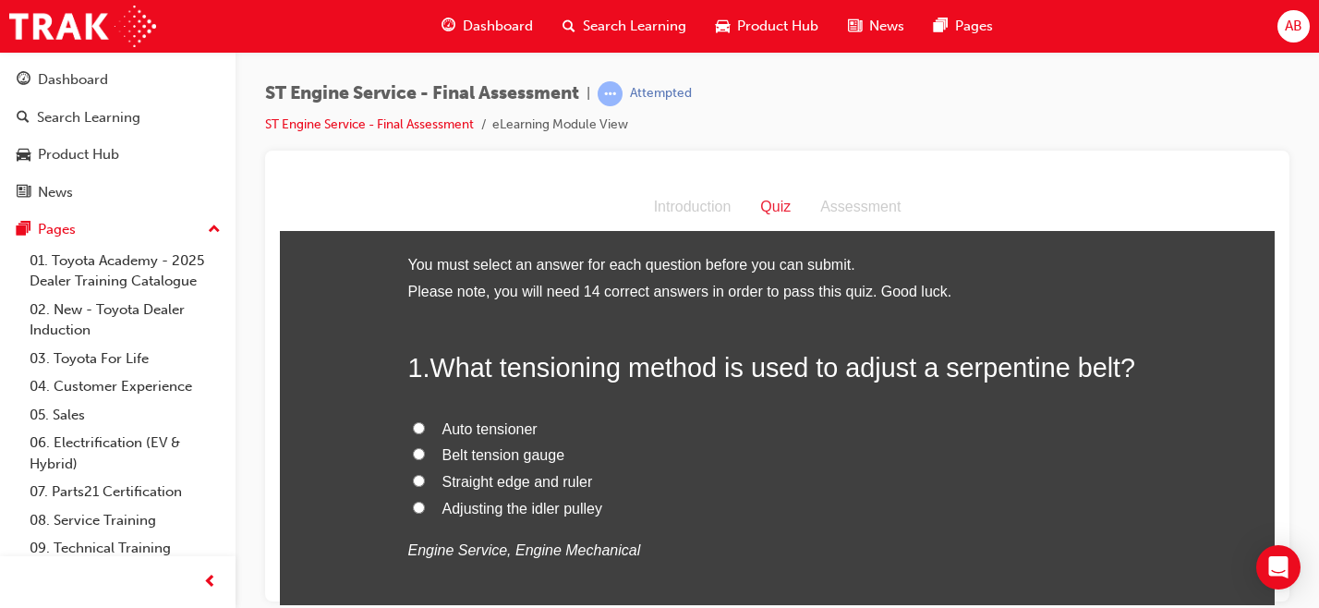
click at [528, 512] on span "Adjusting the idler pulley" at bounding box center [522, 508] width 160 height 16
click at [425, 512] on input "Adjusting the idler pulley" at bounding box center [419, 507] width 12 height 12
radio input "true"
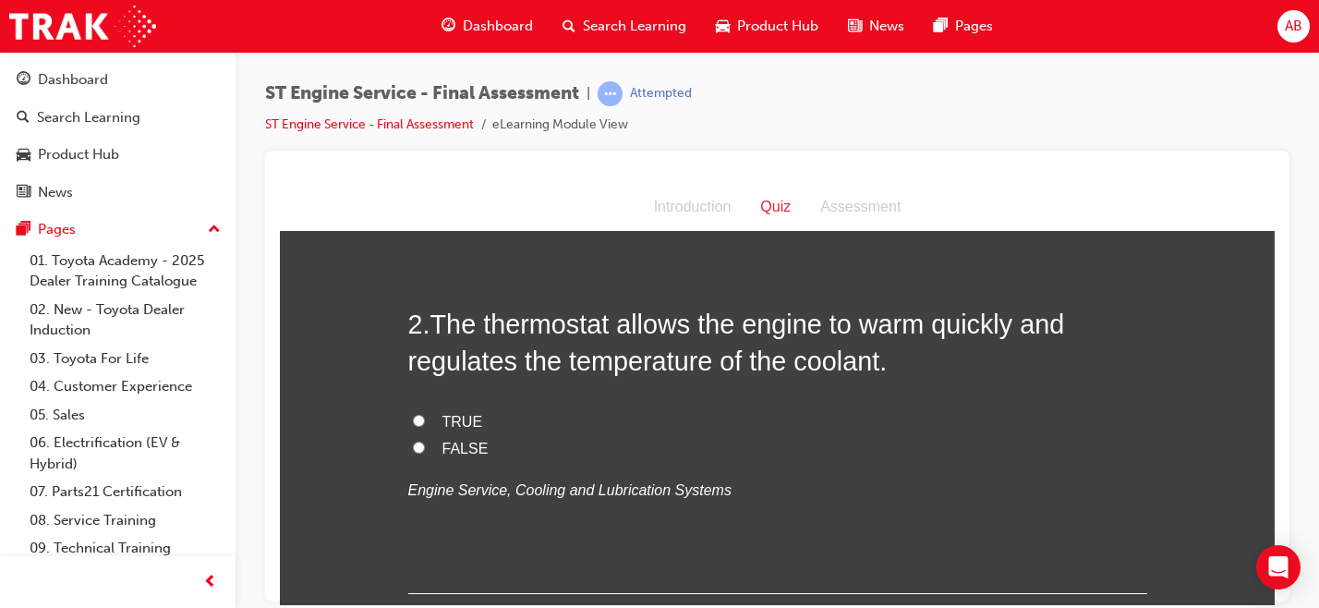
scroll to position [454, 0]
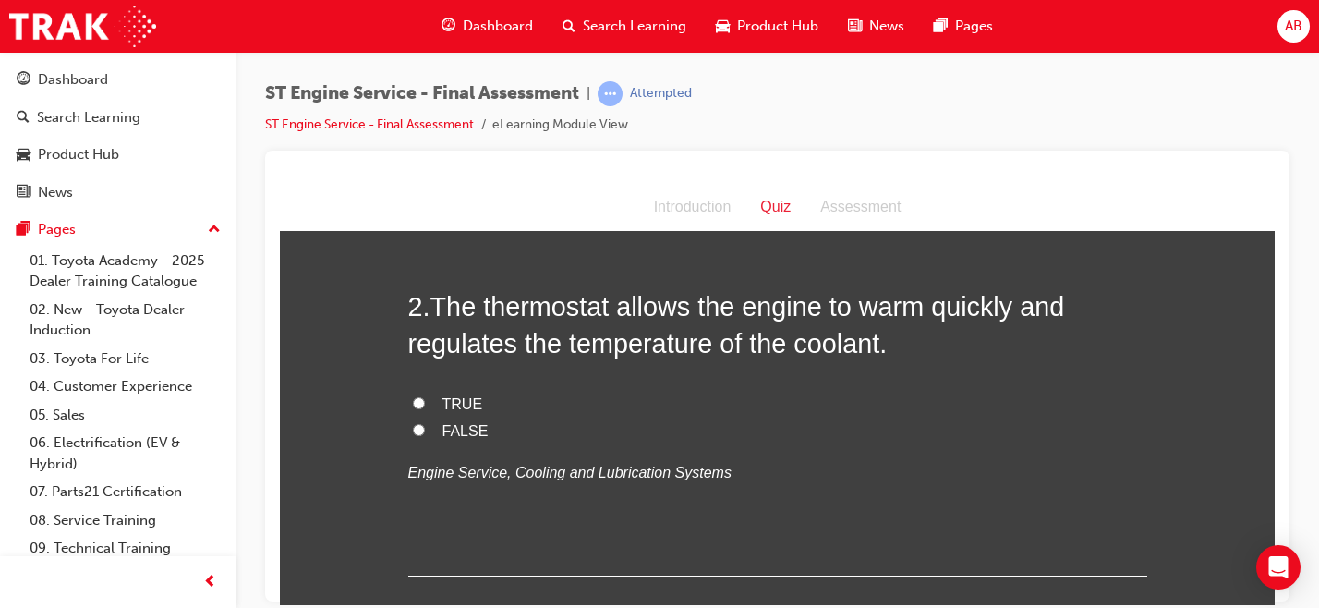
click at [454, 409] on span "TRUE" at bounding box center [462, 403] width 41 height 16
click at [425, 408] on input "TRUE" at bounding box center [419, 402] width 12 height 12
radio input "true"
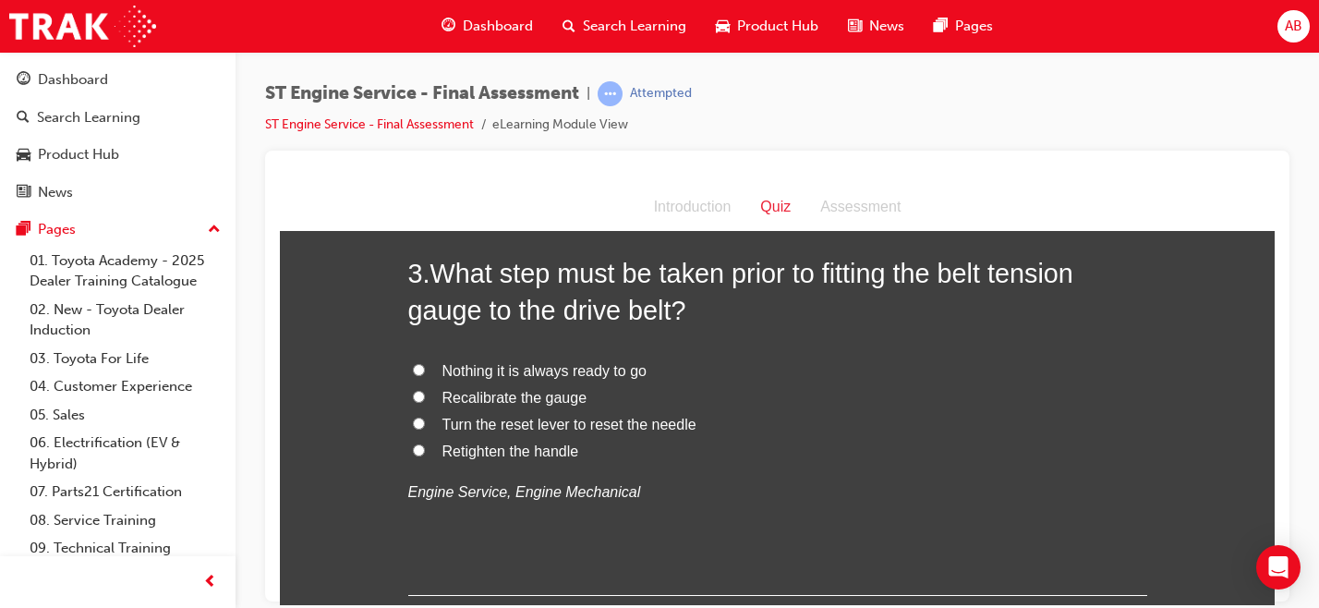
scroll to position [859, 0]
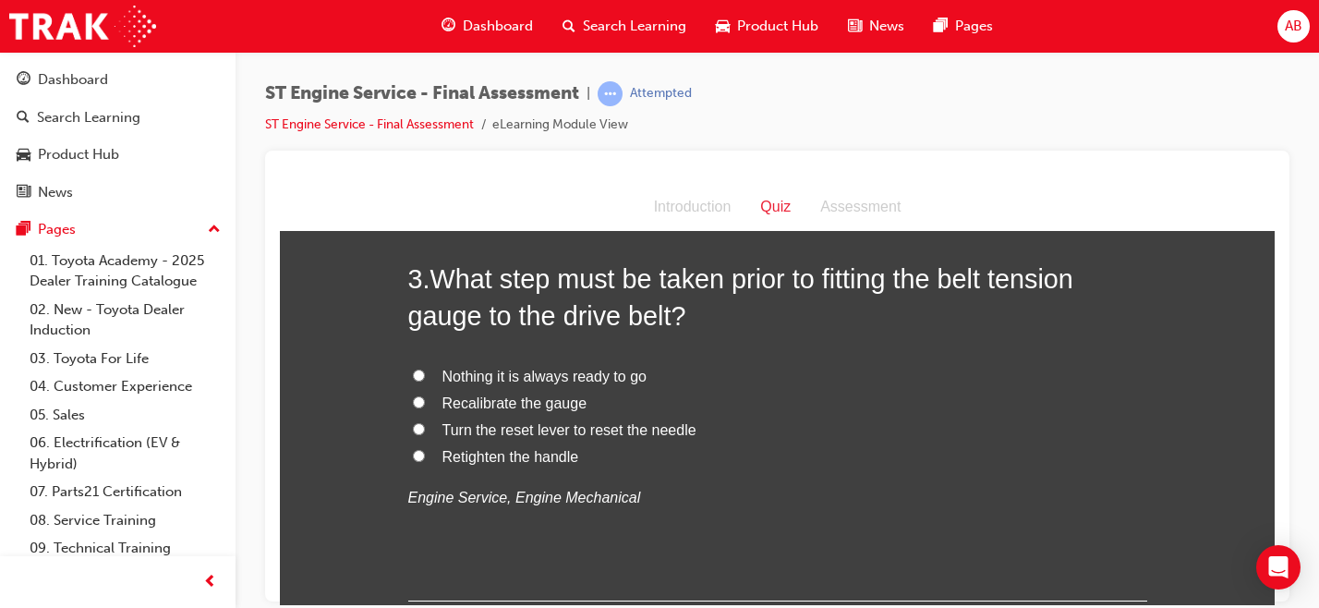
click at [489, 459] on span "Retighten the handle" at bounding box center [510, 456] width 137 height 16
click at [425, 459] on input "Retighten the handle" at bounding box center [419, 455] width 12 height 12
radio input "true"
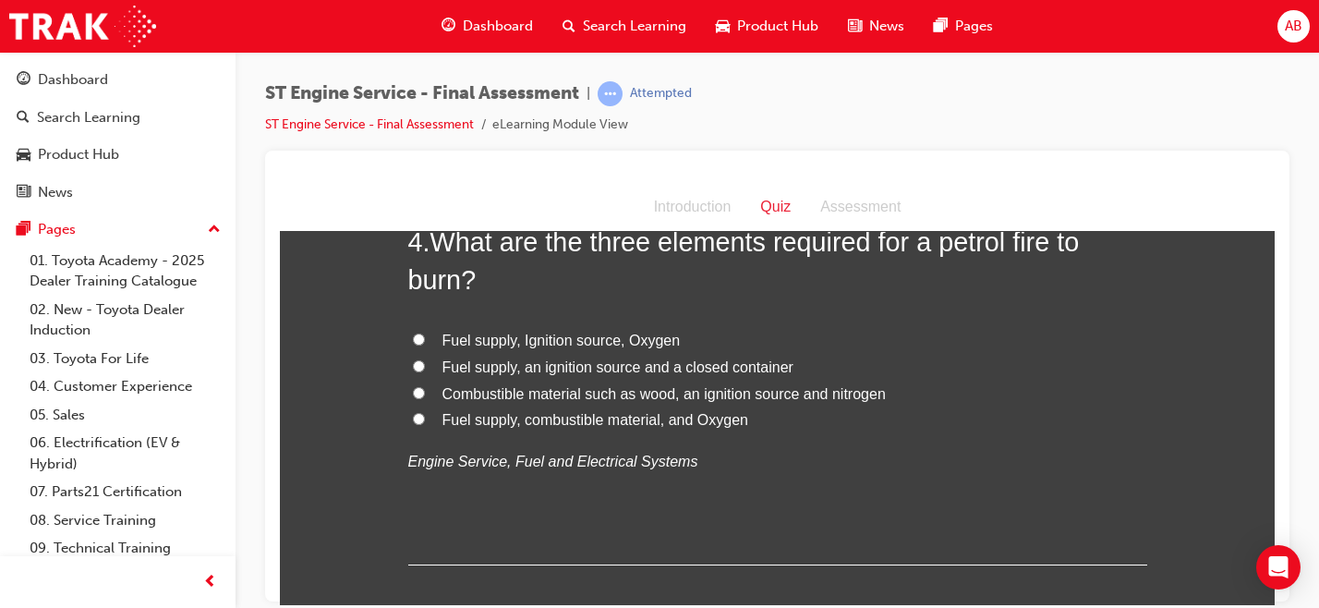
scroll to position [1305, 0]
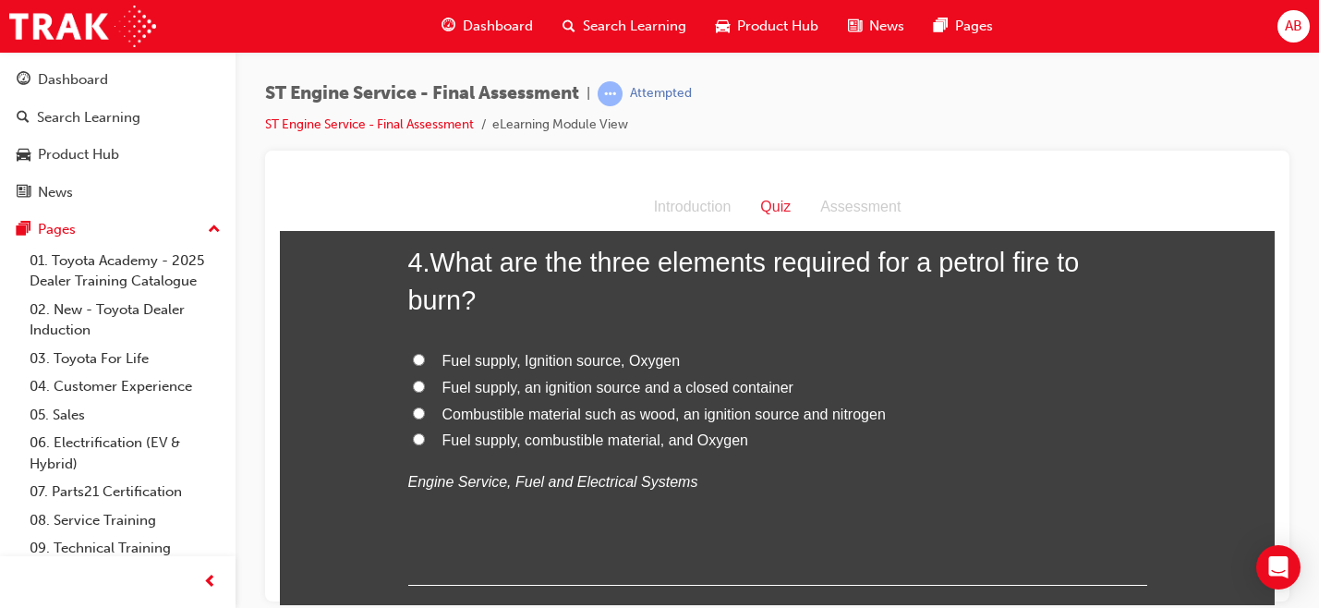
click at [583, 357] on span "Fuel supply, Ignition source, Oxygen" at bounding box center [561, 360] width 238 height 16
click at [425, 357] on input "Fuel supply, Ignition source, Oxygen" at bounding box center [419, 359] width 12 height 12
radio input "true"
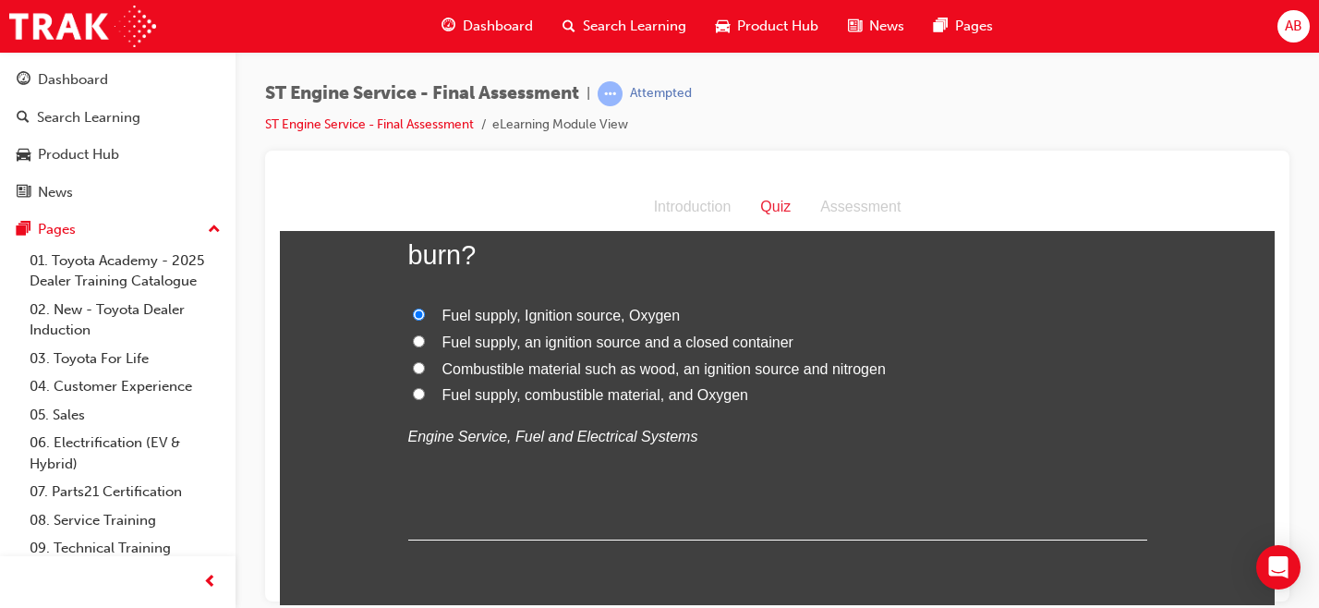
scroll to position [1353, 0]
click at [572, 398] on span "Fuel supply, combustible material, and Oxygen" at bounding box center [595, 391] width 306 height 16
click at [425, 396] on input "Fuel supply, combustible material, and Oxygen" at bounding box center [419, 390] width 12 height 12
radio input "true"
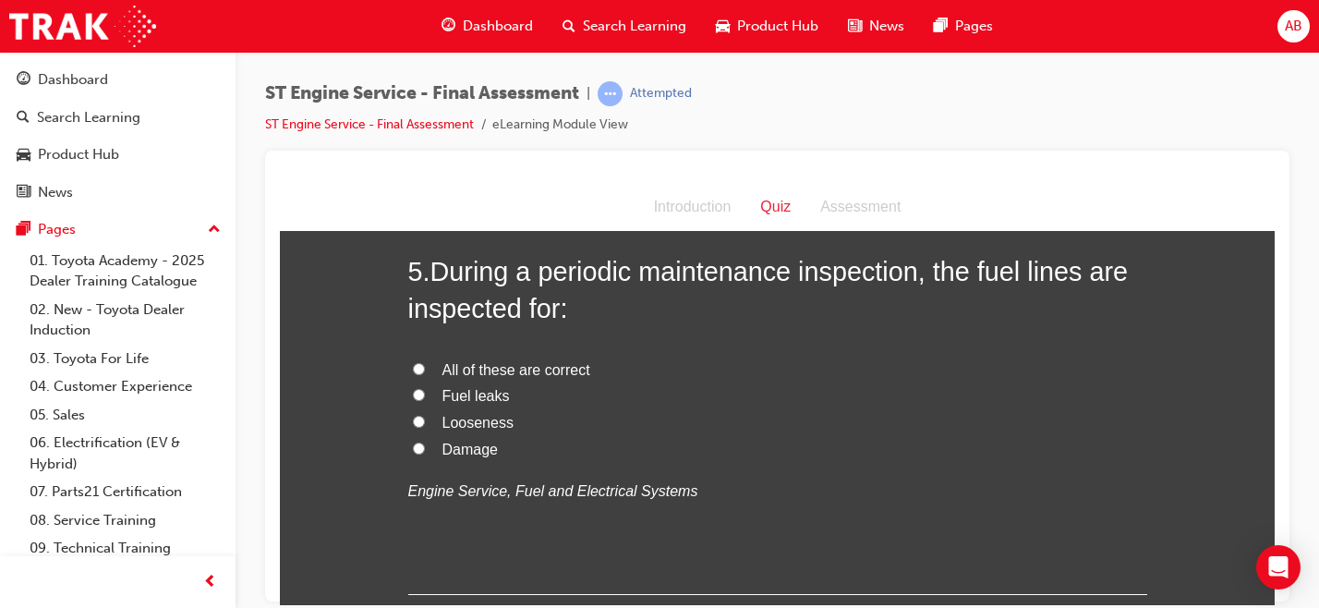
scroll to position [1733, 0]
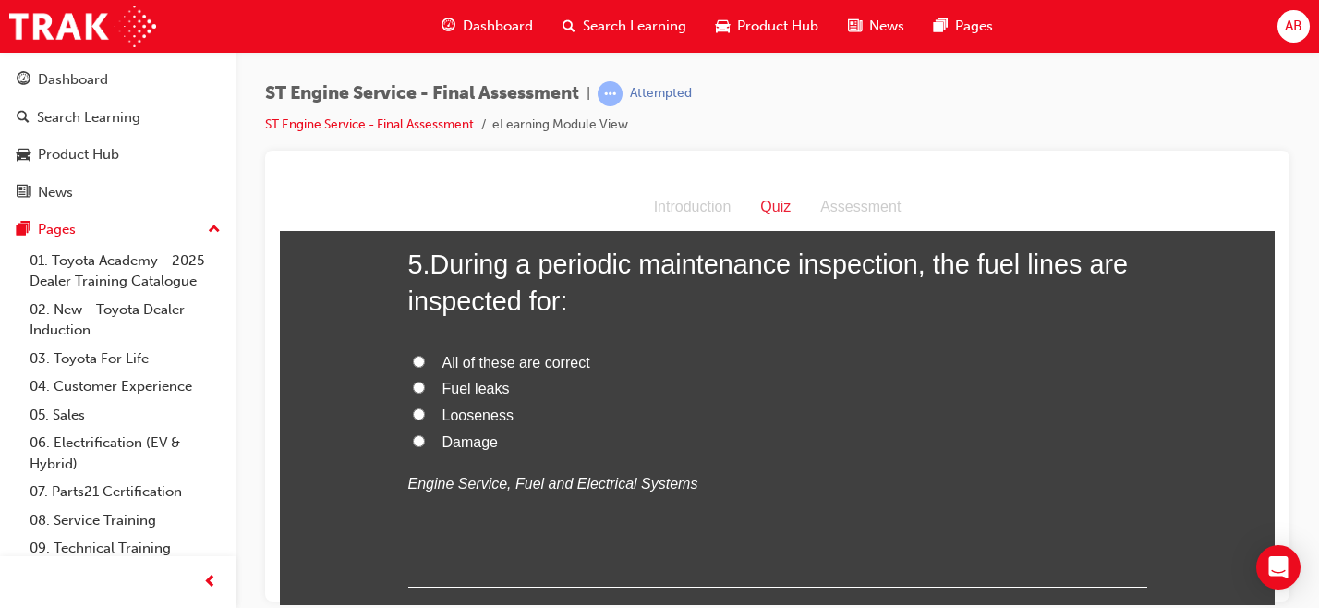
click at [526, 359] on span "All of these are correct" at bounding box center [516, 362] width 148 height 16
click at [425, 359] on input "All of these are correct" at bounding box center [419, 361] width 12 height 12
radio input "true"
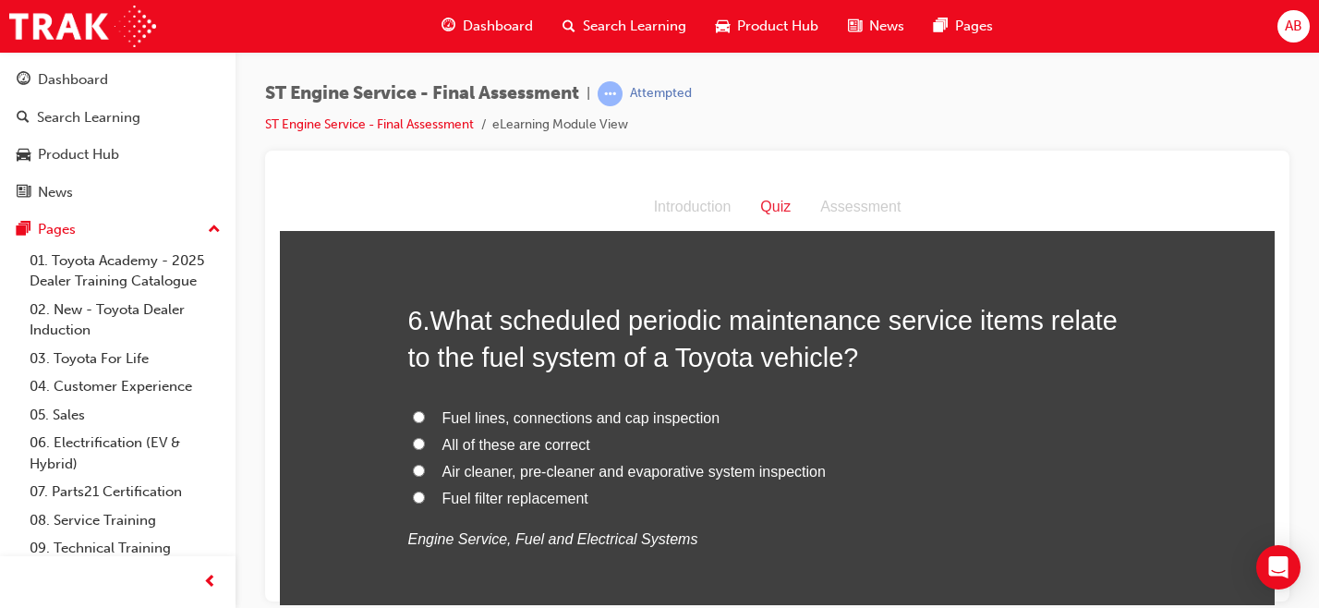
scroll to position [2105, 0]
click at [510, 441] on span "All of these are correct" at bounding box center [516, 446] width 148 height 16
click at [425, 441] on input "All of these are correct" at bounding box center [419, 445] width 12 height 12
radio input "true"
click at [554, 498] on span "Fuel filter replacement" at bounding box center [515, 499] width 146 height 16
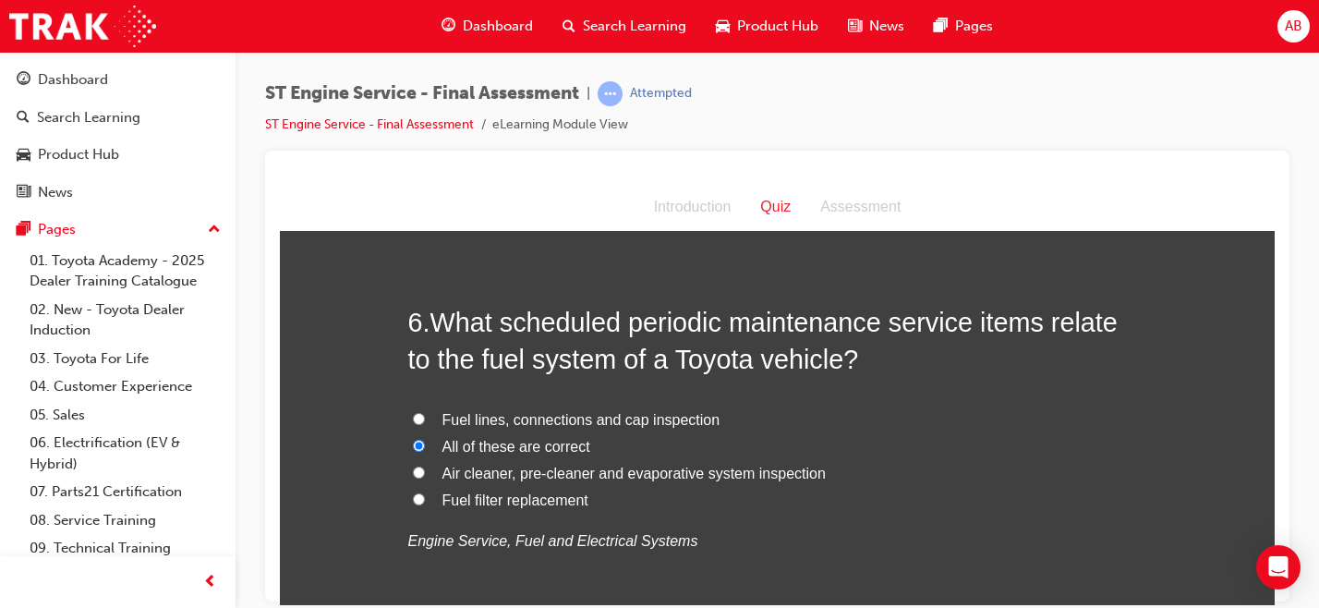
click at [425, 498] on input "Fuel filter replacement" at bounding box center [419, 498] width 12 height 12
radio input "true"
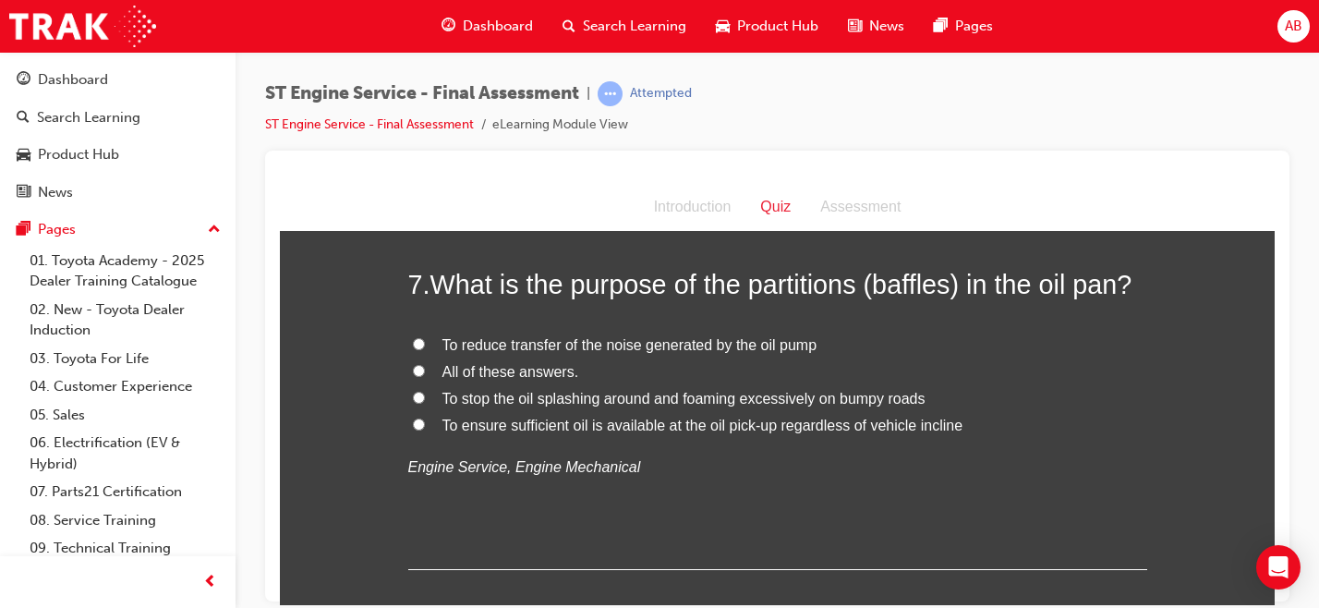
scroll to position [2575, 0]
click at [525, 370] on span "All of these answers." at bounding box center [510, 369] width 137 height 16
click at [425, 370] on input "All of these answers." at bounding box center [419, 368] width 12 height 12
radio input "true"
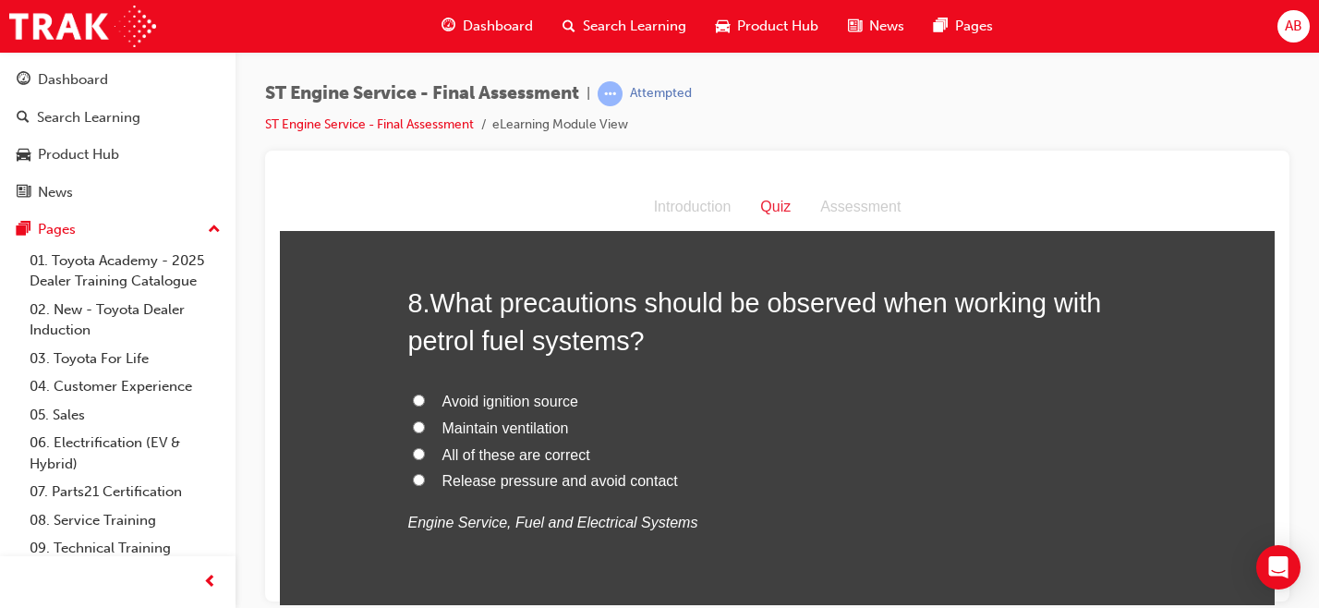
scroll to position [2942, 0]
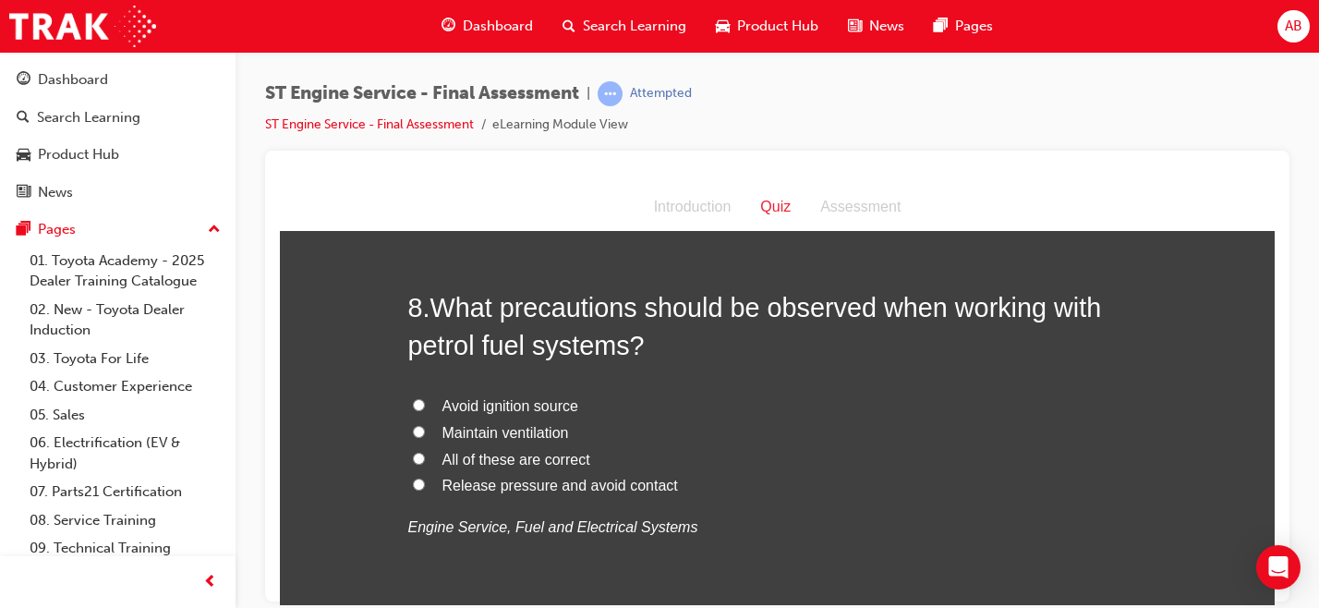
click at [504, 463] on span "All of these are correct" at bounding box center [516, 459] width 148 height 16
click at [425, 463] on input "All of these are correct" at bounding box center [419, 458] width 12 height 12
radio input "true"
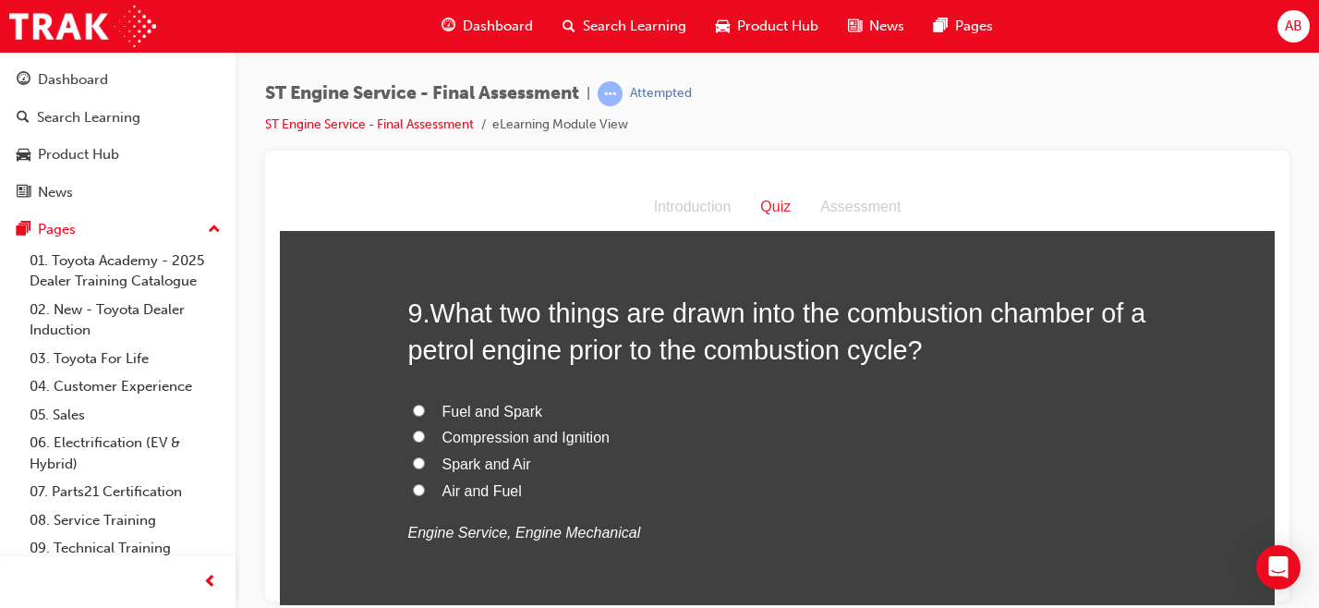
scroll to position [3365, 0]
click at [494, 488] on span "Air and Fuel" at bounding box center [481, 492] width 79 height 16
click at [425, 488] on input "Air and Fuel" at bounding box center [419, 491] width 12 height 12
radio input "true"
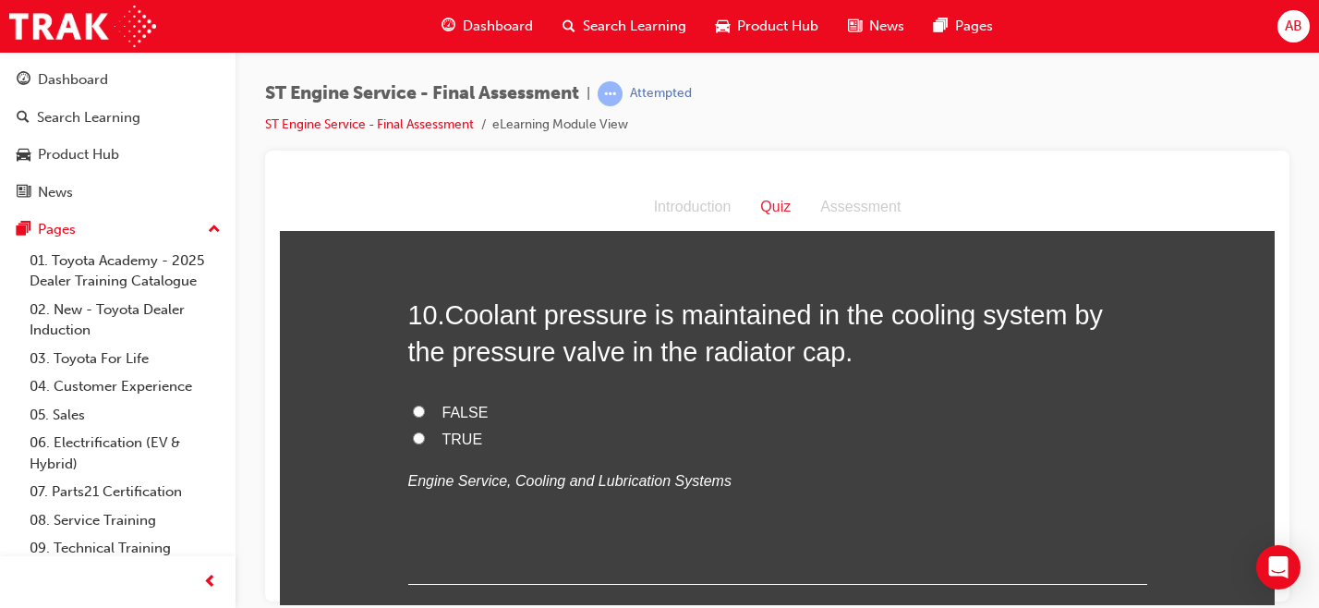
scroll to position [3793, 0]
click at [448, 441] on span "TRUE" at bounding box center [462, 440] width 41 height 16
click at [425, 441] on input "TRUE" at bounding box center [419, 439] width 12 height 12
radio input "true"
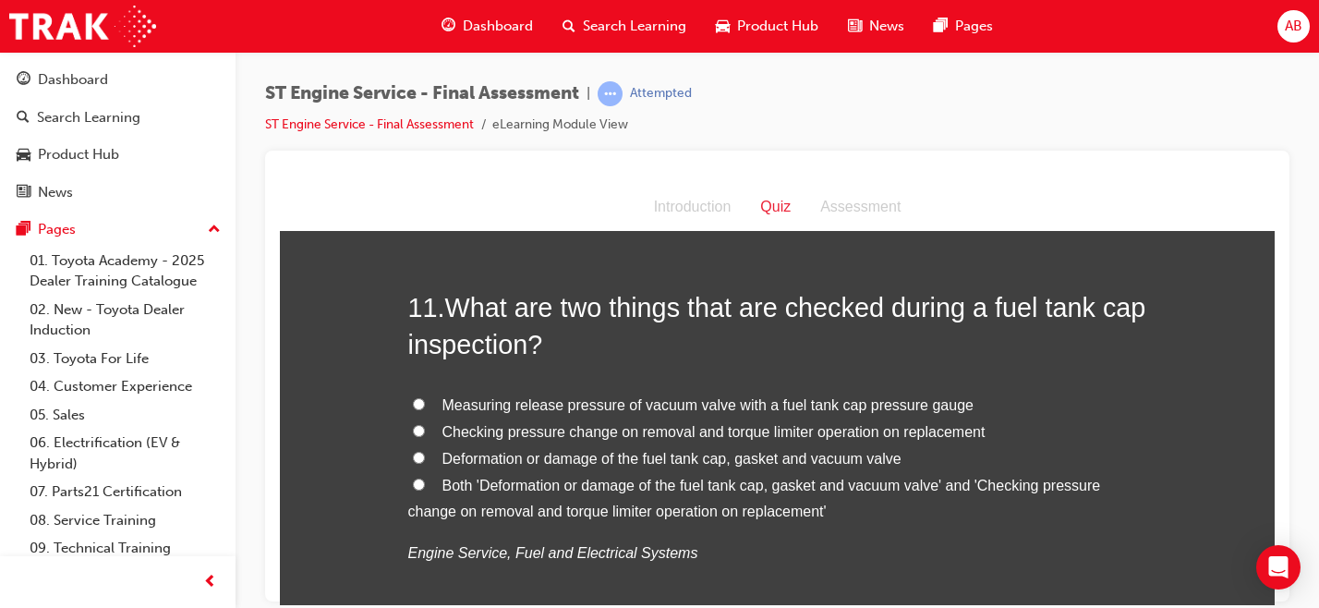
scroll to position [4180, 0]
click at [538, 430] on span "Checking pressure change on removal and torque limiter operation on replacement" at bounding box center [713, 430] width 543 height 16
click at [425, 430] on input "Checking pressure change on removal and torque limiter operation on replacement" at bounding box center [419, 429] width 12 height 12
radio input "true"
click at [507, 486] on span "Both 'Deformation or damage of the fuel tank cap, gasket and vacuum valve' and …" at bounding box center [754, 497] width 693 height 42
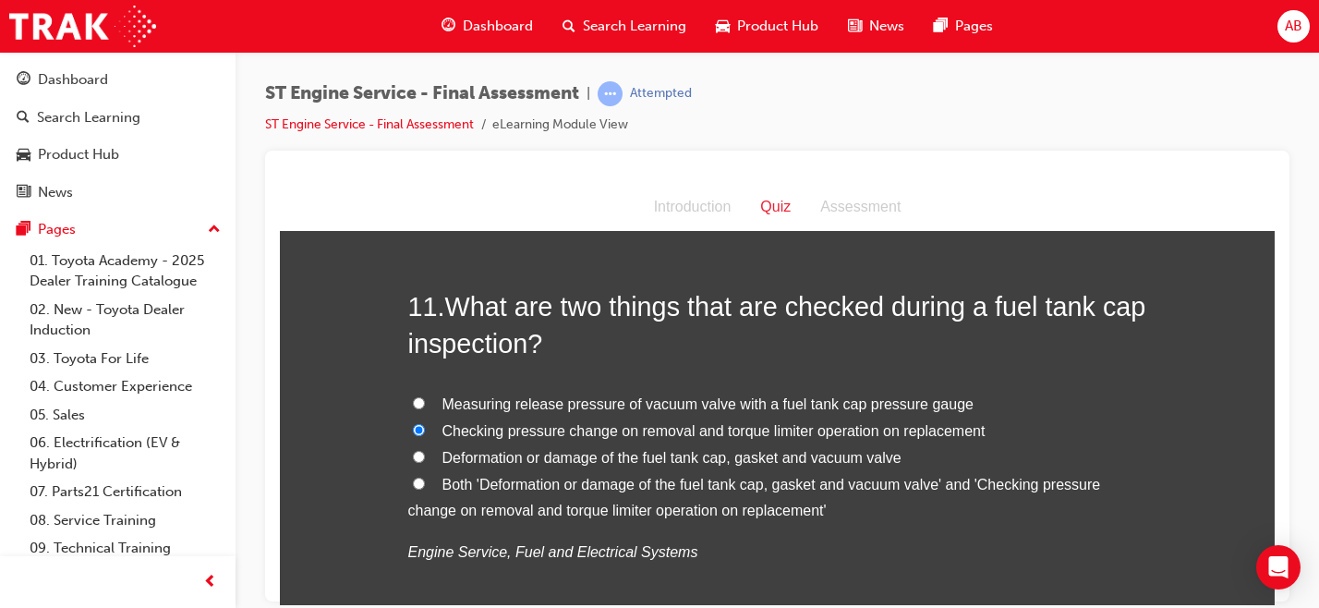
click at [425, 486] on input "Both 'Deformation or damage of the fuel tank cap, gasket and vacuum valve' and …" at bounding box center [419, 482] width 12 height 12
radio input "true"
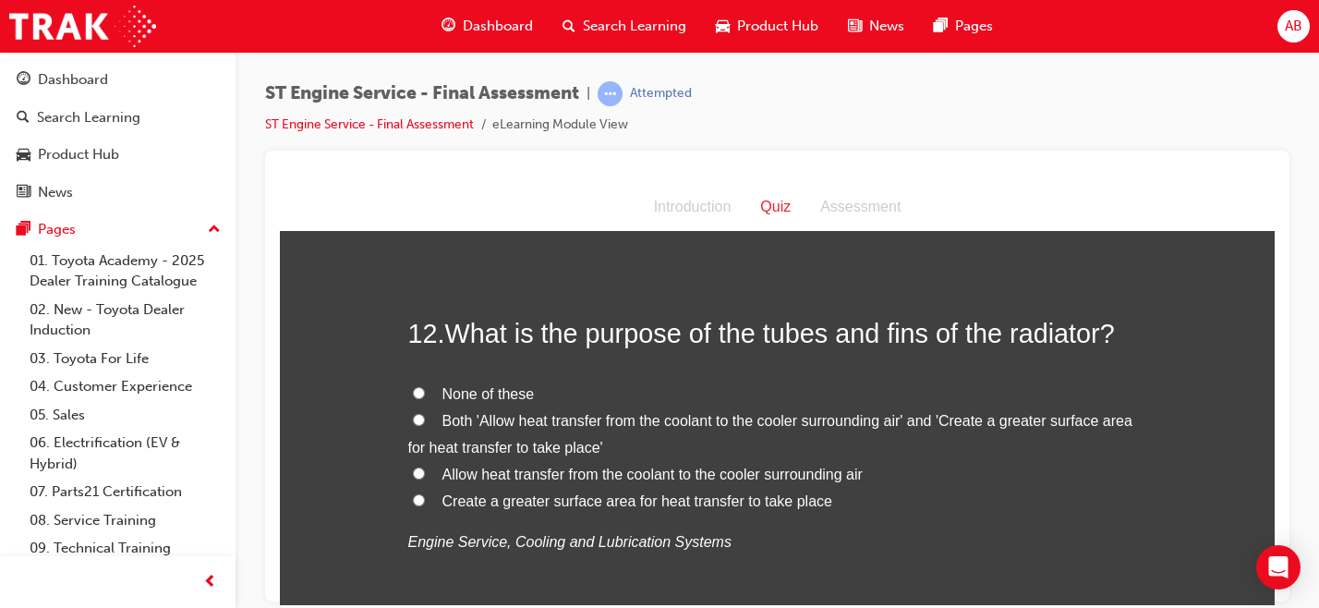
scroll to position [4620, 0]
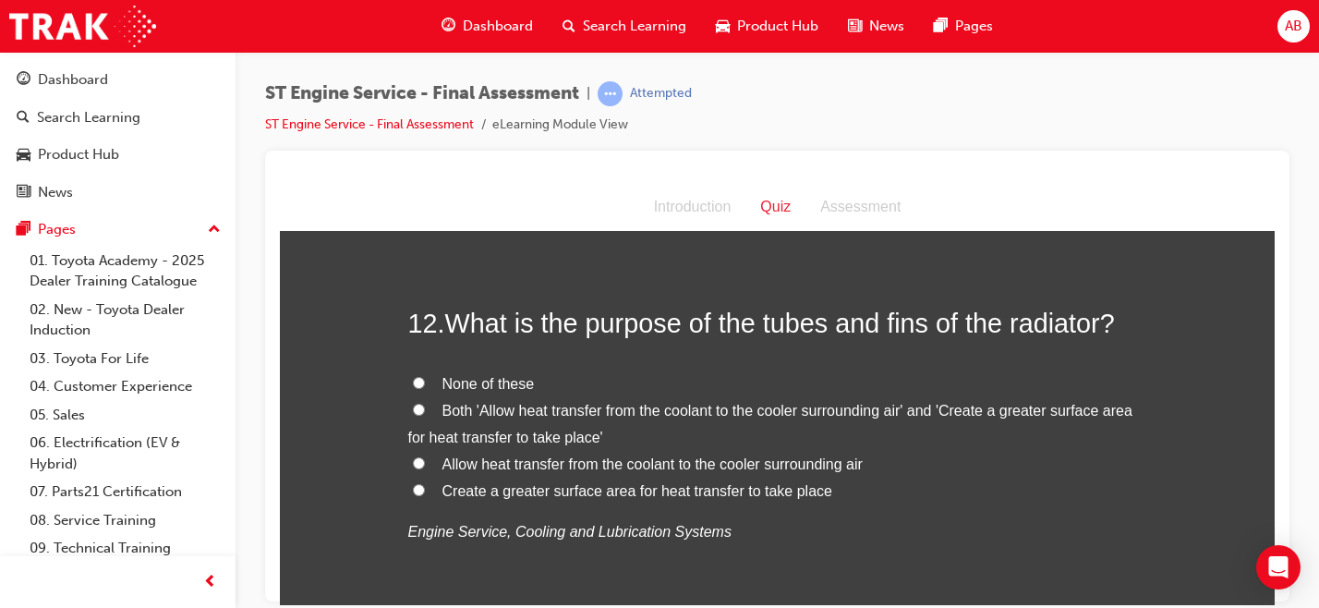
click at [509, 415] on span "Both 'Allow heat transfer from the coolant to the cooler surrounding air' and '…" at bounding box center [770, 423] width 724 height 42
click at [425, 415] on input "Both 'Allow heat transfer from the coolant to the cooler surrounding air' and '…" at bounding box center [419, 409] width 12 height 12
radio input "true"
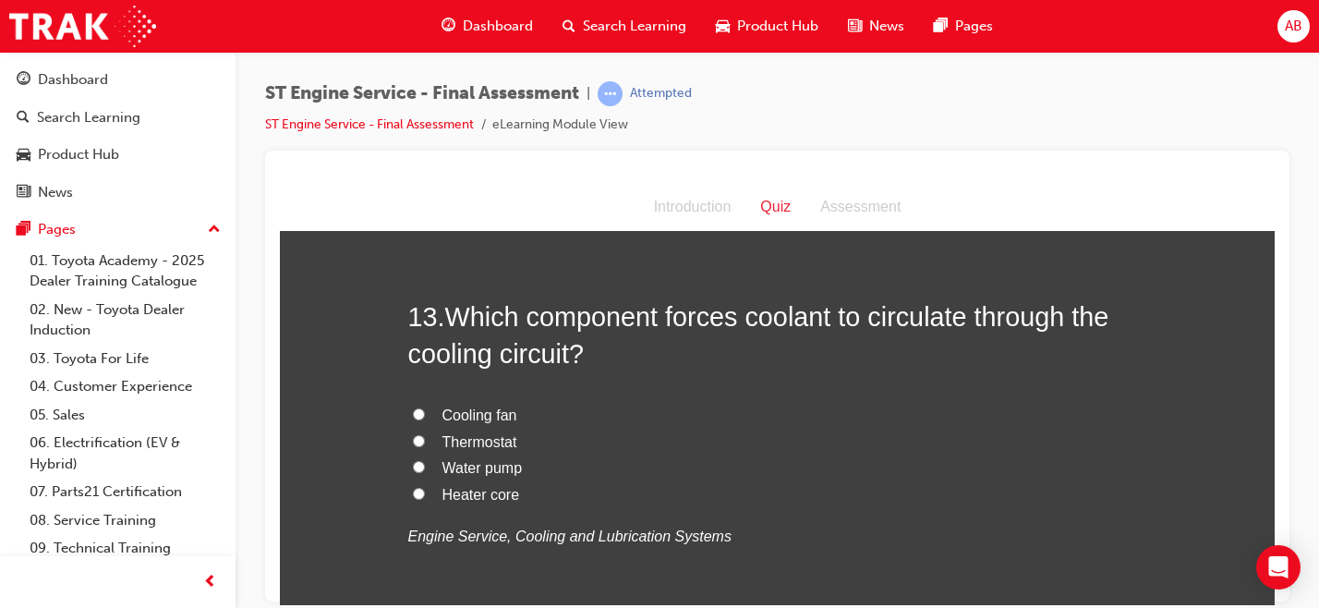
scroll to position [5047, 0]
click at [478, 463] on span "Water pump" at bounding box center [482, 466] width 80 height 16
click at [425, 463] on input "Water pump" at bounding box center [419, 465] width 12 height 12
radio input "true"
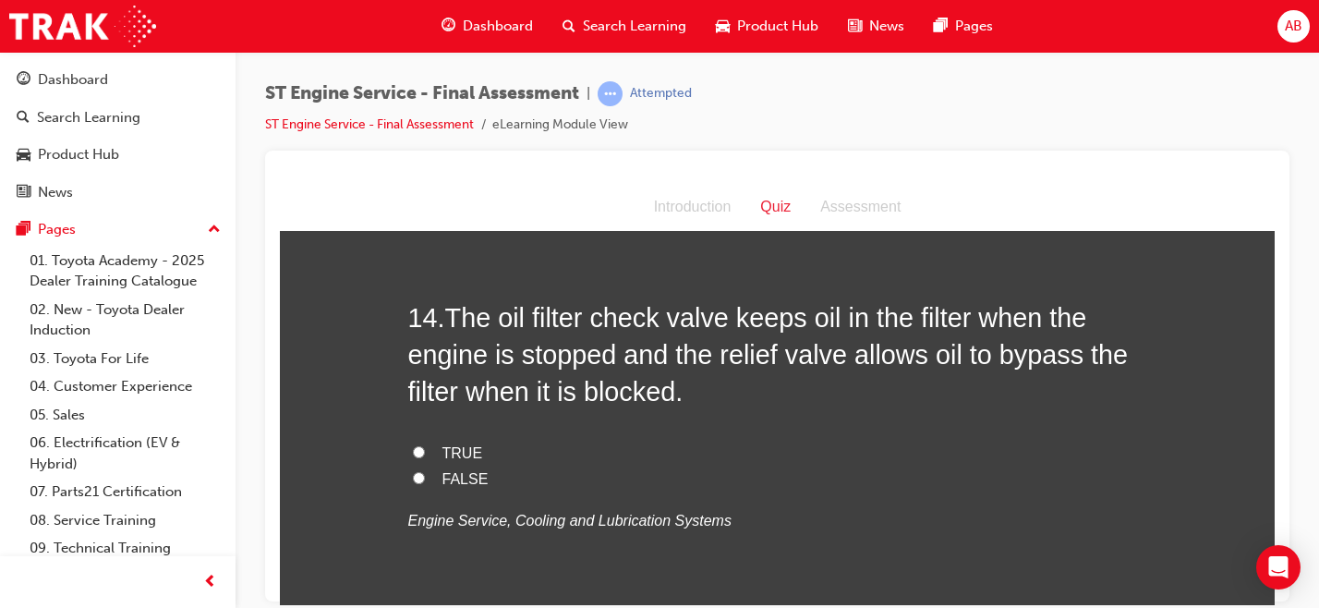
scroll to position [5476, 0]
click at [455, 477] on span "FALSE" at bounding box center [465, 477] width 46 height 16
click at [425, 477] on input "FALSE" at bounding box center [419, 476] width 12 height 12
radio input "true"
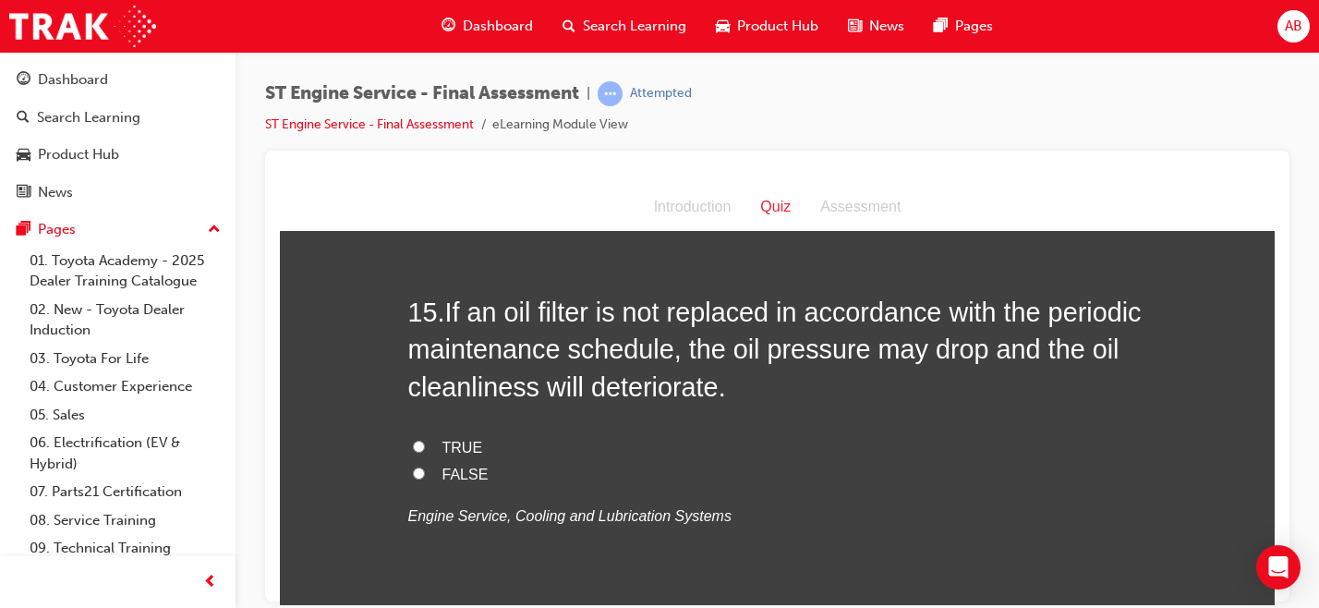
scroll to position [5895, 0]
click at [446, 449] on span "TRUE" at bounding box center [462, 446] width 41 height 16
click at [425, 449] on input "TRUE" at bounding box center [419, 445] width 12 height 12
radio input "true"
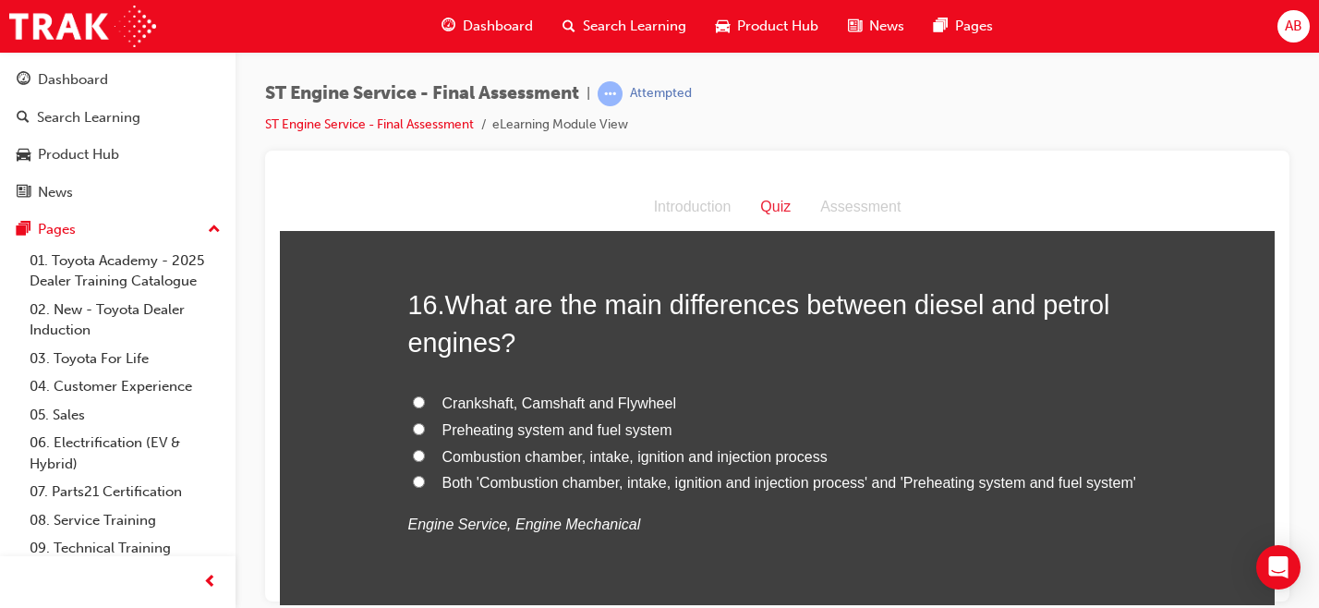
scroll to position [6314, 0]
click at [541, 487] on span "Both 'Combustion chamber, intake, ignition and injection process' and 'Preheati…" at bounding box center [789, 484] width 694 height 16
click at [425, 487] on input "Both 'Combustion chamber, intake, ignition and injection process' and 'Preheati…" at bounding box center [419, 482] width 12 height 12
radio input "true"
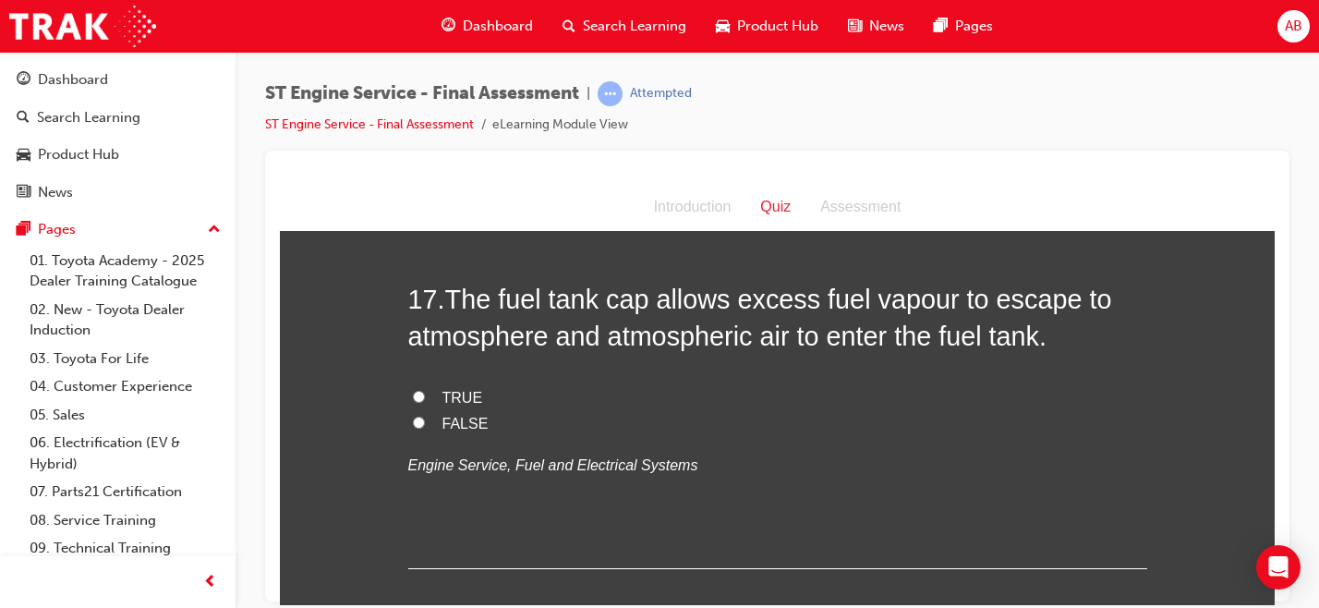
scroll to position [6738, 0]
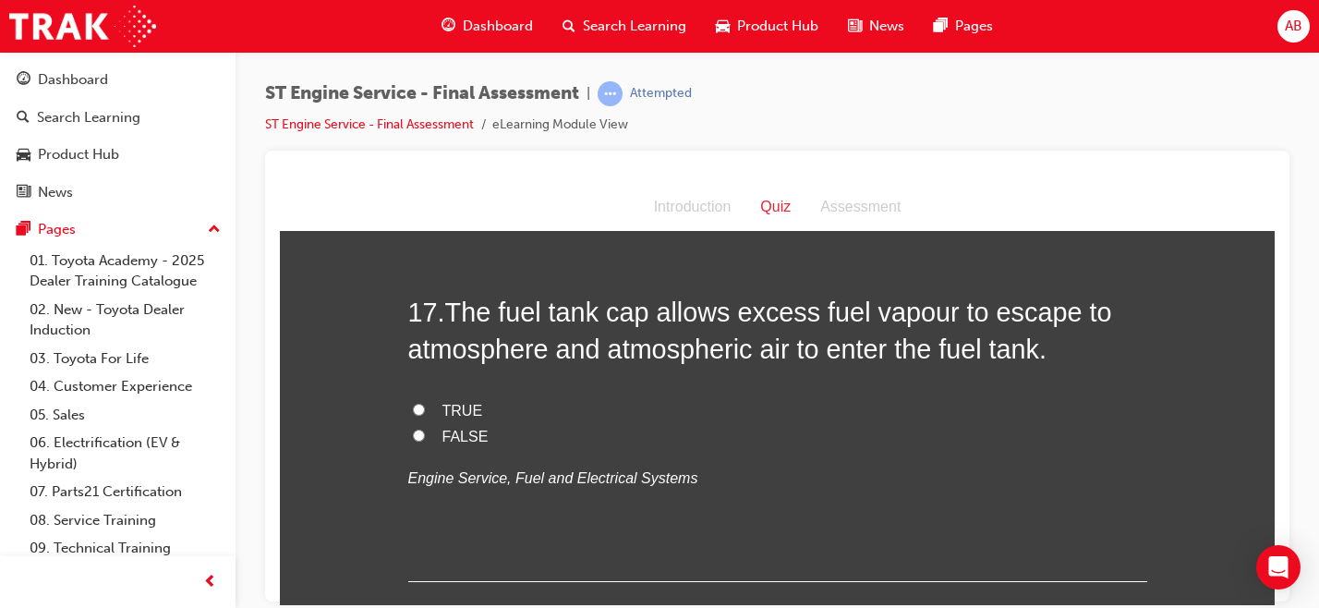
click at [452, 417] on span "TRUE" at bounding box center [462, 410] width 41 height 16
click at [425, 415] on input "TRUE" at bounding box center [419, 409] width 12 height 12
radio input "true"
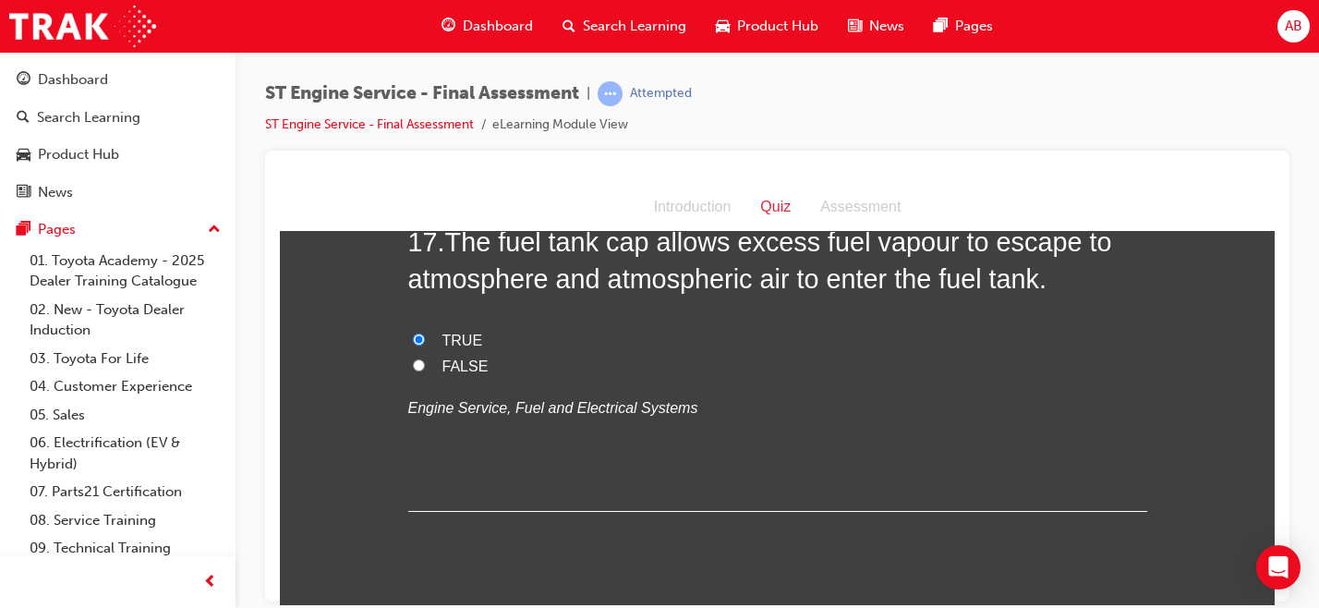
scroll to position [6800, 0]
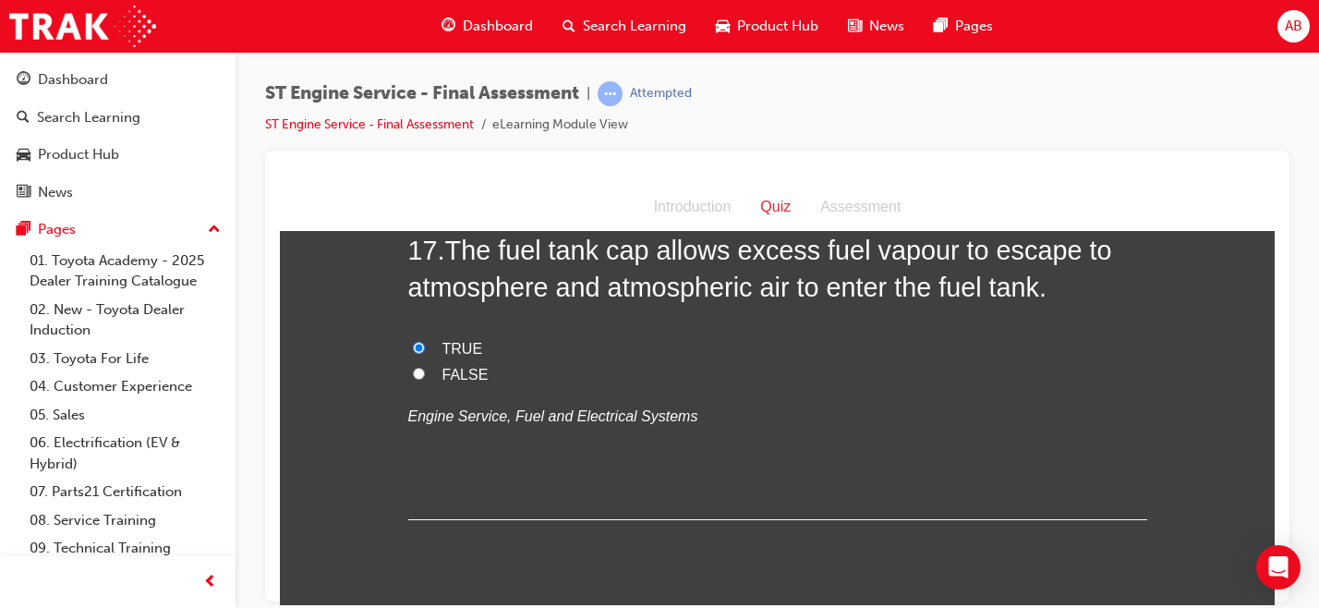
click at [460, 377] on span "FALSE" at bounding box center [465, 374] width 46 height 16
click at [425, 377] on input "FALSE" at bounding box center [419, 373] width 12 height 12
radio input "true"
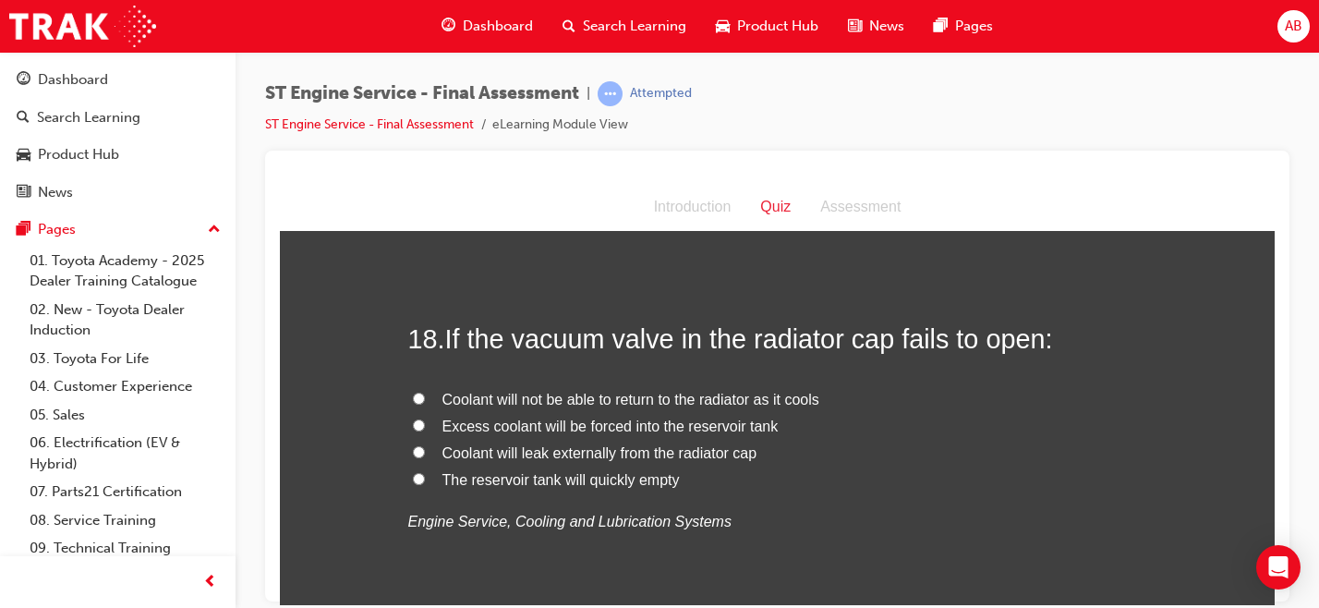
scroll to position [7102, 0]
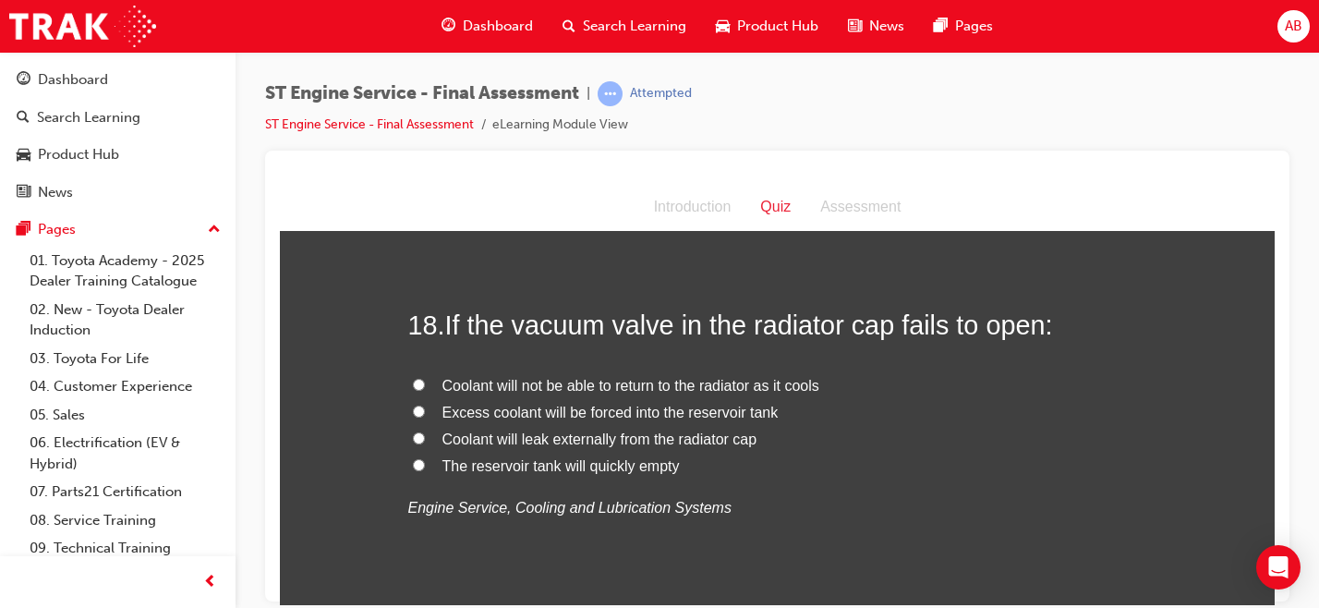
click at [513, 388] on span "Coolant will not be able to return to the radiator as it cools" at bounding box center [630, 385] width 377 height 16
click at [425, 388] on input "Coolant will not be able to return to the radiator as it cools" at bounding box center [419, 384] width 12 height 12
radio input "true"
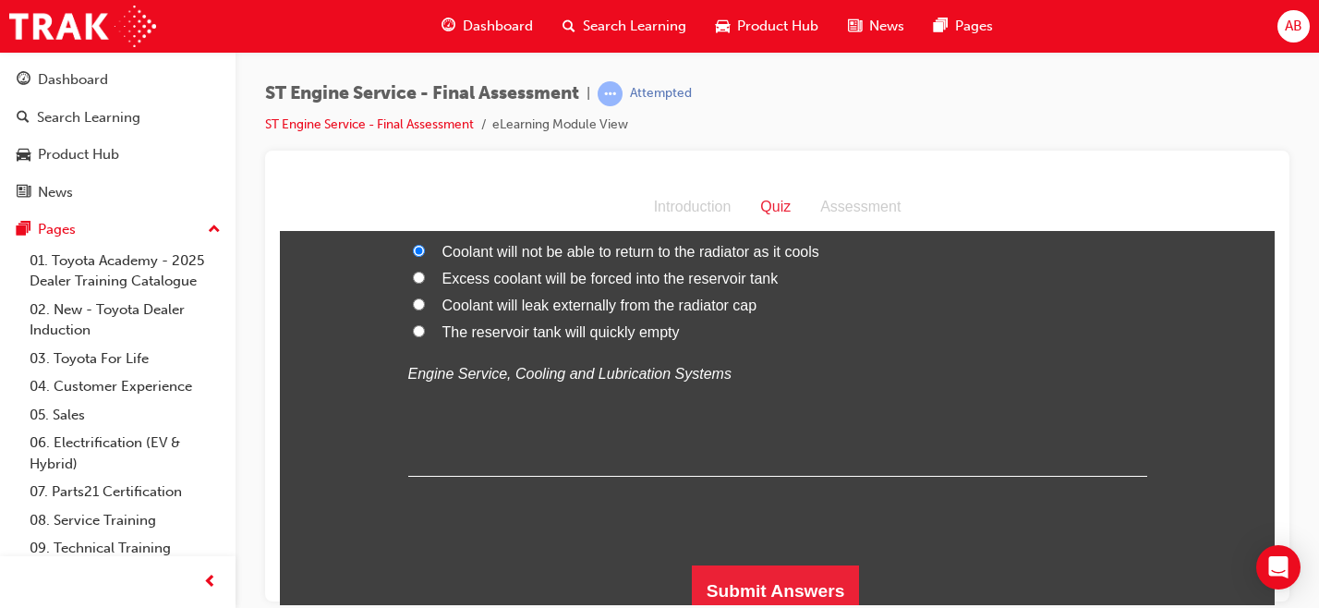
scroll to position [7247, 0]
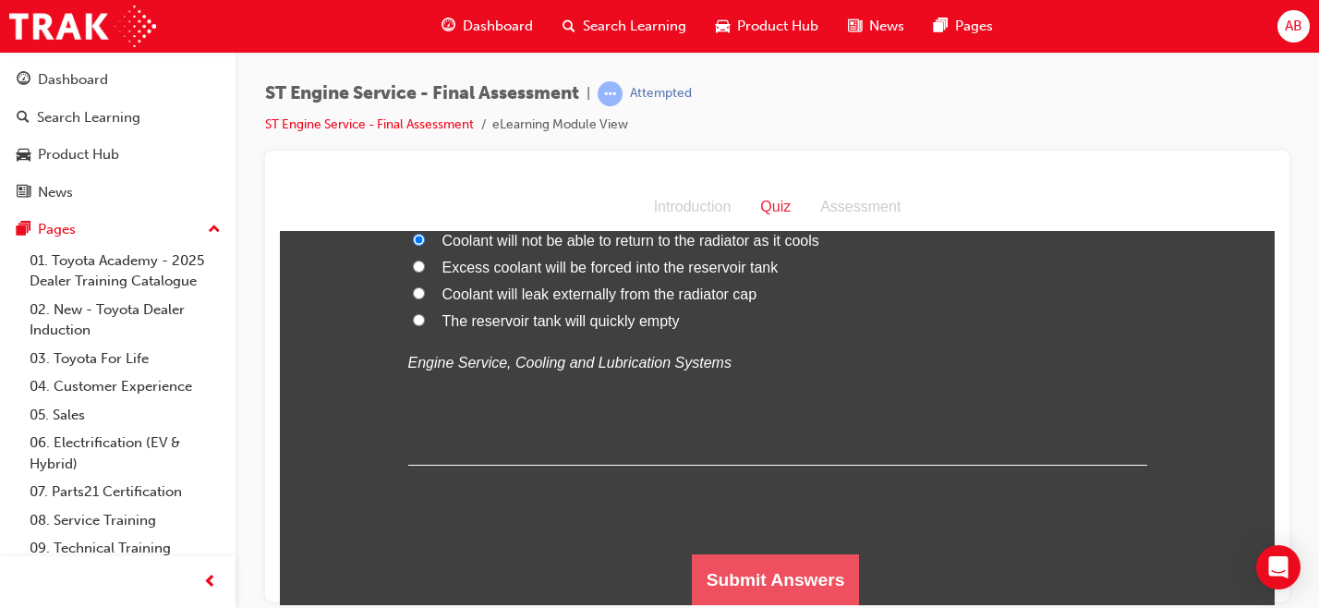
click at [723, 589] on button "Submit Answers" at bounding box center [776, 579] width 168 height 52
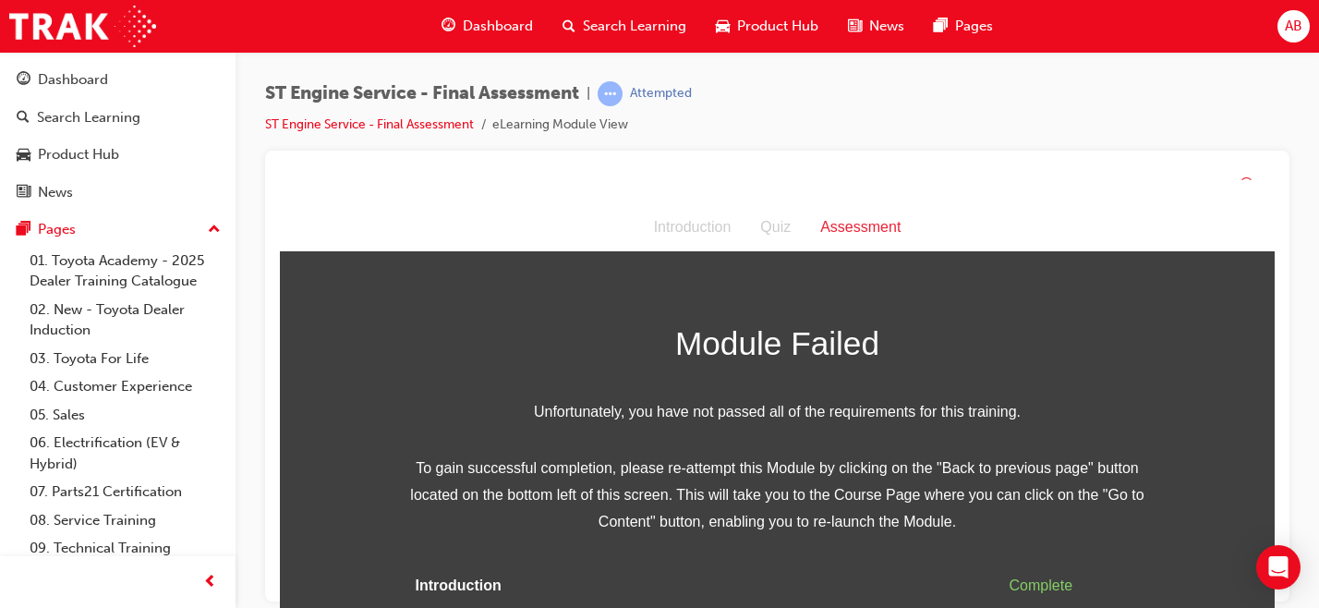
scroll to position [63, 0]
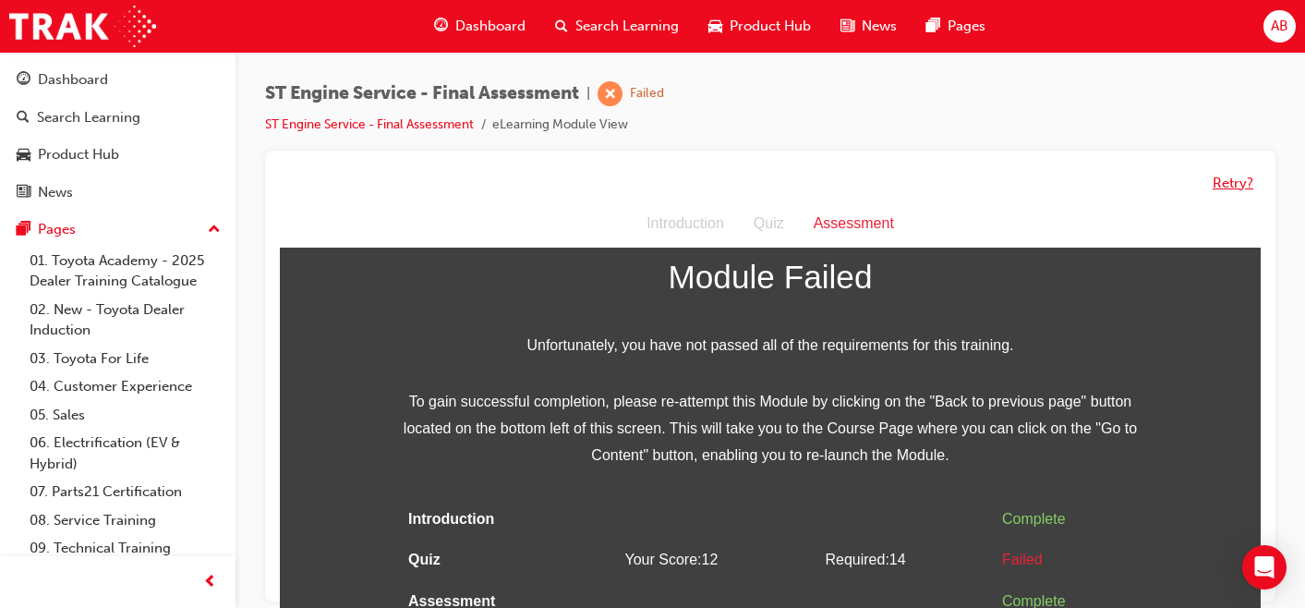
click at [1243, 178] on button "Retry?" at bounding box center [1232, 183] width 41 height 21
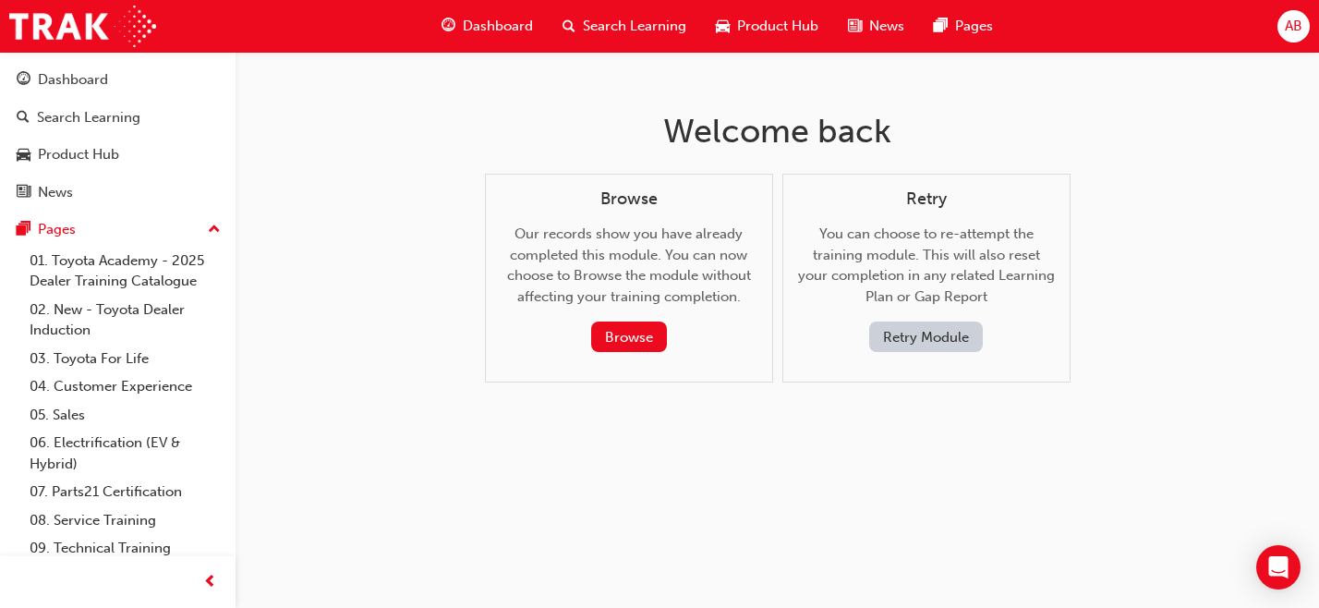
click at [907, 337] on button "Retry Module" at bounding box center [926, 336] width 114 height 30
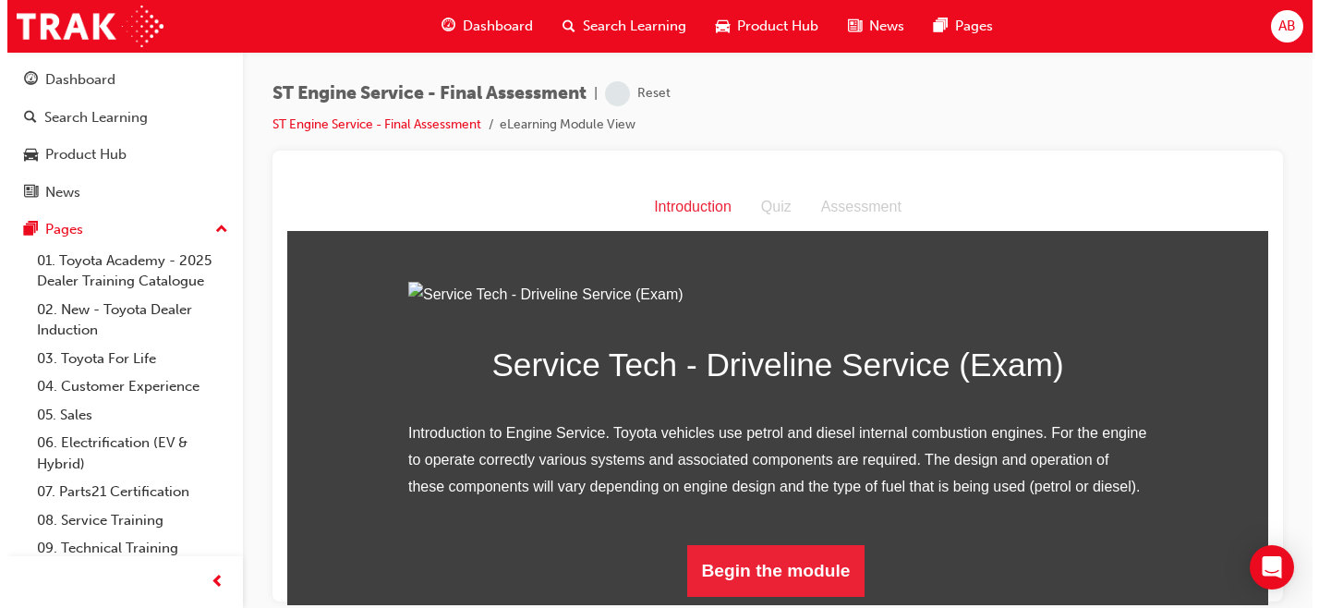
scroll to position [195, 0]
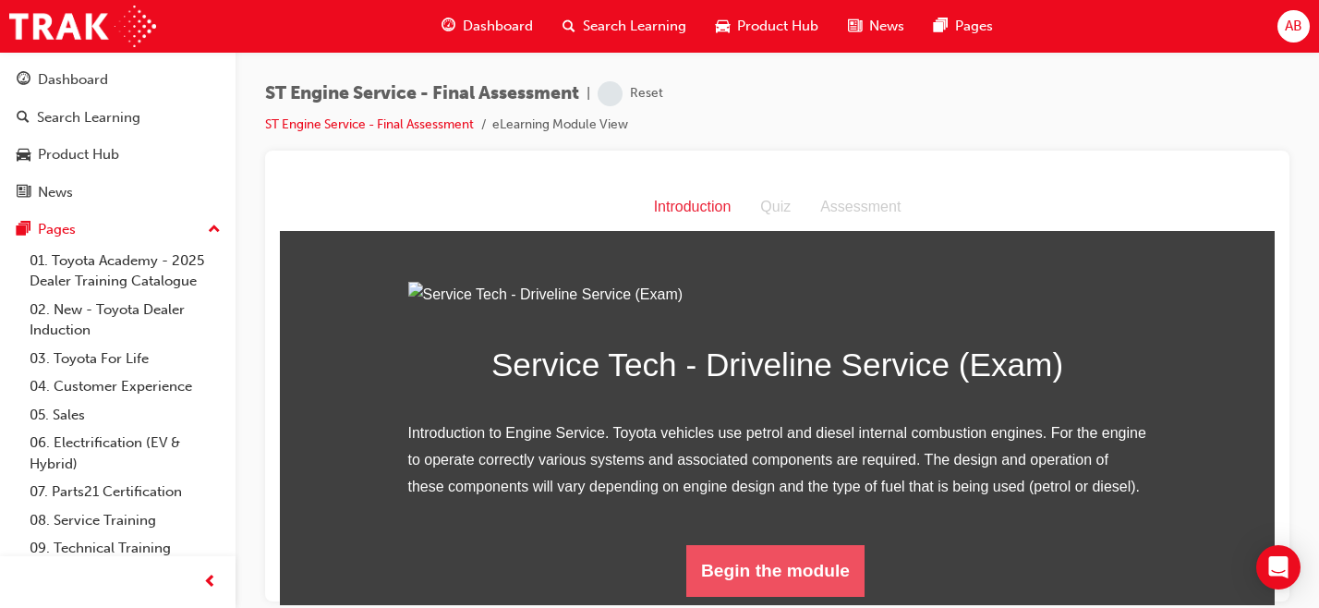
click at [758, 576] on button "Begin the module" at bounding box center [775, 570] width 178 height 52
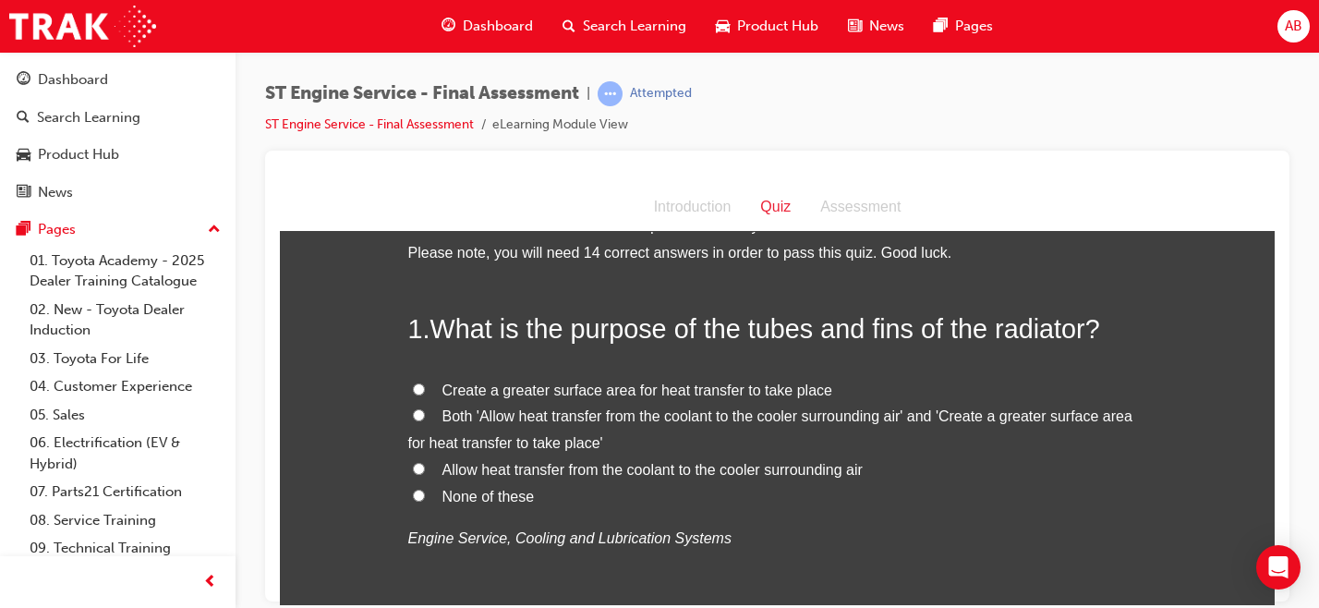
scroll to position [41, 0]
click at [482, 416] on span "Both 'Allow heat transfer from the coolant to the cooler surrounding air' and '…" at bounding box center [770, 426] width 724 height 42
click at [425, 416] on input "Both 'Allow heat transfer from the coolant to the cooler surrounding air' and '…" at bounding box center [419, 412] width 12 height 12
radio input "true"
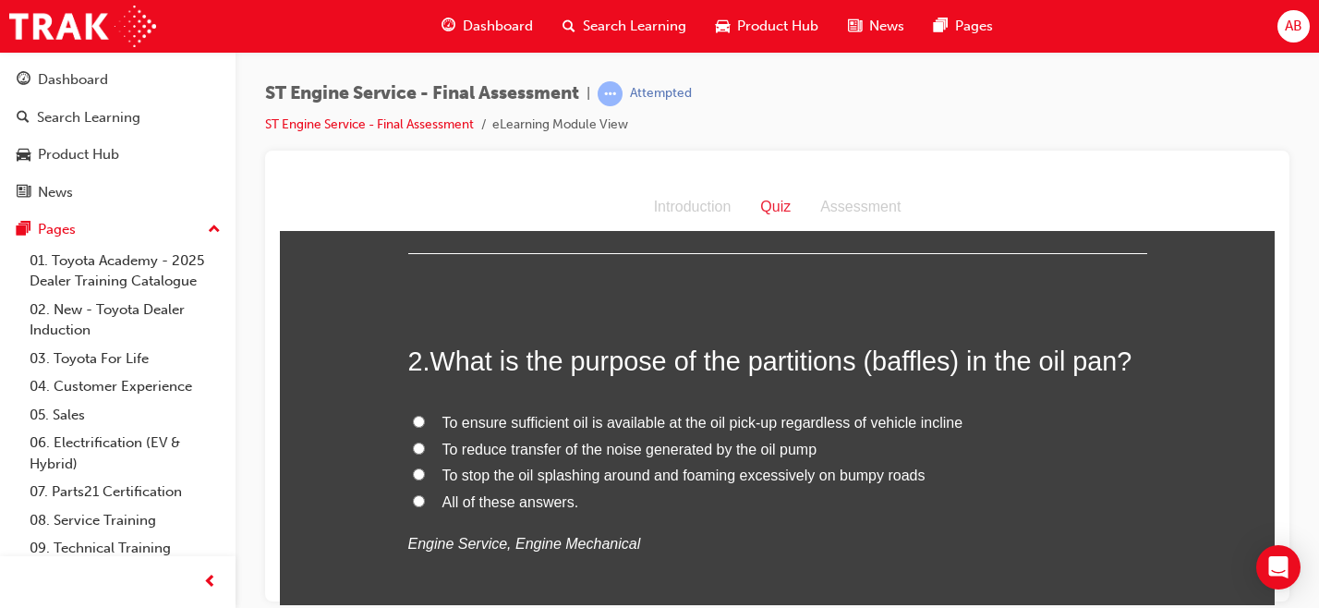
scroll to position [434, 0]
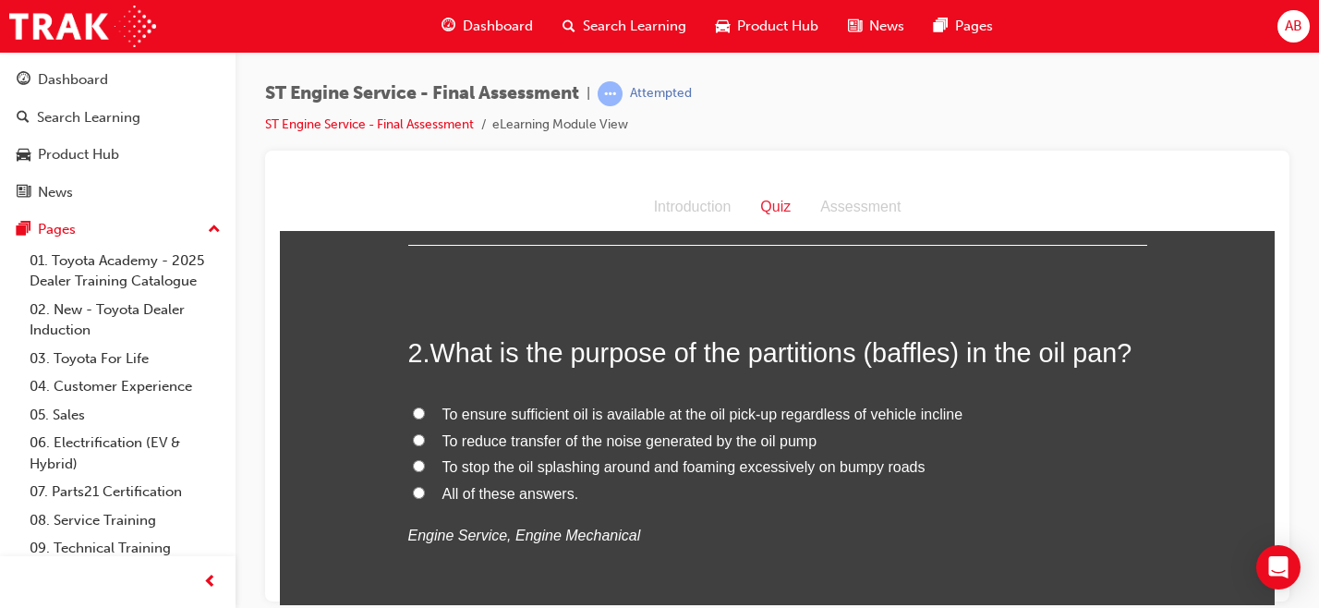
click at [619, 469] on span "To stop the oil splashing around and foaming excessively on bumpy roads" at bounding box center [683, 466] width 483 height 16
click at [425, 469] on input "To stop the oil splashing around and foaming excessively on bumpy roads" at bounding box center [419, 465] width 12 height 12
radio input "true"
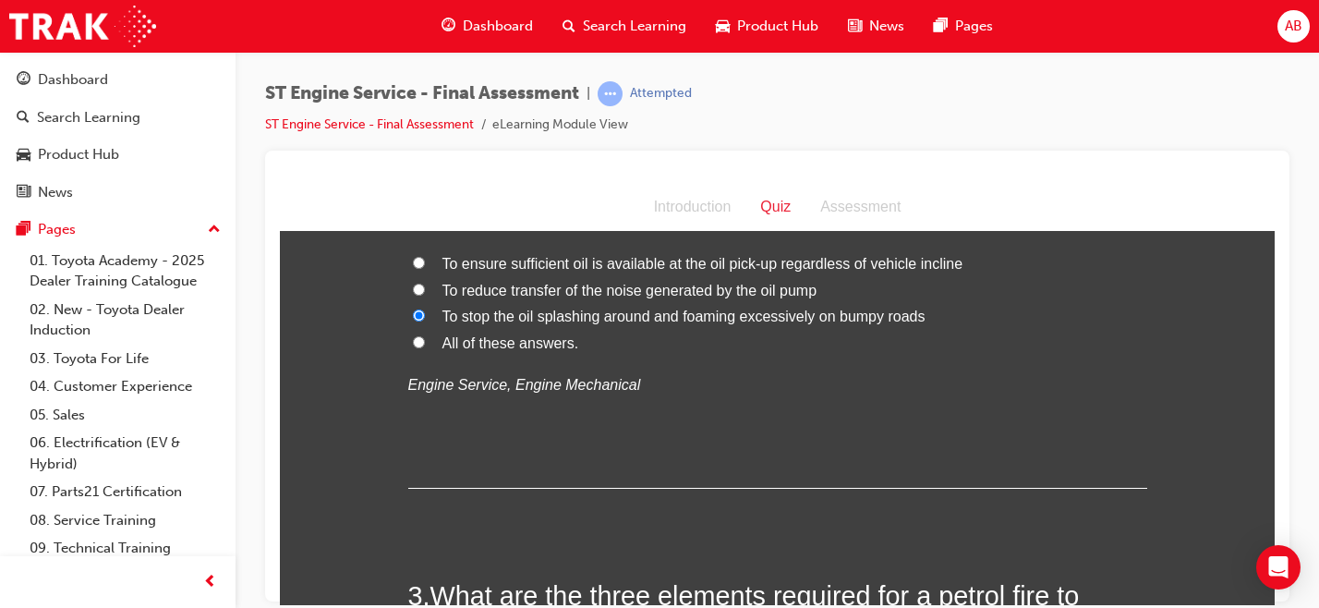
scroll to position [575, 0]
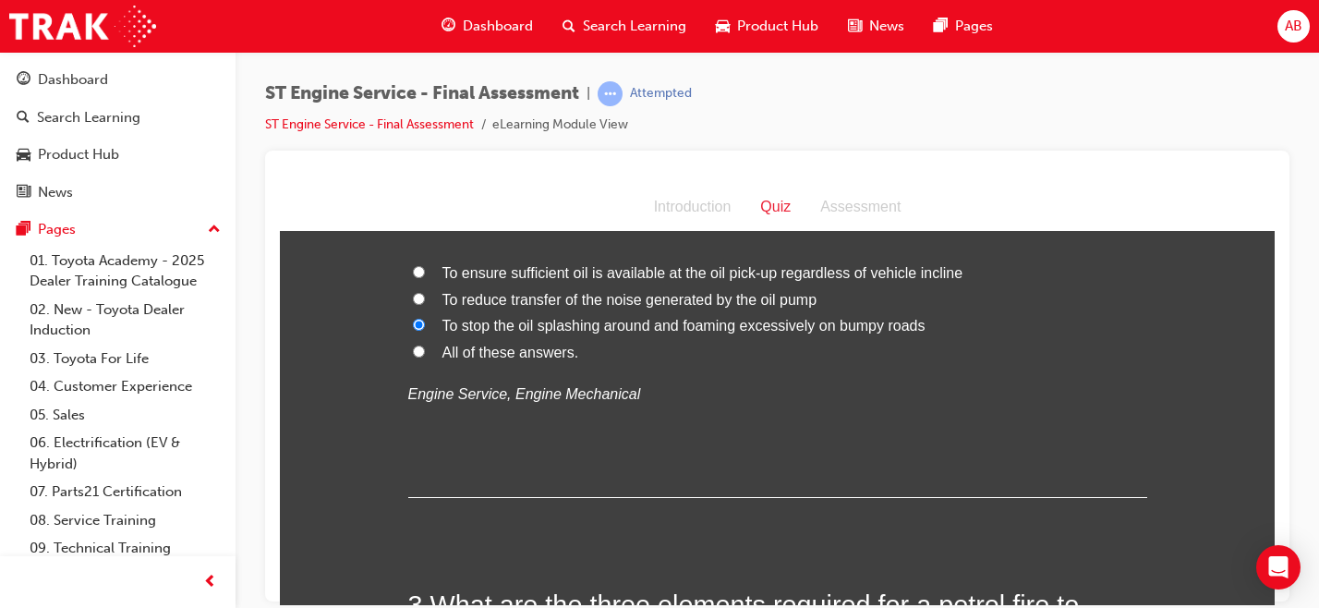
click at [731, 283] on label "To ensure sufficient oil is available at the oil pick-up regardless of vehicle …" at bounding box center [777, 272] width 739 height 27
click at [425, 277] on input "To ensure sufficient oil is available at the oil pick-up regardless of vehicle …" at bounding box center [419, 271] width 12 height 12
radio input "true"
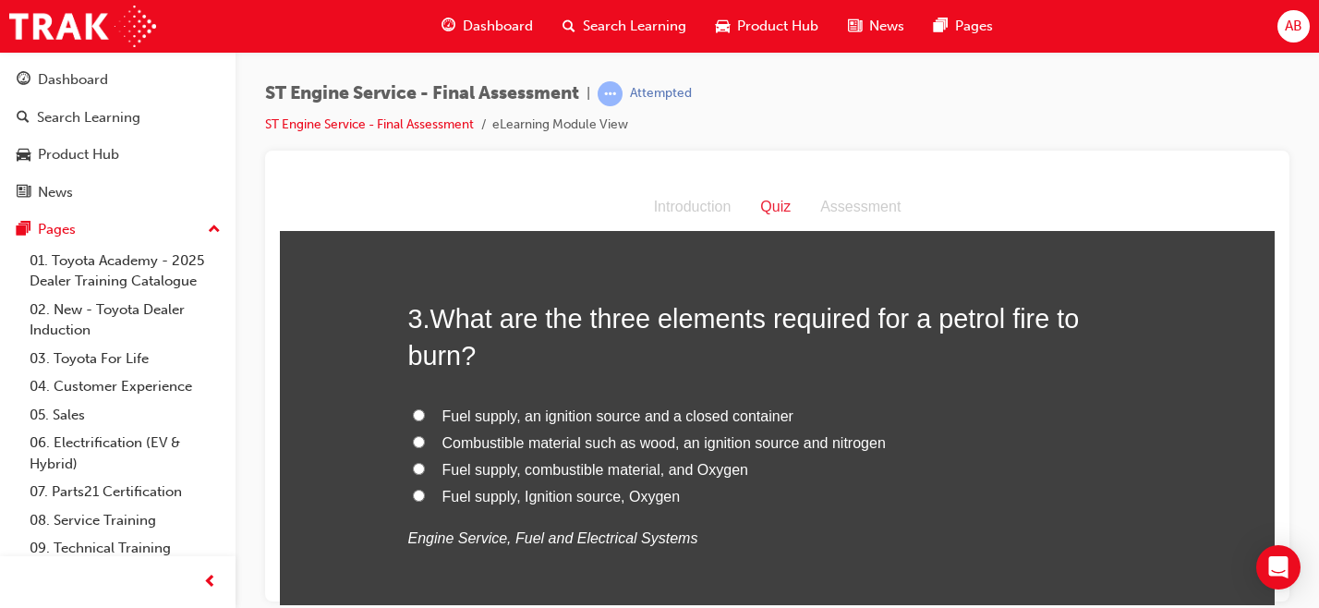
scroll to position [862, 0]
click at [540, 500] on span "Fuel supply, Ignition source, Oxygen" at bounding box center [561, 495] width 238 height 16
click at [425, 500] on input "Fuel supply, Ignition source, Oxygen" at bounding box center [419, 494] width 12 height 12
radio input "true"
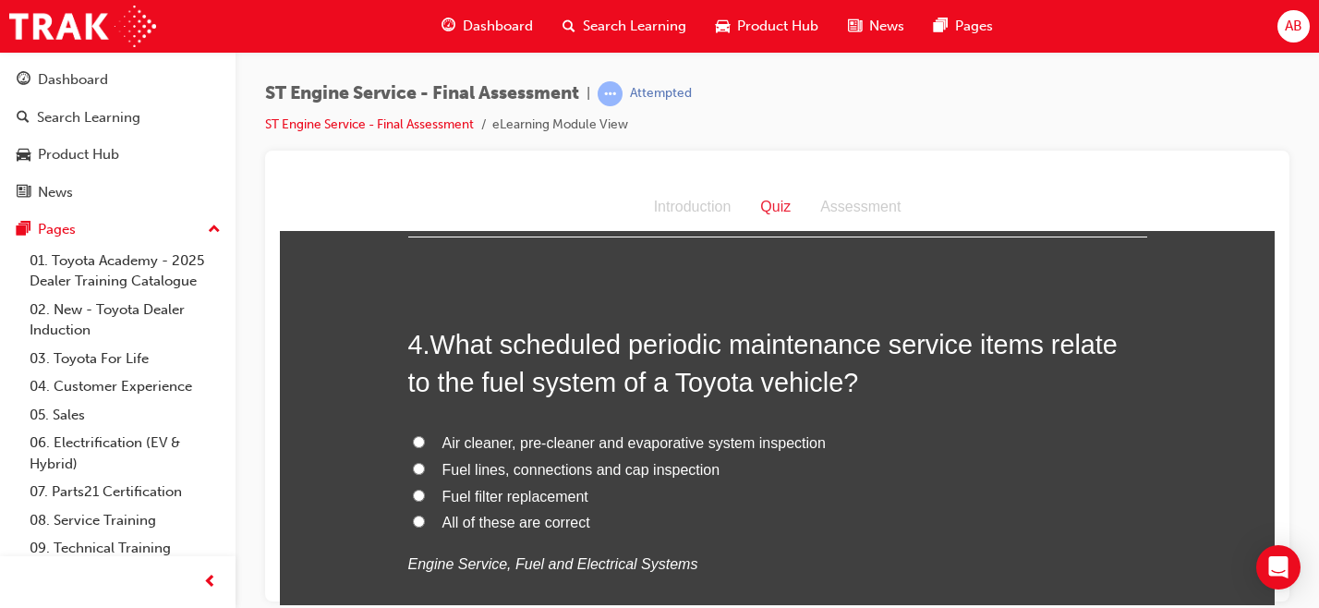
scroll to position [1268, 0]
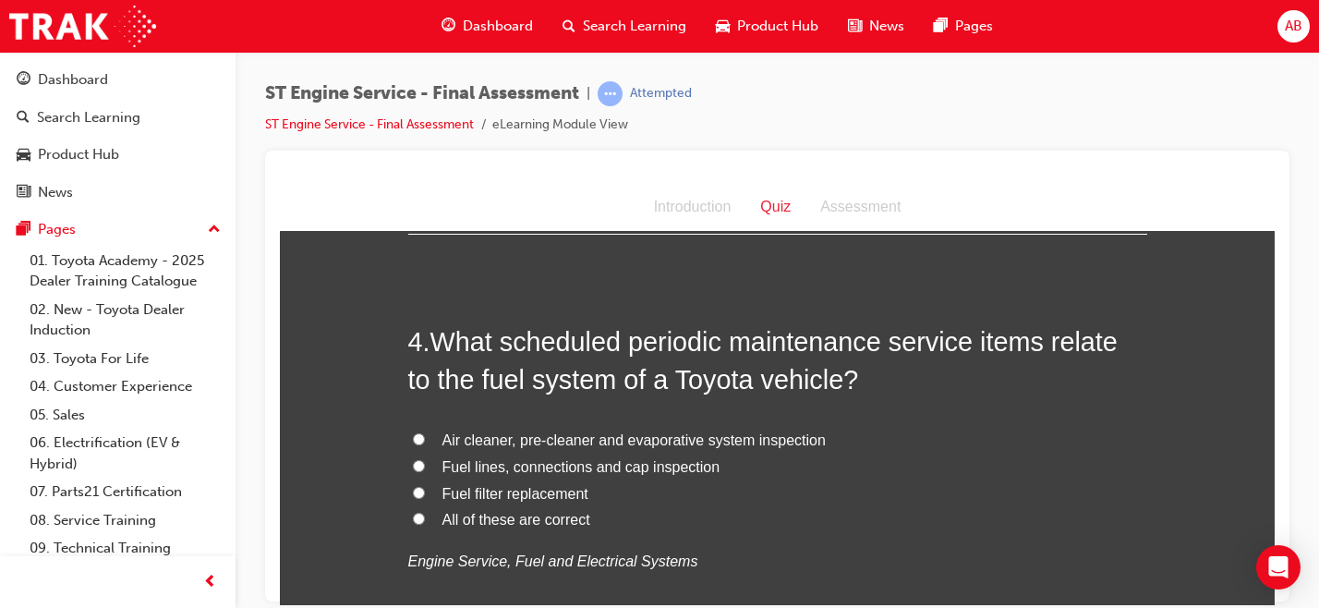
click at [528, 501] on label "Fuel filter replacement" at bounding box center [777, 493] width 739 height 27
click at [425, 498] on input "Fuel filter replacement" at bounding box center [419, 492] width 12 height 12
radio input "true"
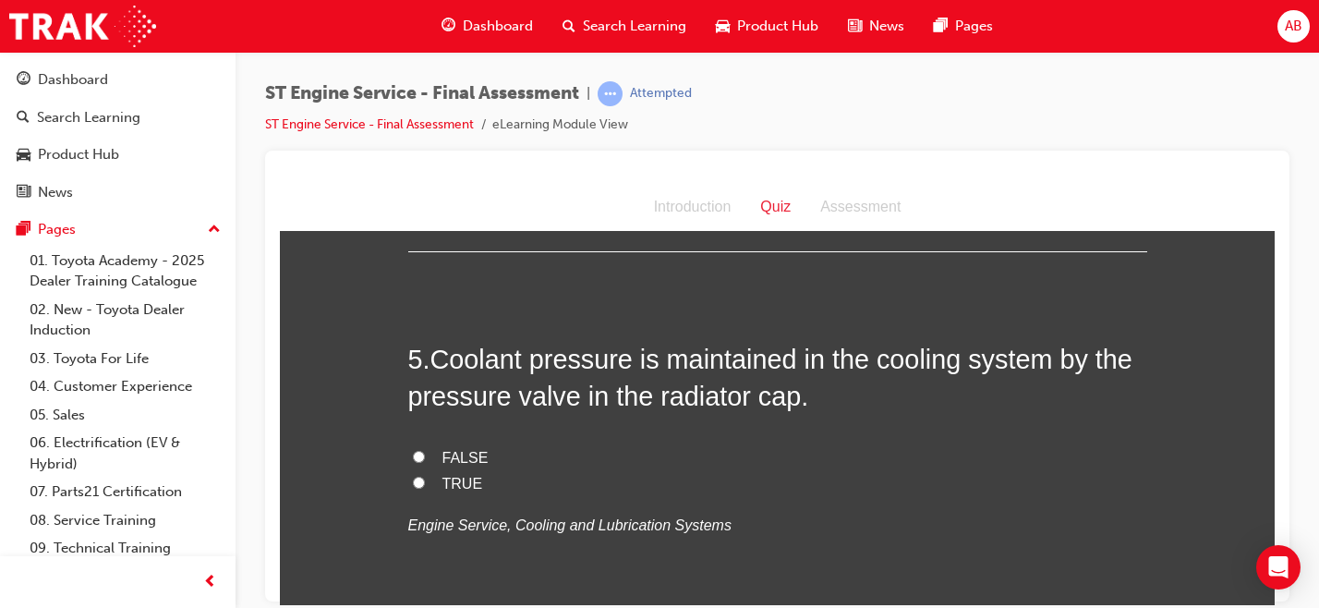
scroll to position [1682, 0]
click at [452, 490] on label "TRUE" at bounding box center [777, 482] width 739 height 27
click at [425, 487] on input "TRUE" at bounding box center [419, 481] width 12 height 12
radio input "true"
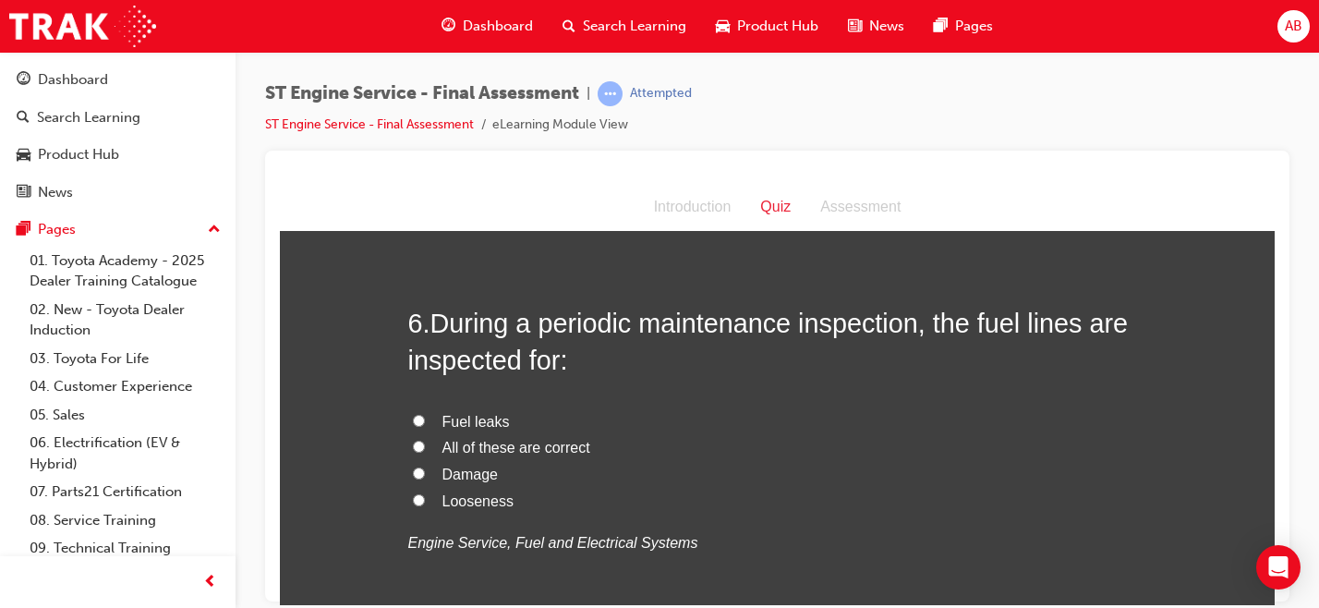
scroll to position [2096, 0]
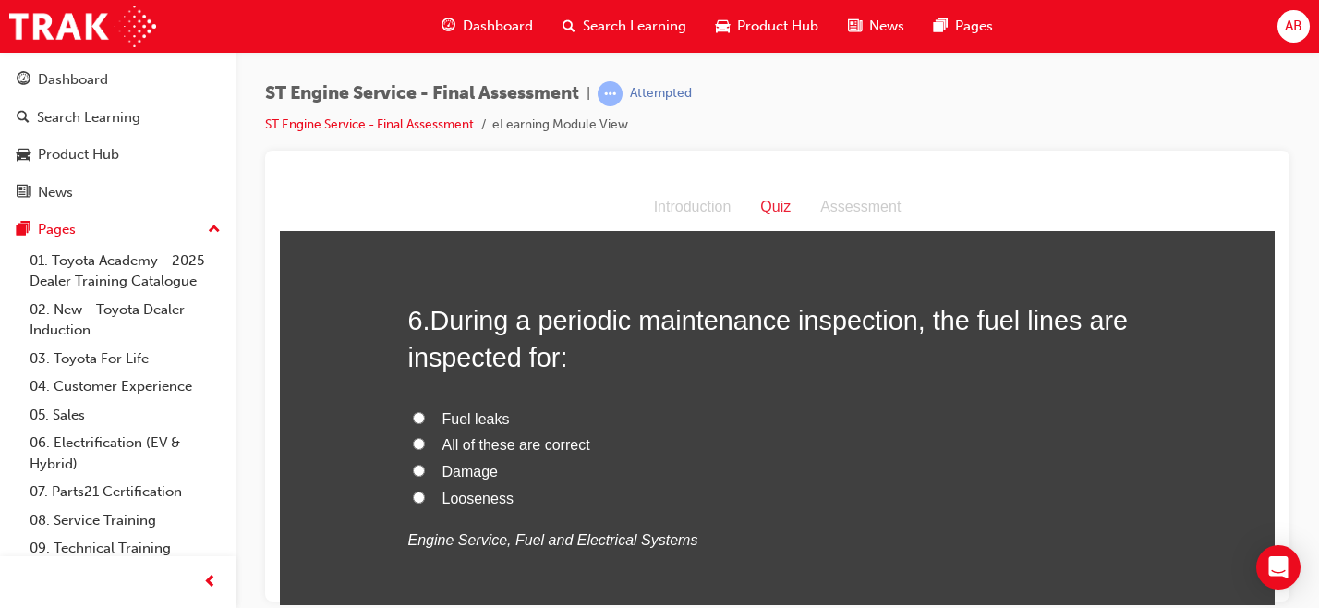
click at [515, 444] on span "All of these are correct" at bounding box center [516, 444] width 148 height 16
click at [425, 444] on input "All of these are correct" at bounding box center [419, 443] width 12 height 12
radio input "true"
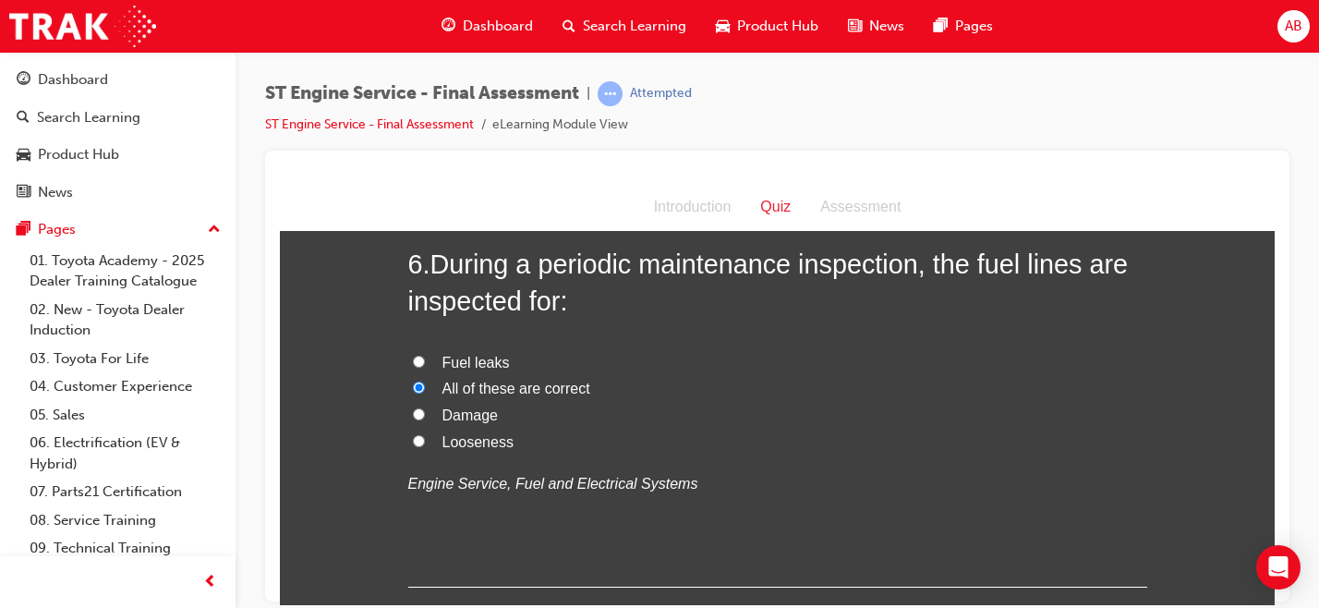
scroll to position [2145, 0]
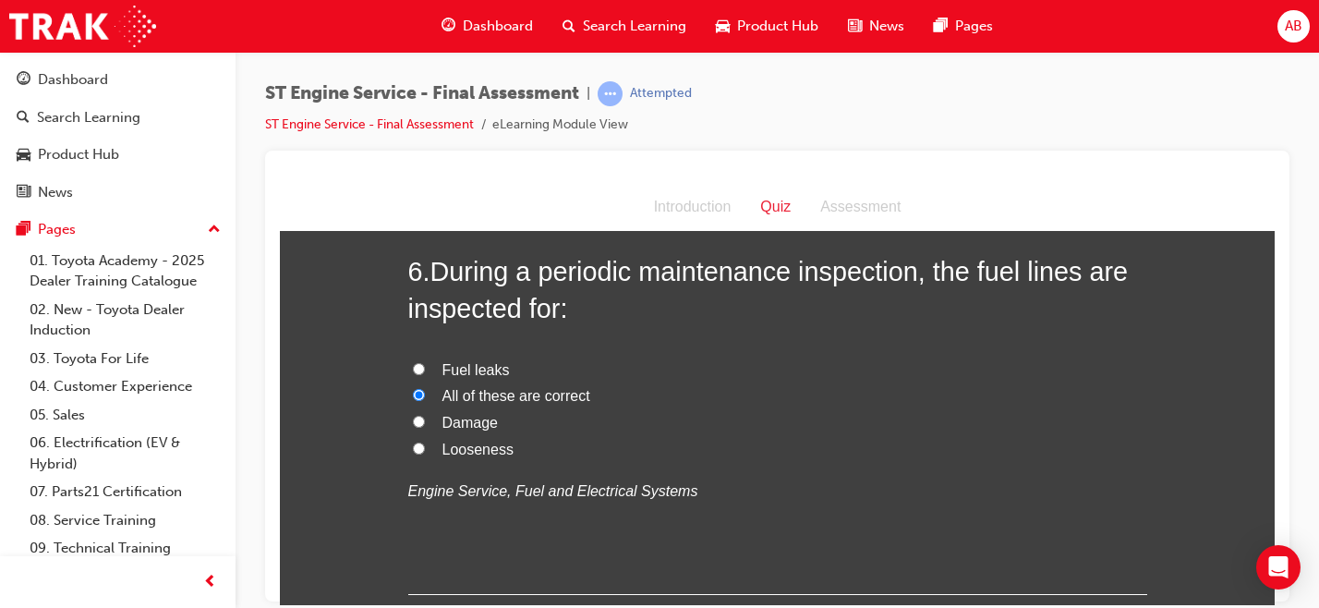
click at [503, 397] on span "All of these are correct" at bounding box center [516, 395] width 148 height 16
click at [425, 397] on input "All of these are correct" at bounding box center [419, 394] width 12 height 12
click at [470, 371] on span "Fuel leaks" at bounding box center [475, 369] width 67 height 16
click at [425, 371] on input "Fuel leaks" at bounding box center [419, 368] width 12 height 12
radio input "true"
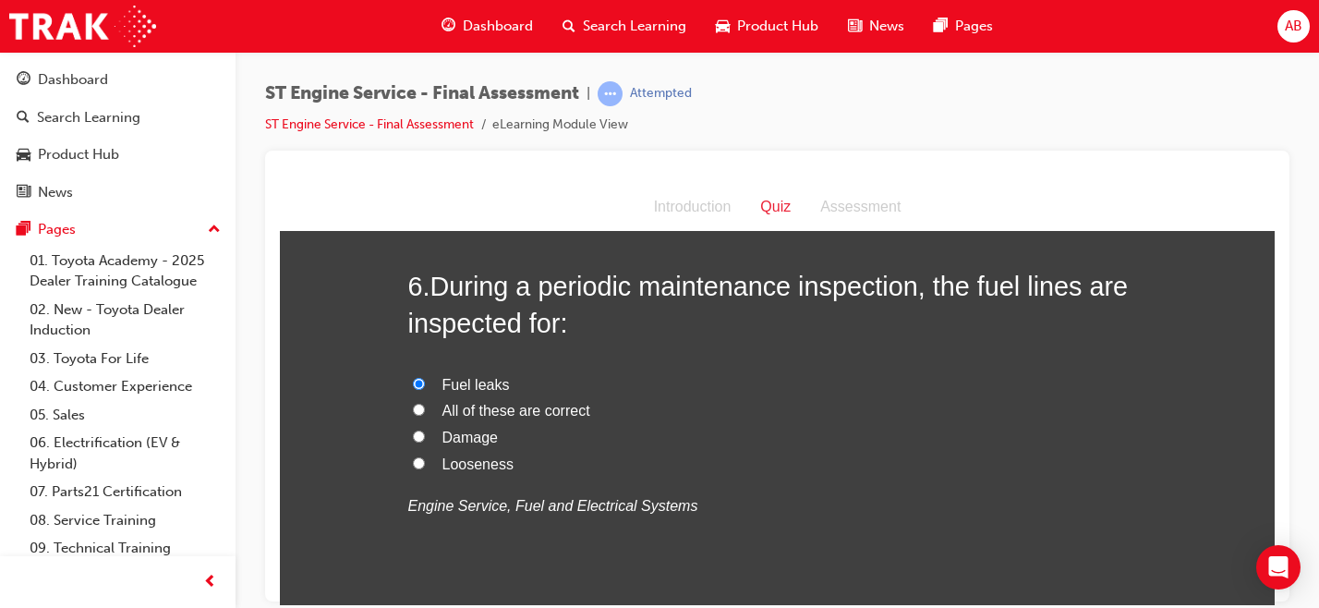
scroll to position [2142, 0]
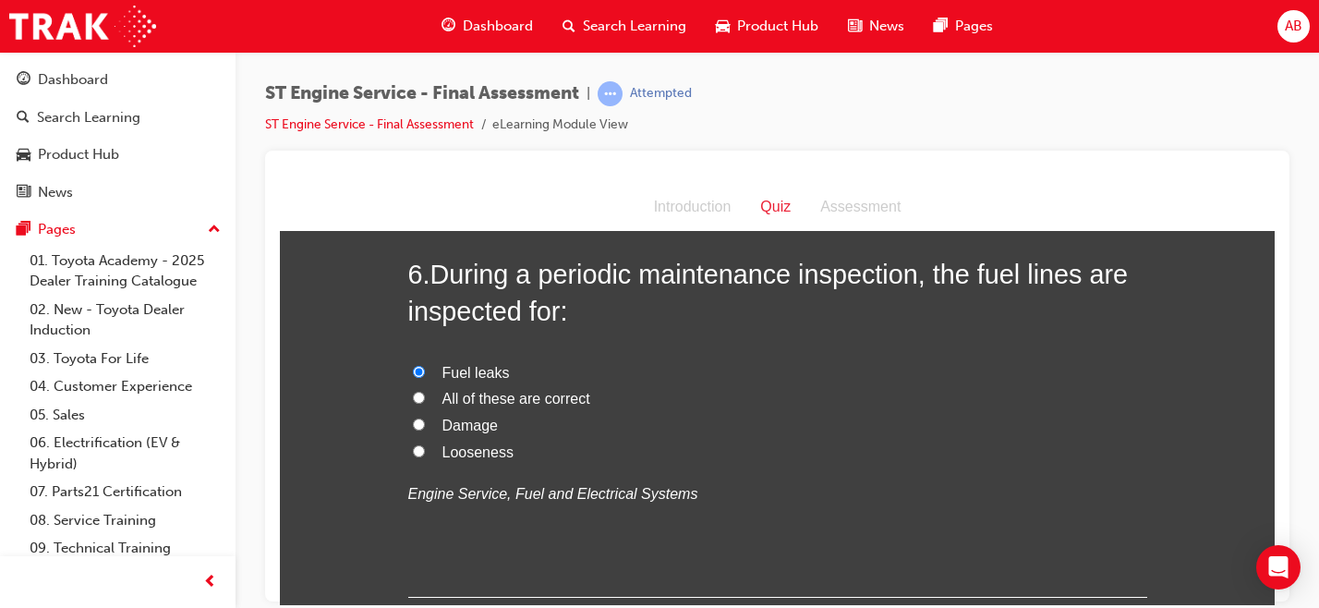
click at [552, 404] on span "All of these are correct" at bounding box center [516, 398] width 148 height 16
click at [425, 403] on input "All of these are correct" at bounding box center [419, 397] width 12 height 12
radio input "true"
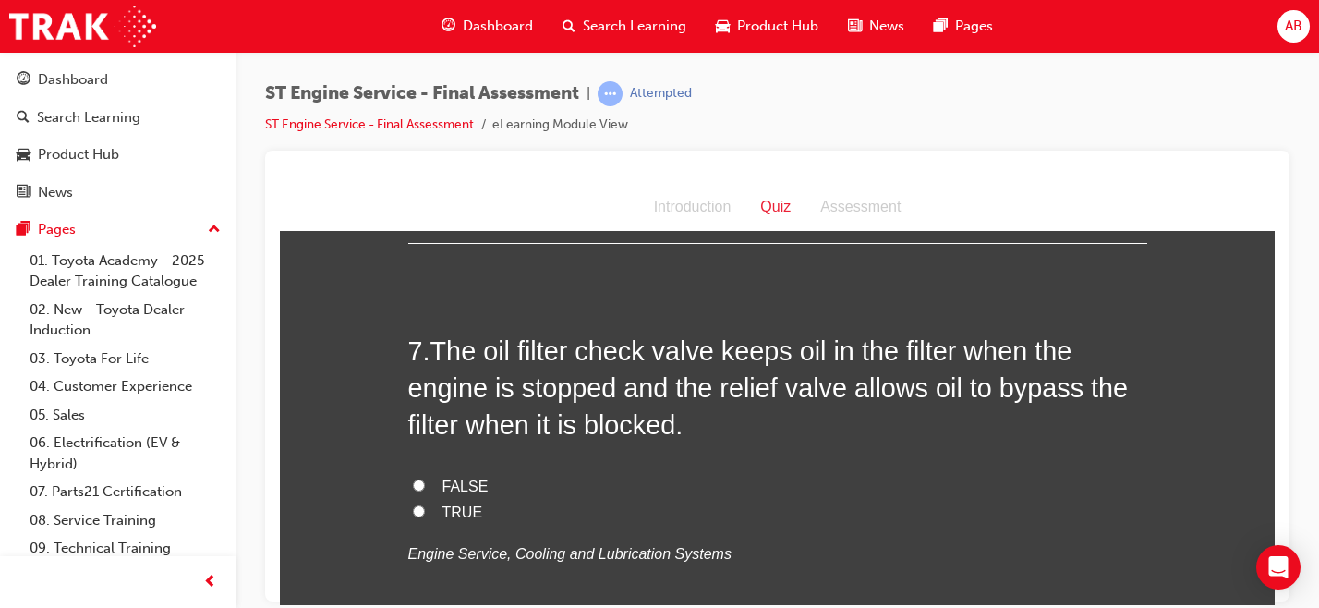
scroll to position [2516, 0]
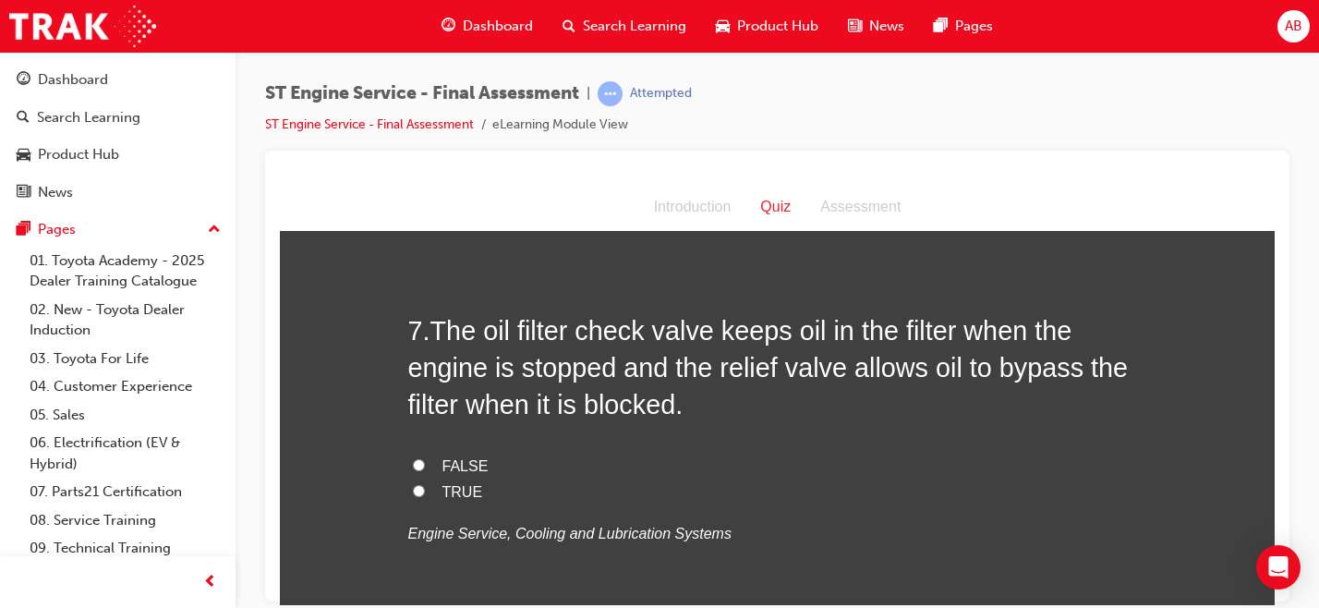
click at [455, 459] on span "FALSE" at bounding box center [465, 465] width 46 height 16
click at [425, 459] on input "FALSE" at bounding box center [419, 464] width 12 height 12
radio input "true"
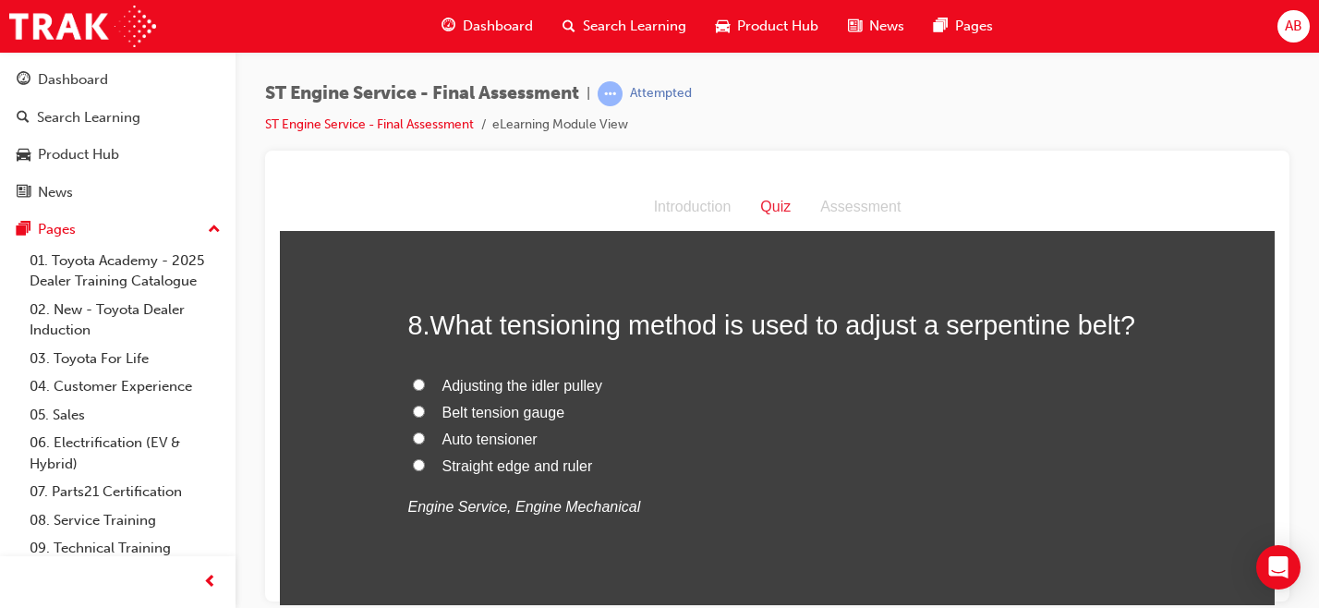
scroll to position [2943, 0]
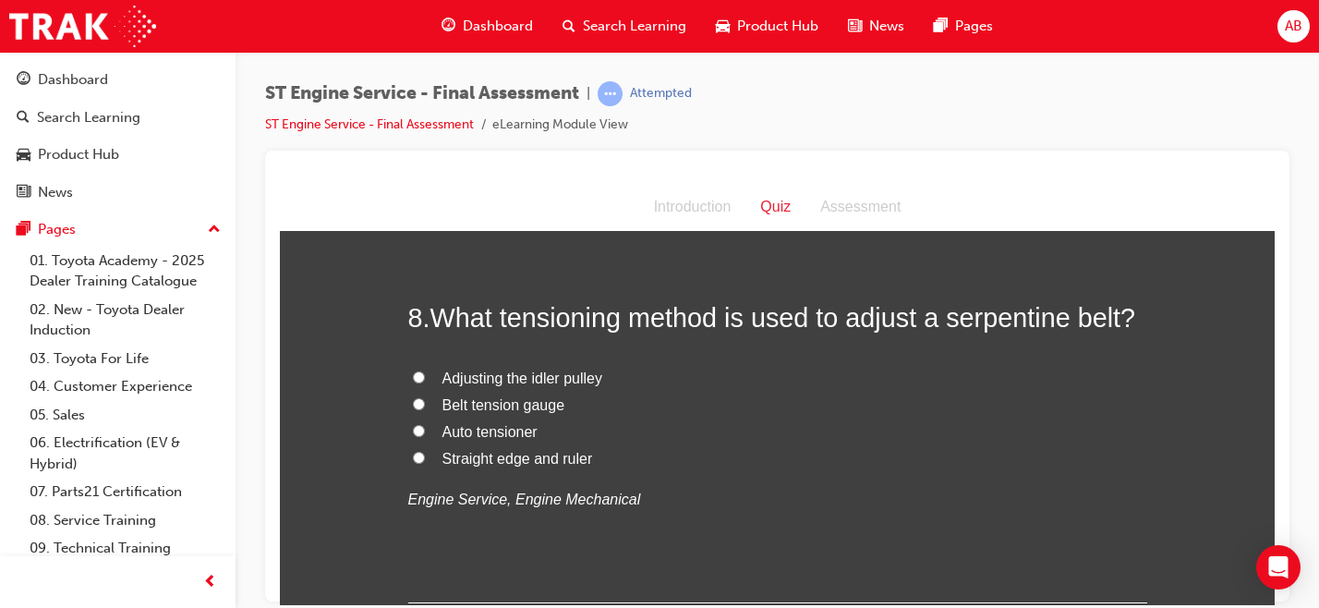
click at [569, 378] on span "Adjusting the idler pulley" at bounding box center [522, 377] width 160 height 16
click at [425, 378] on input "Adjusting the idler pulley" at bounding box center [419, 376] width 12 height 12
radio input "true"
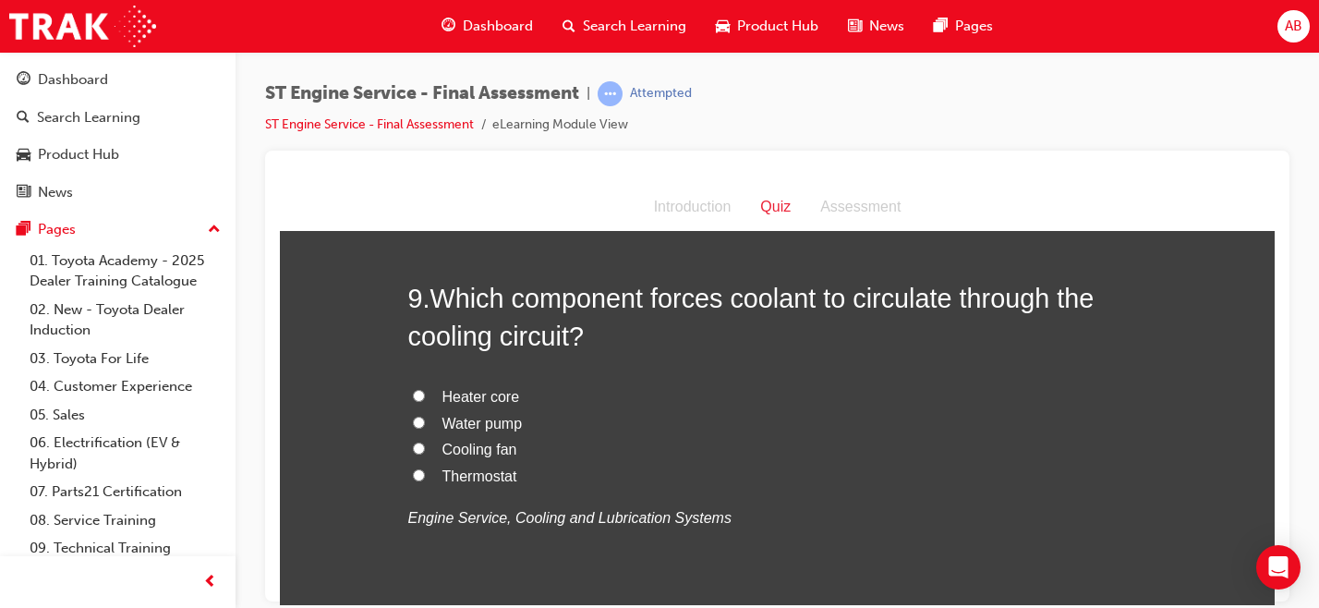
scroll to position [3359, 0]
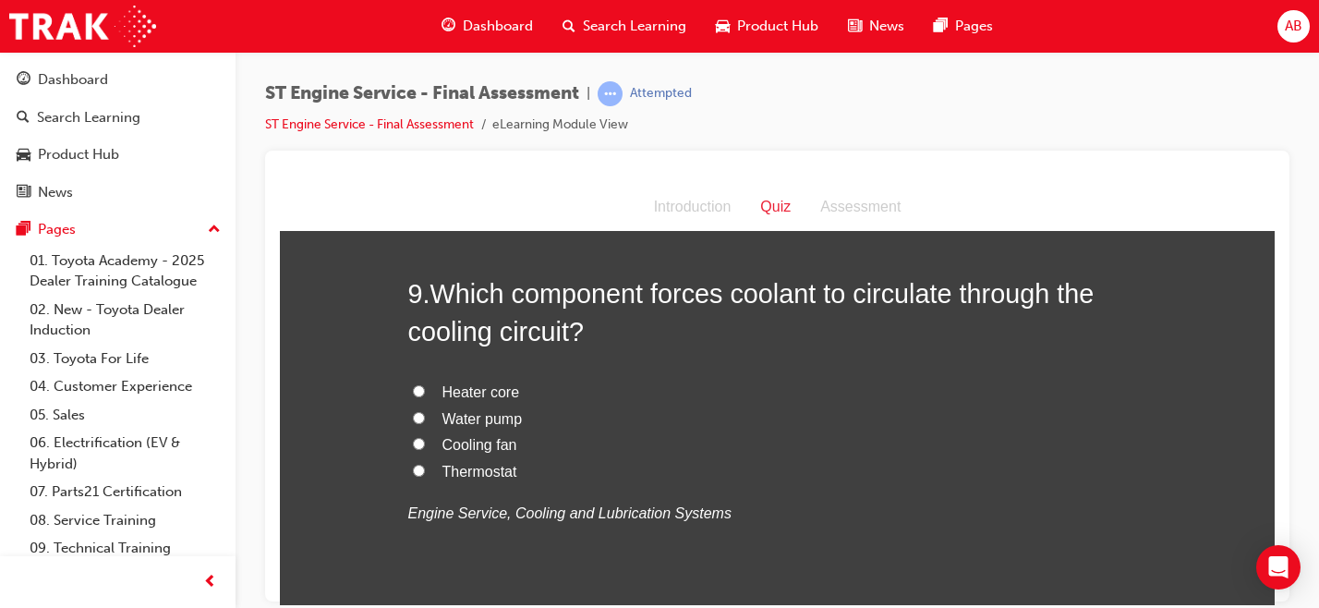
click at [465, 424] on span "Water pump" at bounding box center [482, 418] width 80 height 16
click at [425, 423] on input "Water pump" at bounding box center [419, 417] width 12 height 12
radio input "true"
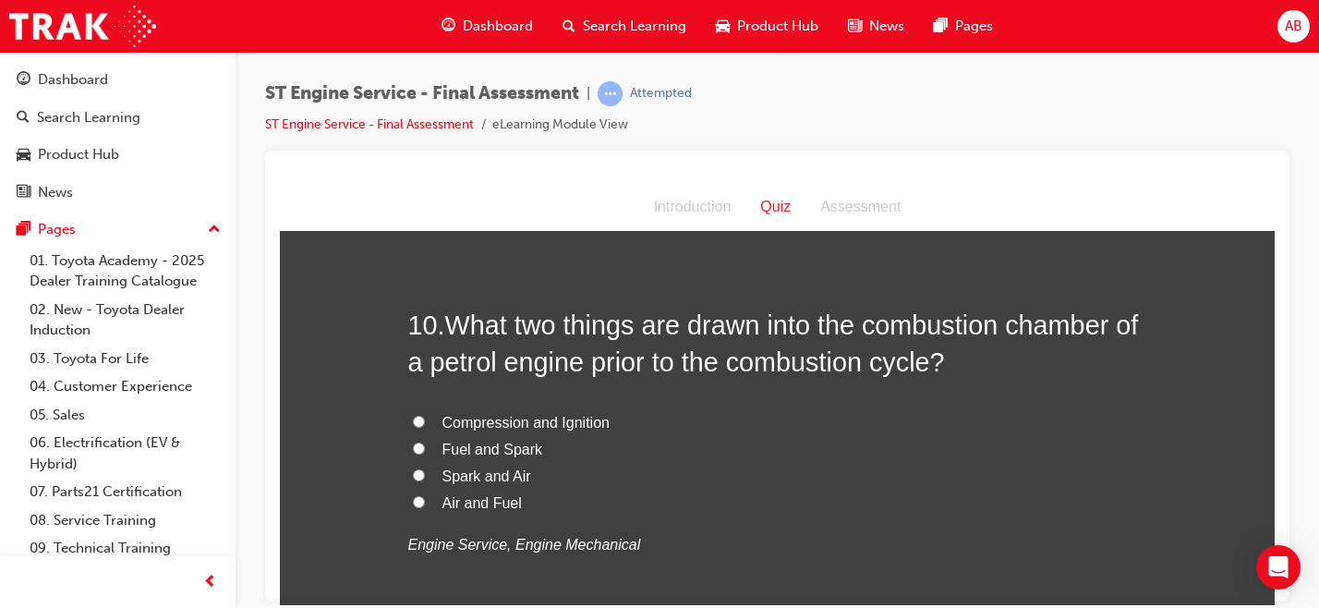
scroll to position [3763, 0]
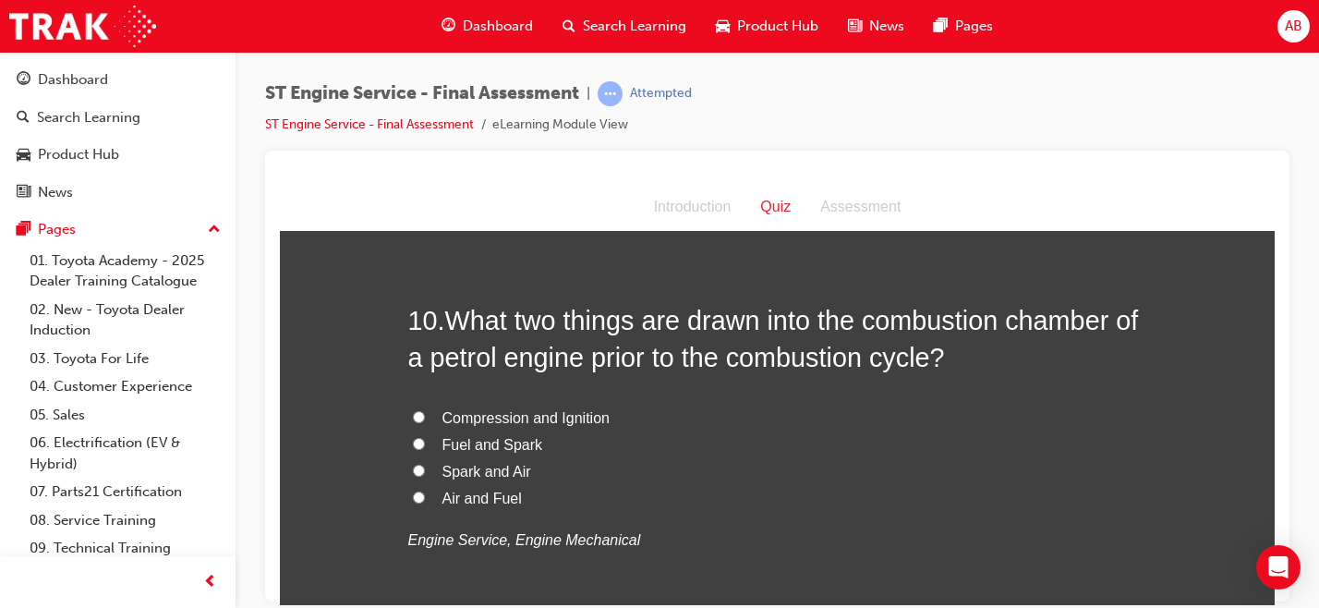
click at [481, 501] on span "Air and Fuel" at bounding box center [481, 497] width 79 height 16
click at [425, 501] on input "Air and Fuel" at bounding box center [419, 496] width 12 height 12
radio input "true"
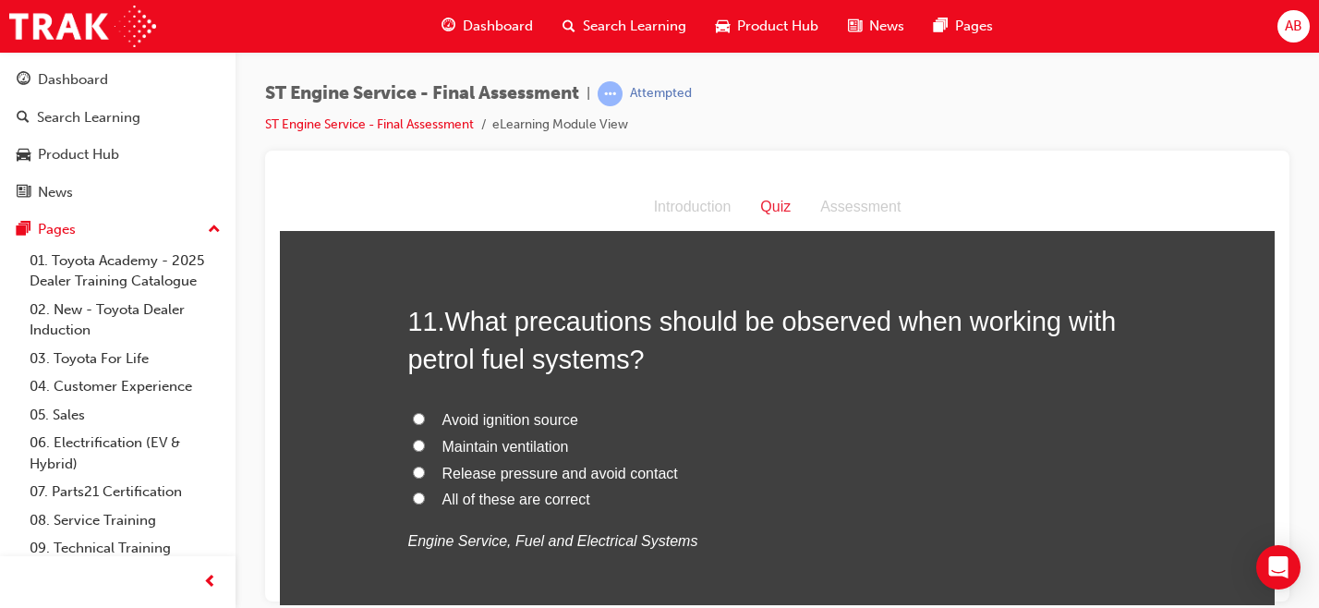
scroll to position [4192, 0]
click at [527, 416] on span "Avoid ignition source" at bounding box center [510, 418] width 136 height 16
click at [425, 416] on input "Avoid ignition source" at bounding box center [419, 417] width 12 height 12
radio input "true"
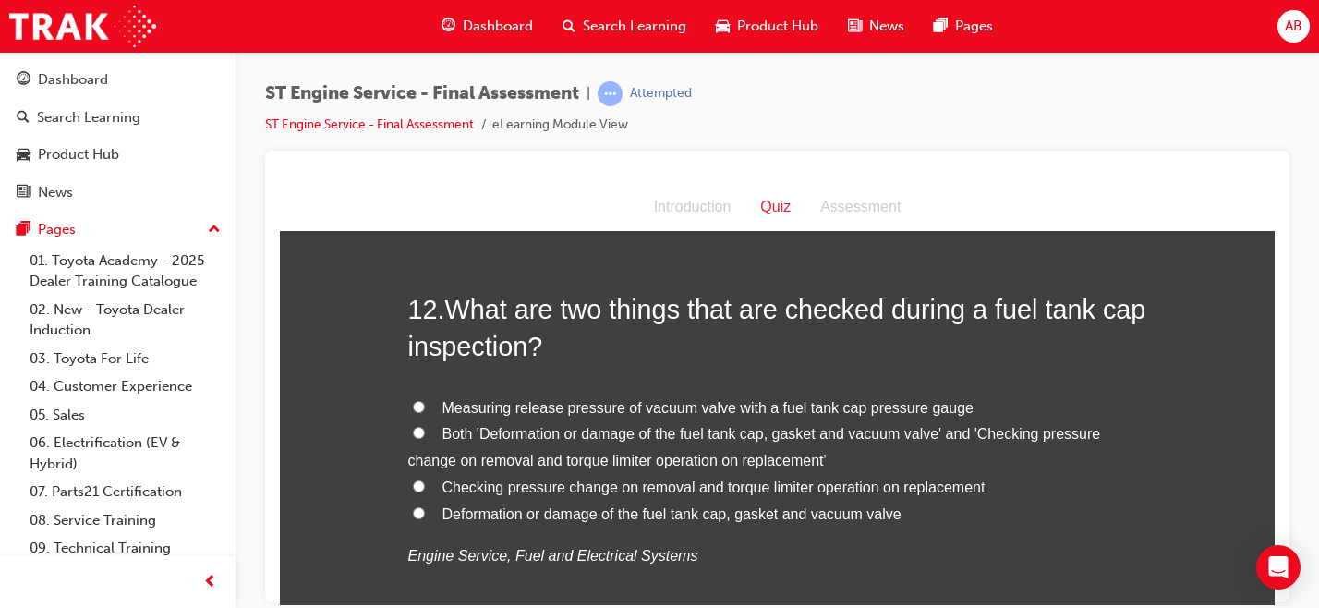
scroll to position [4632, 0]
click at [525, 436] on span "Both 'Deformation or damage of the fuel tank cap, gasket and vacuum valve' and …" at bounding box center [754, 448] width 693 height 42
click at [425, 436] on input "Both 'Deformation or damage of the fuel tank cap, gasket and vacuum valve' and …" at bounding box center [419, 434] width 12 height 12
radio input "true"
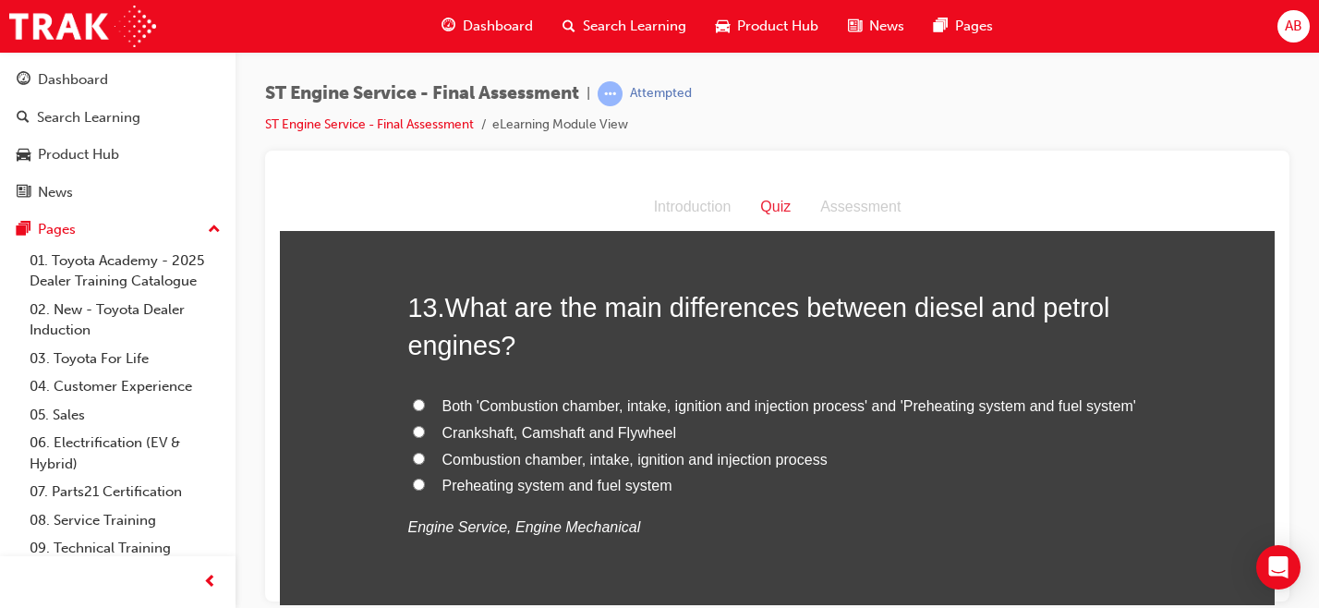
scroll to position [5096, 0]
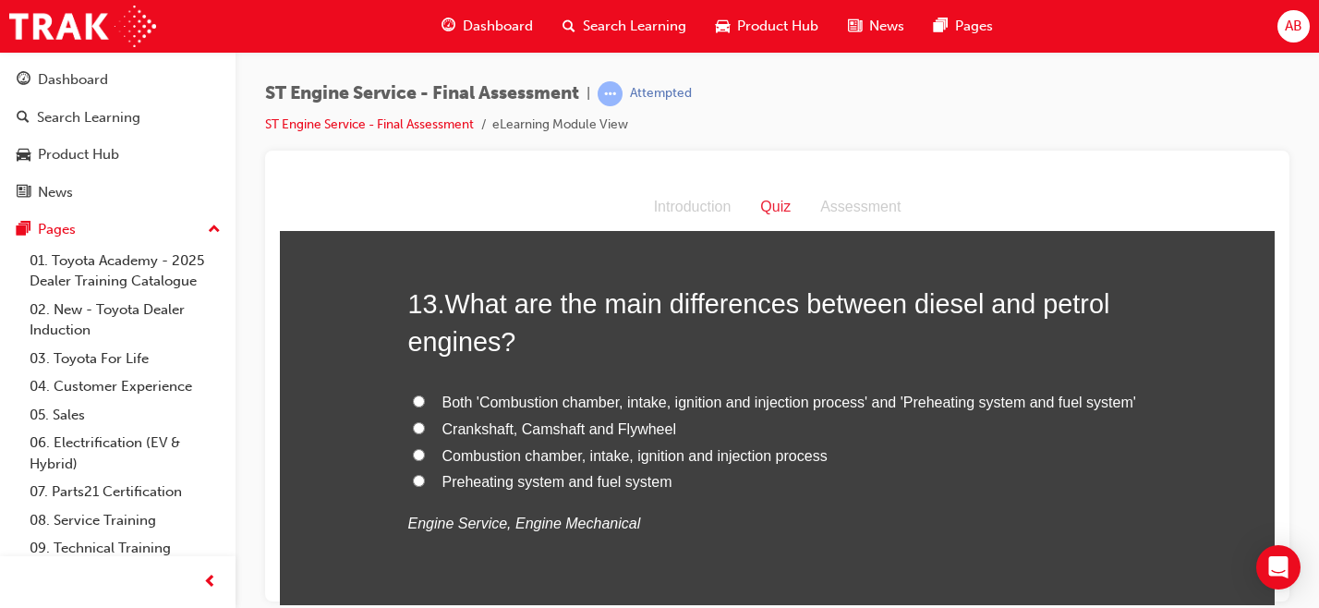
click at [553, 407] on span "Both 'Combustion chamber, intake, ignition and injection process' and 'Preheati…" at bounding box center [789, 401] width 694 height 16
click at [425, 406] on input "Both 'Combustion chamber, intake, ignition and injection process' and 'Preheati…" at bounding box center [419, 400] width 12 height 12
radio input "true"
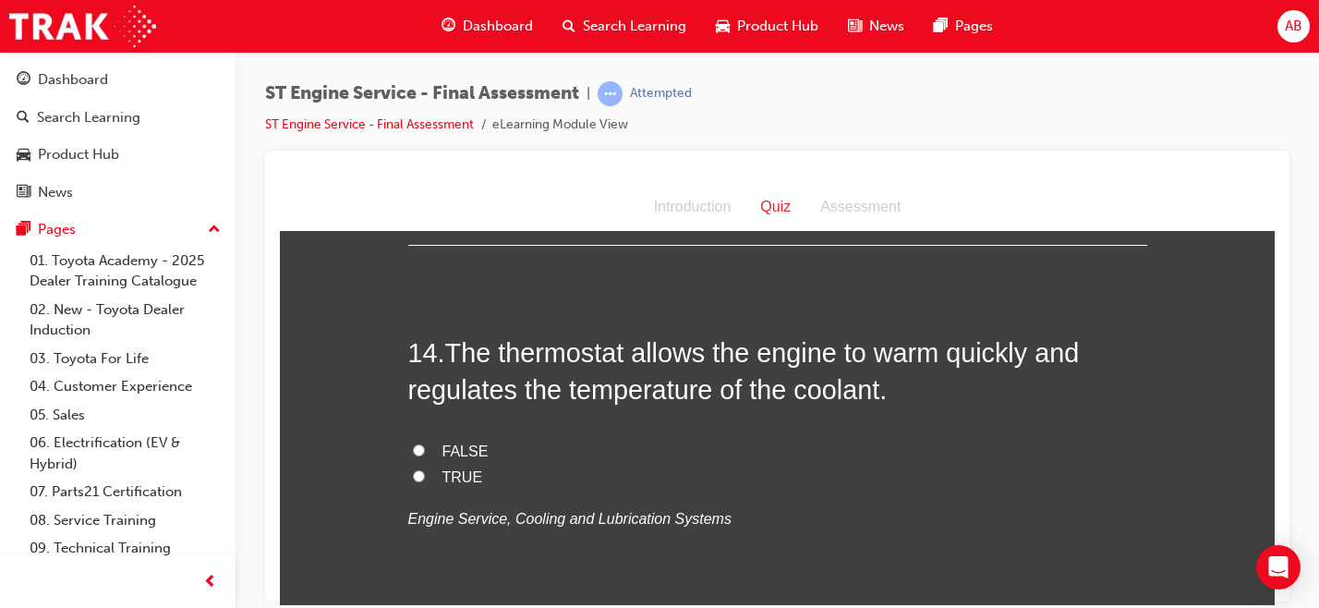
scroll to position [5483, 0]
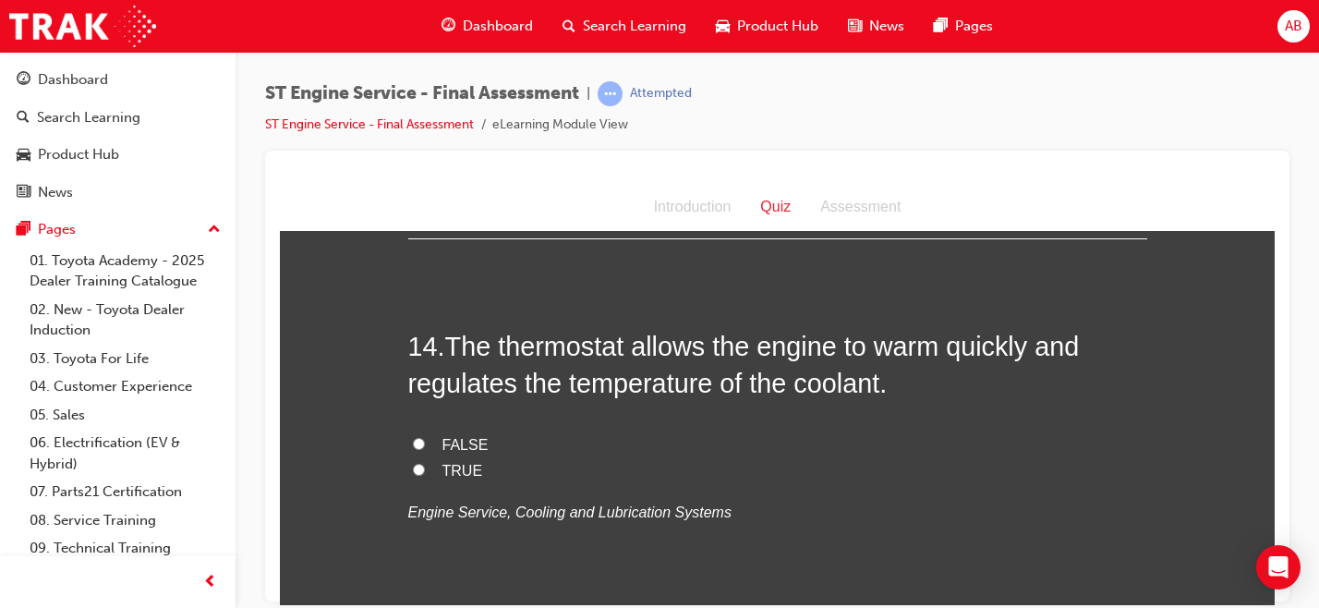
click at [454, 471] on span "TRUE" at bounding box center [462, 470] width 41 height 16
click at [425, 471] on input "TRUE" at bounding box center [419, 469] width 12 height 12
radio input "true"
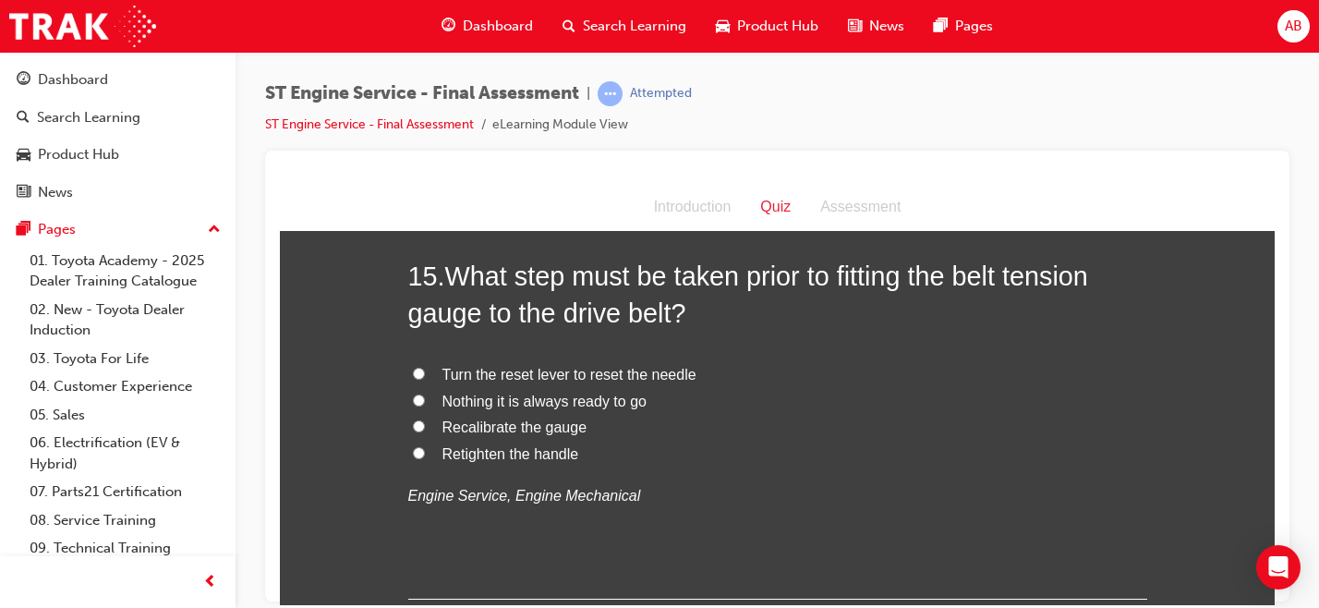
scroll to position [5931, 0]
click at [546, 404] on span "Nothing it is always ready to go" at bounding box center [544, 400] width 204 height 16
click at [425, 404] on input "Nothing it is always ready to go" at bounding box center [419, 398] width 12 height 12
radio input "true"
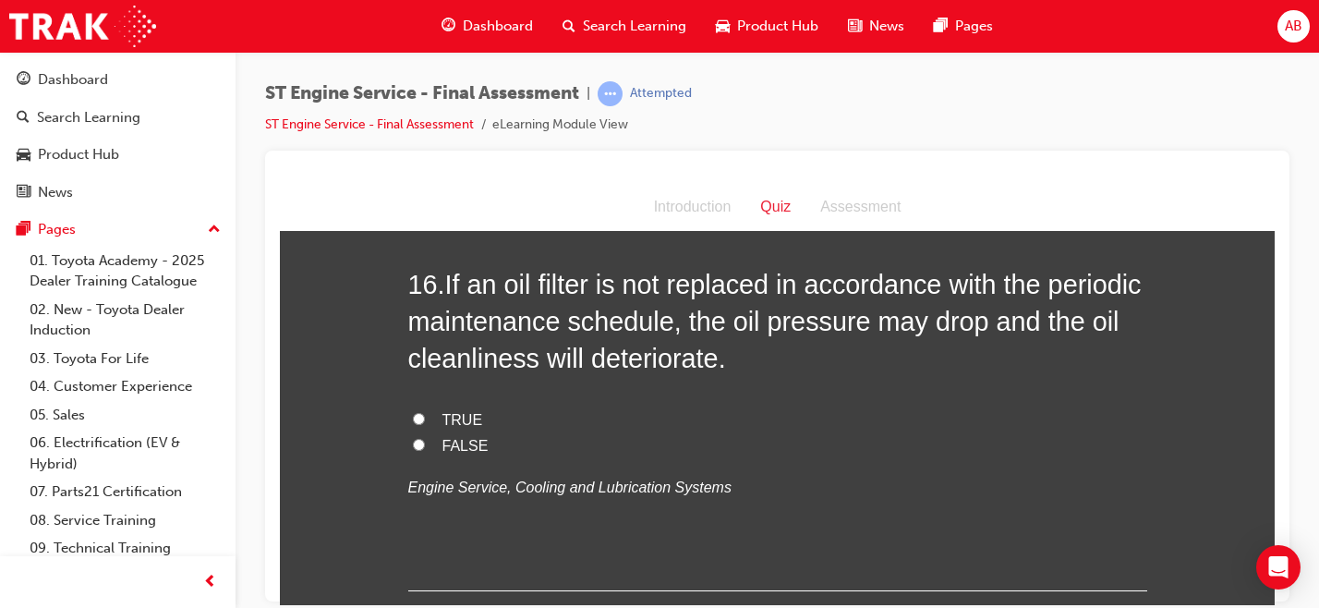
scroll to position [6362, 0]
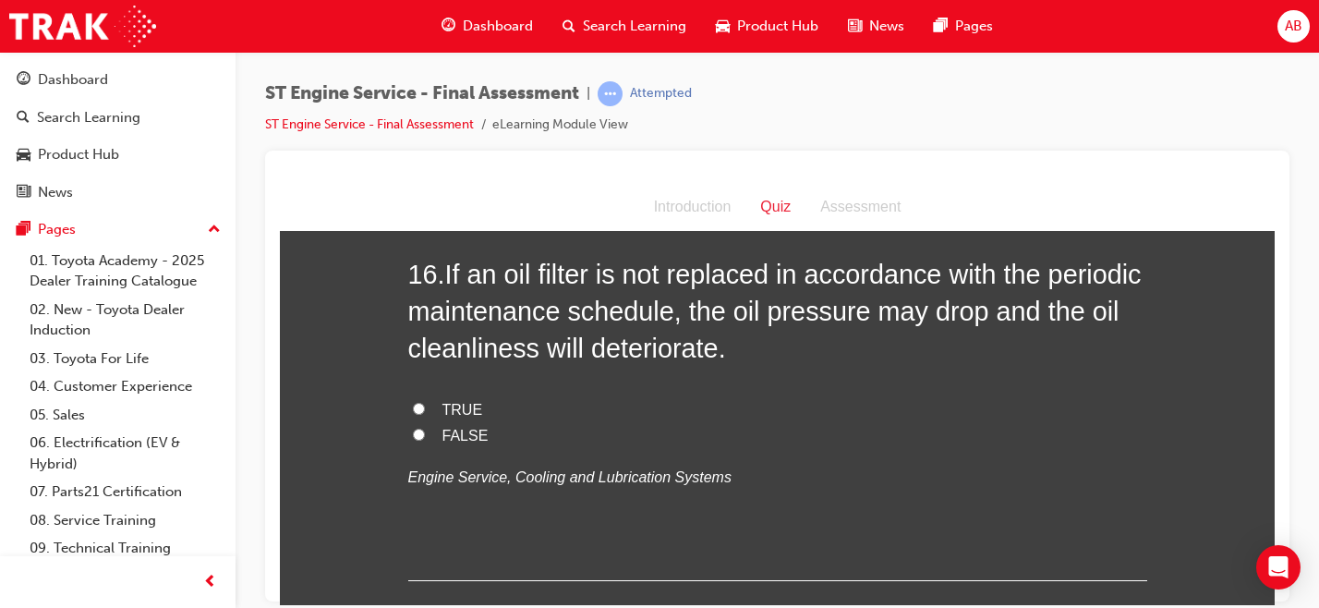
click at [463, 413] on span "TRUE" at bounding box center [462, 409] width 41 height 16
click at [425, 413] on input "TRUE" at bounding box center [419, 408] width 12 height 12
radio input "true"
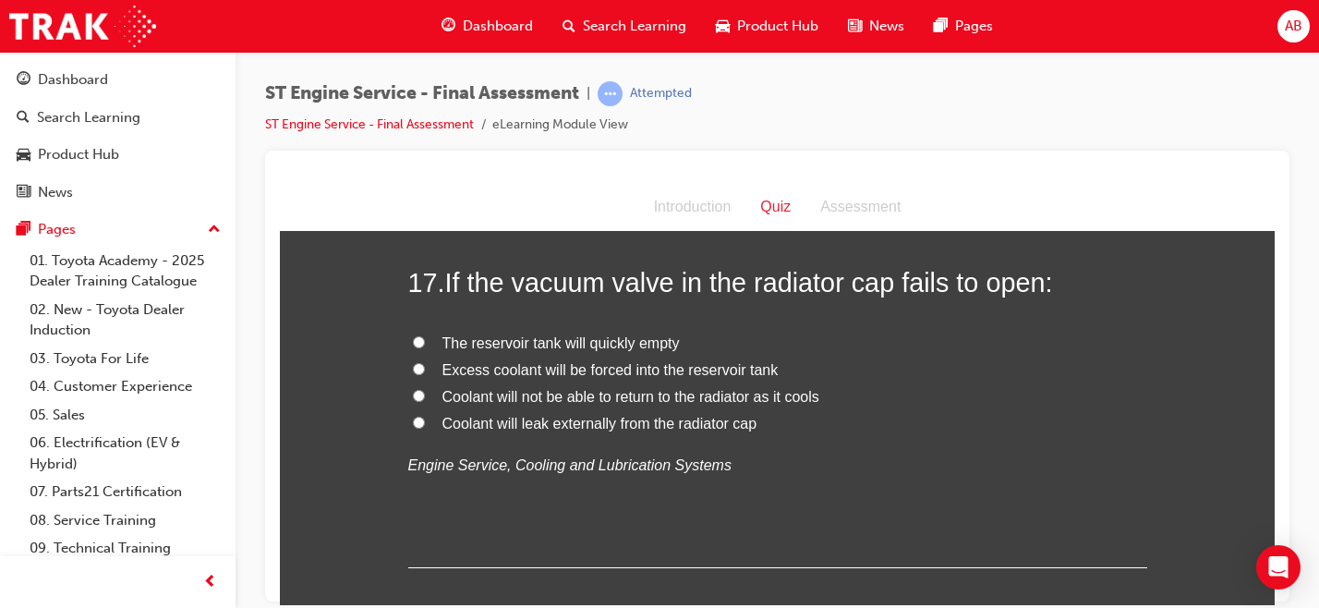
scroll to position [6773, 0]
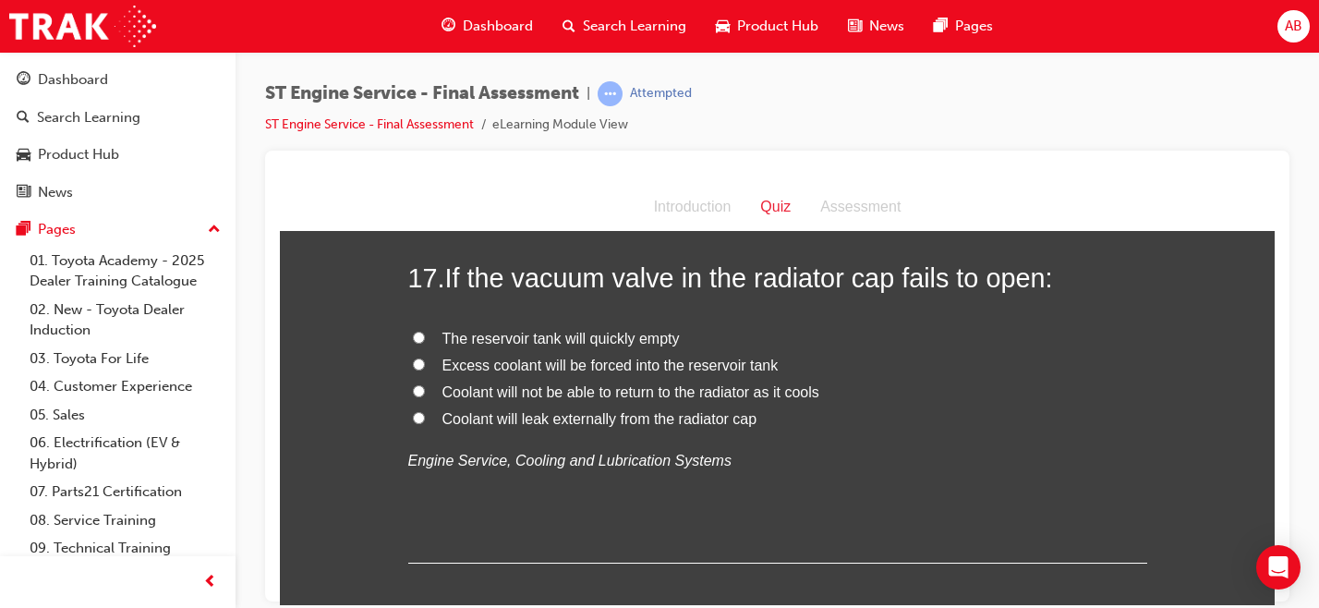
click at [525, 399] on span "Coolant will not be able to return to the radiator as it cools" at bounding box center [630, 391] width 377 height 16
click at [425, 396] on input "Coolant will not be able to return to the radiator as it cools" at bounding box center [419, 390] width 12 height 12
radio input "true"
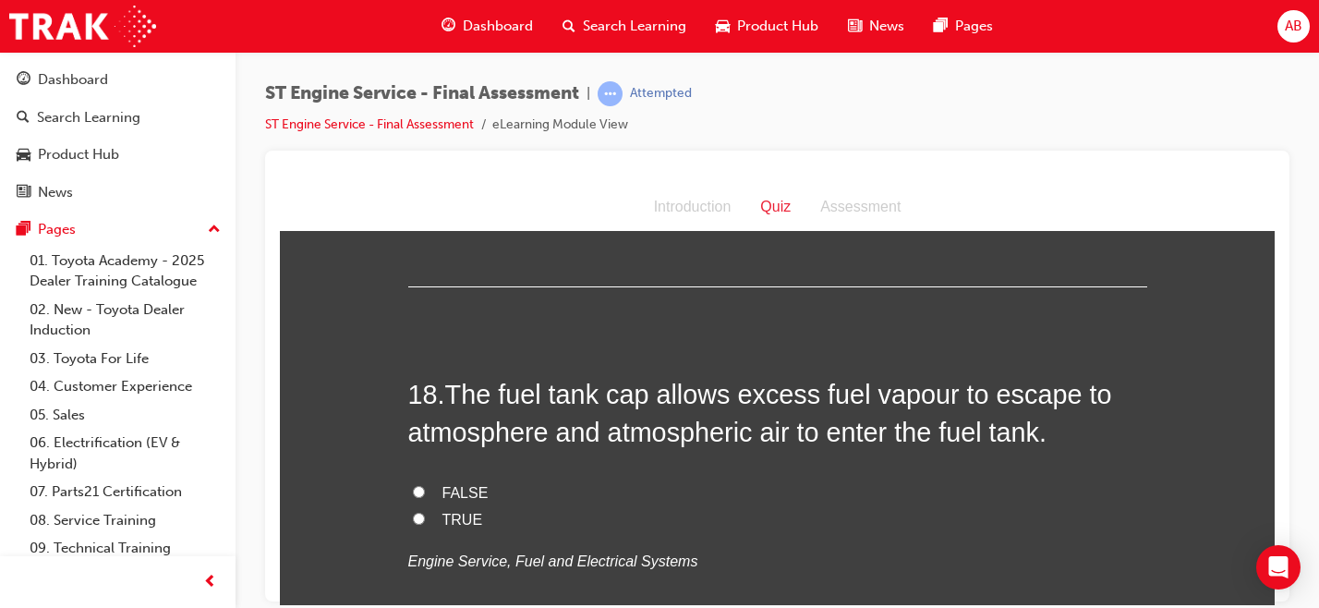
scroll to position [7053, 0]
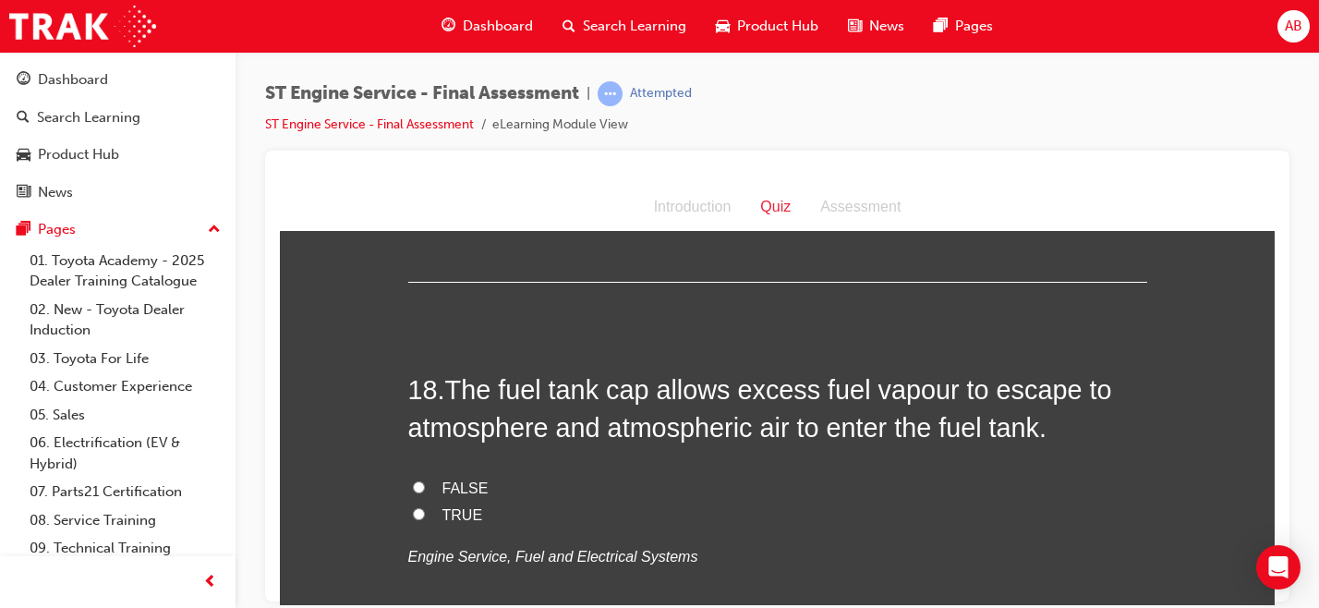
click at [453, 523] on label "TRUE" at bounding box center [777, 514] width 739 height 27
click at [425, 519] on input "TRUE" at bounding box center [419, 513] width 12 height 12
radio input "true"
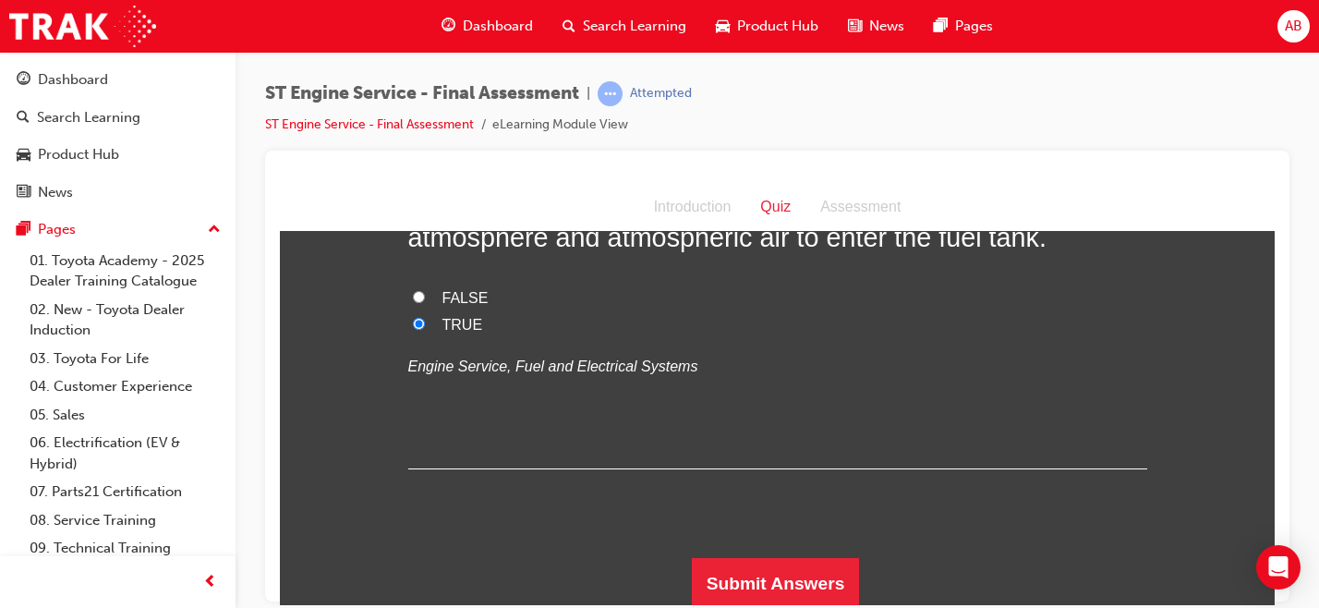
scroll to position [7247, 0]
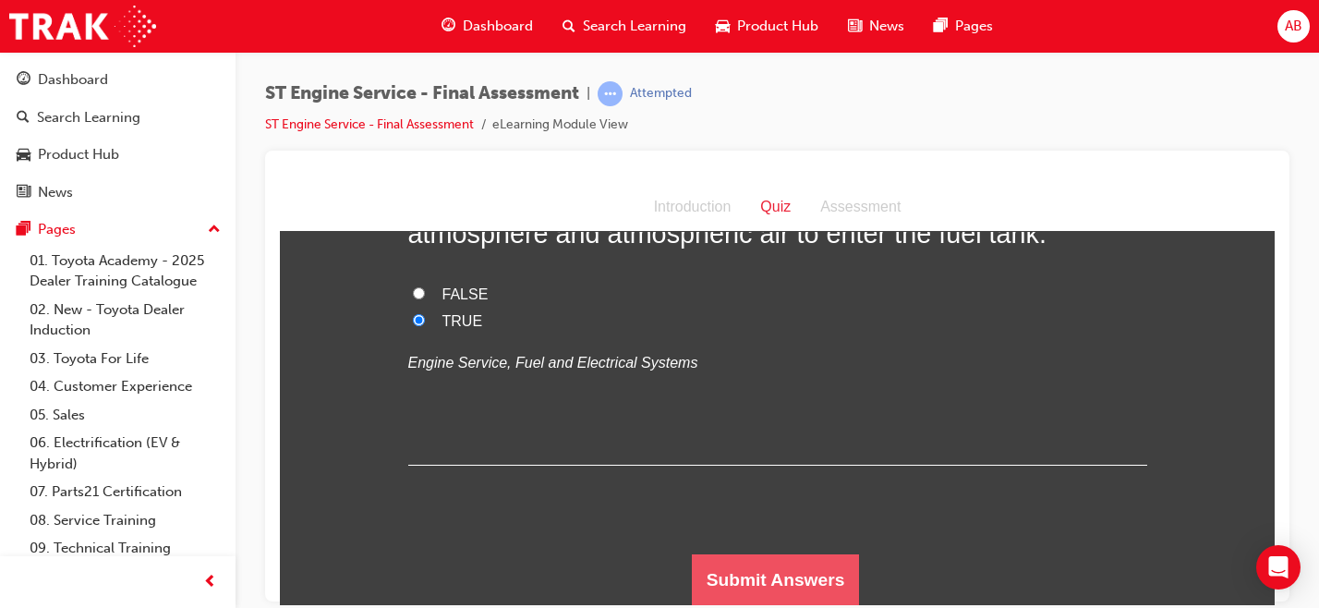
click at [779, 597] on button "Submit Answers" at bounding box center [776, 579] width 168 height 52
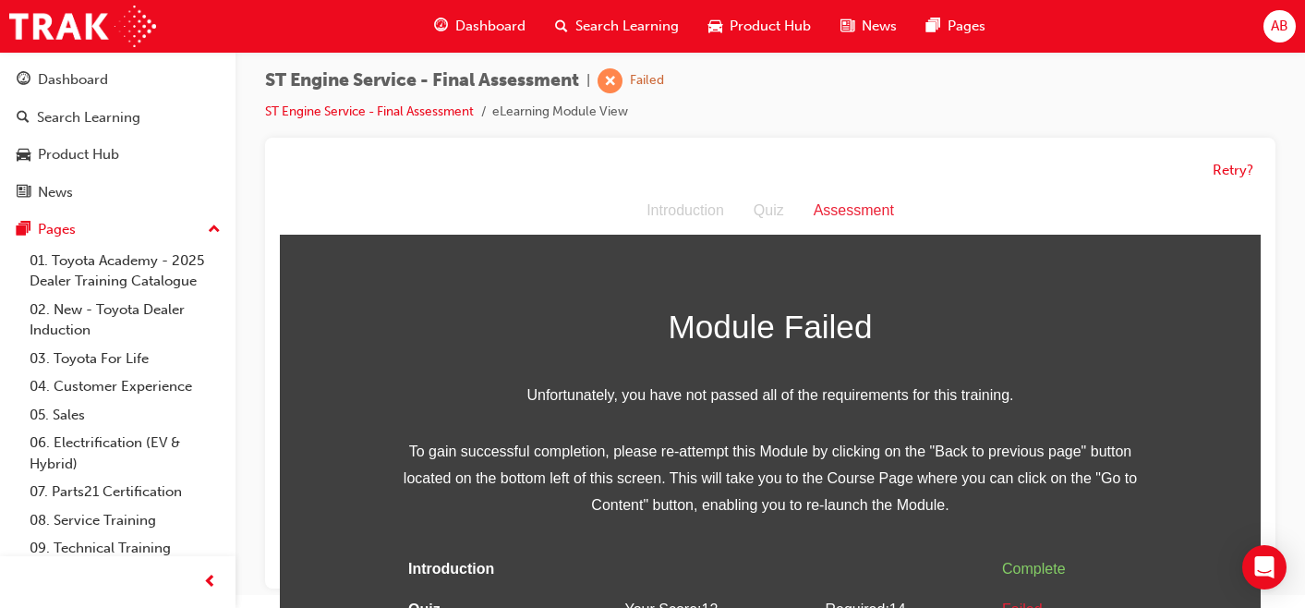
scroll to position [7, 0]
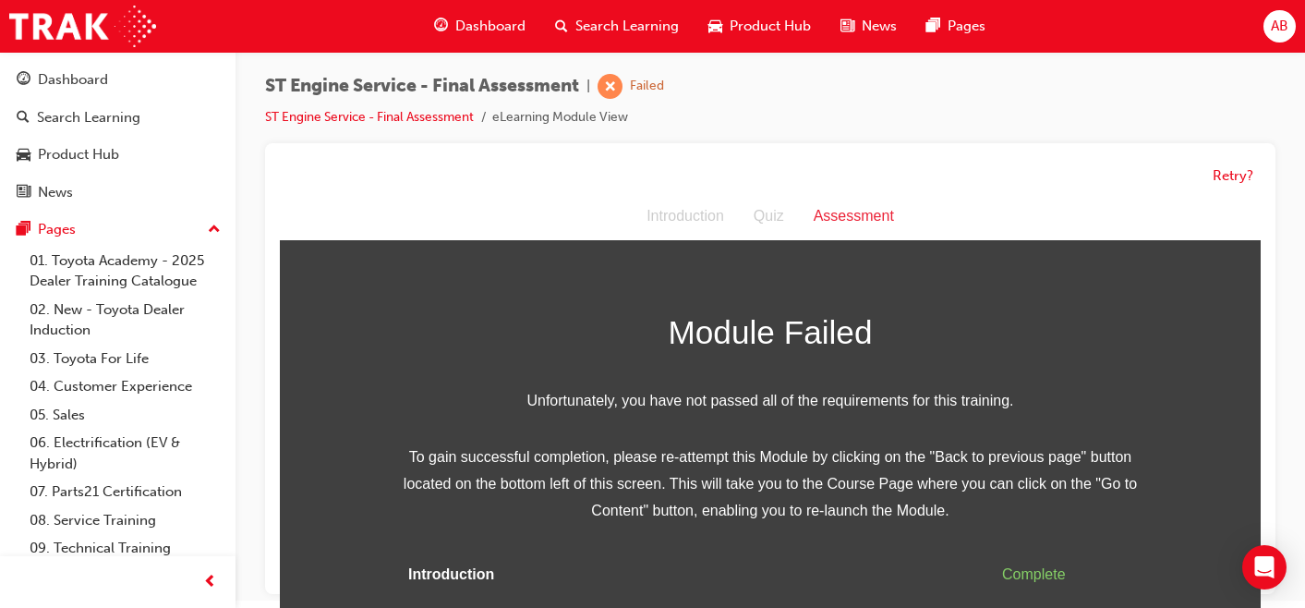
click at [492, 22] on span "Dashboard" at bounding box center [490, 26] width 70 height 21
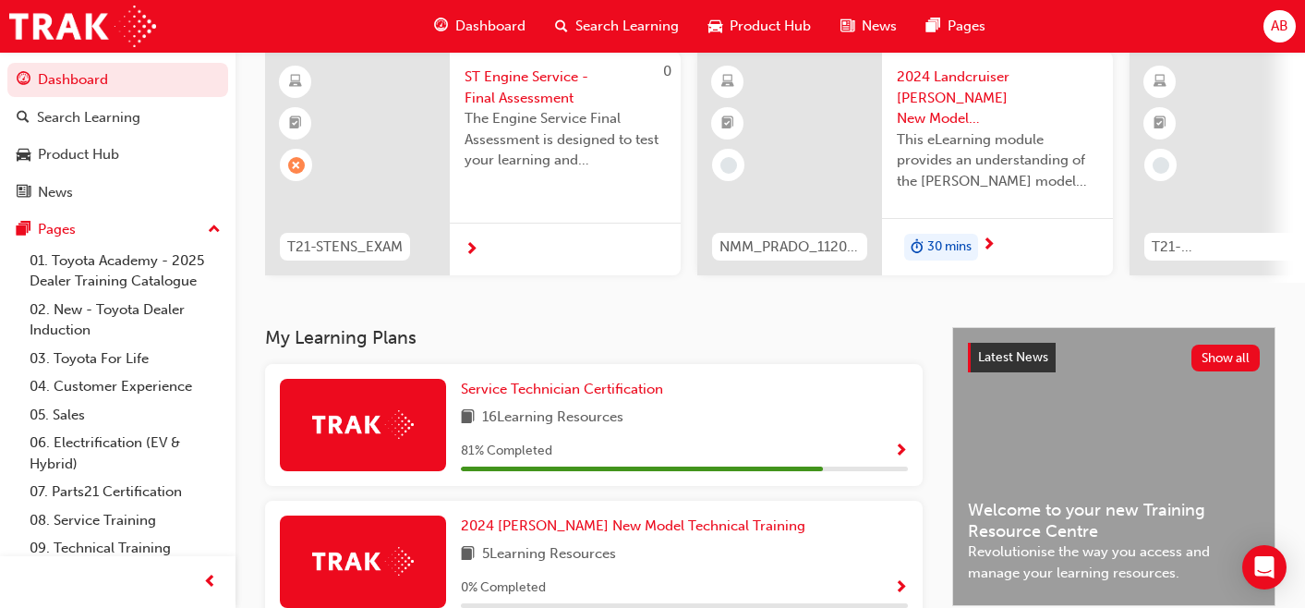
scroll to position [146, 0]
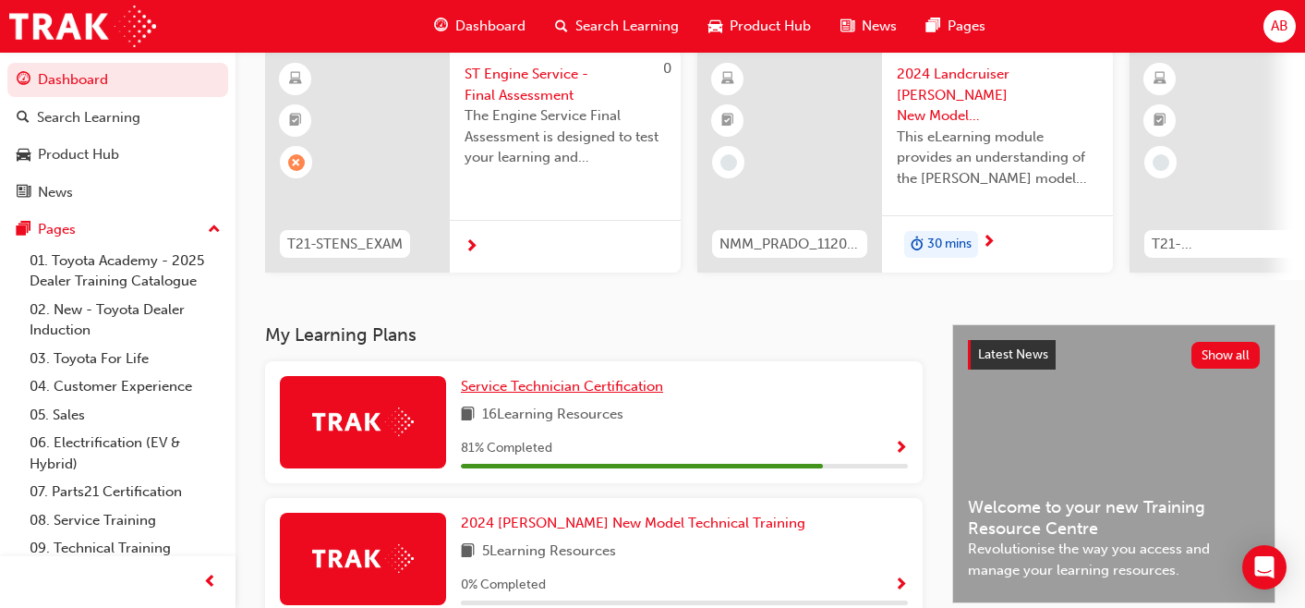
click at [567, 389] on span "Service Technician Certification" at bounding box center [562, 386] width 202 height 17
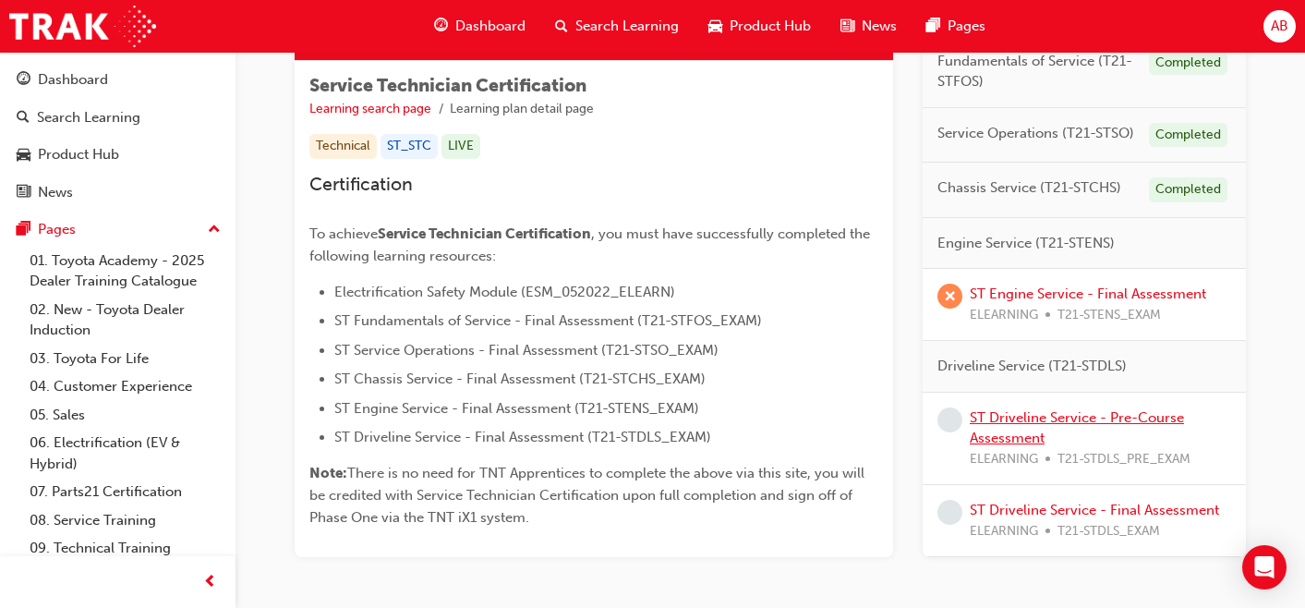
scroll to position [291, 0]
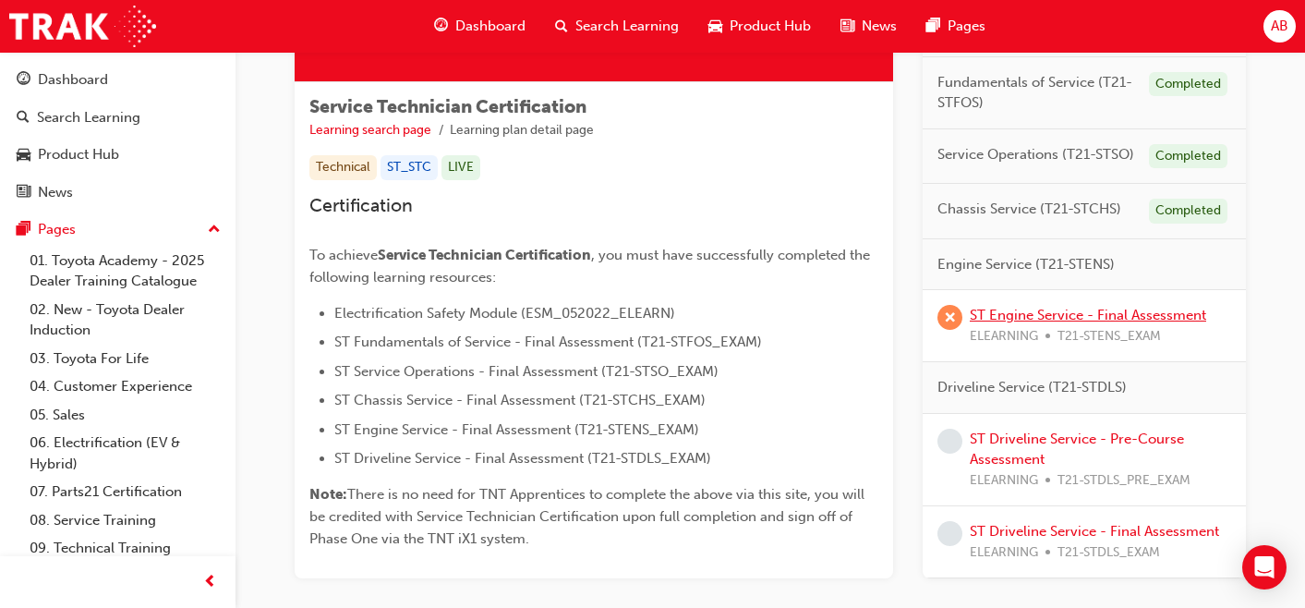
click at [1078, 316] on link "ST Engine Service - Final Assessment" at bounding box center [1088, 315] width 236 height 17
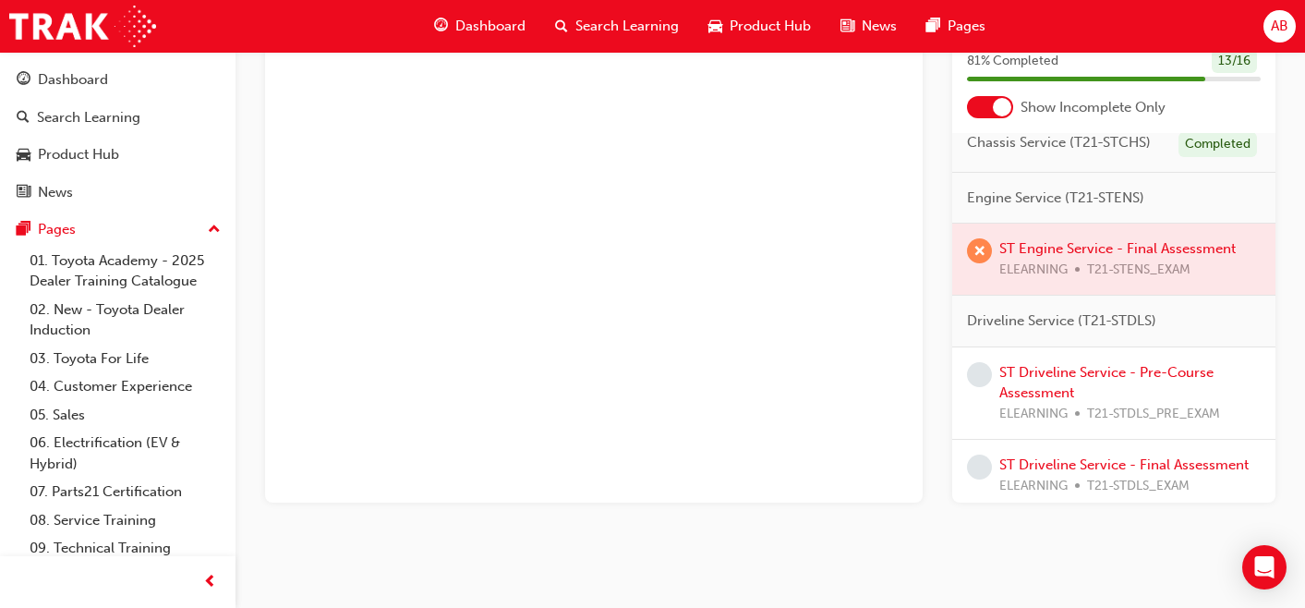
scroll to position [262, 0]
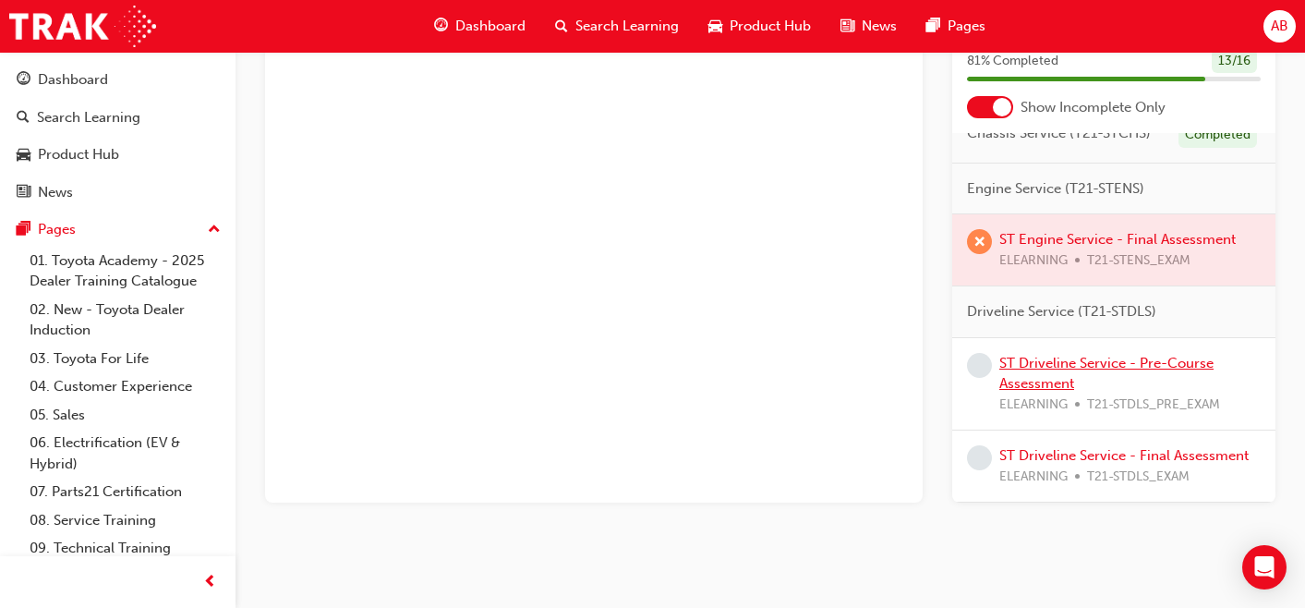
click at [1056, 355] on link "ST Driveline Service - Pre-Course Assessment" at bounding box center [1106, 374] width 214 height 38
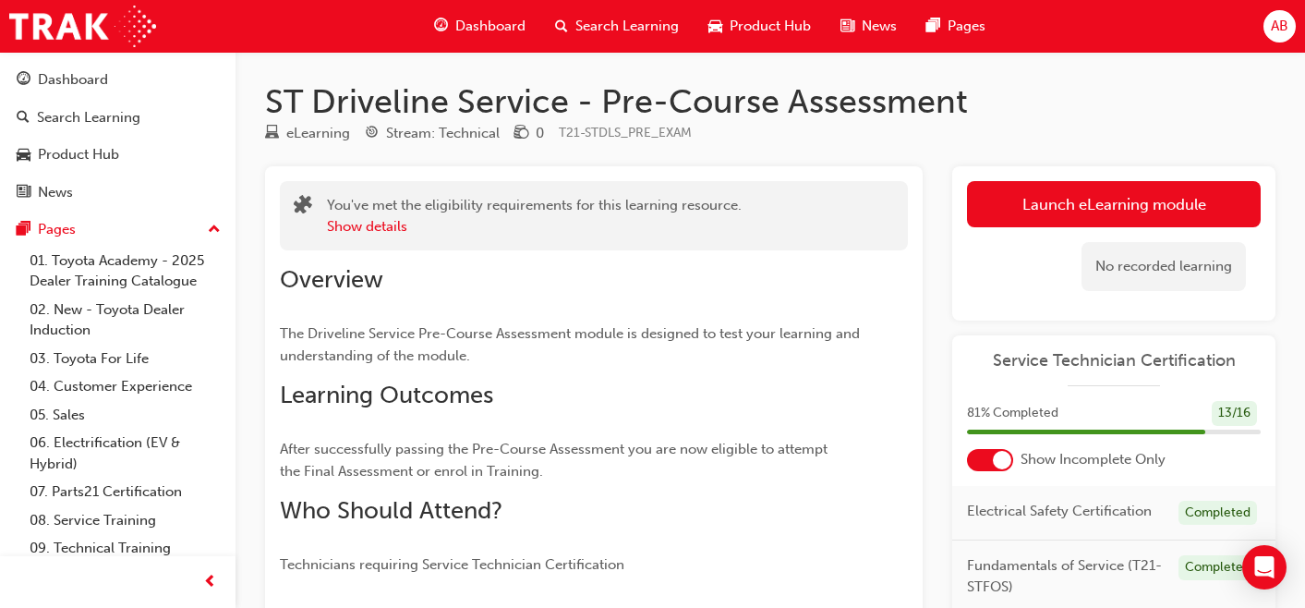
click at [501, 16] on span "Dashboard" at bounding box center [490, 26] width 70 height 21
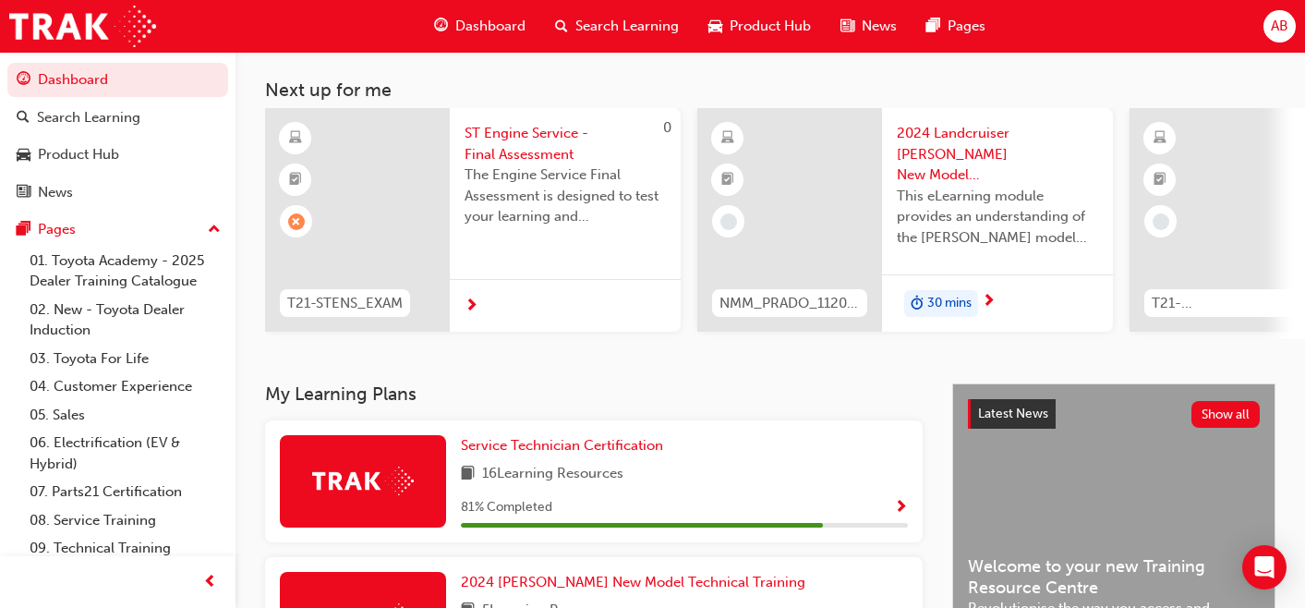
scroll to position [105, 0]
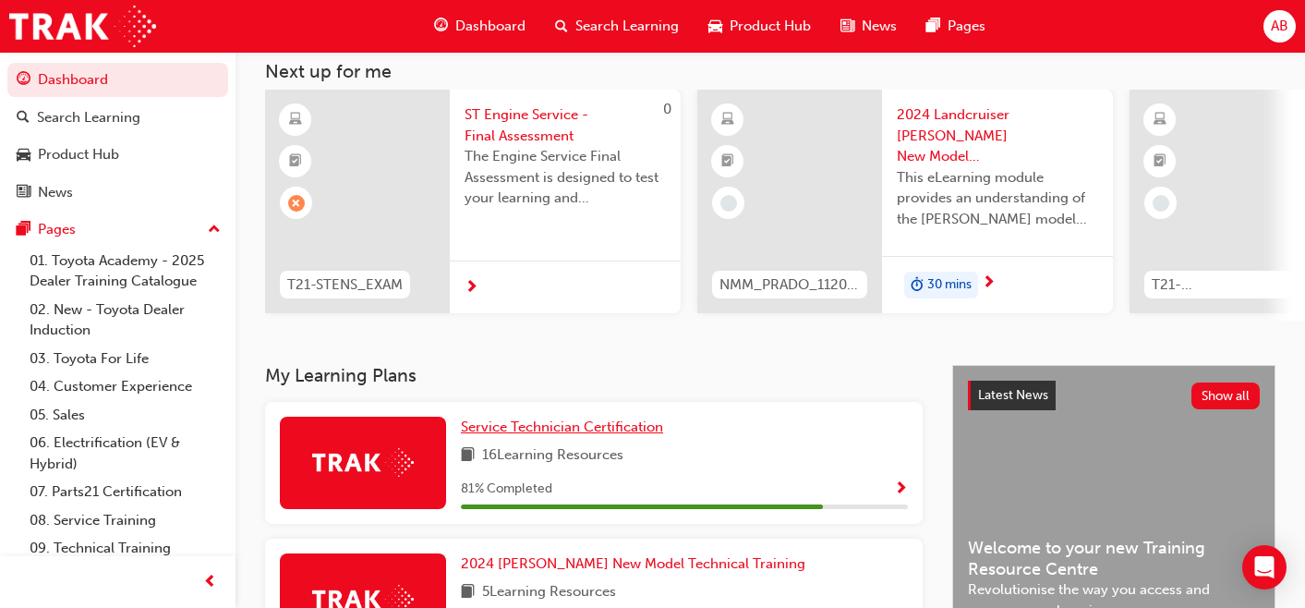
click at [545, 434] on span "Service Technician Certification" at bounding box center [562, 426] width 202 height 17
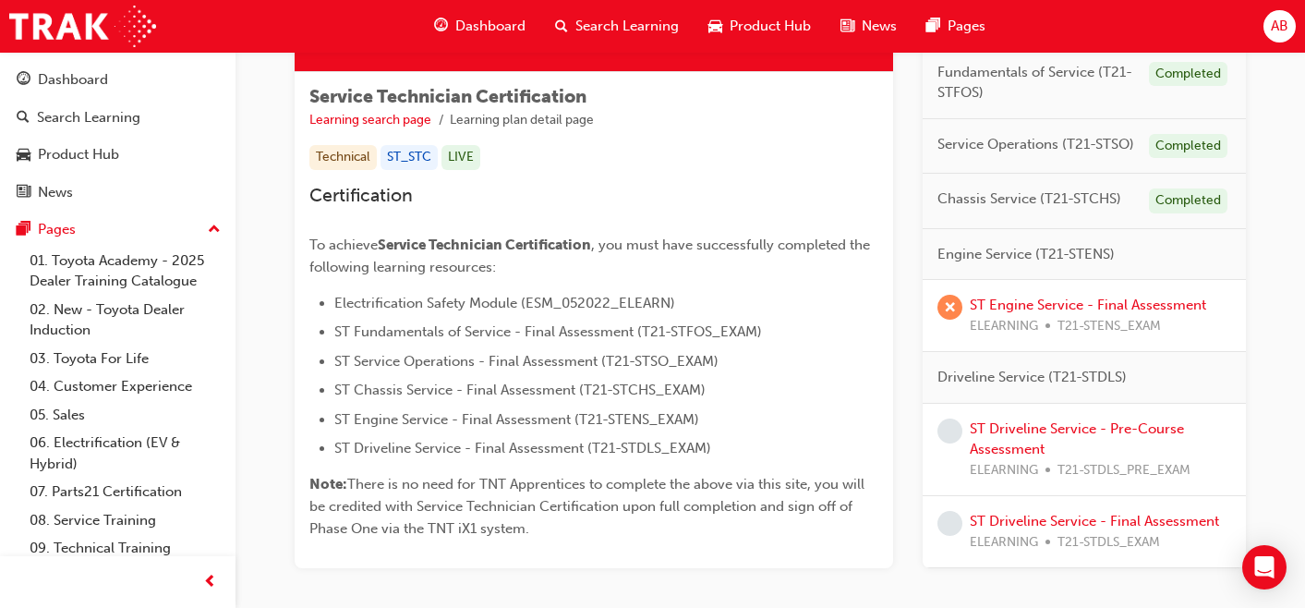
scroll to position [307, 0]
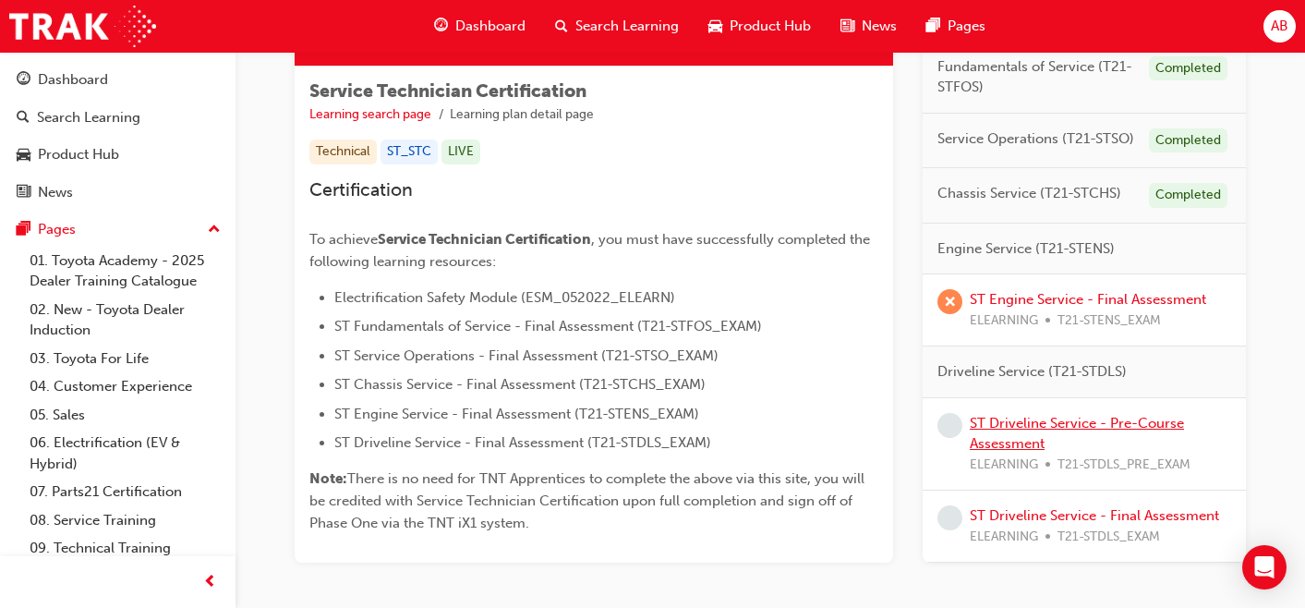
click at [1005, 422] on link "ST Driveline Service - Pre-Course Assessment" at bounding box center [1077, 434] width 214 height 38
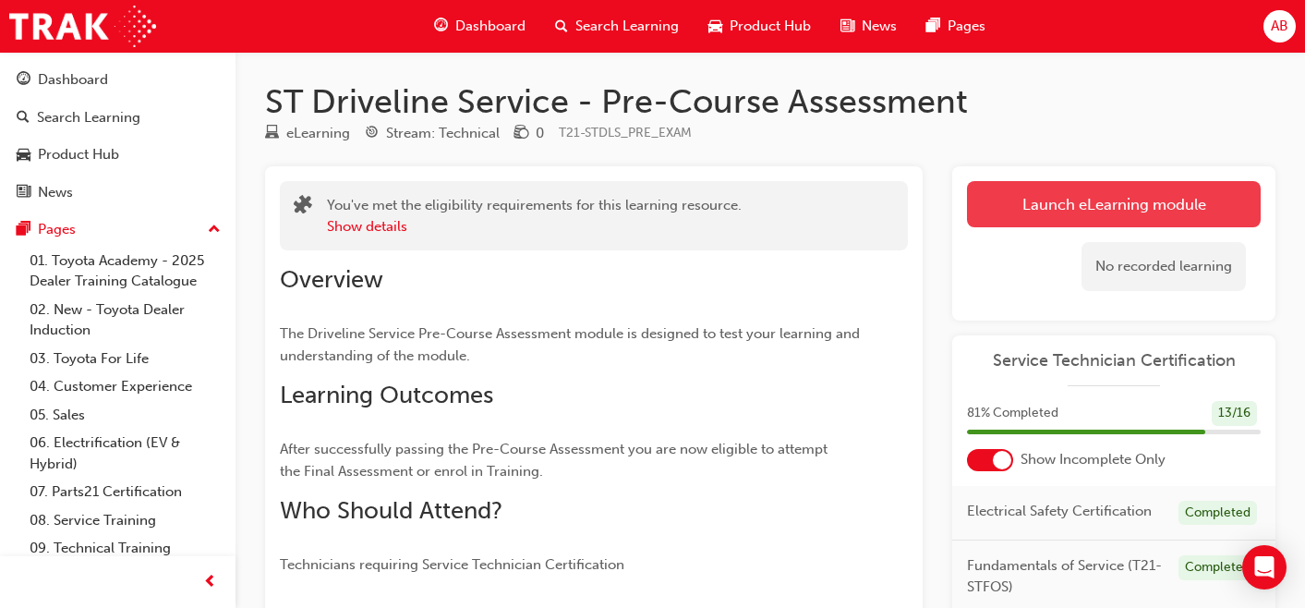
click at [1075, 209] on link "Launch eLearning module" at bounding box center [1114, 204] width 294 height 46
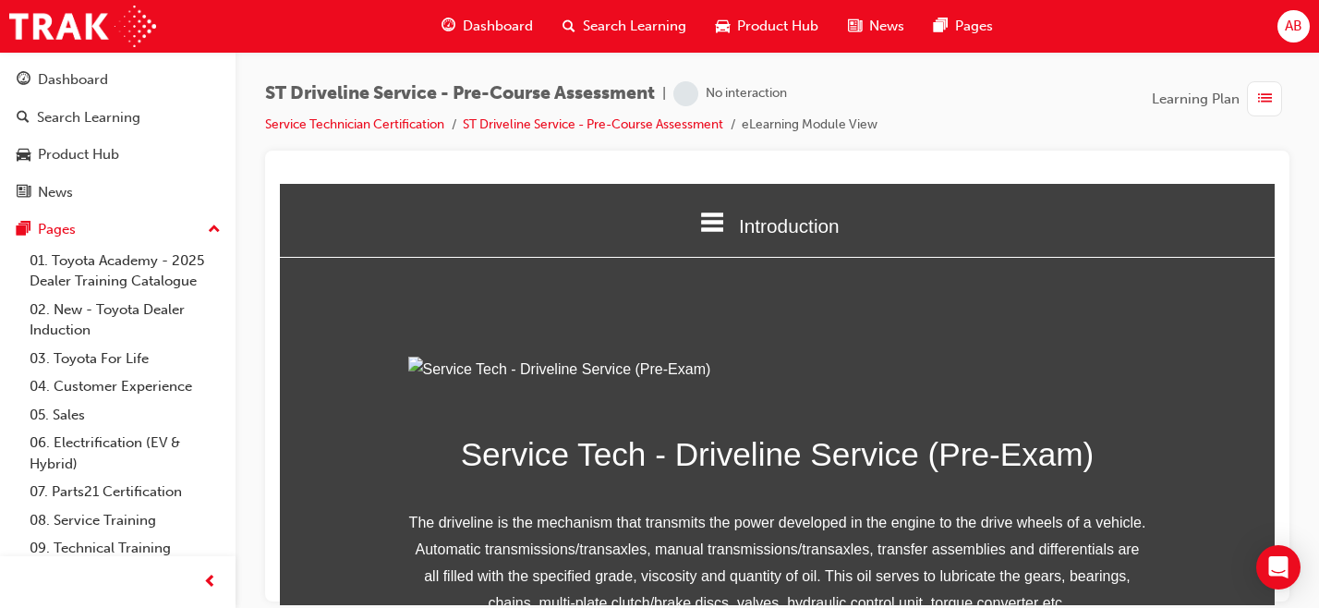
scroll to position [326, 0]
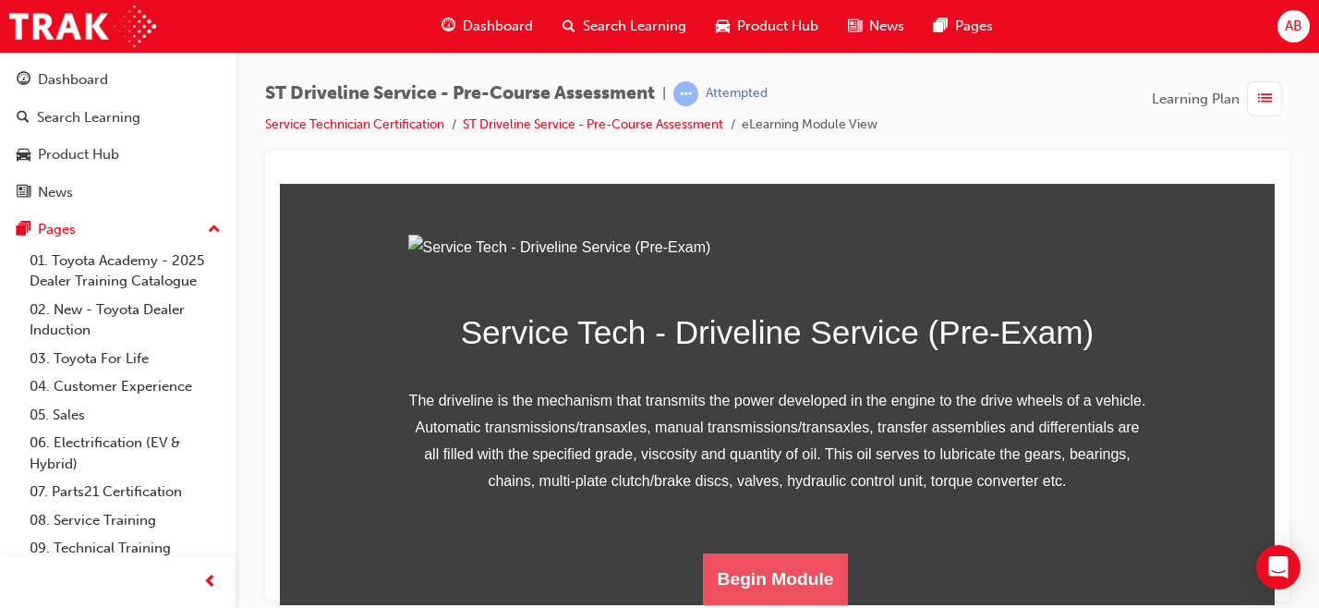
click at [765, 577] on button "Begin Module" at bounding box center [776, 578] width 146 height 52
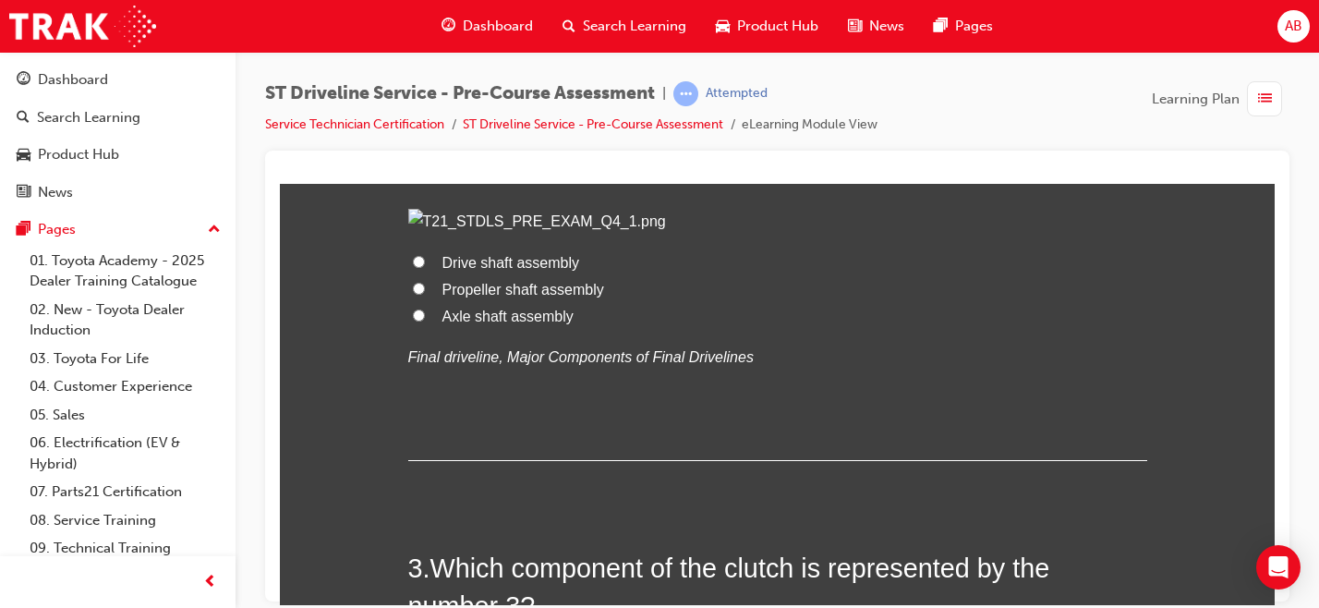
scroll to position [758, 0]
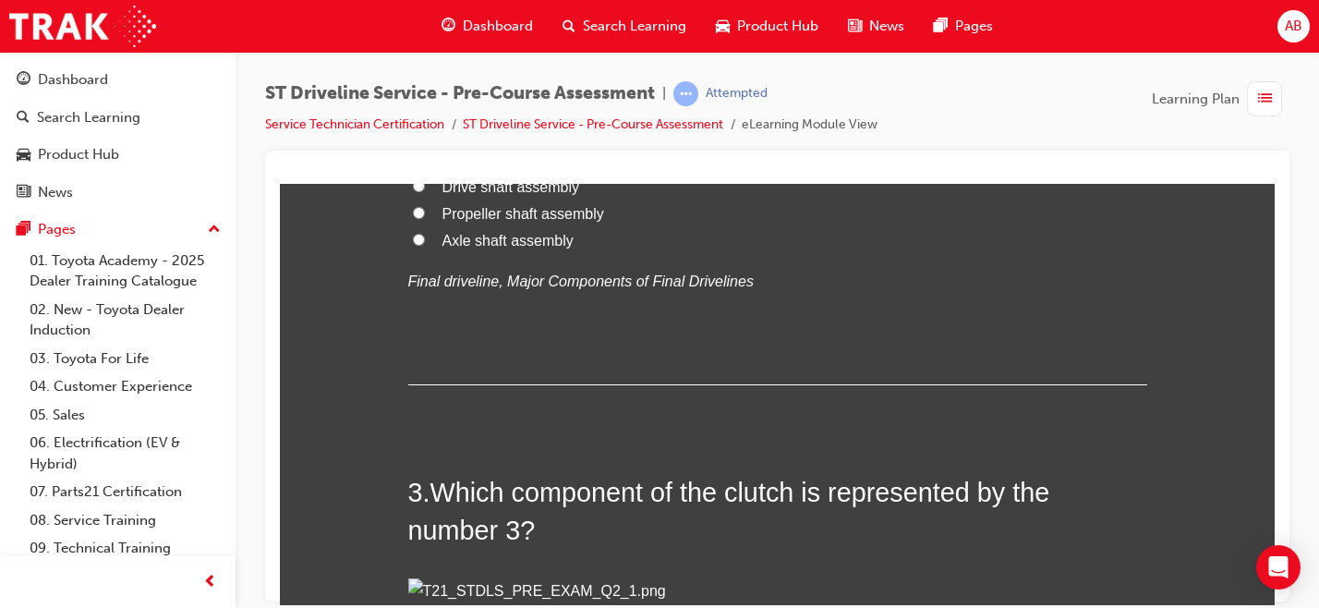
radio input "true"
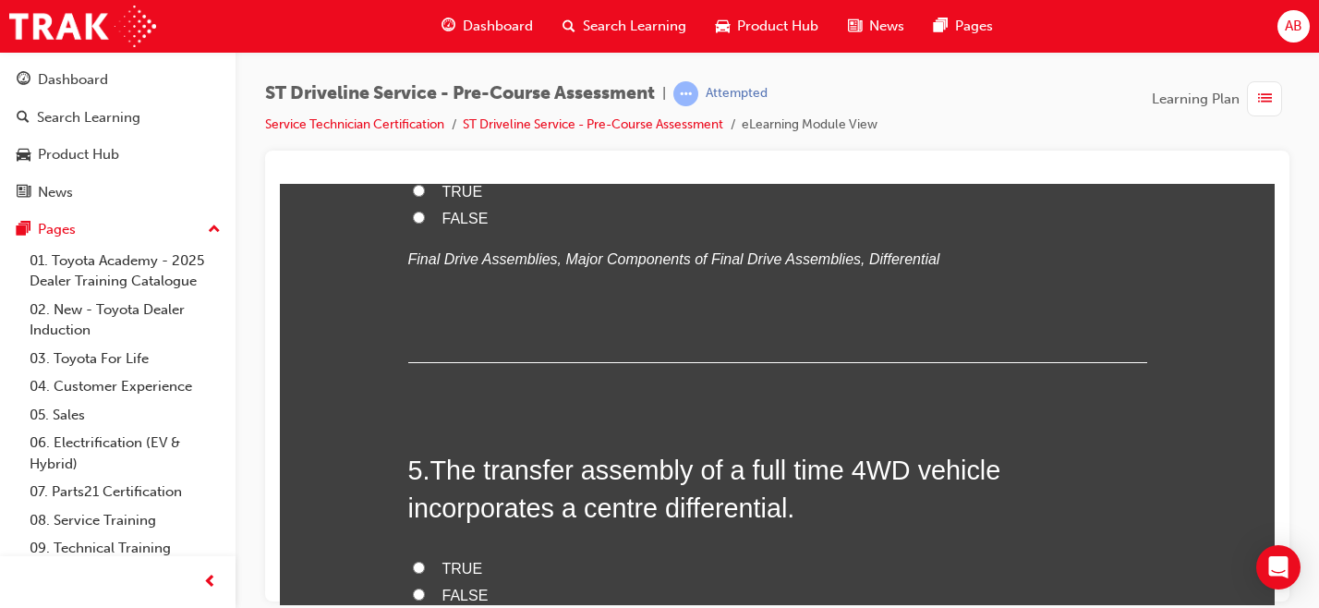
scroll to position [1685, 0]
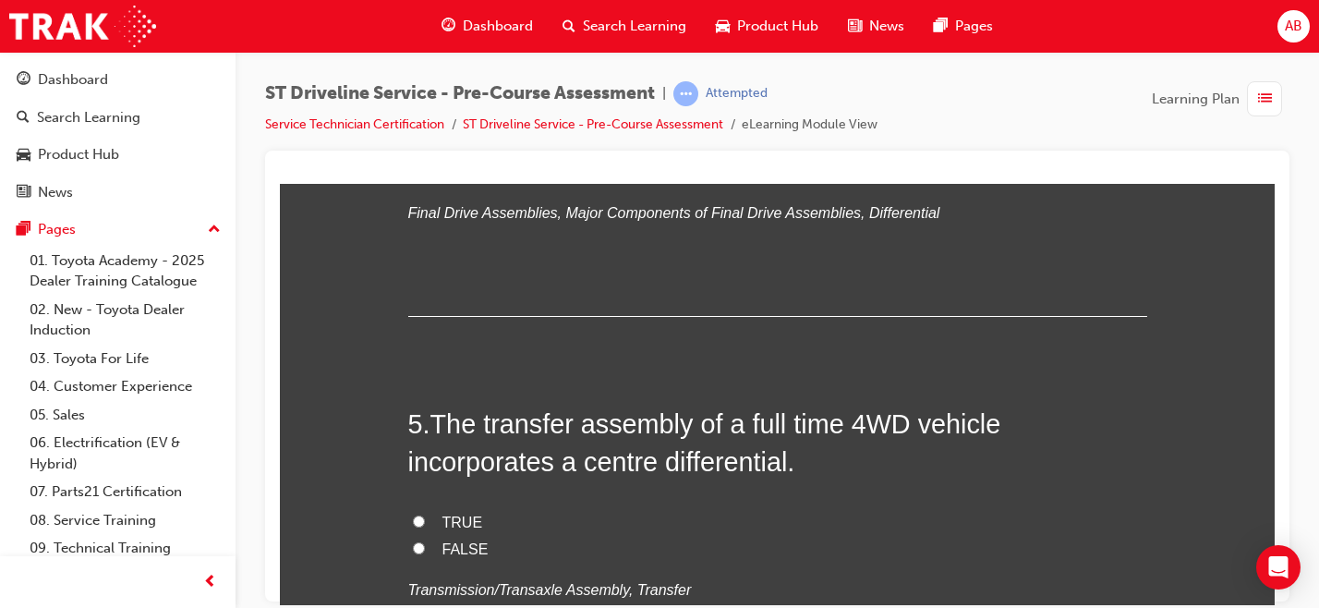
radio input "true"
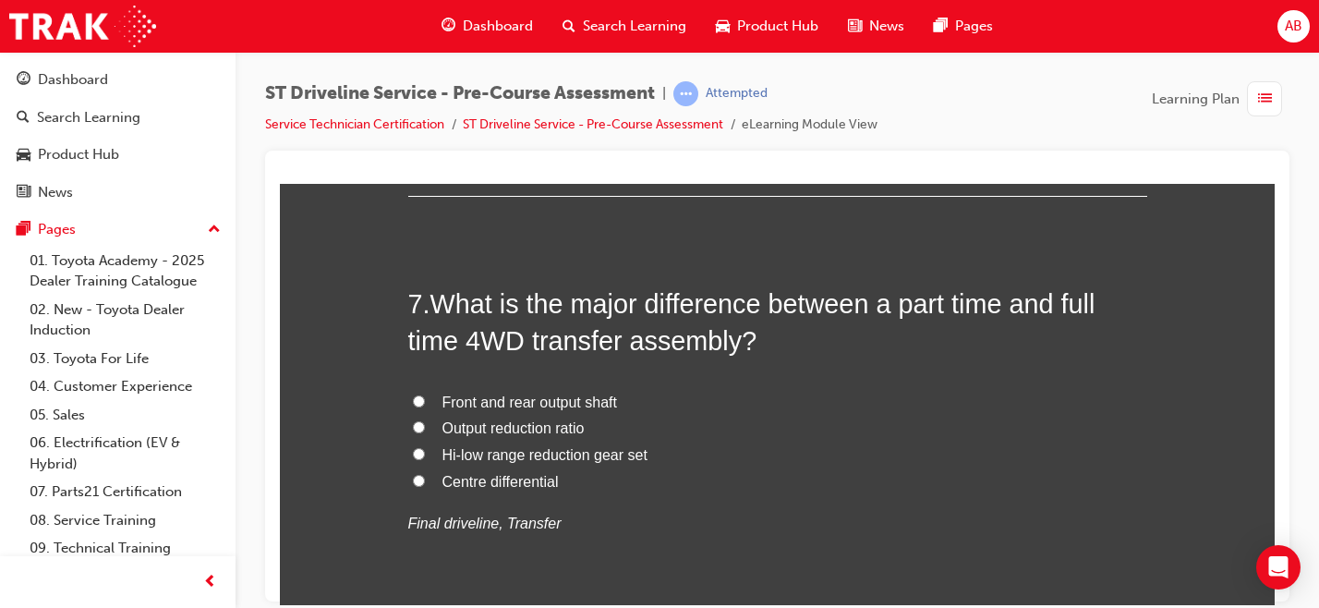
scroll to position [2594, 0]
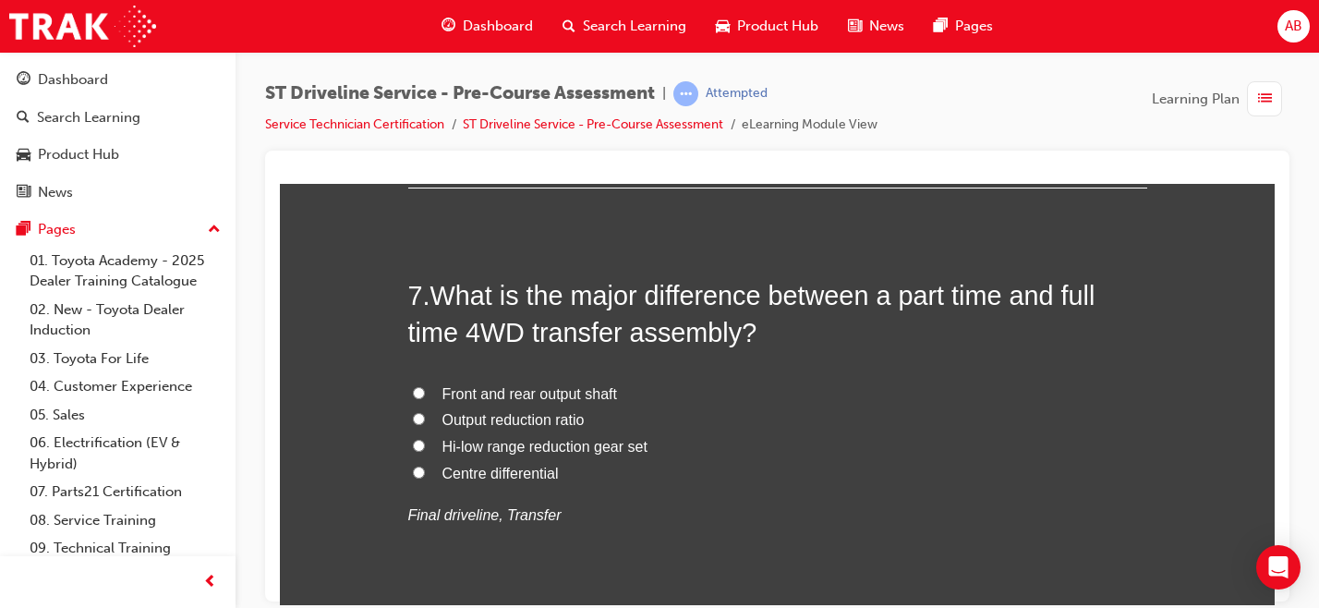
radio input "true"
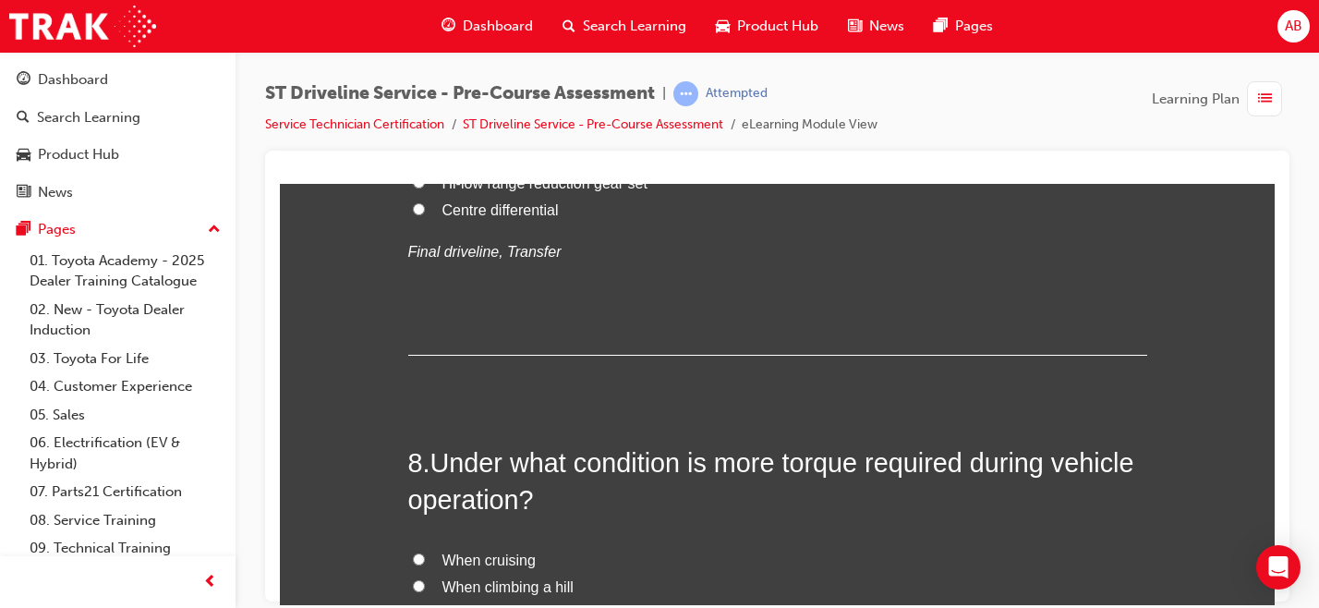
scroll to position [2849, 0]
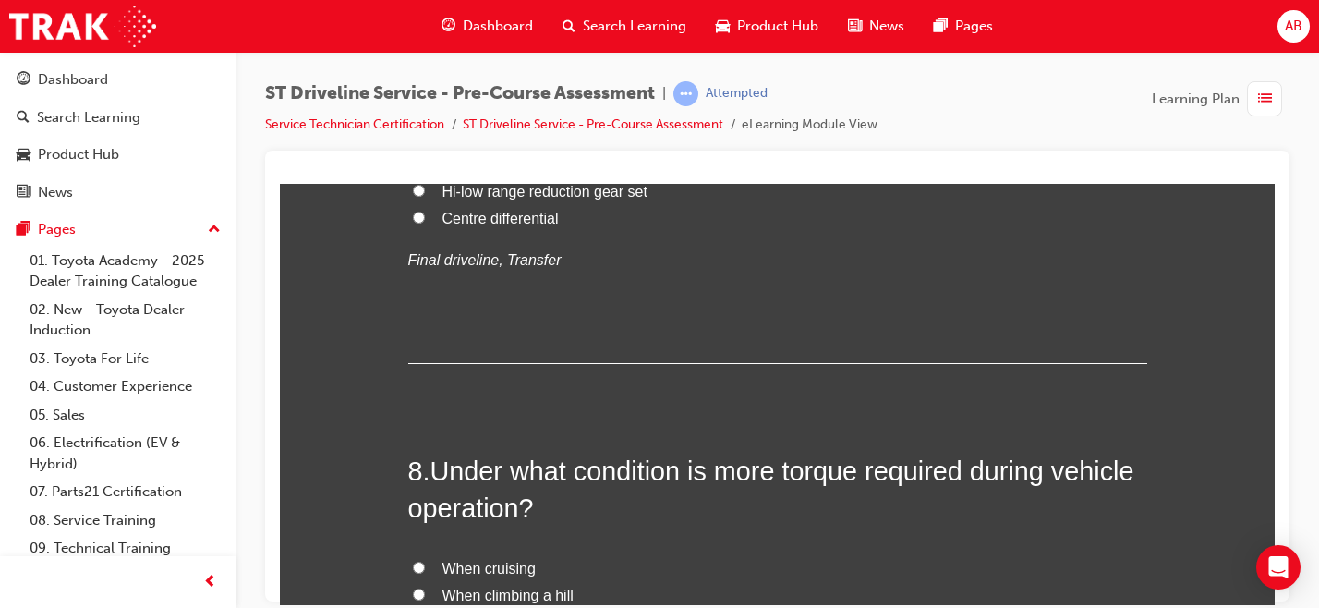
radio input "true"
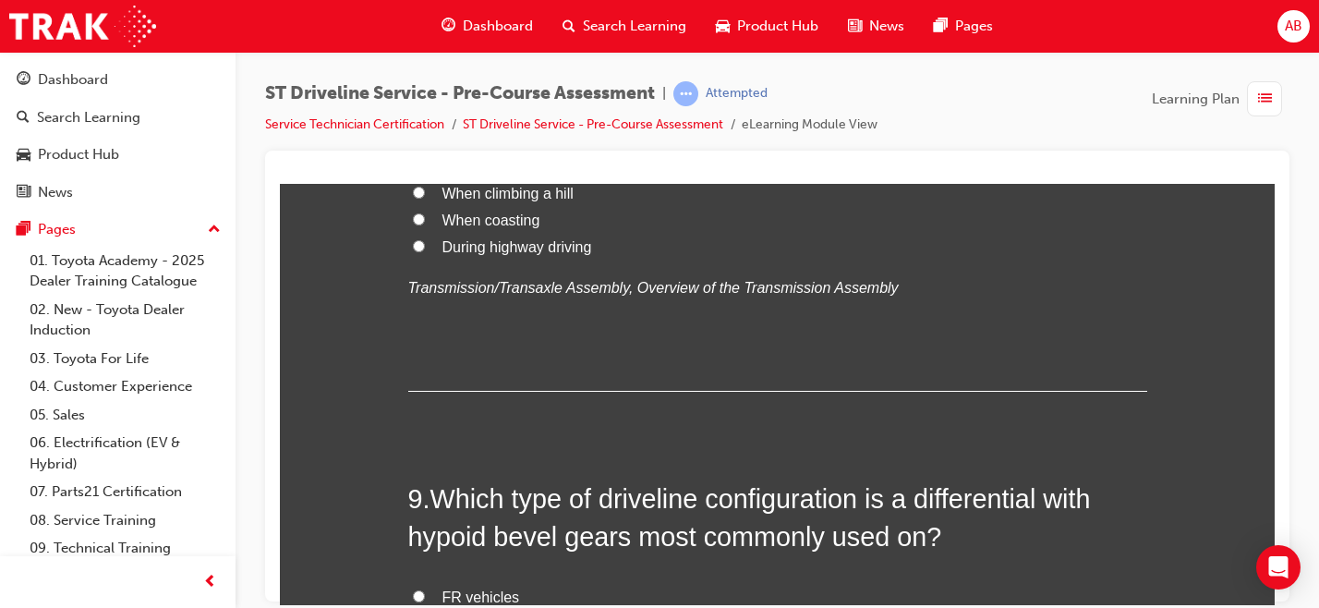
scroll to position [3255, 0]
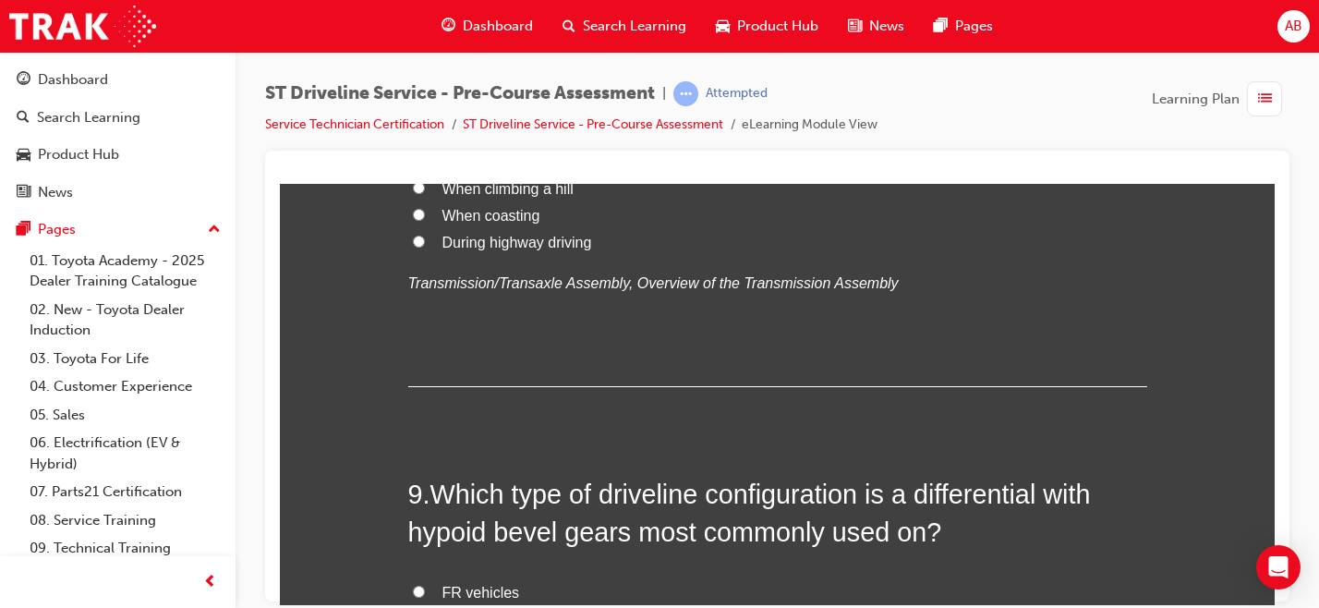
radio input "true"
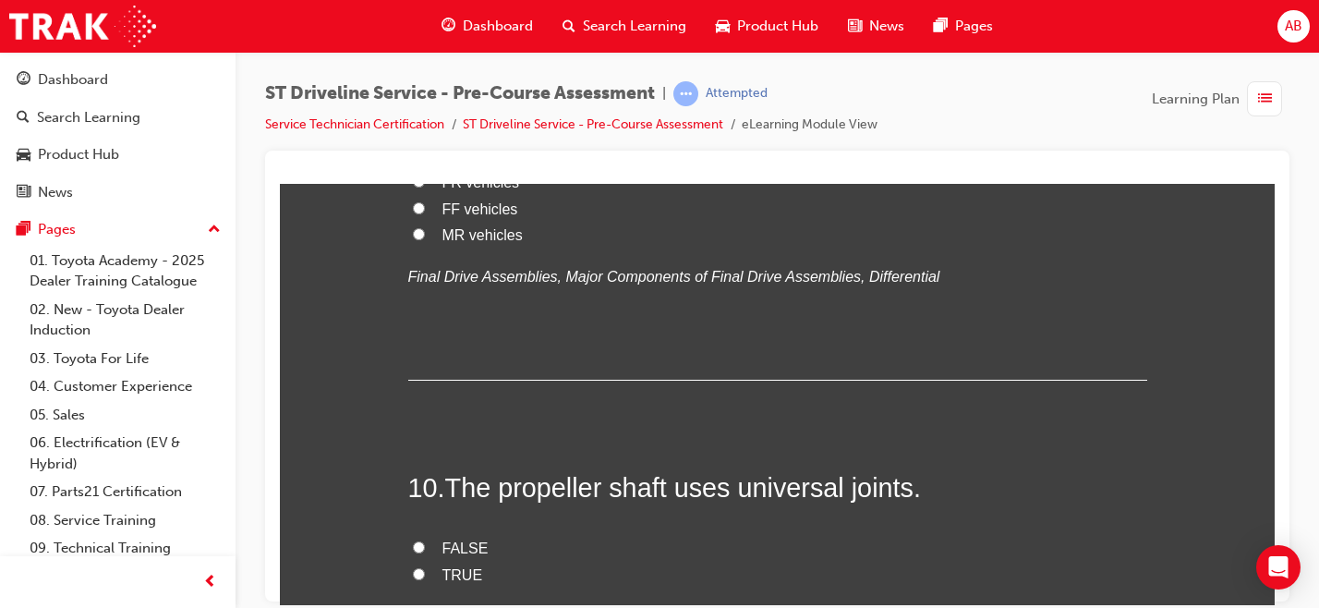
scroll to position [3669, 0]
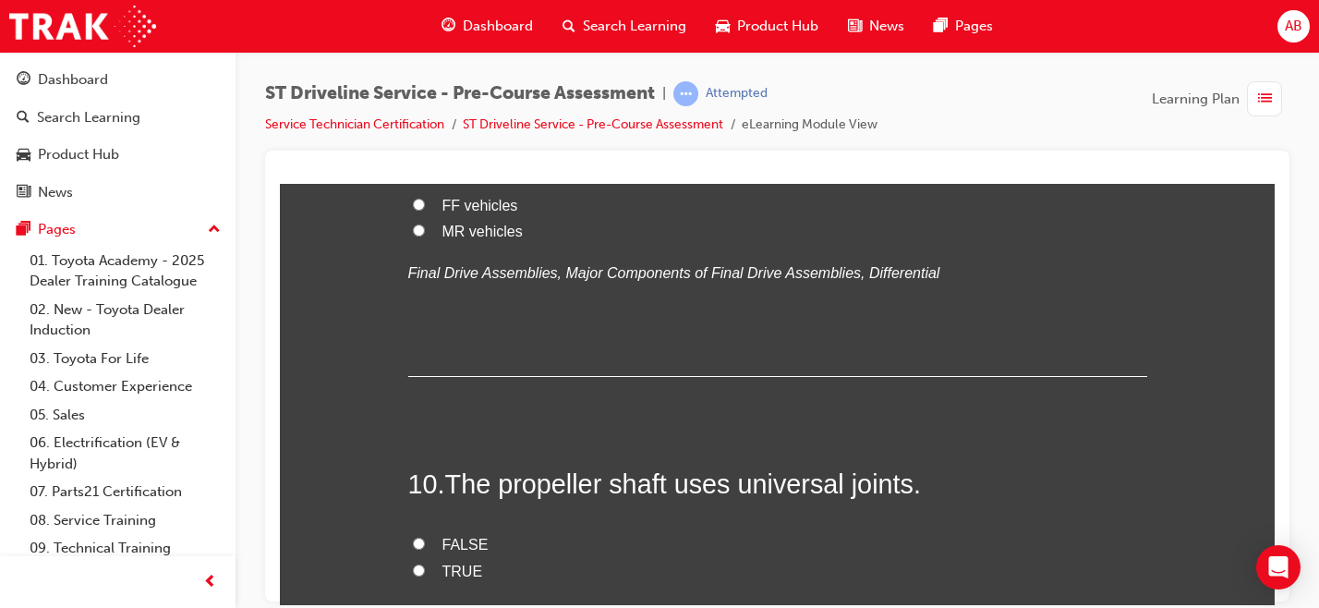
radio input "true"
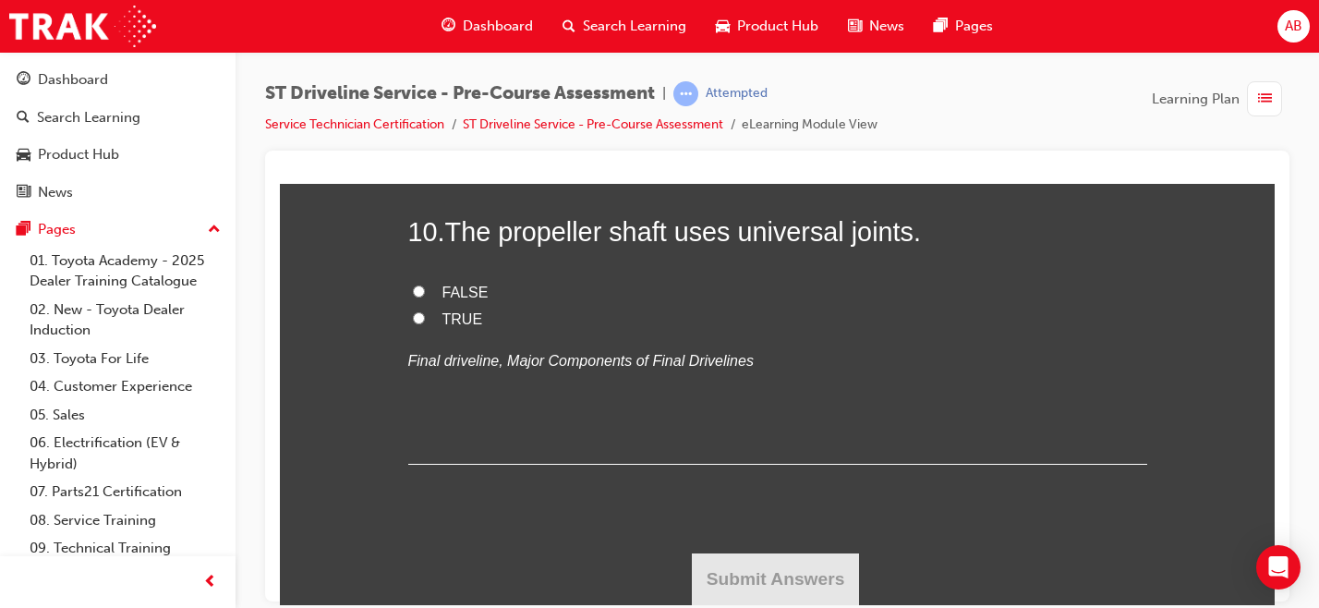
scroll to position [4052, 0]
radio input "true"
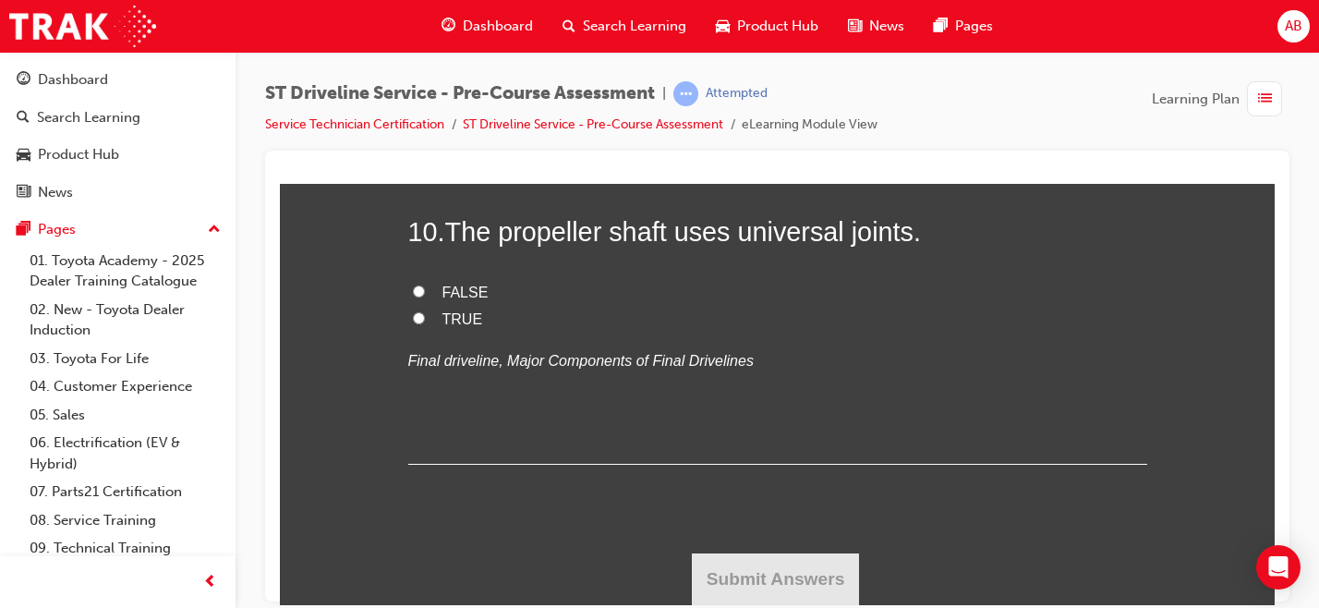
radio input "true"
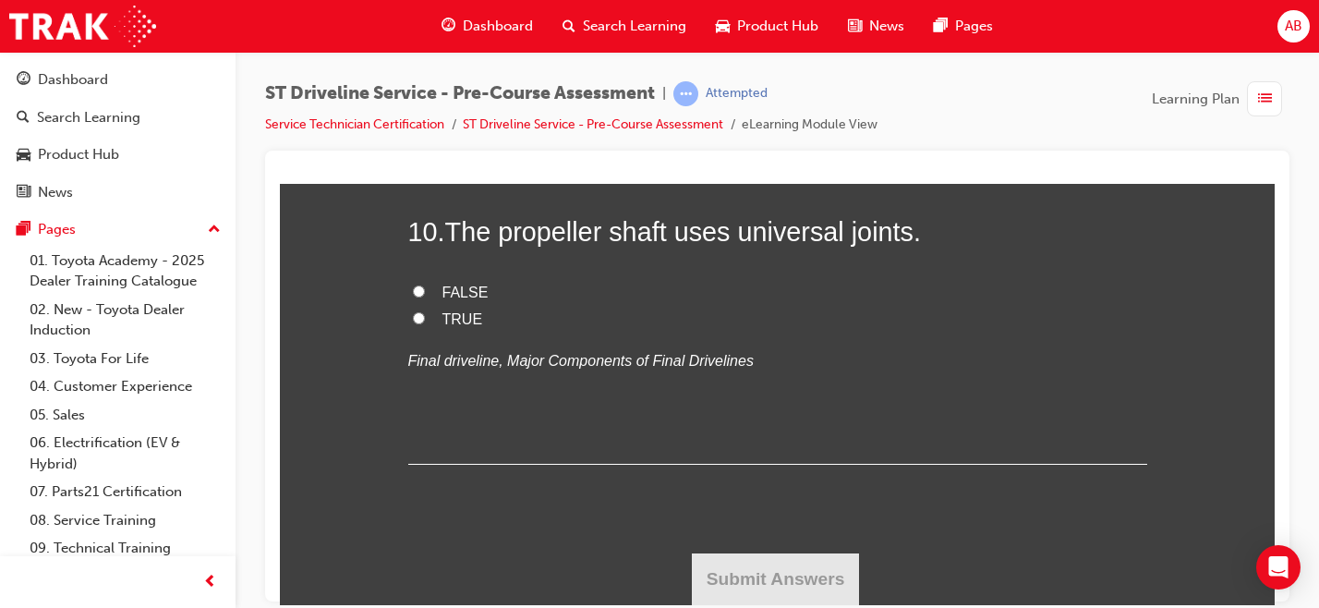
radio input "true"
click at [443, 299] on span "FALSE" at bounding box center [465, 291] width 46 height 16
click at [425, 296] on input "FALSE" at bounding box center [419, 290] width 12 height 12
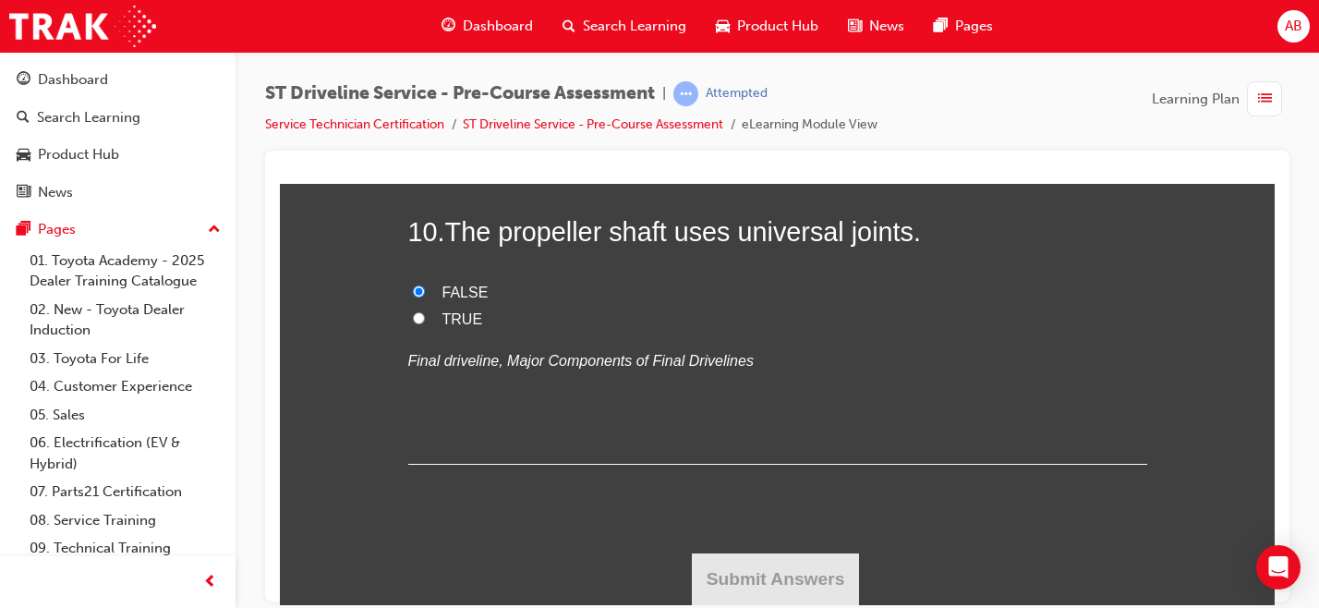
radio input "true"
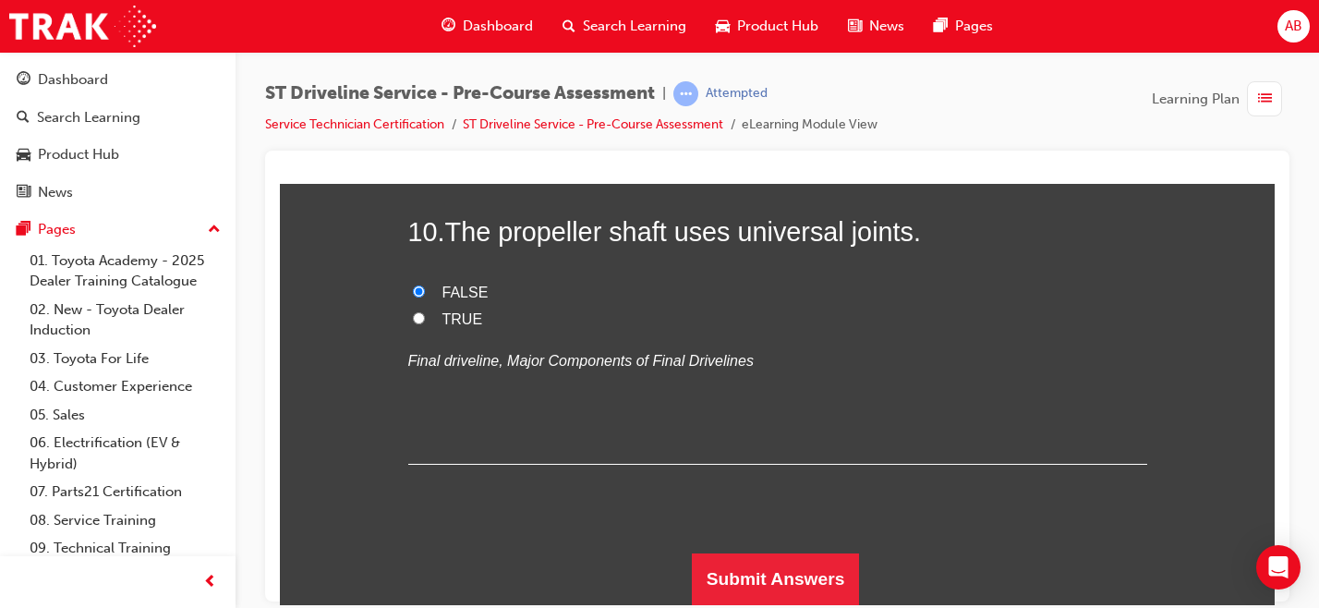
click at [442, 326] on span "TRUE" at bounding box center [462, 318] width 41 height 16
click at [425, 323] on input "TRUE" at bounding box center [419, 317] width 12 height 12
radio input "true"
click at [742, 575] on button "Submit Answers" at bounding box center [776, 578] width 168 height 52
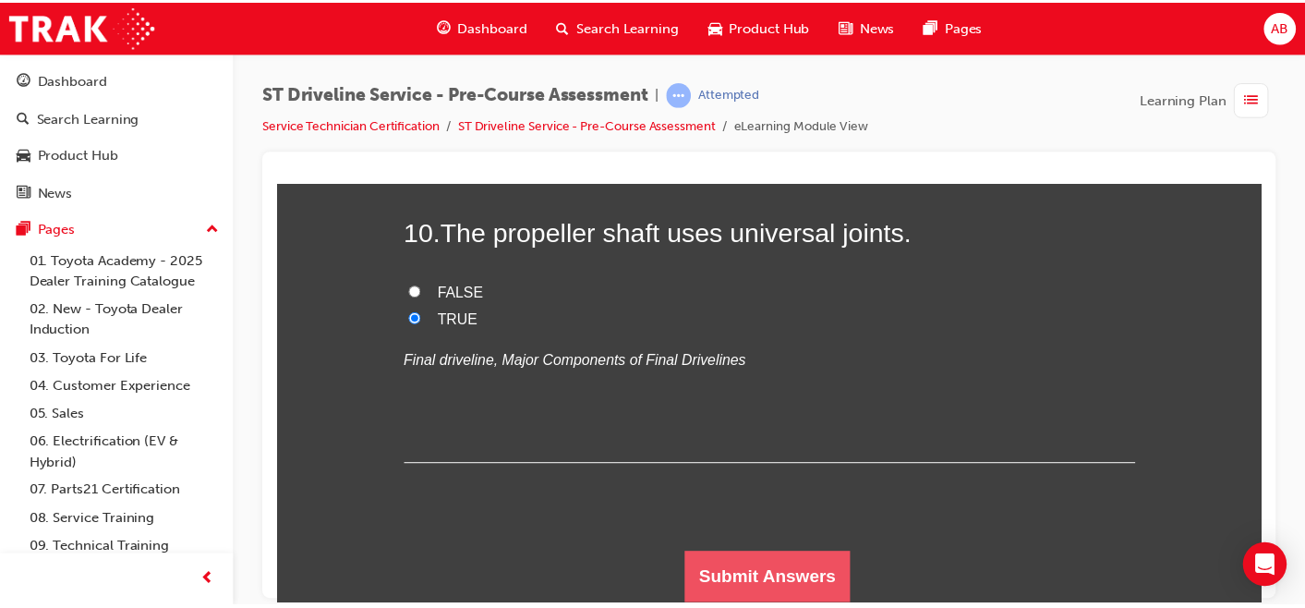
scroll to position [0, 0]
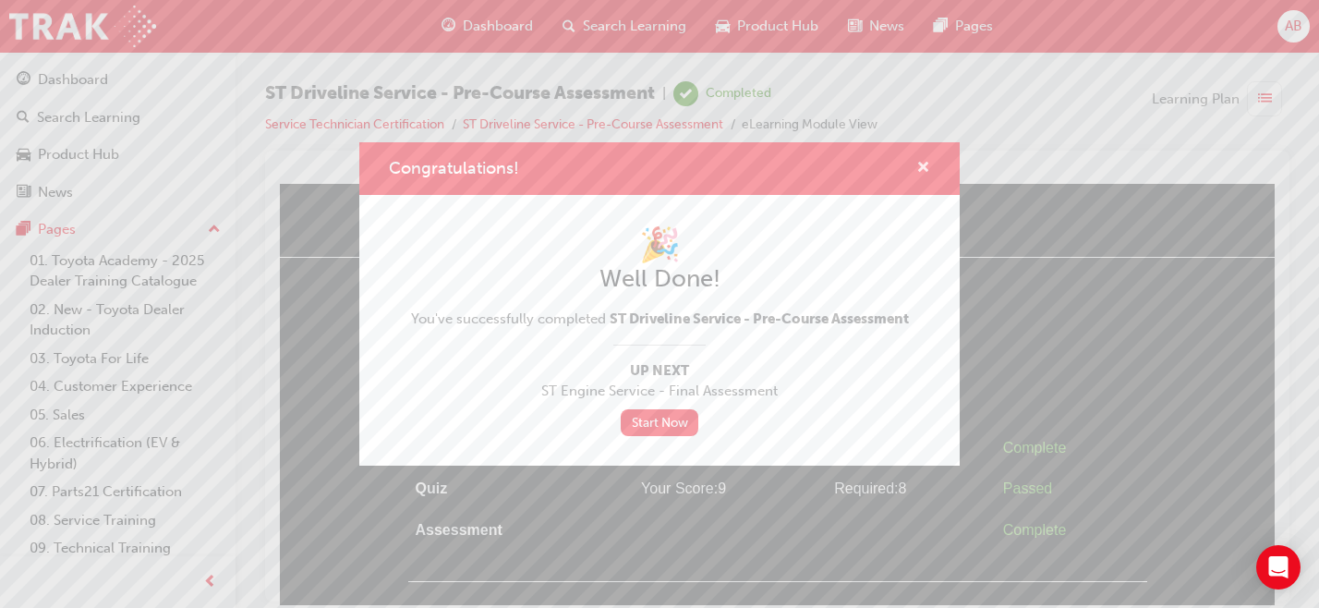
click at [920, 170] on span "cross-icon" at bounding box center [923, 169] width 14 height 17
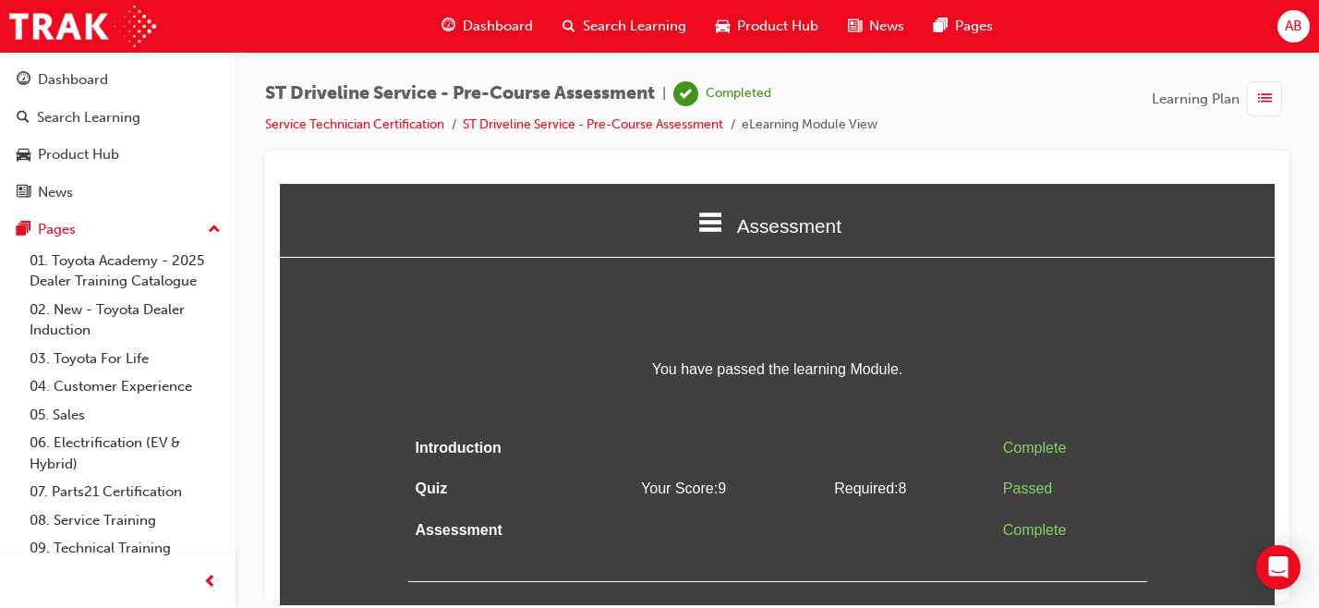
click at [505, 27] on span "Dashboard" at bounding box center [498, 26] width 70 height 21
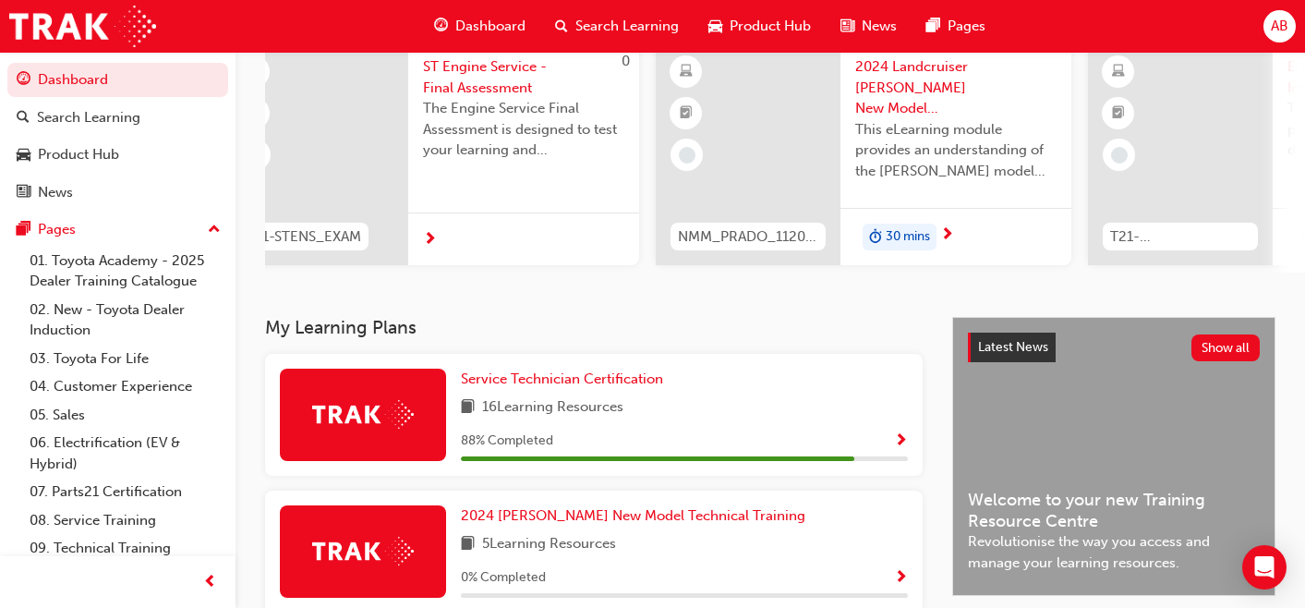
scroll to position [162, 0]
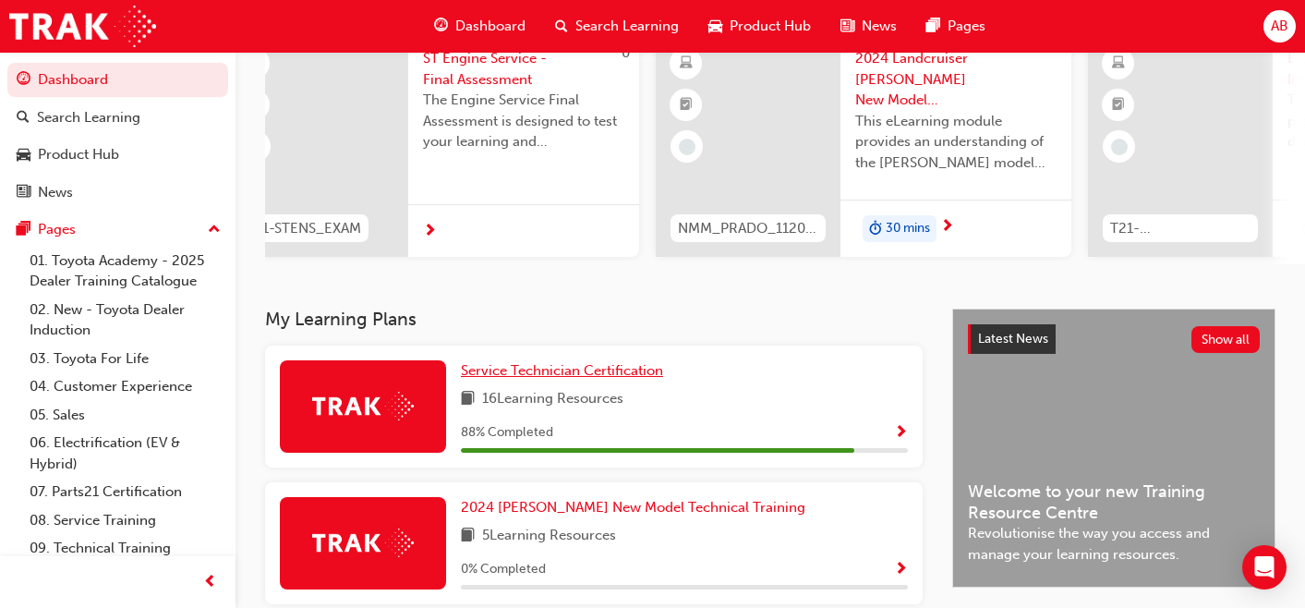
click at [594, 374] on span "Service Technician Certification" at bounding box center [562, 370] width 202 height 17
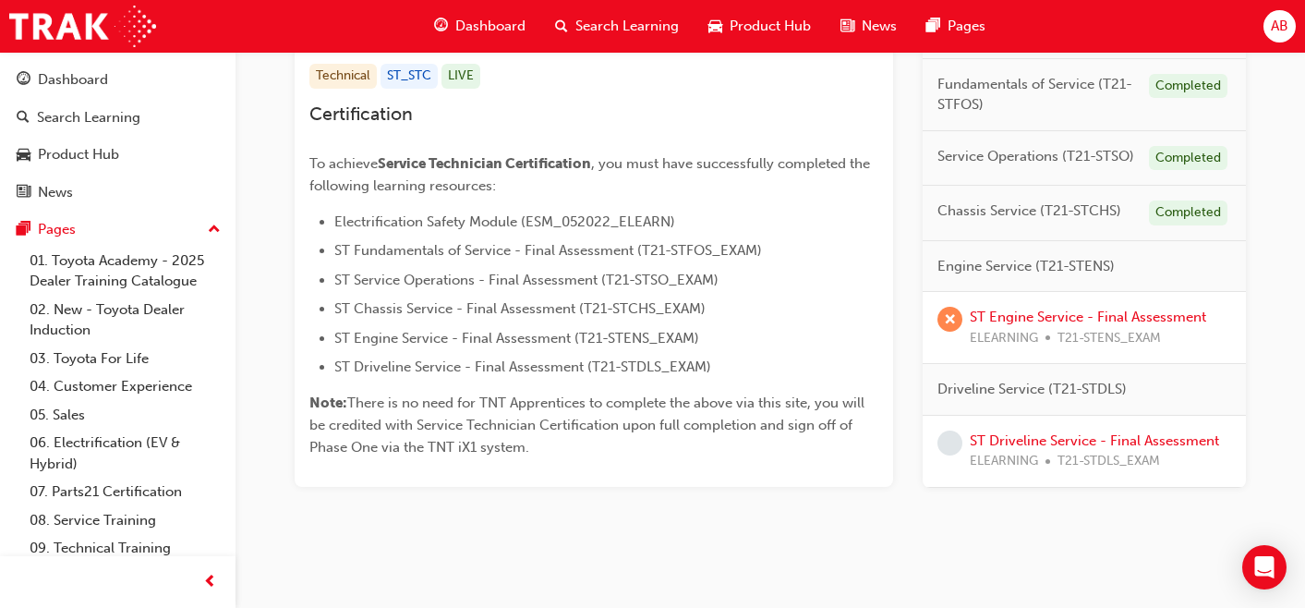
scroll to position [396, 0]
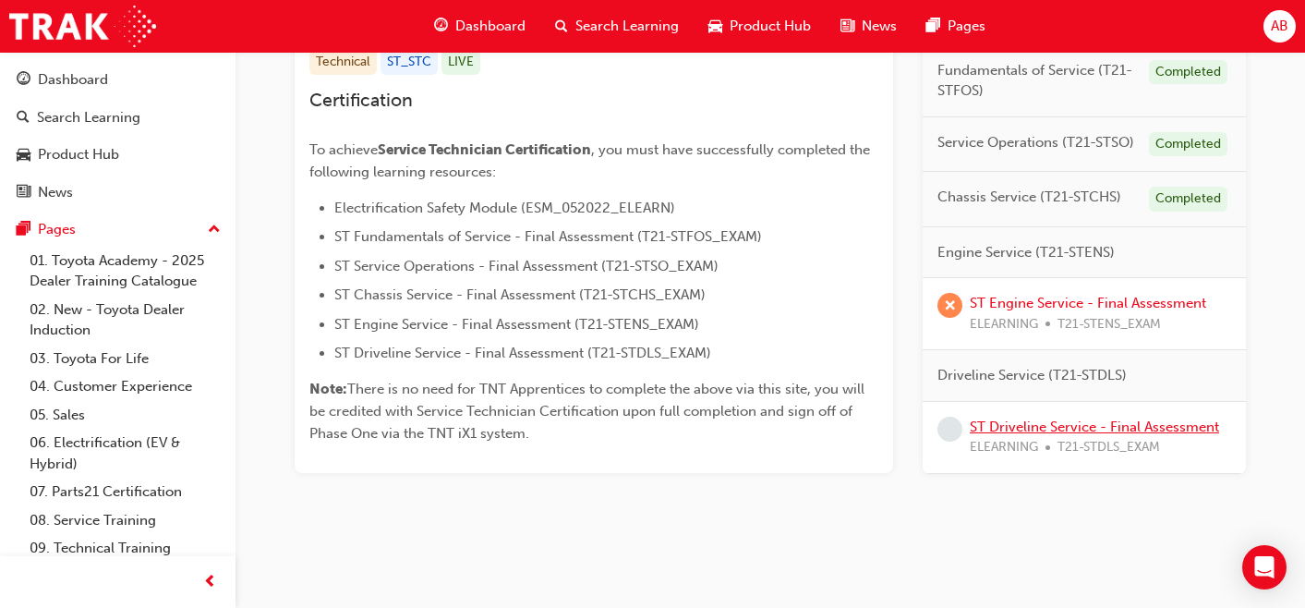
click at [1035, 419] on link "ST Driveline Service - Final Assessment" at bounding box center [1094, 425] width 249 height 17
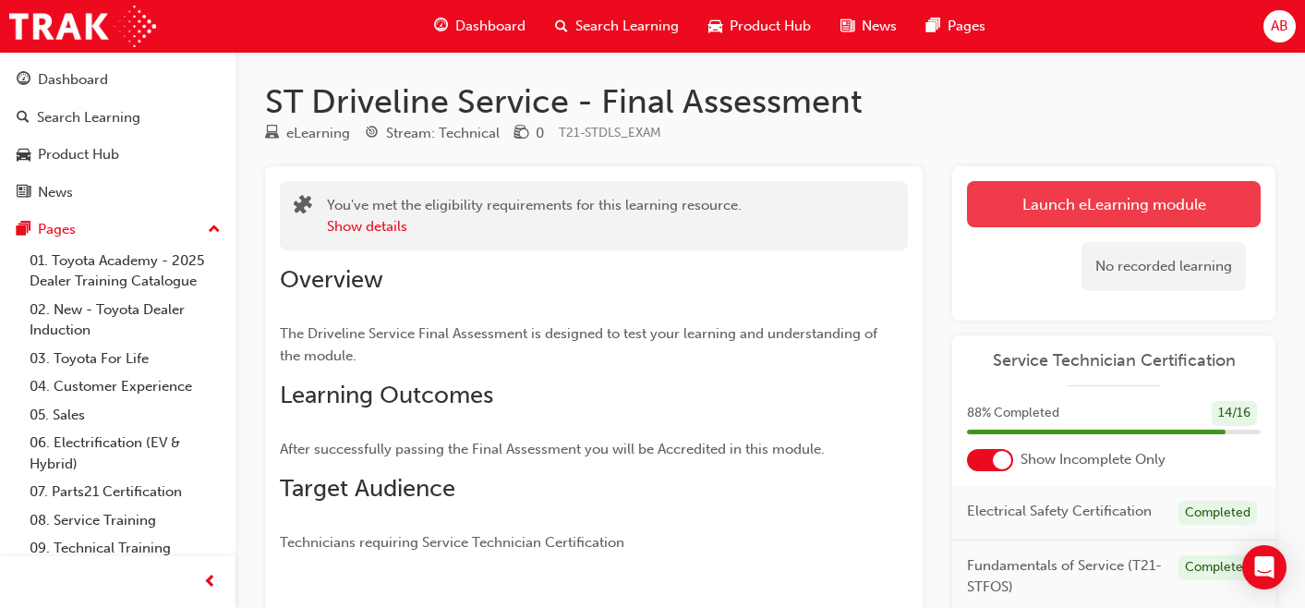
click at [1068, 189] on link "Launch eLearning module" at bounding box center [1114, 204] width 294 height 46
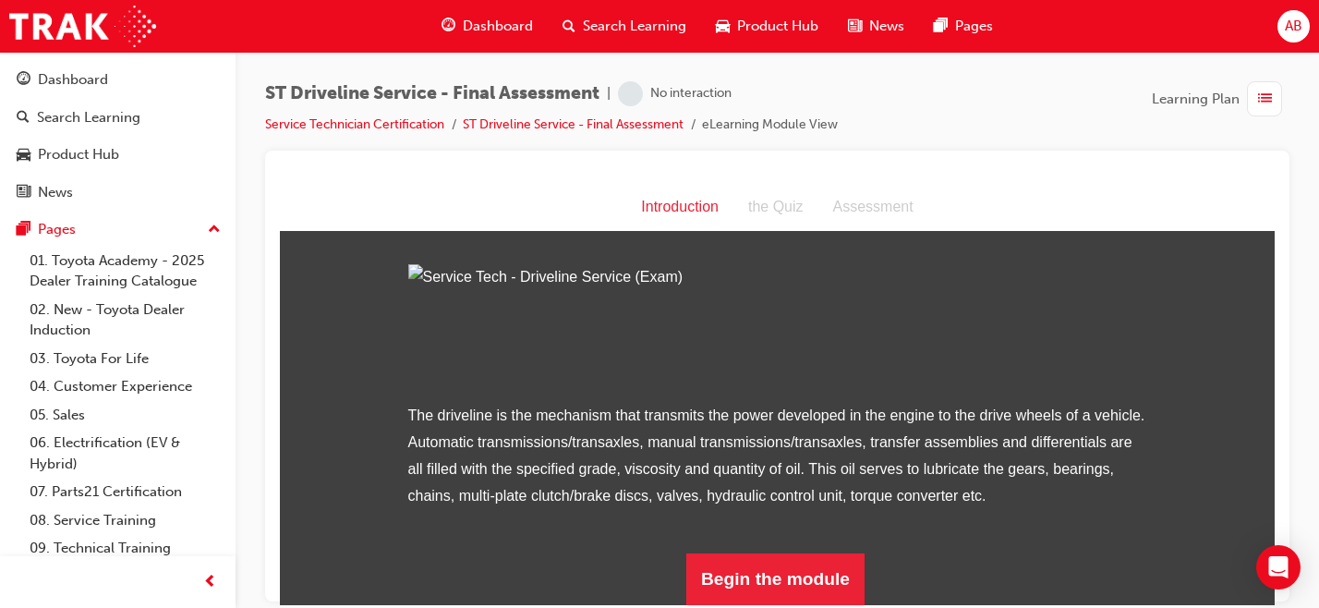
scroll to position [222, 0]
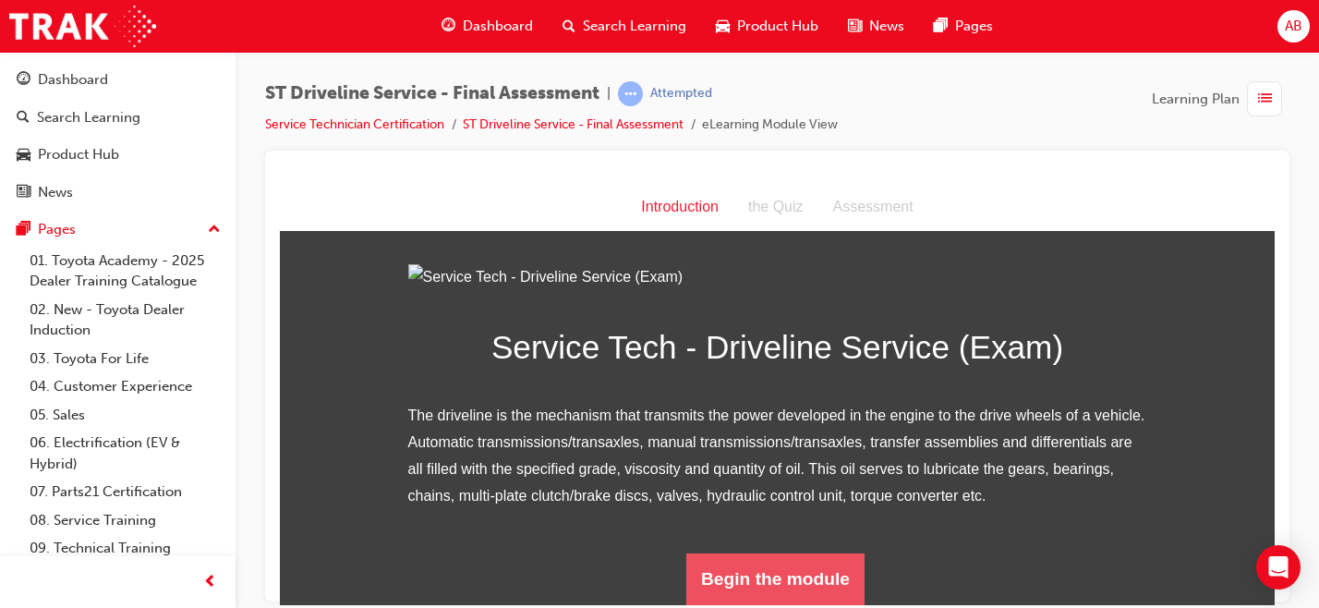
click at [762, 573] on button "Begin the module" at bounding box center [775, 578] width 178 height 52
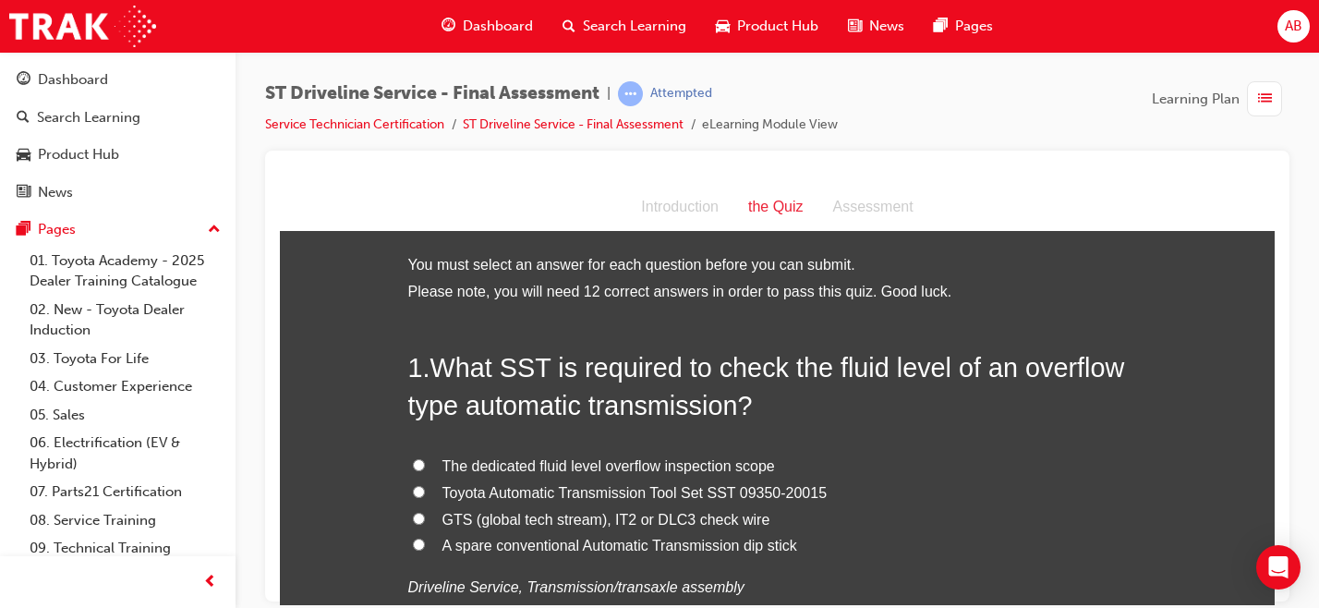
click at [609, 493] on span "Toyota Automatic Transmission Tool Set SST 09350-20015" at bounding box center [634, 492] width 385 height 16
click at [425, 493] on input "Toyota Automatic Transmission Tool Set SST 09350-20015" at bounding box center [419, 491] width 12 height 12
radio input "true"
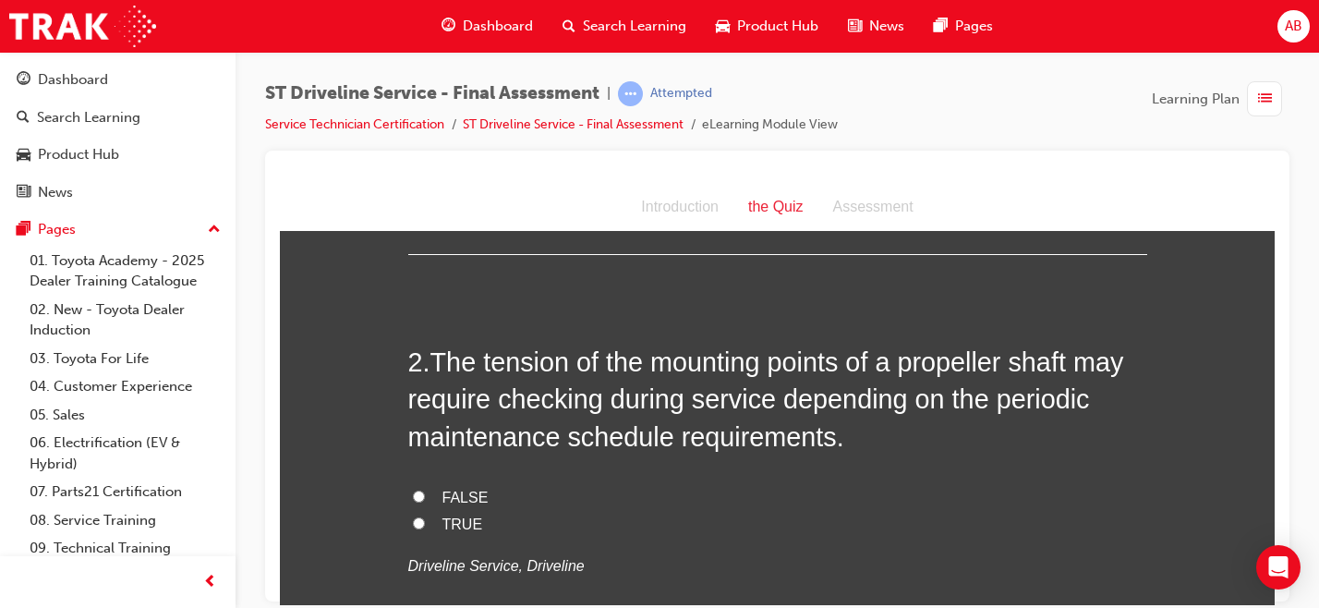
scroll to position [454, 0]
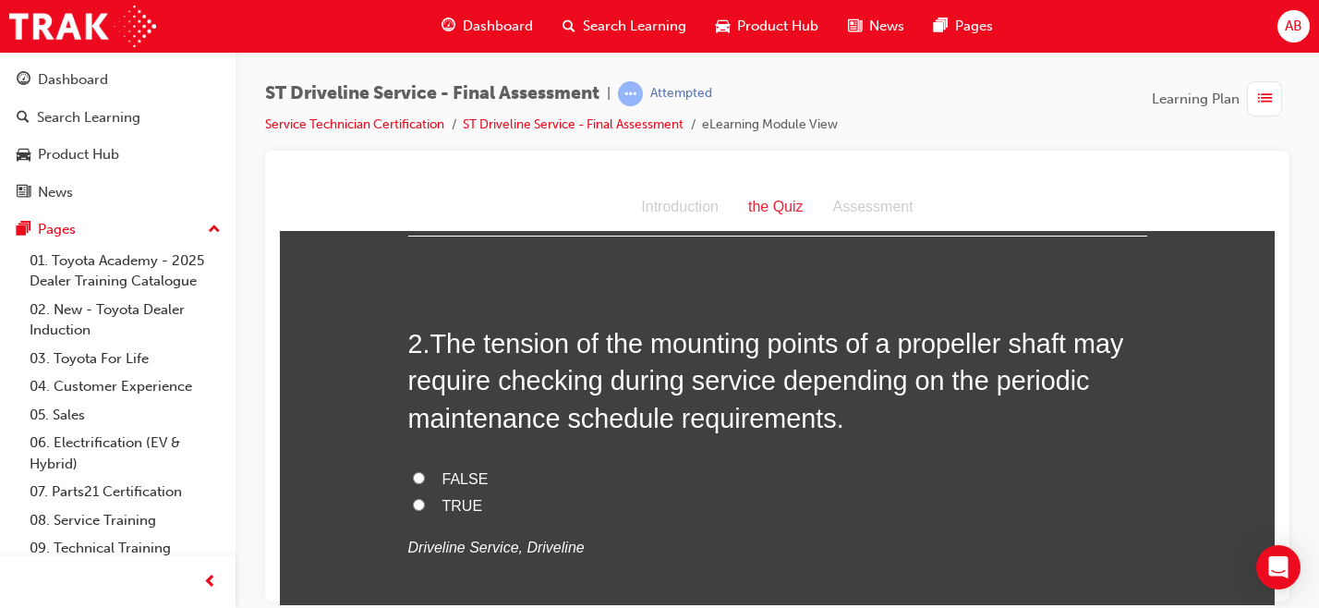
click at [442, 509] on span "TRUE" at bounding box center [462, 505] width 41 height 16
click at [425, 509] on input "TRUE" at bounding box center [419, 504] width 12 height 12
radio input "true"
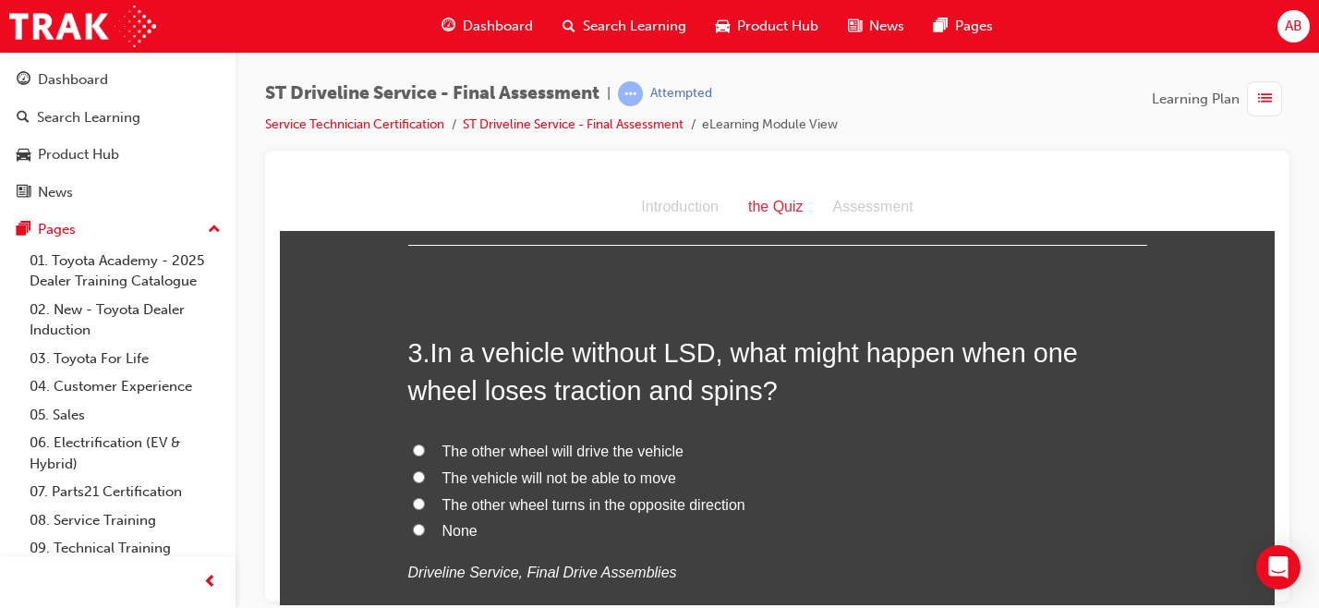
scroll to position [864, 0]
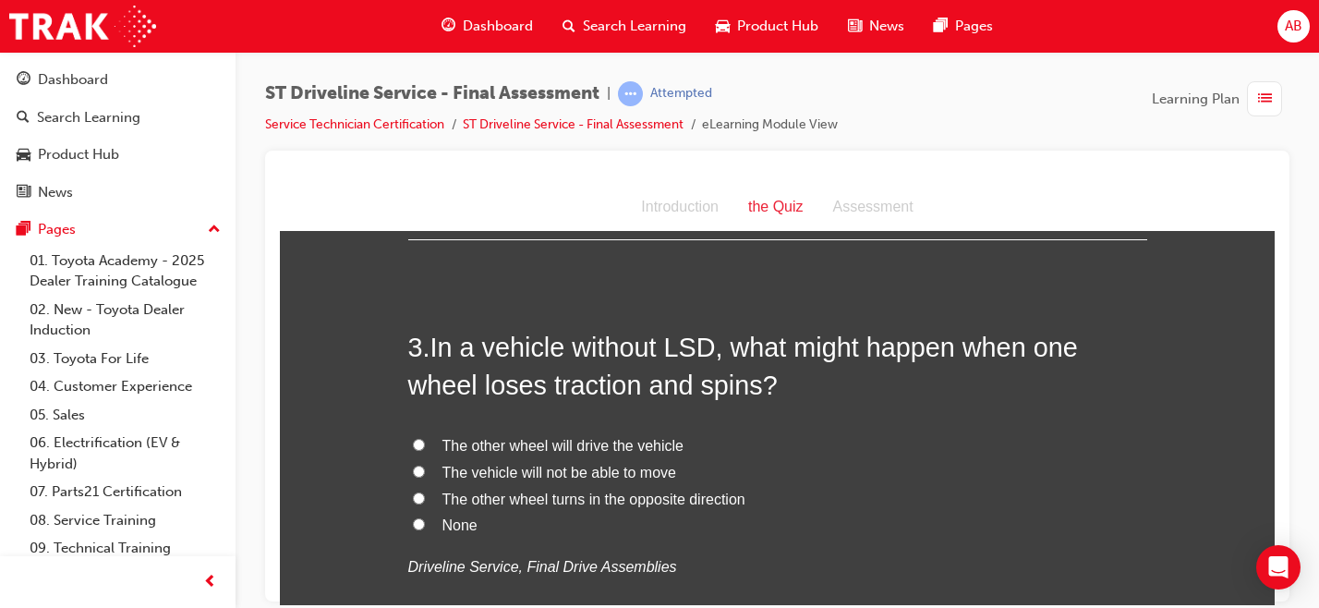
click at [643, 503] on span "The other wheel turns in the opposite direction" at bounding box center [593, 498] width 303 height 16
click at [425, 503] on input "The other wheel turns in the opposite direction" at bounding box center [419, 497] width 12 height 12
radio input "true"
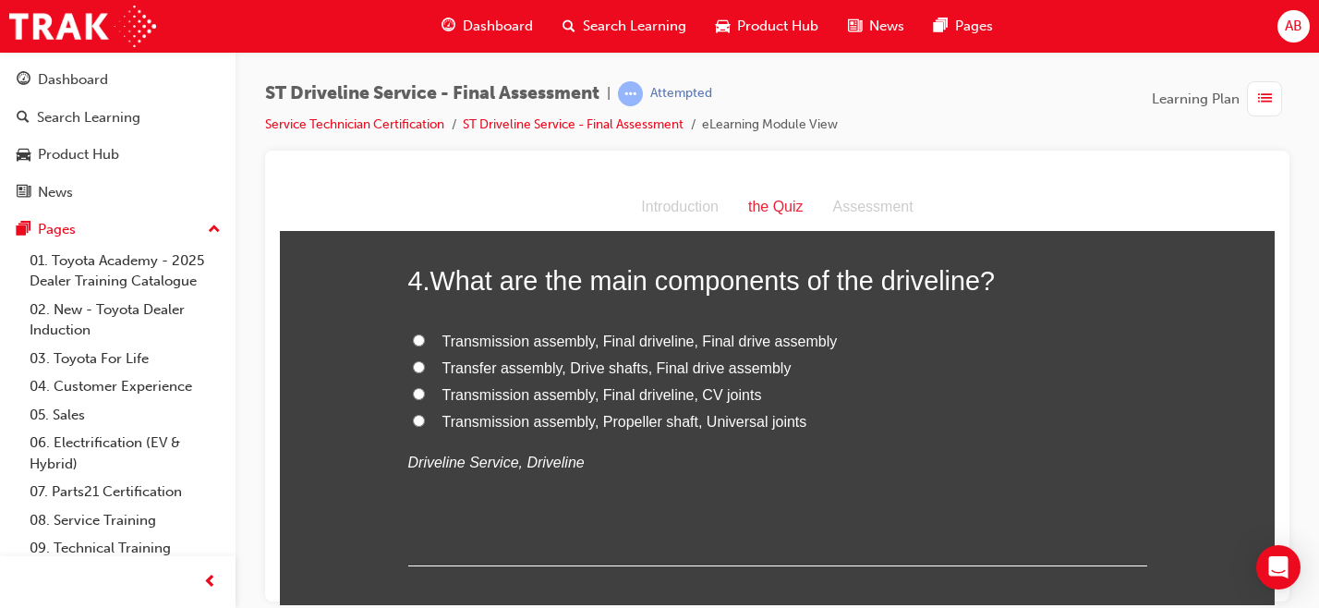
scroll to position [1352, 0]
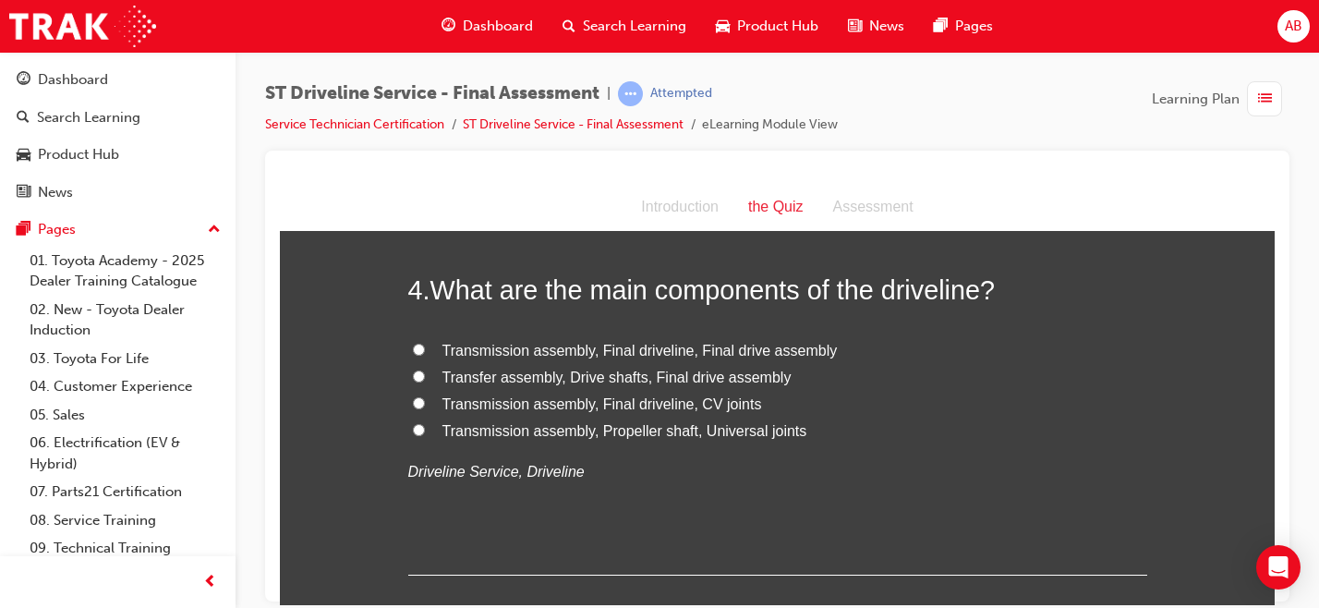
click at [580, 409] on span "Transmission assembly, Final driveline, CV joints" at bounding box center [602, 403] width 320 height 16
click at [425, 408] on input "Transmission assembly, Final driveline, CV joints" at bounding box center [419, 402] width 12 height 12
radio input "true"
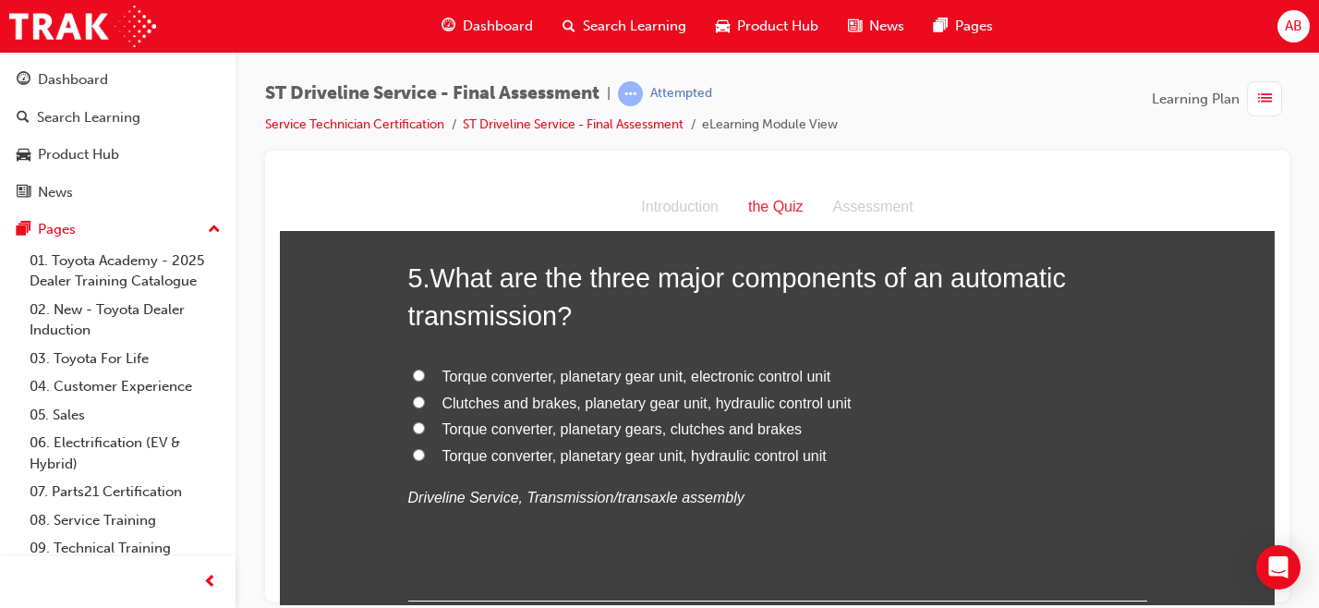
scroll to position [1748, 0]
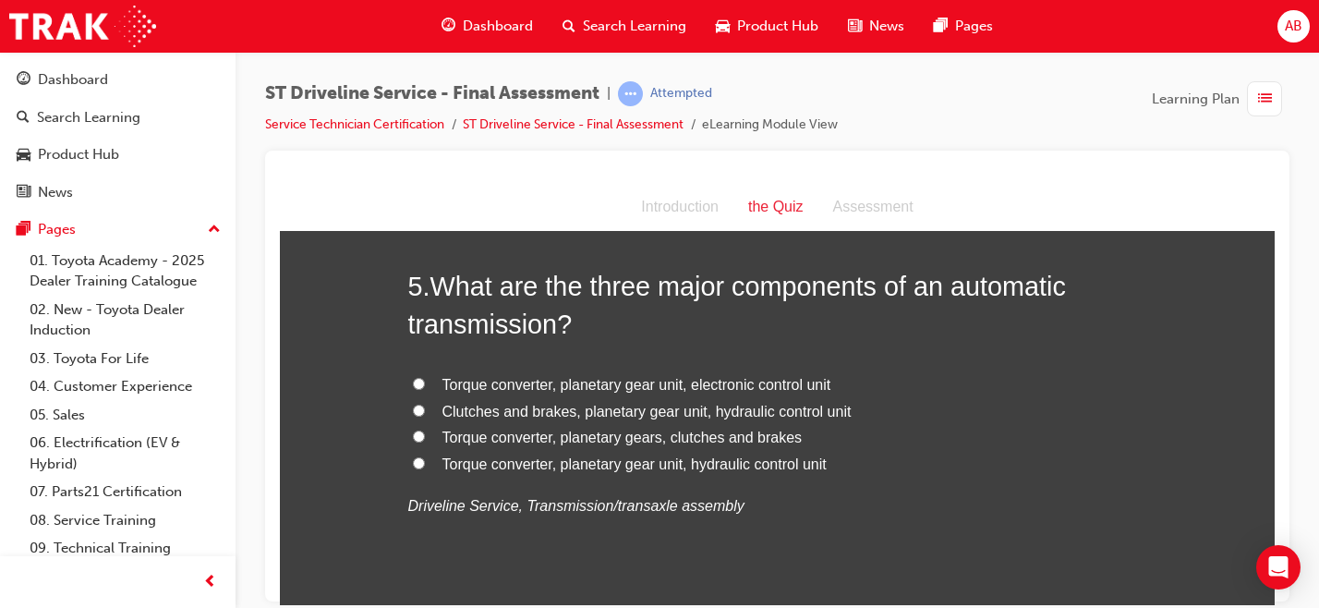
click at [617, 451] on label "Torque converter, planetary gear unit, hydraulic control unit" at bounding box center [777, 464] width 739 height 27
click at [425, 456] on input "Torque converter, planetary gear unit, hydraulic control unit" at bounding box center [419, 462] width 12 height 12
radio input "true"
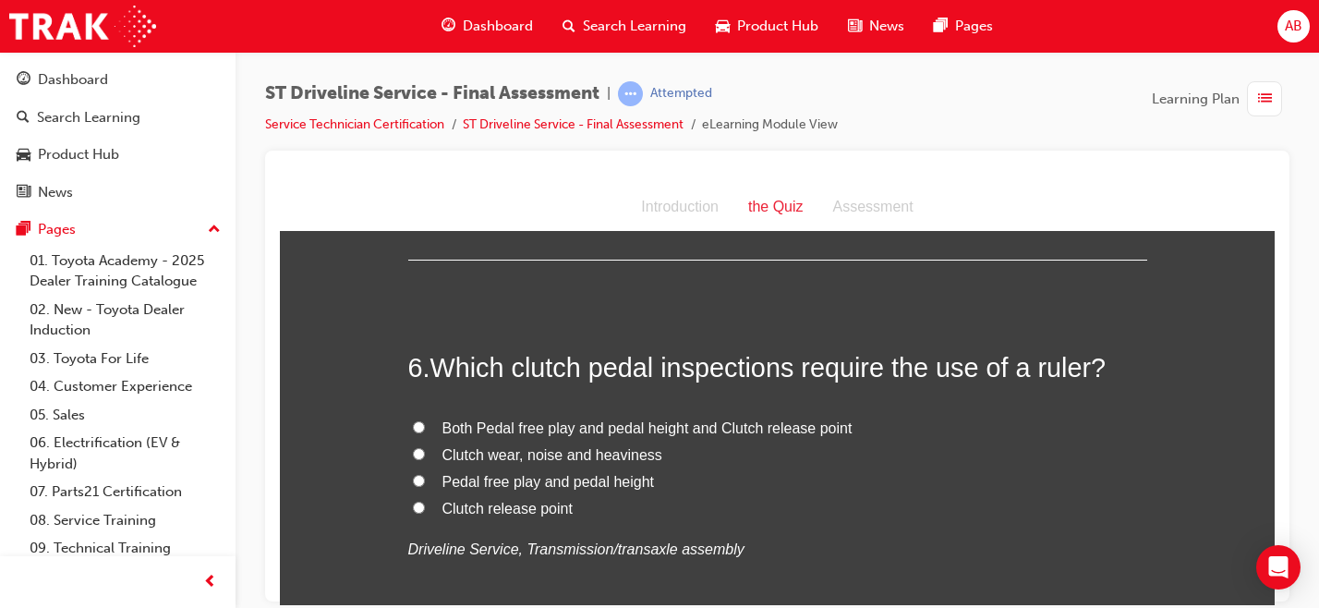
scroll to position [2099, 0]
click at [516, 487] on span "Pedal free play and pedal height" at bounding box center [548, 479] width 212 height 16
click at [425, 484] on input "Pedal free play and pedal height" at bounding box center [419, 478] width 12 height 12
radio input "true"
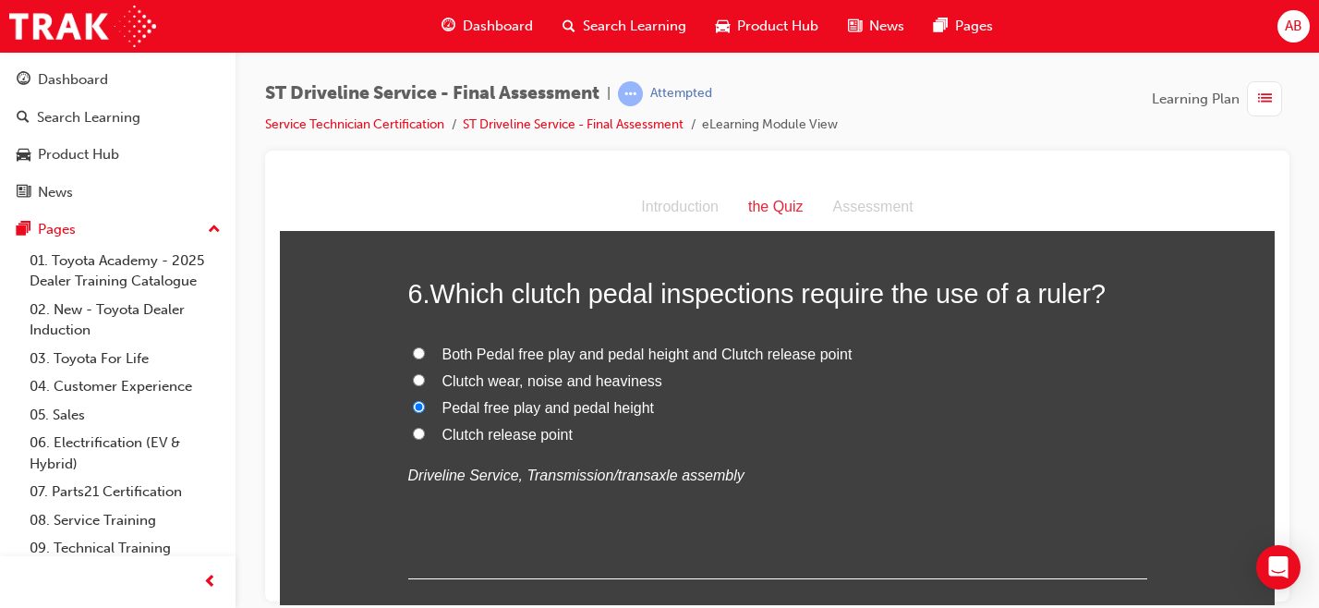
scroll to position [2170, 0]
click at [645, 356] on span "Both Pedal free play and pedal height and Clutch release point" at bounding box center [647, 354] width 410 height 16
click at [425, 356] on input "Both Pedal free play and pedal height and Clutch release point" at bounding box center [419, 353] width 12 height 12
radio input "true"
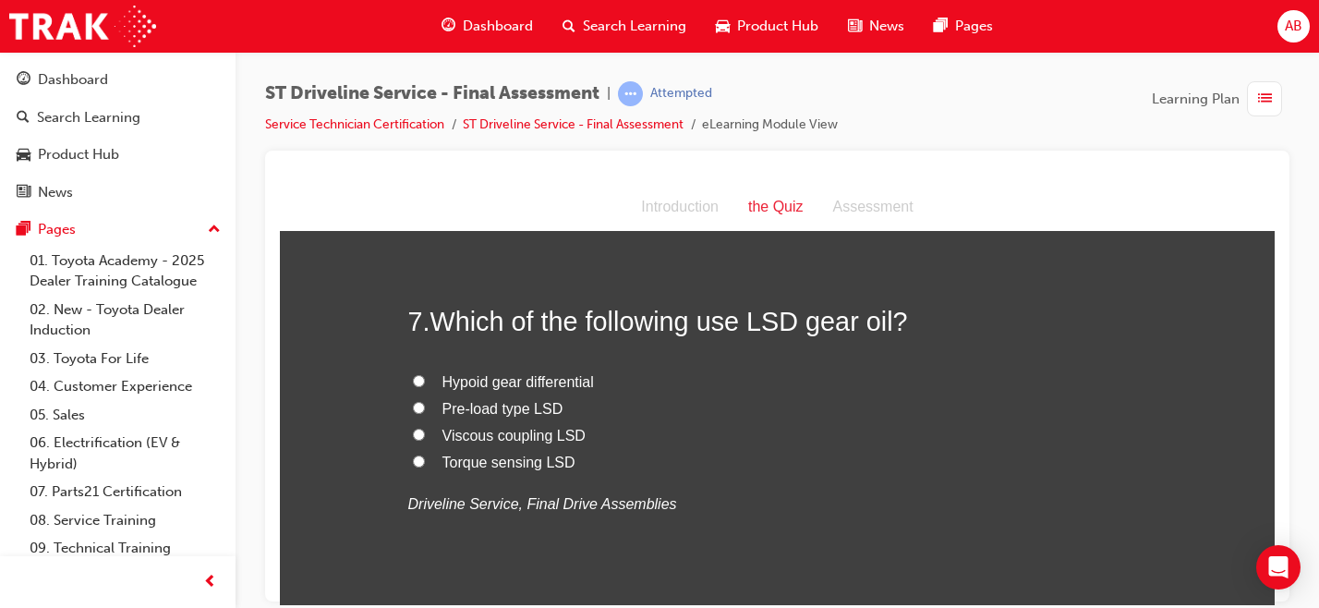
scroll to position [2546, 0]
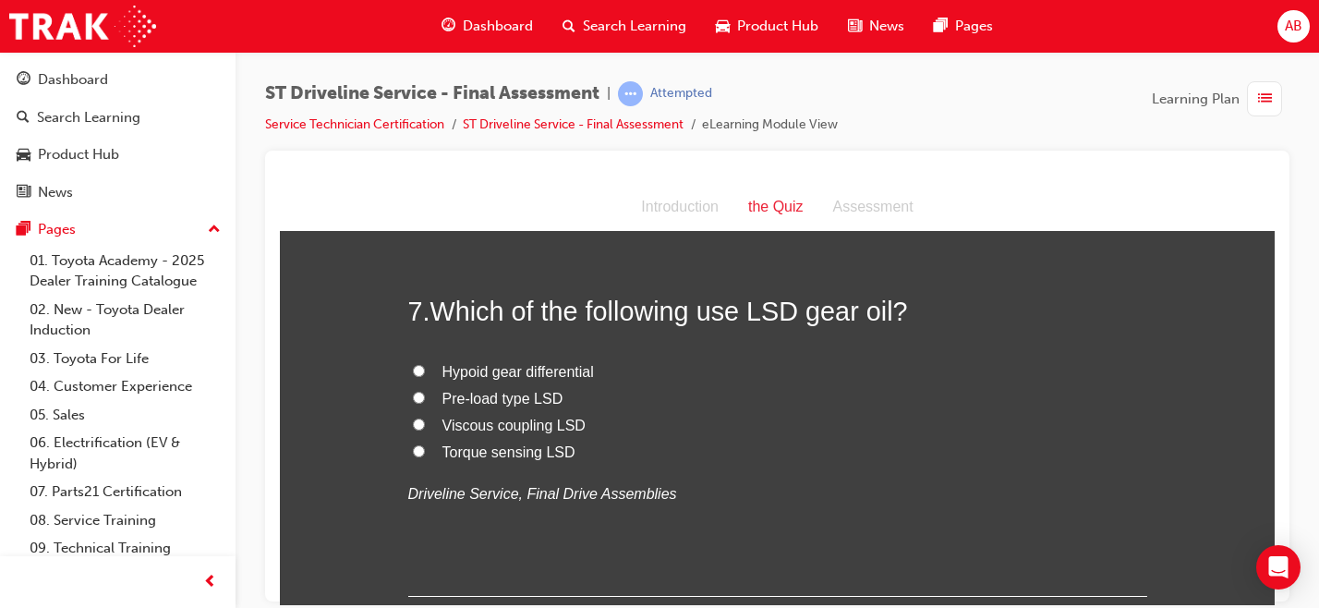
click at [525, 378] on span "Hypoid gear differential" at bounding box center [517, 371] width 151 height 16
click at [425, 376] on input "Hypoid gear differential" at bounding box center [419, 370] width 12 height 12
radio input "true"
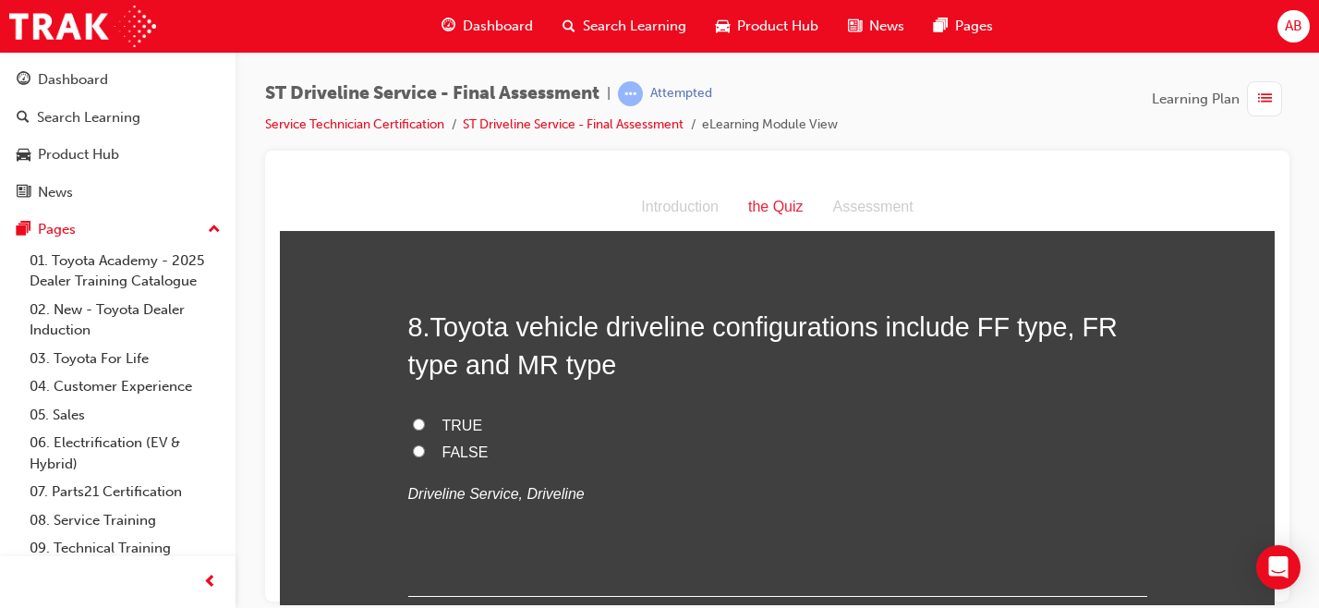
scroll to position [2920, 0]
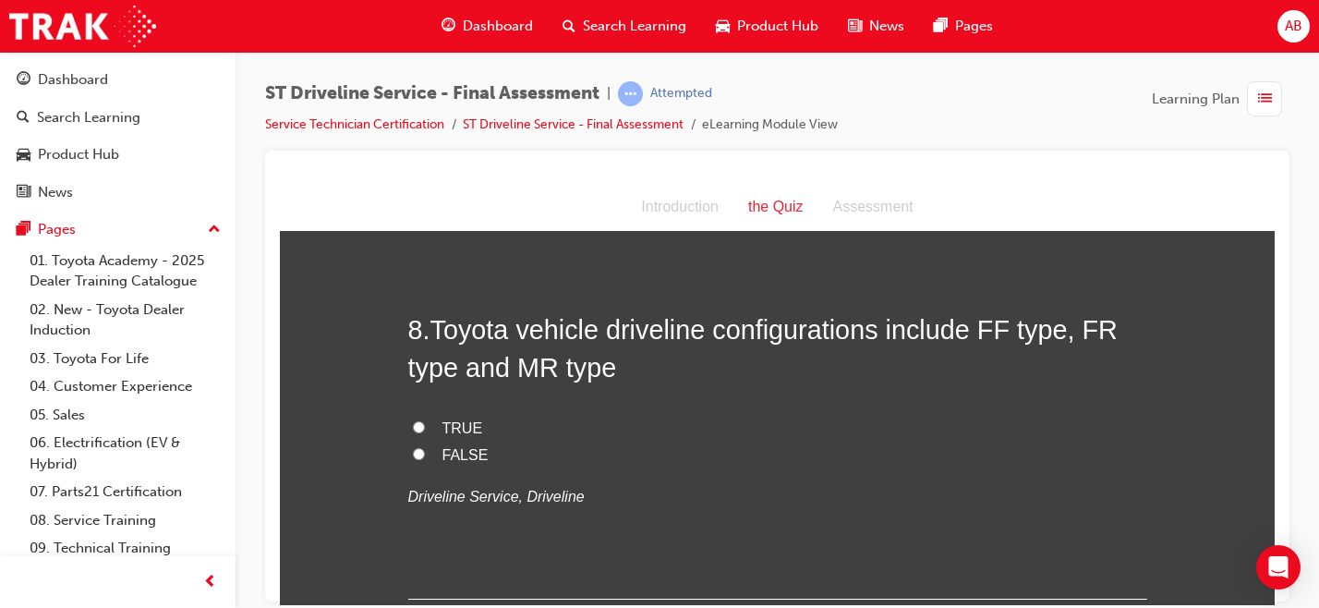
click at [464, 437] on label "TRUE" at bounding box center [777, 428] width 739 height 27
click at [425, 432] on input "TRUE" at bounding box center [419, 426] width 12 height 12
radio input "true"
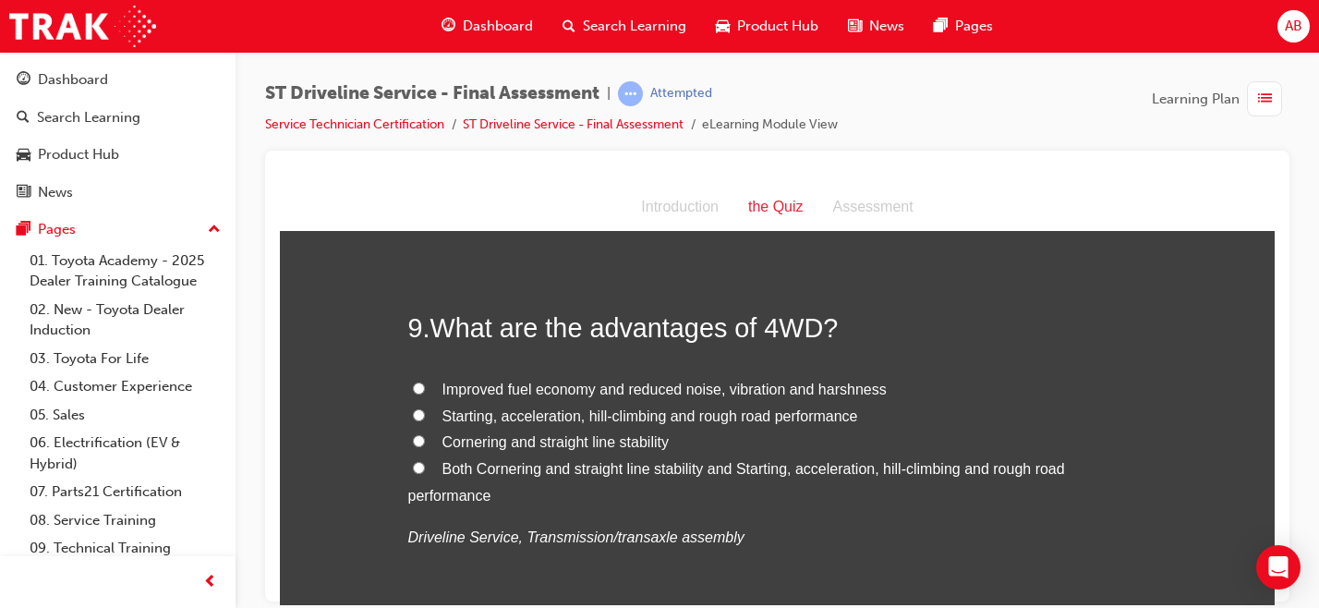
scroll to position [3308, 0]
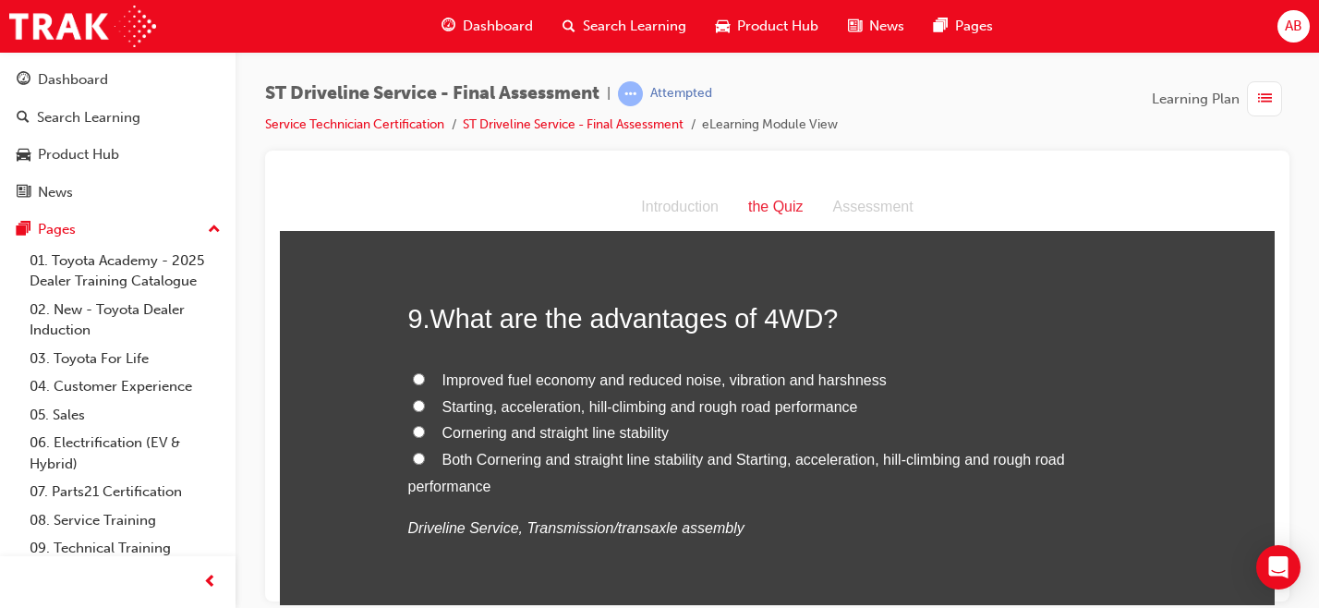
click at [524, 406] on span "Starting, acceleration, hill-climbing and rough road performance" at bounding box center [650, 406] width 416 height 16
click at [425, 406] on input "Starting, acceleration, hill-climbing and rough road performance" at bounding box center [419, 405] width 12 height 12
radio input "true"
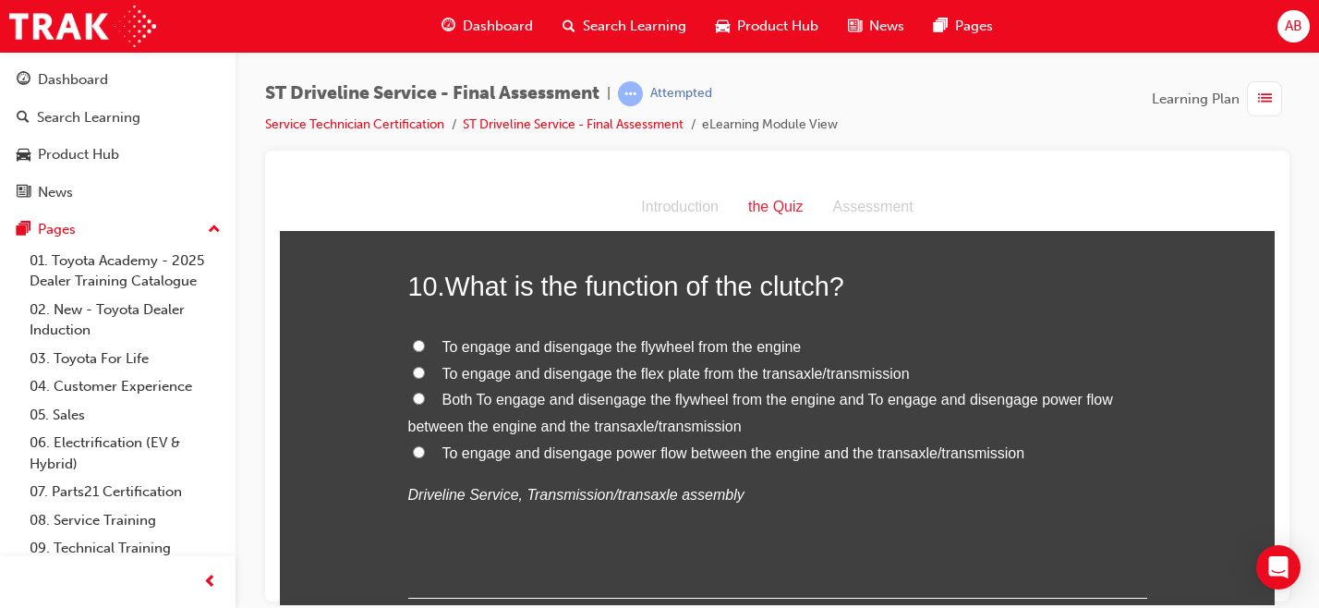
scroll to position [3763, 0]
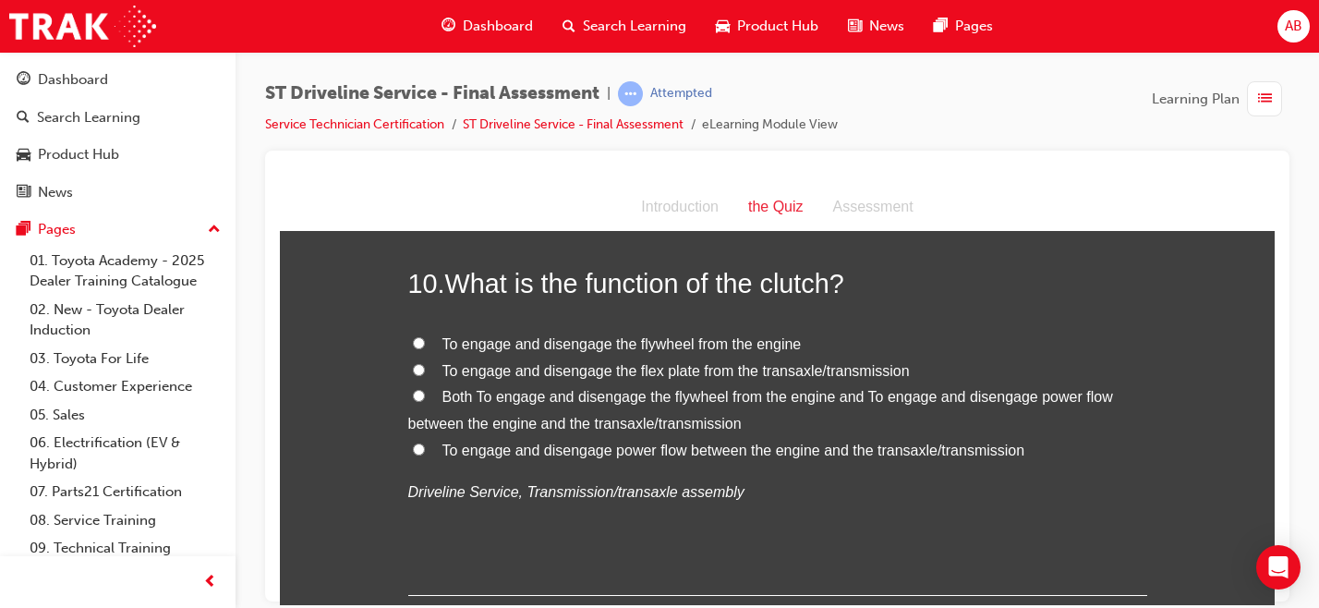
click at [658, 344] on span "To engage and disengage the flywheel from the engine" at bounding box center [621, 343] width 359 height 16
click at [425, 344] on input "To engage and disengage the flywheel from the engine" at bounding box center [419, 342] width 12 height 12
radio input "true"
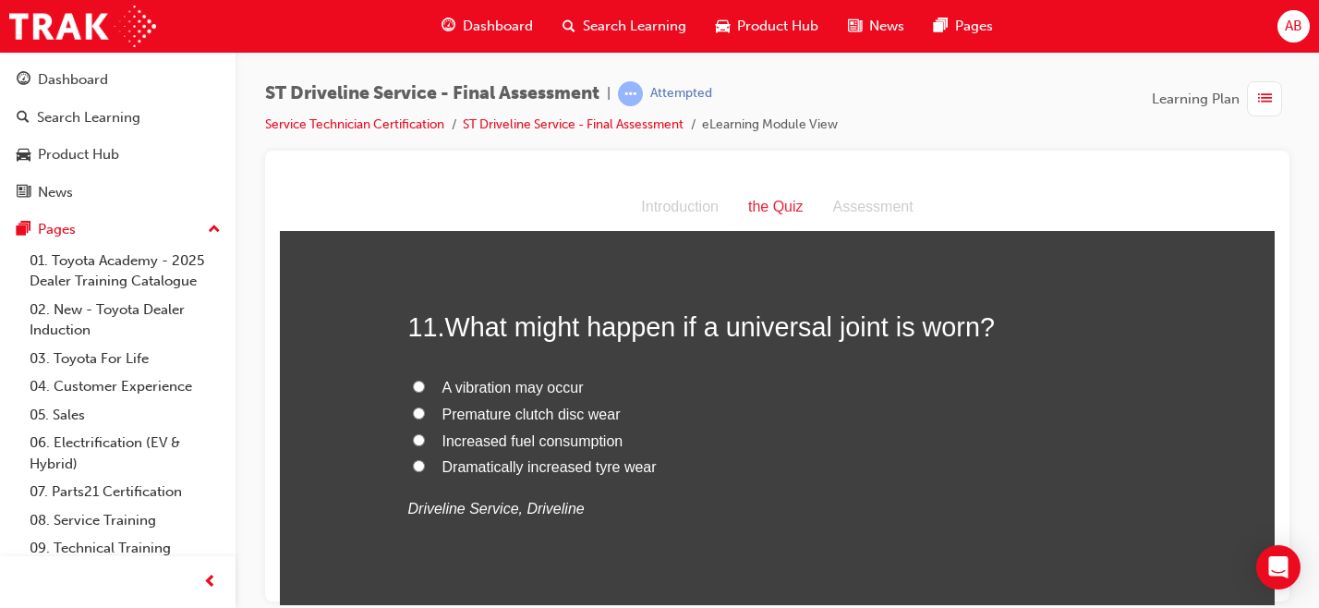
scroll to position [4143, 0]
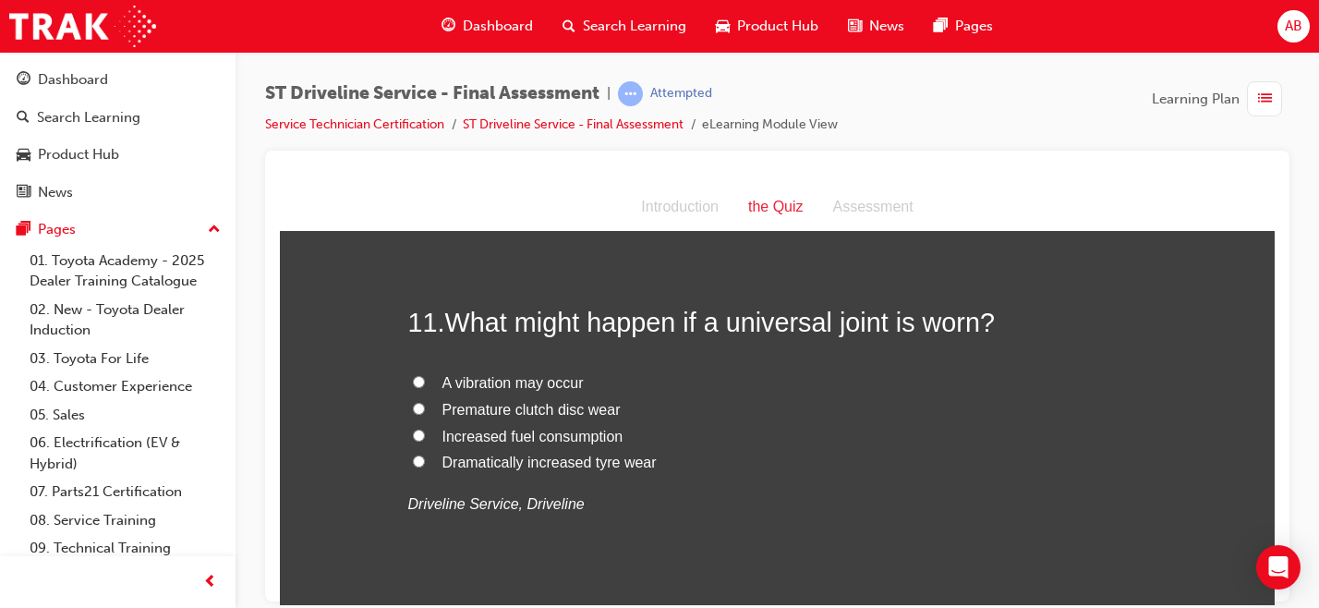
click at [504, 388] on span "A vibration may occur" at bounding box center [512, 382] width 141 height 16
click at [425, 387] on input "A vibration may occur" at bounding box center [419, 381] width 12 height 12
radio input "true"
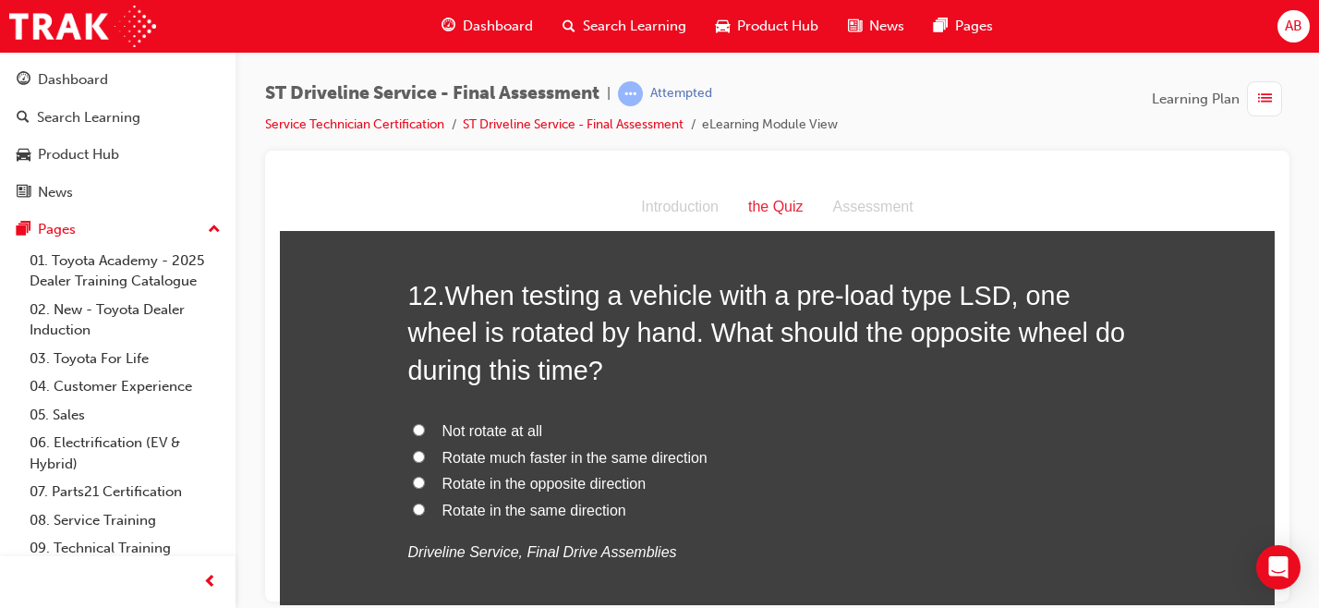
scroll to position [4559, 0]
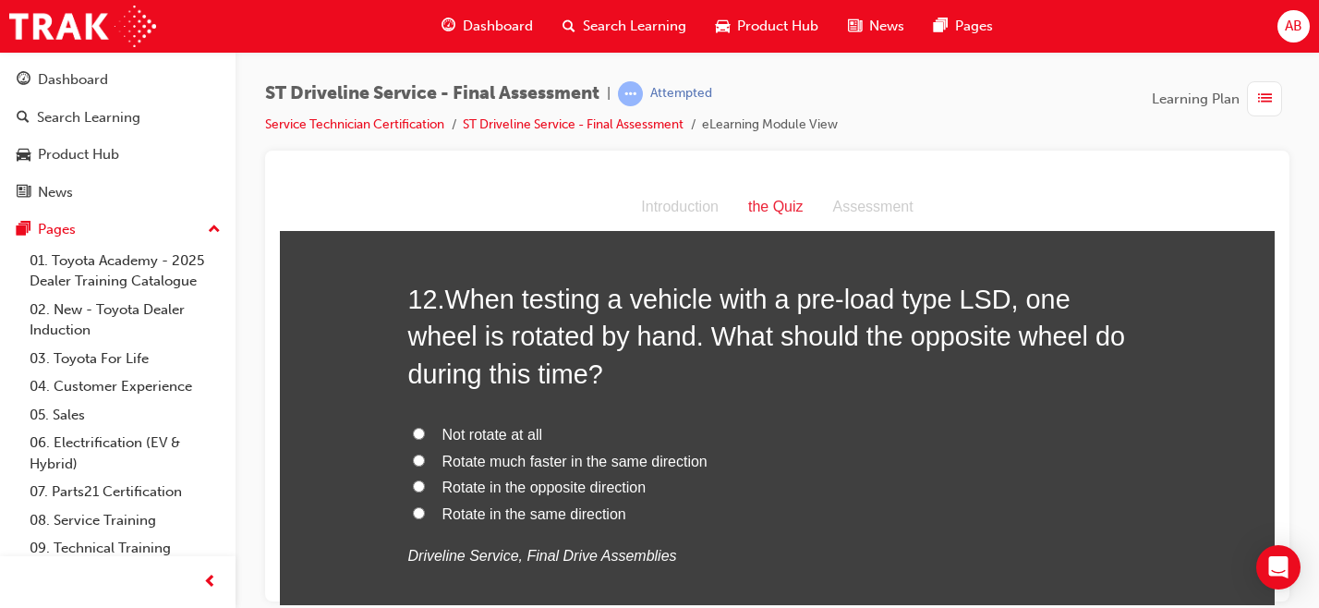
click at [535, 466] on span "Rotate much faster in the same direction" at bounding box center [574, 460] width 265 height 16
click at [425, 465] on input "Rotate much faster in the same direction" at bounding box center [419, 459] width 12 height 12
radio input "true"
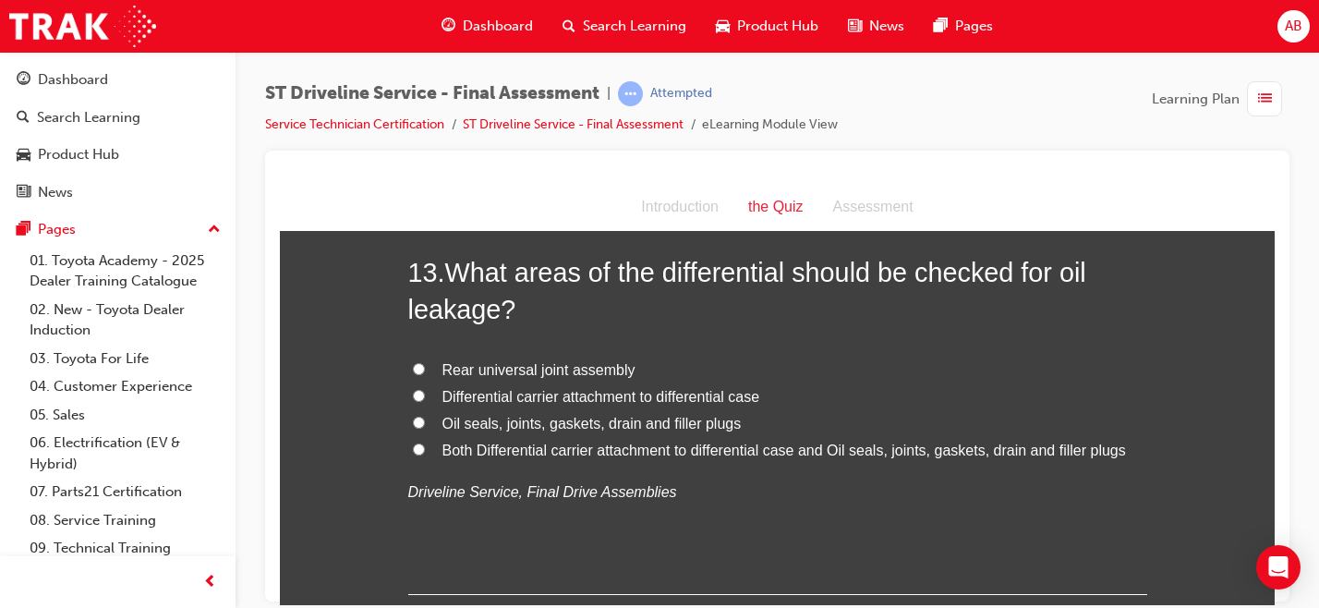
scroll to position [5062, 0]
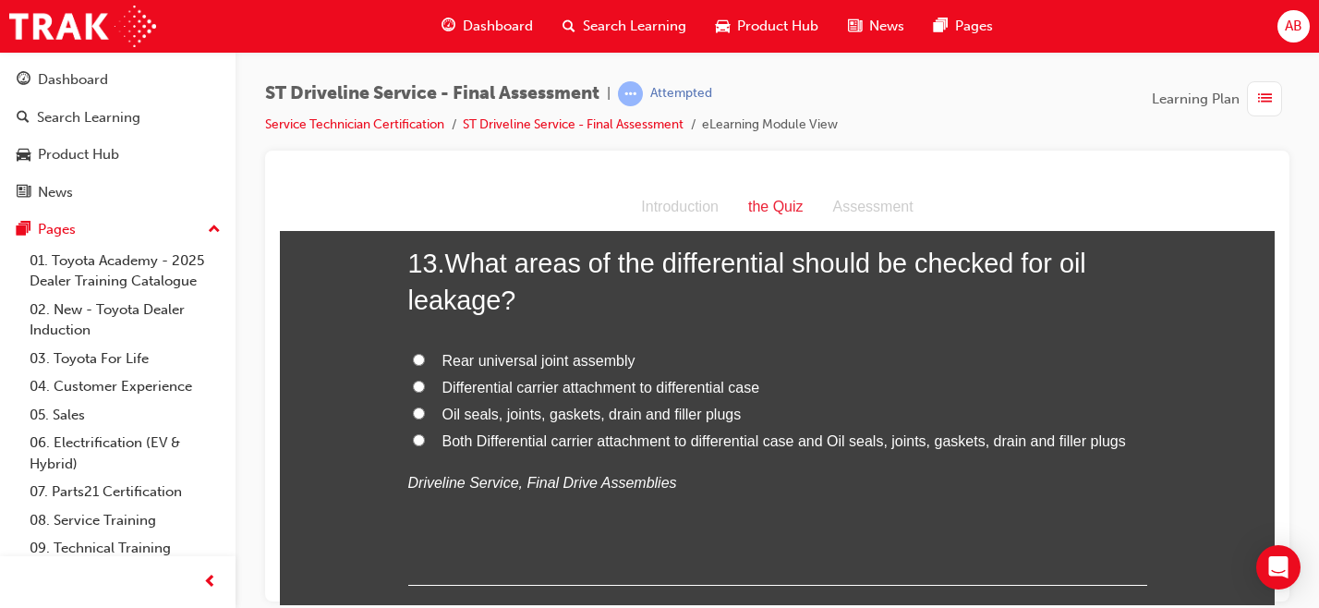
click at [529, 421] on span "Oil seals, joints, gaskets, drain and filler plugs" at bounding box center [591, 413] width 299 height 16
click at [425, 418] on input "Oil seals, joints, gaskets, drain and filler plugs" at bounding box center [419, 412] width 12 height 12
radio input "true"
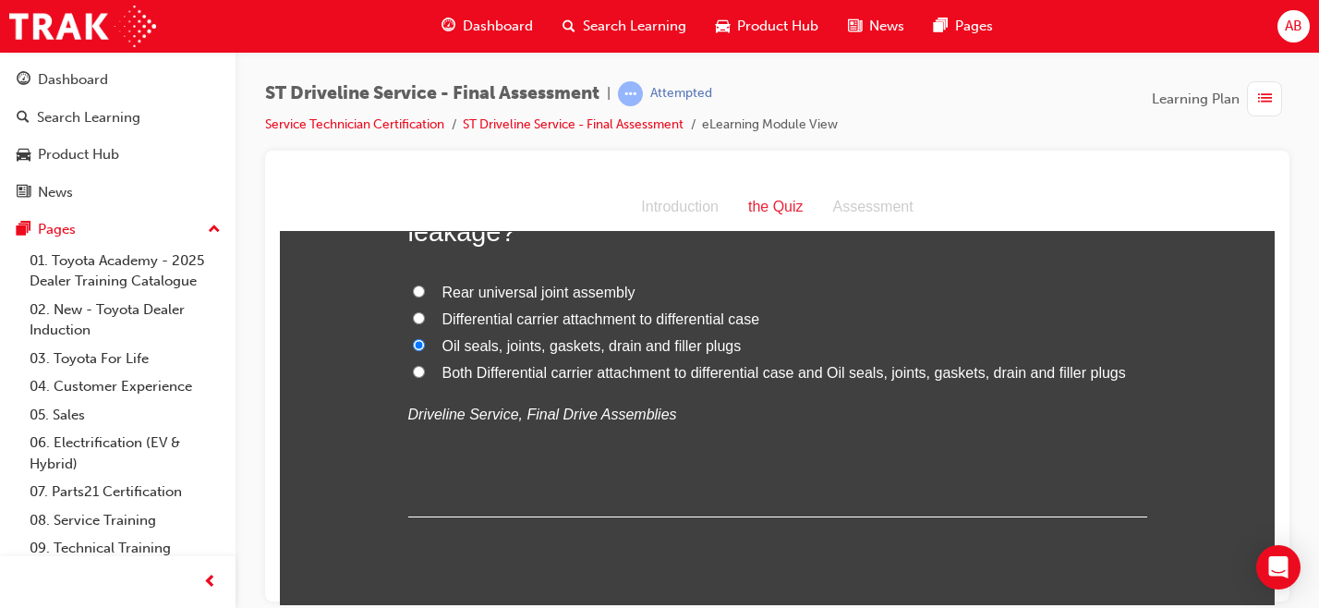
scroll to position [5132, 0]
click at [611, 376] on span "Both Differential carrier attachment to differential case and Oil seals, joints…" at bounding box center [783, 371] width 683 height 16
click at [425, 376] on input "Both Differential carrier attachment to differential case and Oil seals, joints…" at bounding box center [419, 370] width 12 height 12
radio input "true"
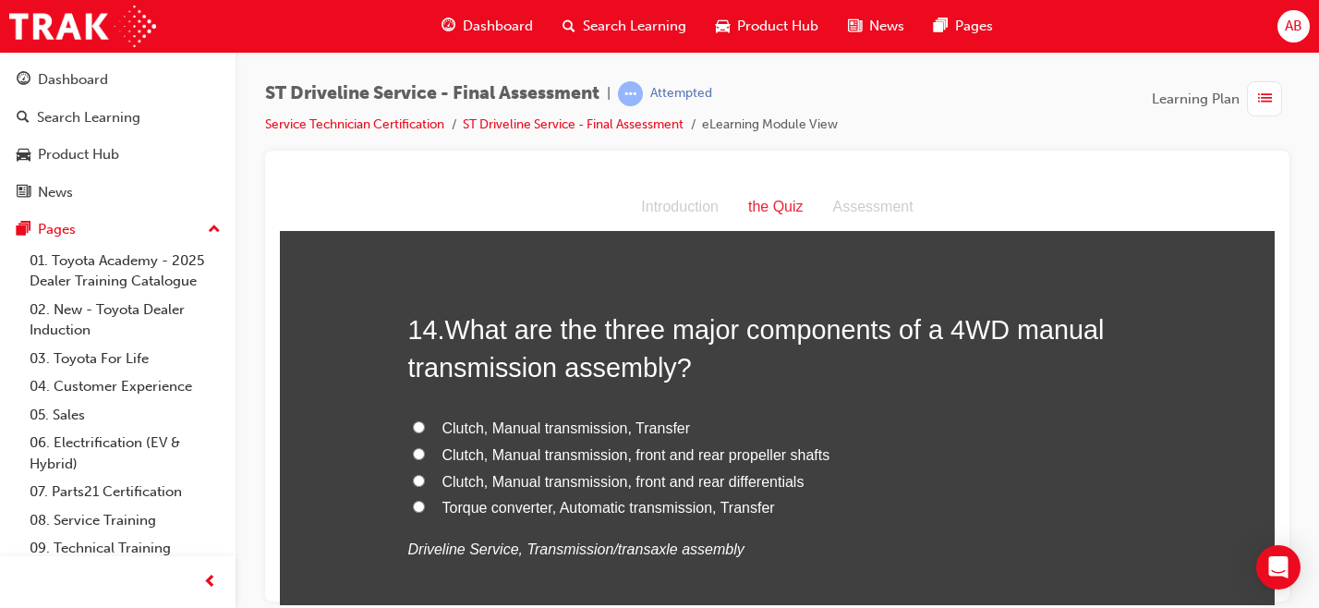
scroll to position [5426, 0]
click at [509, 487] on span "Clutch, Manual transmission, front and rear differentials" at bounding box center [623, 480] width 362 height 16
click at [425, 485] on input "Clutch, Manual transmission, front and rear differentials" at bounding box center [419, 479] width 12 height 12
radio input "true"
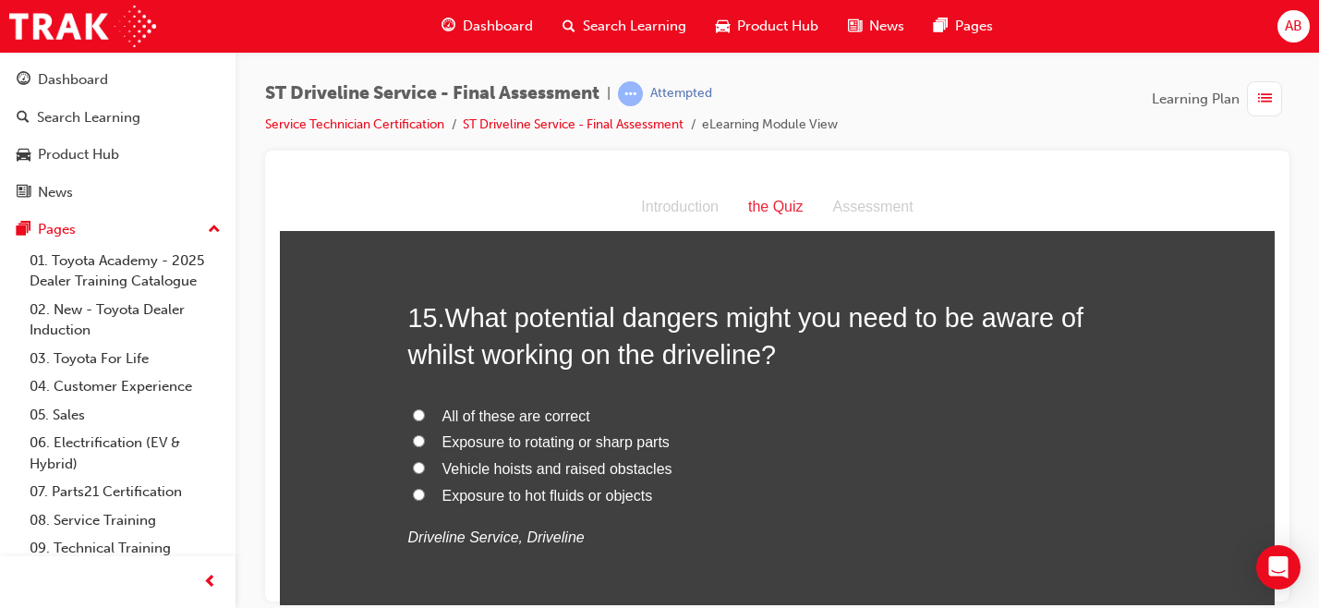
scroll to position [5880, 0]
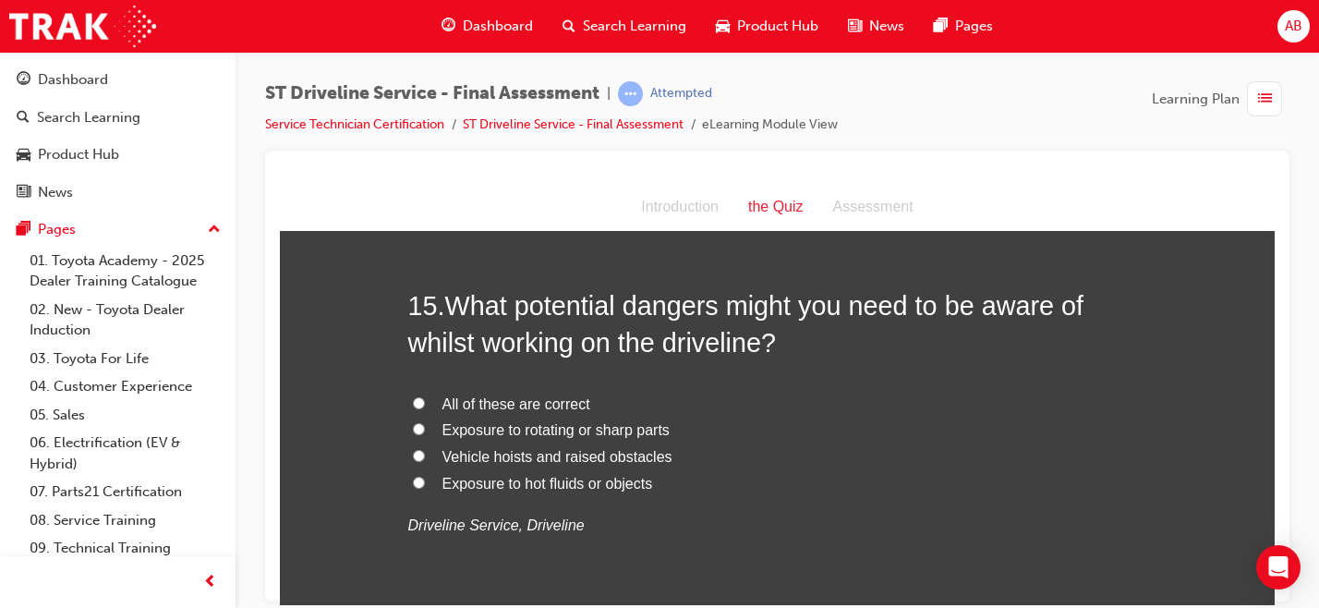
click at [499, 436] on span "Exposure to rotating or sharp parts" at bounding box center [555, 429] width 227 height 16
click at [425, 434] on input "Exposure to rotating or sharp parts" at bounding box center [419, 428] width 12 height 12
radio input "true"
click at [500, 465] on label "Vehicle hoists and raised obstacles" at bounding box center [777, 456] width 739 height 27
click at [425, 461] on input "Vehicle hoists and raised obstacles" at bounding box center [419, 455] width 12 height 12
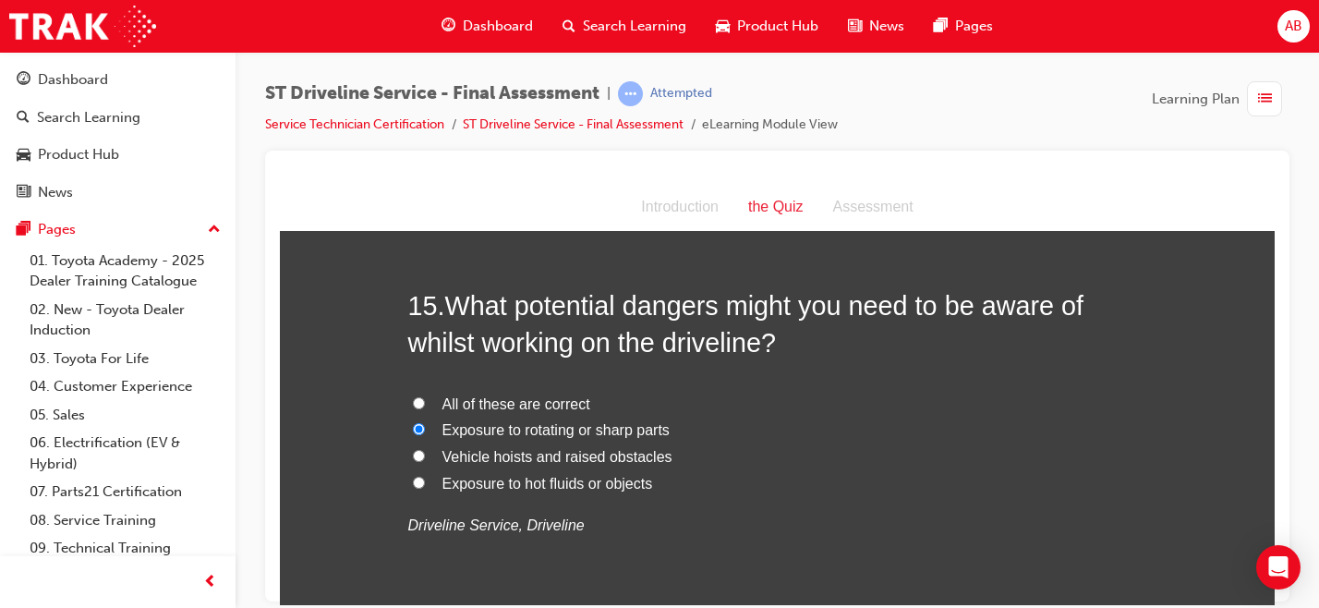
radio input "true"
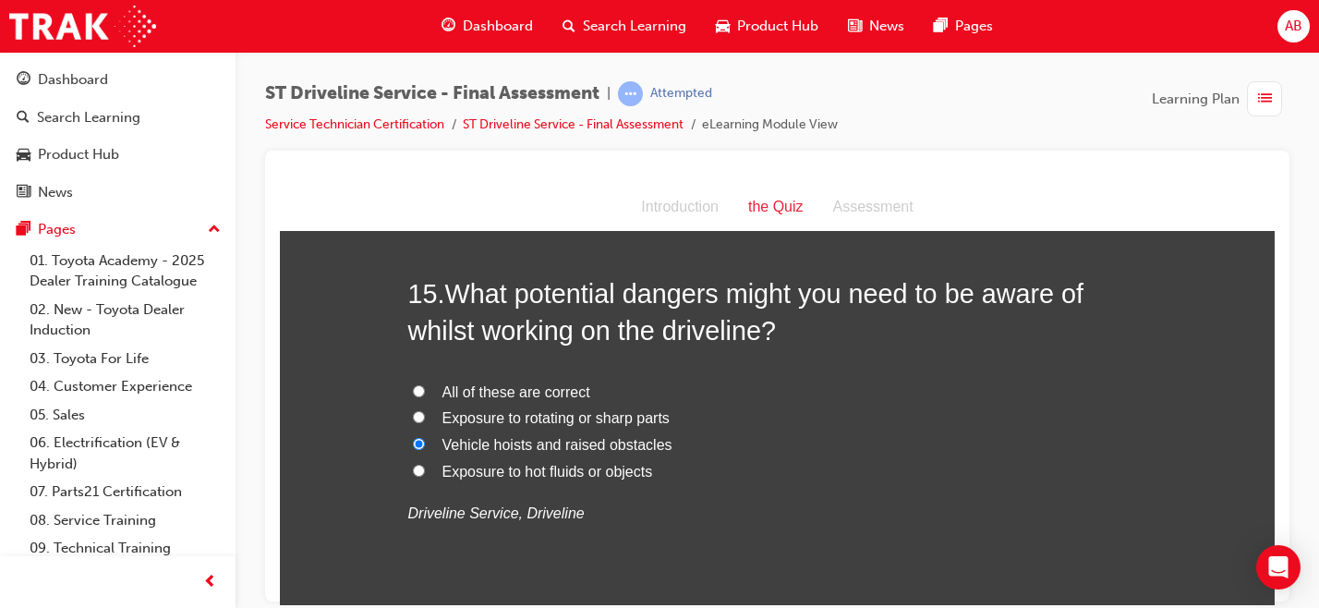
scroll to position [5903, 0]
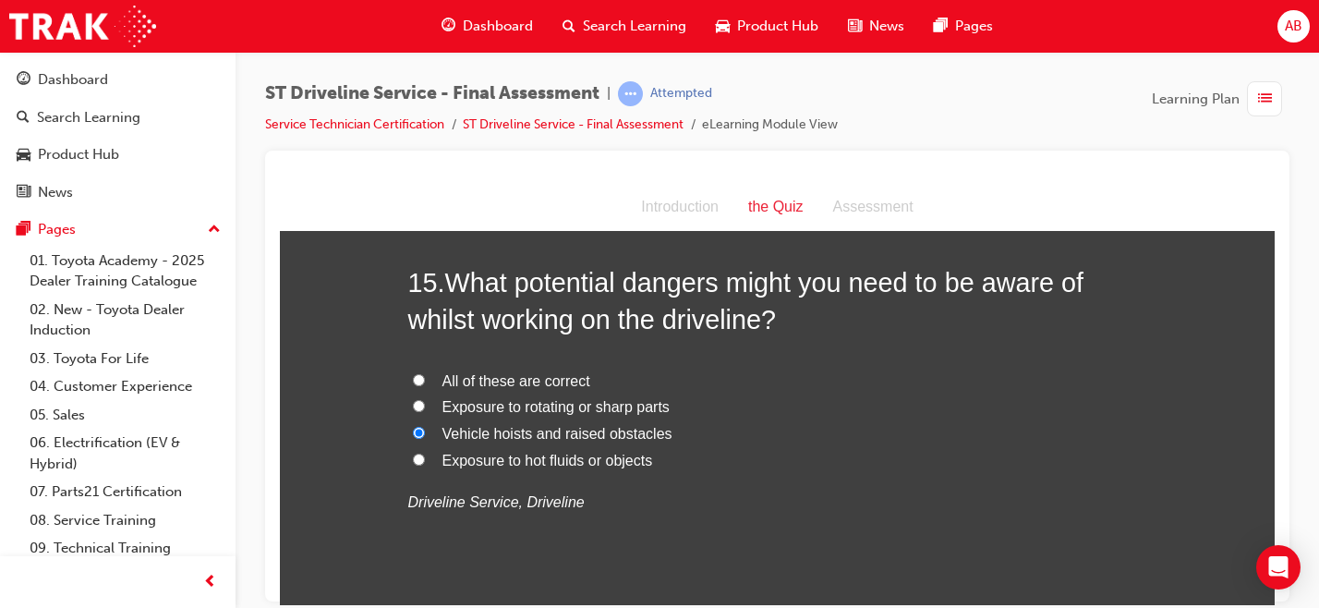
click at [560, 388] on span "All of these are correct" at bounding box center [516, 380] width 148 height 16
click at [425, 385] on input "All of these are correct" at bounding box center [419, 379] width 12 height 12
radio input "true"
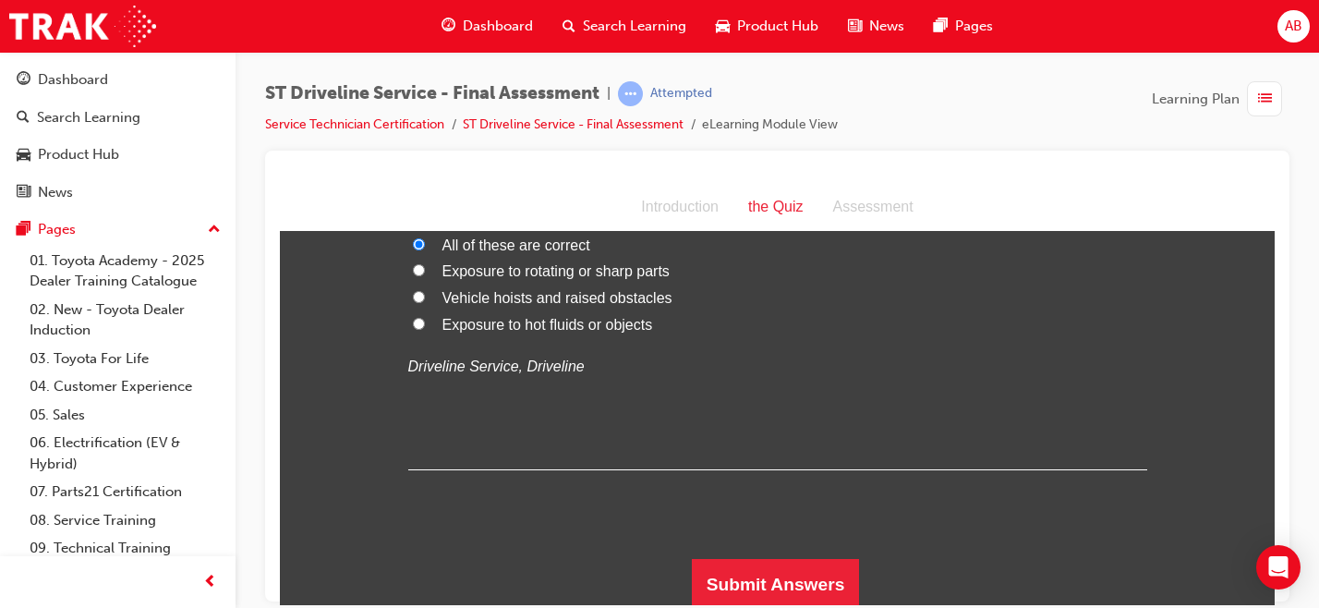
scroll to position [6043, 0]
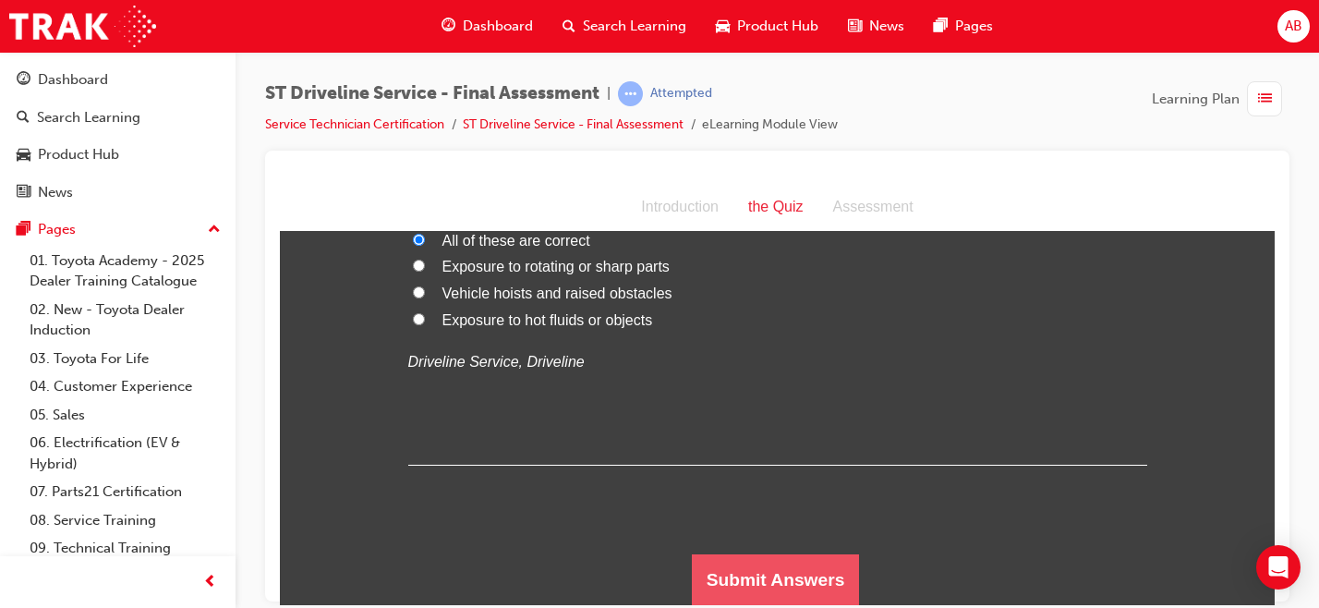
click at [735, 573] on button "Submit Answers" at bounding box center [776, 579] width 168 height 52
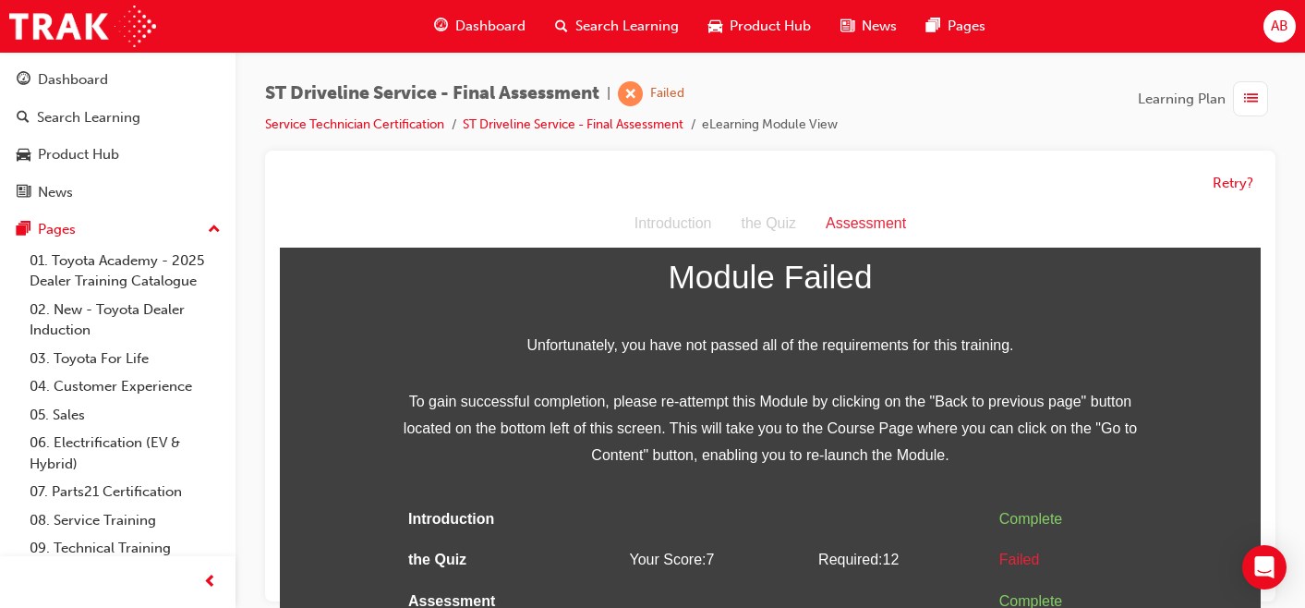
scroll to position [0, 0]
